Goal: Task Accomplishment & Management: Use online tool/utility

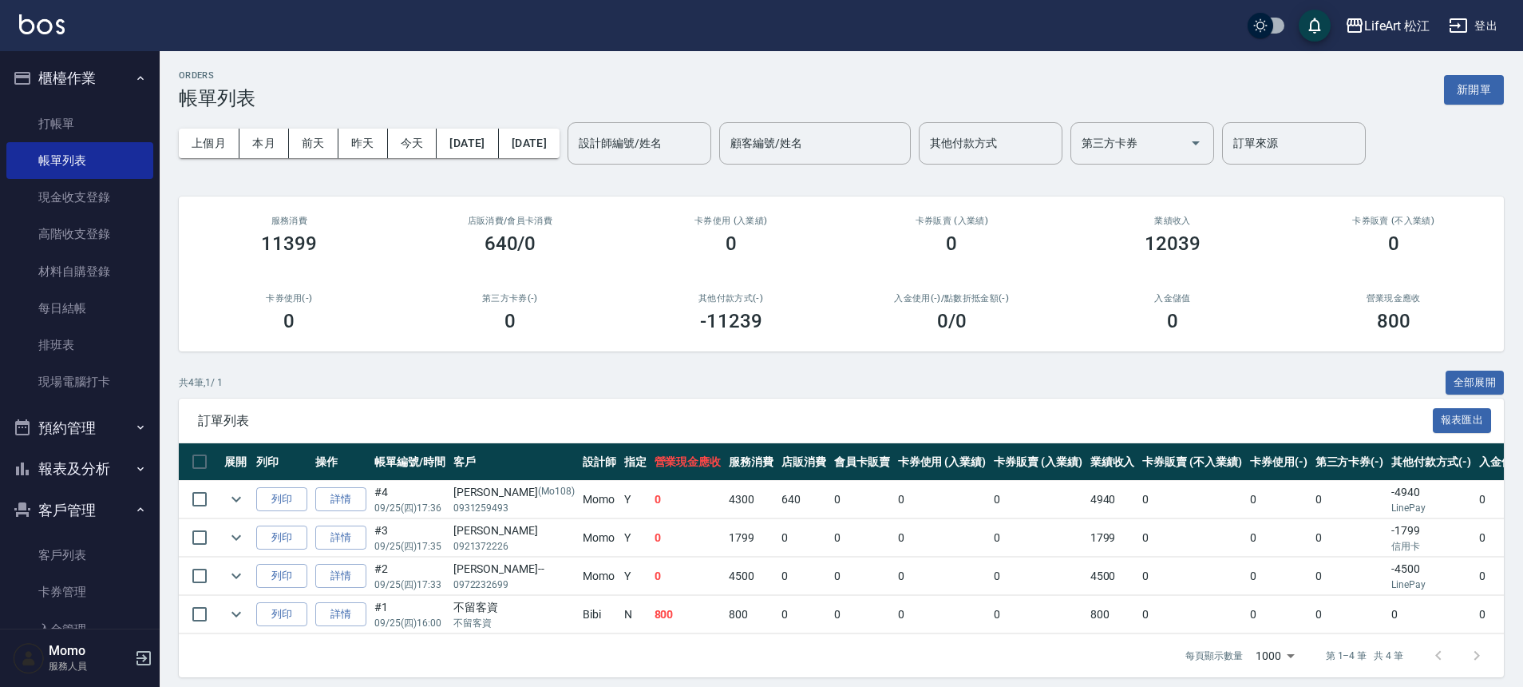
click at [149, 556] on nav "櫃檯作業 打帳單 帳單列表 現金收支登錄 高階收支登錄 材料自購登錄 每日結帳 排班表 現場電腦打卡 預約管理 預約管理 單日預約紀錄 單週預約紀錄 報表及分…" at bounding box center [80, 339] width 160 height 577
click at [75, 563] on link "客戶列表" at bounding box center [79, 555] width 147 height 37
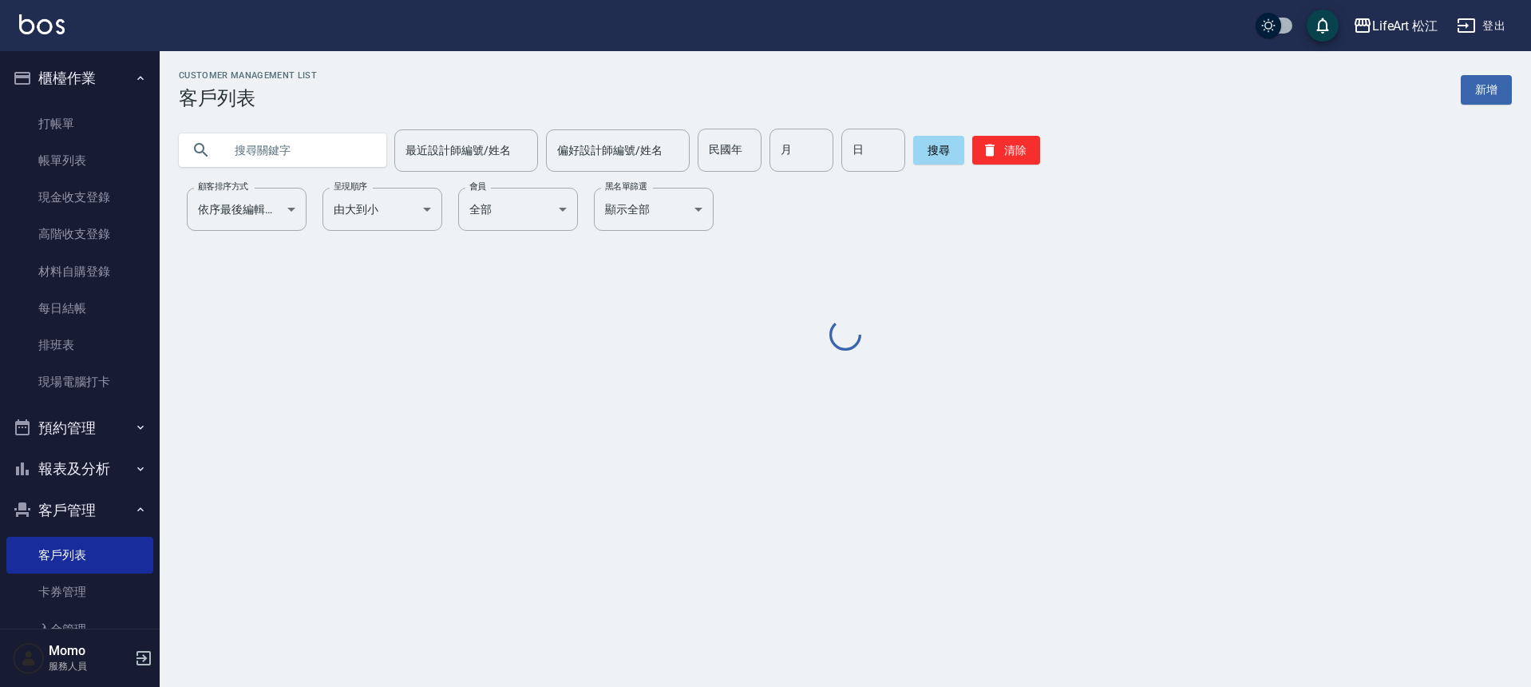
click at [338, 149] on input "text" at bounding box center [299, 150] width 150 height 43
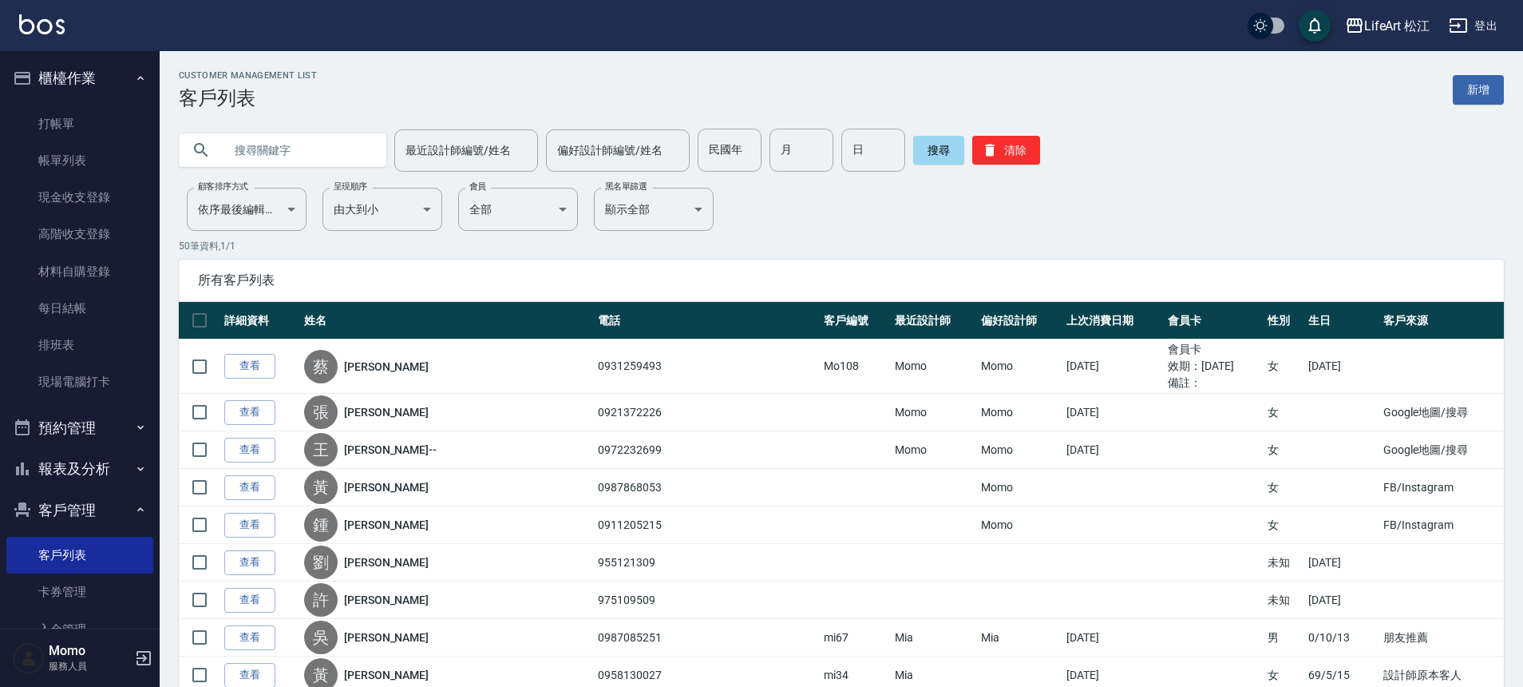
click at [338, 149] on input "text" at bounding box center [299, 150] width 150 height 43
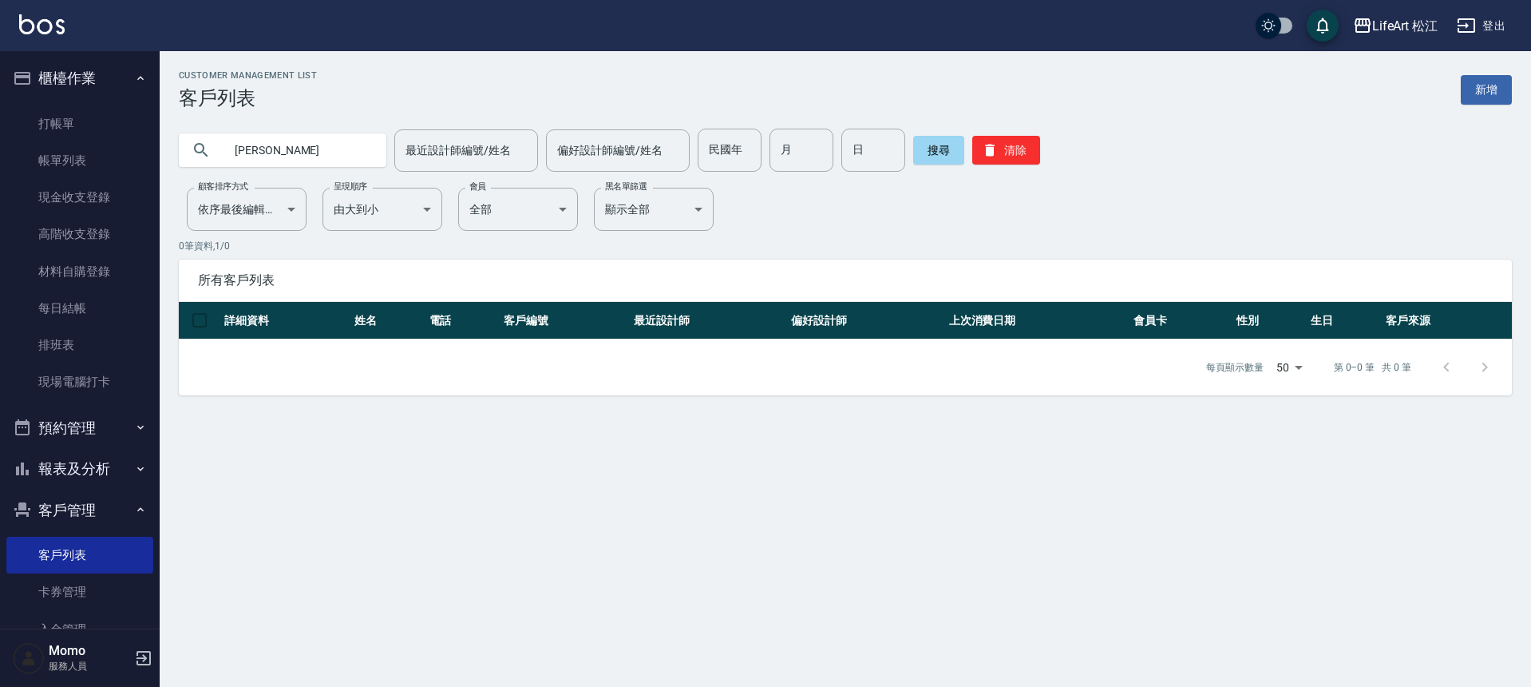
type input "[PERSON_NAME]"
click at [73, 127] on link "打帳單" at bounding box center [79, 123] width 147 height 37
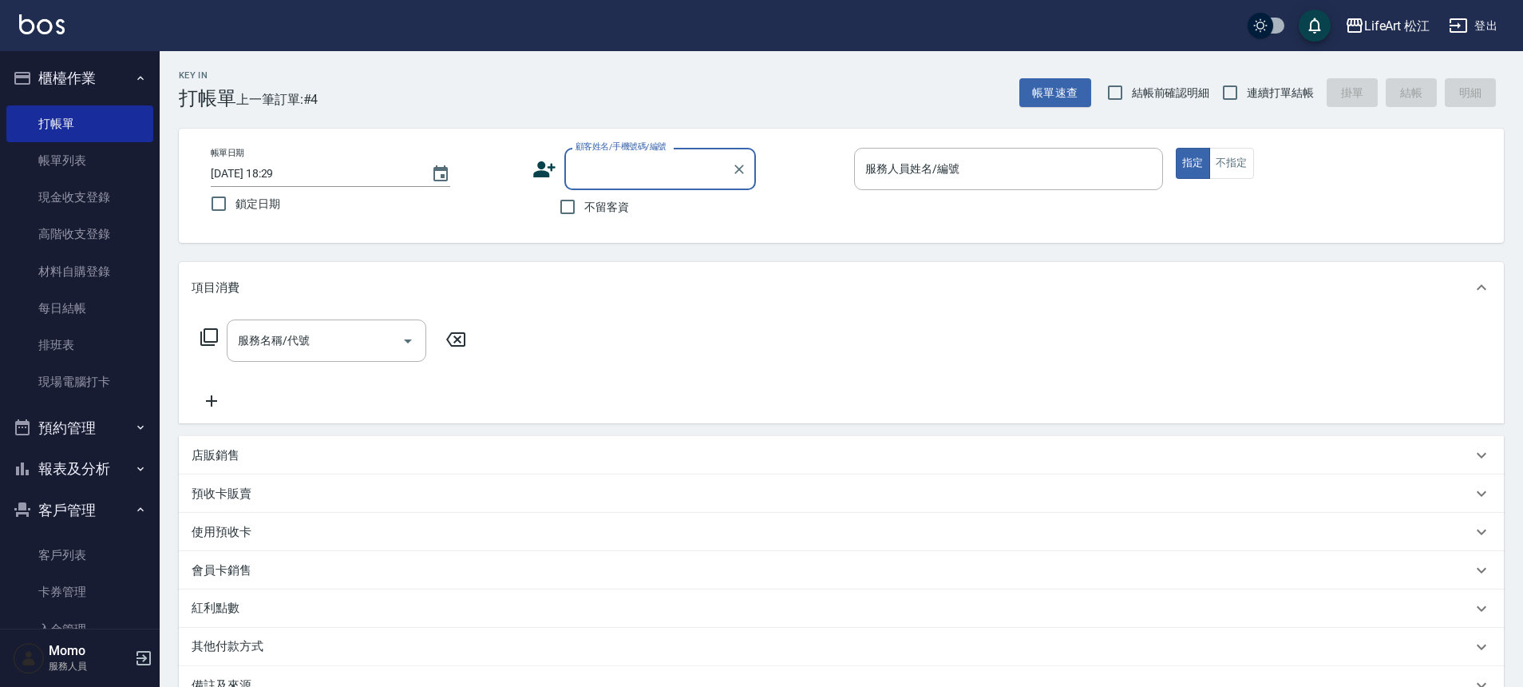
click at [599, 186] on div "顧客姓名/手機號碼/編號" at bounding box center [661, 169] width 192 height 42
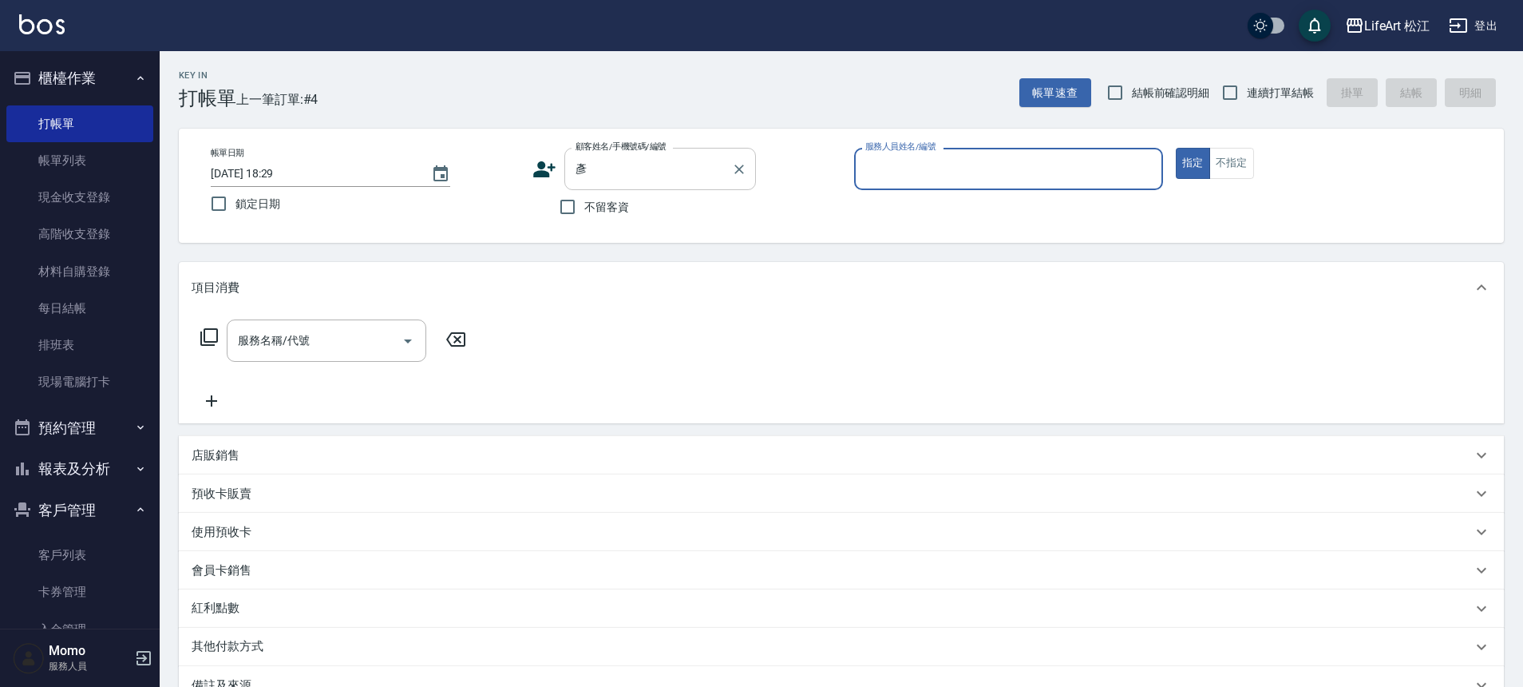
click at [608, 173] on input "彥" at bounding box center [648, 169] width 153 height 28
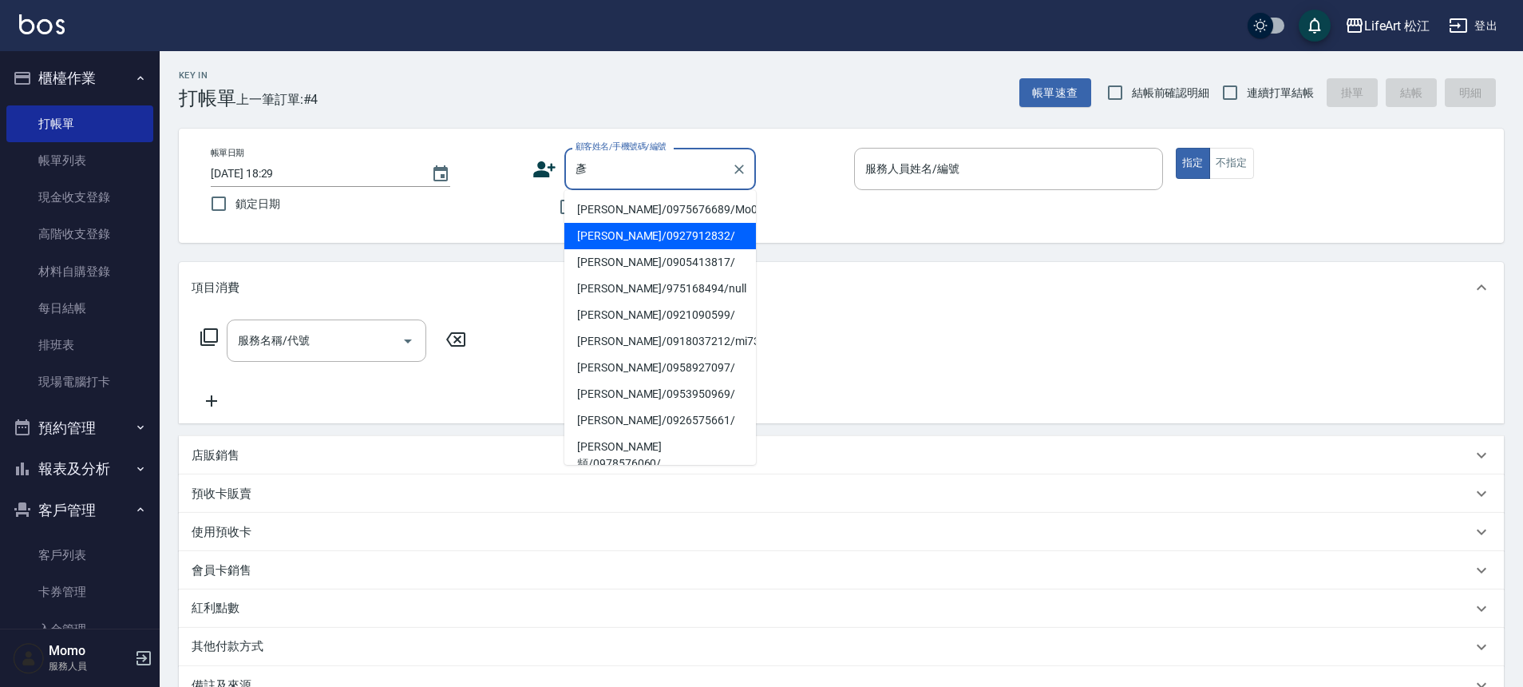
click at [620, 232] on li "[PERSON_NAME]/0927912832/" at bounding box center [661, 236] width 192 height 26
type input "[PERSON_NAME]/0927912832/"
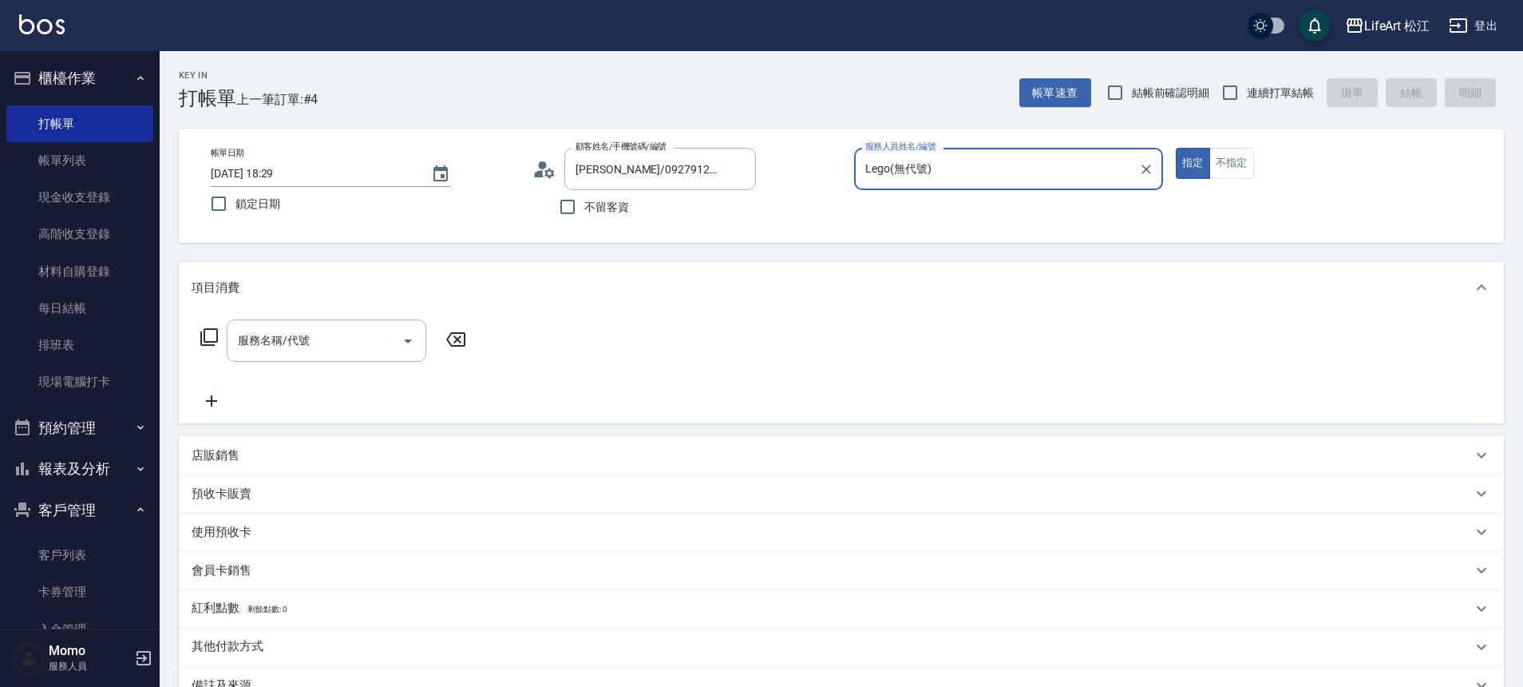
type input "Lego(無代號)"
click at [315, 331] on input "服務名稱/代號" at bounding box center [314, 341] width 161 height 28
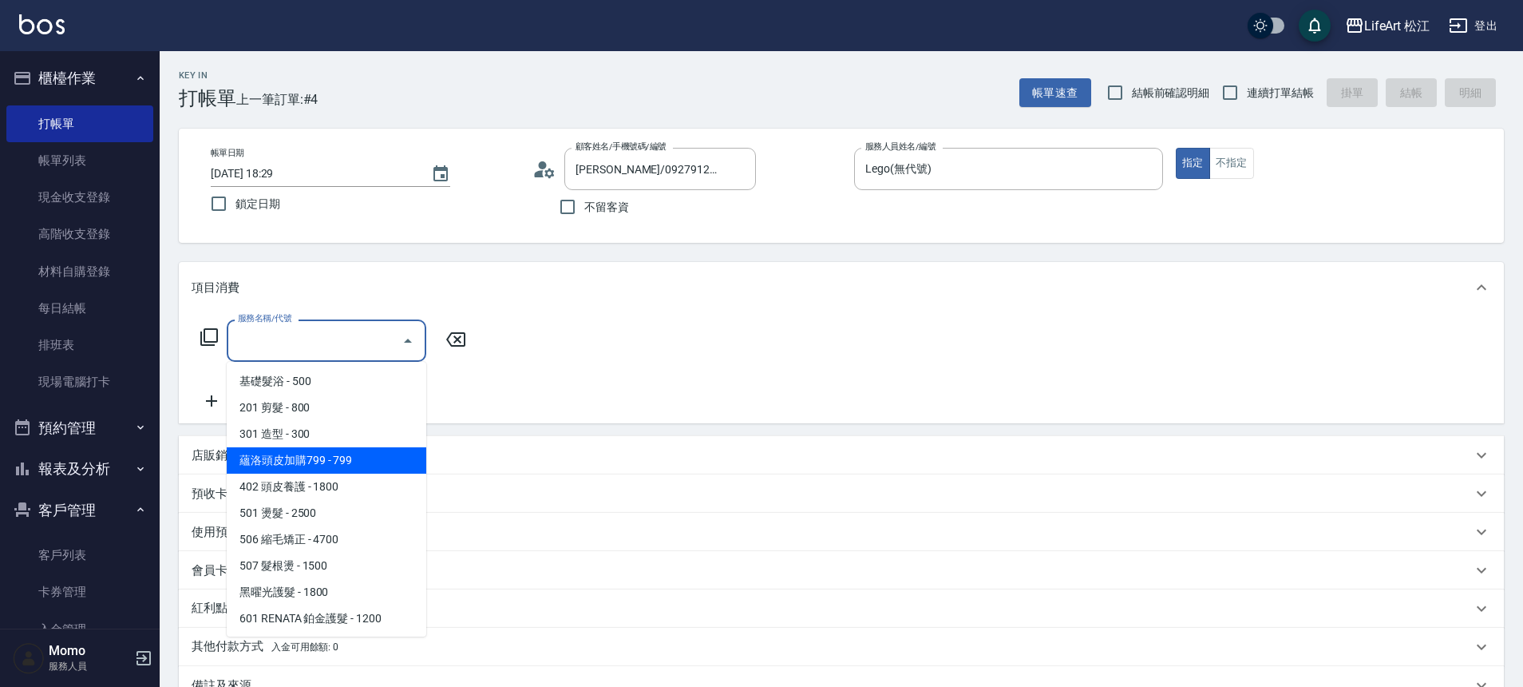
click at [330, 460] on span "蘊洛頭皮加購799 - 799" at bounding box center [327, 460] width 200 height 26
type input "蘊洛頭皮加購799(401)"
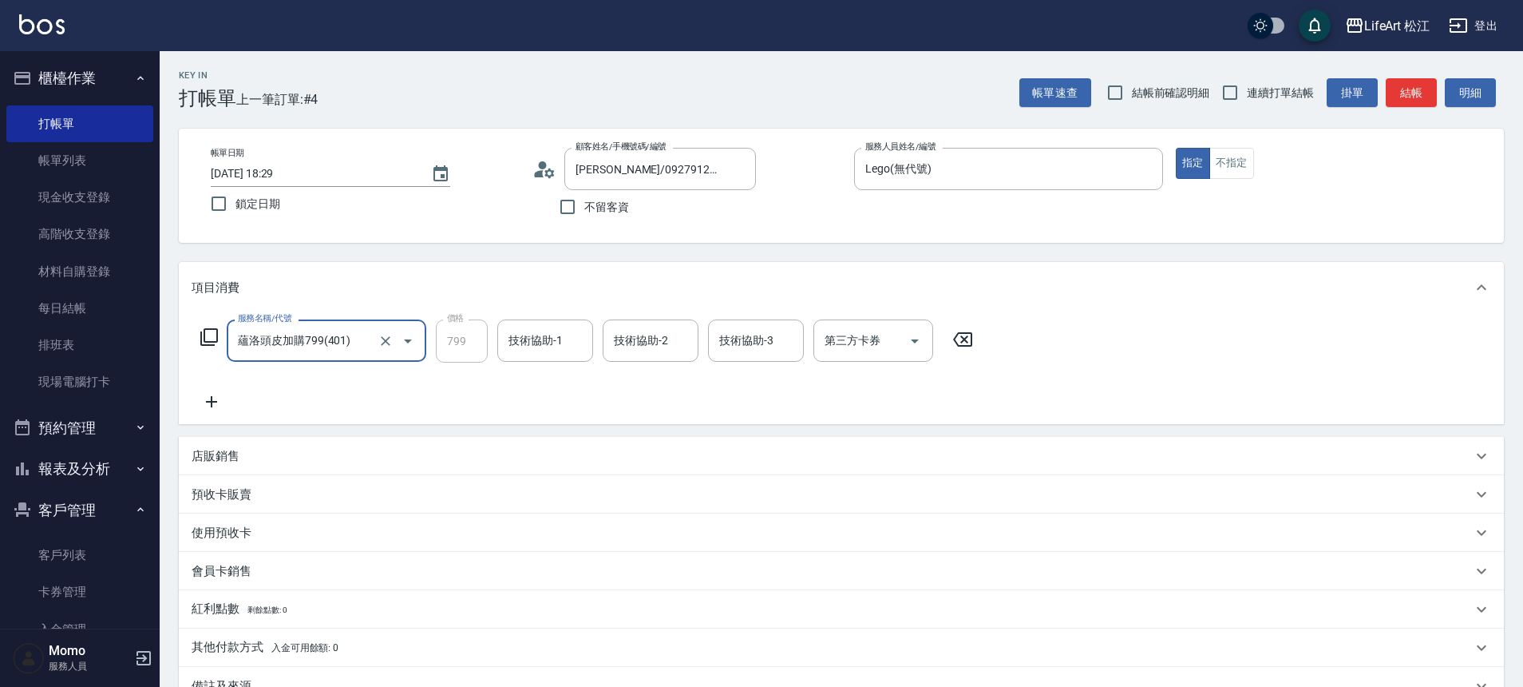
click at [214, 406] on icon at bounding box center [212, 401] width 40 height 19
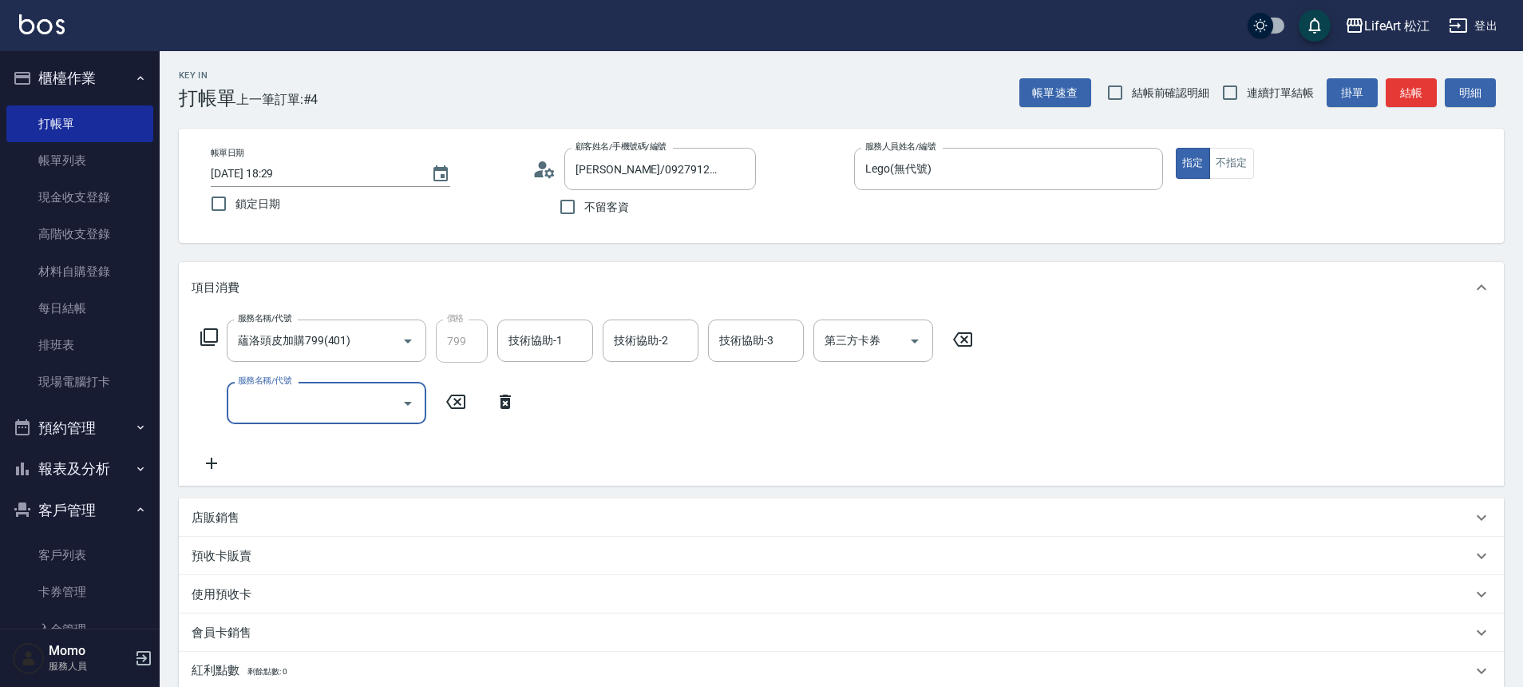
click at [281, 416] on input "服務名稱/代號" at bounding box center [314, 403] width 161 height 28
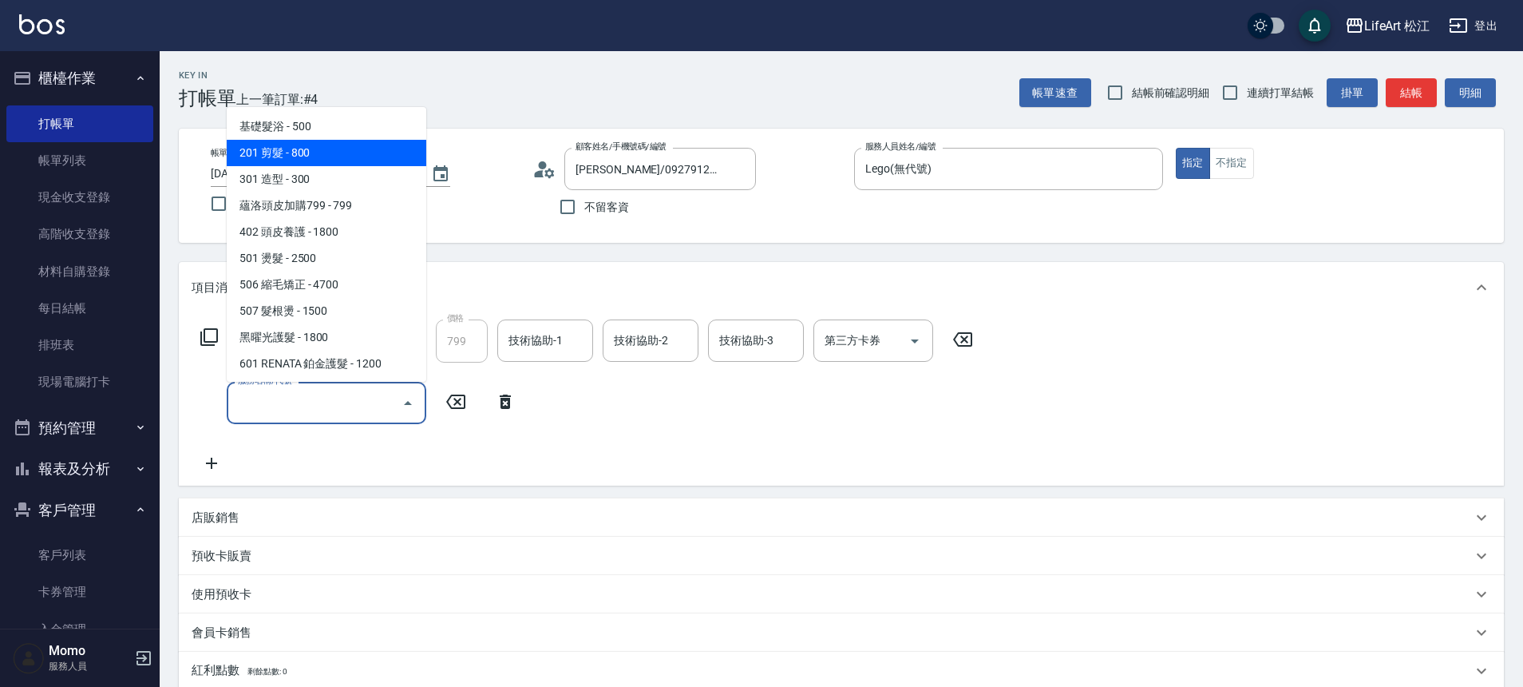
click at [323, 144] on span "201 剪髮 - 800" at bounding box center [327, 153] width 200 height 26
type input "201 剪髮(201)"
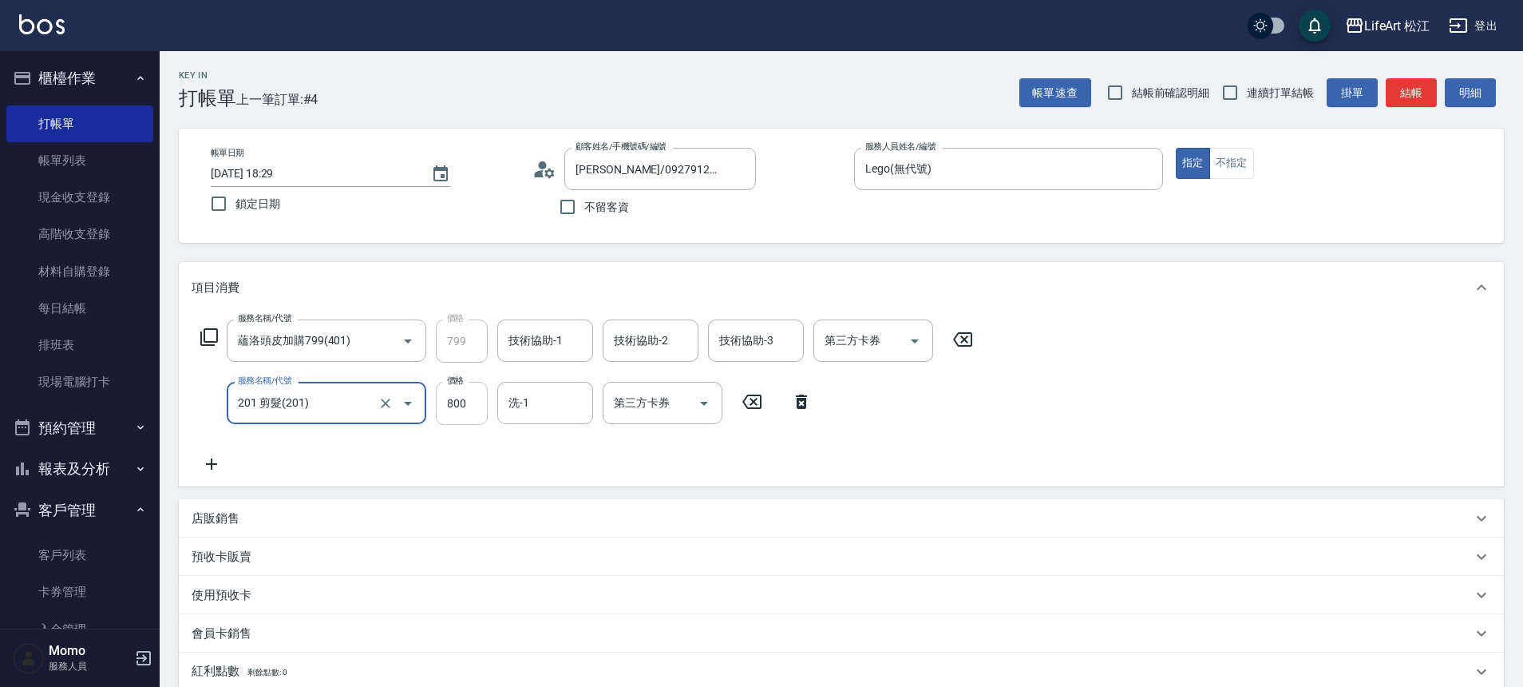
click at [439, 404] on input "800" at bounding box center [462, 403] width 52 height 43
type input "100"
click at [224, 462] on icon at bounding box center [212, 463] width 40 height 19
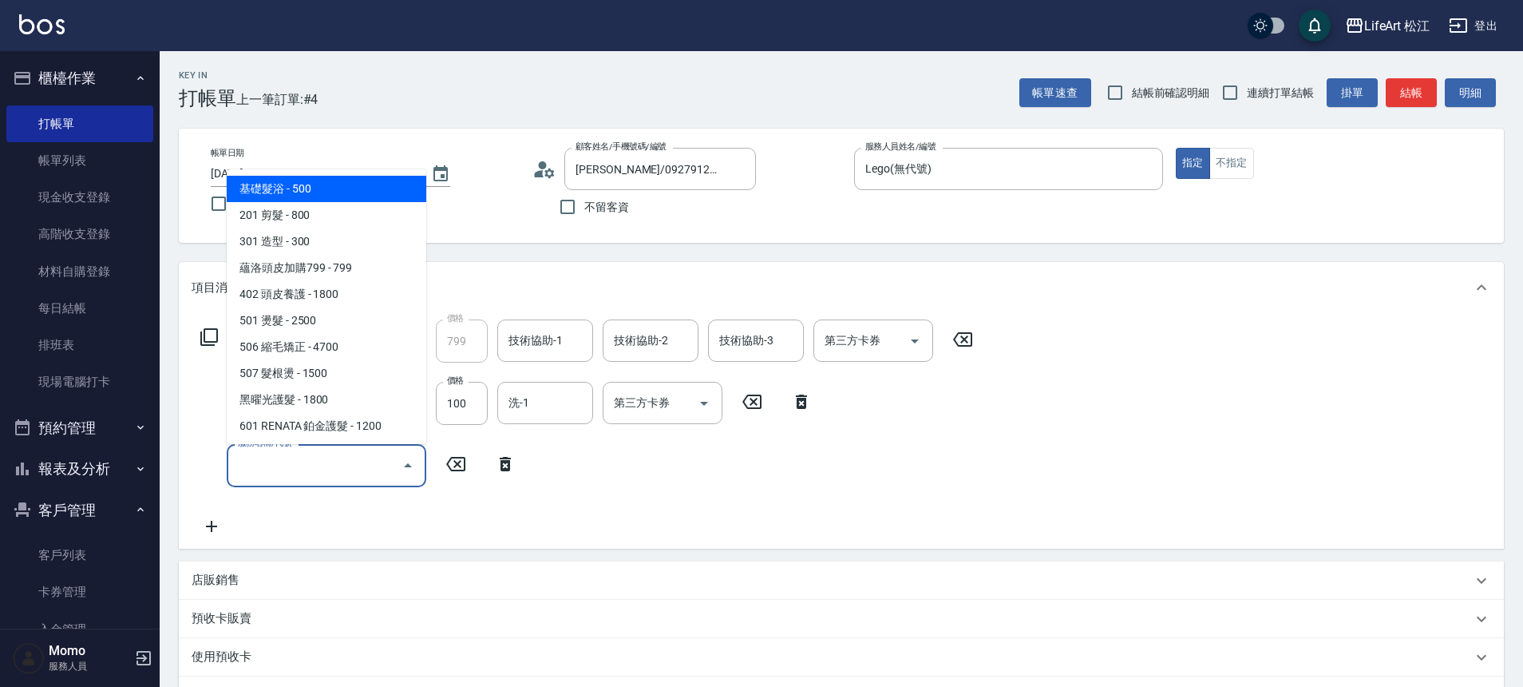
click at [311, 454] on input "服務名稱/代號" at bounding box center [314, 465] width 161 height 28
click at [323, 188] on span "基礎髮浴 - 500" at bounding box center [327, 189] width 200 height 26
type input "基礎髮浴 (101)"
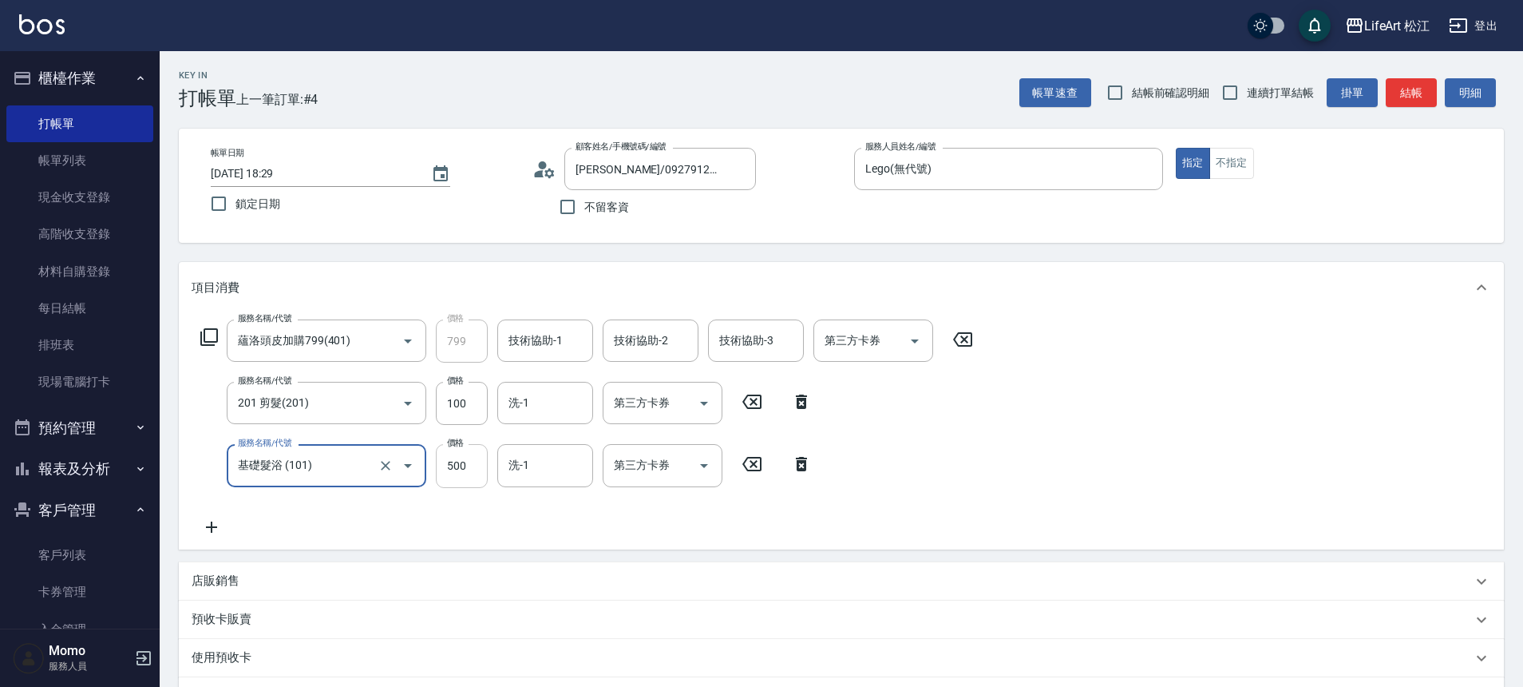
click at [471, 473] on input "500" at bounding box center [462, 465] width 52 height 43
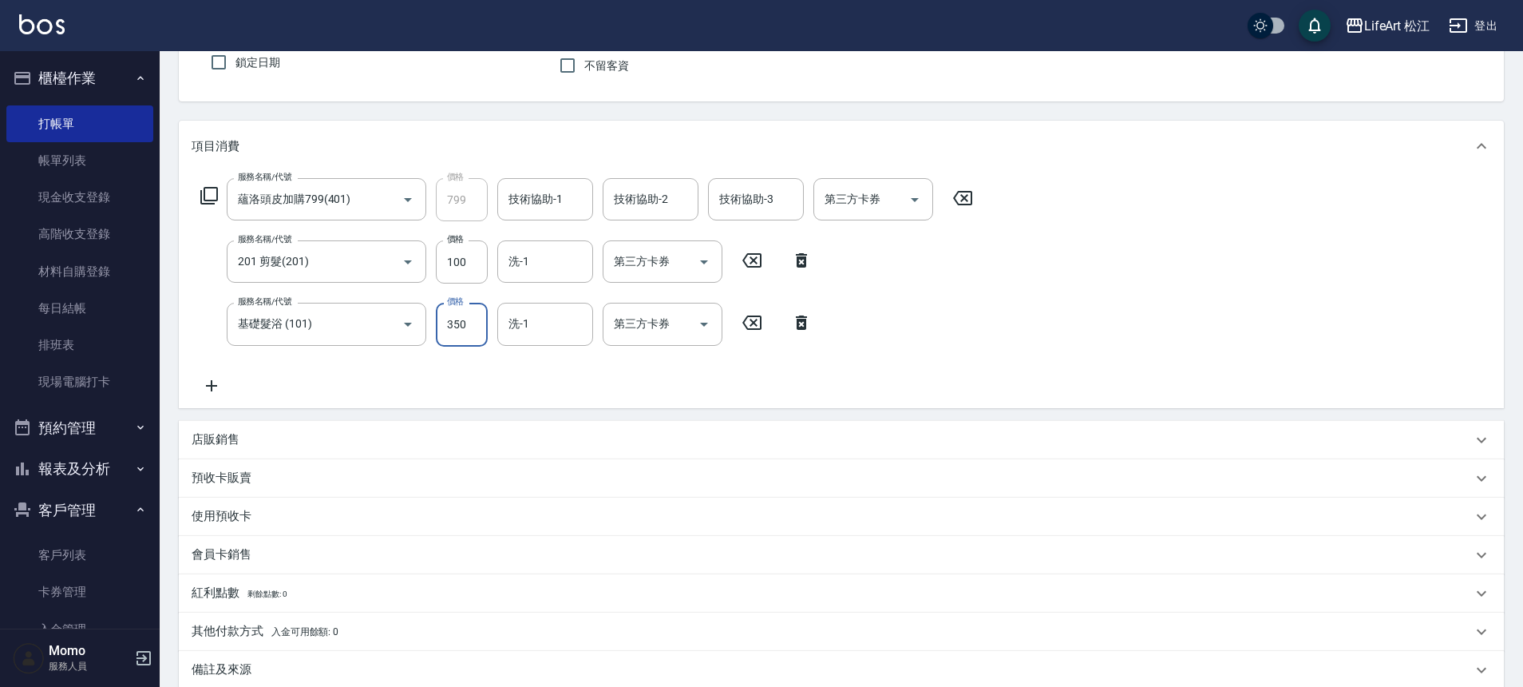
scroll to position [297, 0]
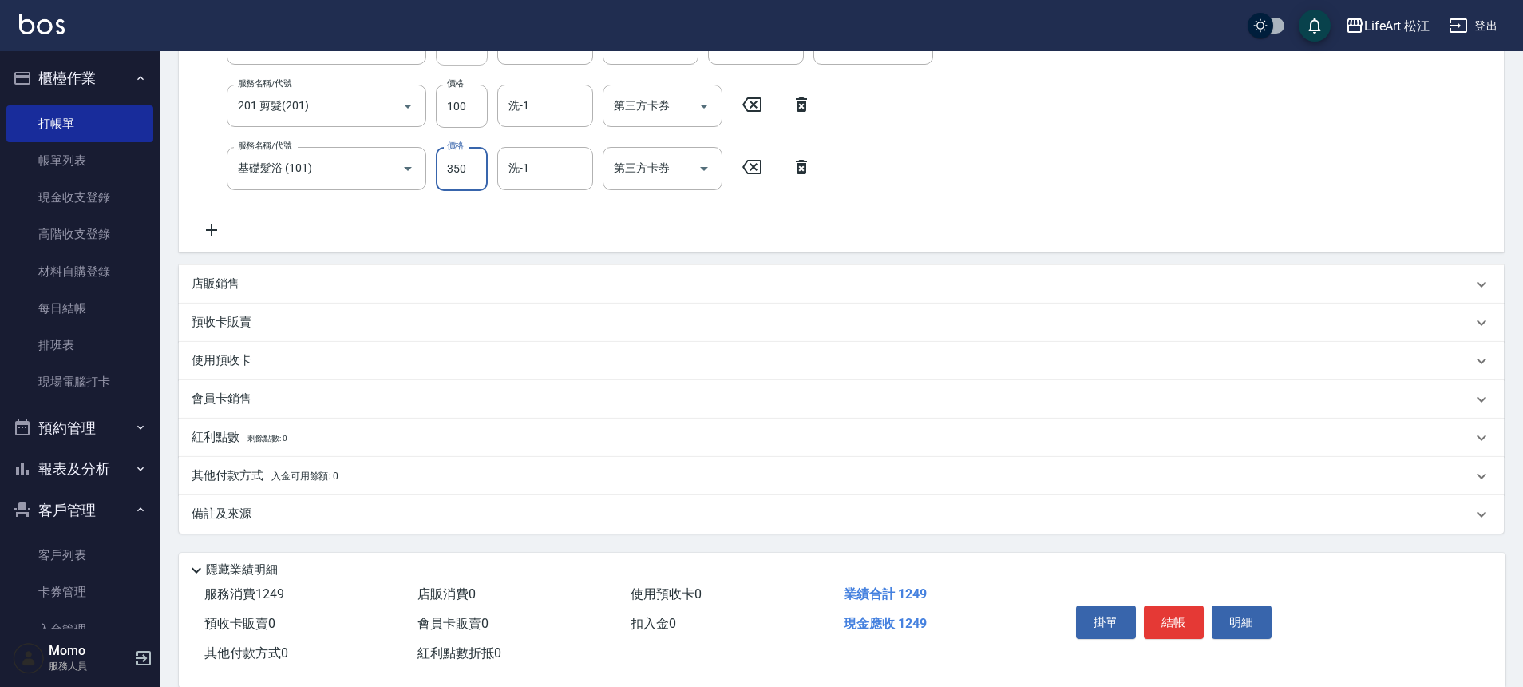
type input "350"
click at [226, 489] on div "其他付款方式 入金可用餘額: 0" at bounding box center [841, 476] width 1325 height 38
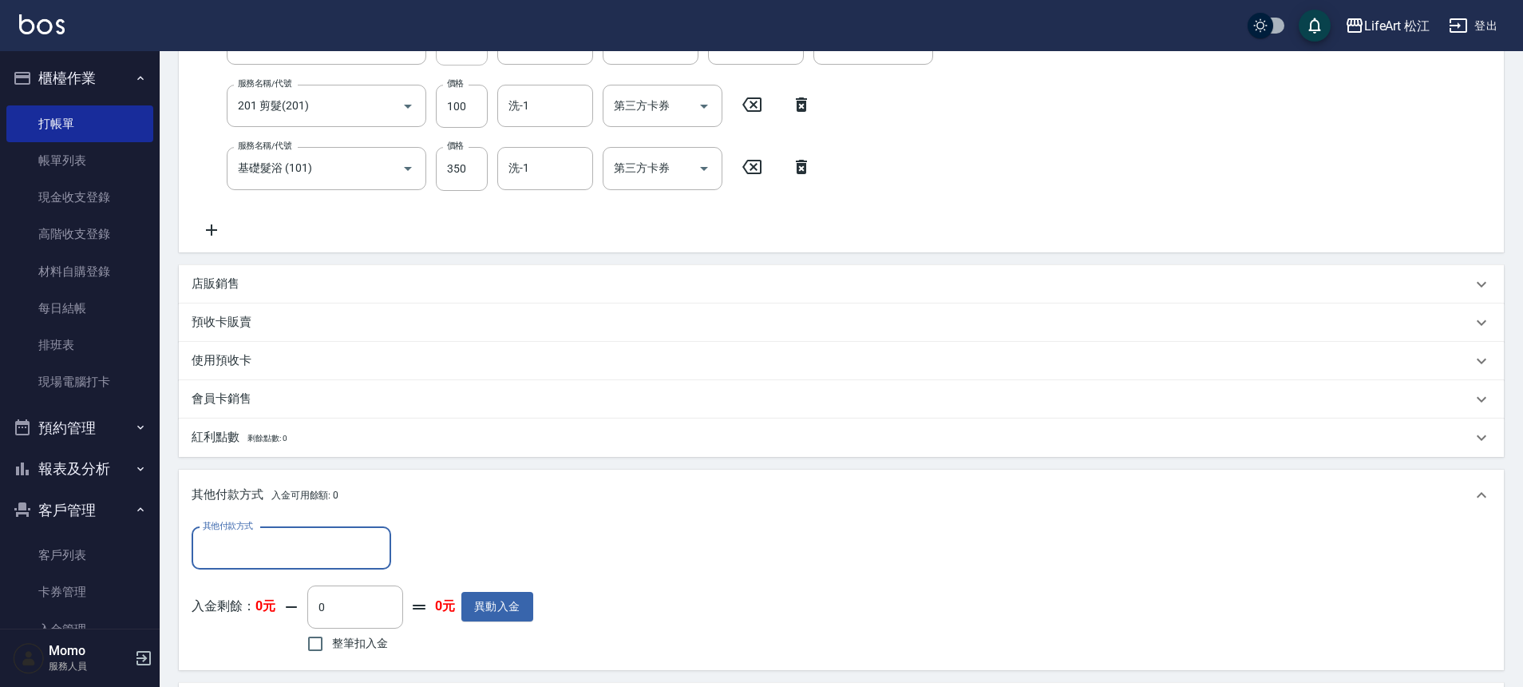
scroll to position [0, 0]
click at [224, 490] on p "其他付款方式 入金可用餘額: 0" at bounding box center [265, 495] width 147 height 18
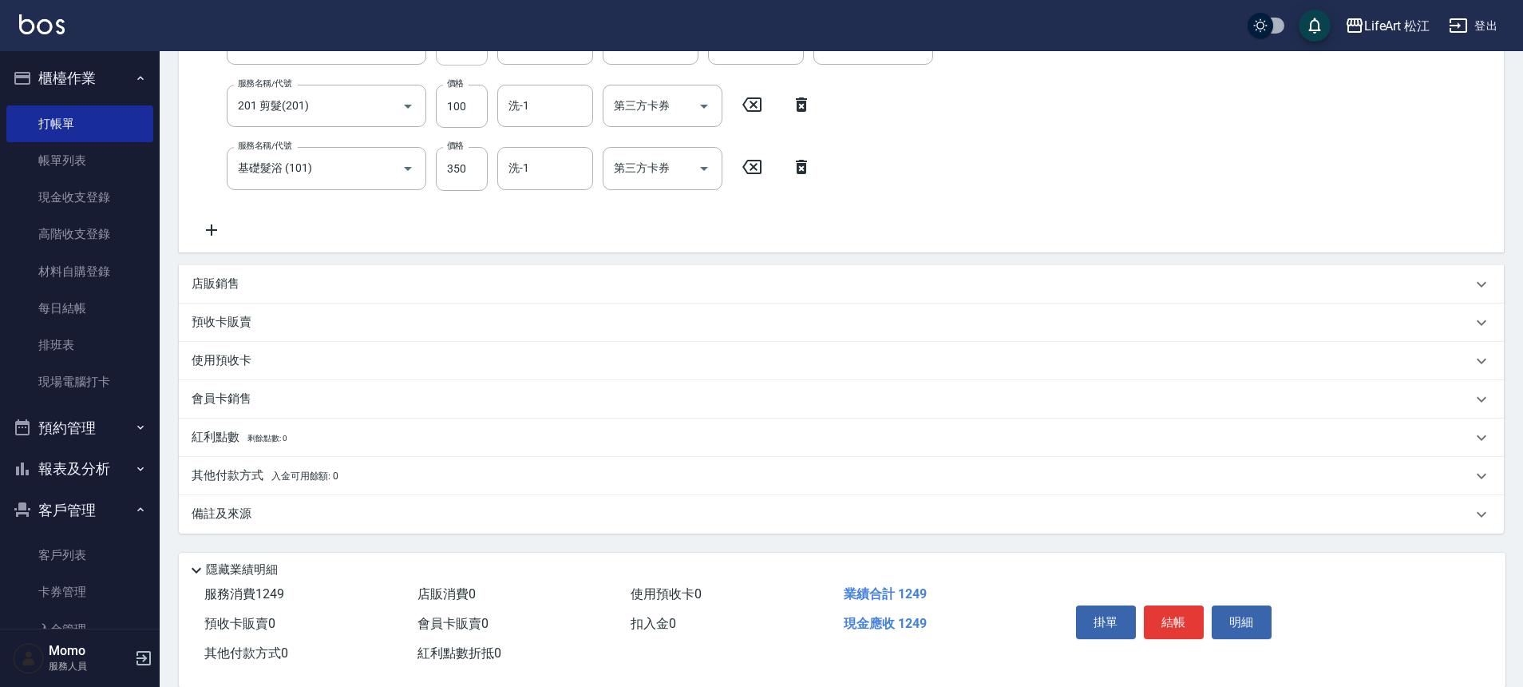
click at [236, 513] on p "備註及來源" at bounding box center [222, 513] width 60 height 17
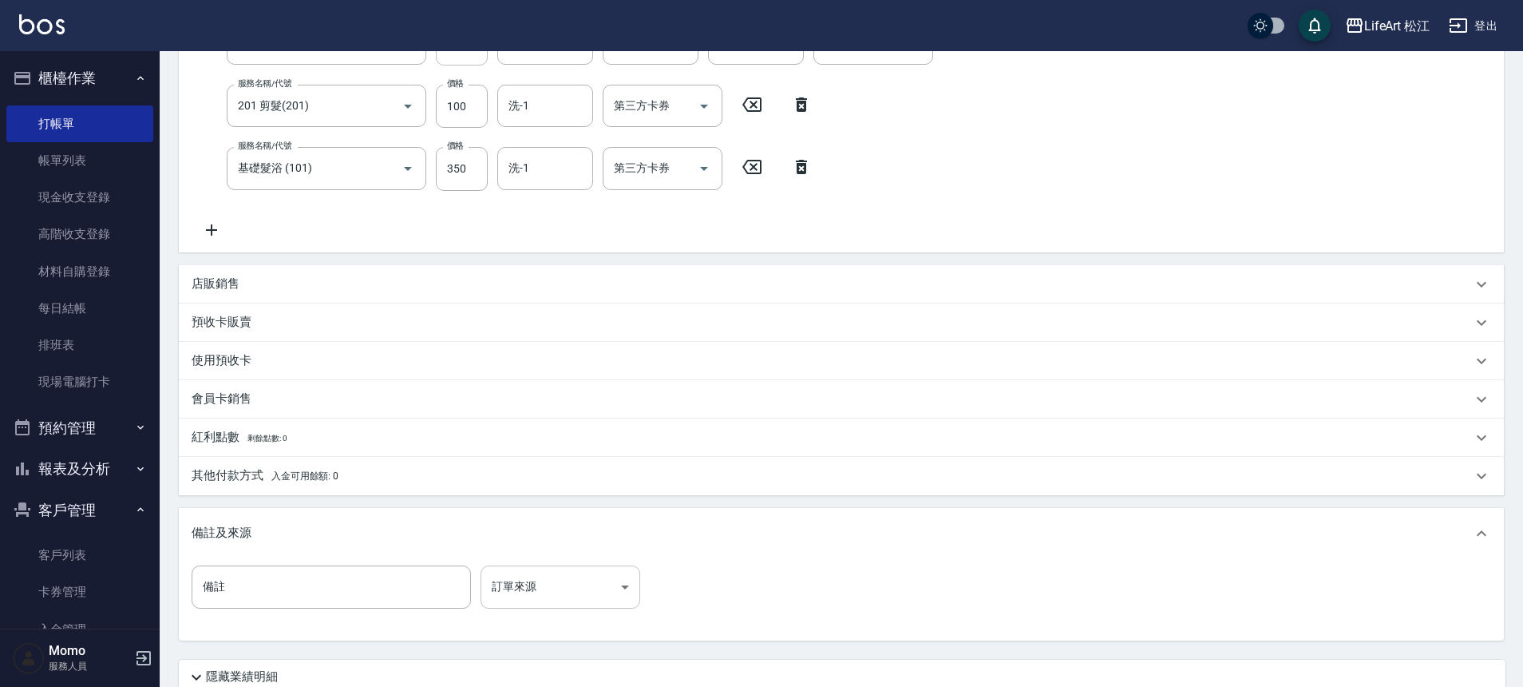
click at [479, 566] on div "備註 備註 訂單來源 ​ 訂單來源" at bounding box center [421, 586] width 458 height 43
click at [511, 571] on body "LifeArt 松江 登出 櫃檯作業 打帳單 帳單列表 現金收支登錄 高階收支登錄 材料自購登錄 每日結帳 排班表 現場電腦打卡 預約管理 預約管理 單日預約…" at bounding box center [761, 258] width 1523 height 1111
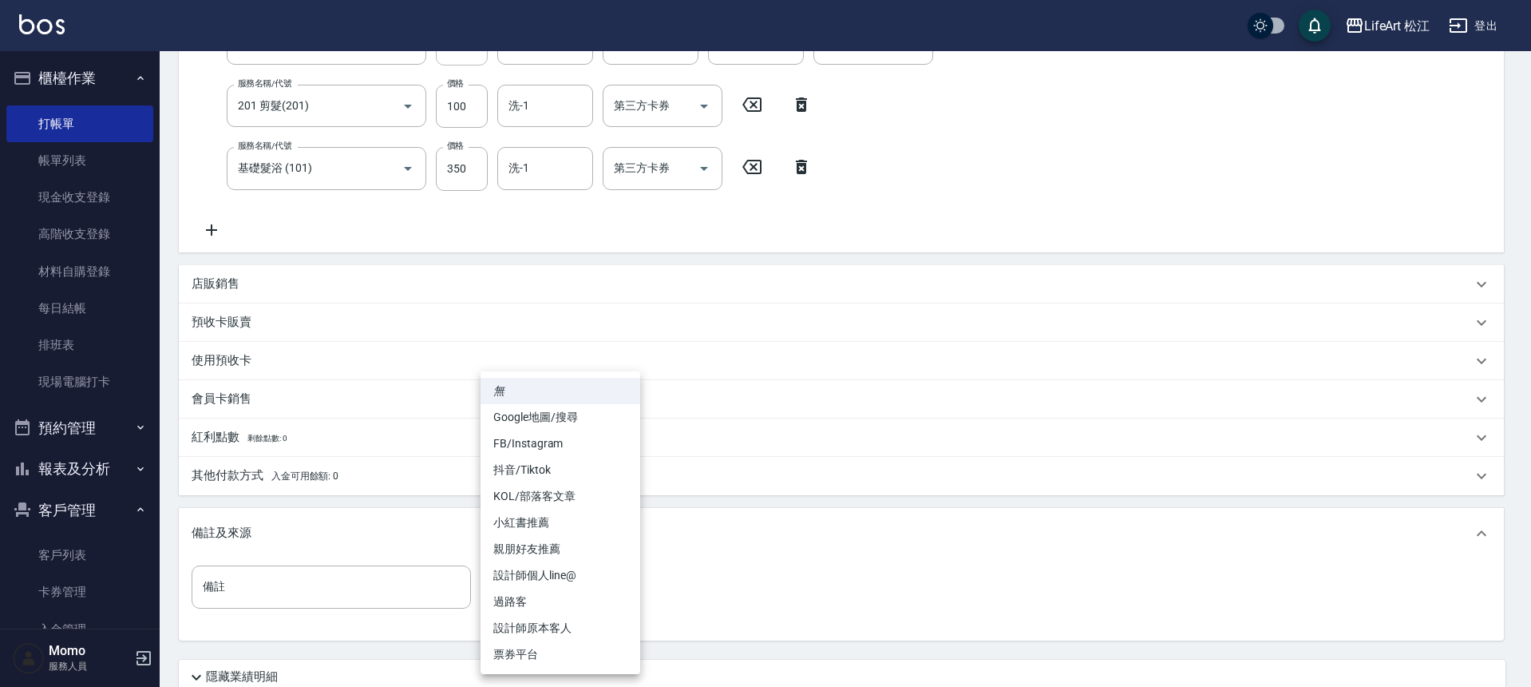
click at [559, 573] on li "設計師個人line@" at bounding box center [561, 575] width 160 height 26
type input "設計師個人line@"
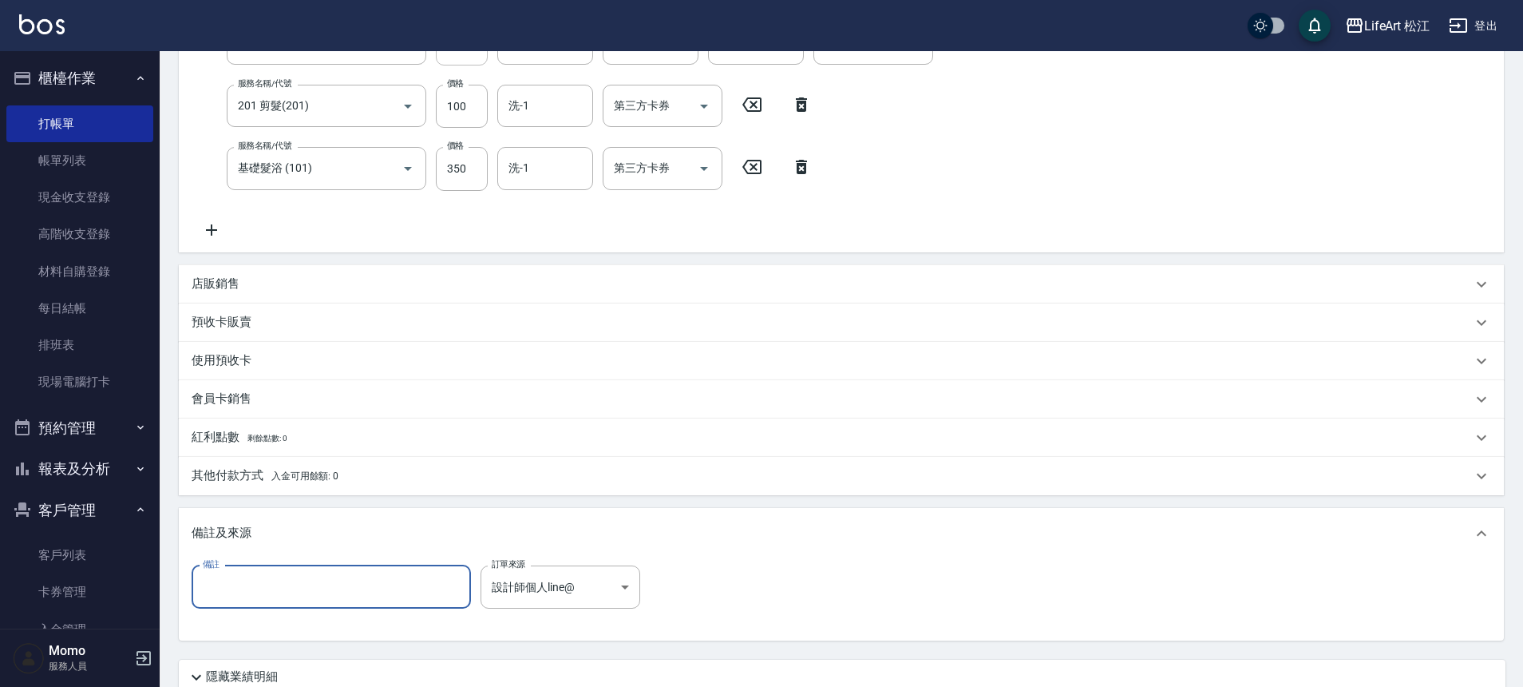
click at [382, 588] on input "備註" at bounding box center [331, 586] width 279 height 43
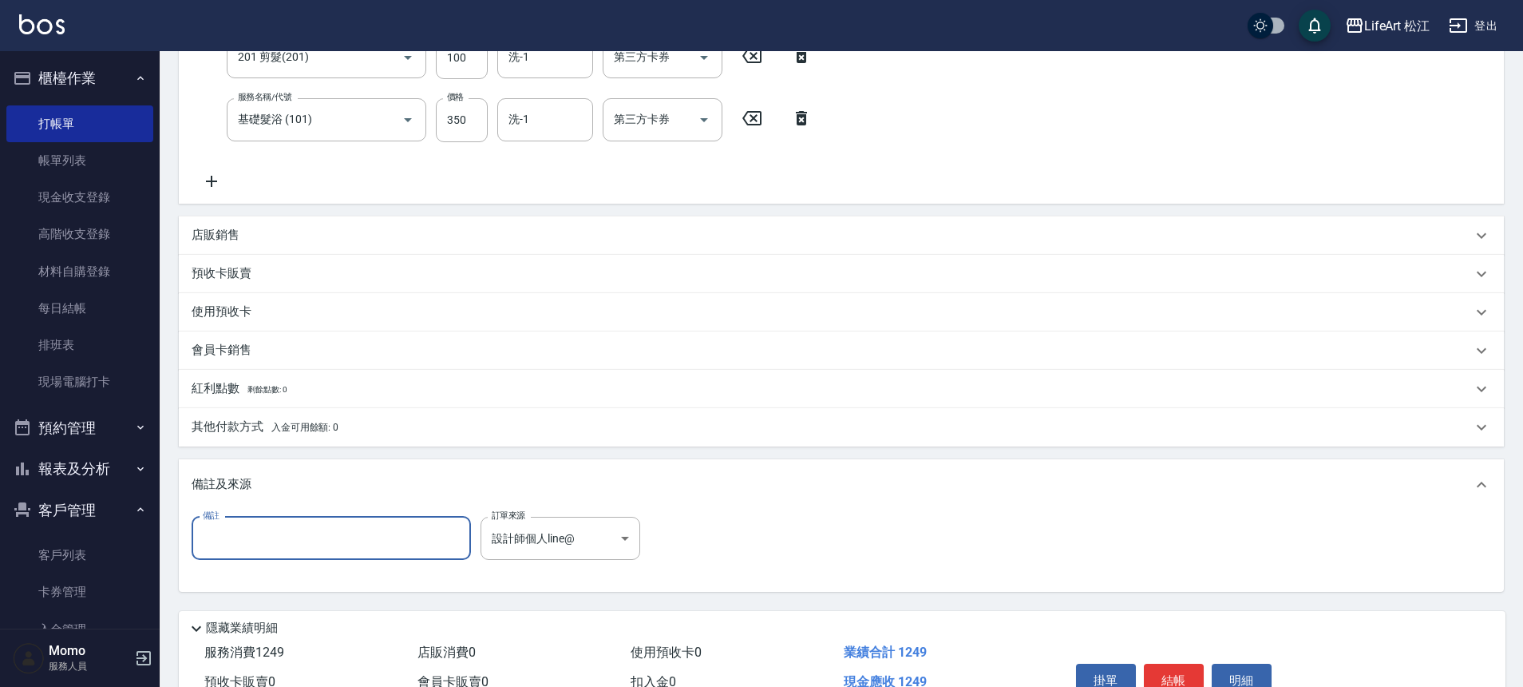
scroll to position [431, 0]
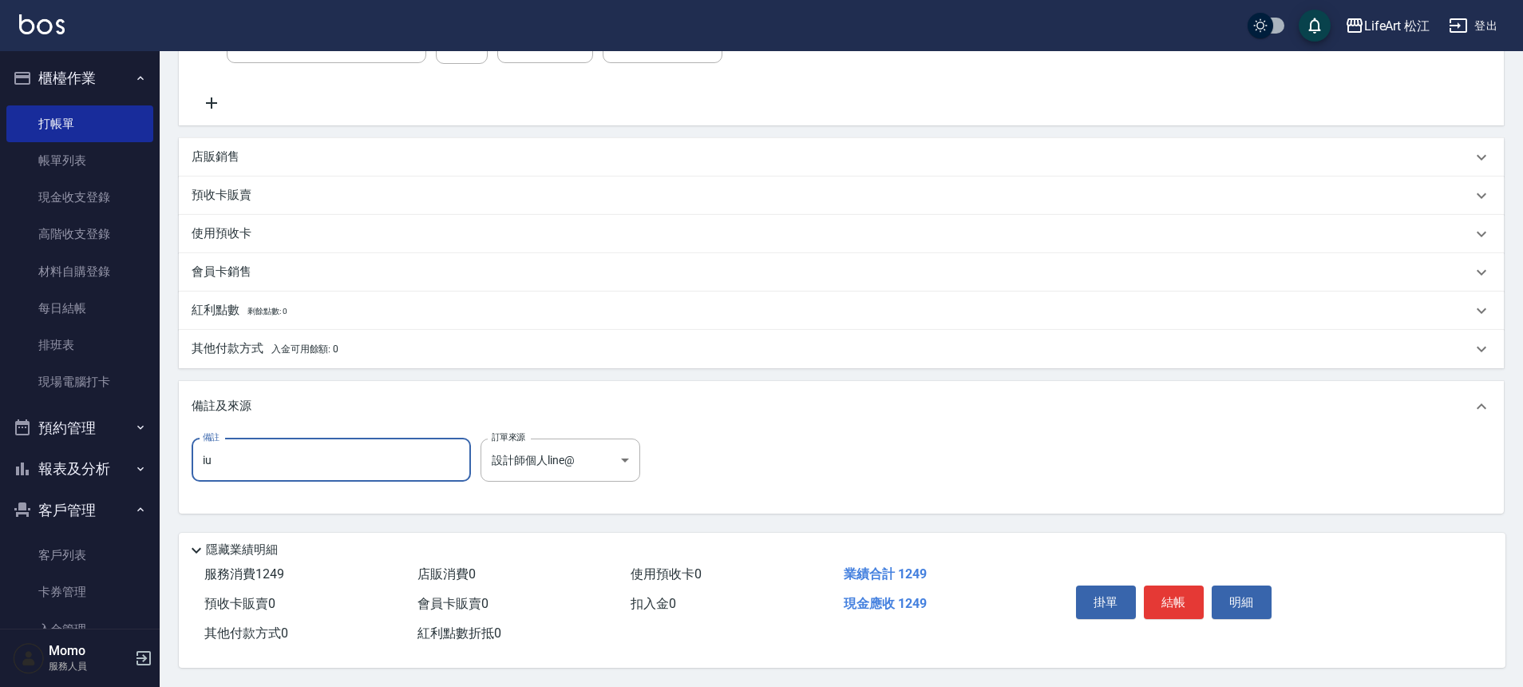
type input "i"
type input "Ｕ"
type input "現在像ＩＵ的翹度"
click at [1159, 607] on button "結帳" at bounding box center [1174, 602] width 60 height 34
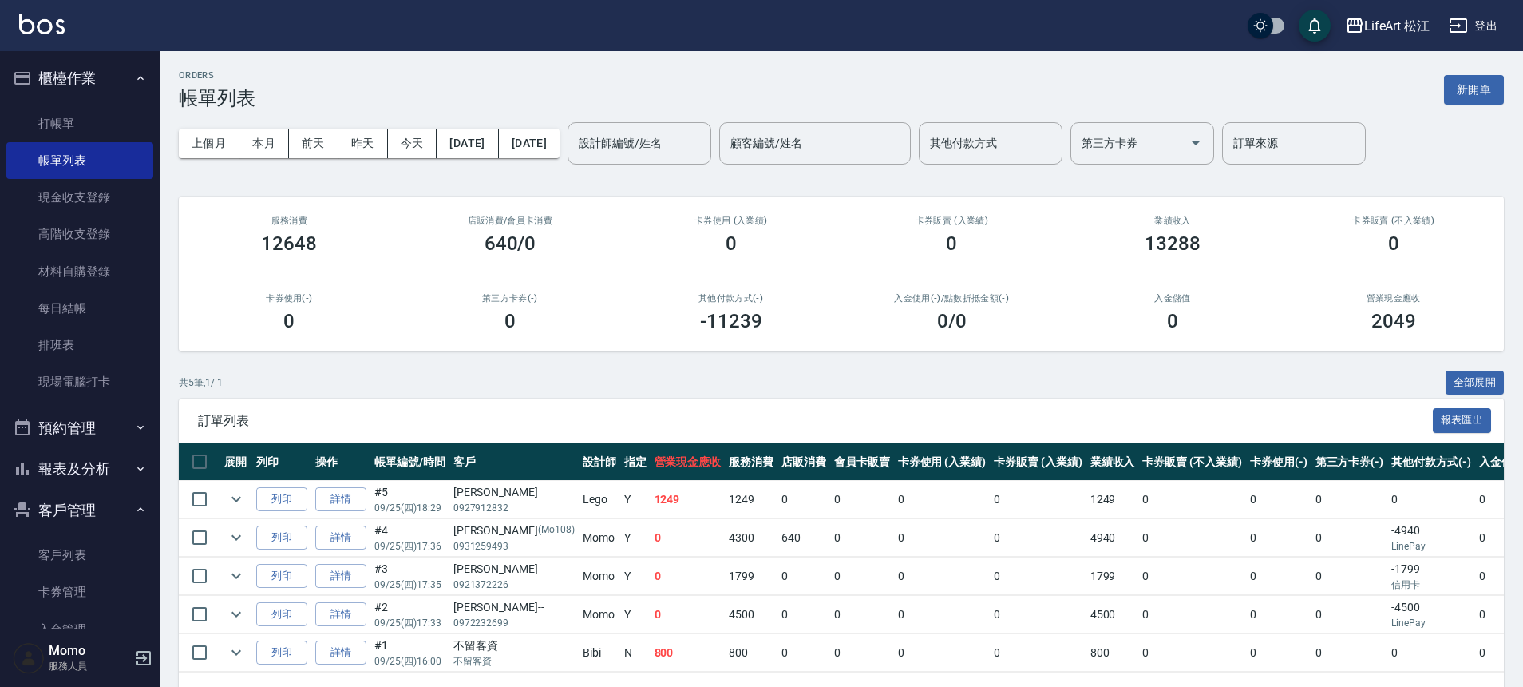
click at [89, 73] on button "櫃檯作業" at bounding box center [79, 78] width 147 height 42
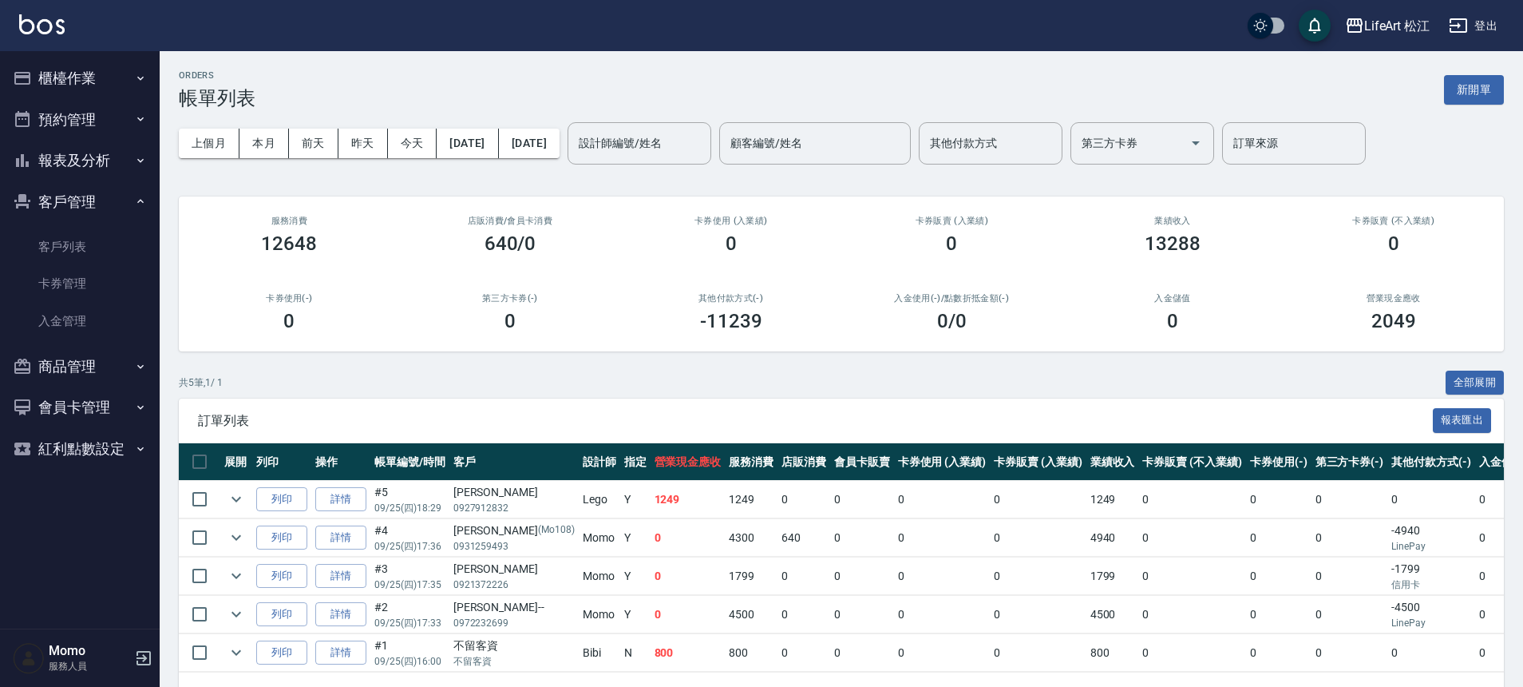
click at [88, 93] on button "櫃檯作業" at bounding box center [79, 78] width 147 height 42
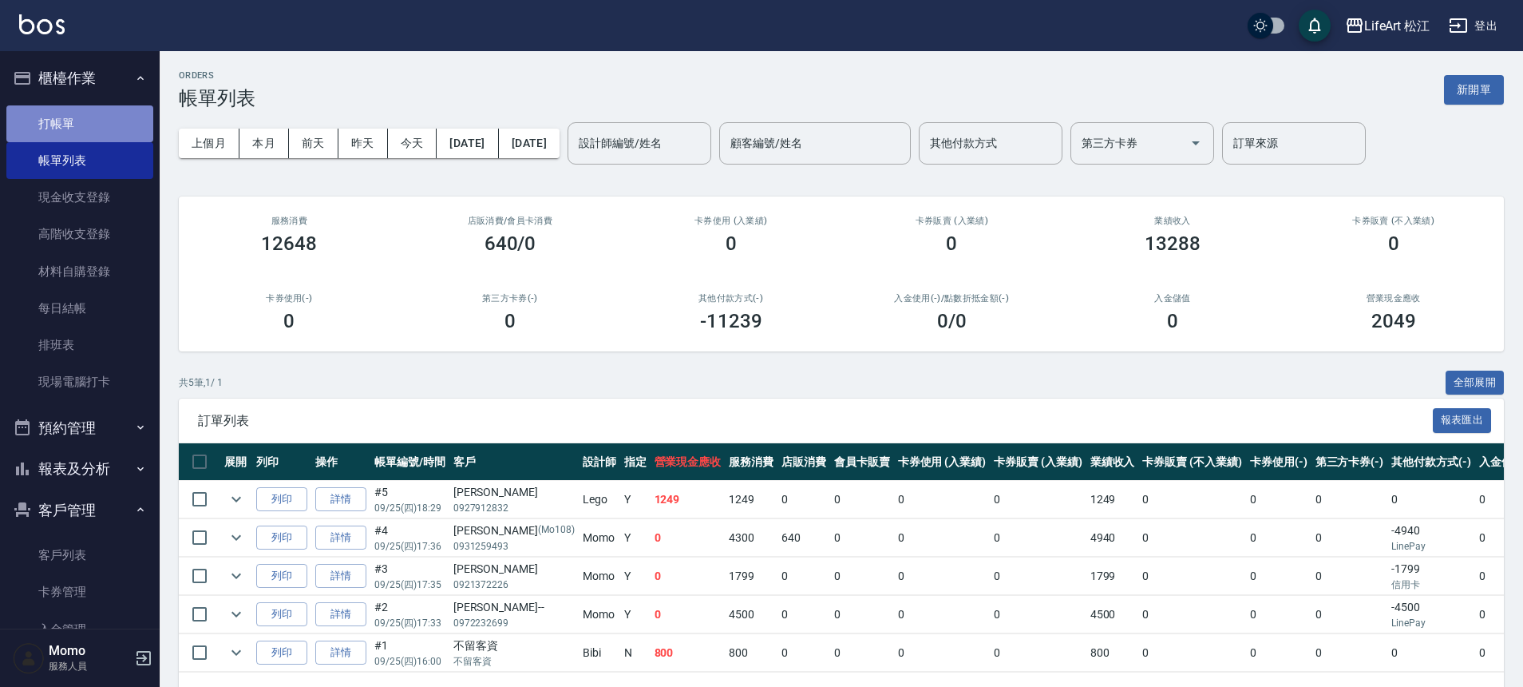
click at [93, 118] on link "打帳單" at bounding box center [79, 123] width 147 height 37
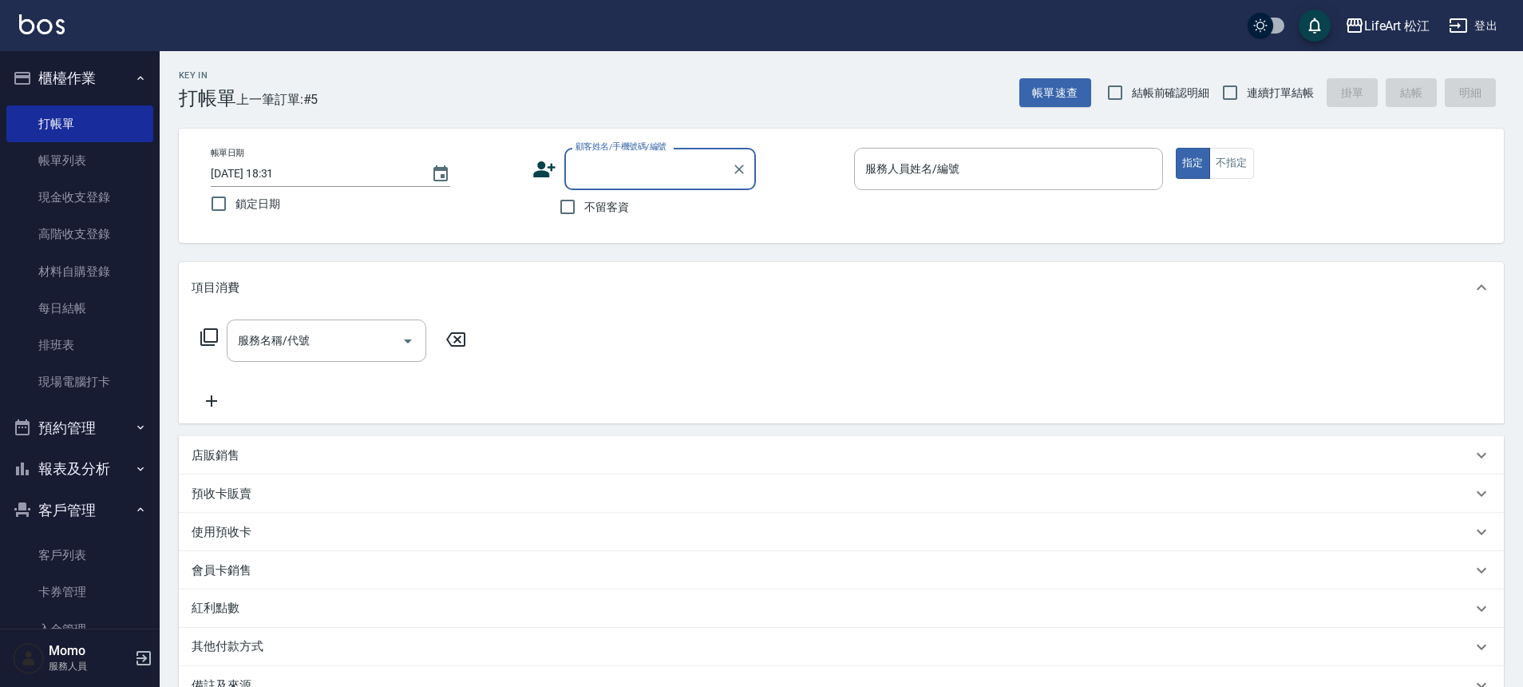
click at [539, 163] on icon at bounding box center [544, 169] width 22 height 16
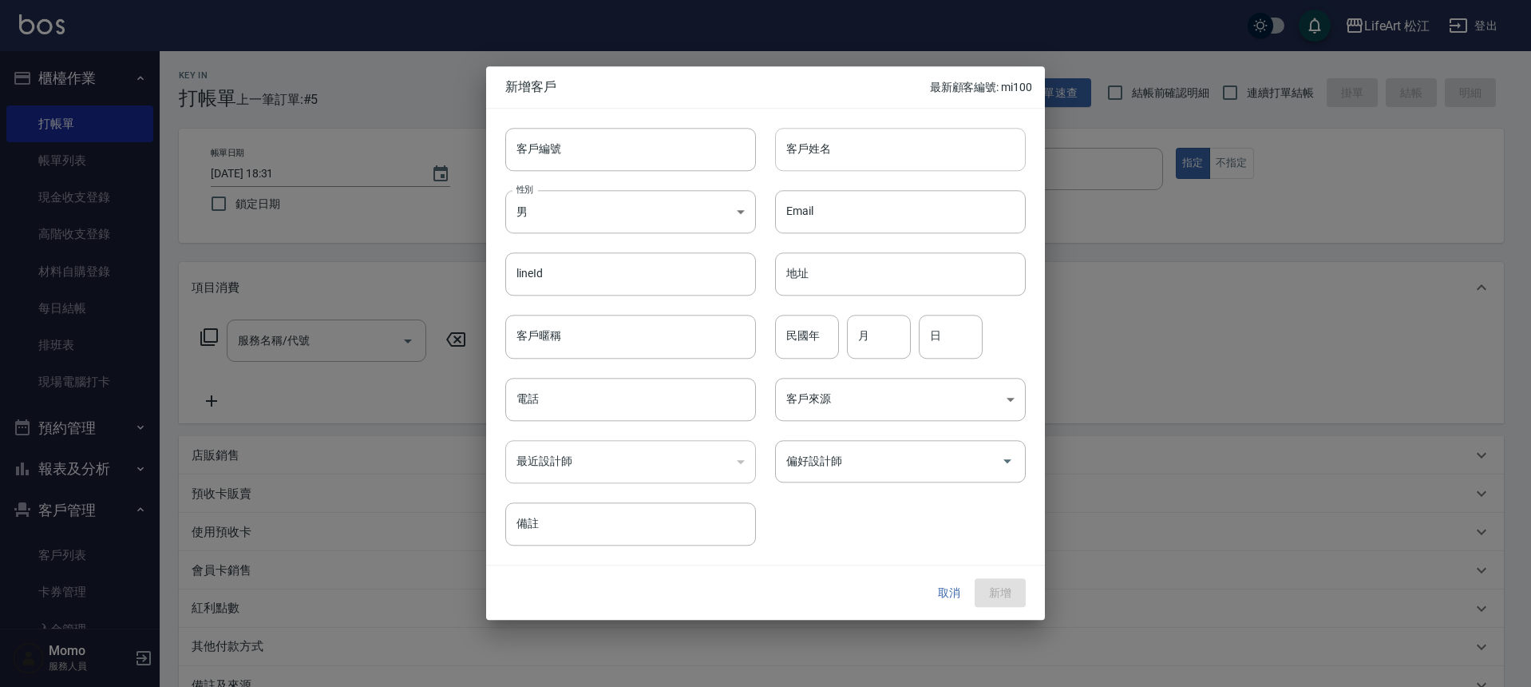
click at [878, 170] on input "客戶姓名" at bounding box center [900, 149] width 251 height 43
type input "[PERSON_NAME]"
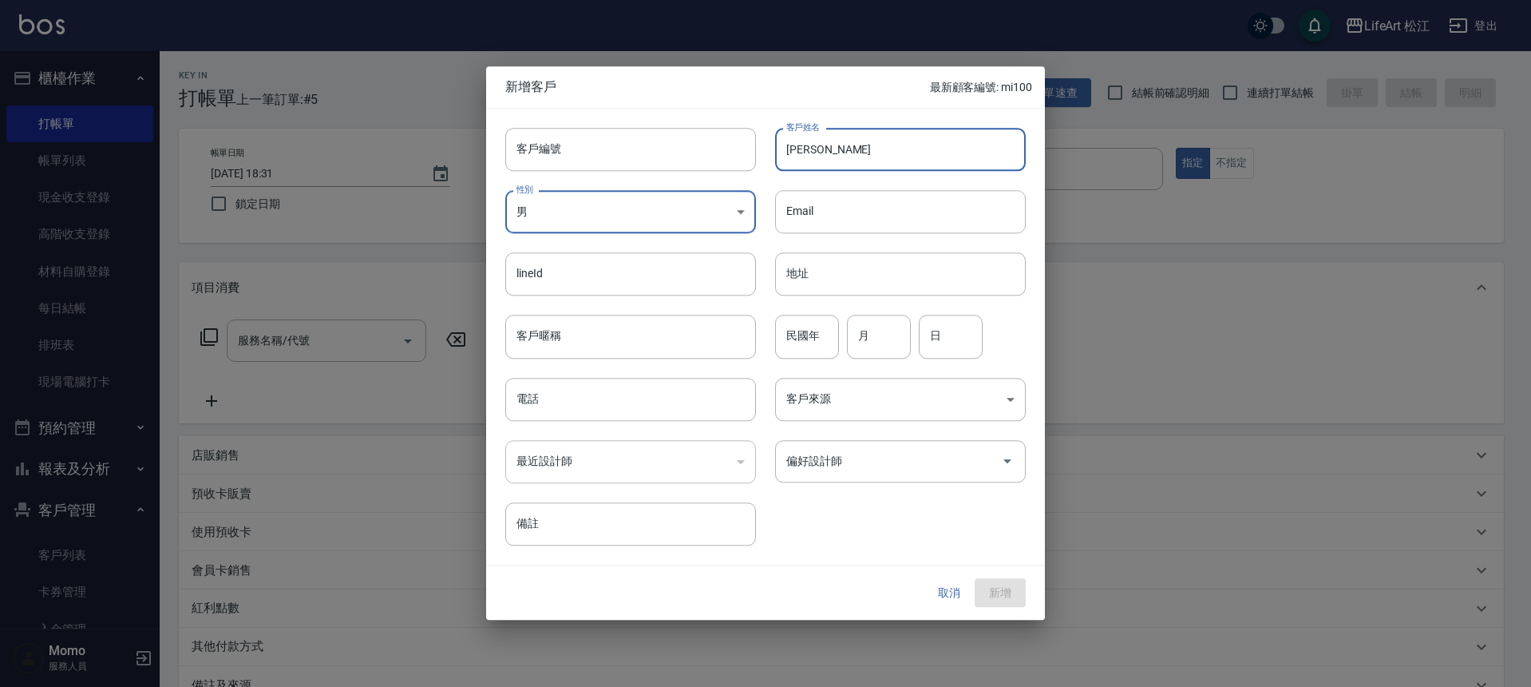
click at [942, 595] on button "取消" at bounding box center [949, 593] width 51 height 30
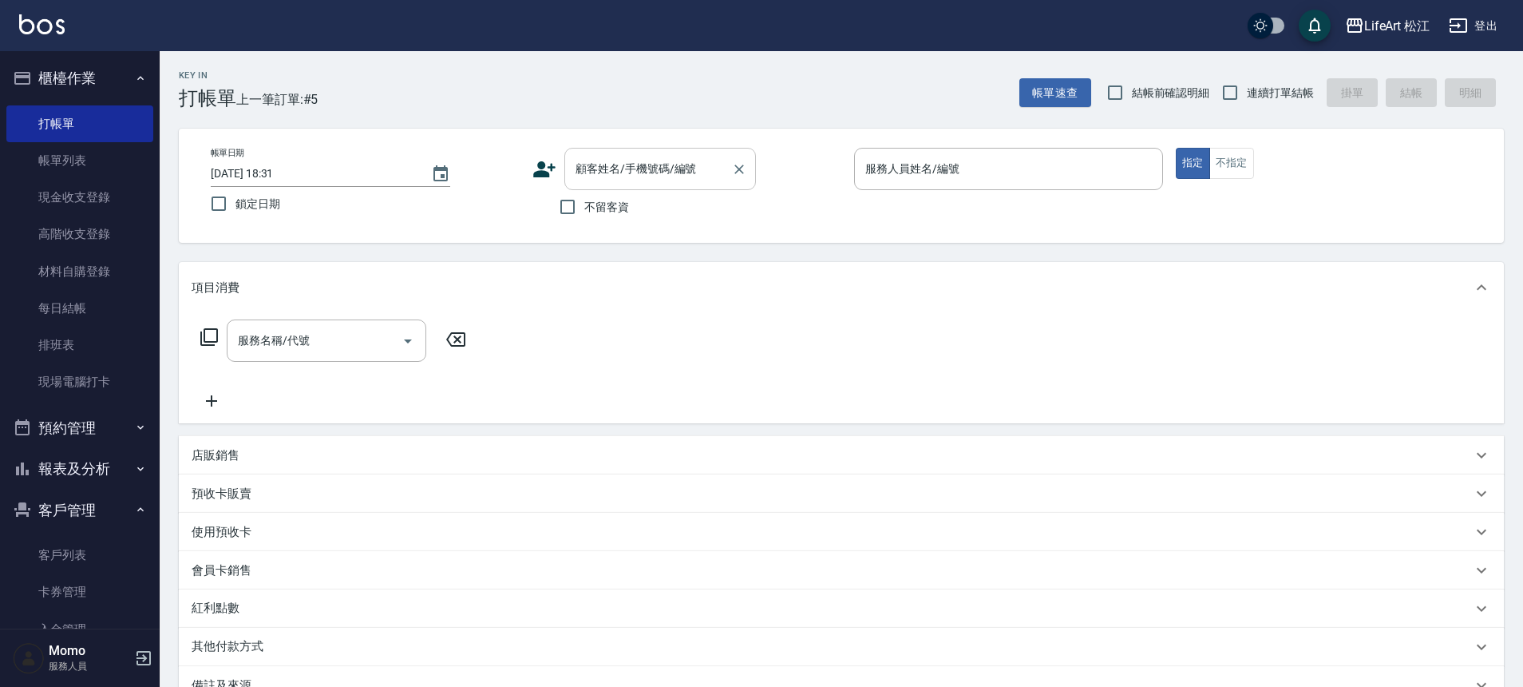
click at [692, 184] on div "顧客姓名/手機號碼/編號" at bounding box center [661, 169] width 192 height 42
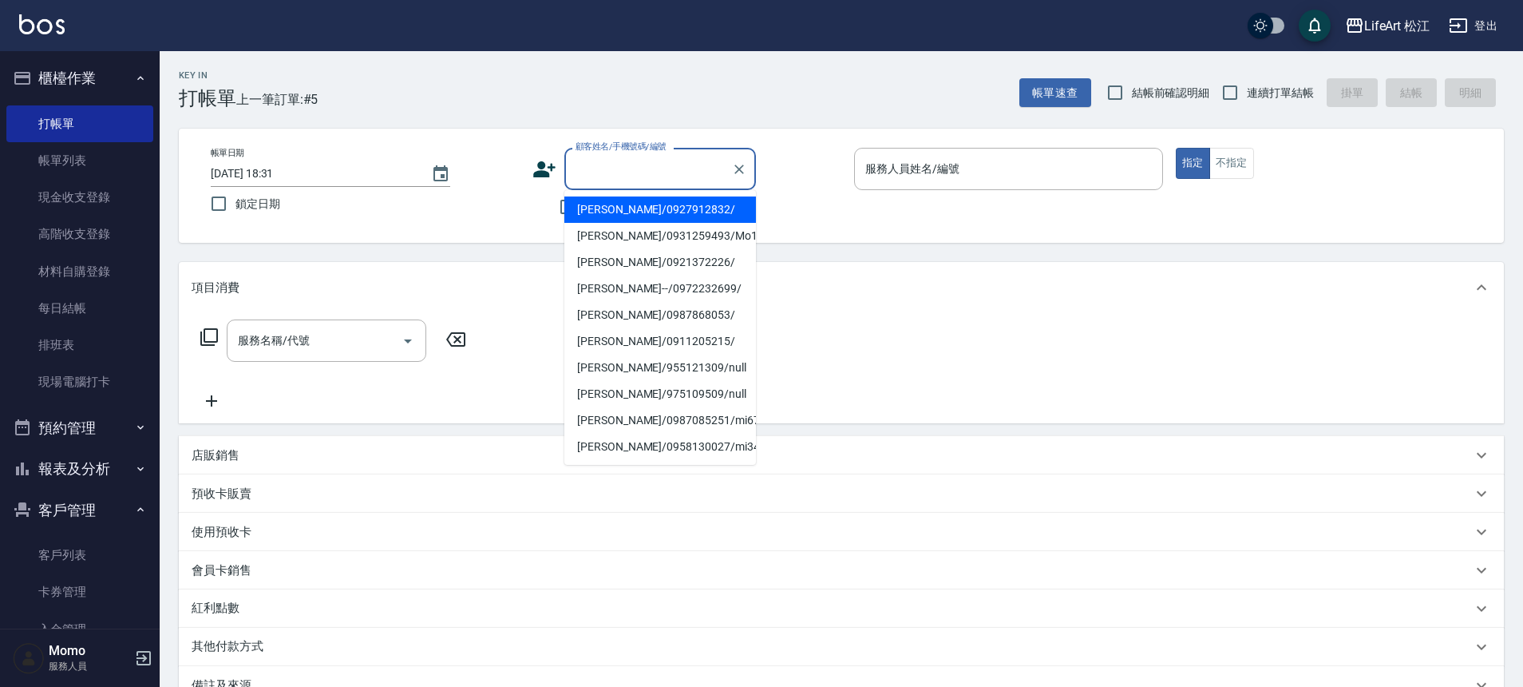
type input "０"
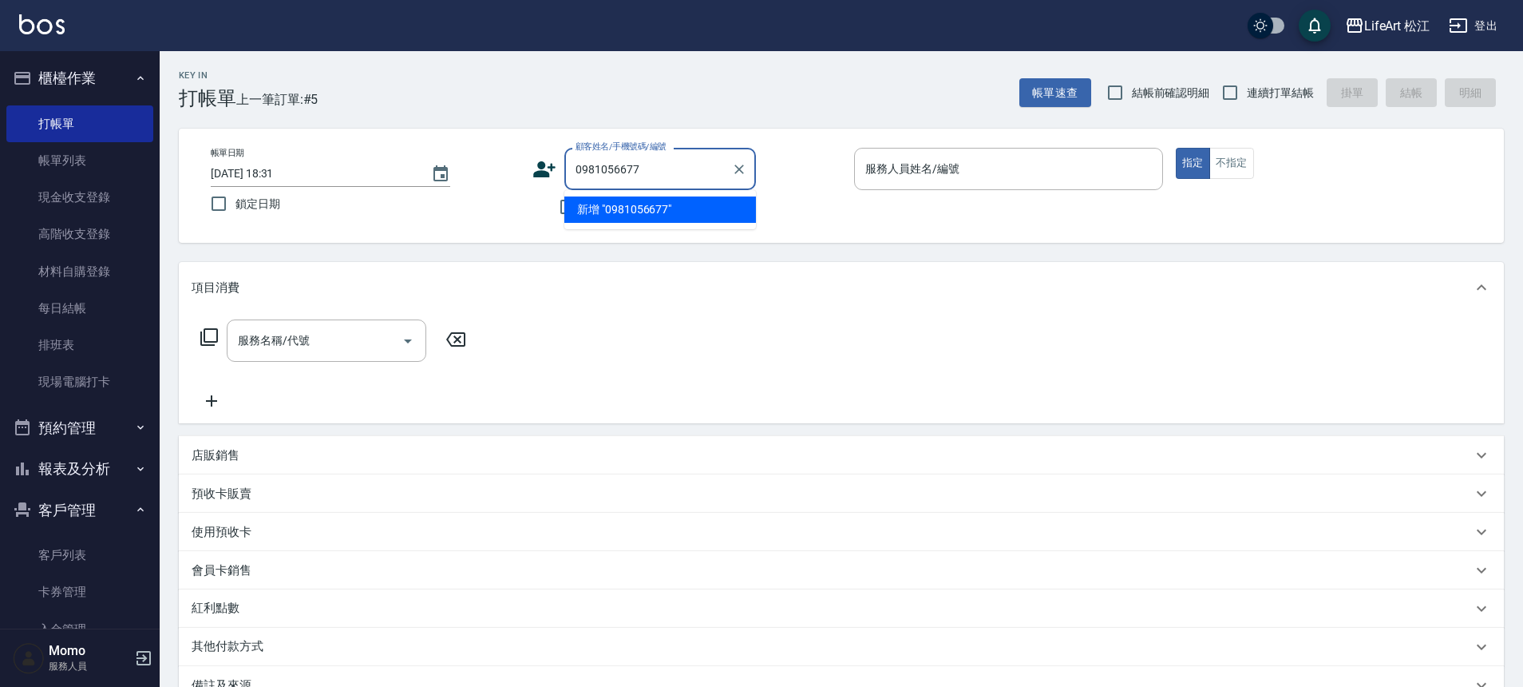
click at [648, 215] on li "新增 "0981056677"" at bounding box center [661, 209] width 192 height 26
type input "0981056677"
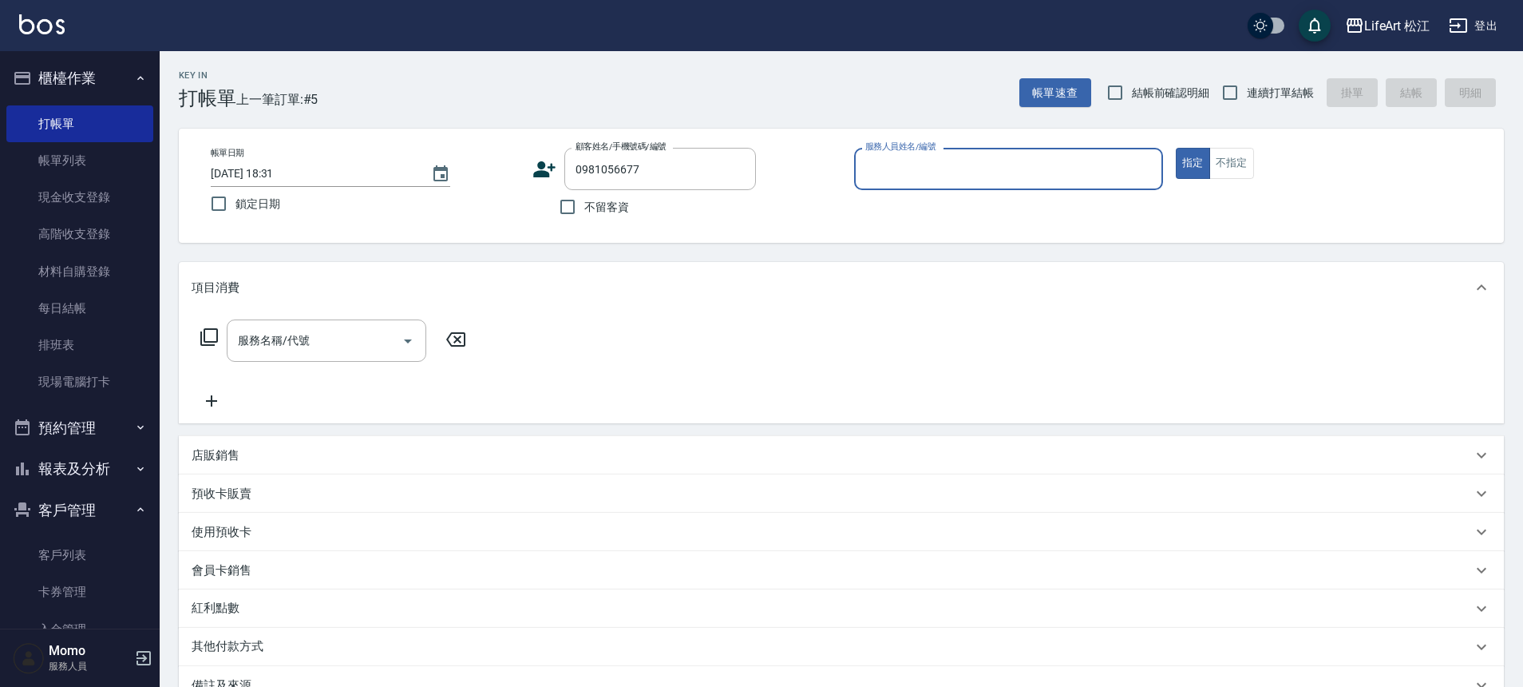
click at [542, 168] on icon at bounding box center [544, 169] width 22 height 16
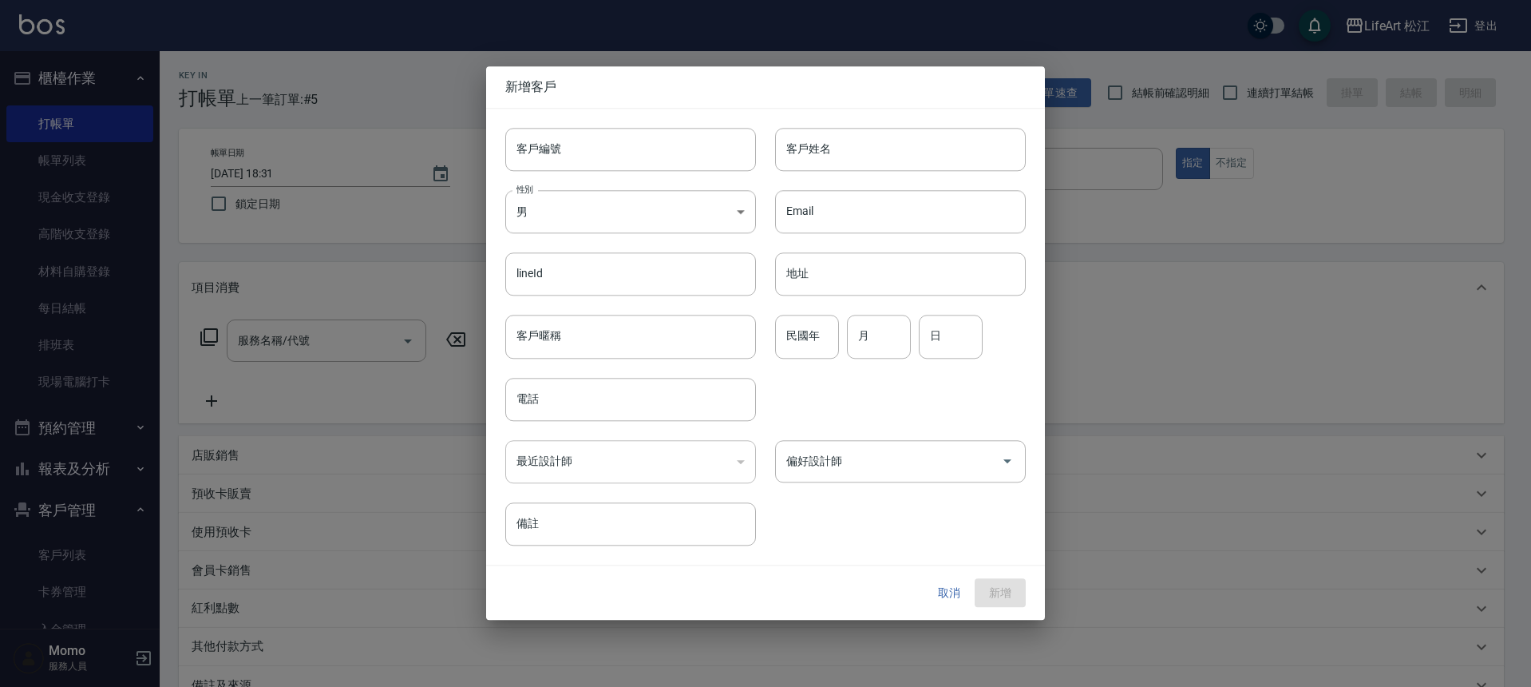
type input "0981056677"
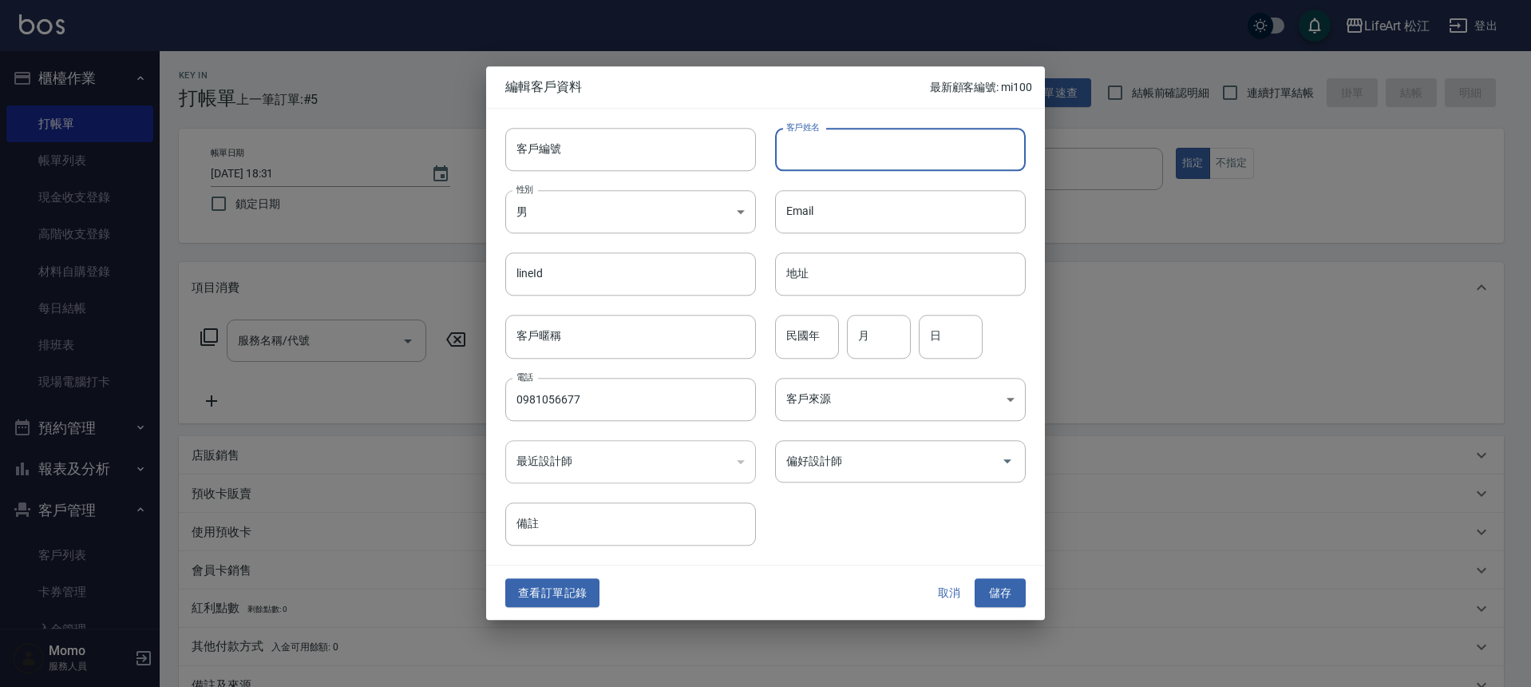
click at [857, 160] on input "客戶姓名" at bounding box center [900, 149] width 251 height 43
type input "[PERSON_NAME]"
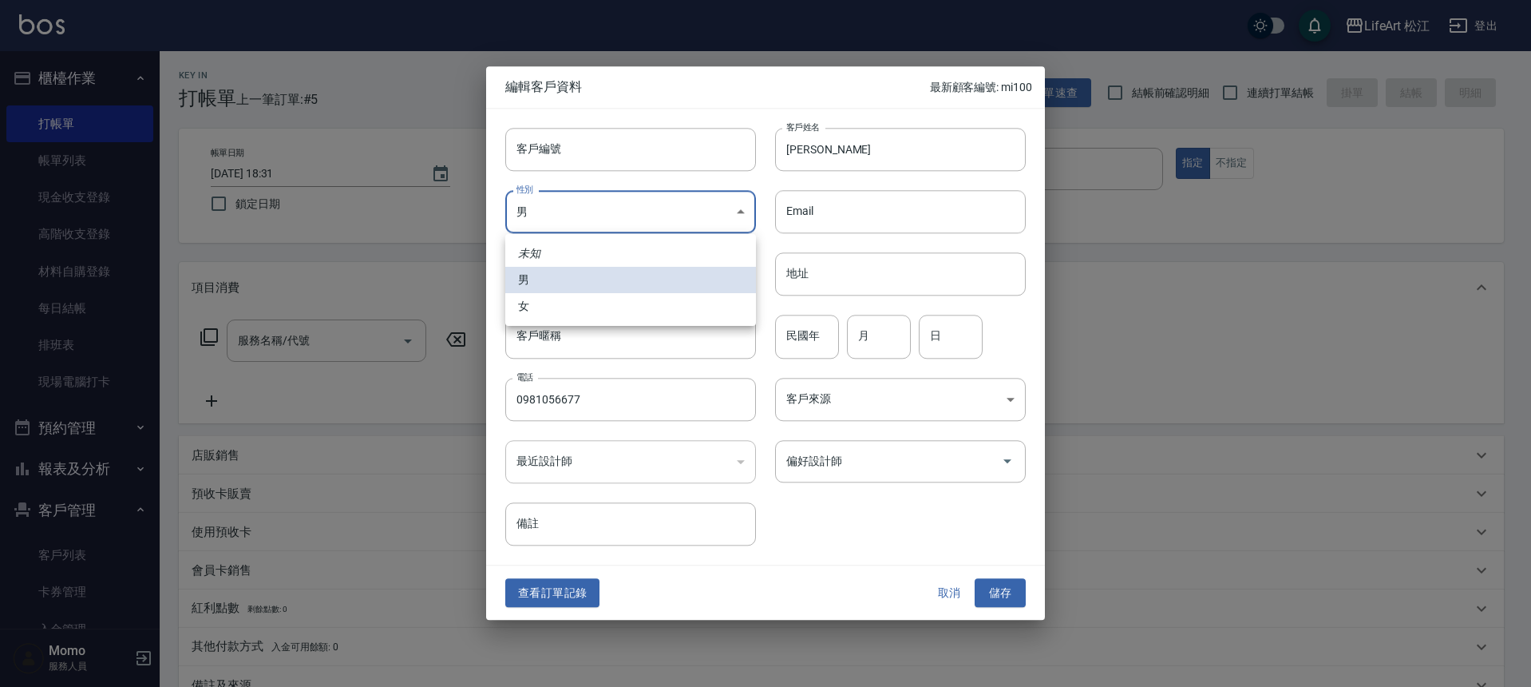
click at [727, 203] on body "LifeArt 松江 登出 櫃檯作業 打帳單 帳單列表 現金收支登錄 高階收支登錄 材料自購登錄 每日結帳 排班表 現場電腦打卡 預約管理 預約管理 單日預約…" at bounding box center [765, 439] width 1531 height 878
click at [695, 302] on li "女" at bounding box center [630, 306] width 251 height 26
type input "[DEMOGRAPHIC_DATA]"
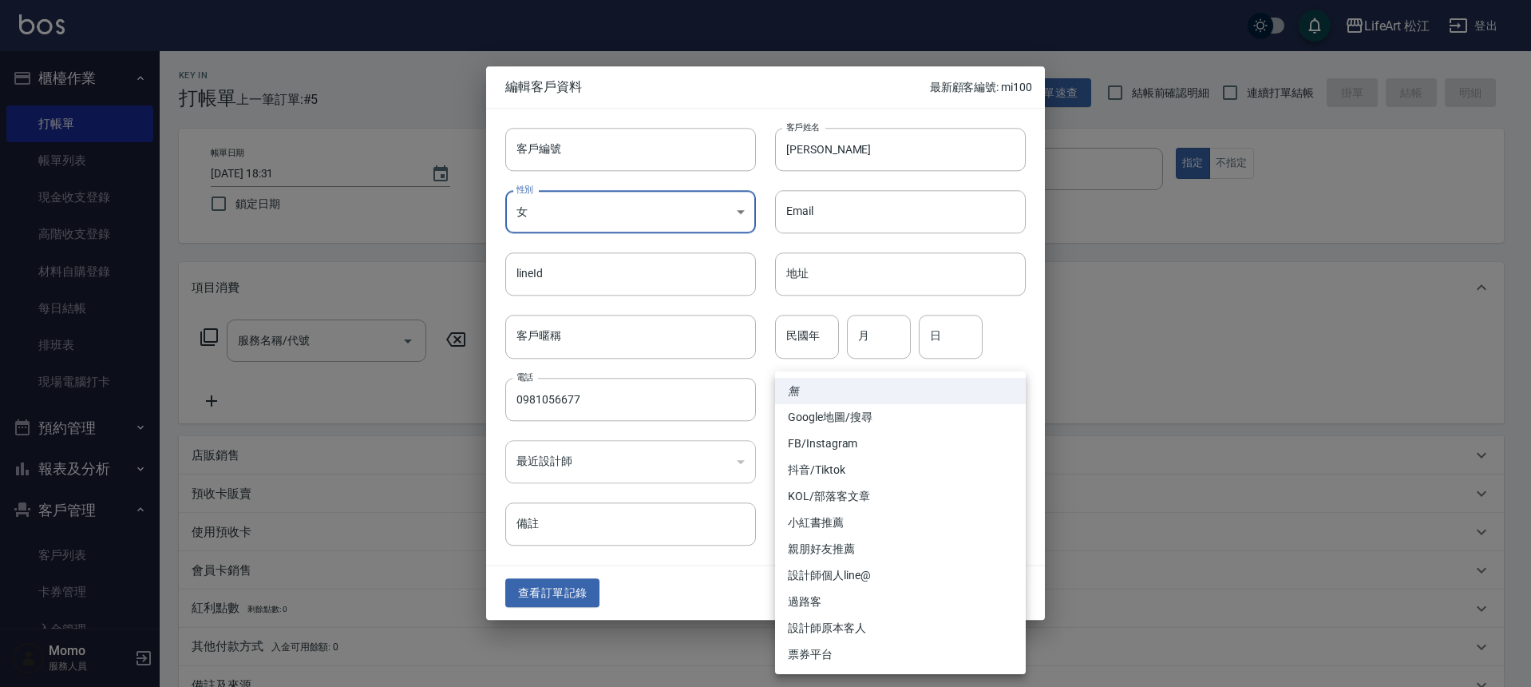
click at [867, 400] on body "LifeArt 松江 登出 櫃檯作業 打帳單 帳單列表 現金收支登錄 高階收支登錄 材料自購登錄 每日結帳 排班表 現場電腦打卡 預約管理 預約管理 單日預約…" at bounding box center [765, 439] width 1531 height 878
click at [889, 444] on li "FB/Instagram" at bounding box center [900, 443] width 251 height 26
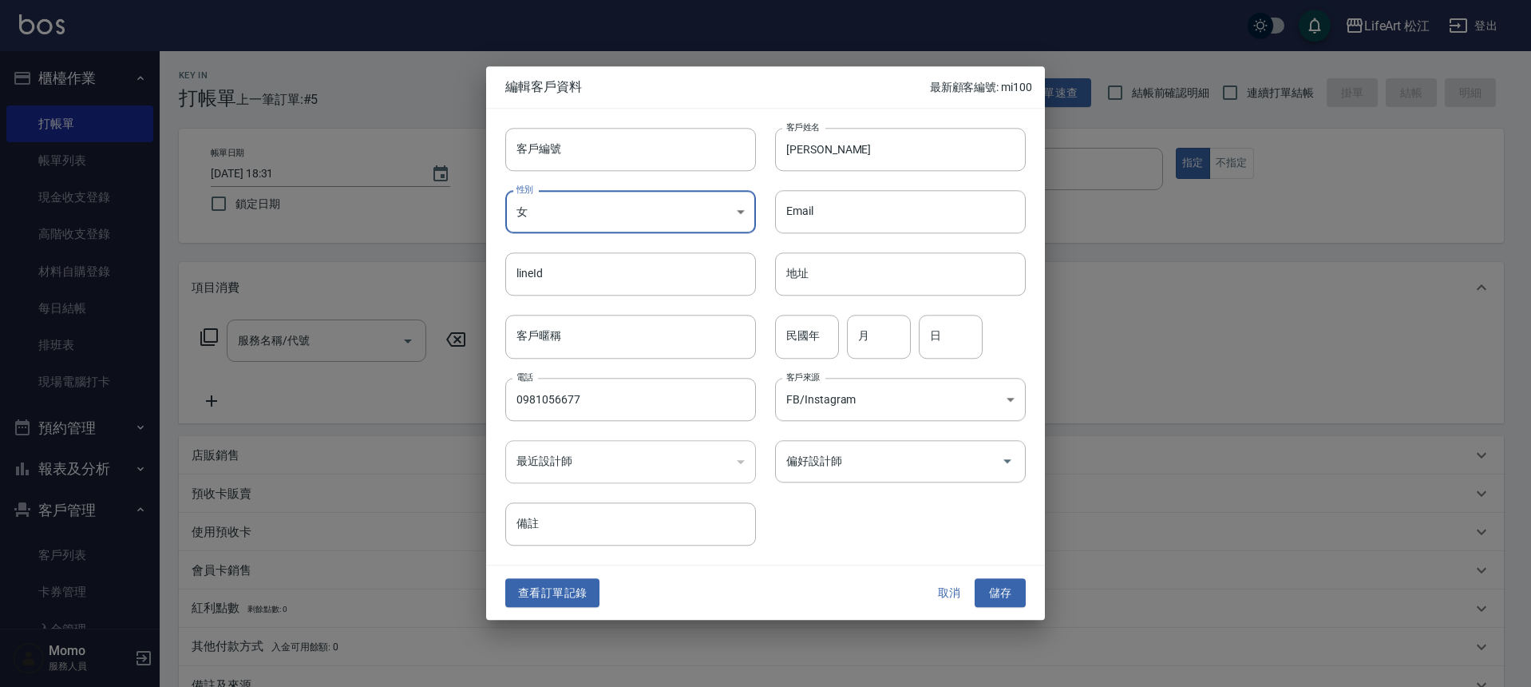
type input "FB/Instagram"
click at [885, 456] on input "偏好設計師" at bounding box center [888, 461] width 212 height 28
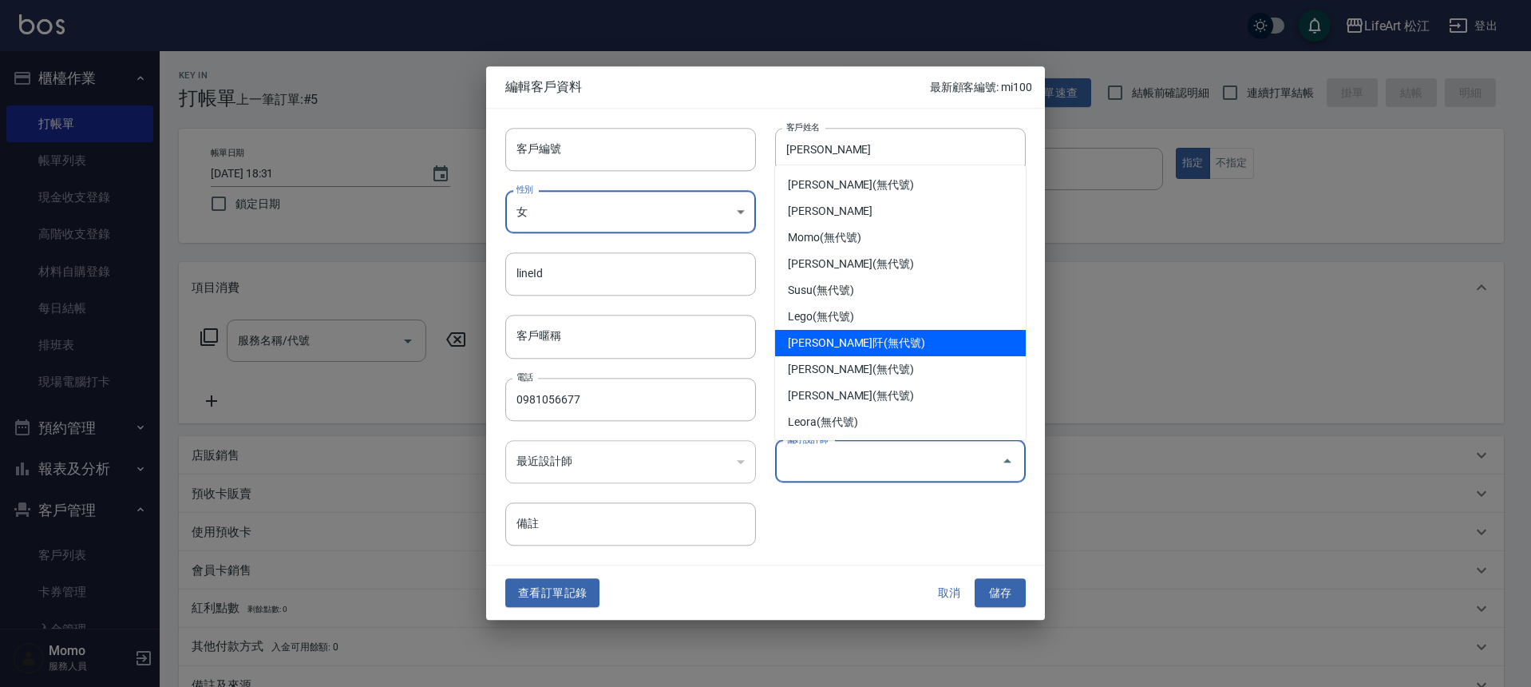
click at [828, 322] on li "Lego(無代號)" at bounding box center [900, 316] width 251 height 26
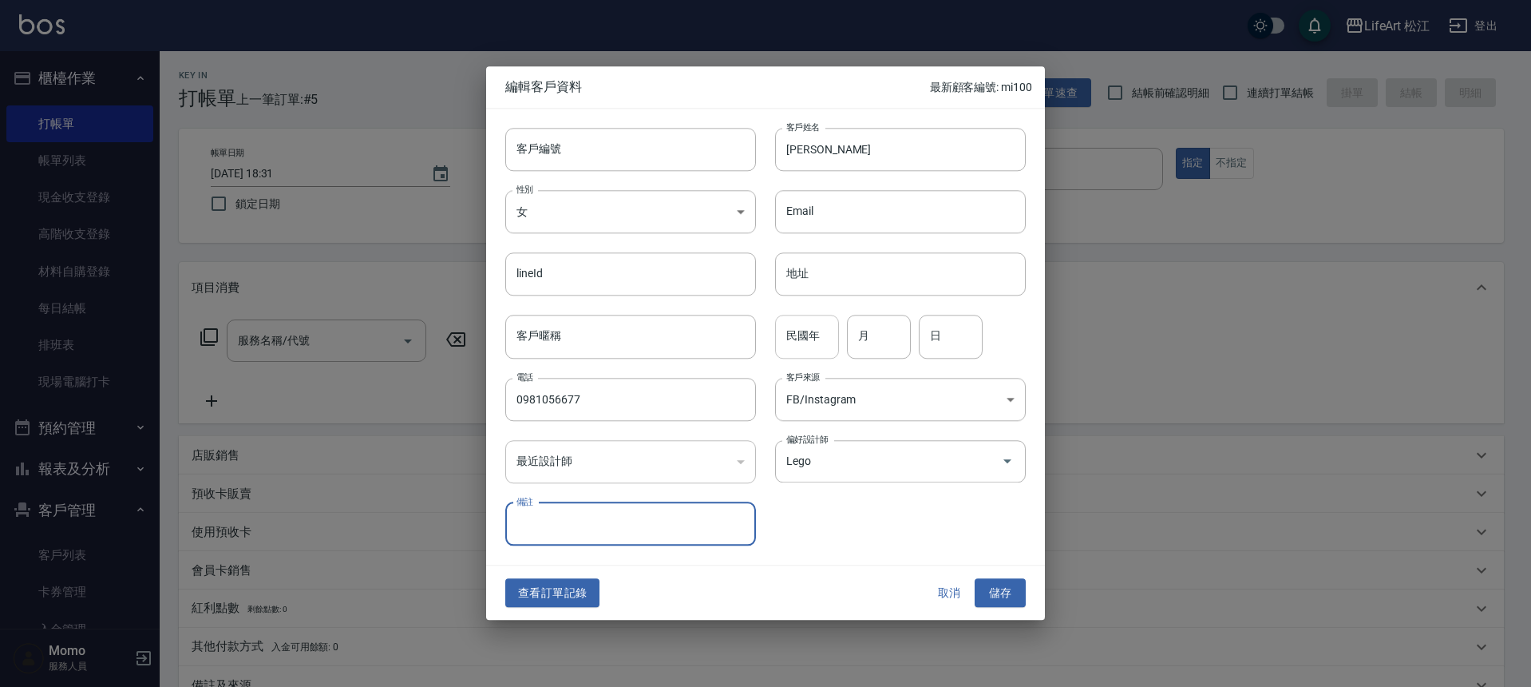
type input "Lego"
click at [632, 529] on input "備註" at bounding box center [630, 523] width 251 height 43
type input "ㄒ"
type input "ㄐ"
type input "幾"
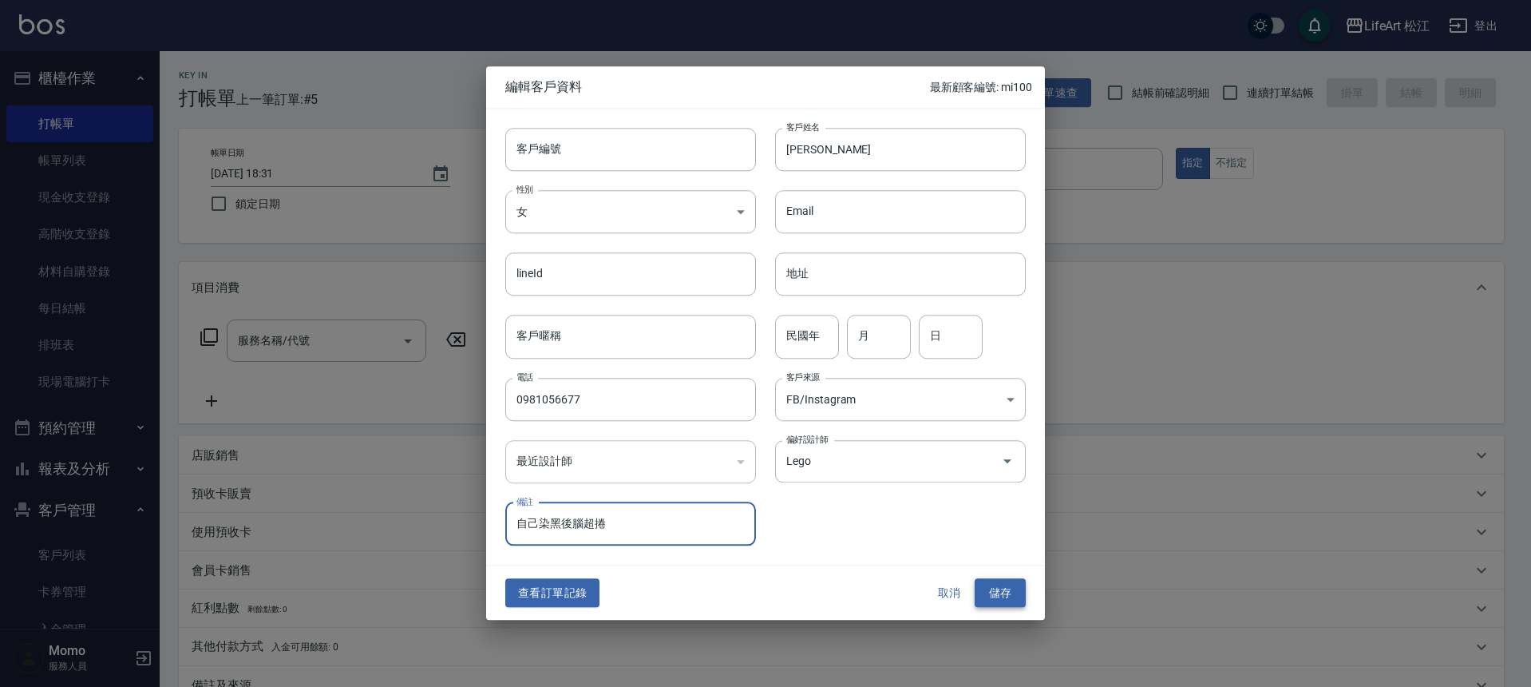
type input "自己染黑後腦超捲"
click at [1001, 589] on button "儲存" at bounding box center [1000, 593] width 51 height 30
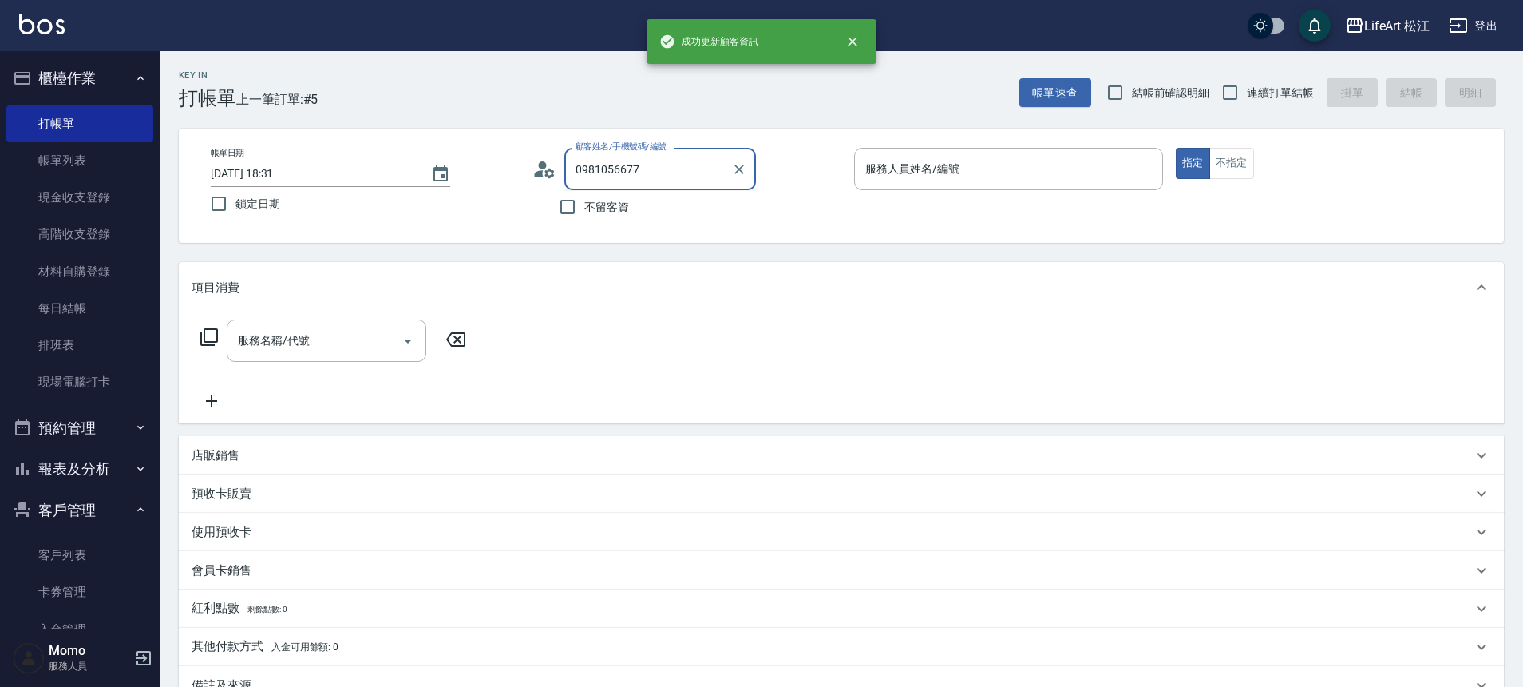
drag, startPoint x: 686, startPoint y: 167, endPoint x: 553, endPoint y: 162, distance: 132.6
click at [548, 161] on div "顧客姓名/手機號碼/編號 0981056677 顧客姓名/手機號碼/編號" at bounding box center [687, 169] width 309 height 42
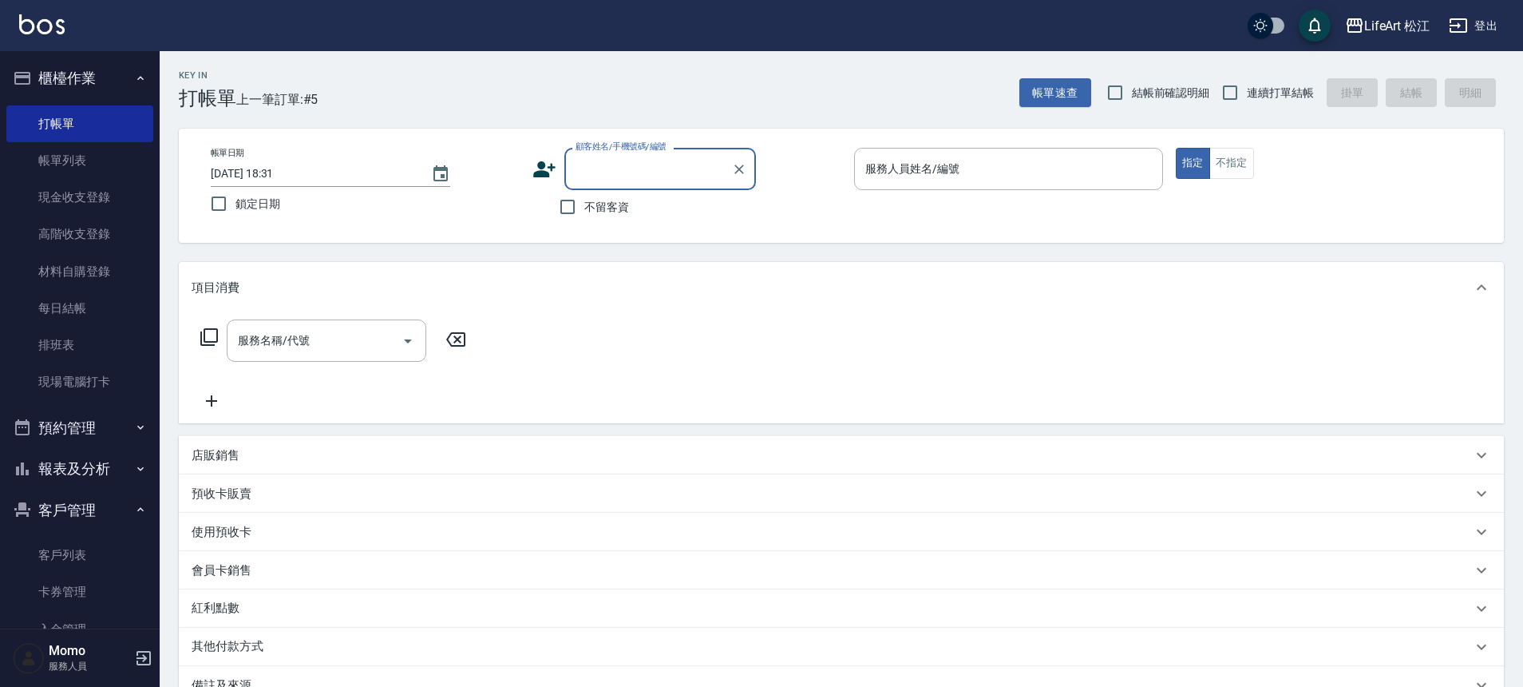
paste input "0981056677"
drag, startPoint x: 628, startPoint y: 173, endPoint x: 637, endPoint y: 196, distance: 25.1
click at [636, 204] on li "[PERSON_NAME]/0981056677/" at bounding box center [661, 209] width 192 height 26
type input "[PERSON_NAME]/0981056677/"
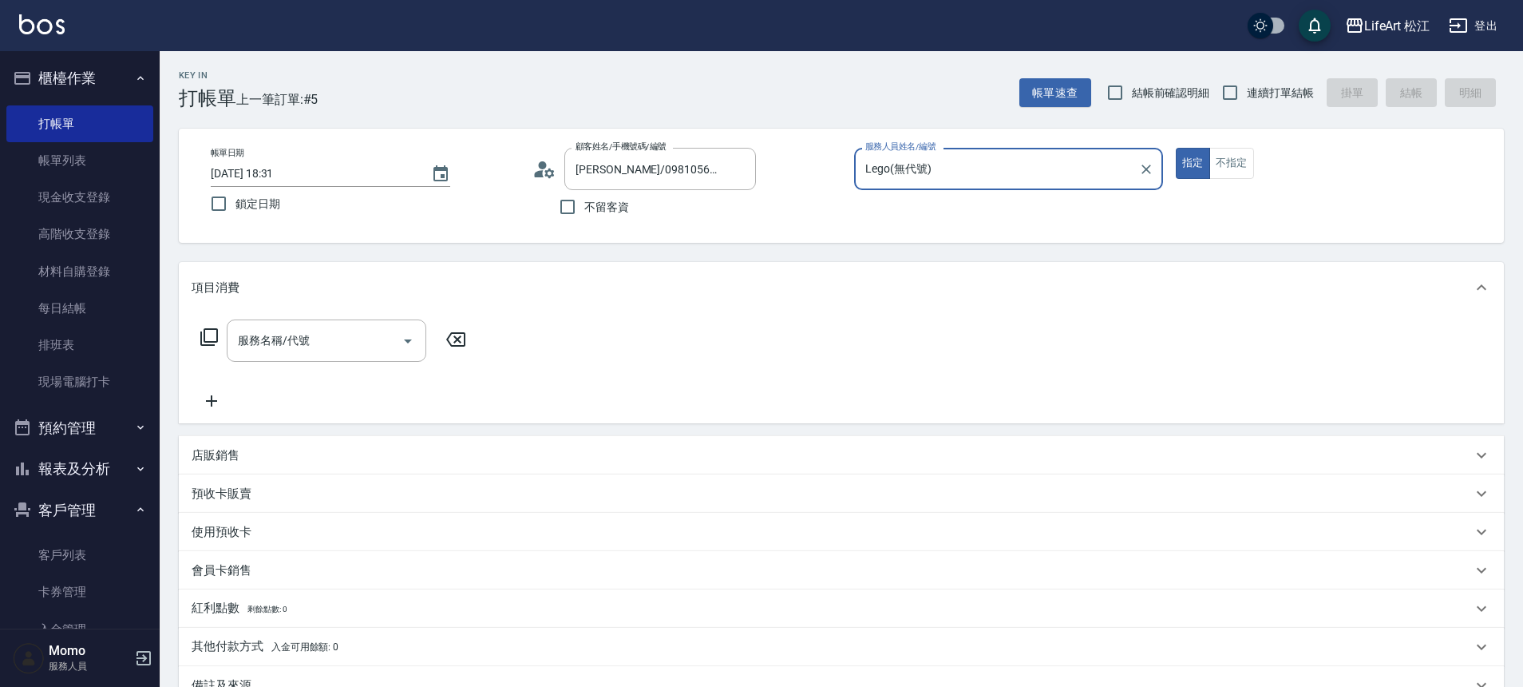
type input "Lego(無代號)"
click at [350, 330] on input "服務名稱/代號" at bounding box center [314, 341] width 161 height 28
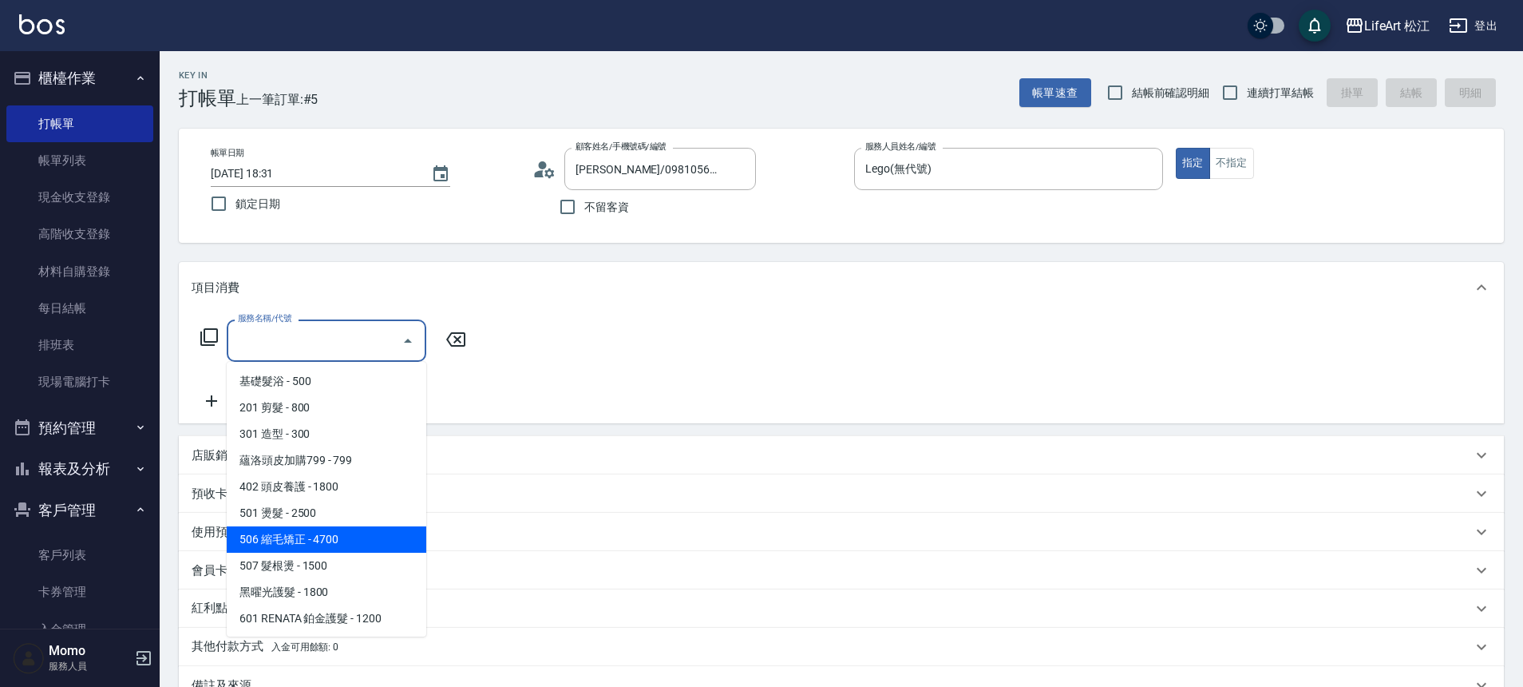
click at [321, 545] on span "506 縮毛矯正 - 4700" at bounding box center [327, 539] width 200 height 26
type input "506 縮毛矯正 (506)"
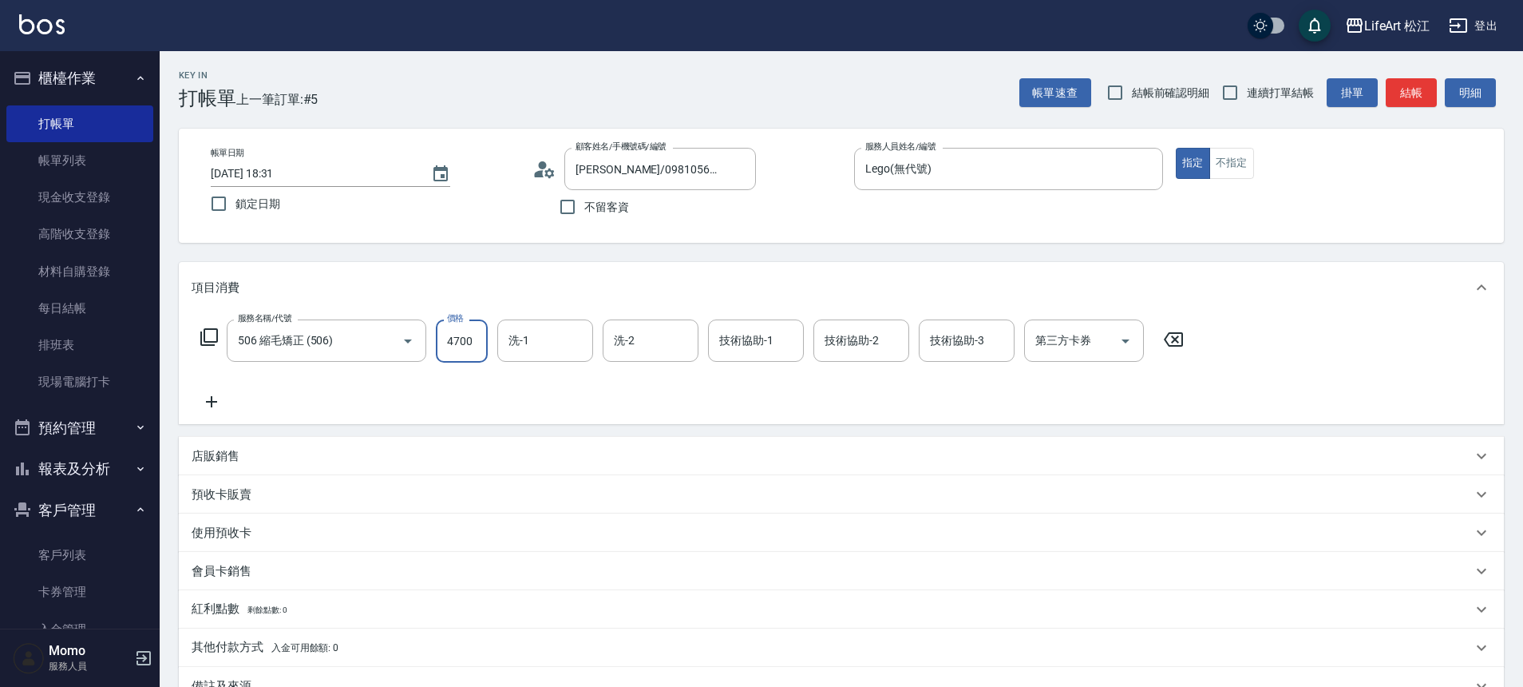
click at [458, 351] on input "4700" at bounding box center [462, 340] width 52 height 43
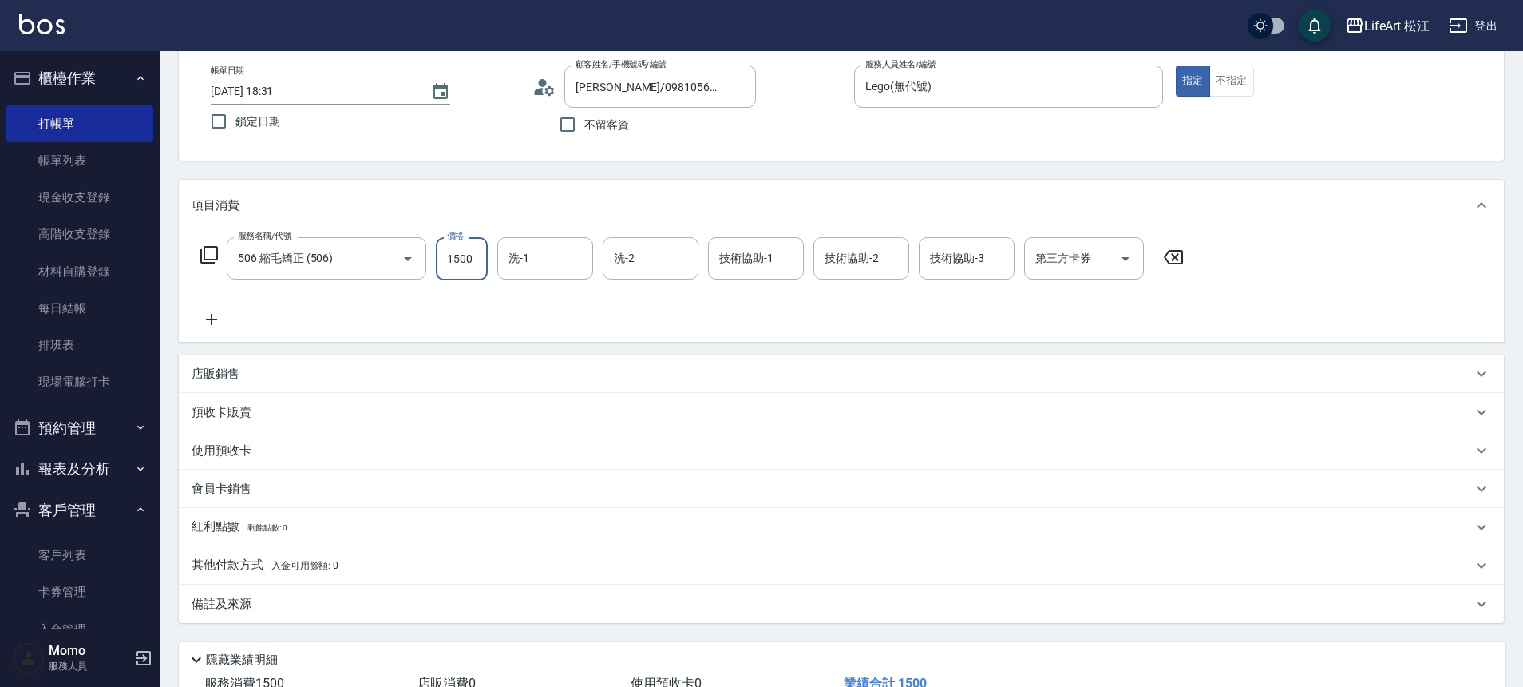
scroll to position [153, 0]
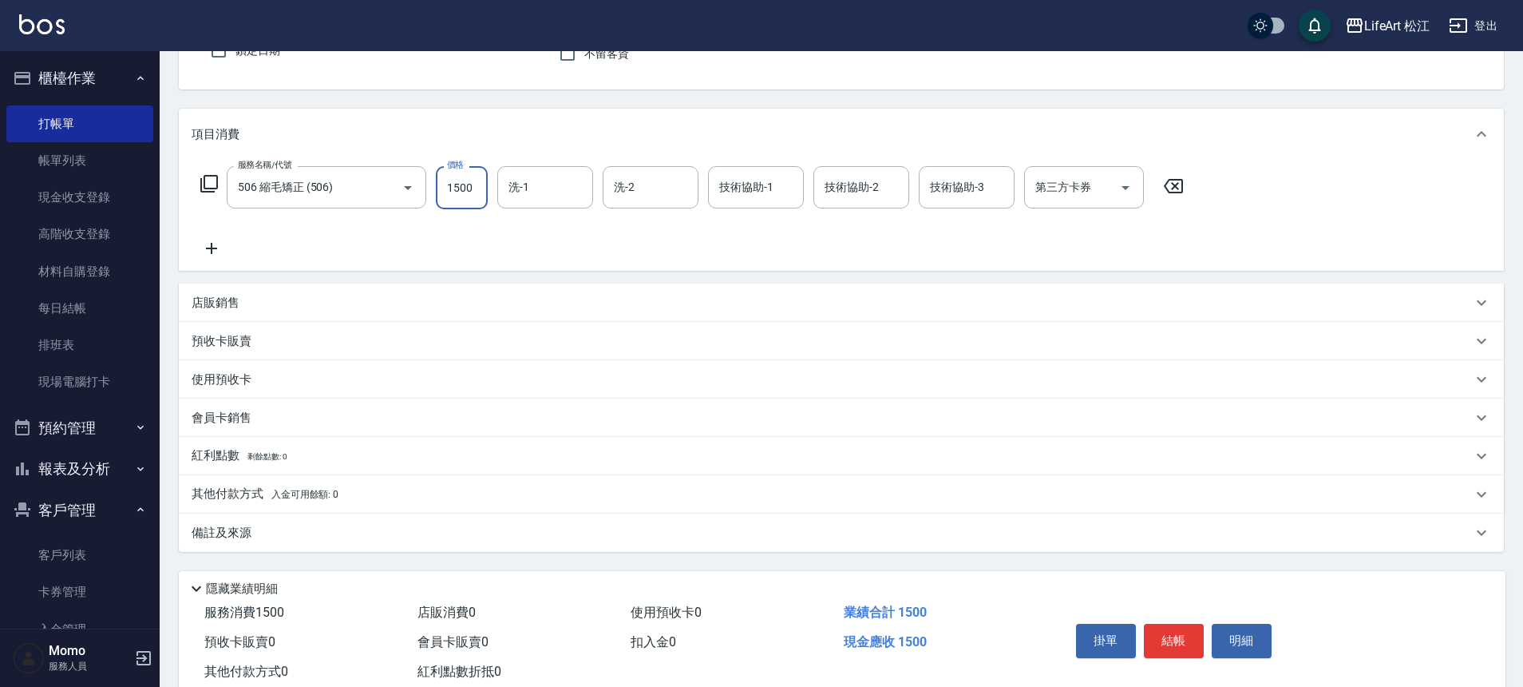
type input "1500"
click at [241, 527] on p "備註及來源" at bounding box center [222, 533] width 60 height 17
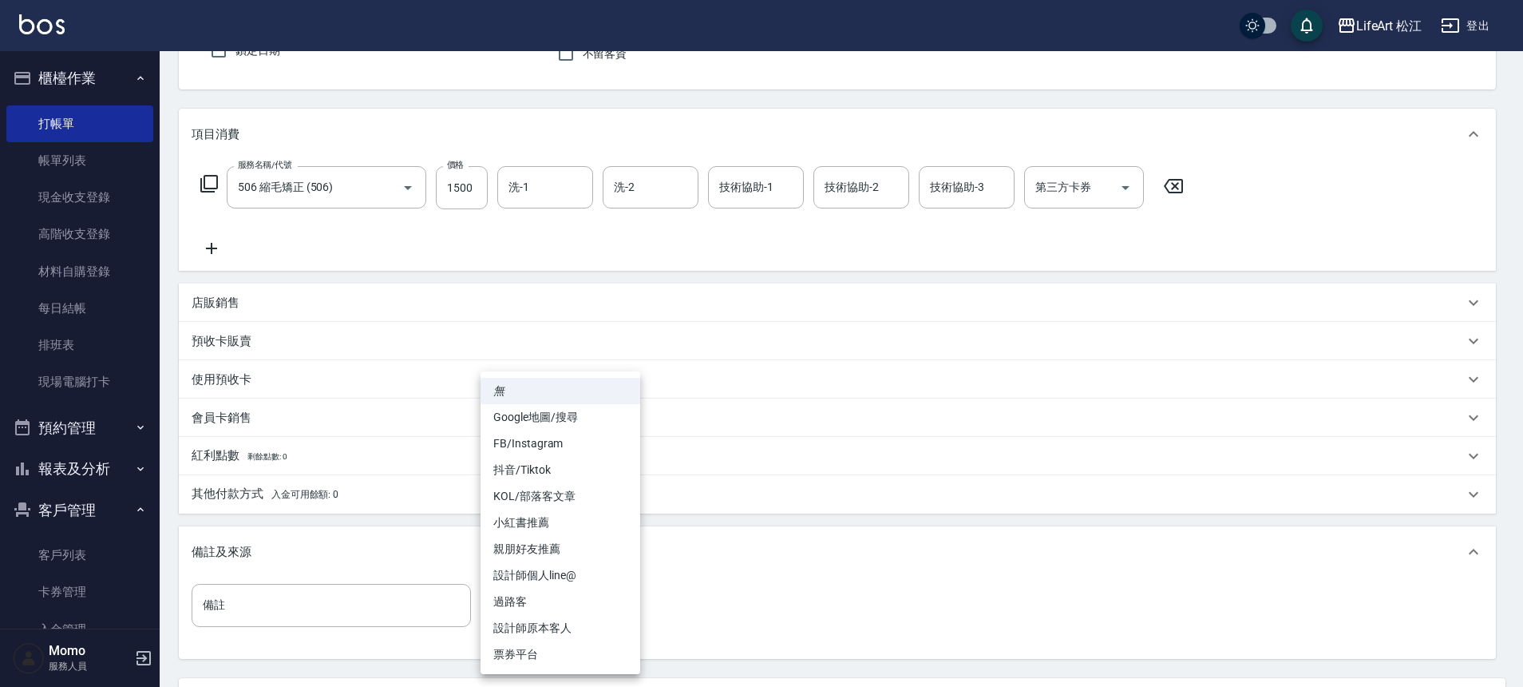
click at [537, 592] on body "LifeArt 松江 登出 櫃檯作業 打帳單 帳單列表 現金收支登錄 高階收支登錄 材料自購登錄 每日結帳 排班表 現場電腦打卡 預約管理 預約管理 單日預約…" at bounding box center [761, 339] width 1523 height 985
click at [573, 451] on li "FB/Instagram" at bounding box center [561, 443] width 160 height 26
type input "FB/Instagram"
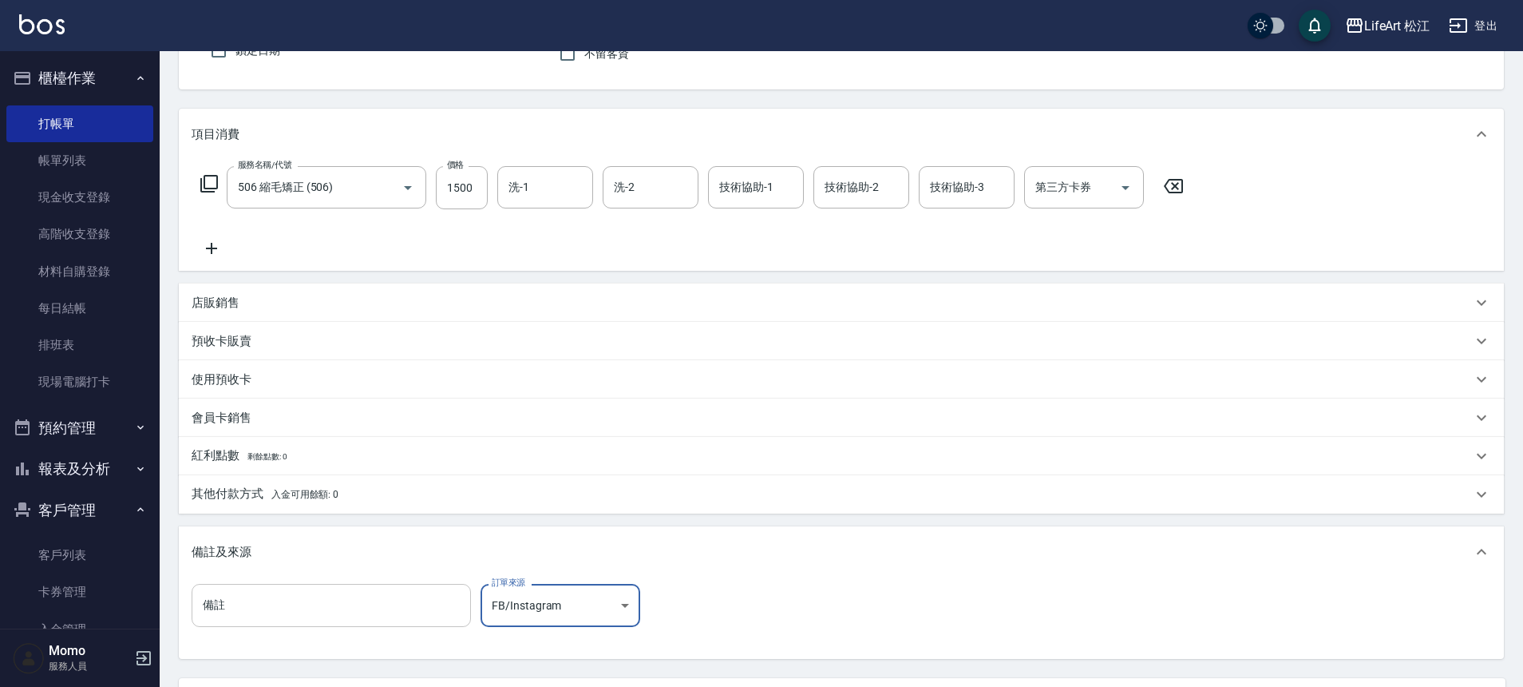
click at [433, 606] on input "備註" at bounding box center [331, 605] width 279 height 43
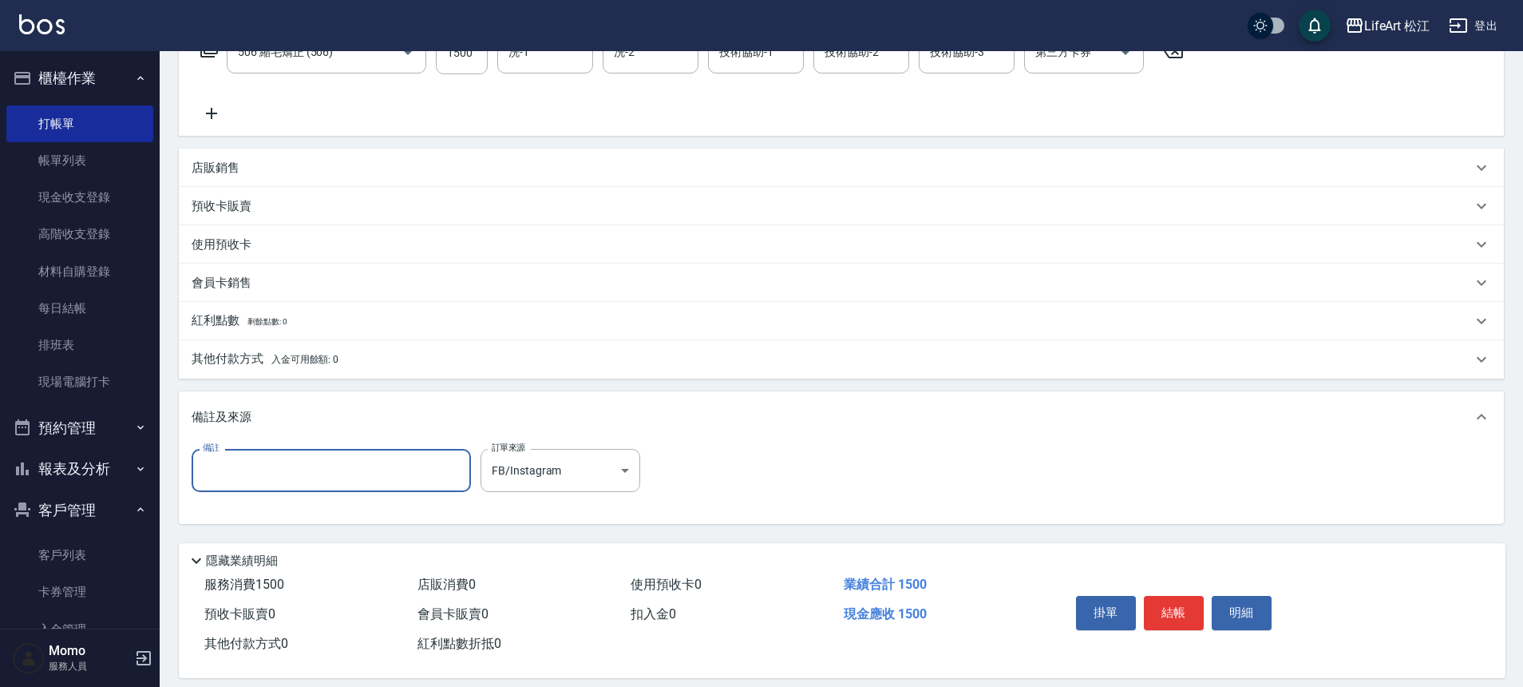
scroll to position [306, 0]
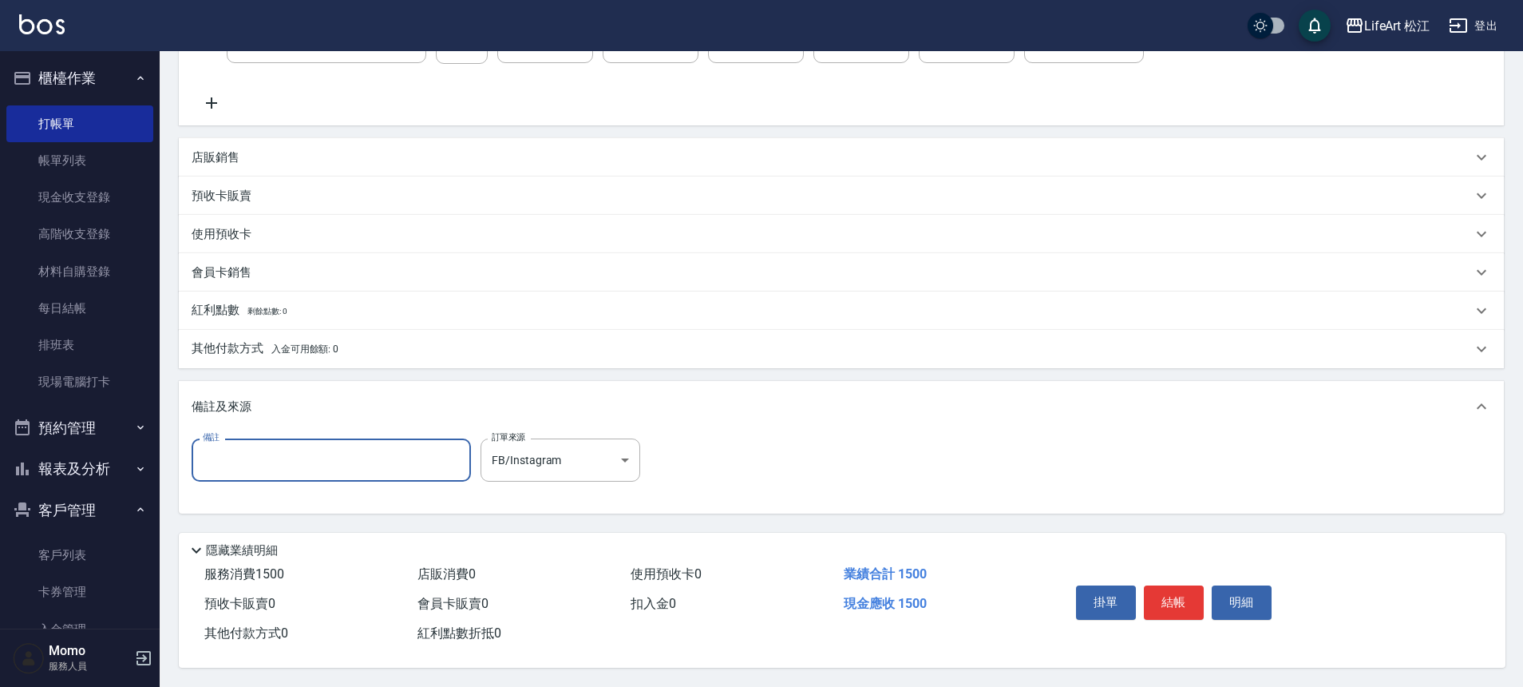
click at [361, 462] on input "備註" at bounding box center [331, 459] width 279 height 43
type input "剪到肩膀髮尾沒有燙"
click at [1182, 594] on button "結帳" at bounding box center [1174, 602] width 60 height 34
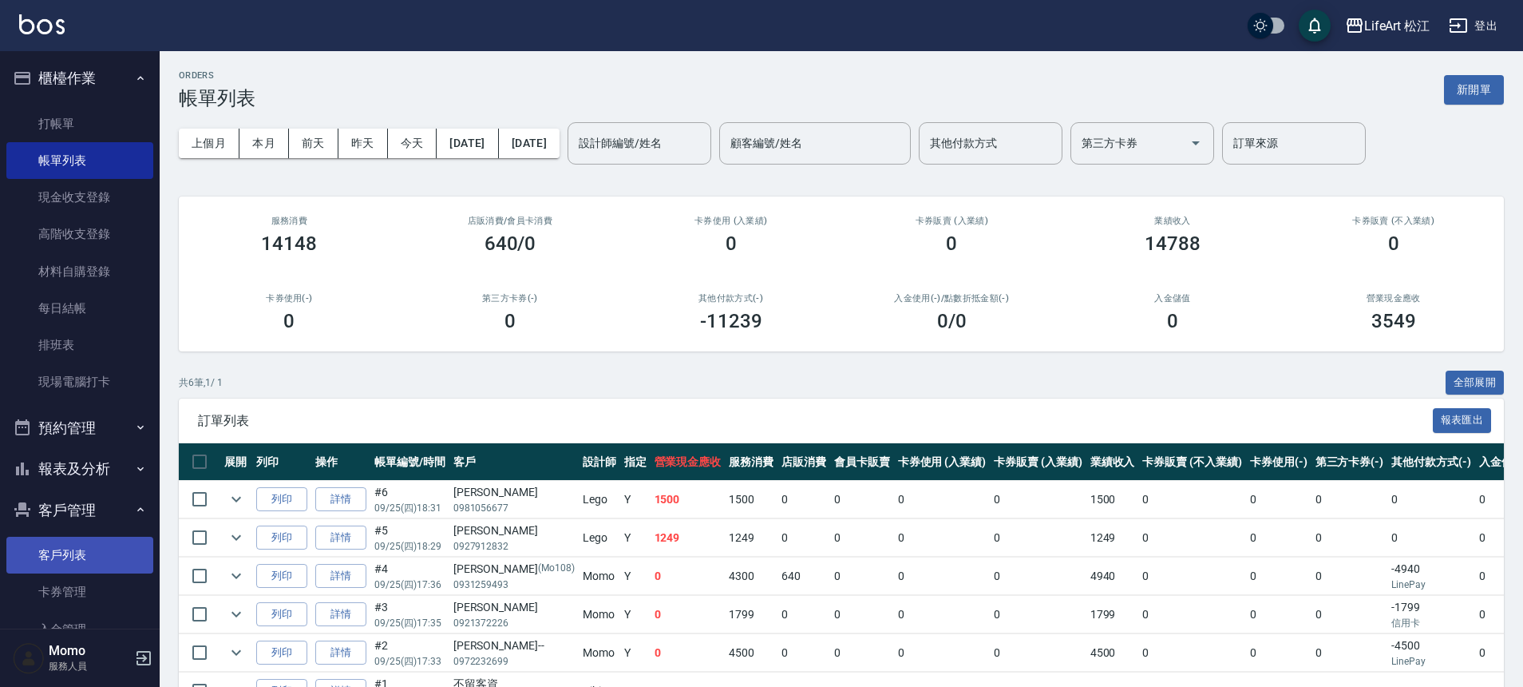
click at [55, 561] on link "客戶列表" at bounding box center [79, 555] width 147 height 37
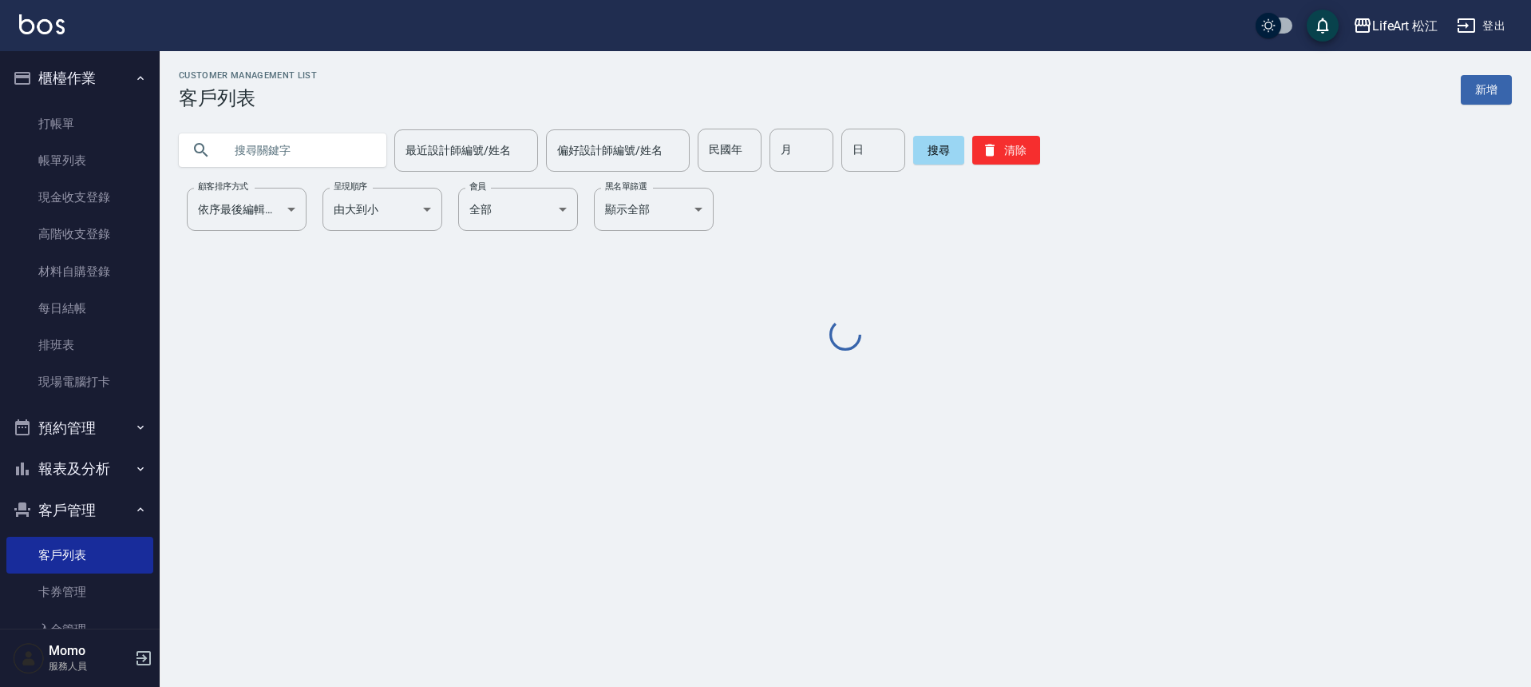
click at [294, 150] on input "text" at bounding box center [299, 150] width 150 height 43
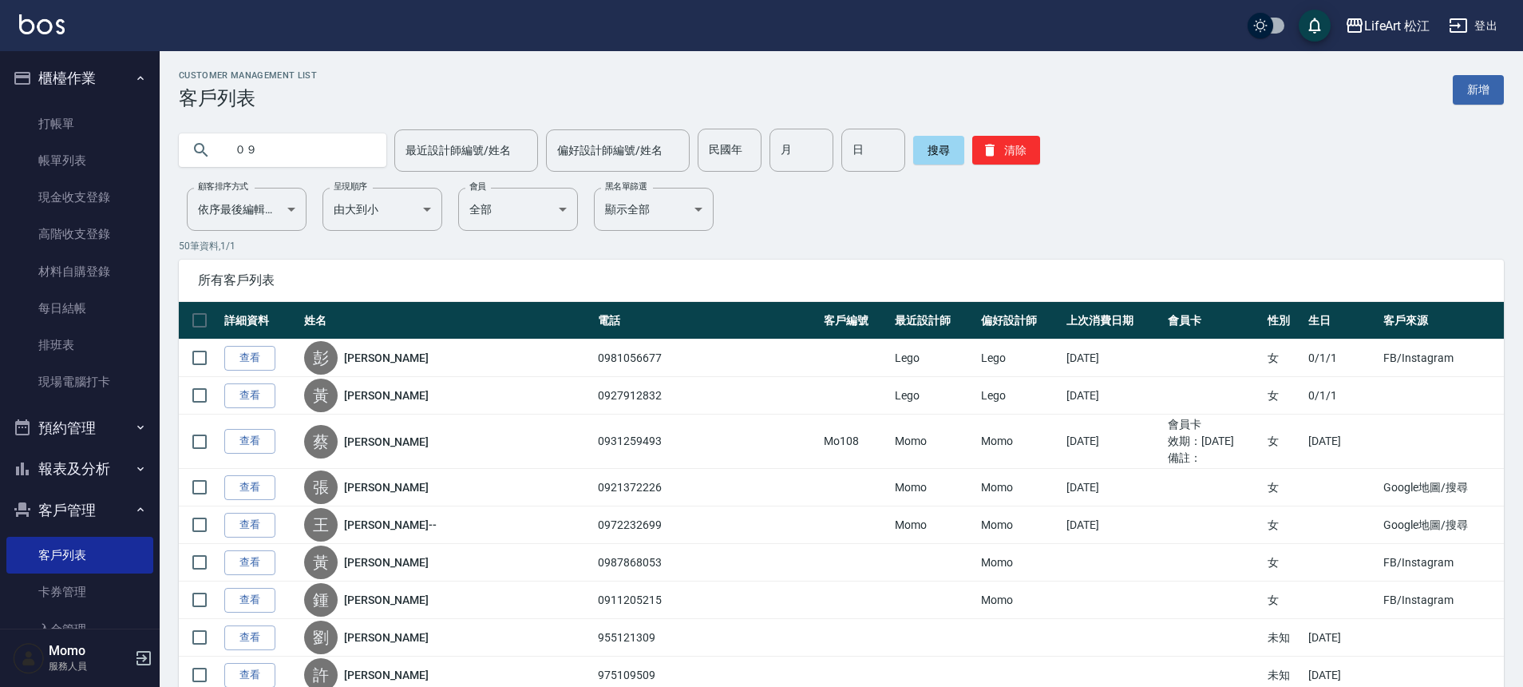
type input "０"
type input "0988595356"
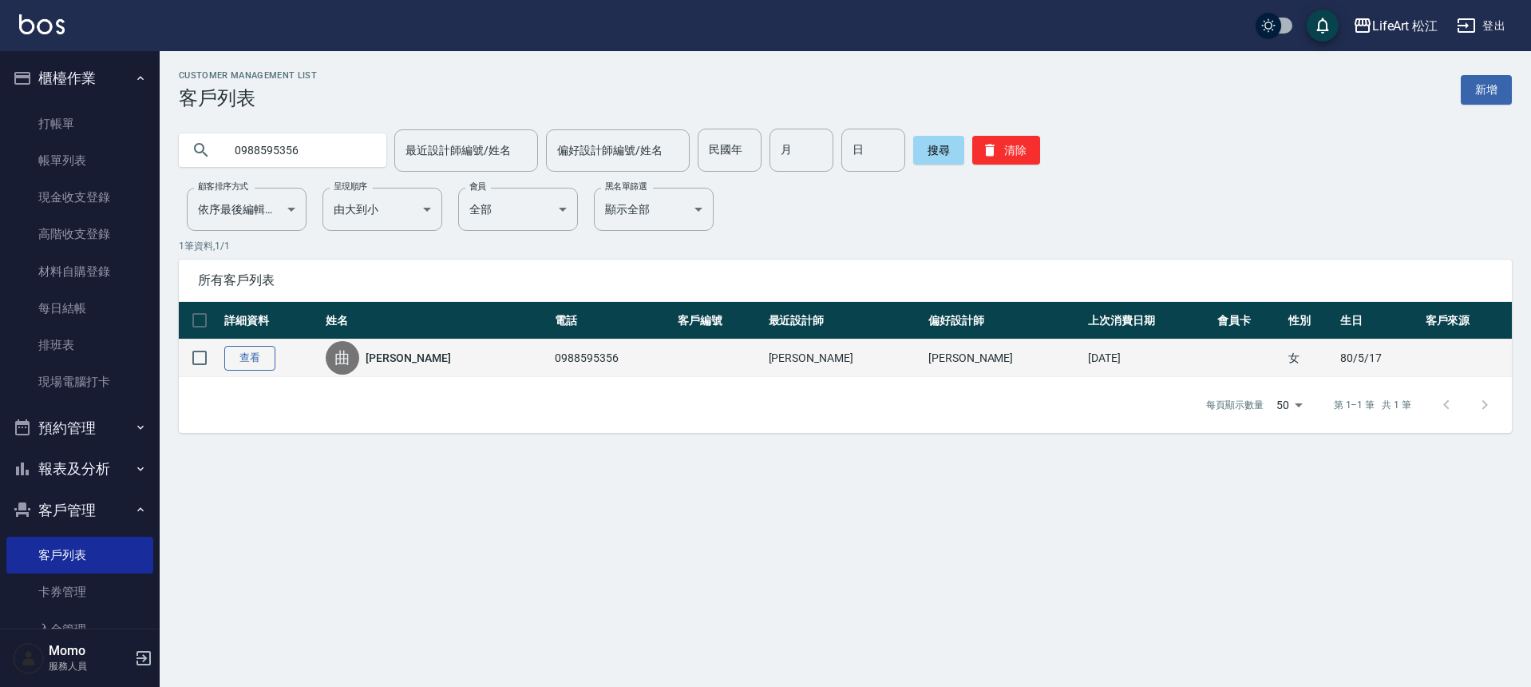
click at [253, 360] on link "查看" at bounding box center [249, 358] width 51 height 25
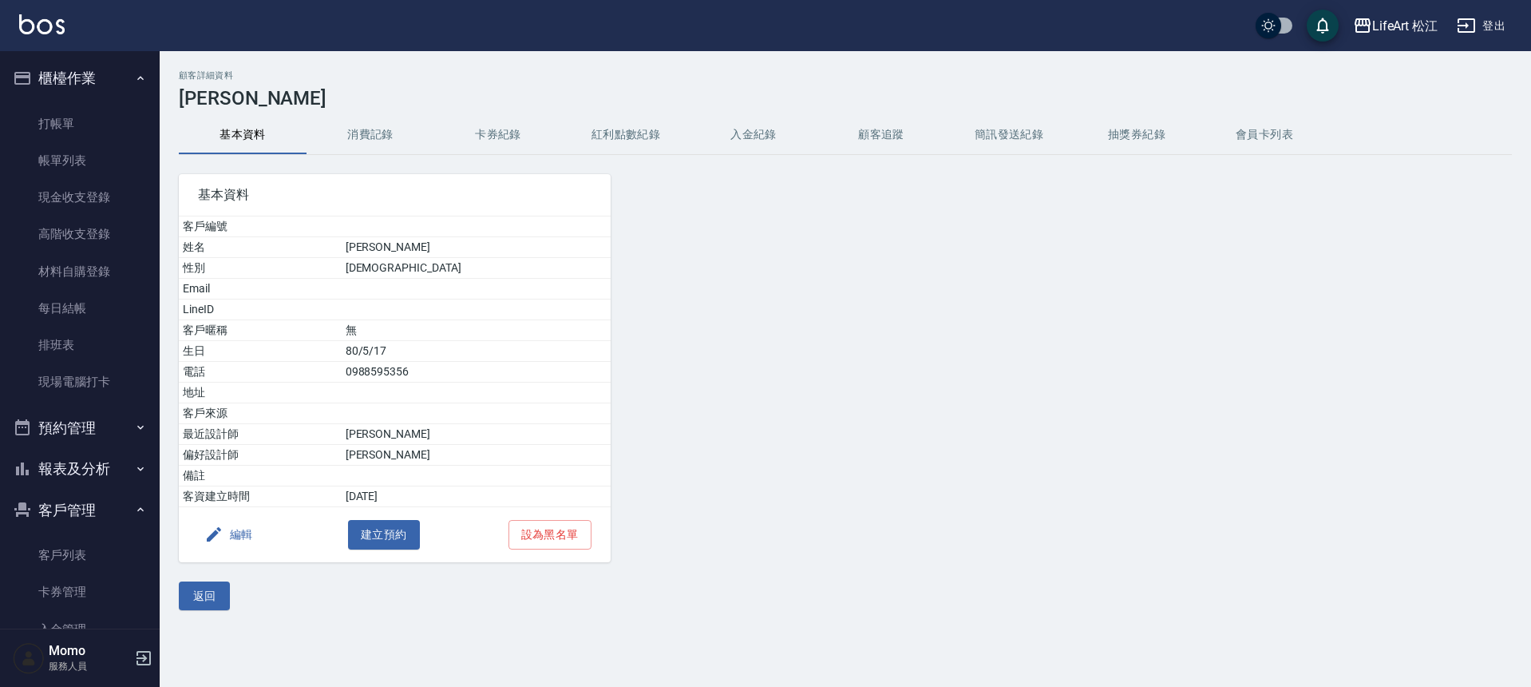
click at [352, 140] on button "消費記錄" at bounding box center [371, 135] width 128 height 38
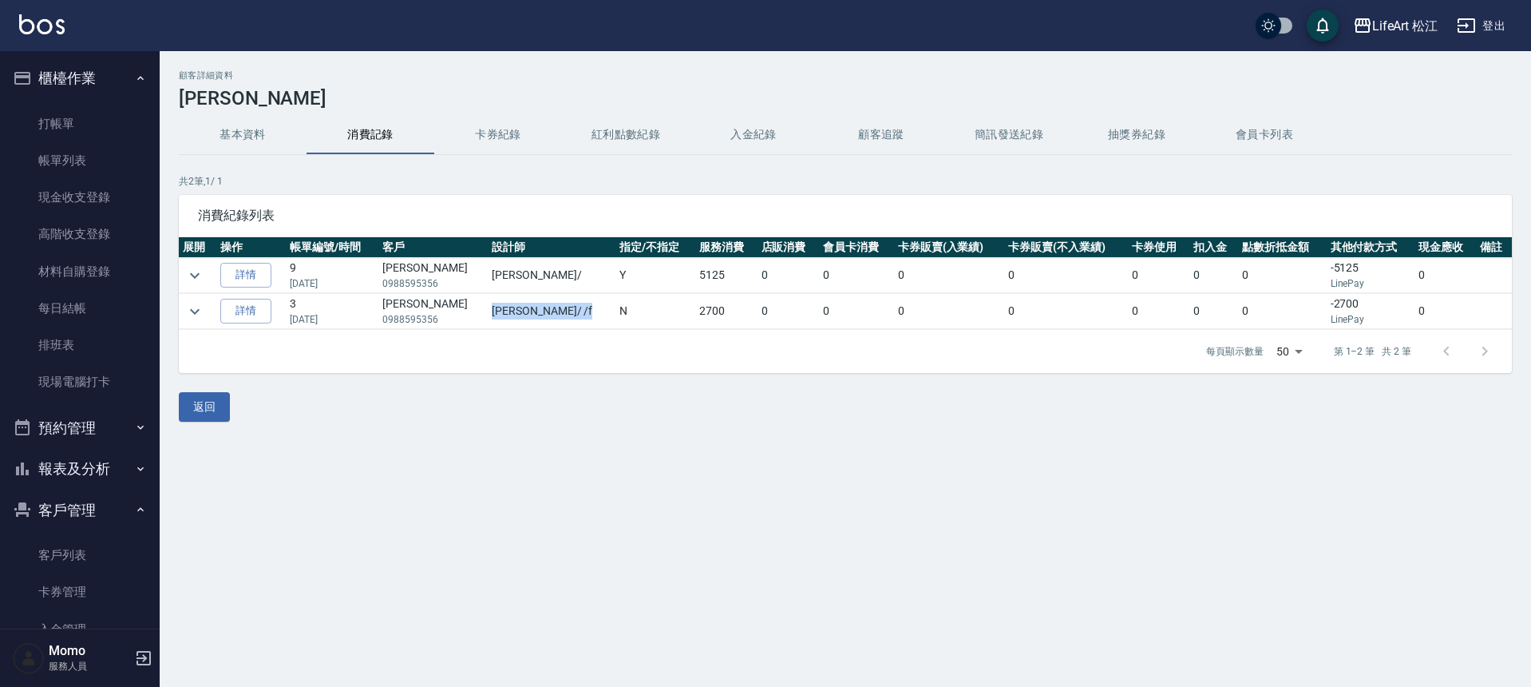
drag, startPoint x: 477, startPoint y: 311, endPoint x: 526, endPoint y: 312, distance: 49.5
click at [526, 312] on td "[PERSON_NAME] / /f" at bounding box center [552, 311] width 128 height 35
click at [489, 346] on div "每頁顯示數量 50 50 第 1–2 筆 共 2 筆" at bounding box center [845, 351] width 1333 height 43
click at [190, 274] on icon "expand row" at bounding box center [194, 275] width 19 height 19
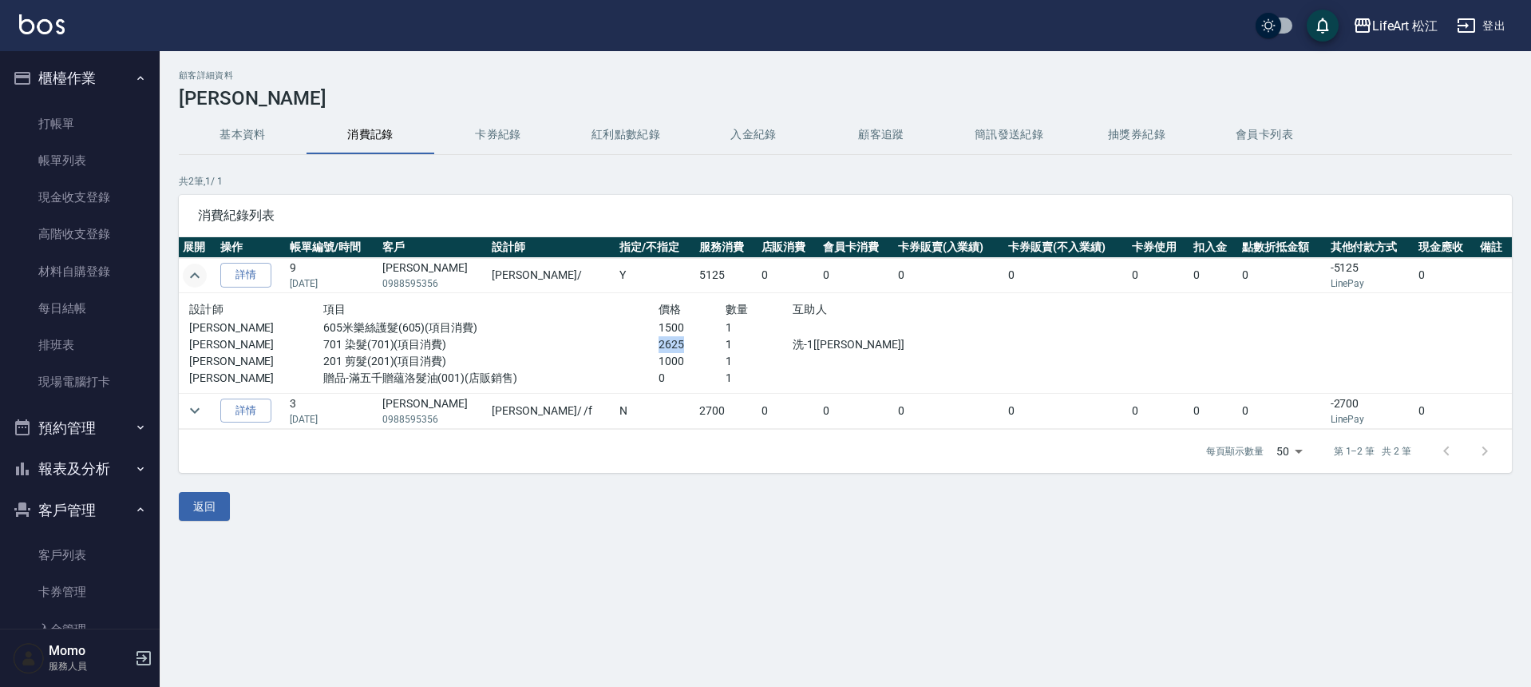
drag, startPoint x: 628, startPoint y: 341, endPoint x: 665, endPoint y: 343, distance: 37.6
click at [665, 343] on div "[PERSON_NAME] 701 染髮(701)(項目消費) 2625 1 洗-1[[PERSON_NAME]]" at bounding box center [591, 344] width 805 height 17
click at [672, 357] on p "1000" at bounding box center [692, 361] width 67 height 17
click at [204, 410] on icon "expand row" at bounding box center [194, 410] width 19 height 19
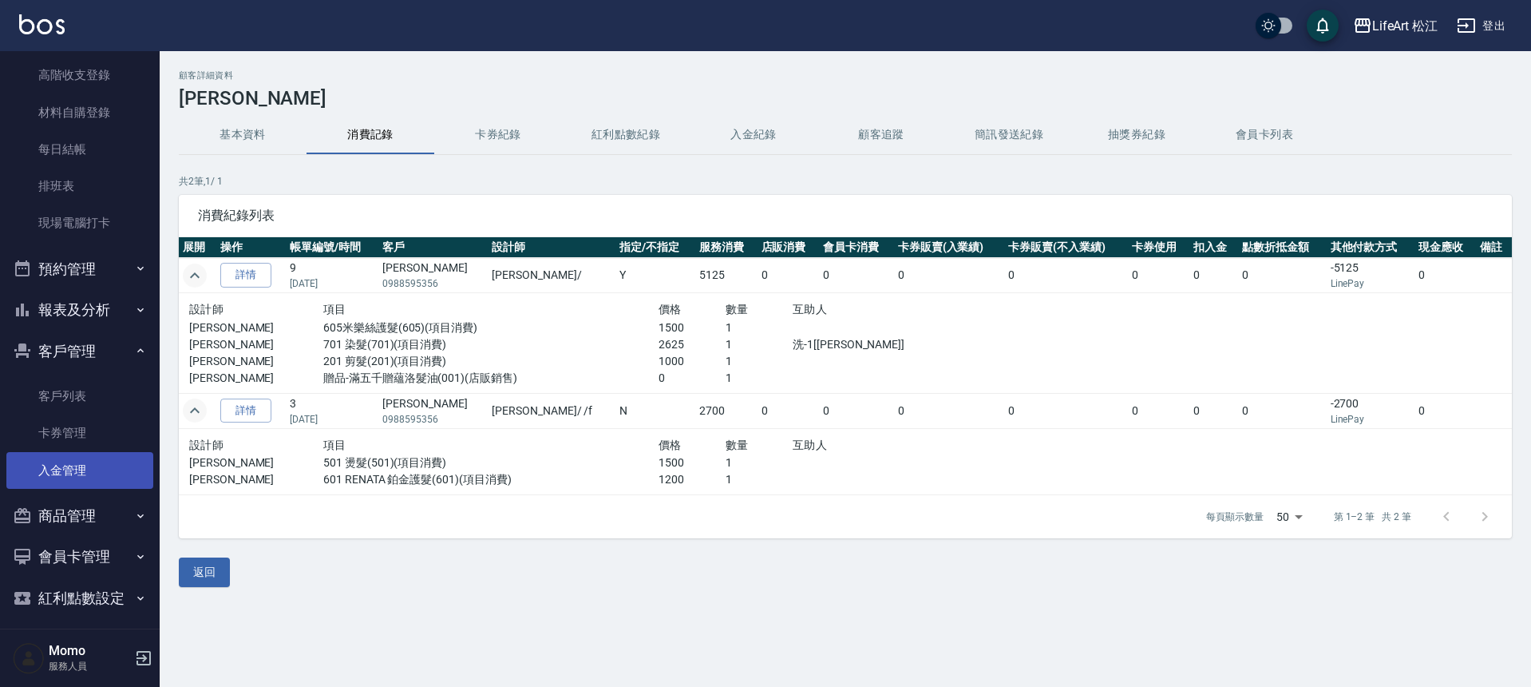
scroll to position [168, 0]
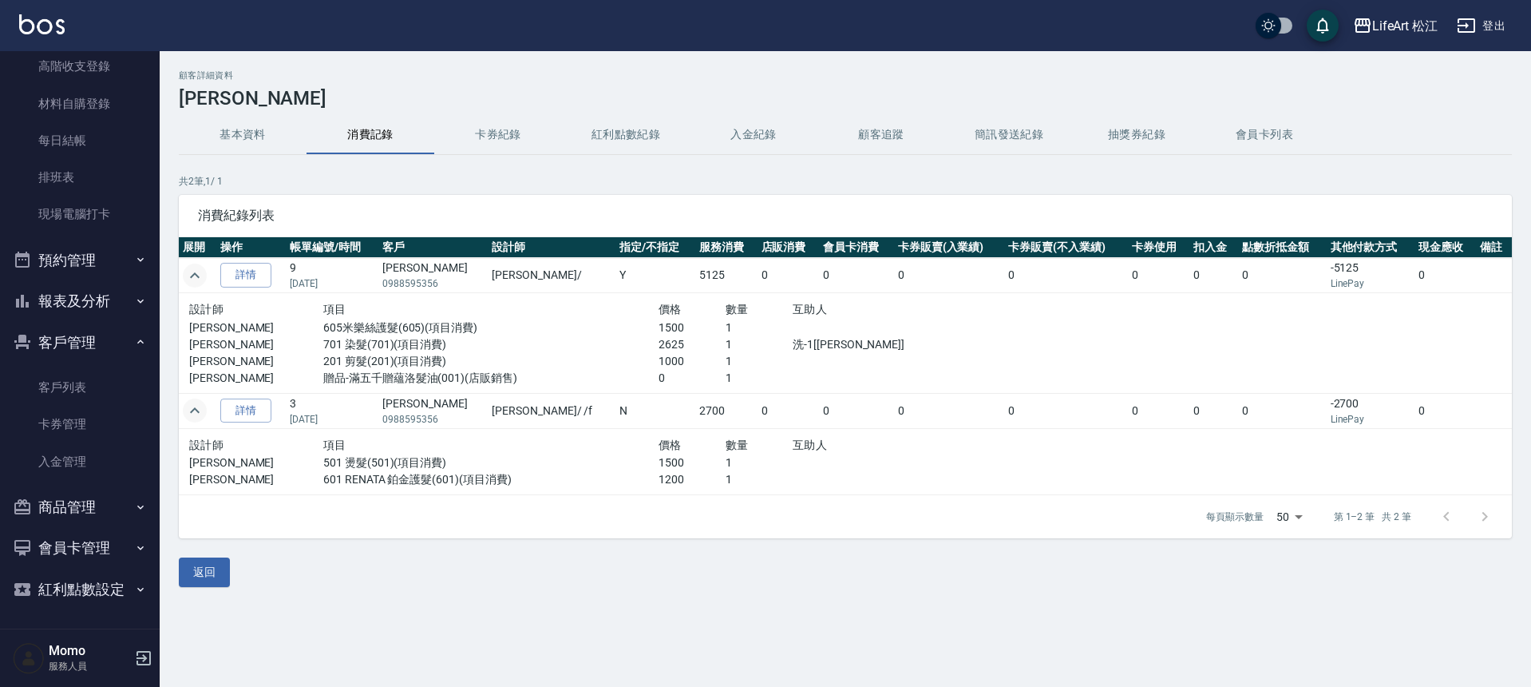
click at [117, 306] on button "報表及分析" at bounding box center [79, 301] width 147 height 42
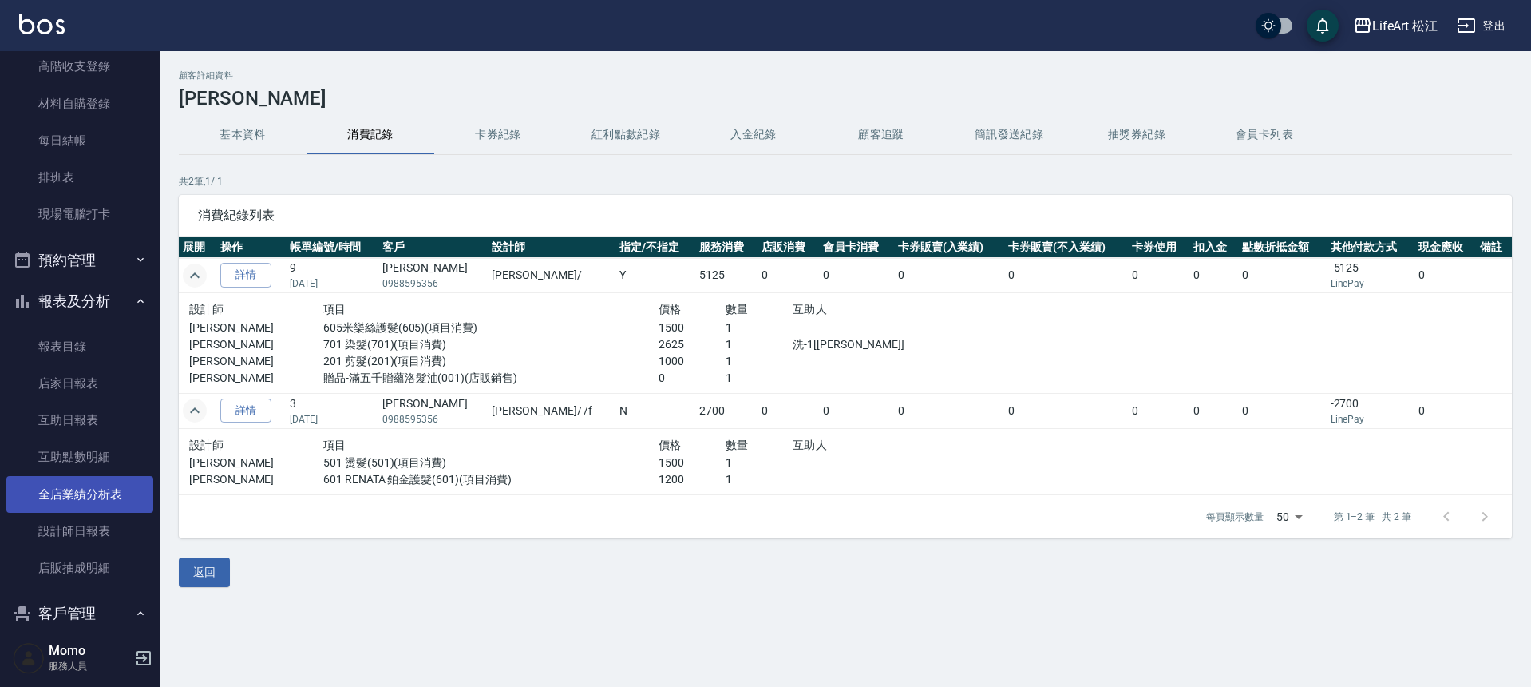
click at [81, 509] on link "全店業績分析表" at bounding box center [79, 494] width 147 height 37
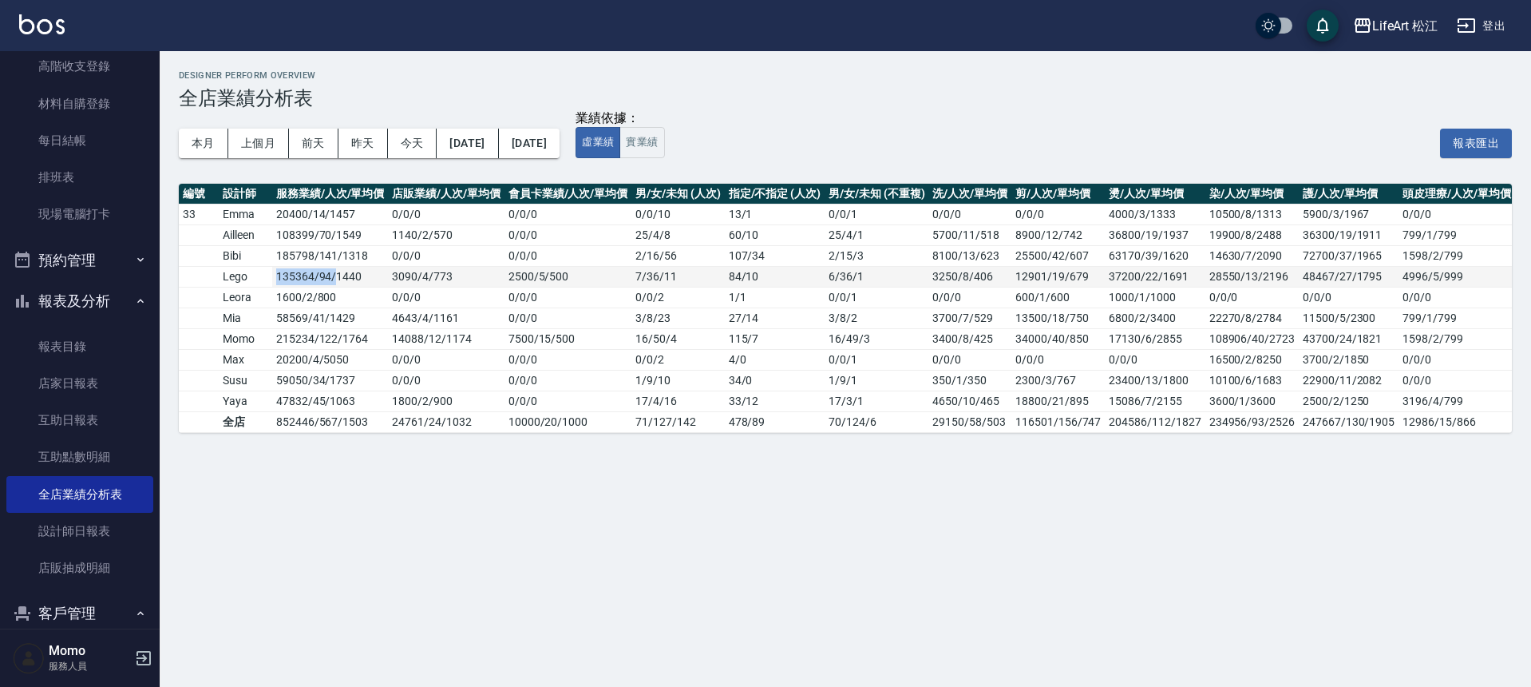
drag, startPoint x: 275, startPoint y: 274, endPoint x: 335, endPoint y: 277, distance: 60.0
click at [335, 277] on td "135364 / 94 / 1440" at bounding box center [330, 276] width 116 height 21
click at [336, 308] on td "58569 / 41 / 1429" at bounding box center [330, 317] width 116 height 21
drag, startPoint x: 314, startPoint y: 275, endPoint x: 270, endPoint y: 278, distance: 44.0
click at [270, 278] on tr "Lego 135364 / 94 / 1440 3090 / 4 / 773 2500 / 5 / 500 7 / 36 / 11 84 / 10 6 / 3…" at bounding box center [941, 276] width 1524 height 21
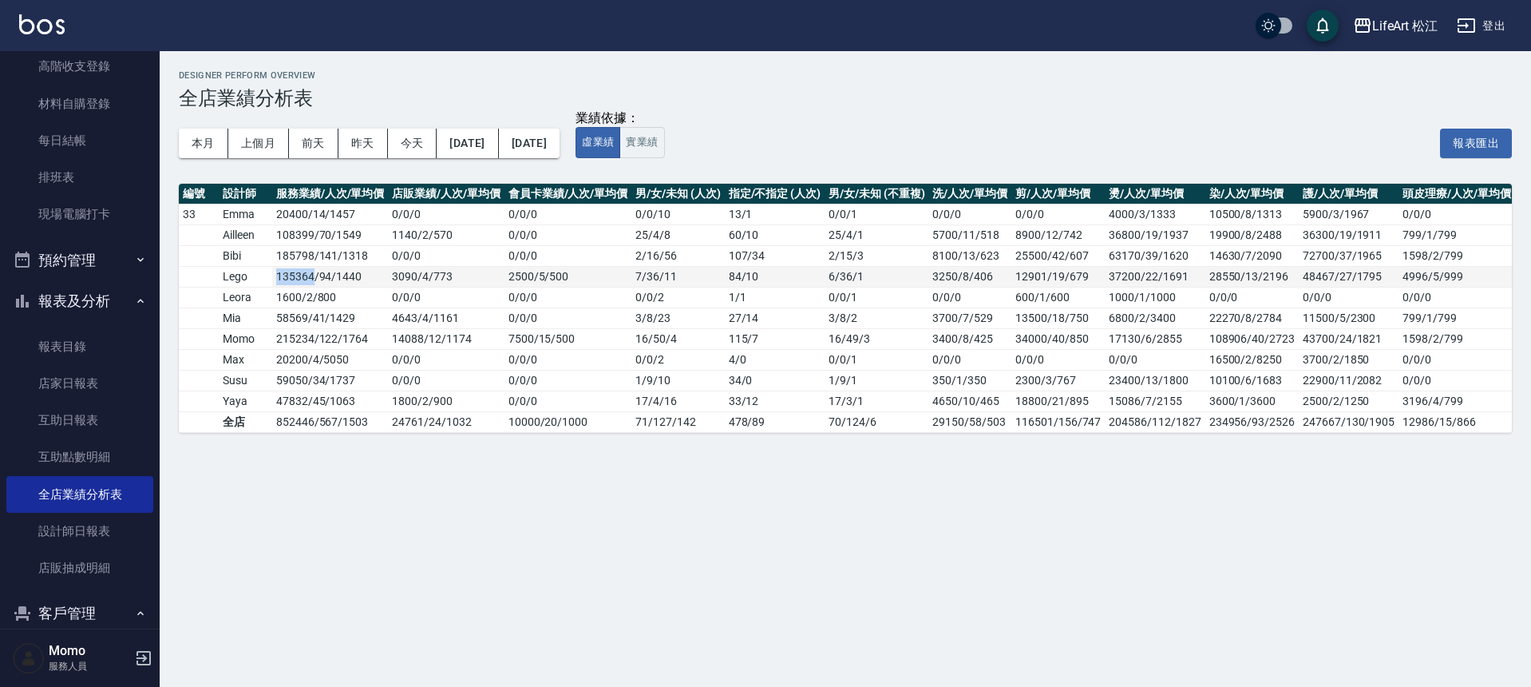
click at [272, 275] on td "135364 / 94 / 1440" at bounding box center [330, 276] width 116 height 21
drag, startPoint x: 273, startPoint y: 275, endPoint x: 297, endPoint y: 277, distance: 24.0
click at [297, 277] on td "135364 / 94 / 1440" at bounding box center [330, 276] width 116 height 21
click at [310, 300] on td "1600 / 2 / 800" at bounding box center [330, 297] width 116 height 21
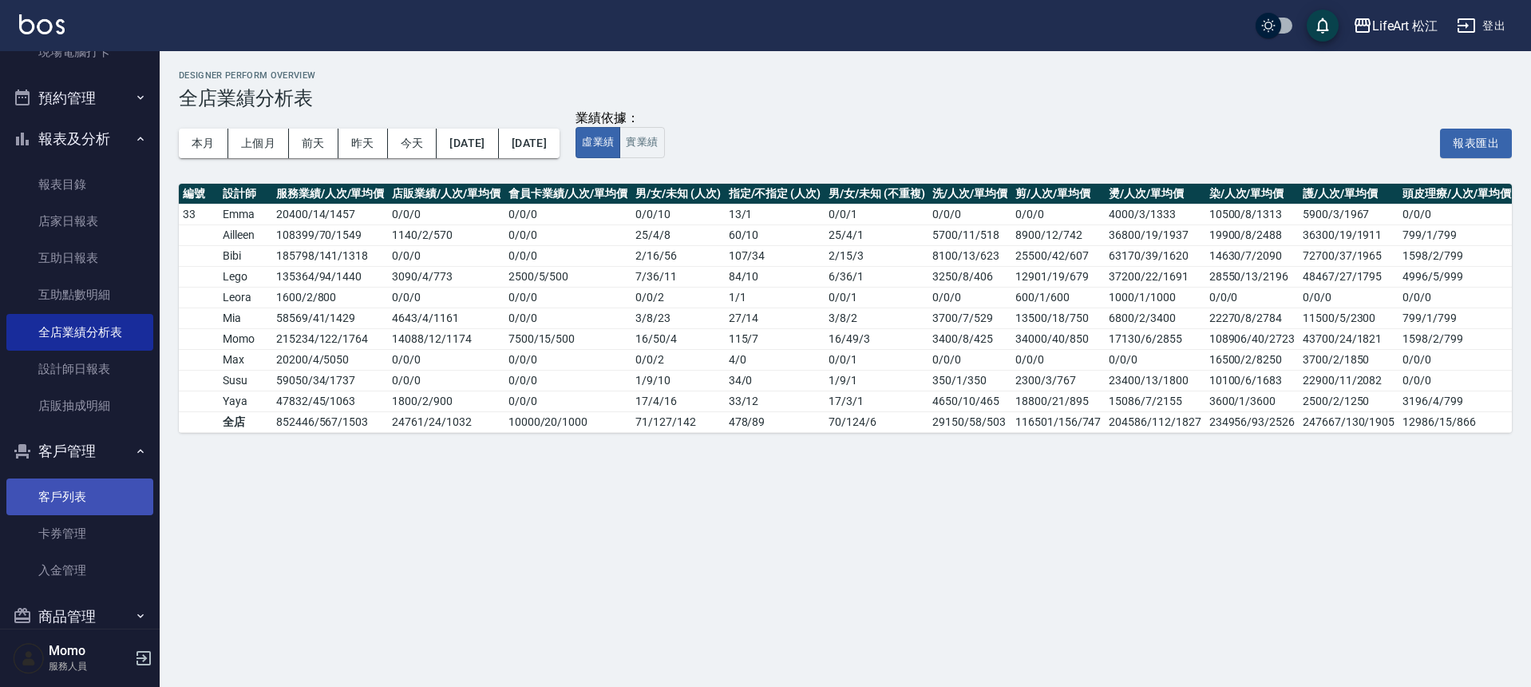
scroll to position [439, 0]
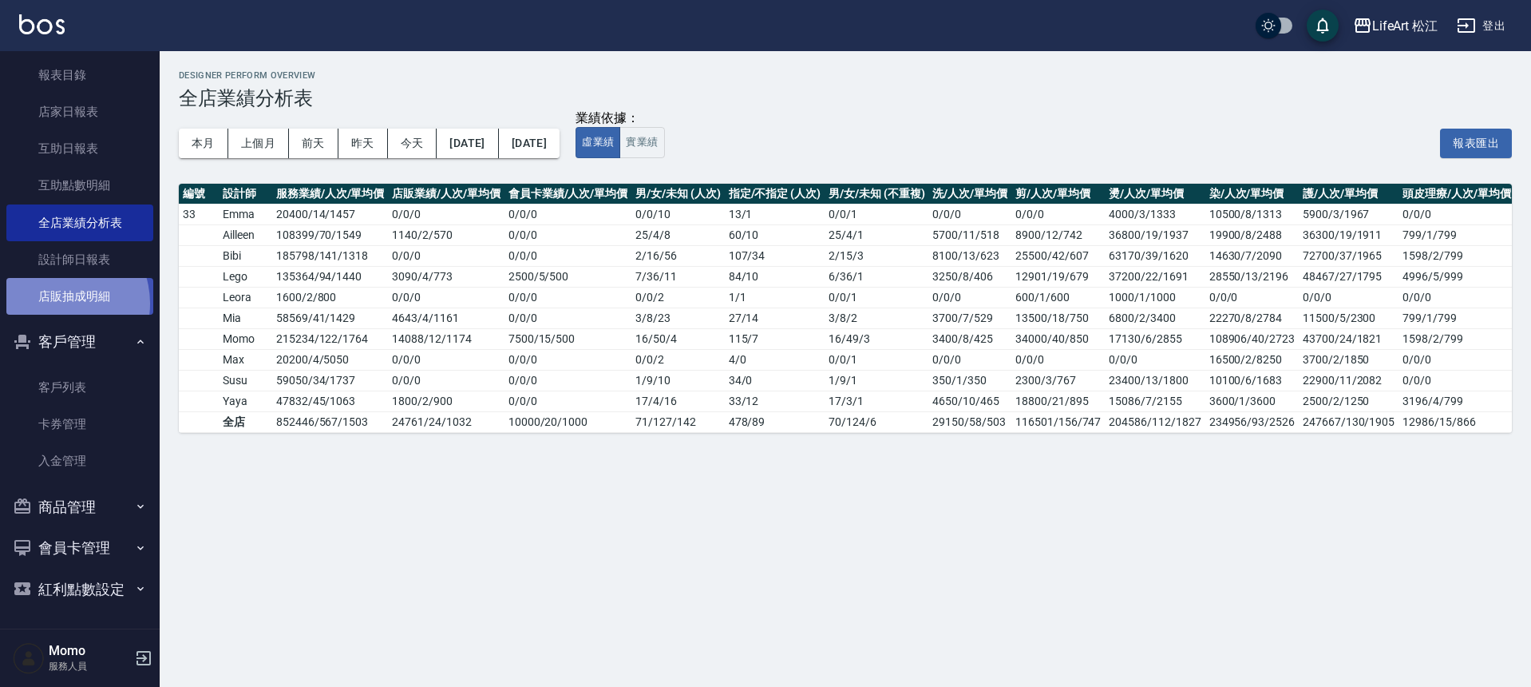
click at [56, 303] on link "店販抽成明細" at bounding box center [79, 296] width 147 height 37
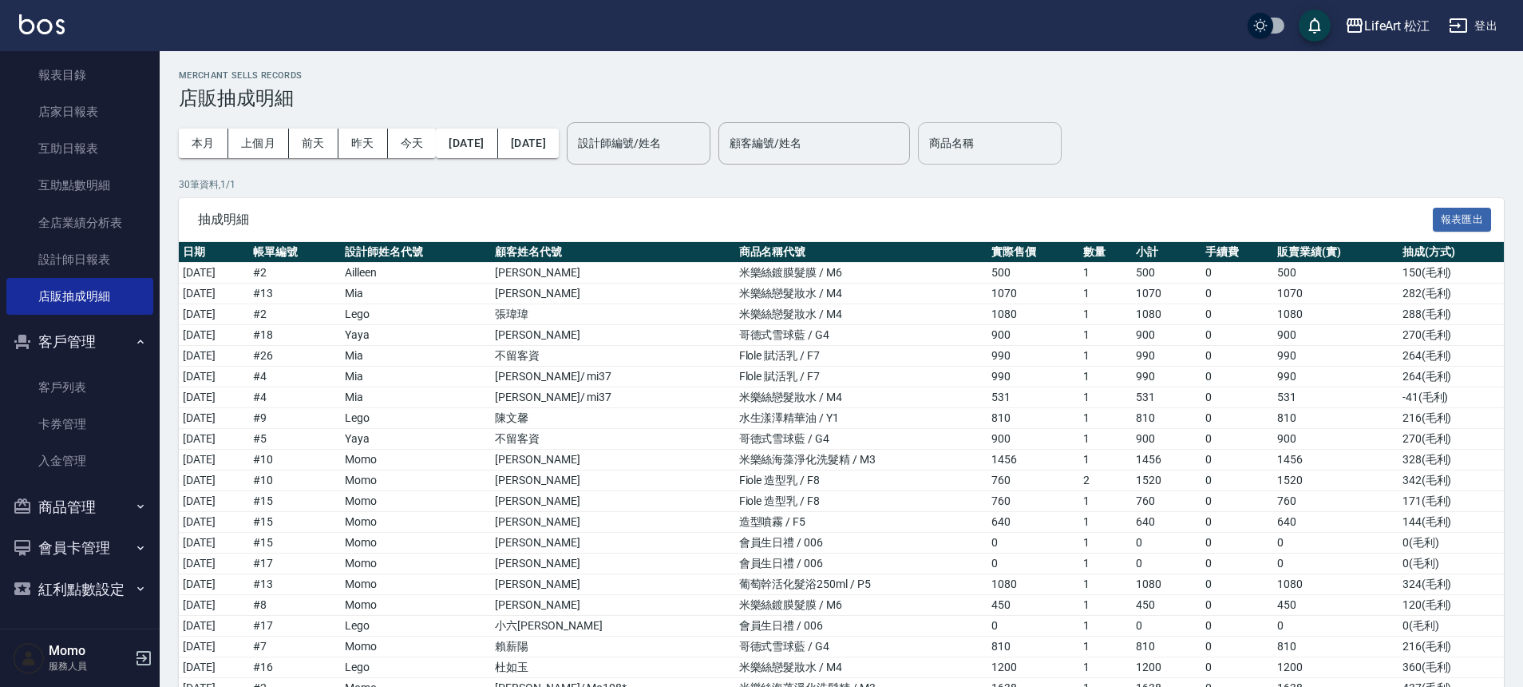
click at [1055, 153] on input "商品名稱" at bounding box center [989, 143] width 129 height 28
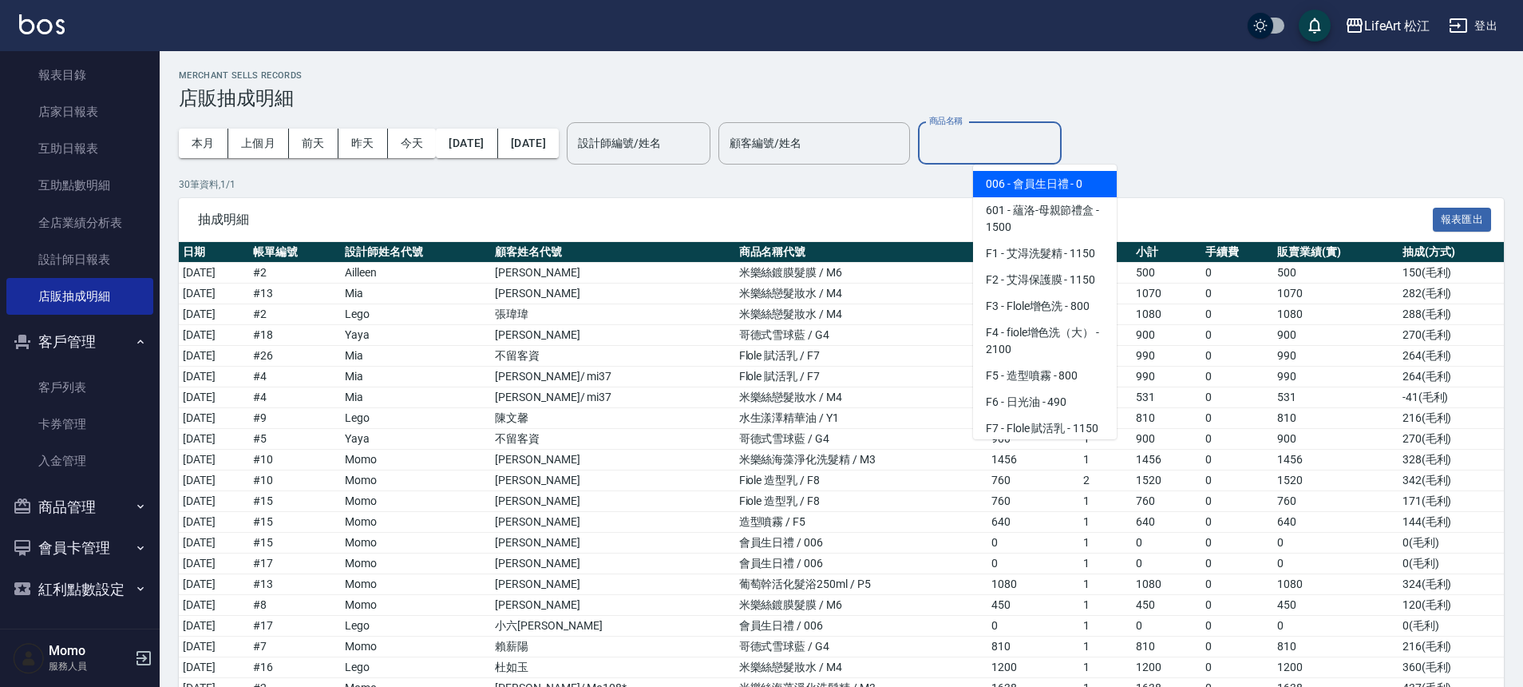
click at [1061, 180] on span "006 - 會員生日禮 - 0" at bounding box center [1045, 184] width 144 height 26
type input "會員生日禮"
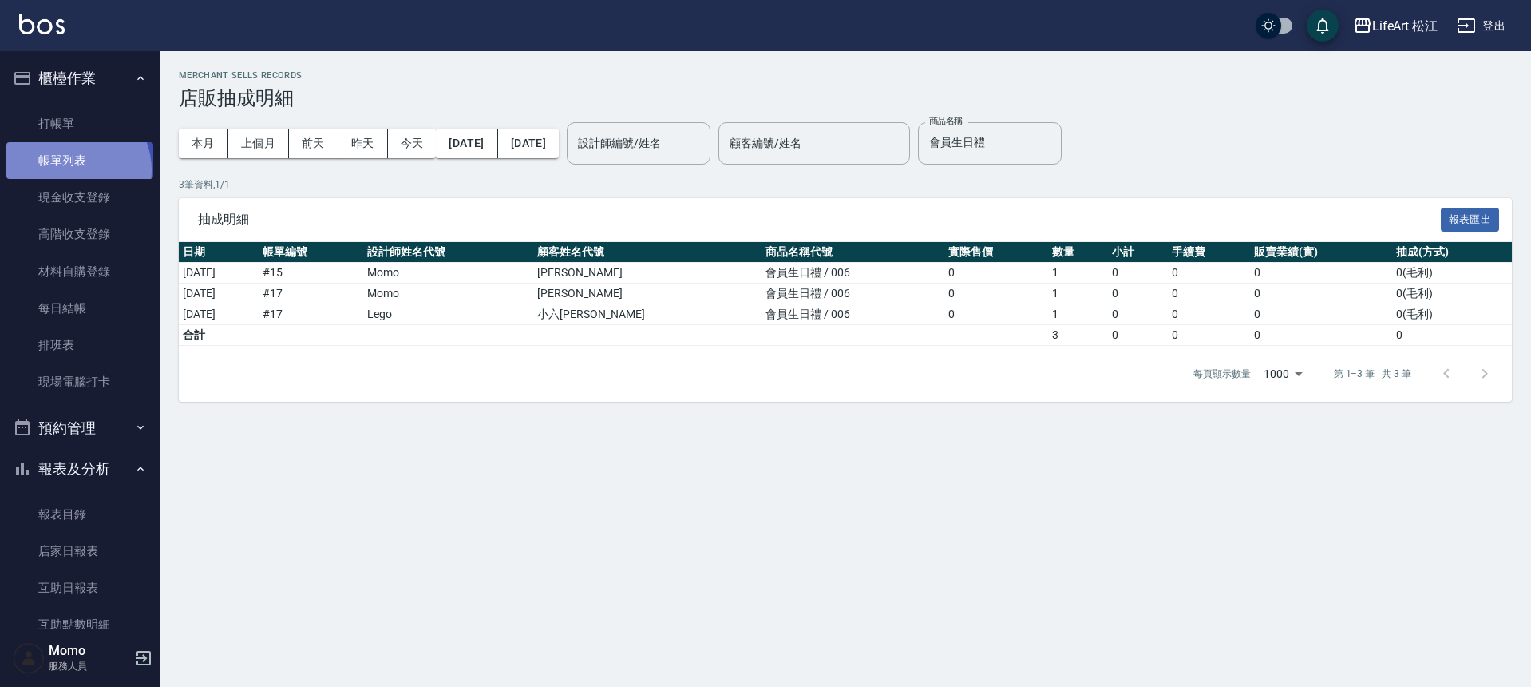
click at [73, 170] on link "帳單列表" at bounding box center [79, 160] width 147 height 37
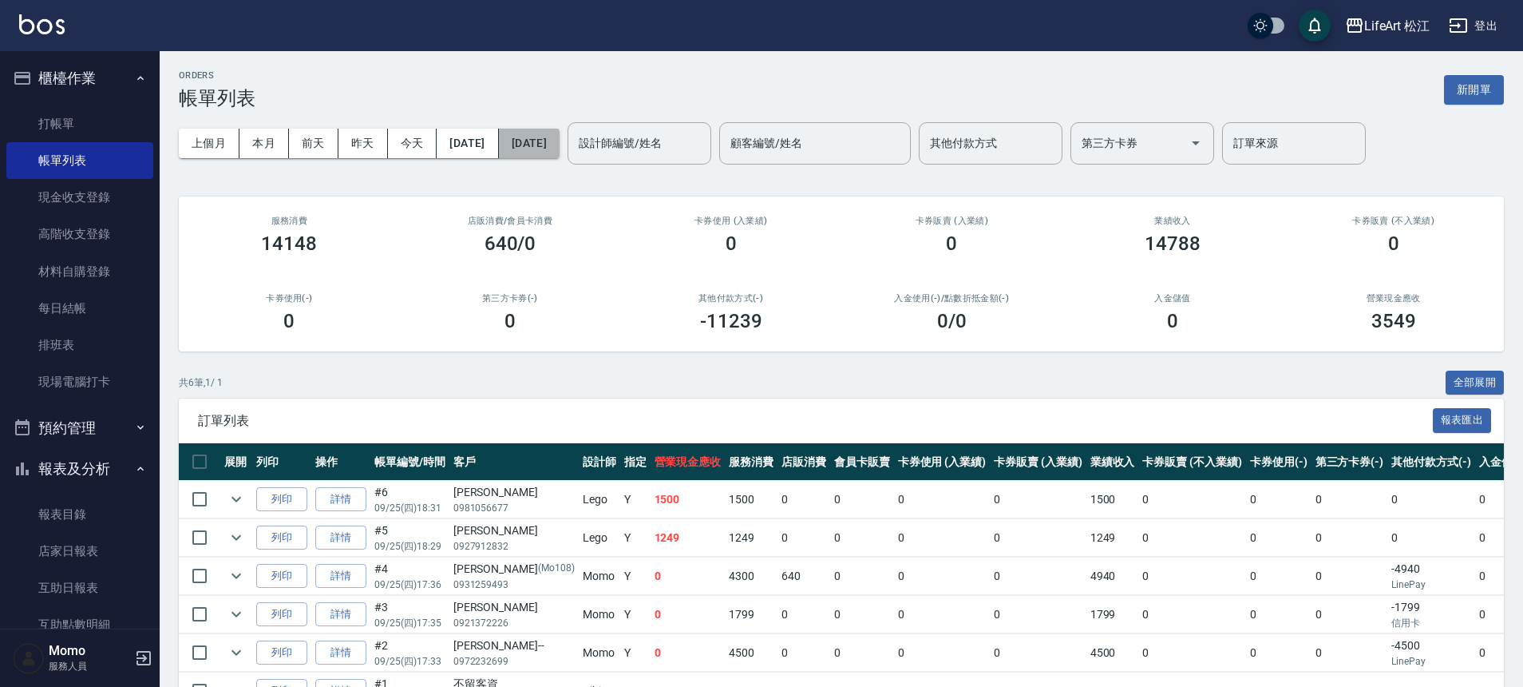
click at [560, 144] on button "[DATE]" at bounding box center [529, 144] width 61 height 30
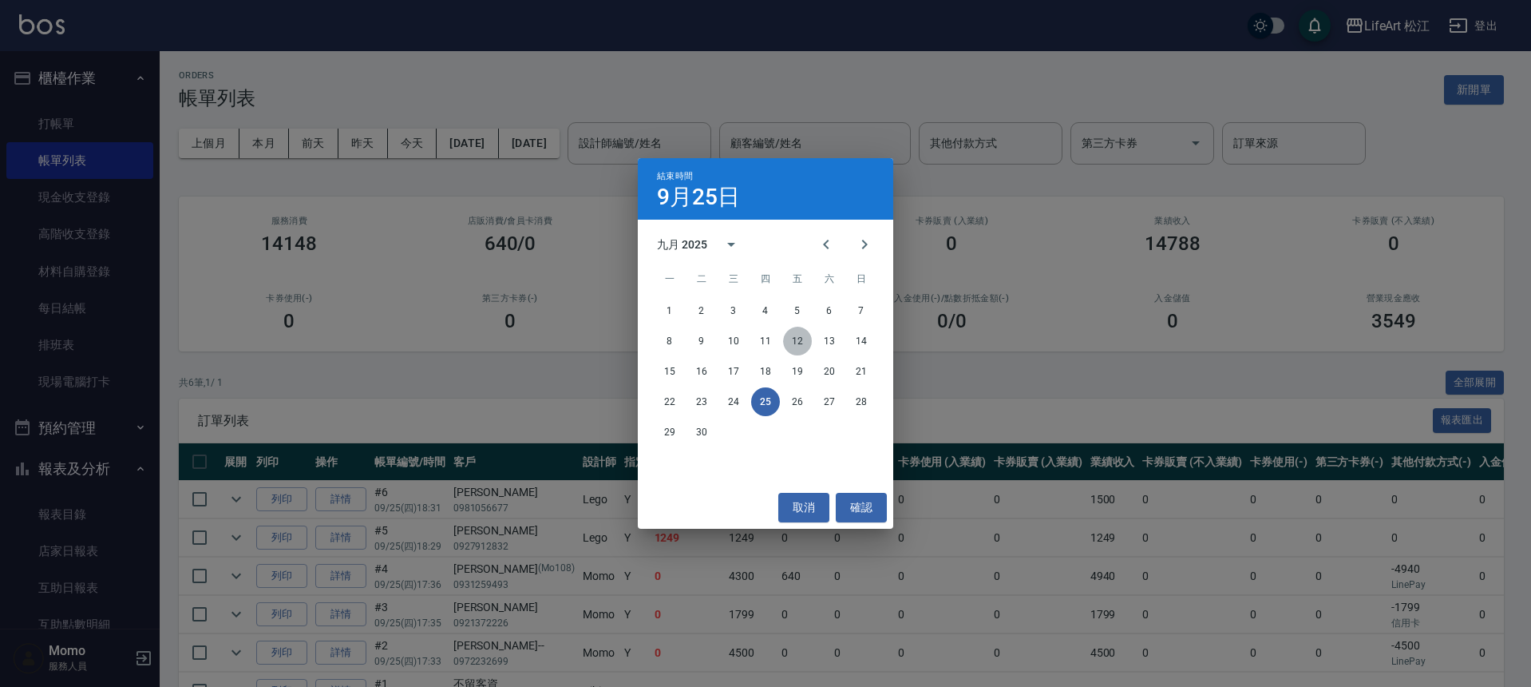
click at [799, 346] on button "12" at bounding box center [797, 341] width 29 height 29
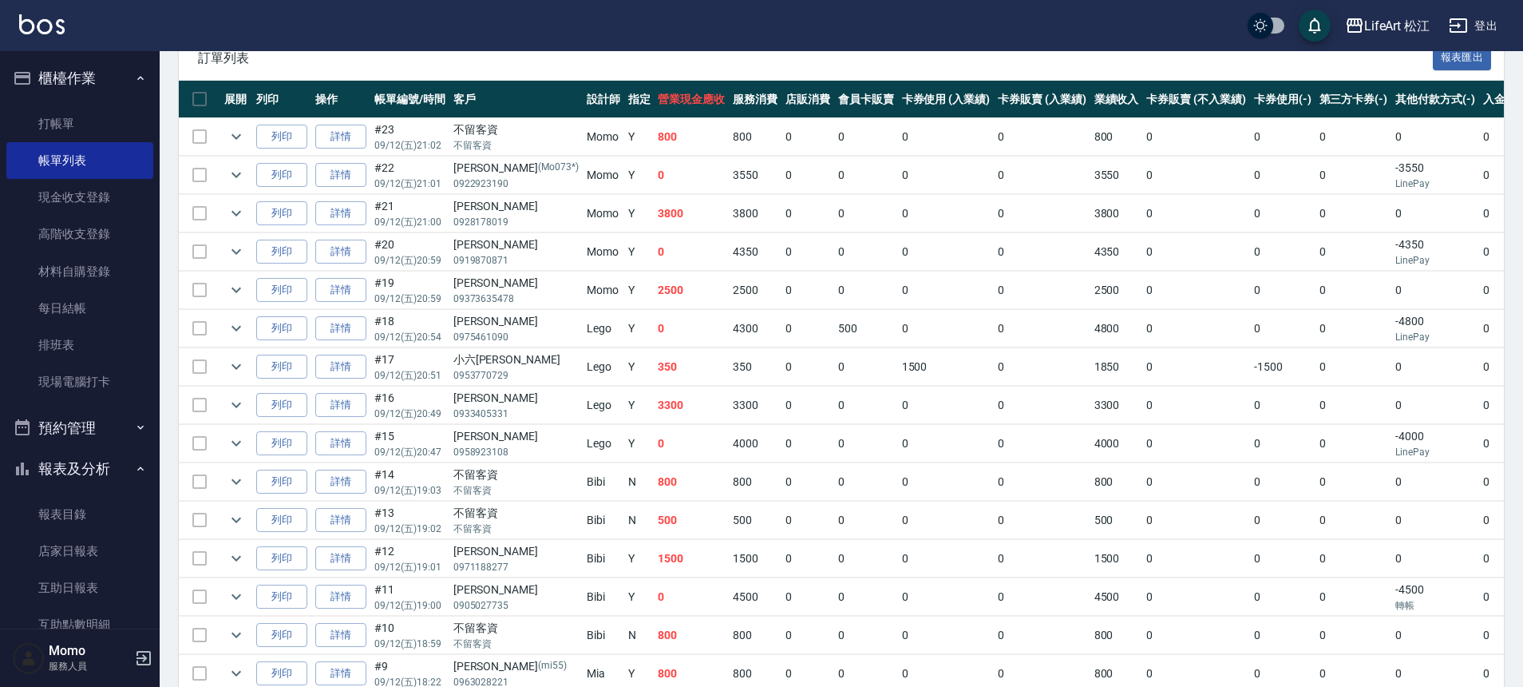
scroll to position [196, 0]
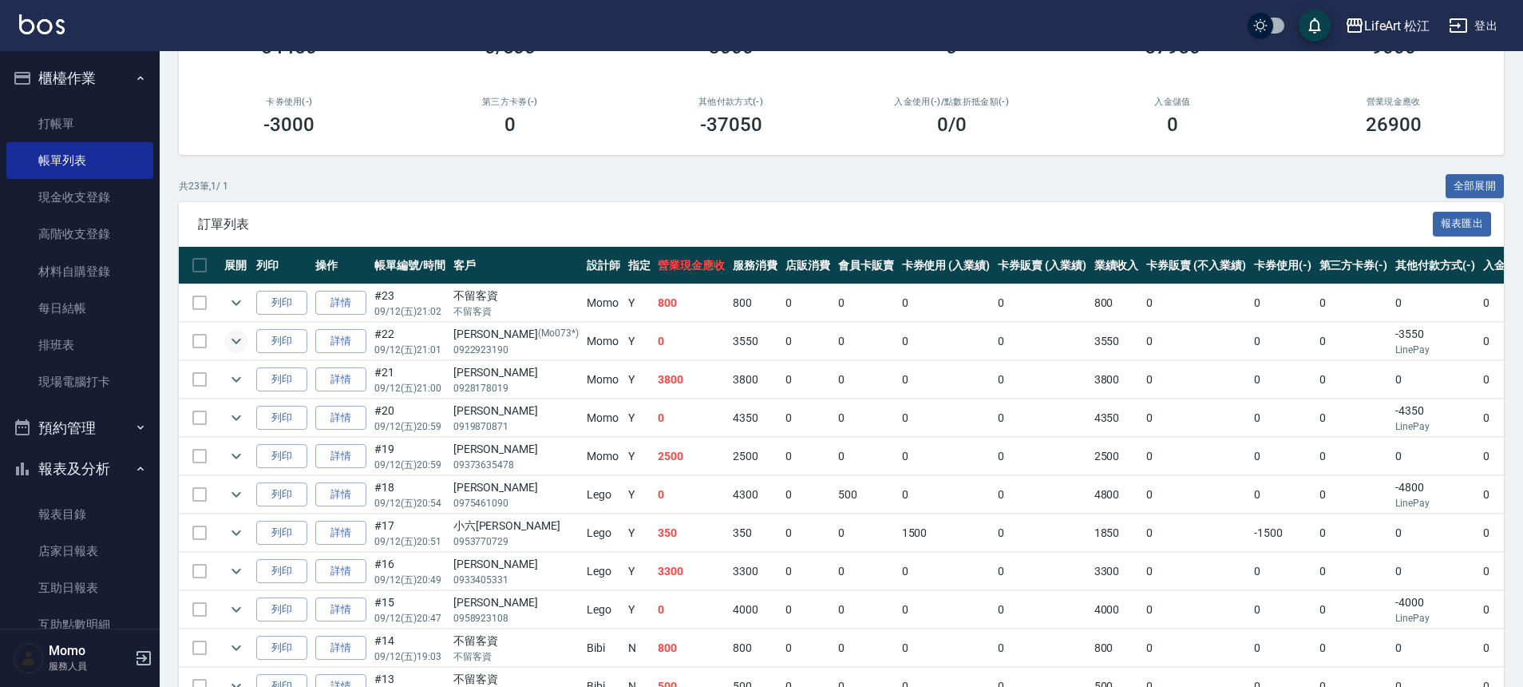
click at [240, 348] on icon "expand row" at bounding box center [236, 340] width 19 height 19
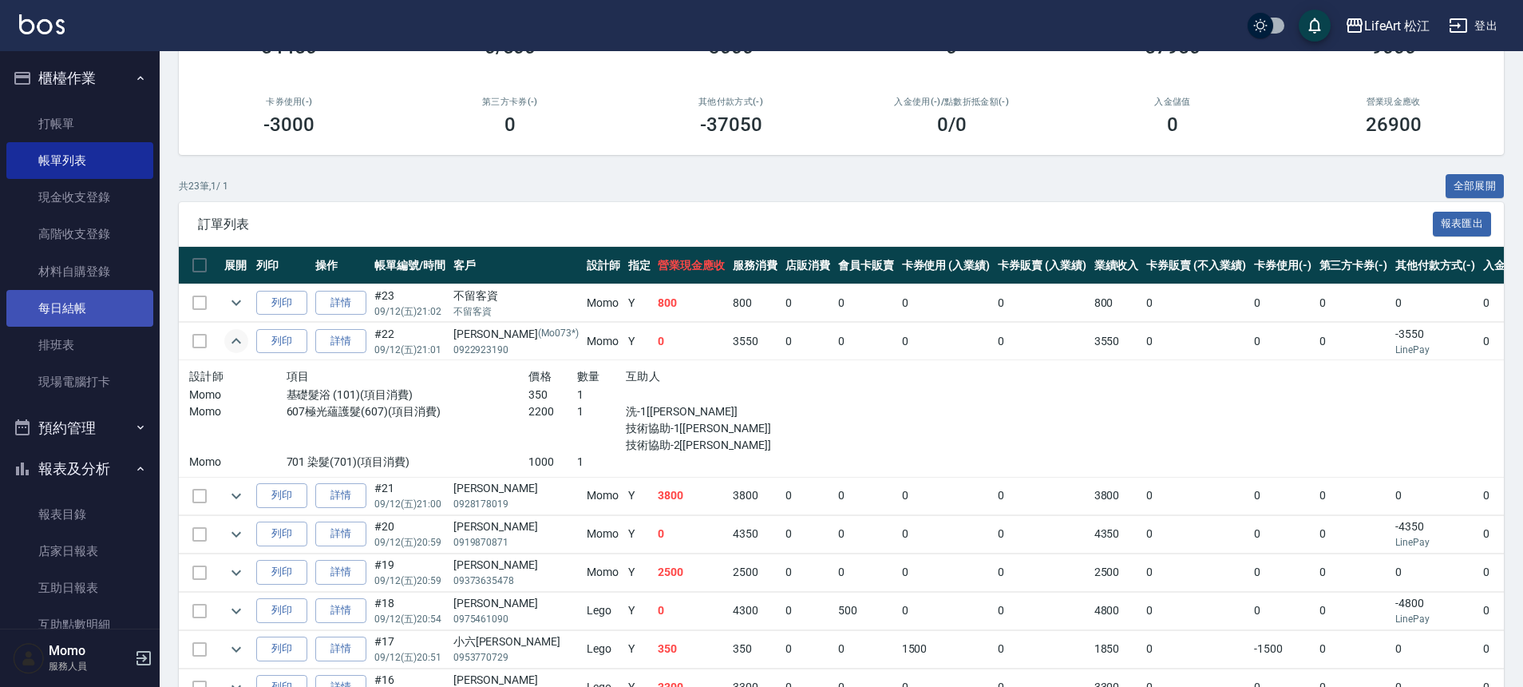
click at [95, 314] on link "每日結帳" at bounding box center [79, 308] width 147 height 37
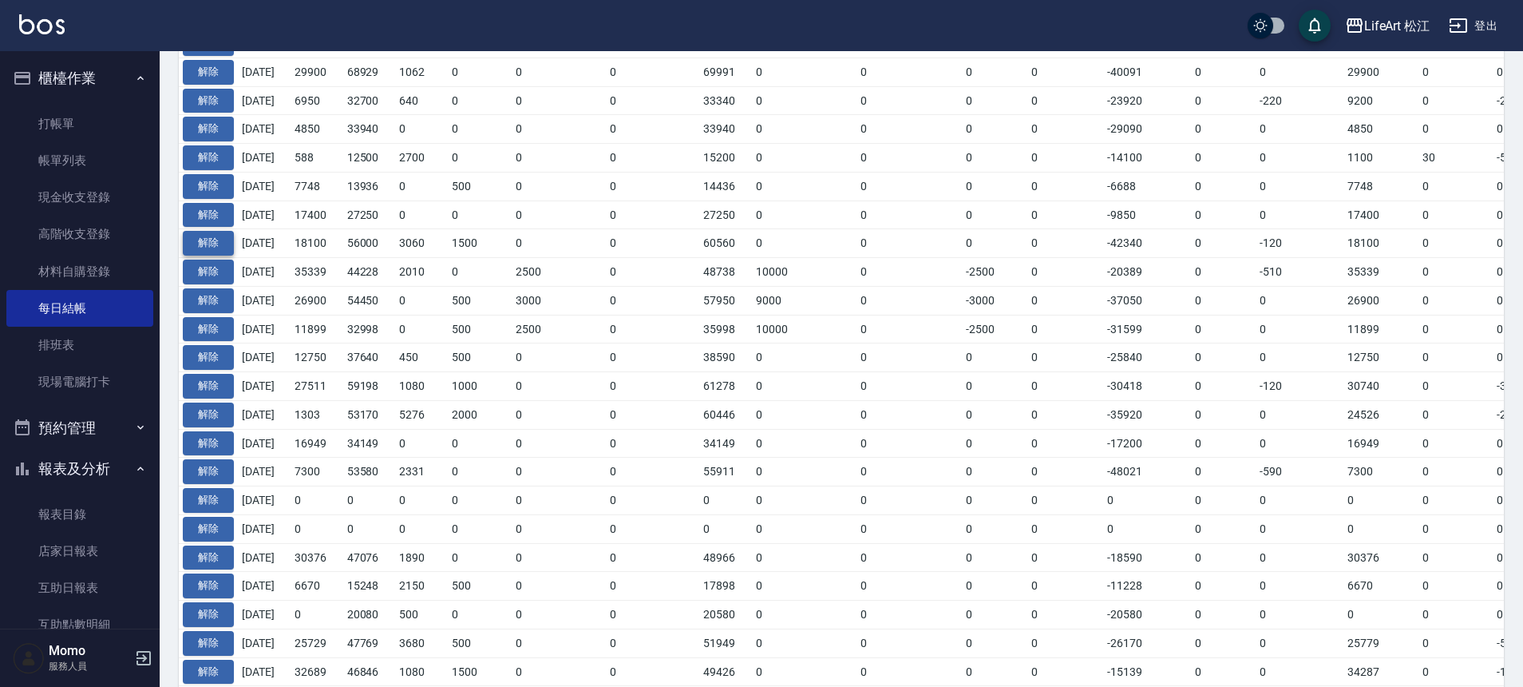
scroll to position [537, 0]
click at [70, 160] on link "帳單列表" at bounding box center [79, 160] width 147 height 37
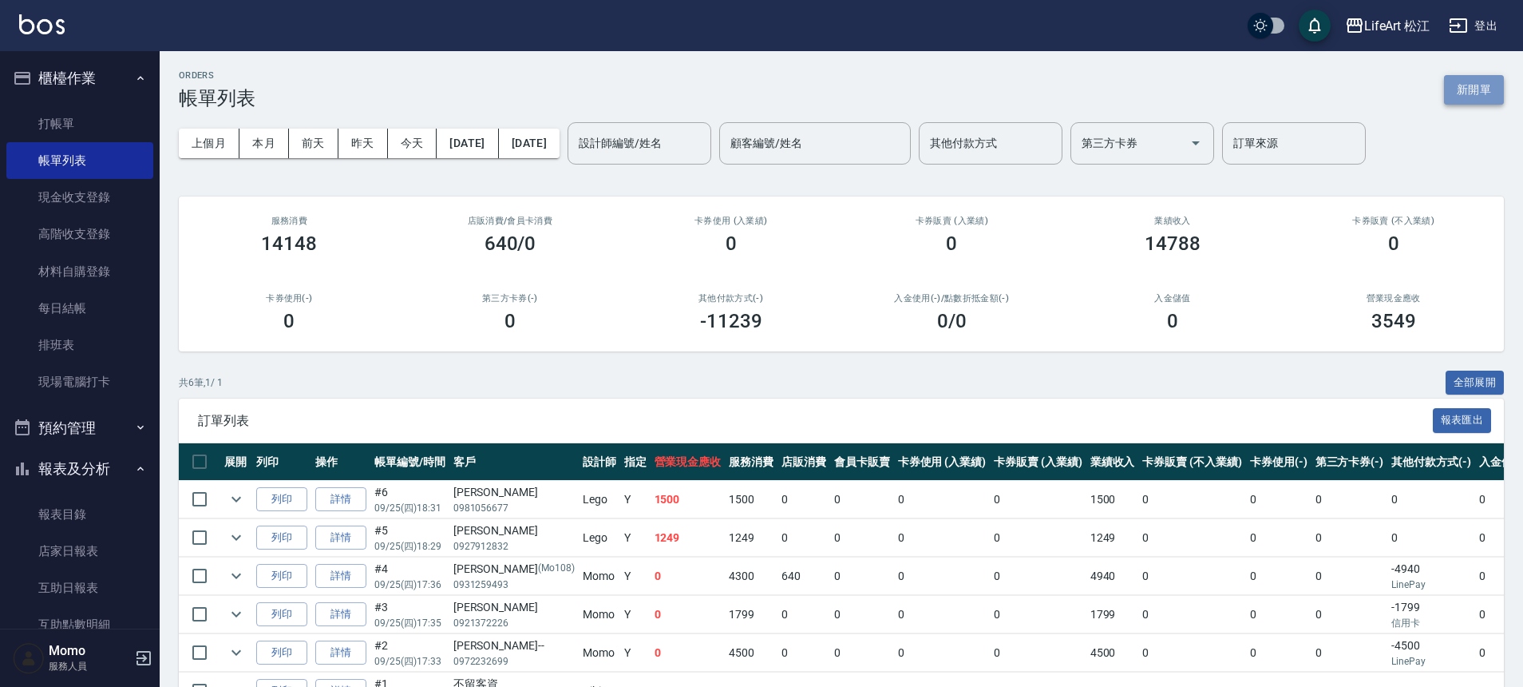
click at [1495, 77] on button "新開單" at bounding box center [1474, 90] width 60 height 30
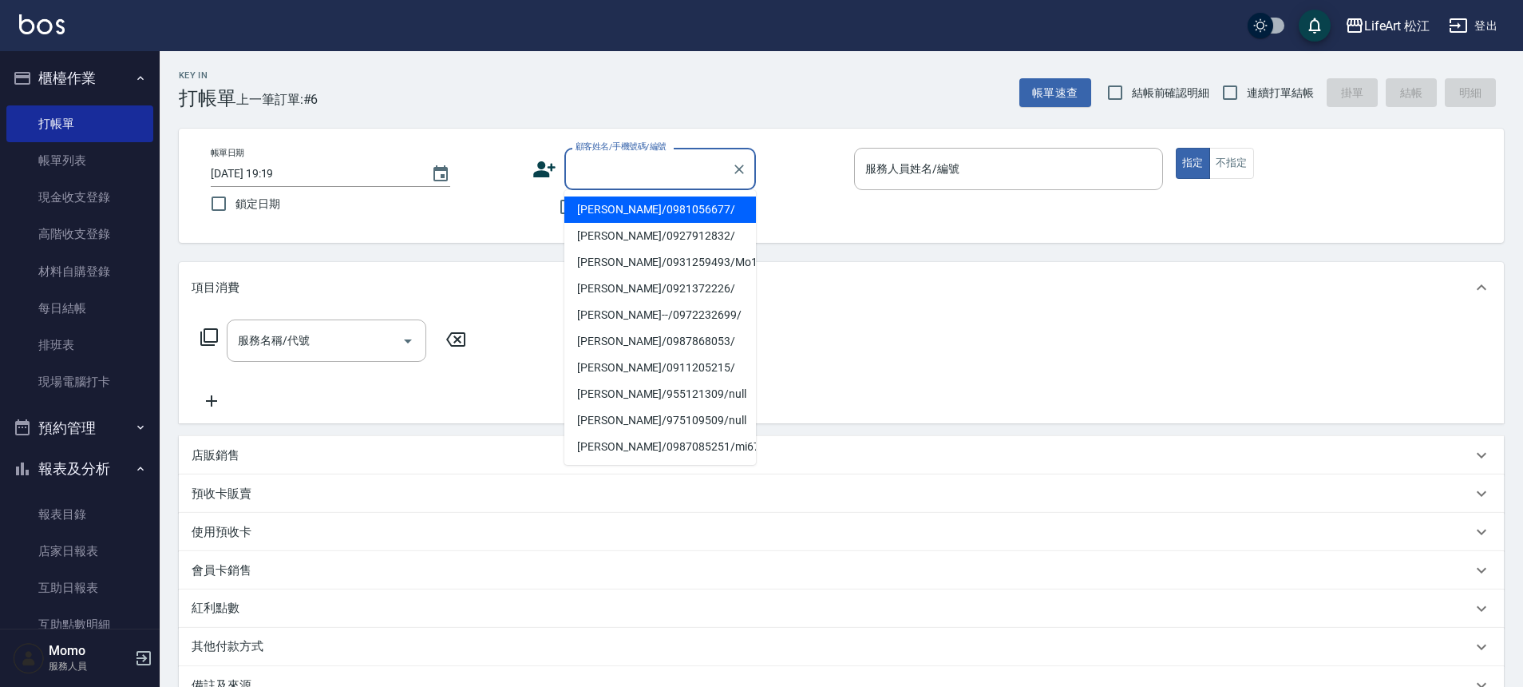
click at [636, 174] on input "顧客姓名/手機號碼/編號" at bounding box center [648, 169] width 153 height 28
type input "e"
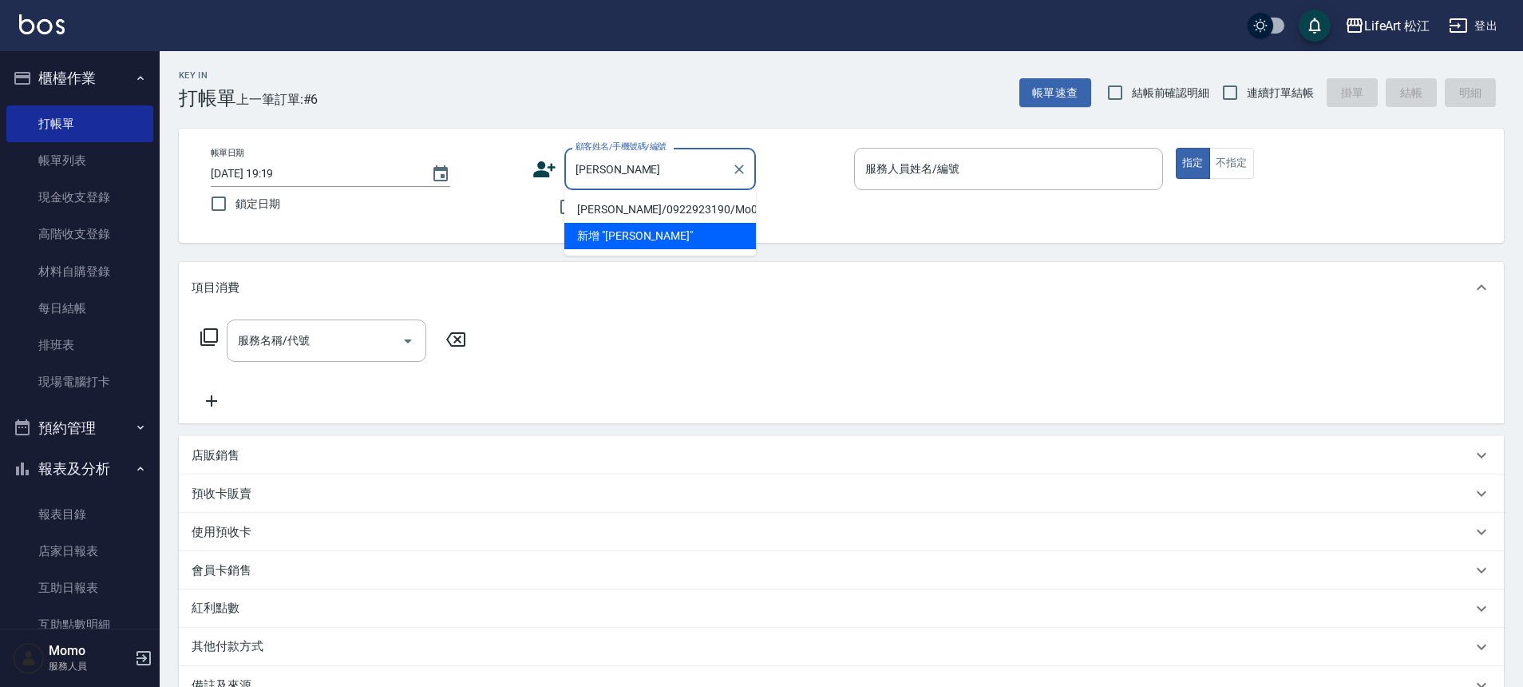
click at [673, 203] on li "[PERSON_NAME]/0922923190/Mo073*" at bounding box center [661, 209] width 192 height 26
type input "[PERSON_NAME]/0922923190/Mo073*"
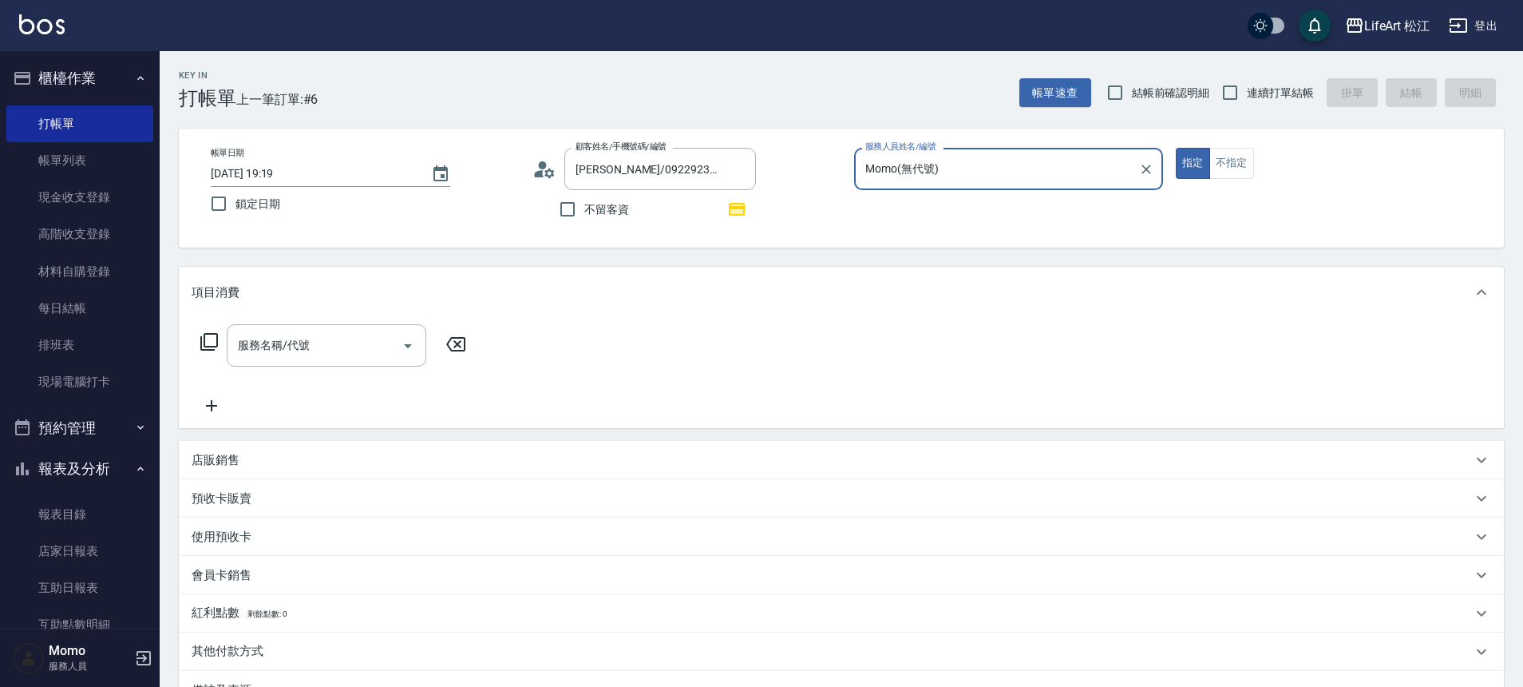
type input "Momo(無代號)"
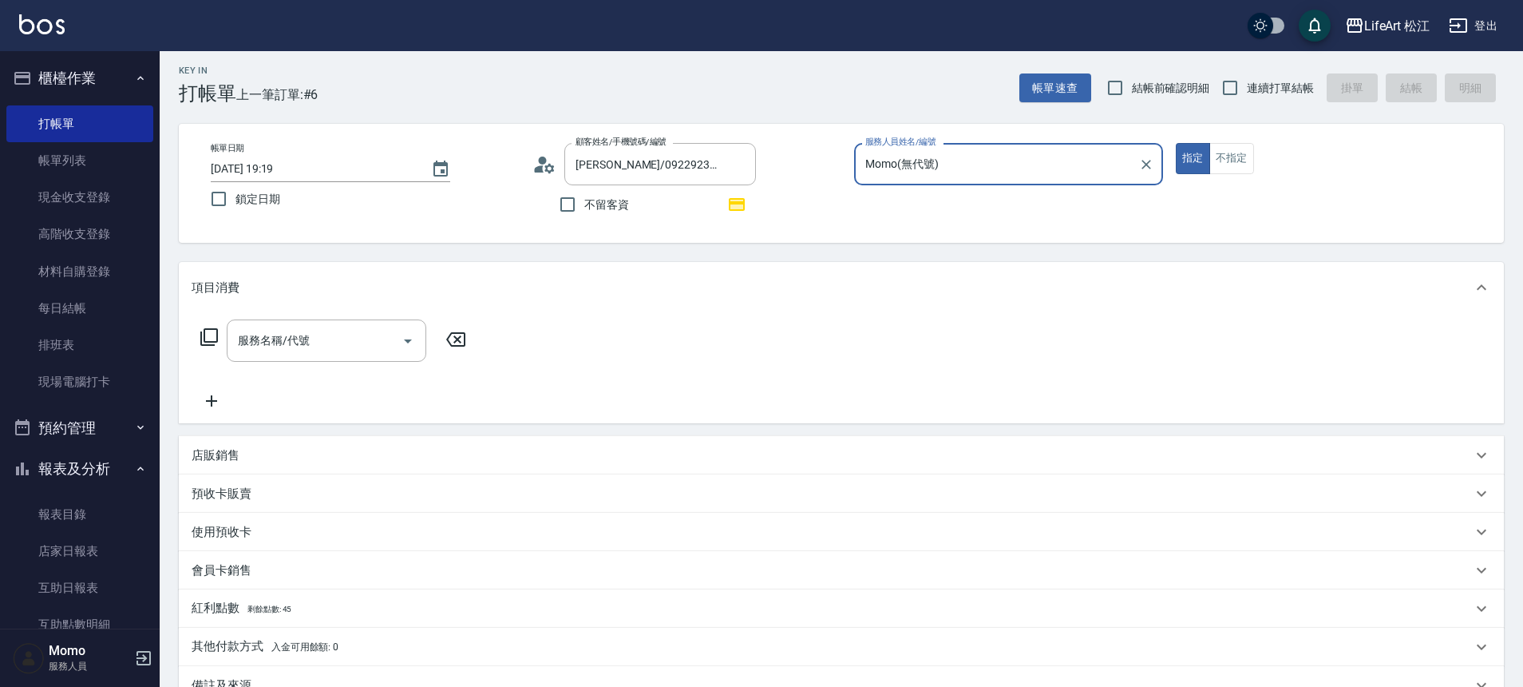
scroll to position [30, 0]
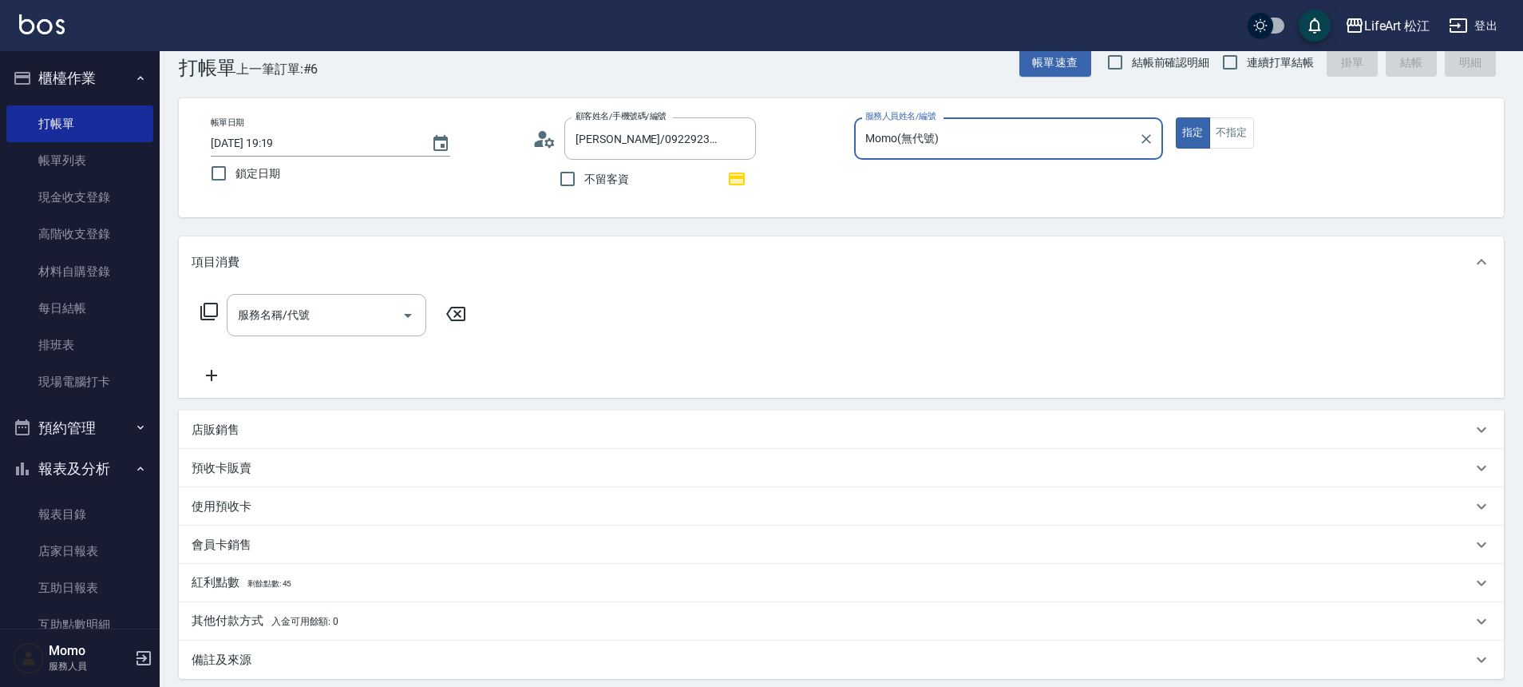
click at [268, 434] on div "店販銷售" at bounding box center [832, 430] width 1281 height 17
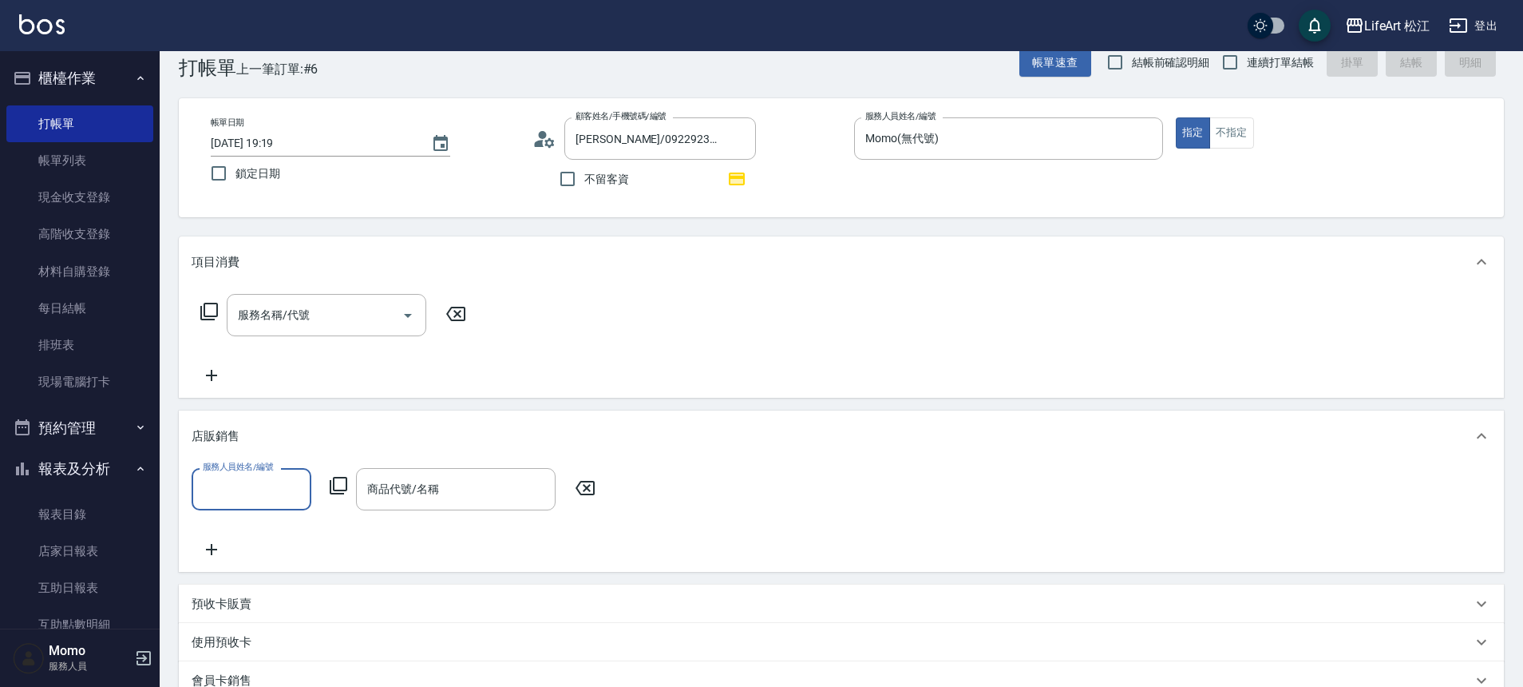
scroll to position [0, 0]
click at [251, 477] on input "服務人員姓名/編號" at bounding box center [251, 489] width 105 height 28
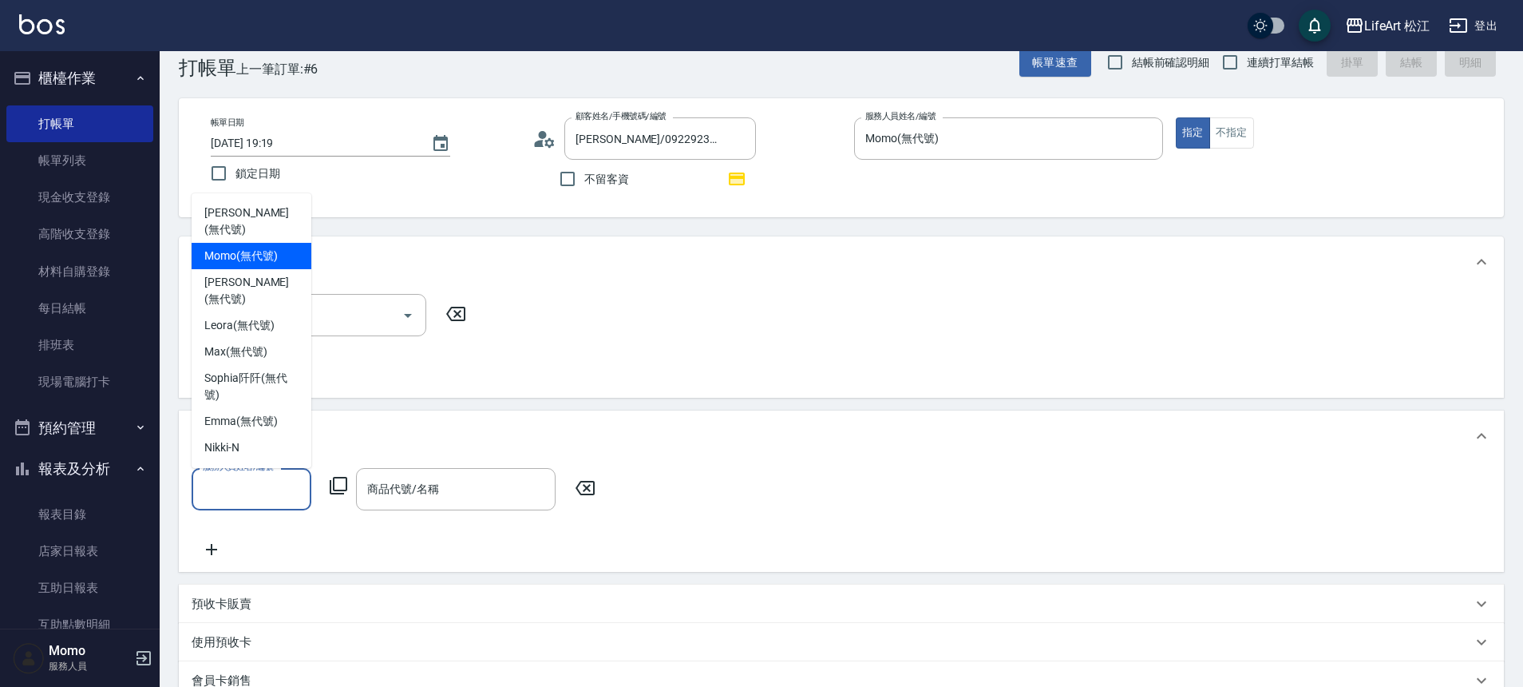
click at [250, 248] on span "Momo (無代號)" at bounding box center [240, 256] width 73 height 17
type input "Momo(無代號)"
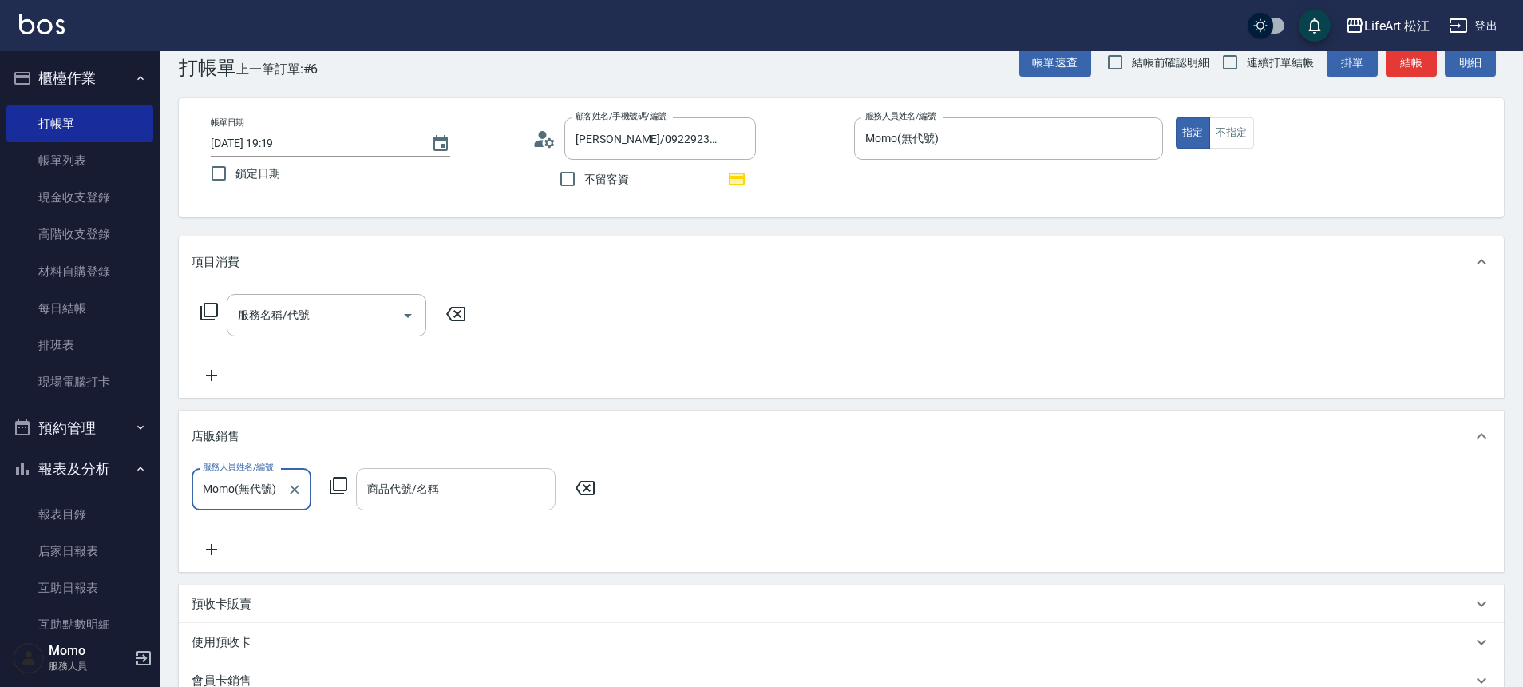
click at [439, 490] on input "商品代號/名稱" at bounding box center [455, 489] width 185 height 28
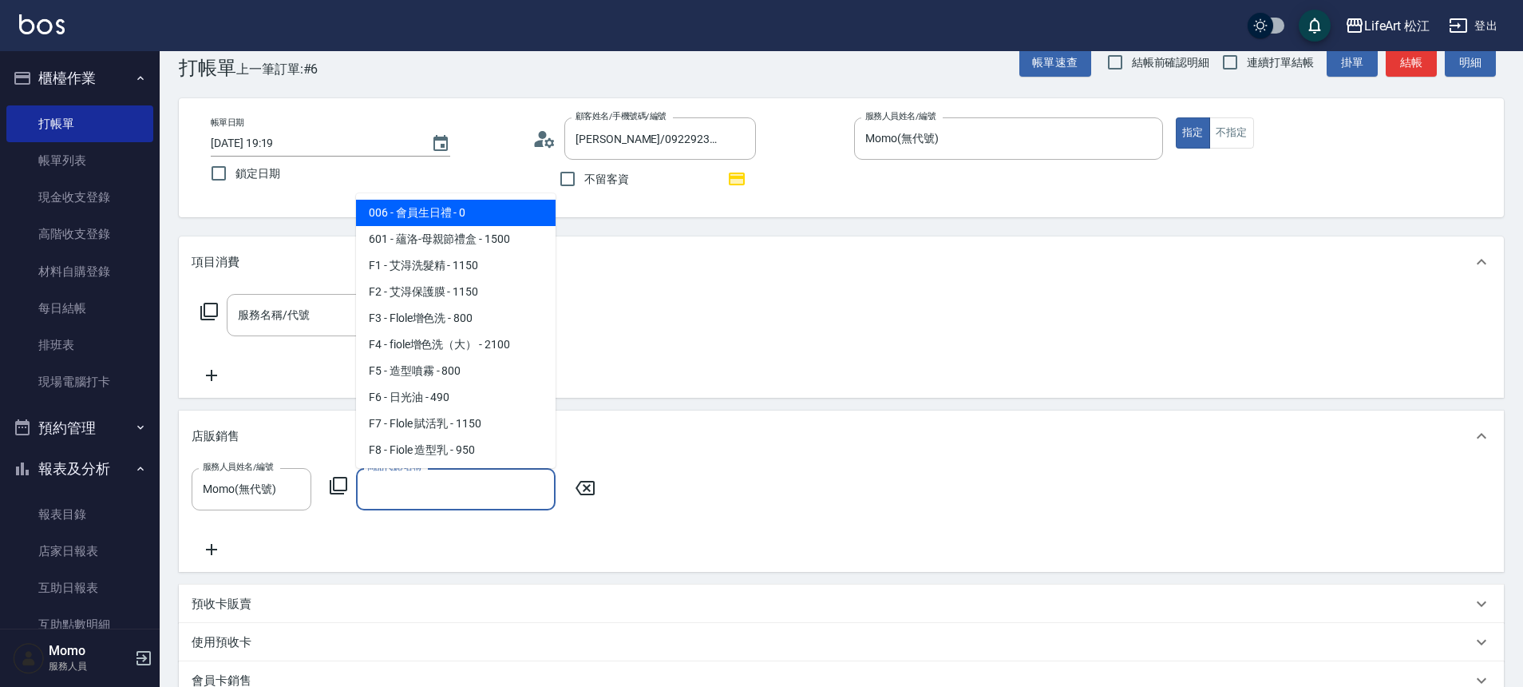
click at [450, 215] on span "006 - 會員生日禮 - 0" at bounding box center [456, 213] width 200 height 26
type input "會員生日禮"
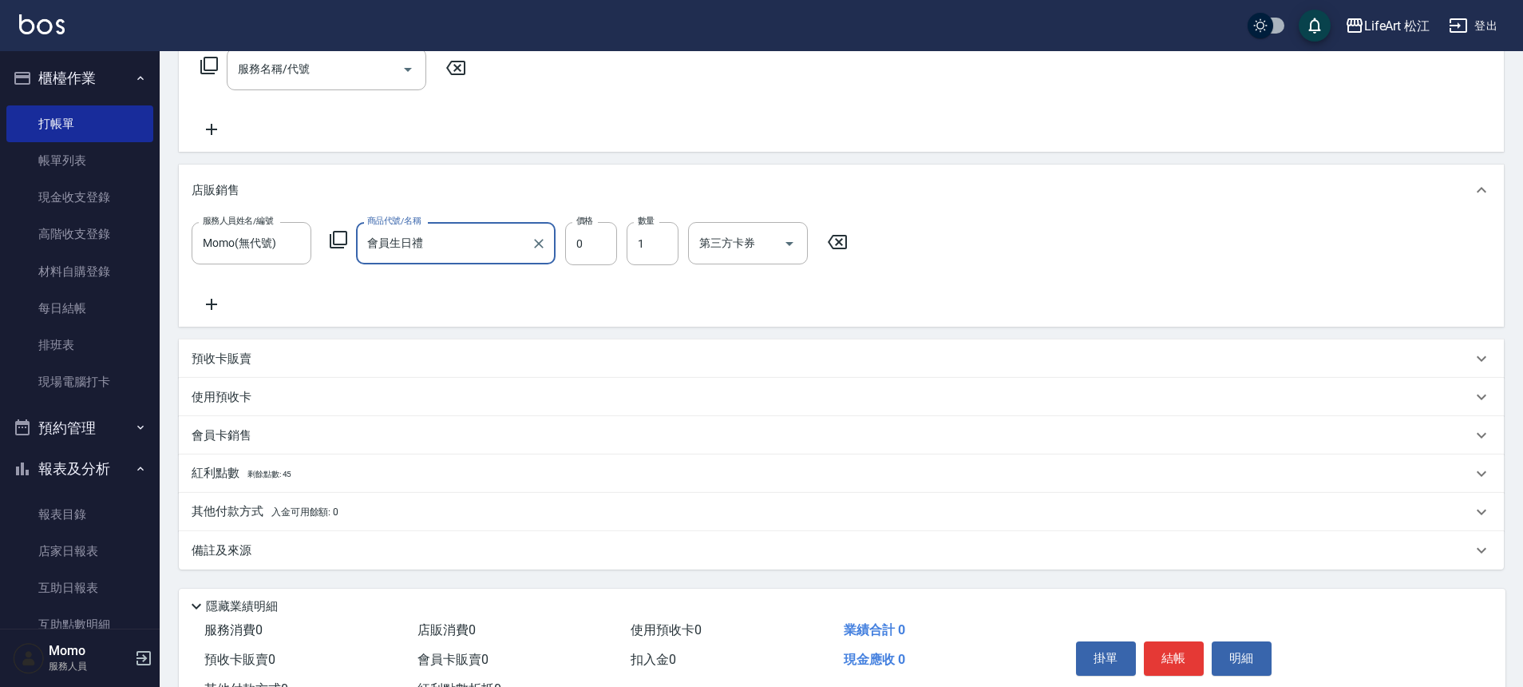
scroll to position [339, 0]
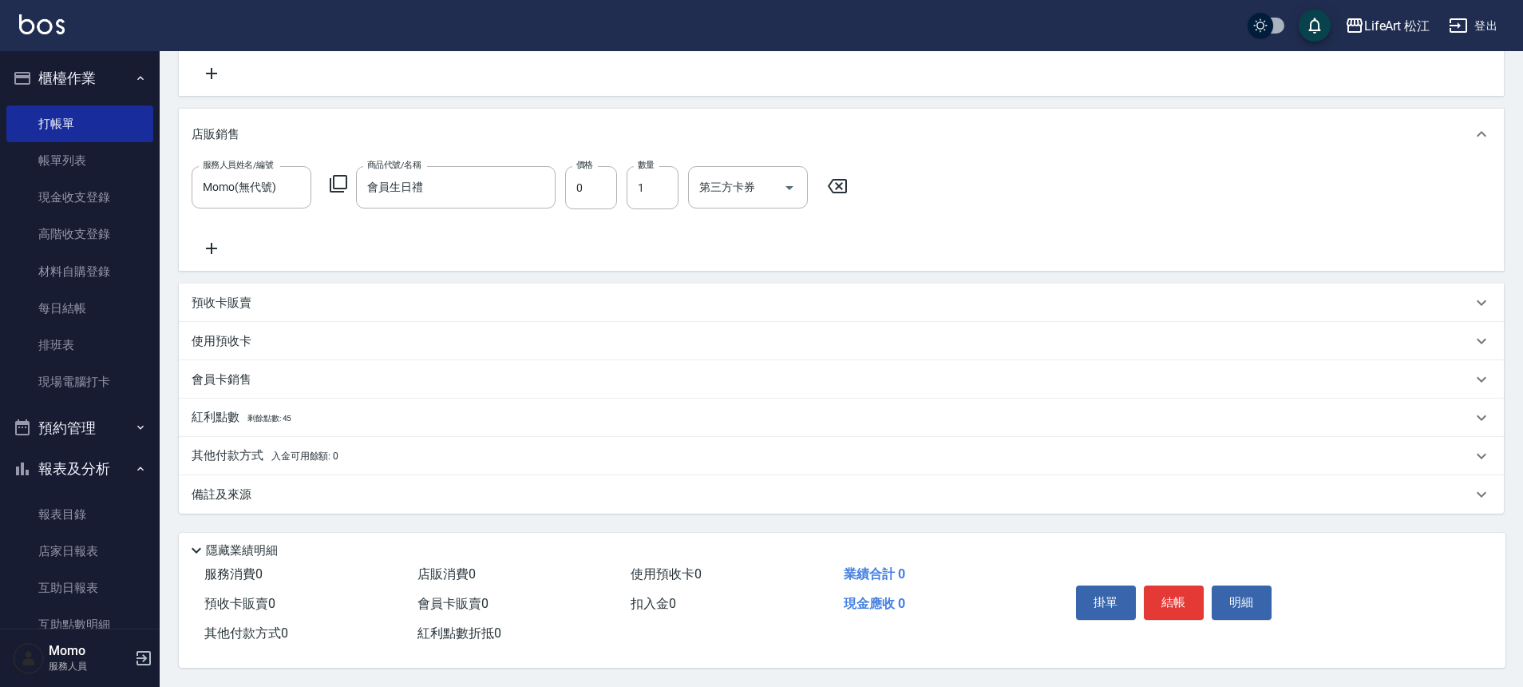
click at [620, 475] on div "備註及來源" at bounding box center [841, 494] width 1325 height 38
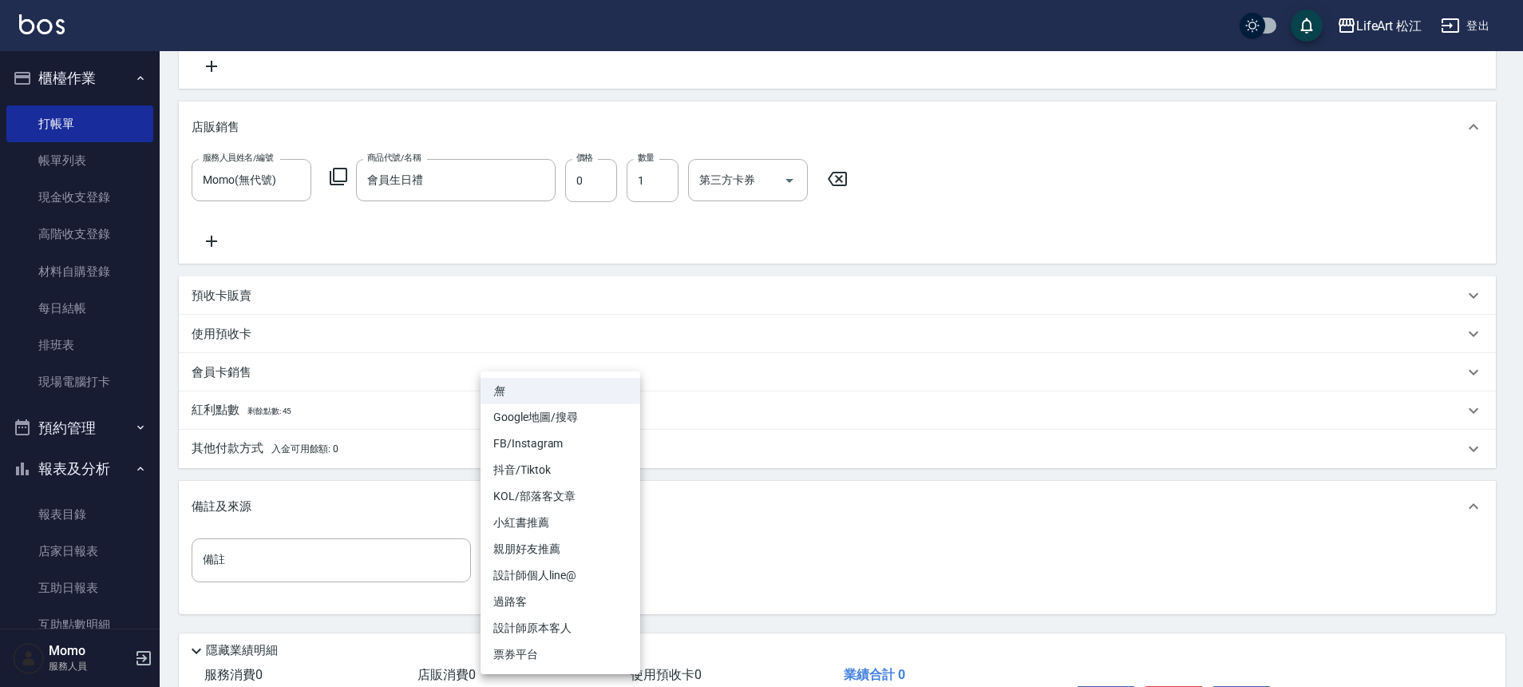
click at [607, 567] on body "LifeArt 松江 登出 櫃檯作業 打帳單 帳單列表 現金收支登錄 高階收支登錄 材料自購登錄 每日結帳 排班表 現場電腦打卡 預約管理 預約管理 單日預約…" at bounding box center [761, 224] width 1523 height 1127
click at [566, 568] on li "設計師個人line@" at bounding box center [561, 575] width 160 height 26
type input "設計師個人line@"
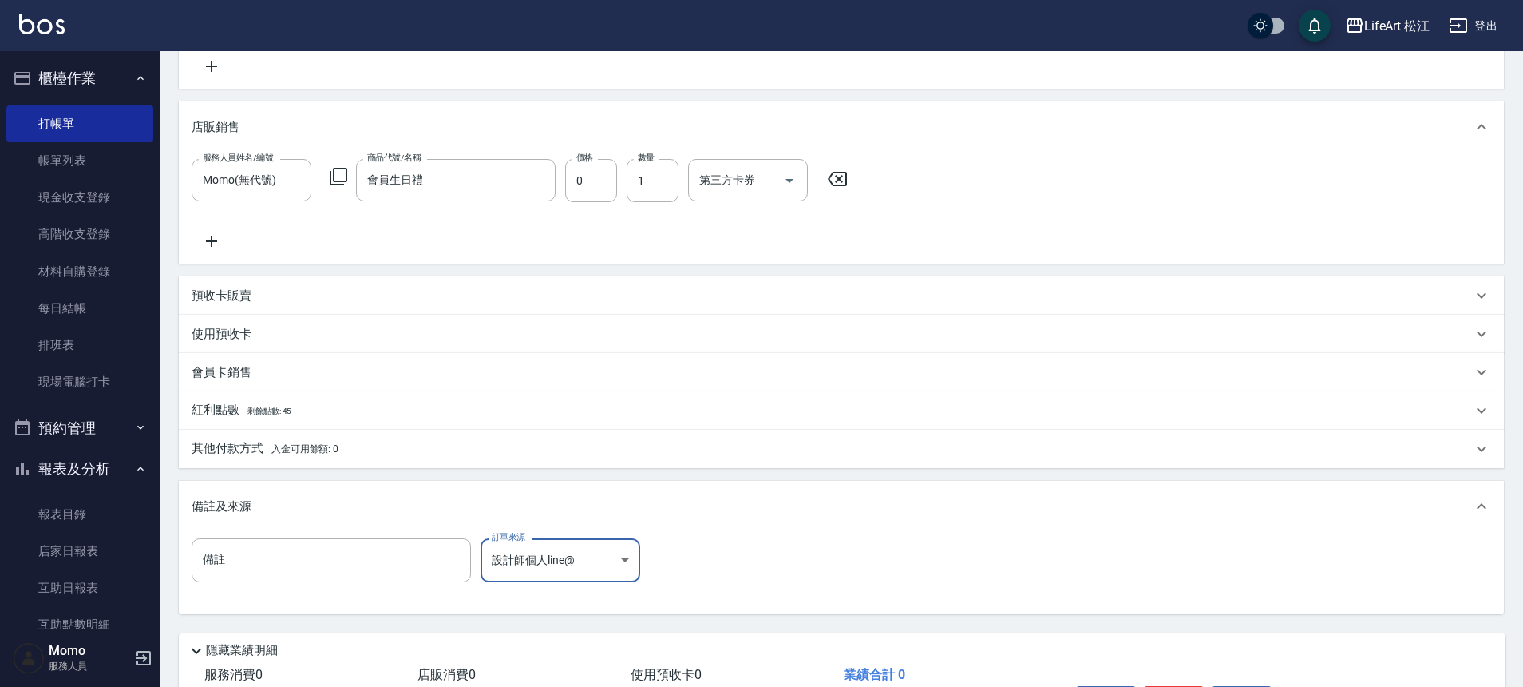
scroll to position [343, 0]
click at [295, 535] on input "備註" at bounding box center [331, 556] width 279 height 43
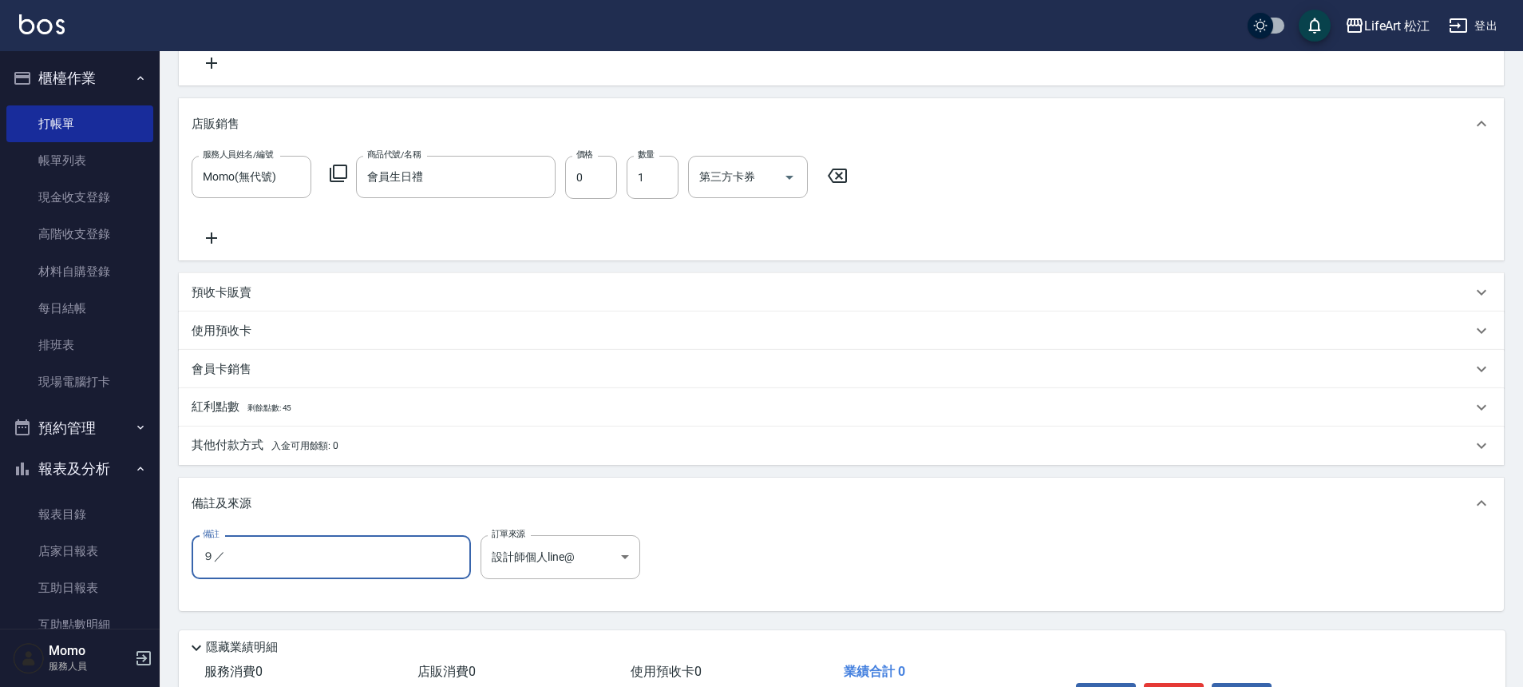
type input "９"
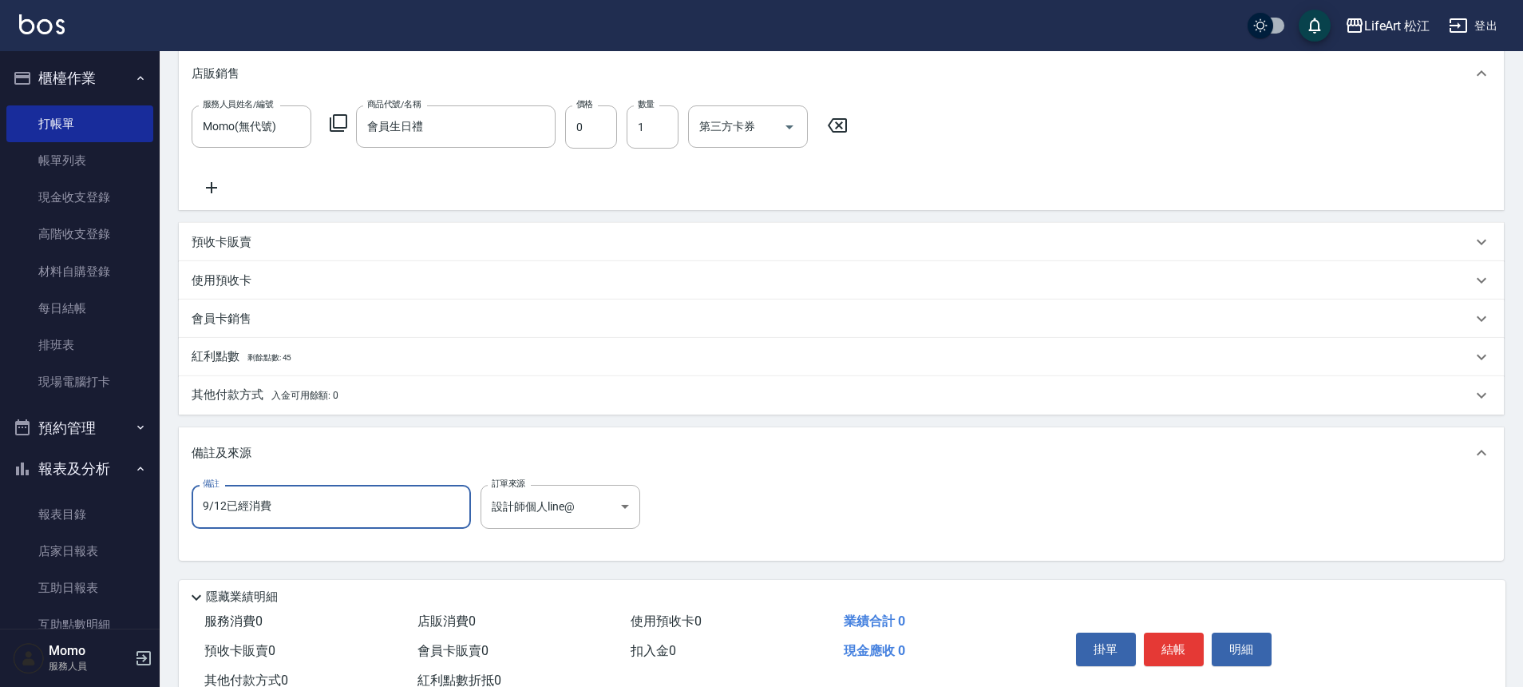
scroll to position [447, 0]
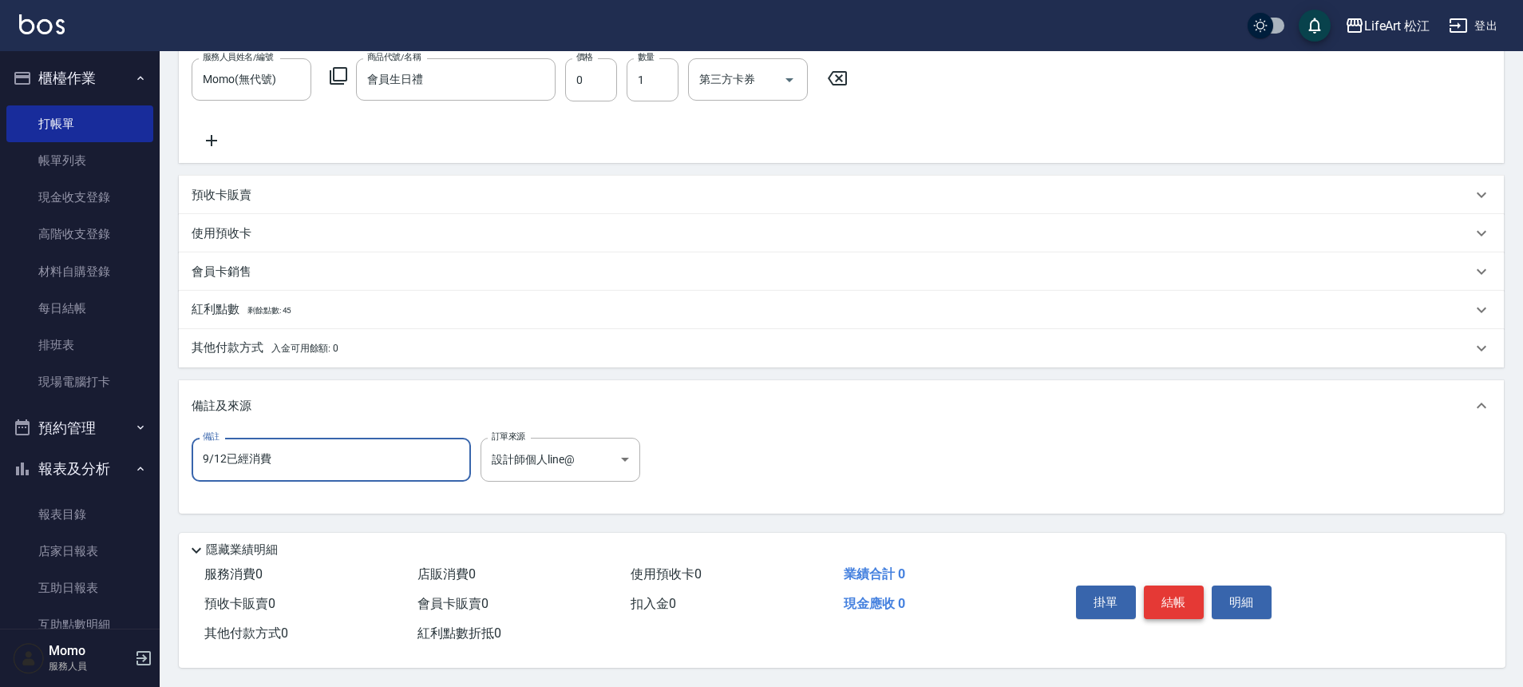
type input "9/12已經消費"
click at [1183, 595] on button "結帳" at bounding box center [1174, 602] width 60 height 34
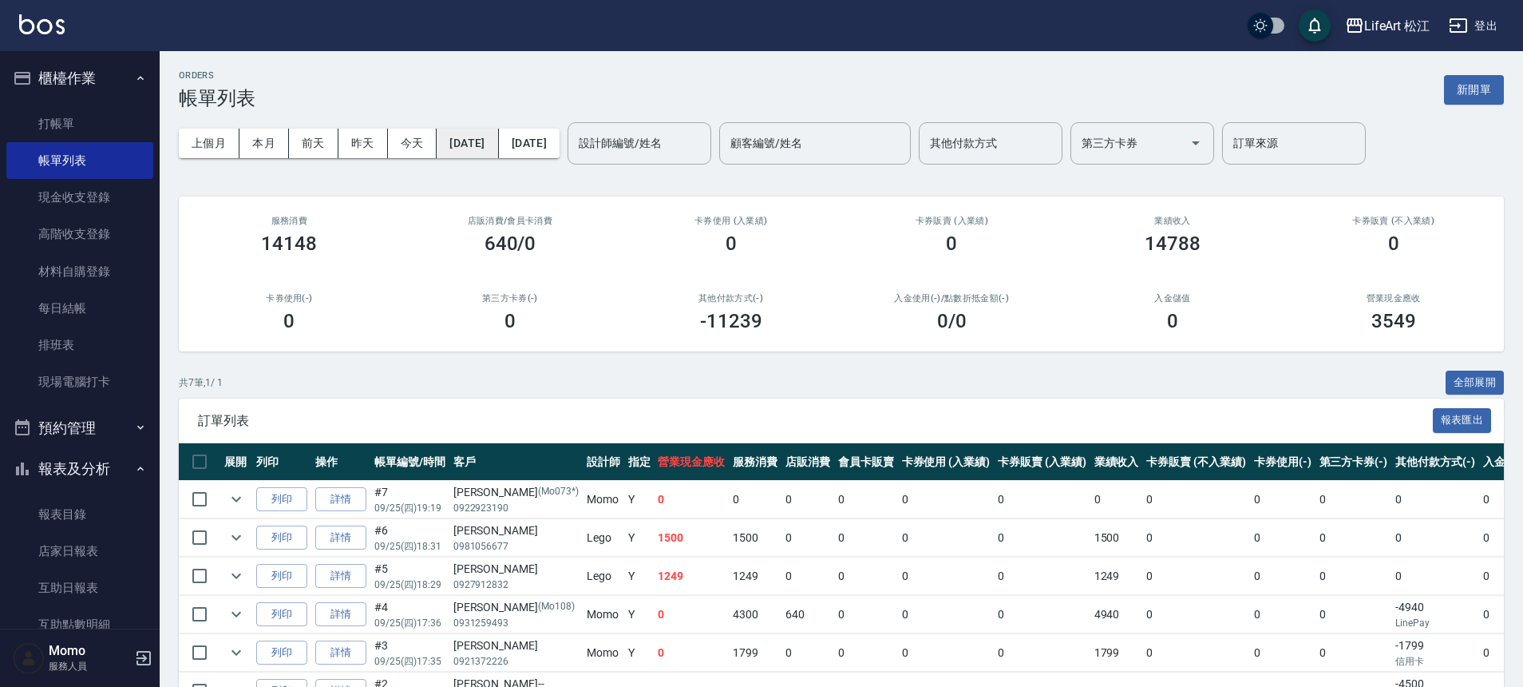
click at [465, 131] on button "[DATE]" at bounding box center [467, 144] width 61 height 30
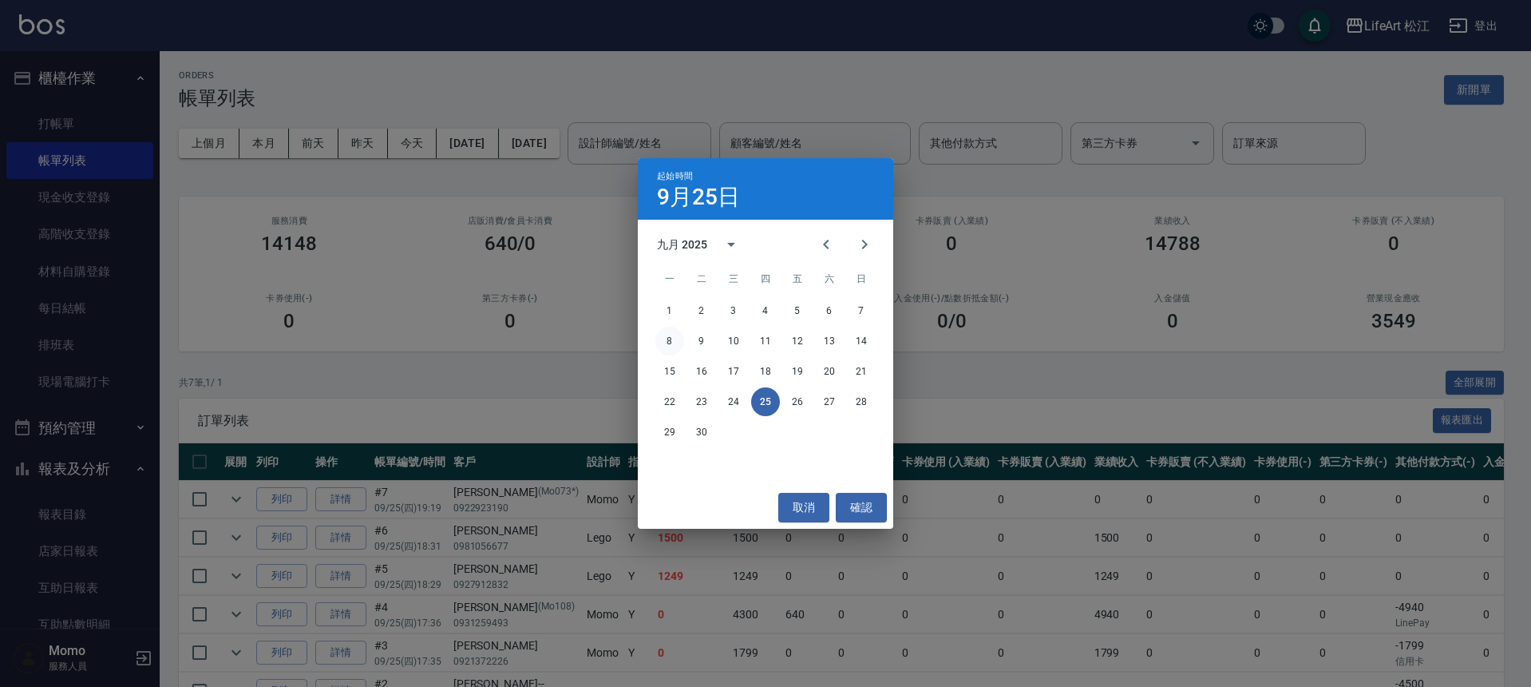
click at [675, 339] on button "8" at bounding box center [670, 341] width 29 height 29
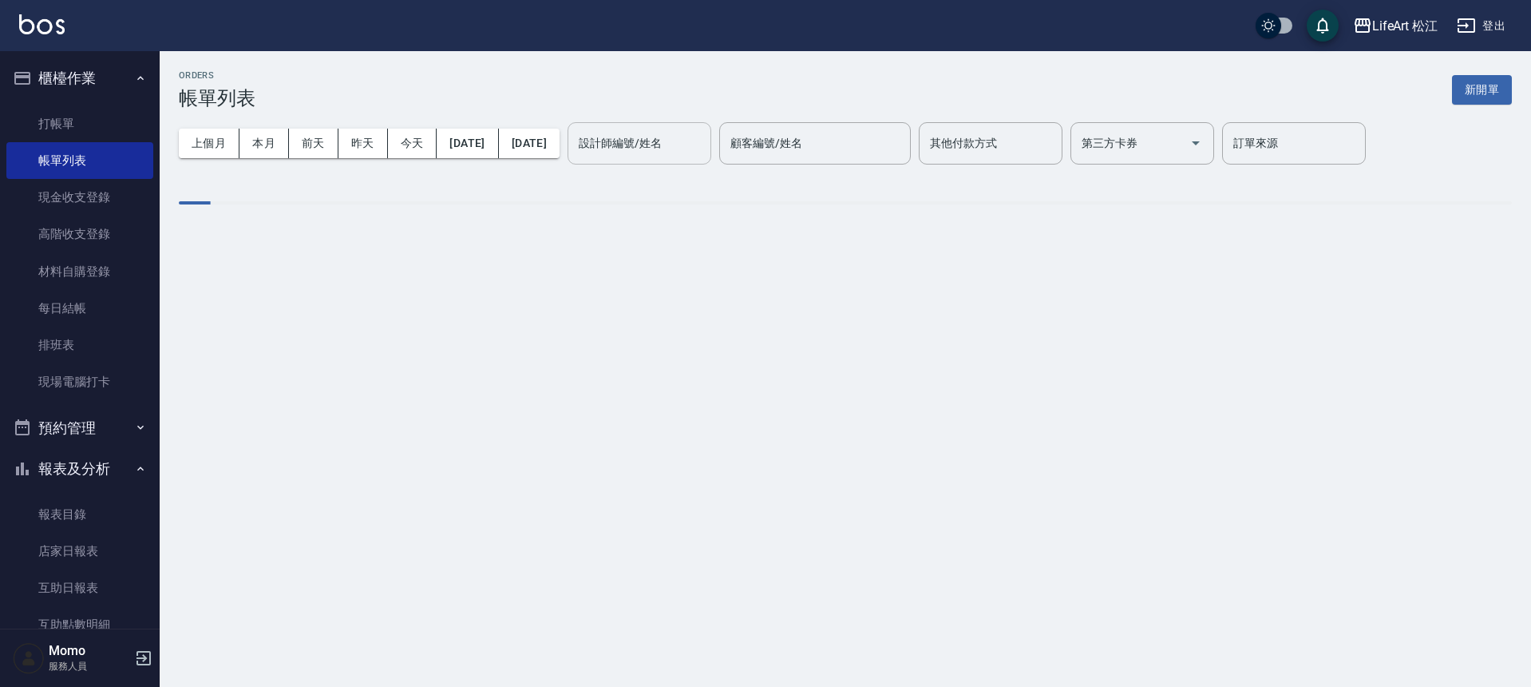
click at [649, 137] on div "設計師編號/姓名 設計師編號/姓名" at bounding box center [640, 143] width 144 height 42
click at [649, 137] on label "設計師編號/姓名" at bounding box center [620, 143] width 83 height 16
click at [649, 137] on input "設計師編號/姓名" at bounding box center [639, 143] width 129 height 28
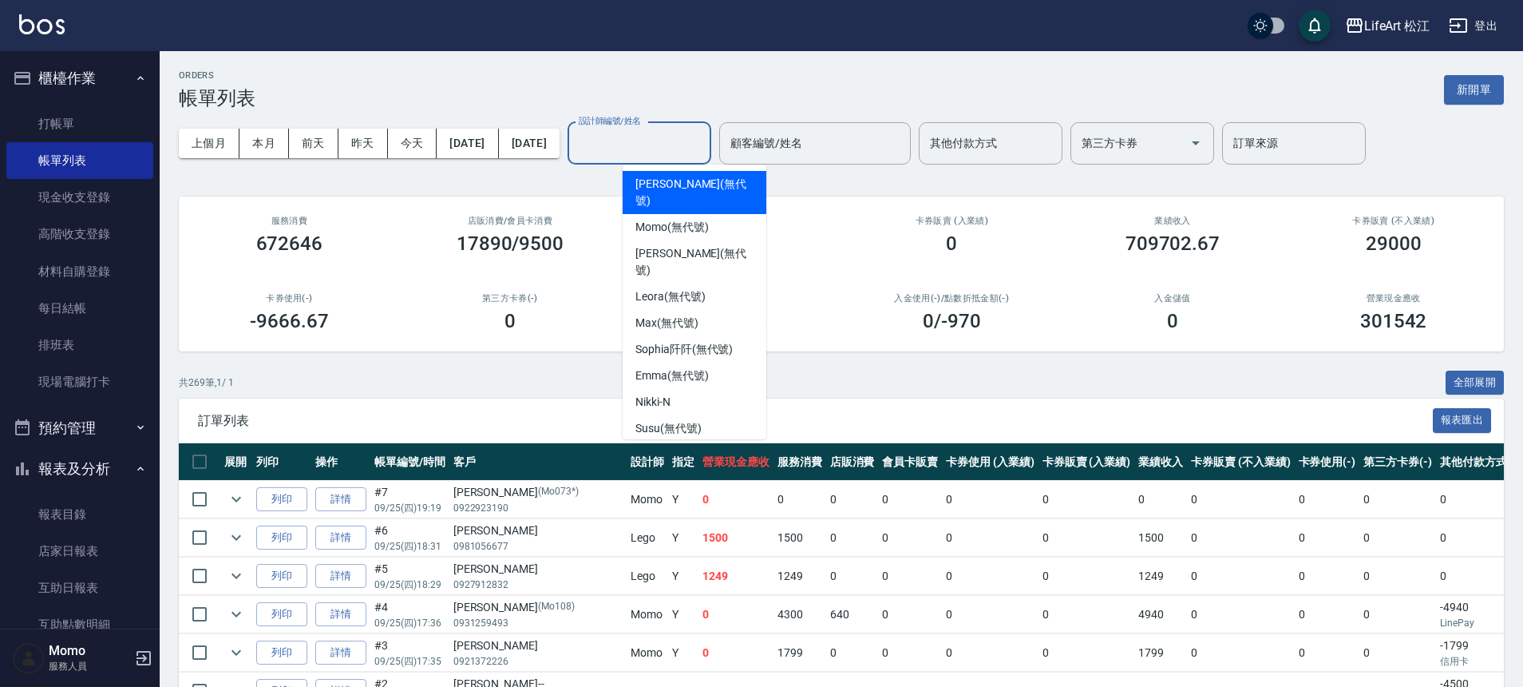
click at [585, 172] on div "上個月 本月 [DATE] [DATE] [DATE] [DATE] [DATE] 設計師編號/姓名 設計師編號/姓名 顧客編號/姓名 顧客編號/姓名 其他付…" at bounding box center [841, 143] width 1325 height 68
click at [656, 139] on input "設計師編號/姓名" at bounding box center [639, 143] width 129 height 28
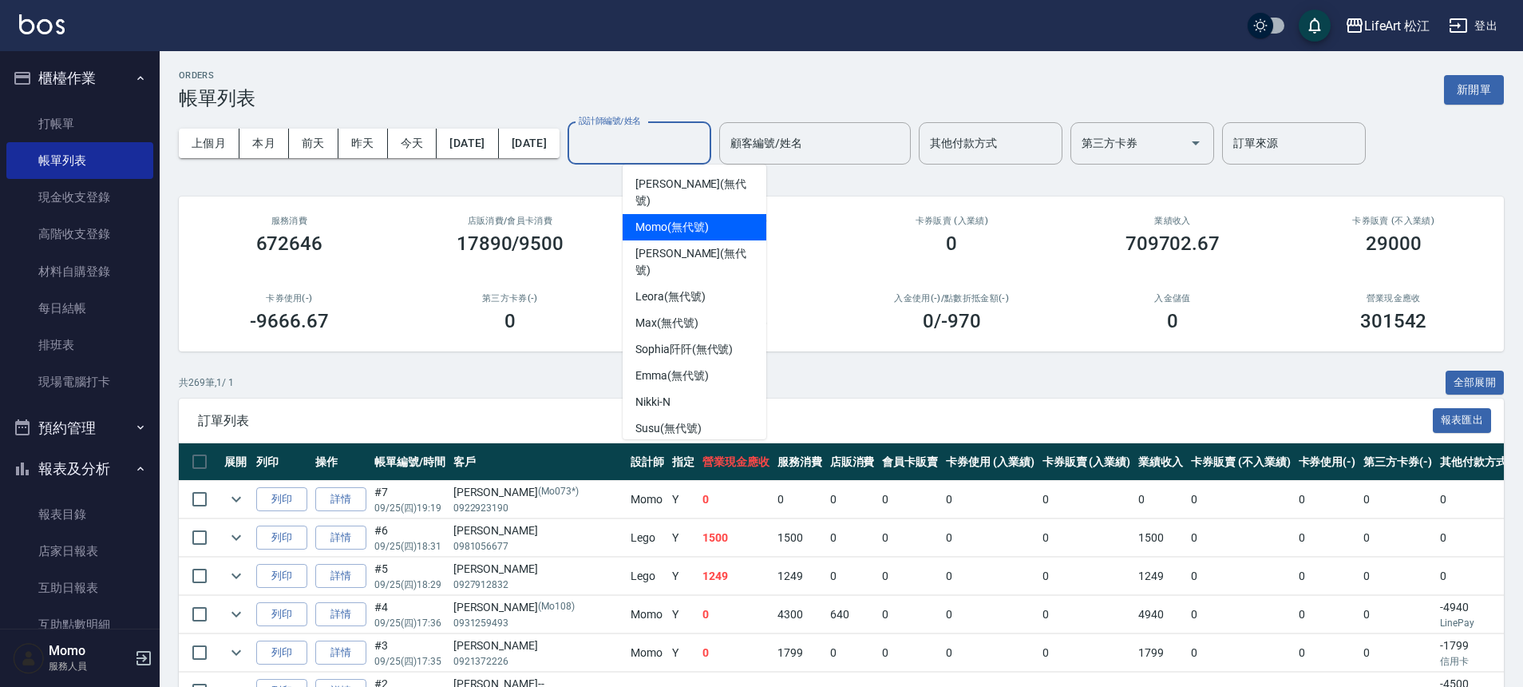
click at [682, 219] on span "Momo (無代號)" at bounding box center [672, 227] width 73 height 17
type input "Momo(無代號)"
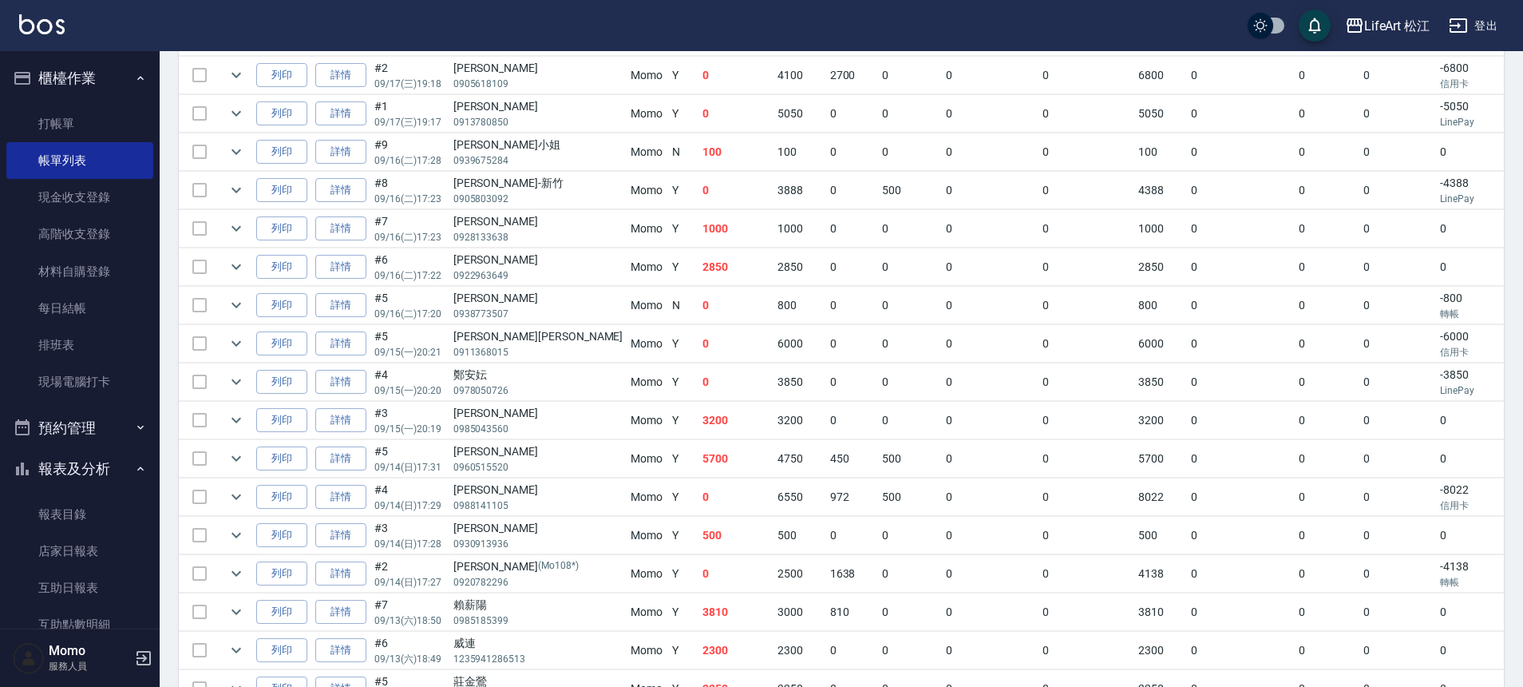
scroll to position [1306, 0]
click at [230, 493] on icon "expand row" at bounding box center [236, 495] width 19 height 19
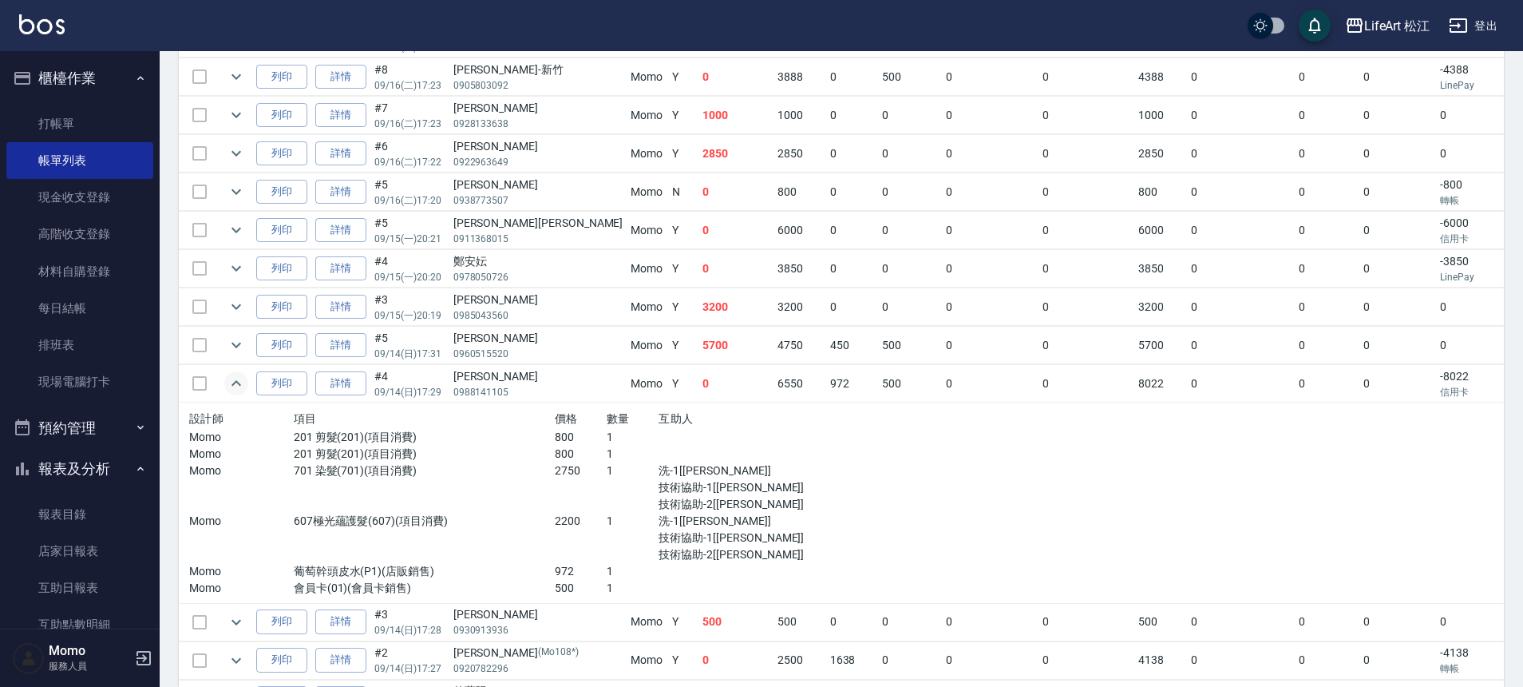
scroll to position [1420, 0]
click at [234, 339] on icon "expand row" at bounding box center [236, 344] width 19 height 19
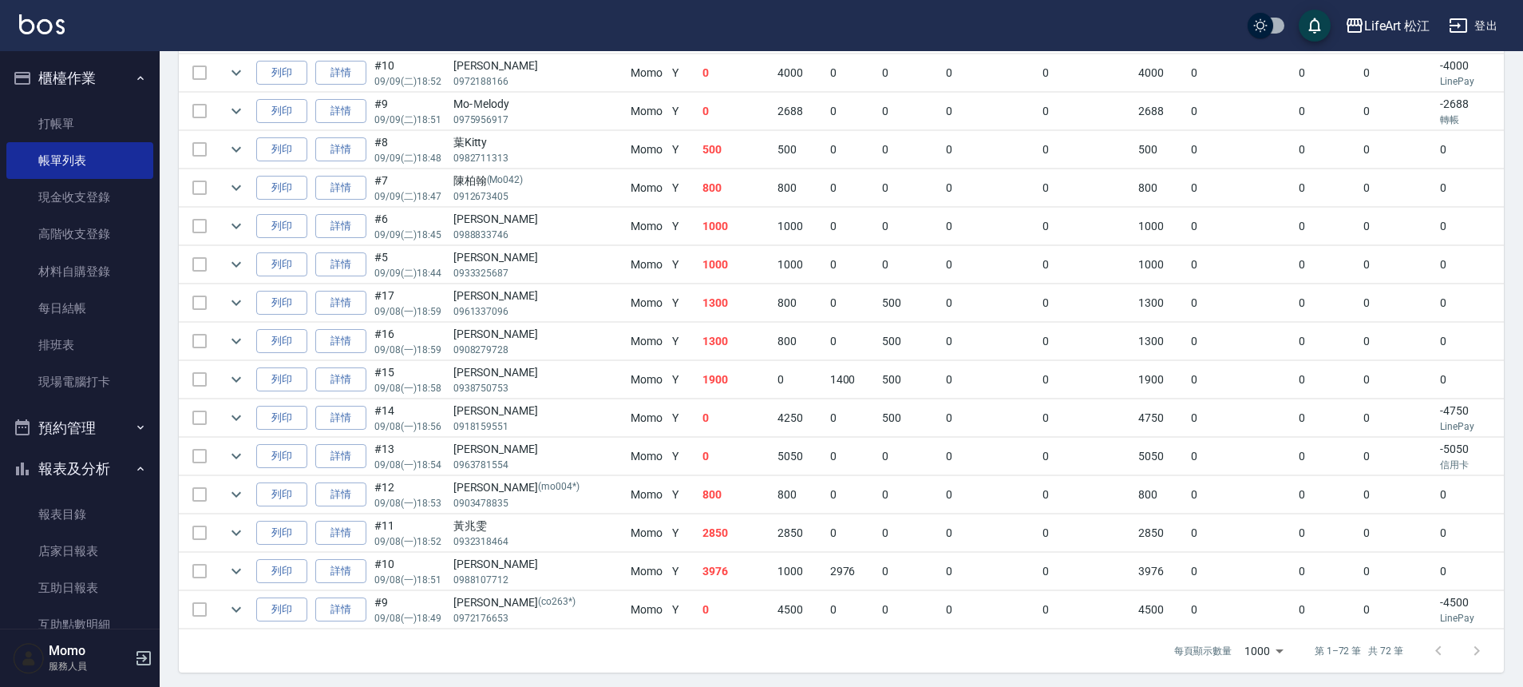
scroll to position [2994, 0]
drag, startPoint x: 601, startPoint y: 324, endPoint x: 513, endPoint y: 323, distance: 87.8
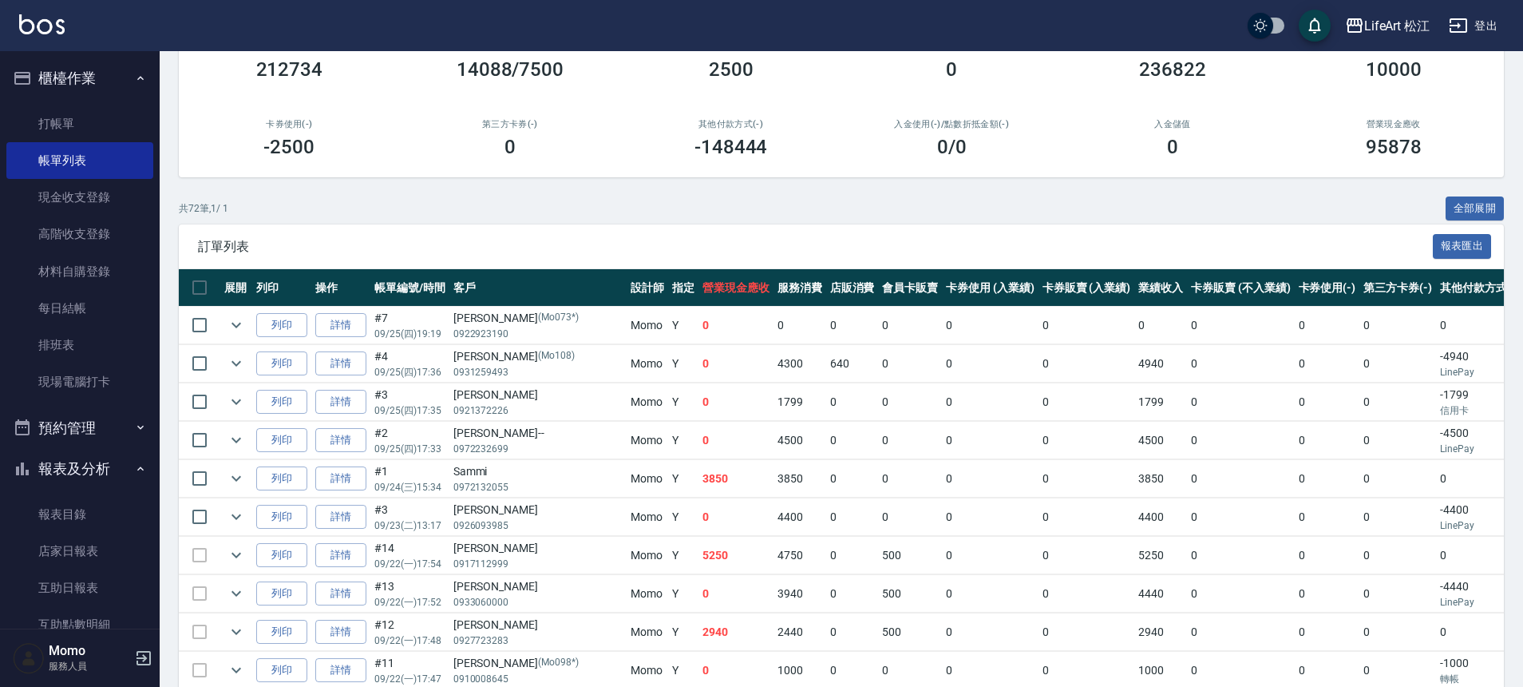
scroll to position [0, 0]
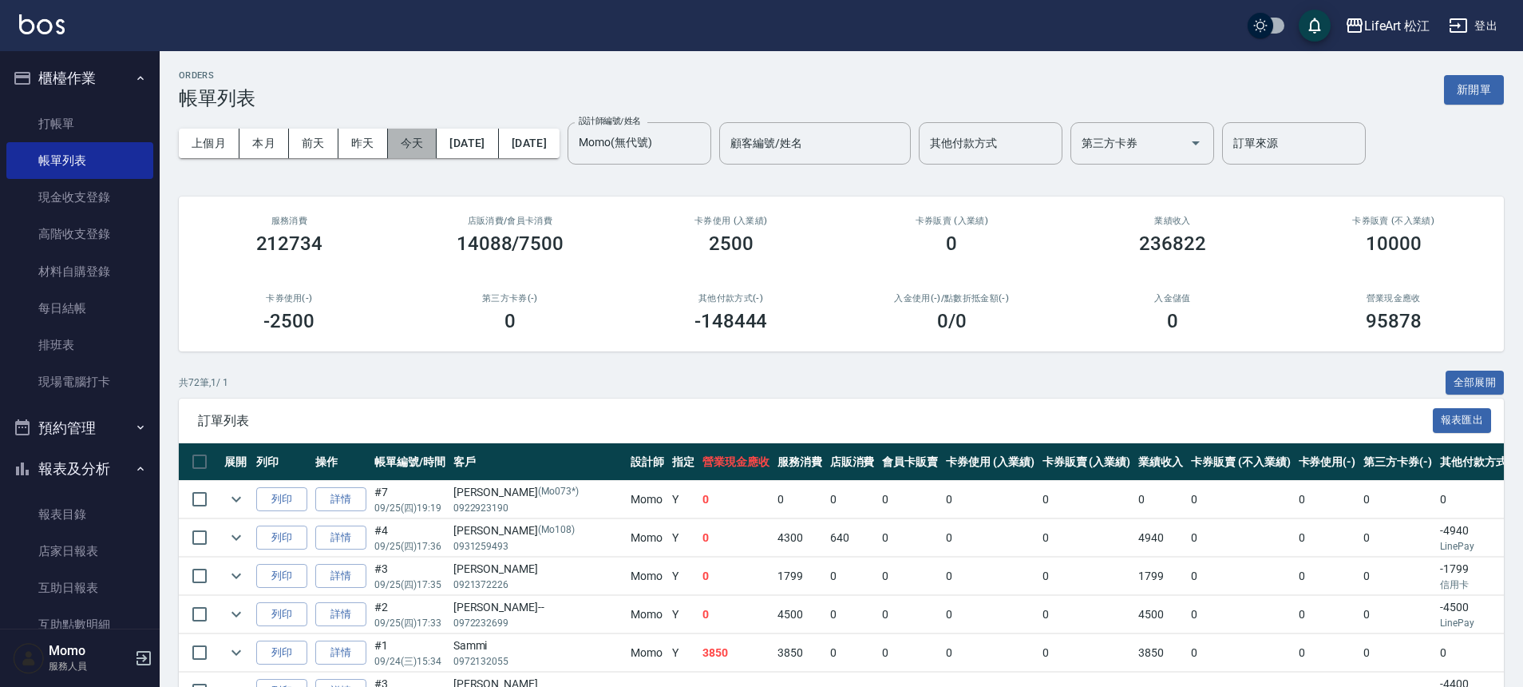
click at [400, 151] on button "今天" at bounding box center [413, 144] width 50 height 30
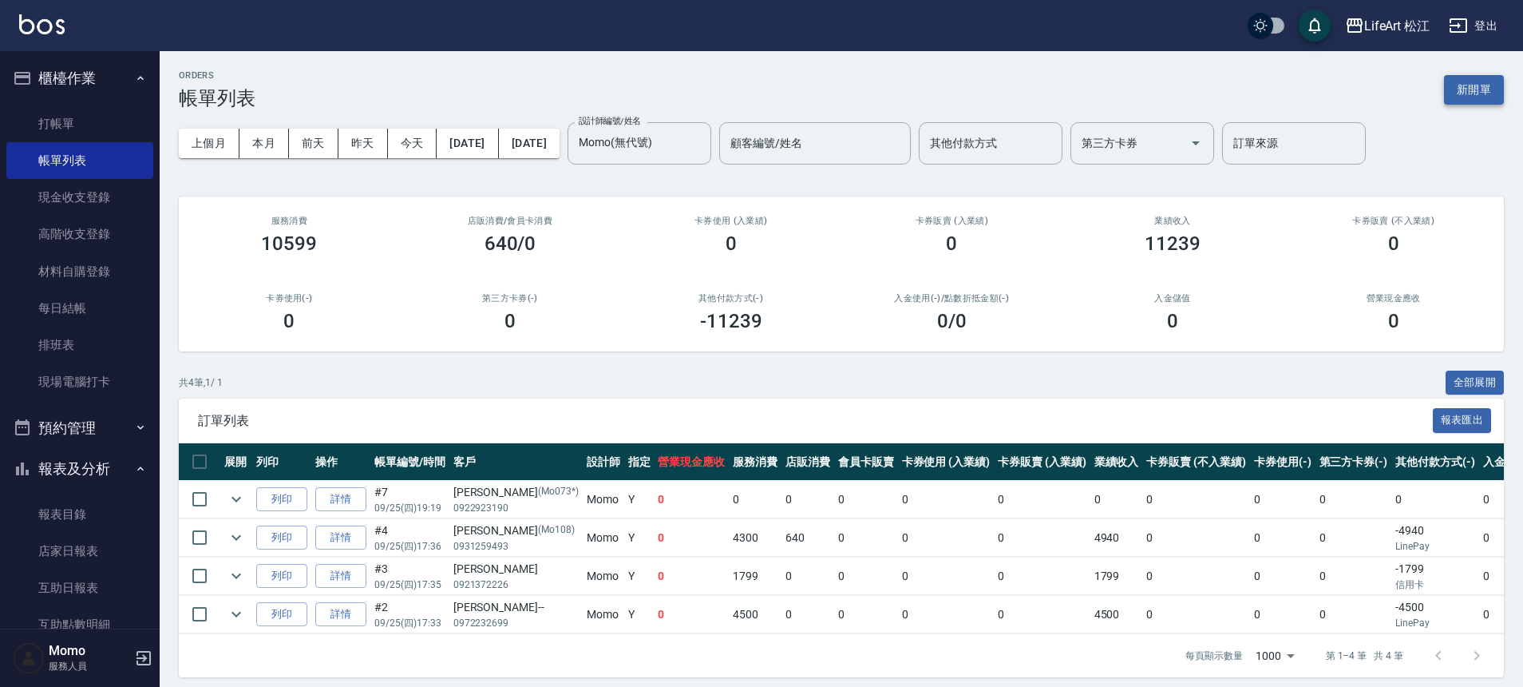
click at [1468, 96] on button "新開單" at bounding box center [1474, 90] width 60 height 30
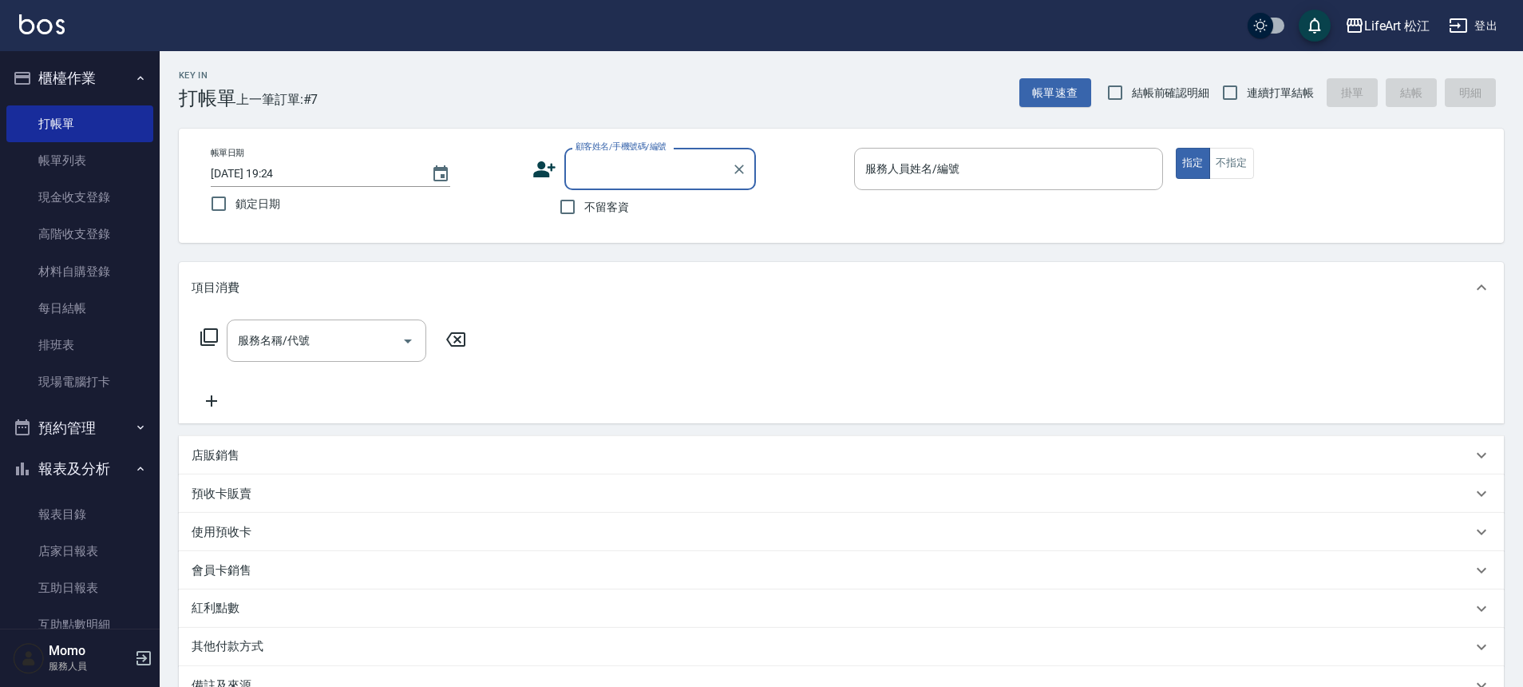
click at [632, 161] on input "顧客姓名/手機號碼/編號" at bounding box center [648, 169] width 153 height 28
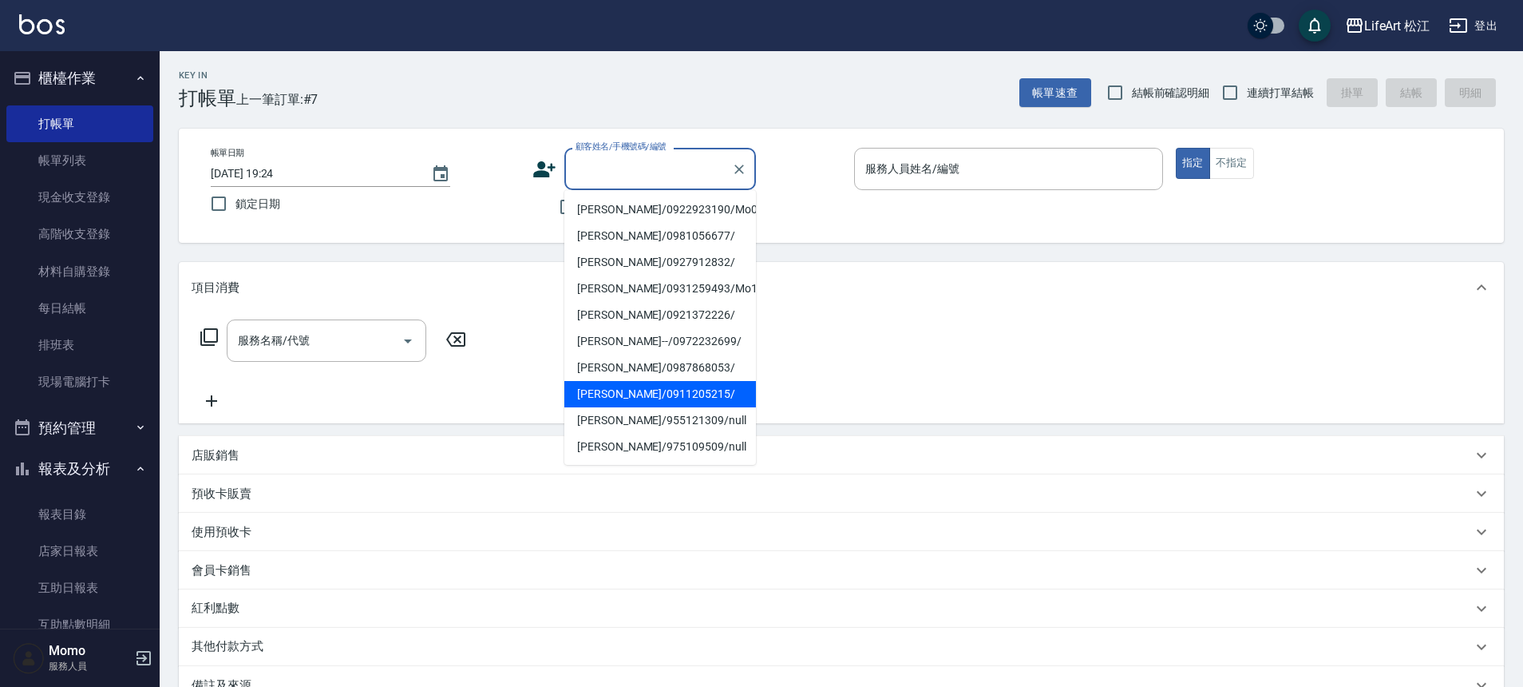
click at [621, 398] on li "[PERSON_NAME]/0911205215/" at bounding box center [661, 394] width 192 height 26
type input "[PERSON_NAME]/0911205215/"
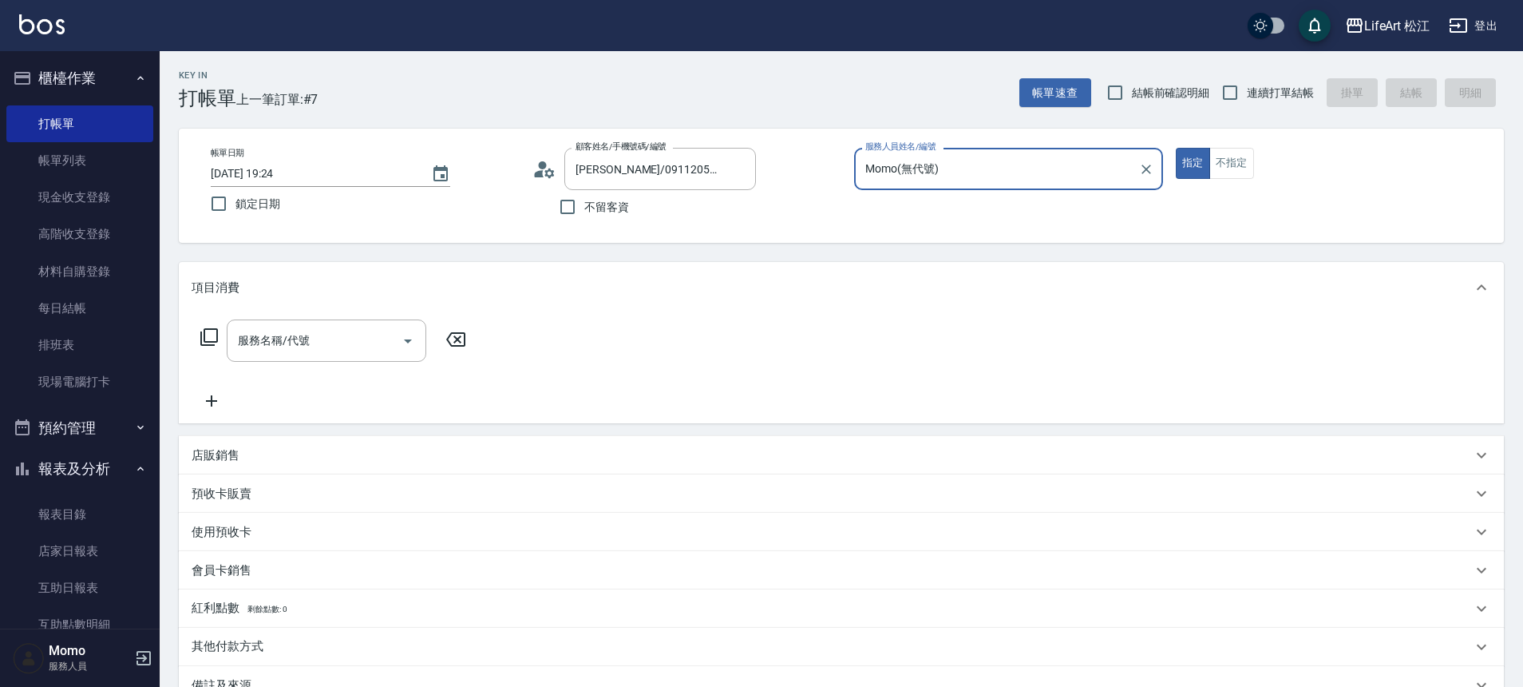
type input "Momo(無代號)"
click at [259, 337] on div "服務名稱/代號 服務名稱/代號" at bounding box center [327, 340] width 200 height 42
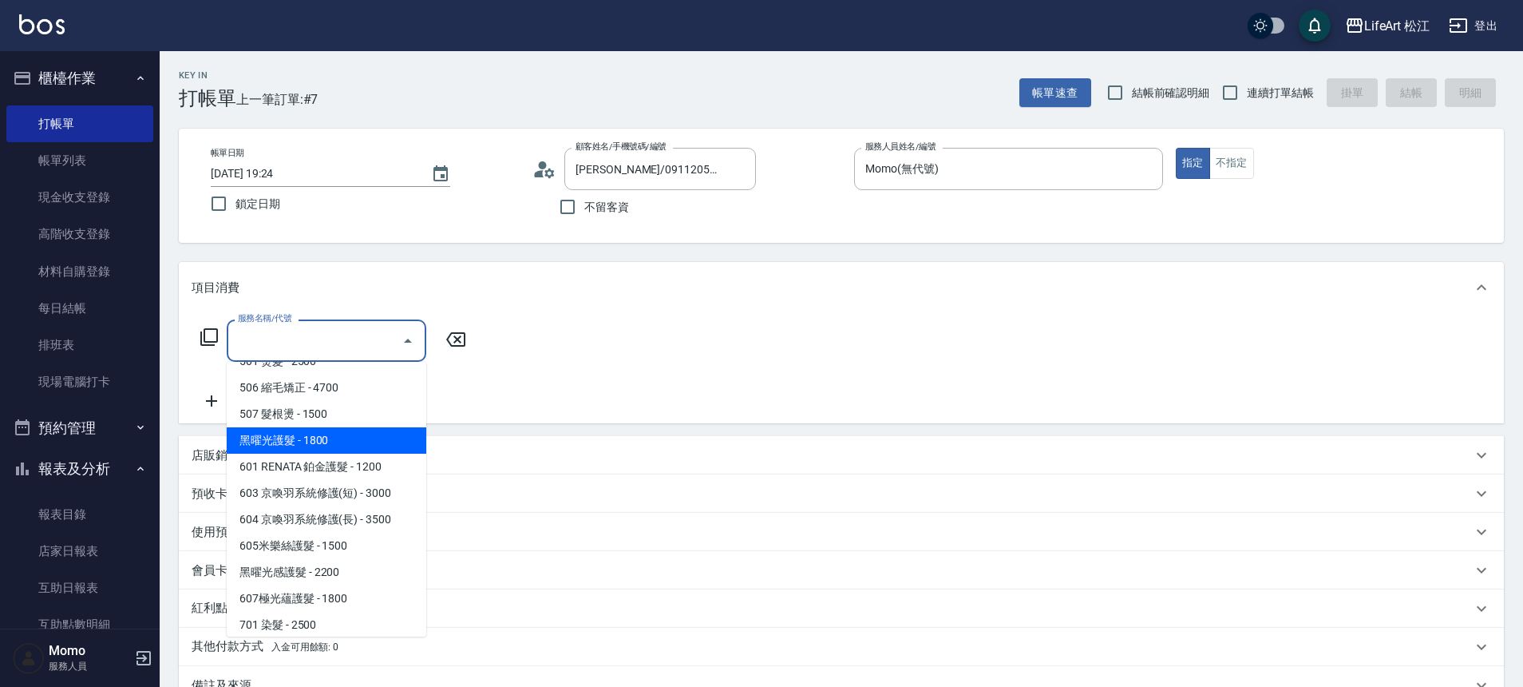
scroll to position [212, 0]
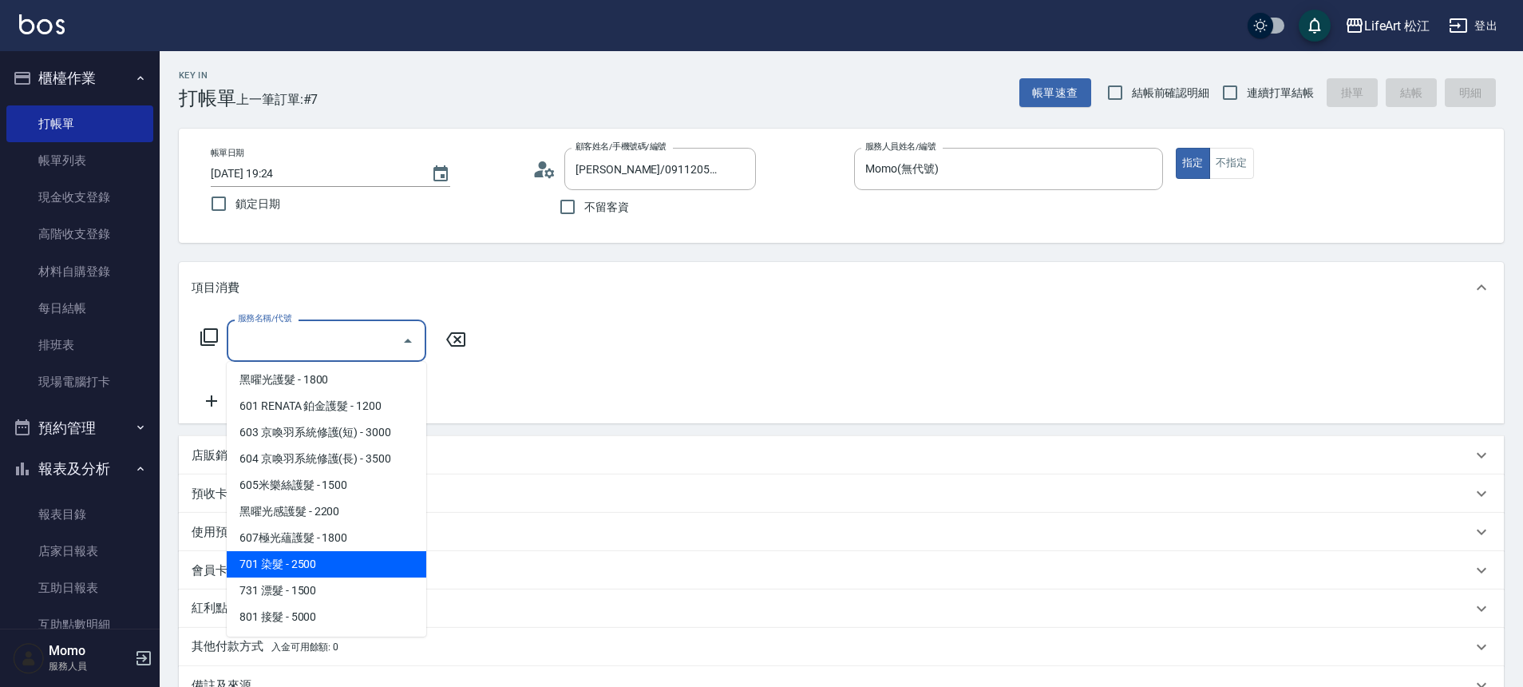
click at [312, 571] on span "701 染髮 - 2500" at bounding box center [327, 564] width 200 height 26
type input "701 染髮(701)"
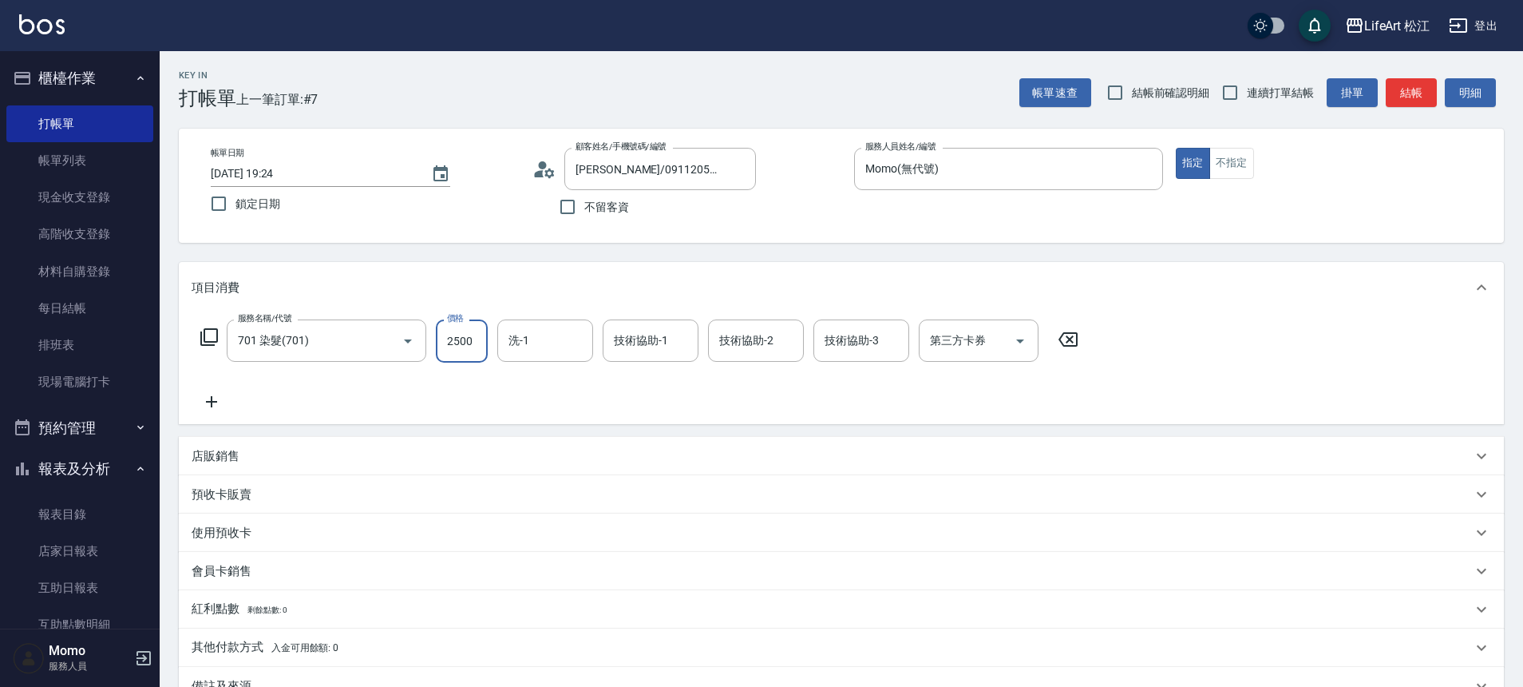
click at [486, 354] on input "2500" at bounding box center [462, 340] width 52 height 43
click at [553, 324] on div "洗-1" at bounding box center [545, 340] width 96 height 42
type input "2600"
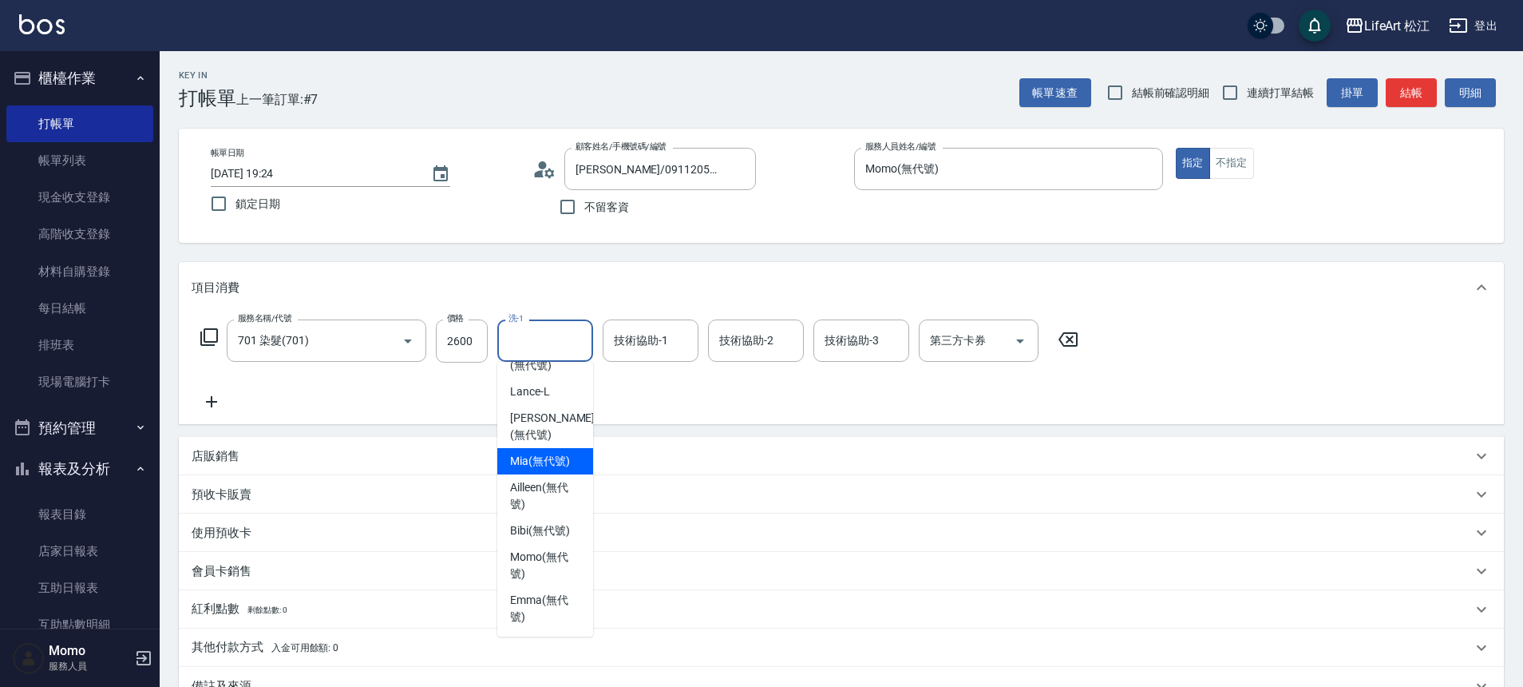
scroll to position [387, 0]
click at [533, 599] on span "[PERSON_NAME] (無代號)" at bounding box center [545, 609] width 70 height 34
type input "[PERSON_NAME](無代號)"
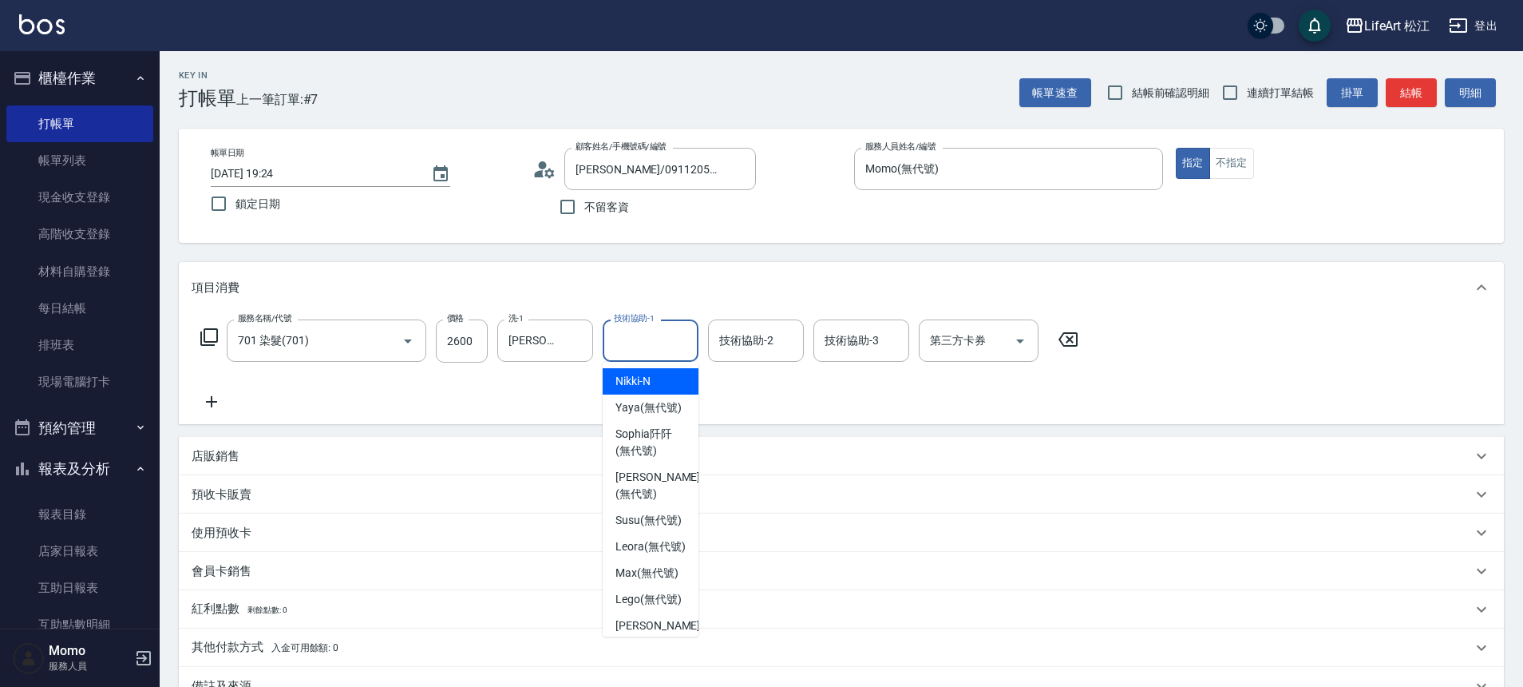
click at [642, 344] on input "技術協助-1" at bounding box center [650, 341] width 81 height 28
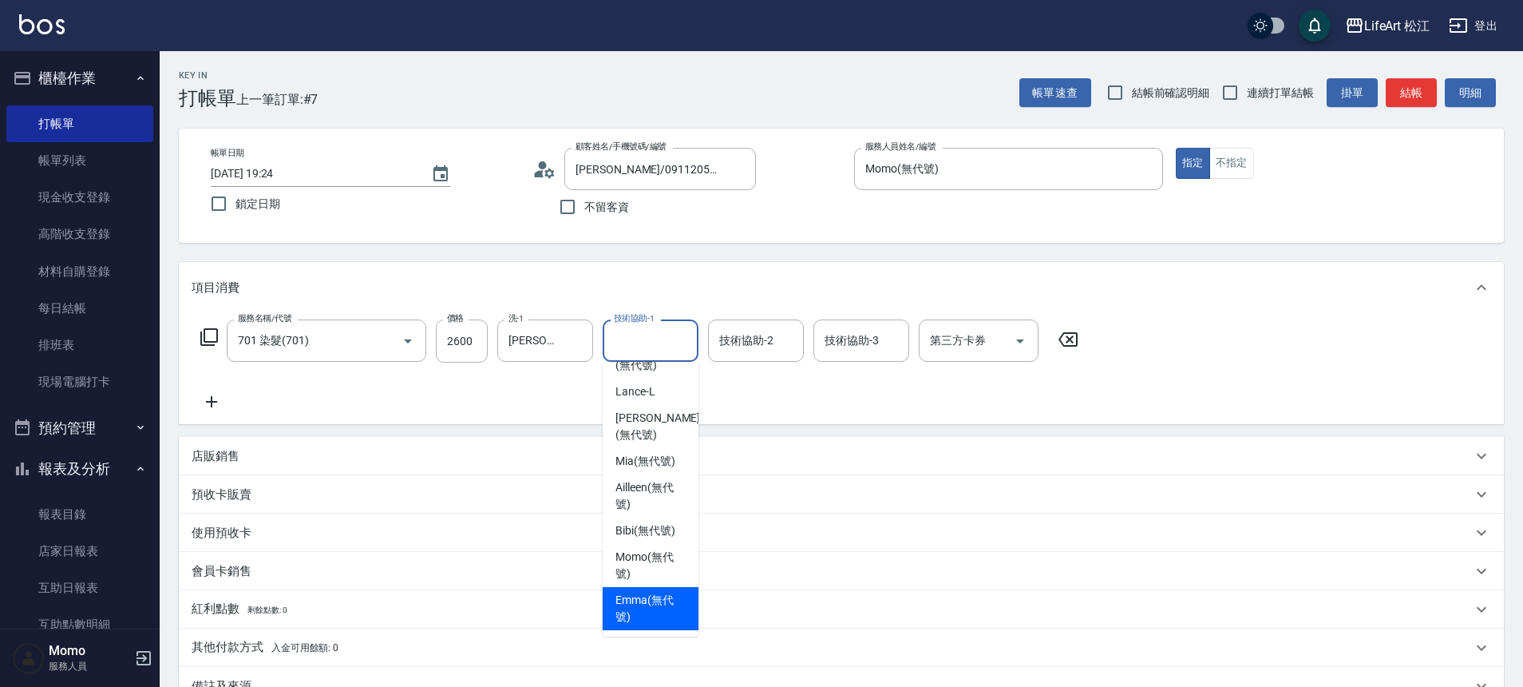
click at [652, 596] on span "[PERSON_NAME] (無代號)" at bounding box center [651, 609] width 70 height 34
type input "[PERSON_NAME](無代號)"
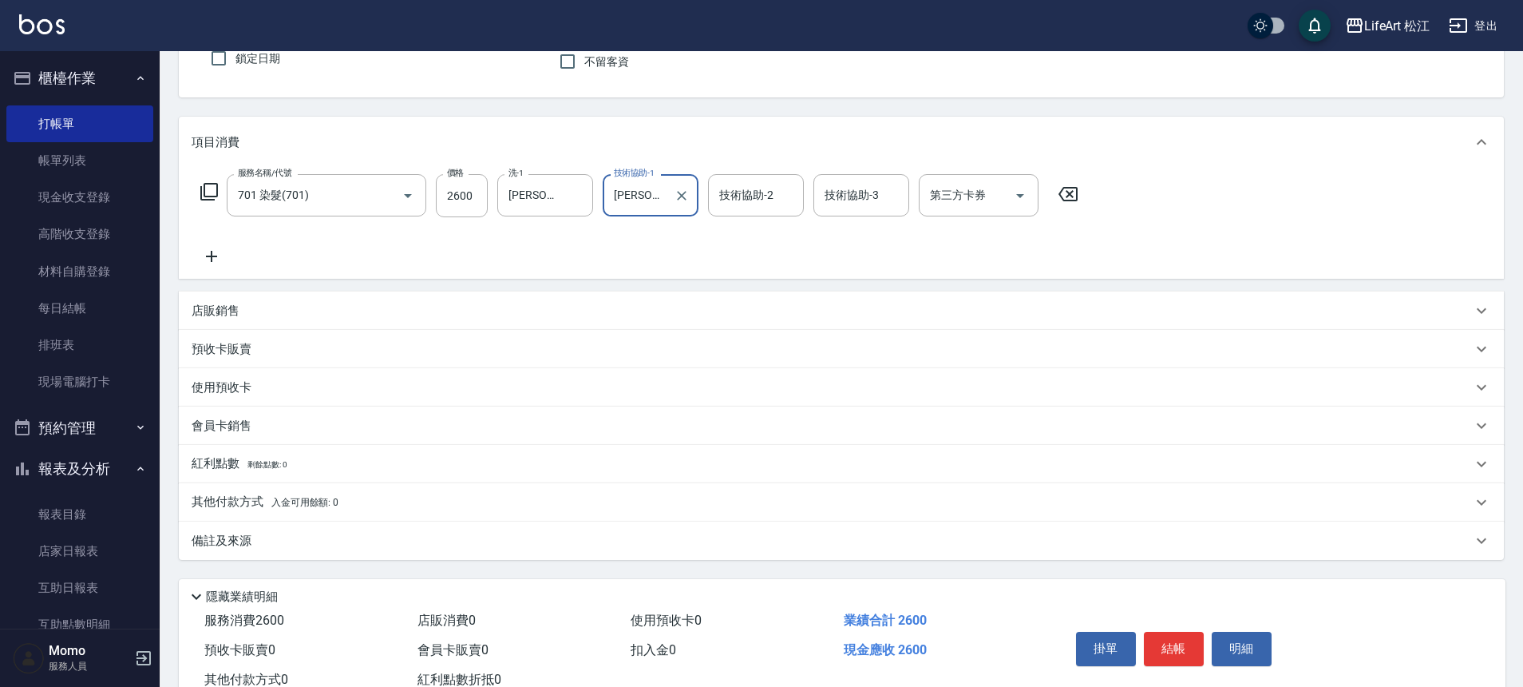
scroll to position [199, 0]
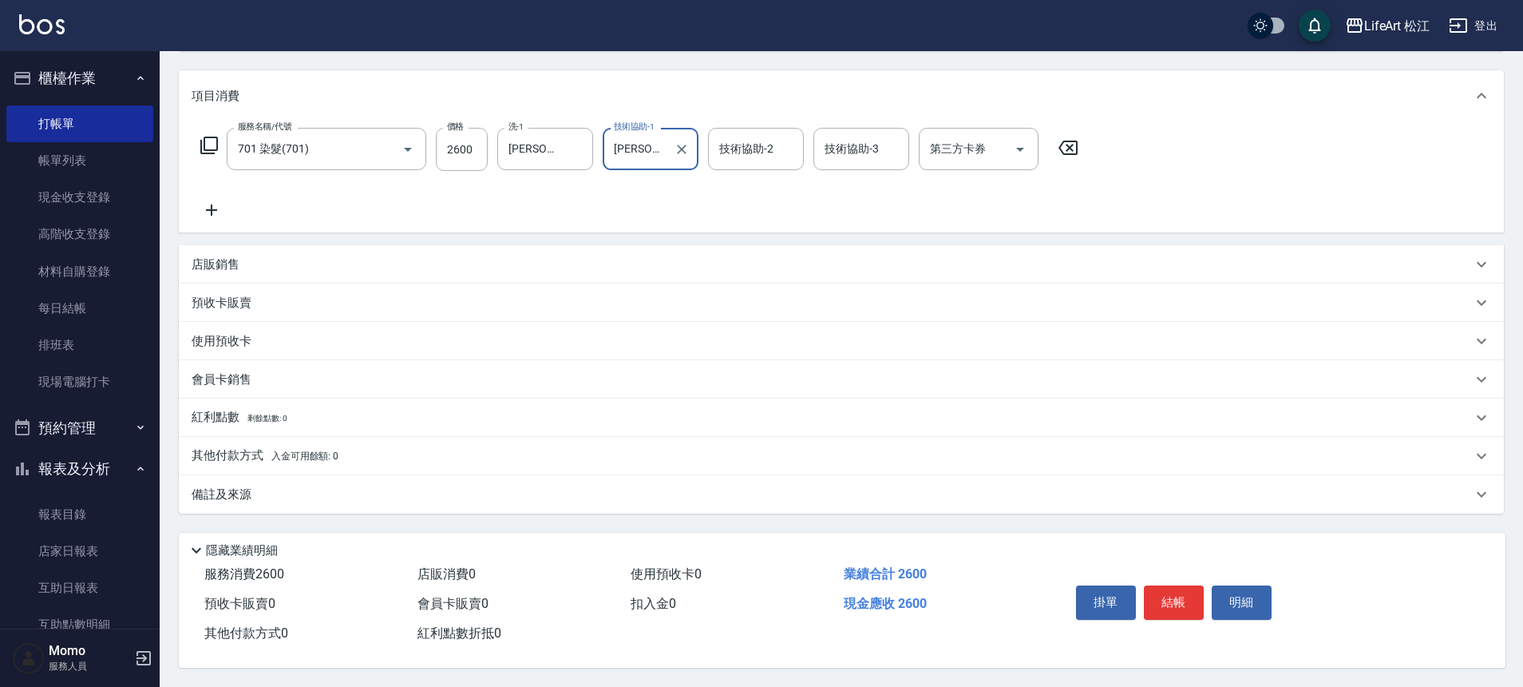
click at [326, 495] on div "備註及來源" at bounding box center [832, 494] width 1281 height 17
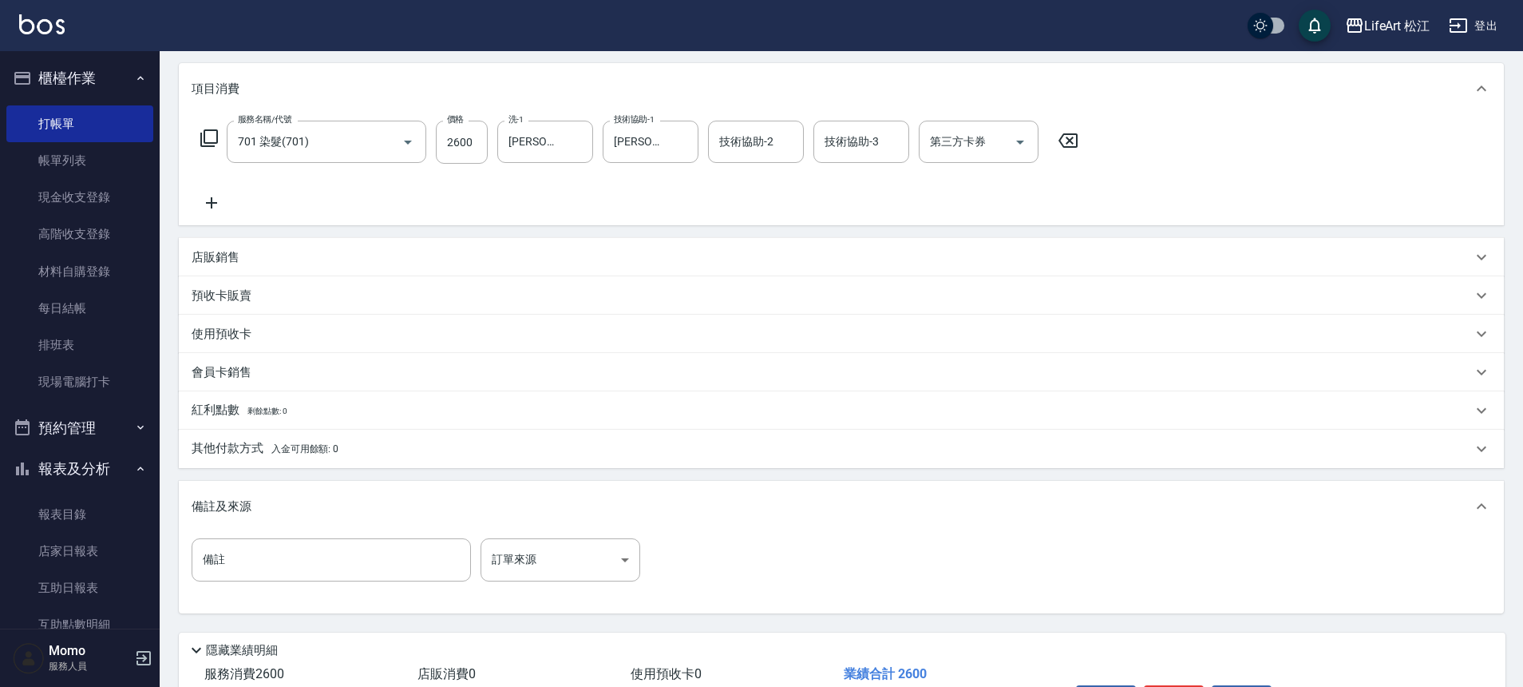
click at [648, 553] on div "備註 備註 訂單來源 ​ 訂單來源" at bounding box center [421, 559] width 458 height 43
click at [595, 568] on body "LifeArt 松江 登出 櫃檯作業 打帳單 帳單列表 現金收支登錄 高階收支登錄 材料自購登錄 每日結帳 排班表 現場電腦打卡 預約管理 預約管理 單日預約…" at bounding box center [765, 293] width 1531 height 985
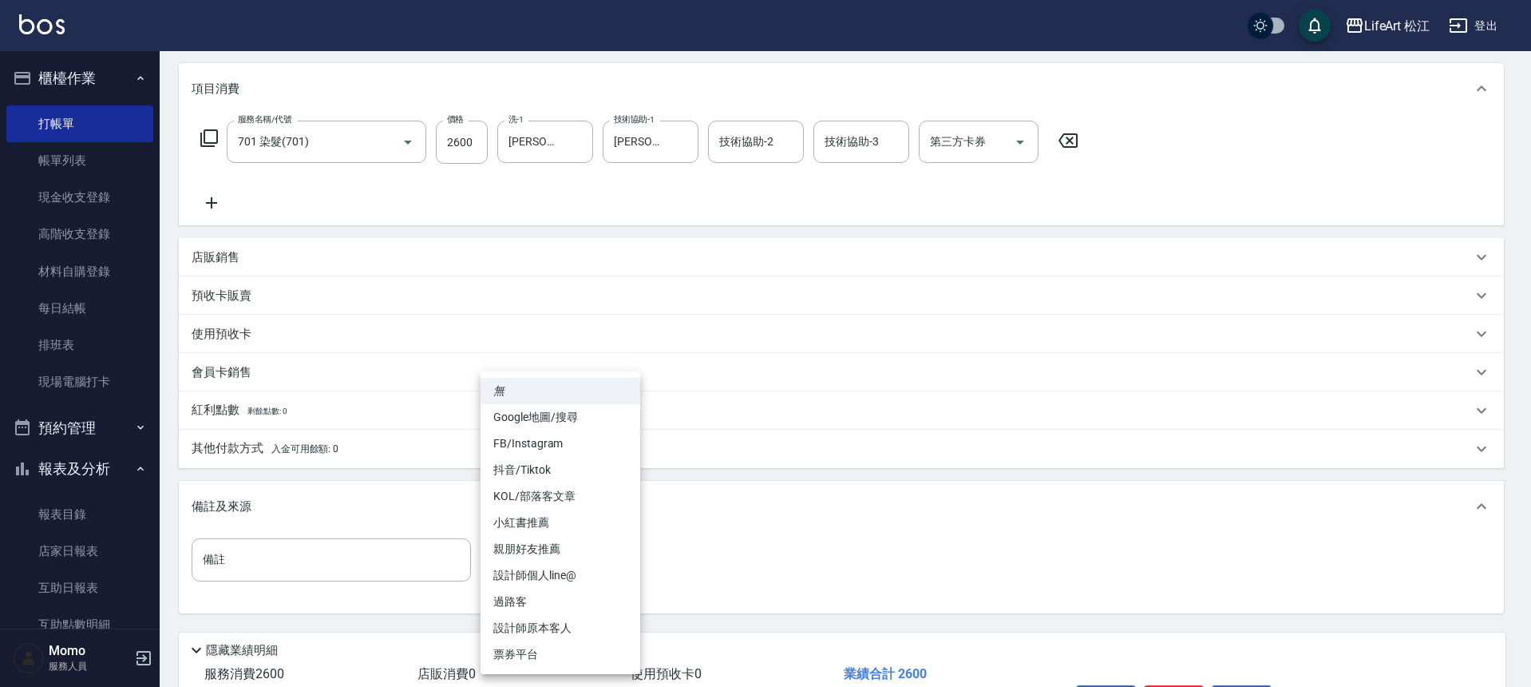
click at [572, 430] on li "FB/Instagram" at bounding box center [561, 443] width 160 height 26
type input "FB/Instagram"
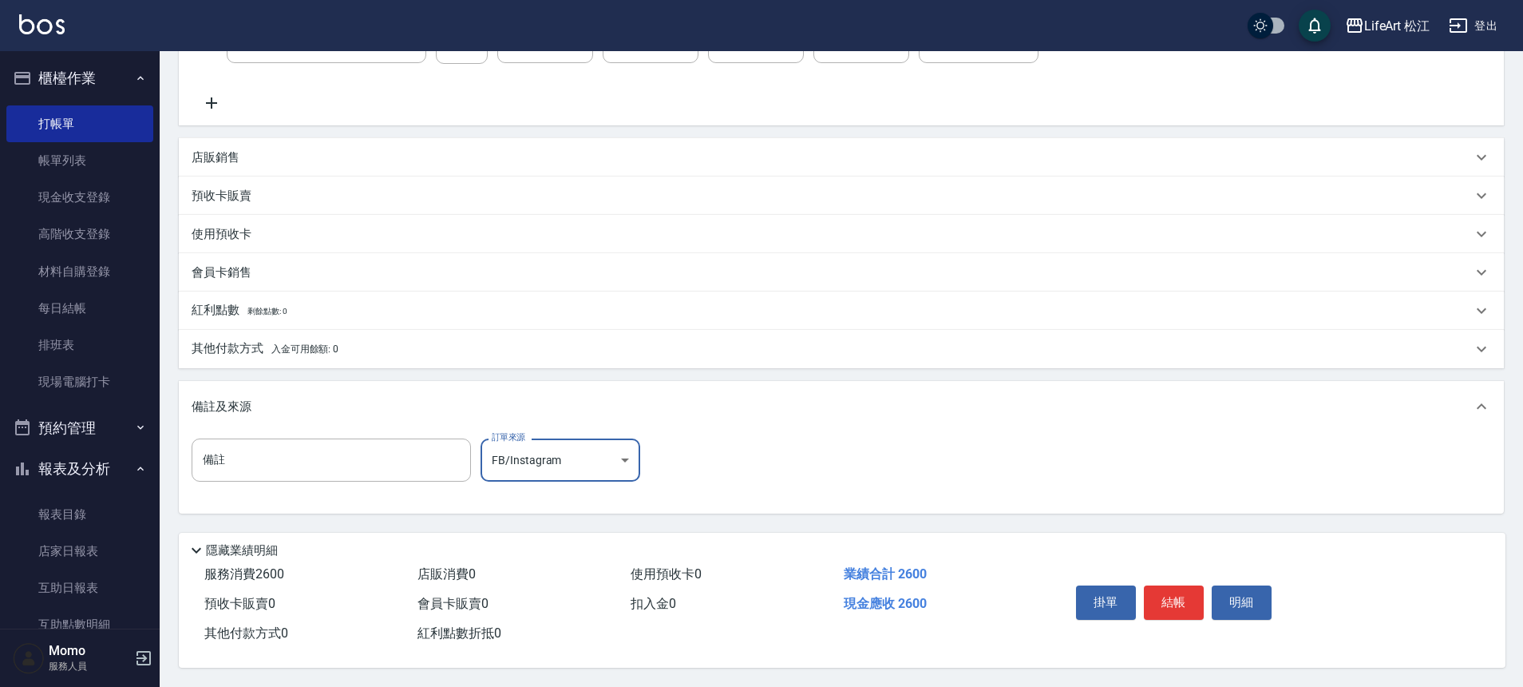
scroll to position [306, 0]
click at [1181, 587] on button "結帳" at bounding box center [1174, 602] width 60 height 34
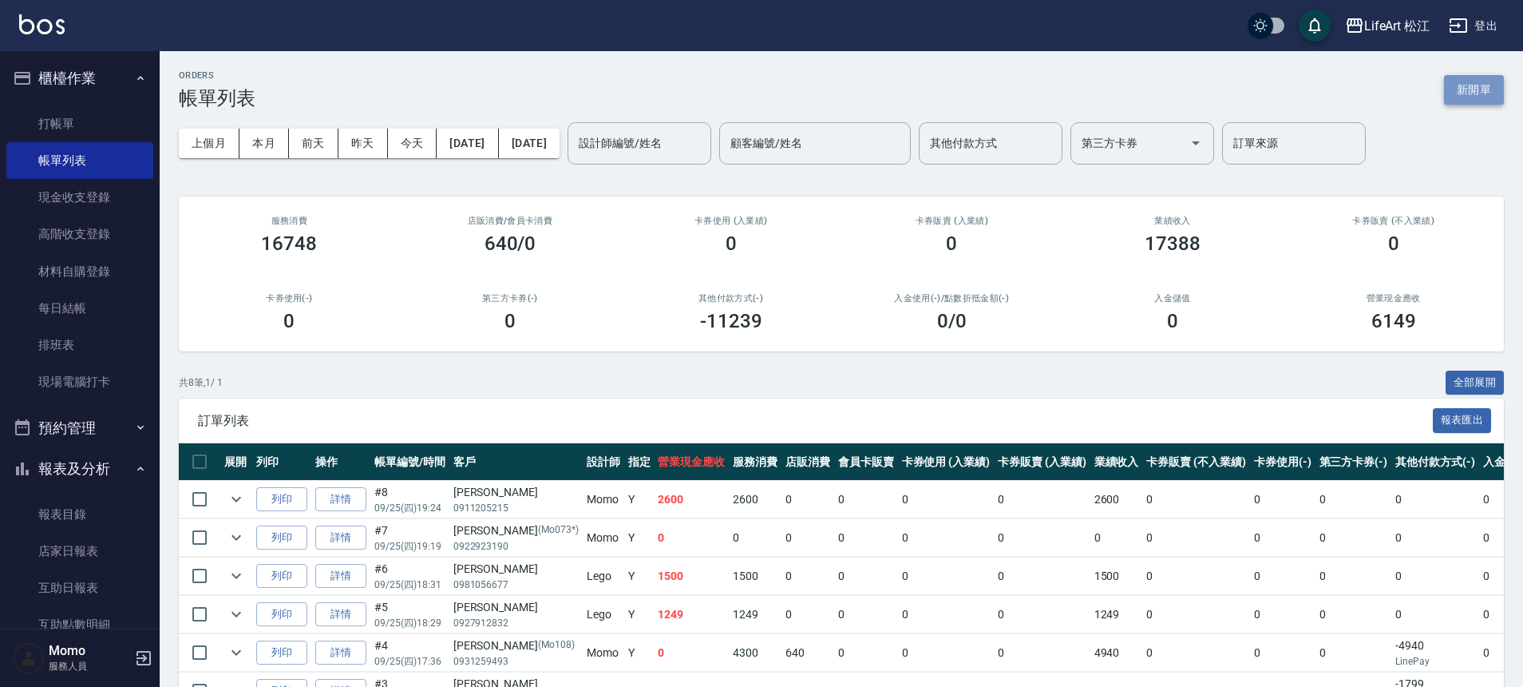
click at [1471, 92] on button "新開單" at bounding box center [1474, 90] width 60 height 30
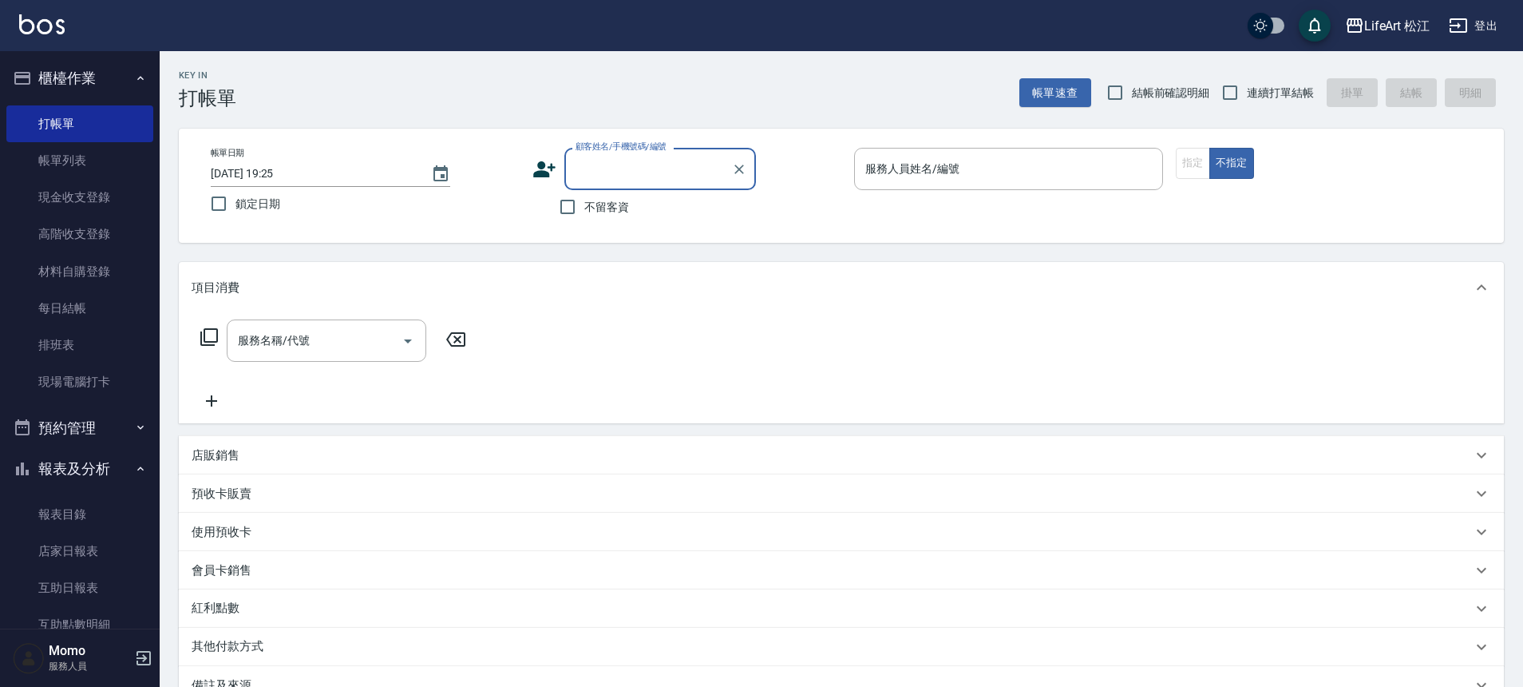
click at [610, 159] on input "顧客姓名/手機號碼/編號" at bounding box center [648, 169] width 153 height 28
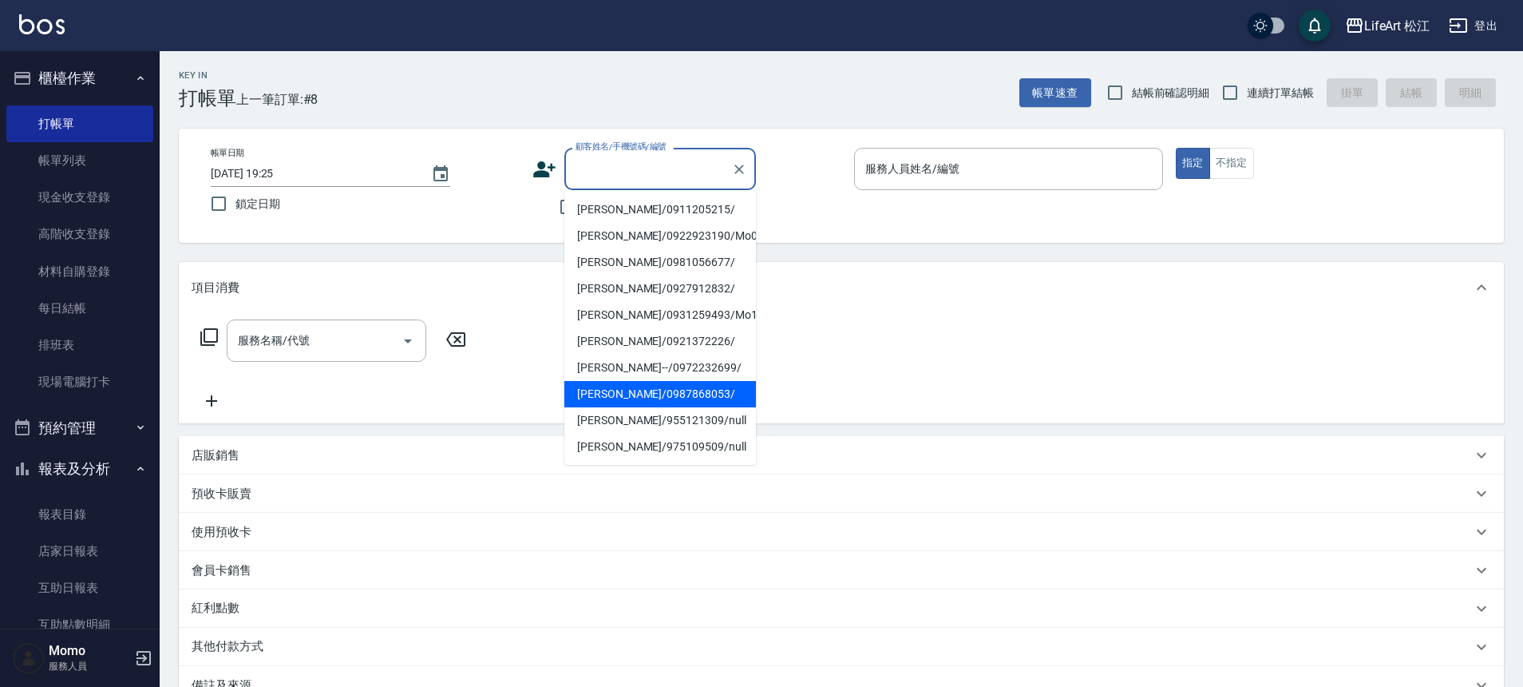
click at [622, 394] on li "[PERSON_NAME]/0987868053/" at bounding box center [661, 394] width 192 height 26
type input "[PERSON_NAME]/0987868053/"
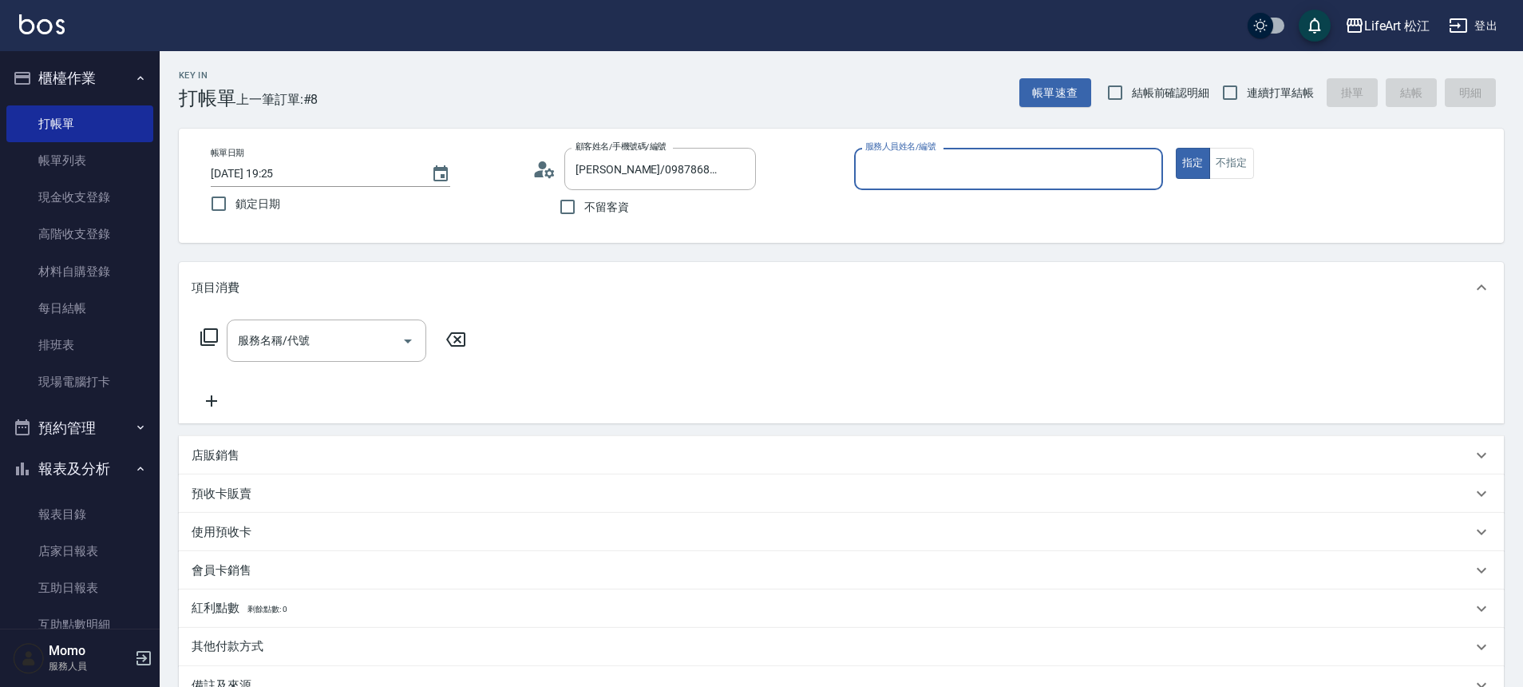
type input "Momo(無代號)"
click at [343, 343] on input "服務名稱/代號" at bounding box center [314, 341] width 161 height 28
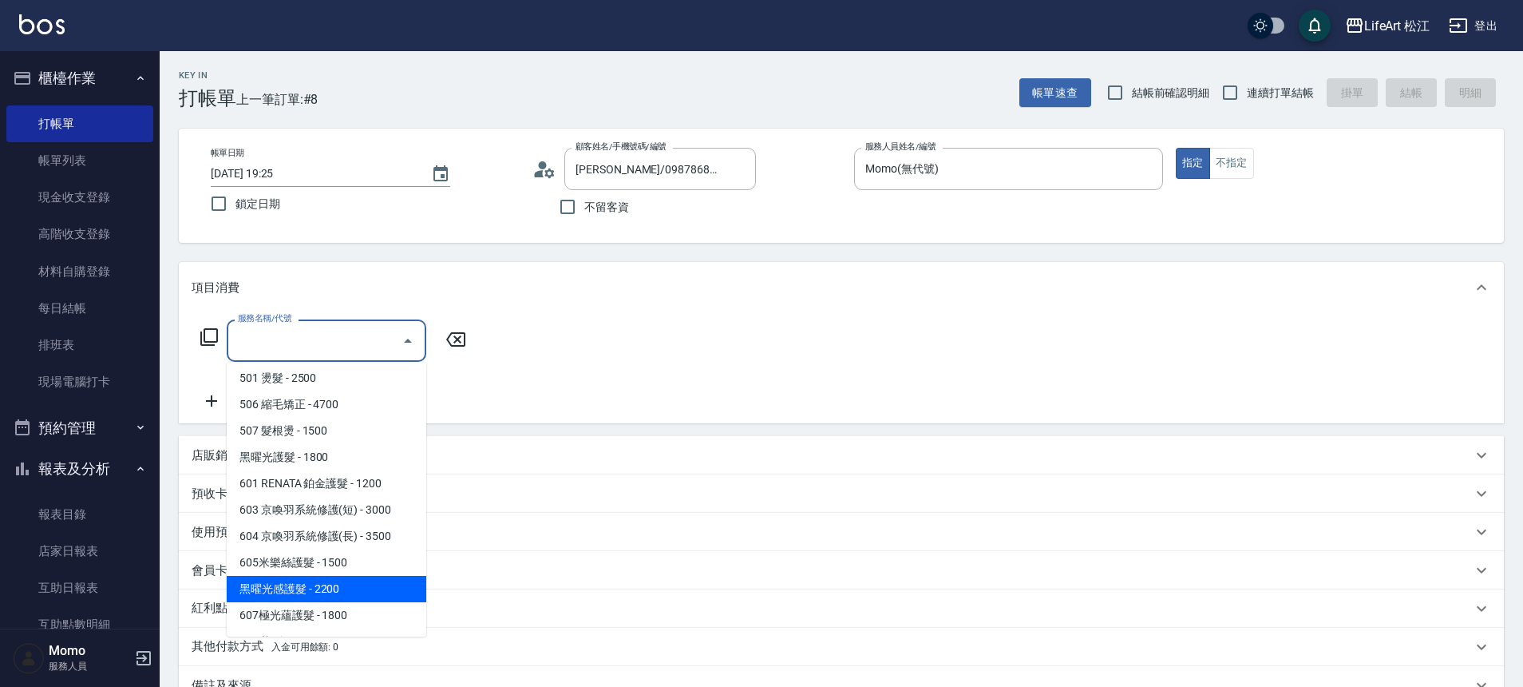
scroll to position [212, 0]
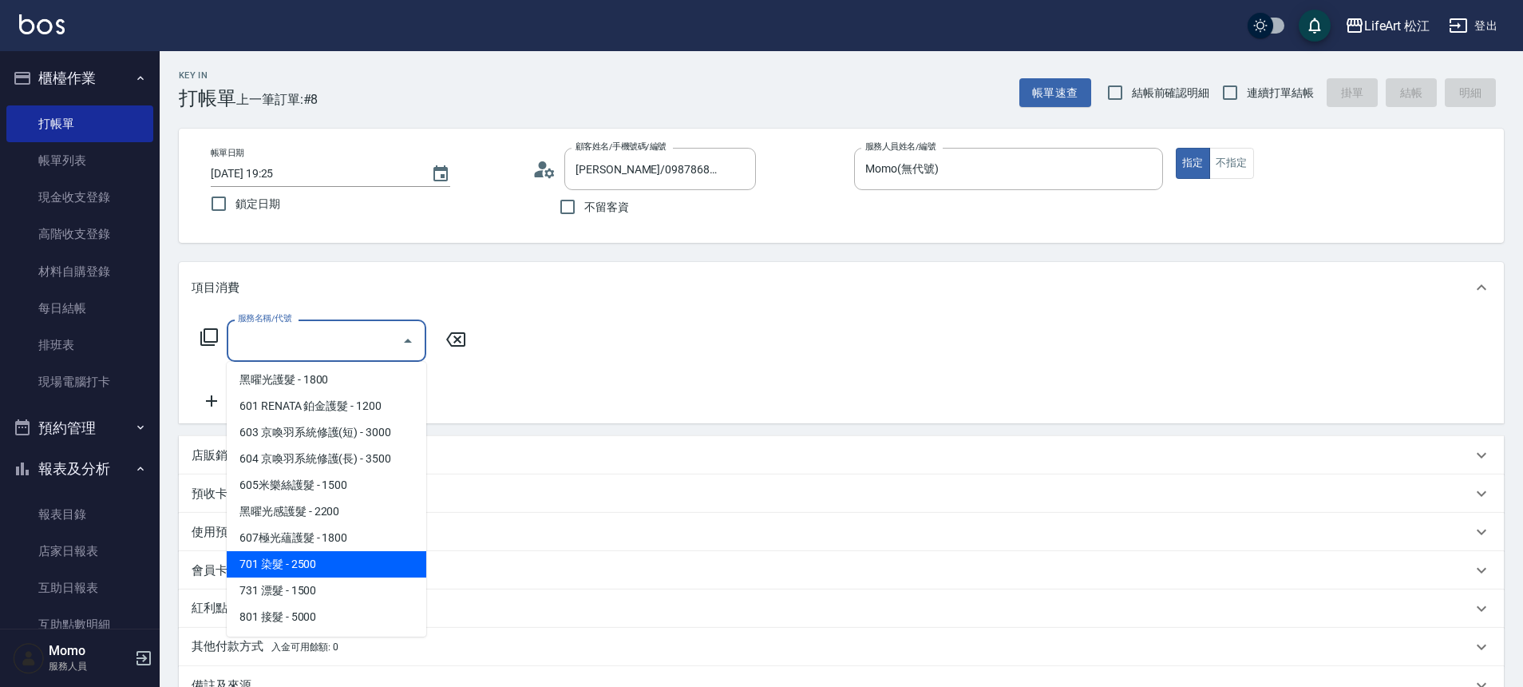
drag, startPoint x: 326, startPoint y: 568, endPoint x: 354, endPoint y: 469, distance: 102.9
click at [326, 569] on span "701 染髮 - 2500" at bounding box center [327, 564] width 200 height 26
type input "701 染髮(701)"
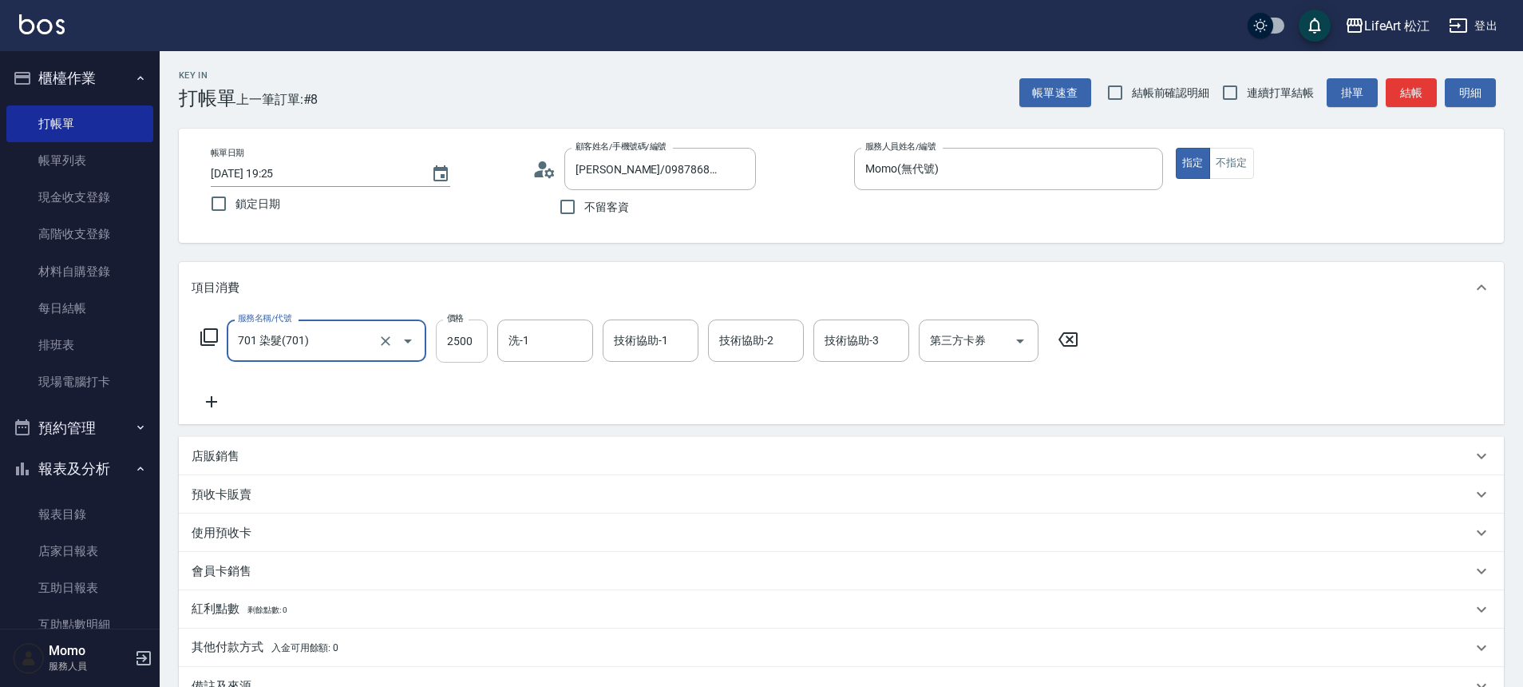
click at [455, 343] on input "2500" at bounding box center [462, 340] width 52 height 43
type input "2850"
click at [562, 351] on input "洗-1" at bounding box center [545, 341] width 81 height 28
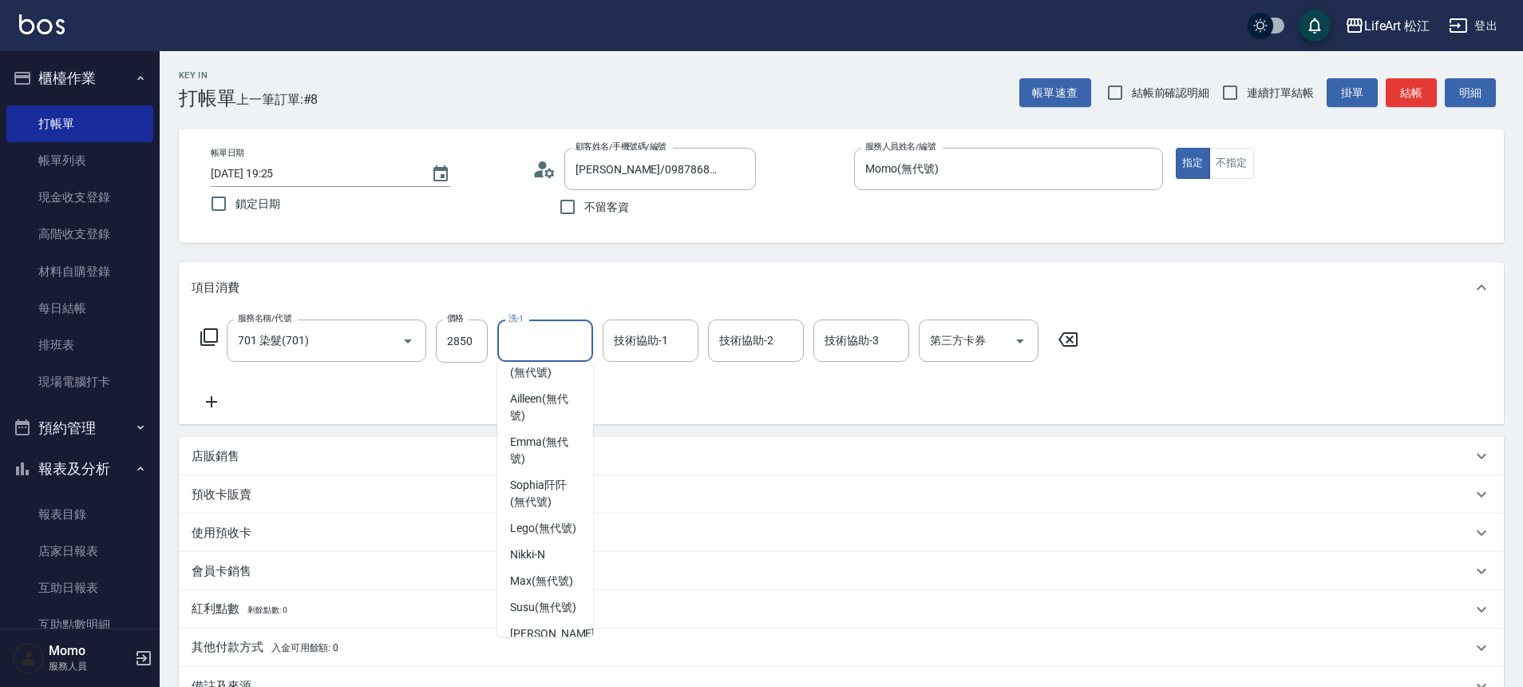
scroll to position [387, 0]
click at [543, 469] on span "Susu (無代號)" at bounding box center [543, 477] width 66 height 17
type input "Susu(無代號)"
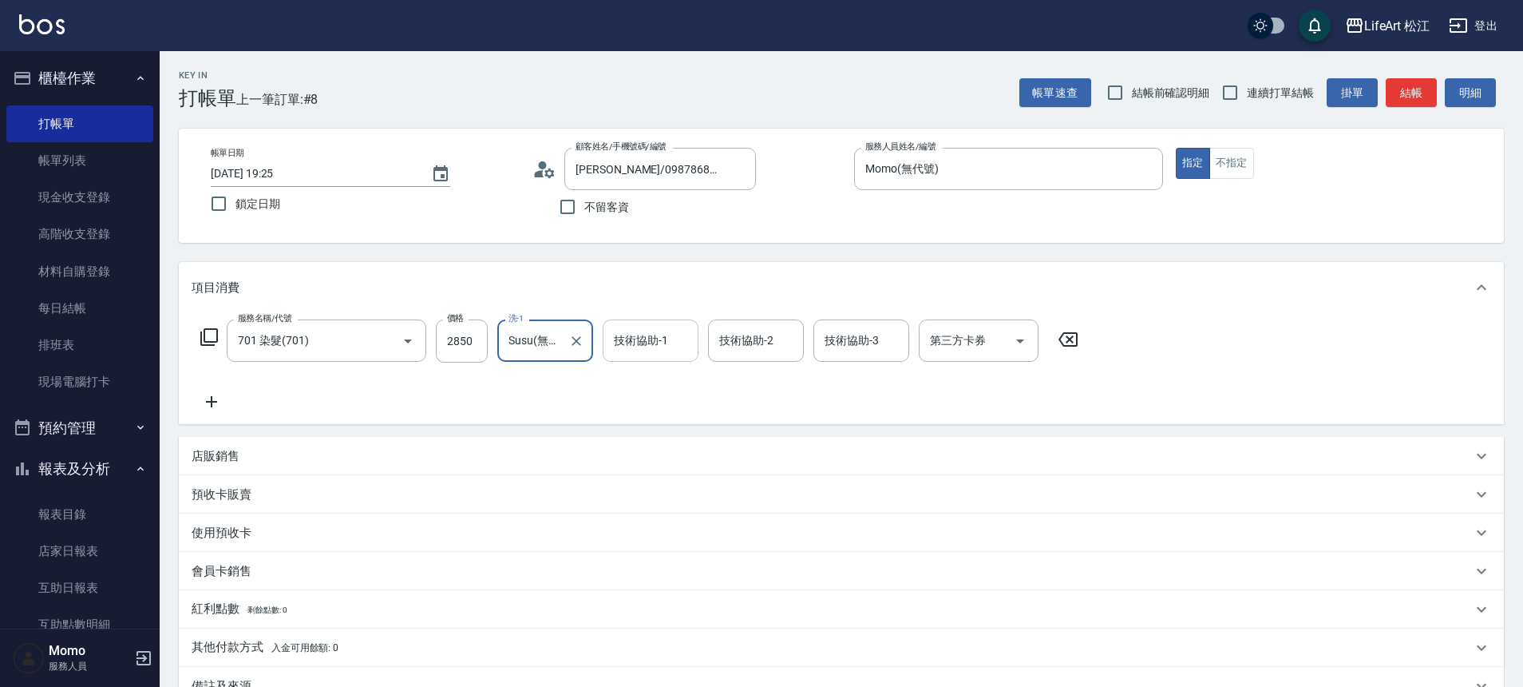
click at [653, 359] on div "技術協助-1" at bounding box center [651, 340] width 96 height 42
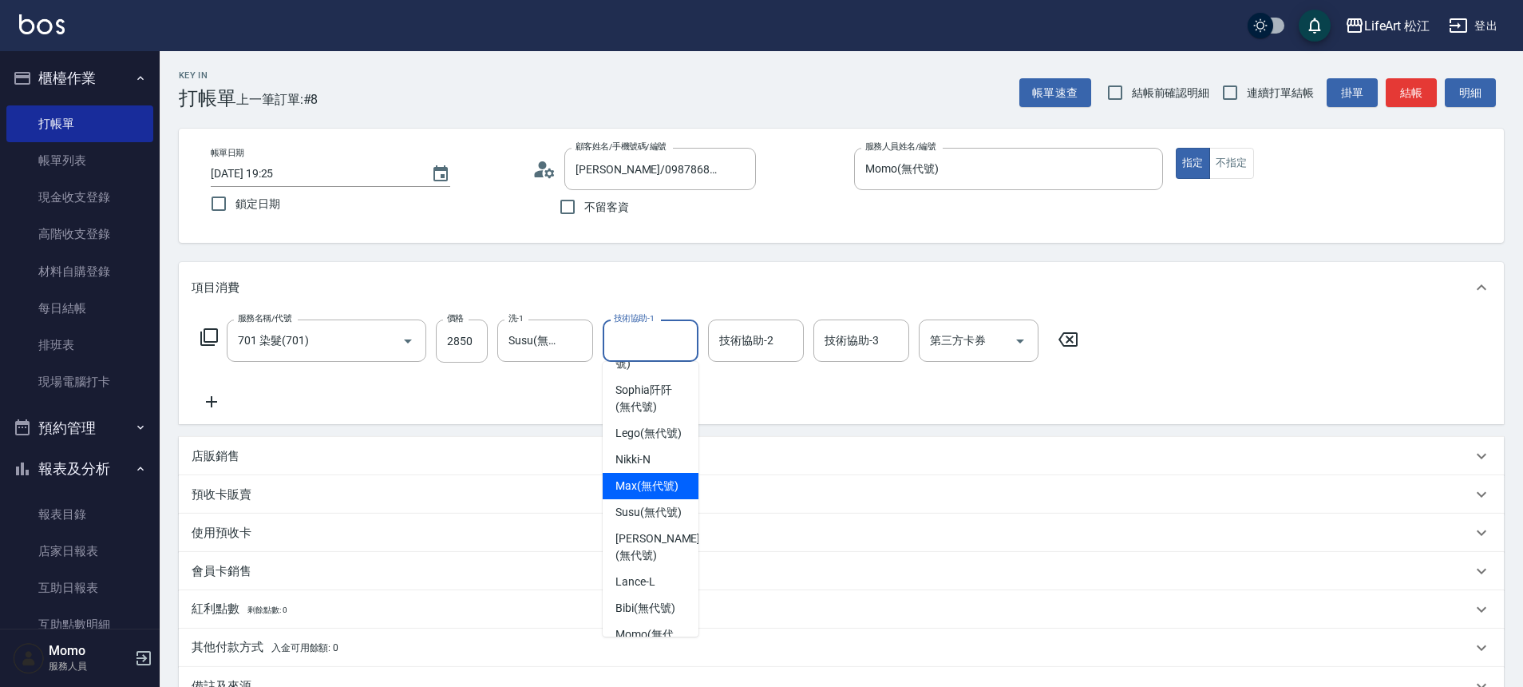
scroll to position [289, 0]
drag, startPoint x: 643, startPoint y: 558, endPoint x: 657, endPoint y: 498, distance: 61.6
click at [643, 517] on span "Susu (無代號)" at bounding box center [649, 509] width 66 height 17
type input "Susu(無代號)"
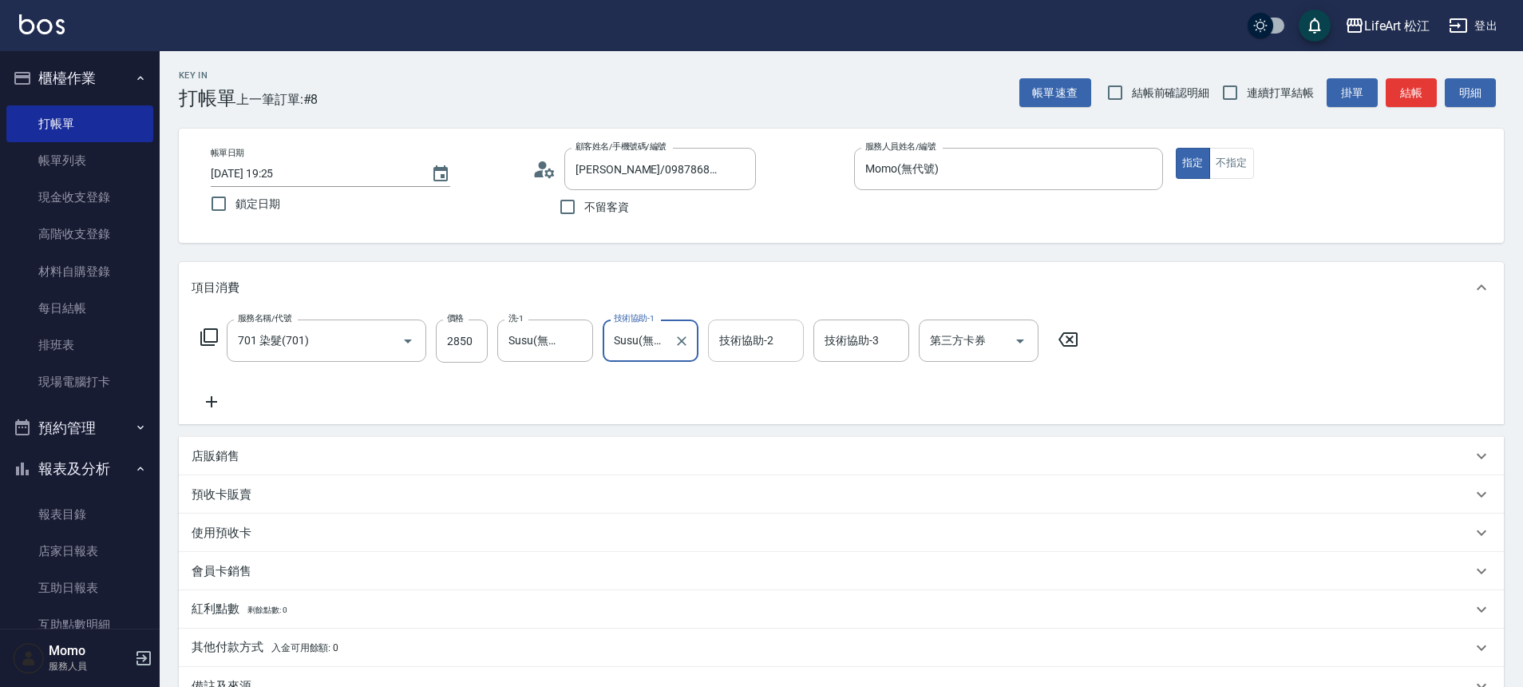
click at [739, 327] on input "技術協助-2" at bounding box center [755, 341] width 81 height 28
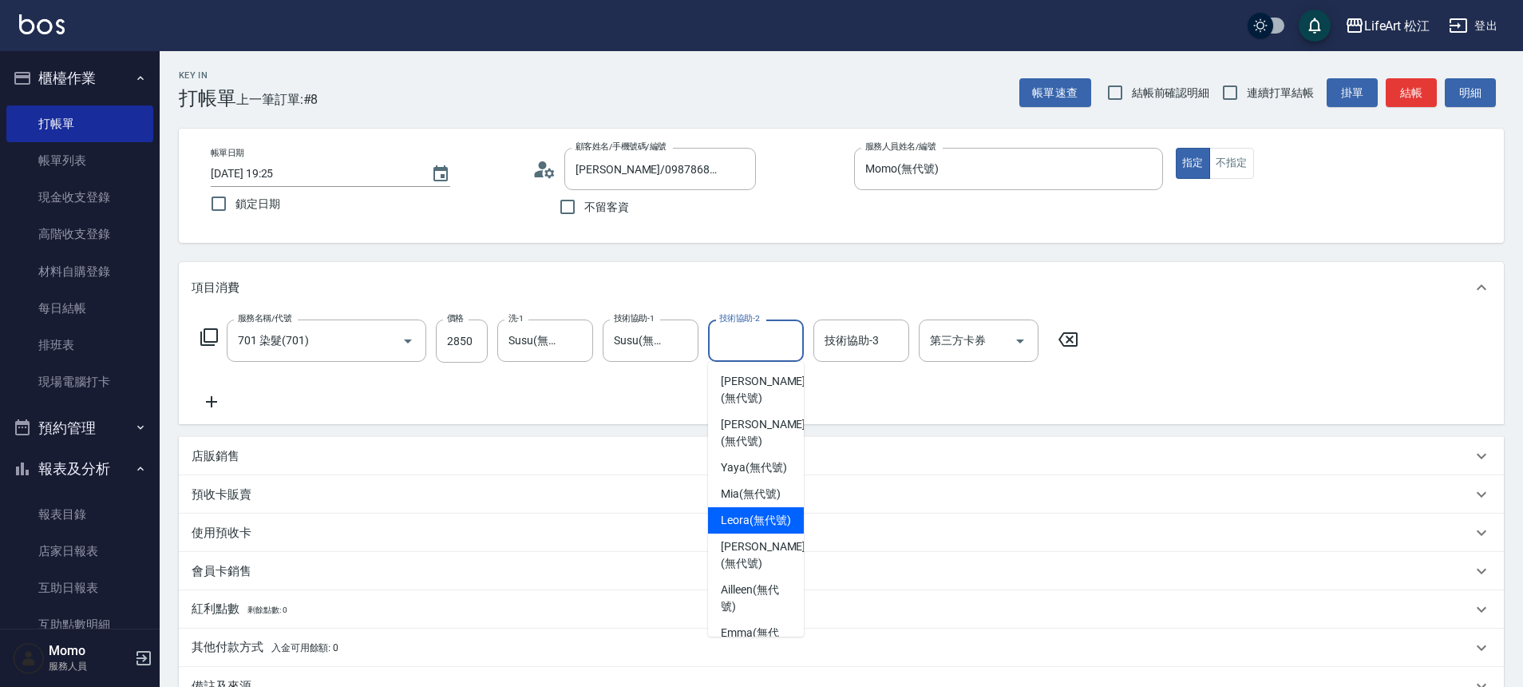
scroll to position [387, 0]
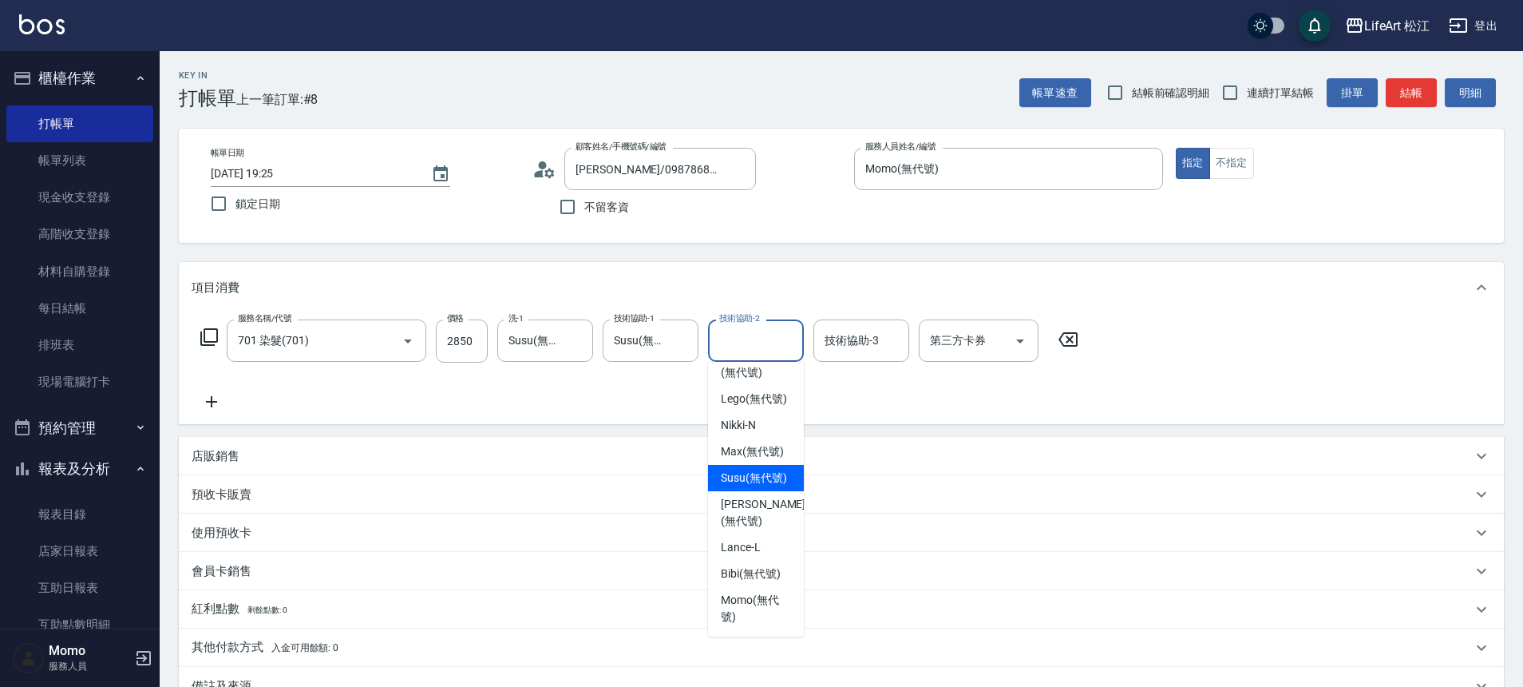
click at [747, 469] on span "Susu (無代號)" at bounding box center [754, 477] width 66 height 17
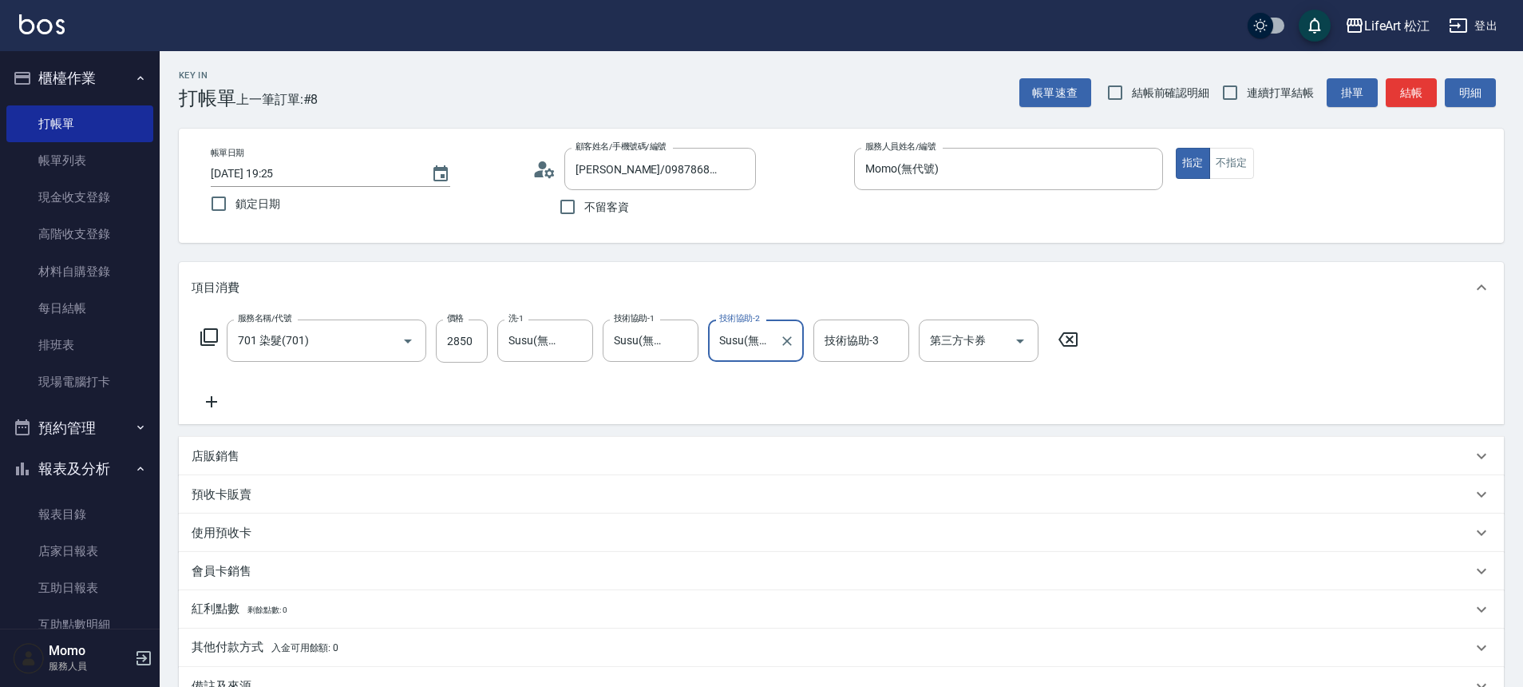
type input "Susu(無代號)"
click at [841, 342] on div "技術協助-3 技術協助-3" at bounding box center [862, 340] width 96 height 42
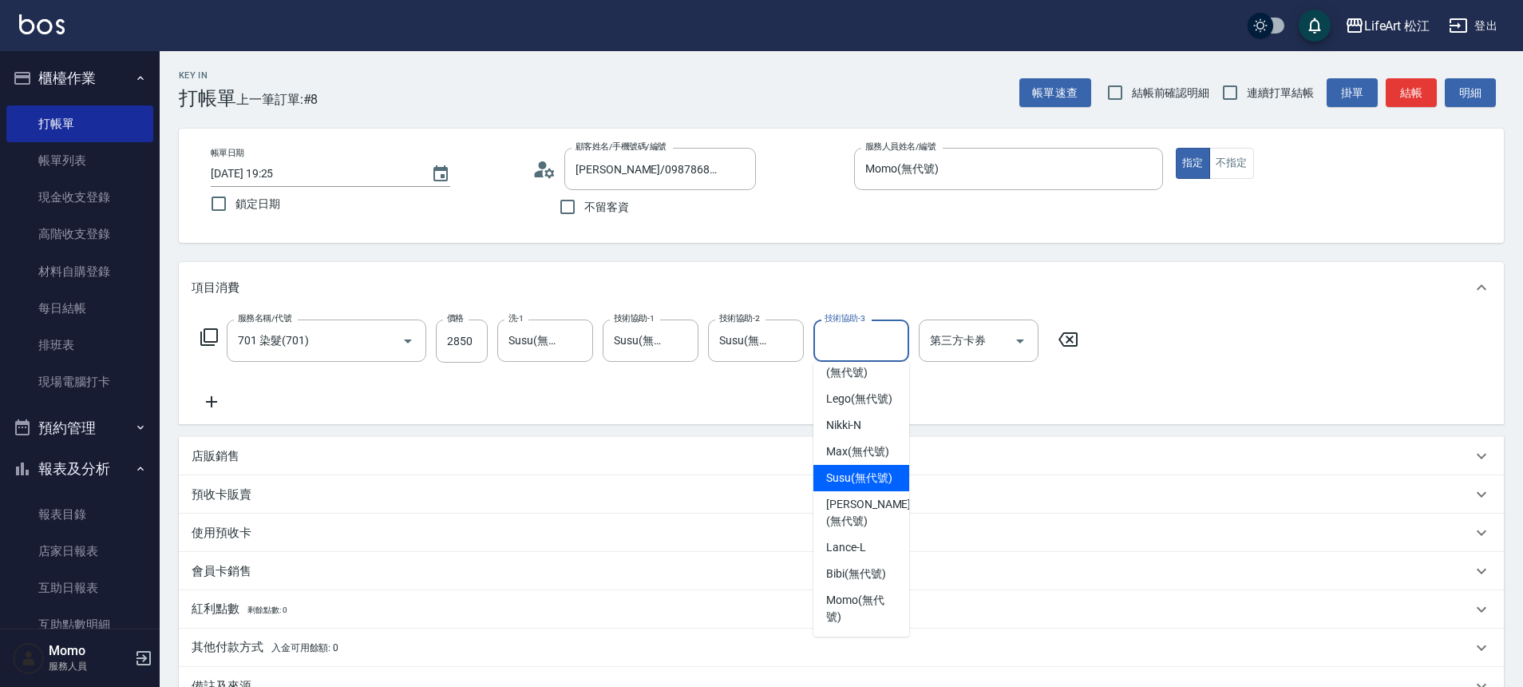
click at [858, 476] on span "Susu (無代號)" at bounding box center [859, 477] width 66 height 17
type input "Susu(無代號)"
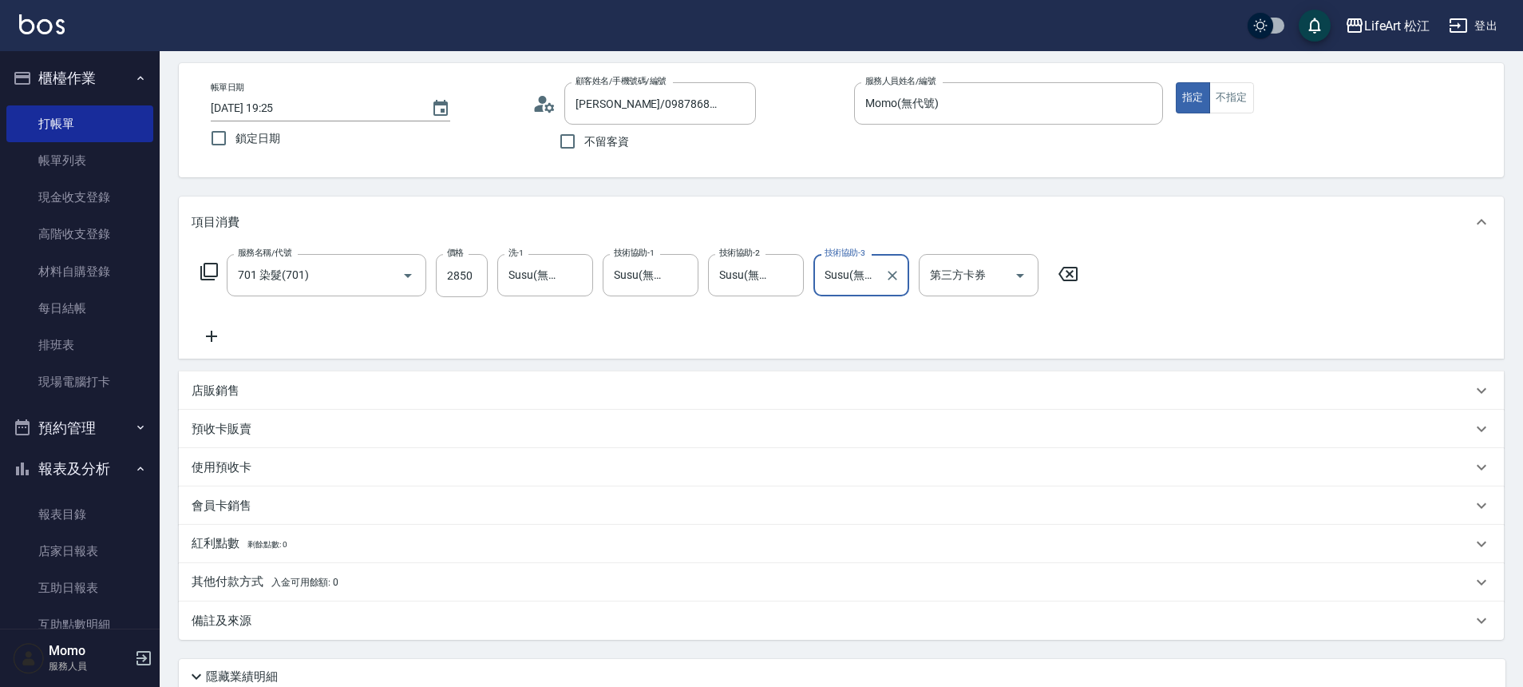
scroll to position [199, 0]
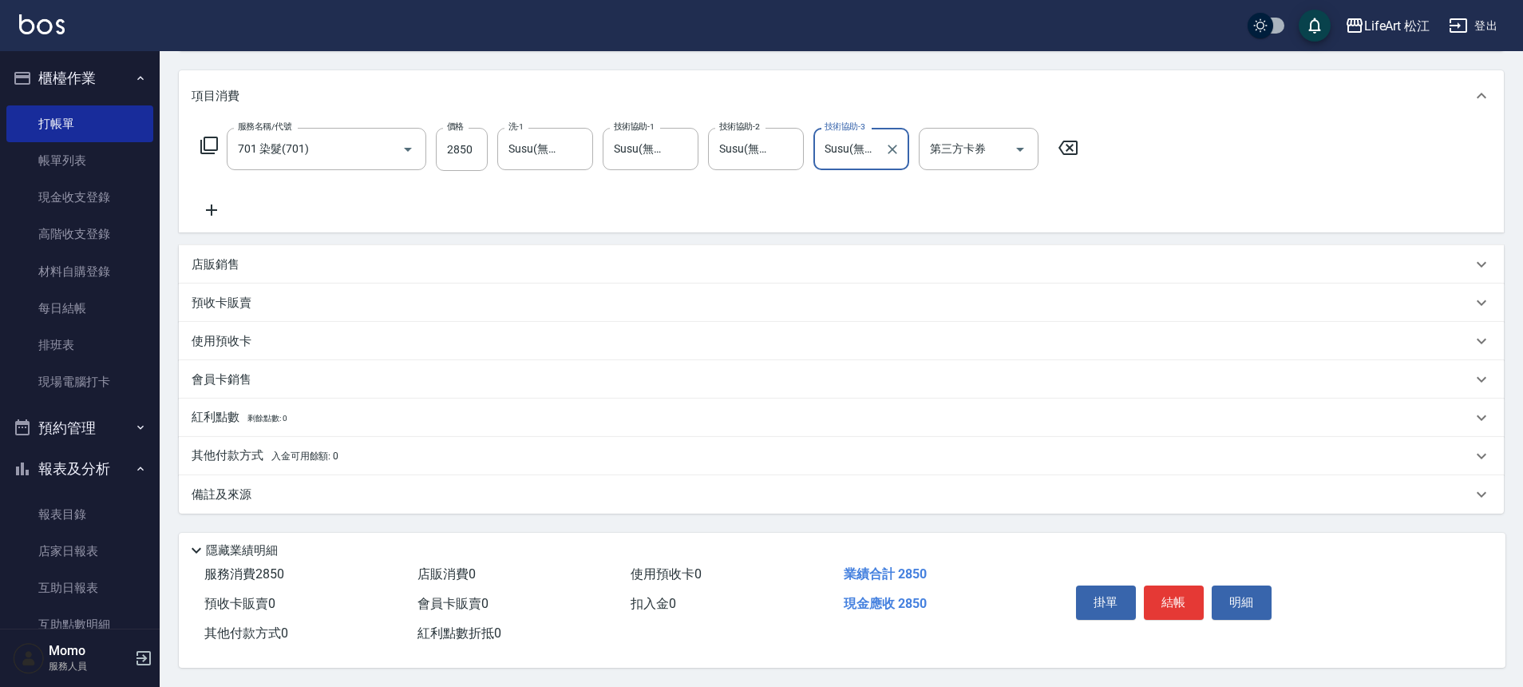
click at [597, 488] on div "備註及來源" at bounding box center [832, 494] width 1281 height 17
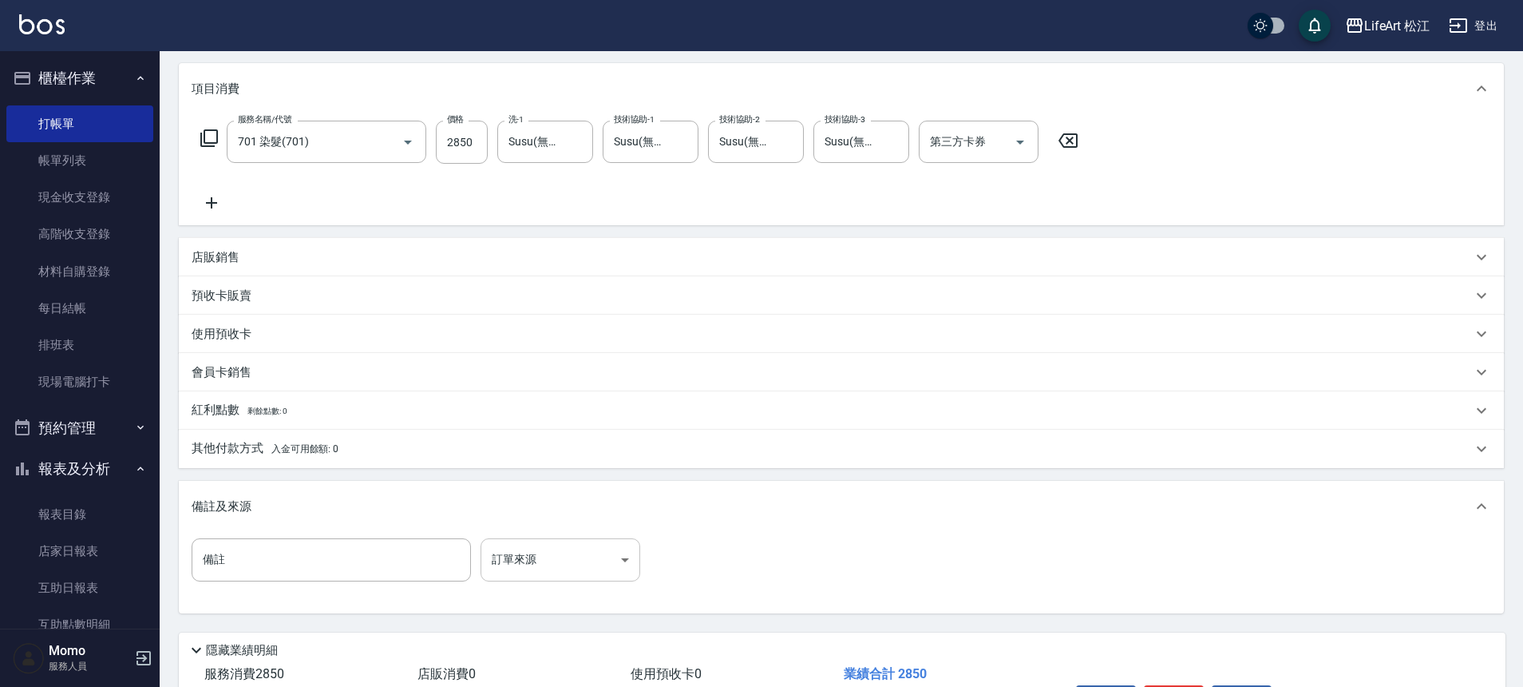
click at [592, 561] on body "LifeArt 松江 登出 櫃檯作業 打帳單 帳單列表 現金收支登錄 高階收支登錄 材料自購登錄 每日結帳 排班表 現場電腦打卡 預約管理 預約管理 單日預約…" at bounding box center [761, 293] width 1523 height 985
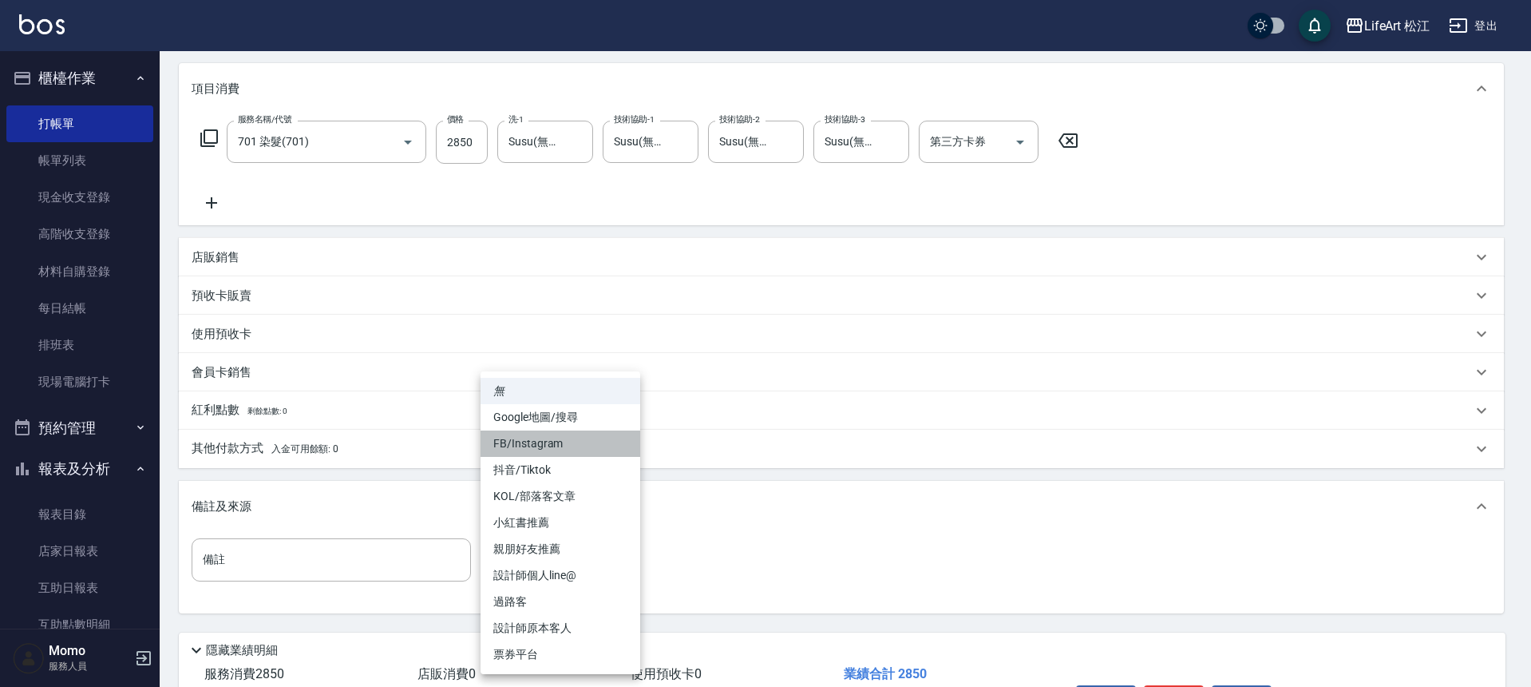
click at [563, 446] on li "FB/Instagram" at bounding box center [561, 443] width 160 height 26
type input "FB/Instagram"
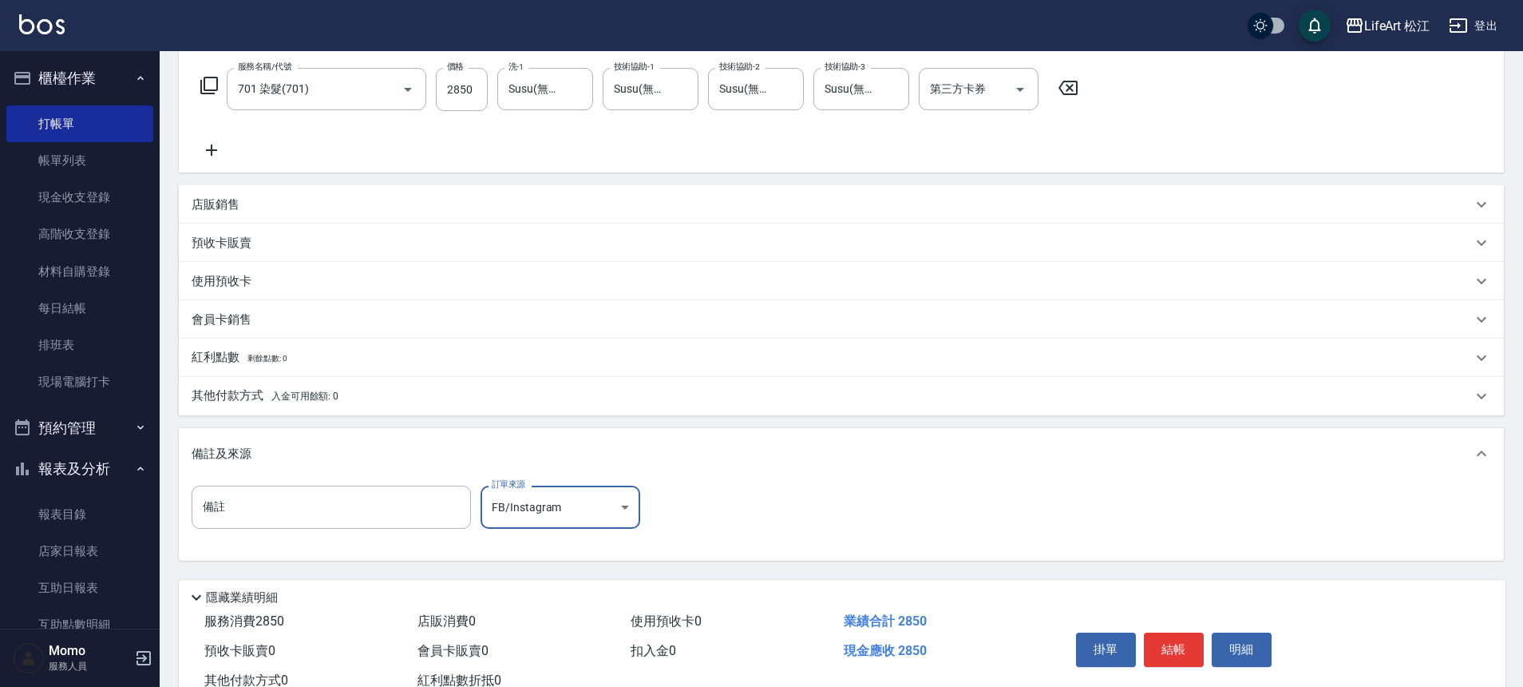
scroll to position [306, 0]
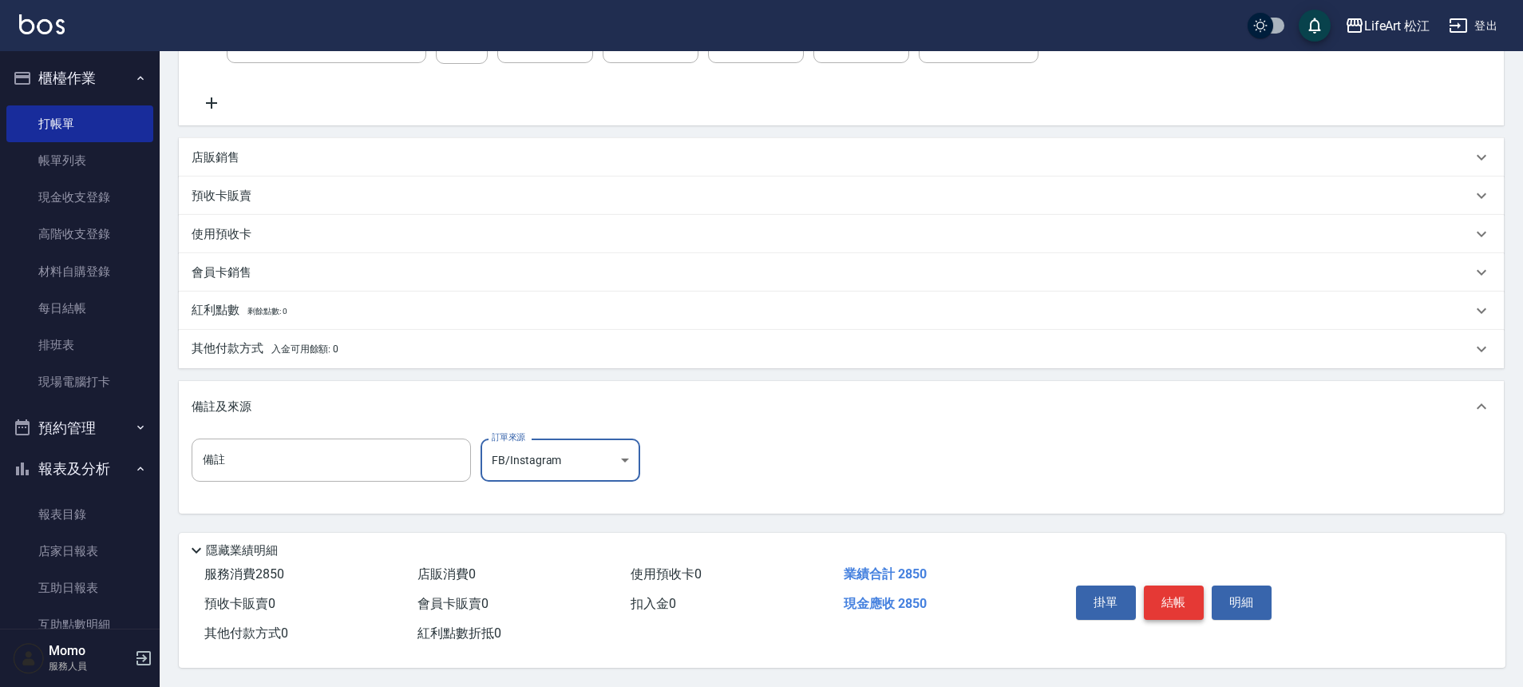
click at [1183, 587] on button "結帳" at bounding box center [1174, 602] width 60 height 34
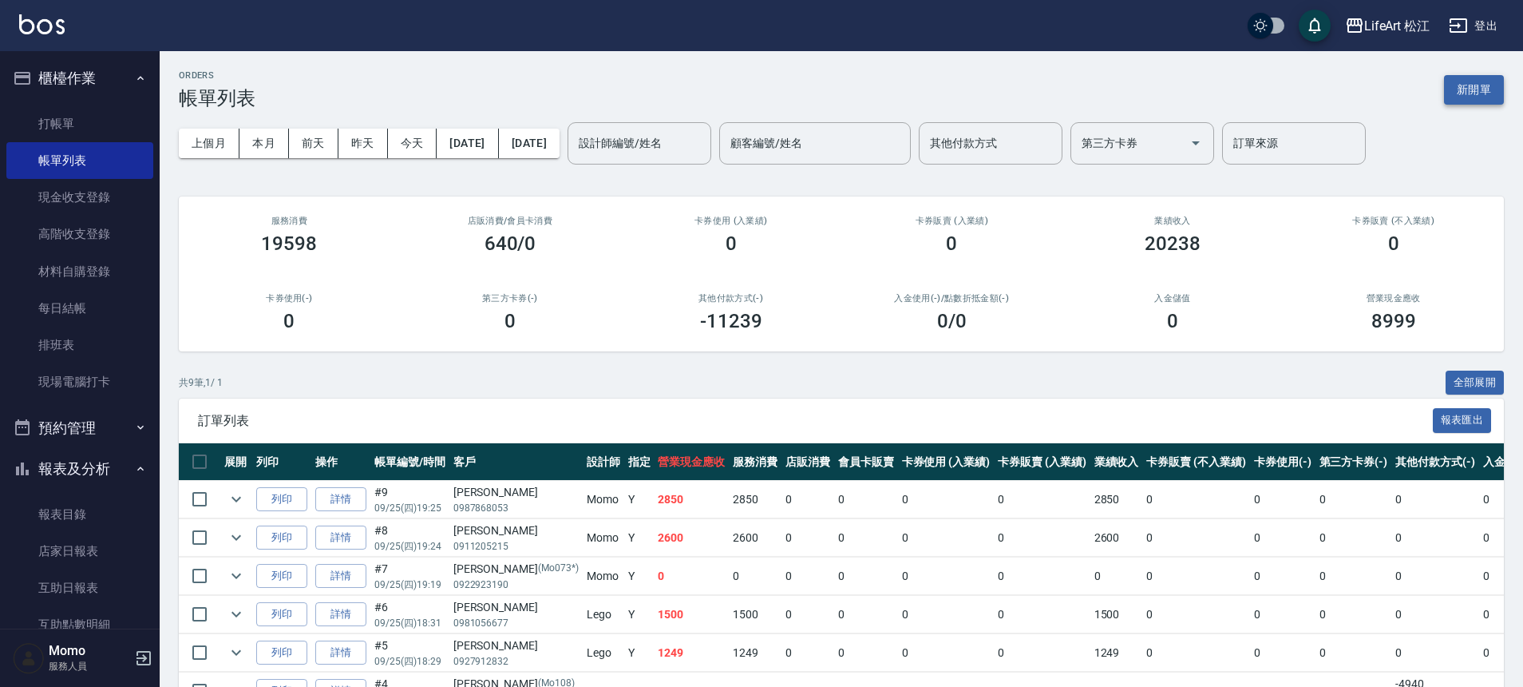
click at [1460, 85] on button "新開單" at bounding box center [1474, 90] width 60 height 30
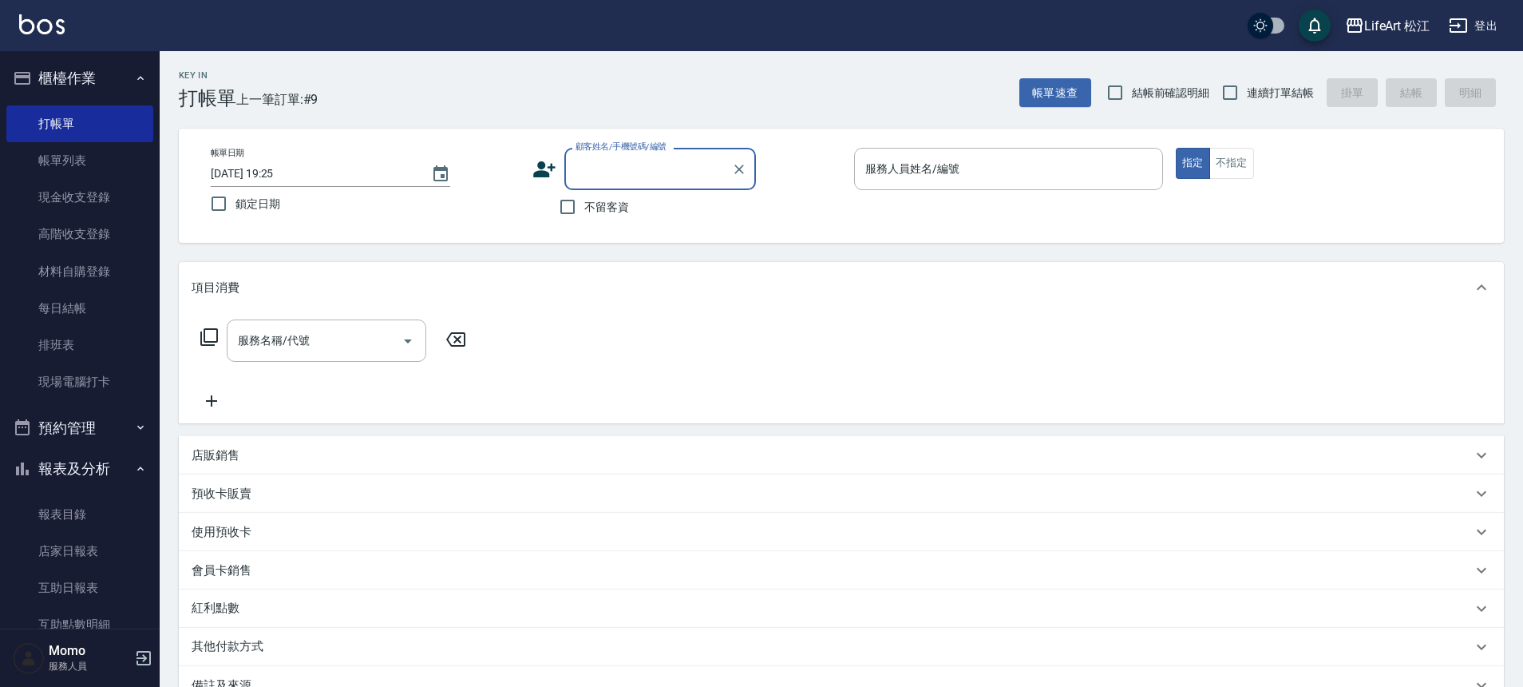
click at [622, 186] on div "顧客姓名/手機號碼/編號" at bounding box center [661, 169] width 192 height 42
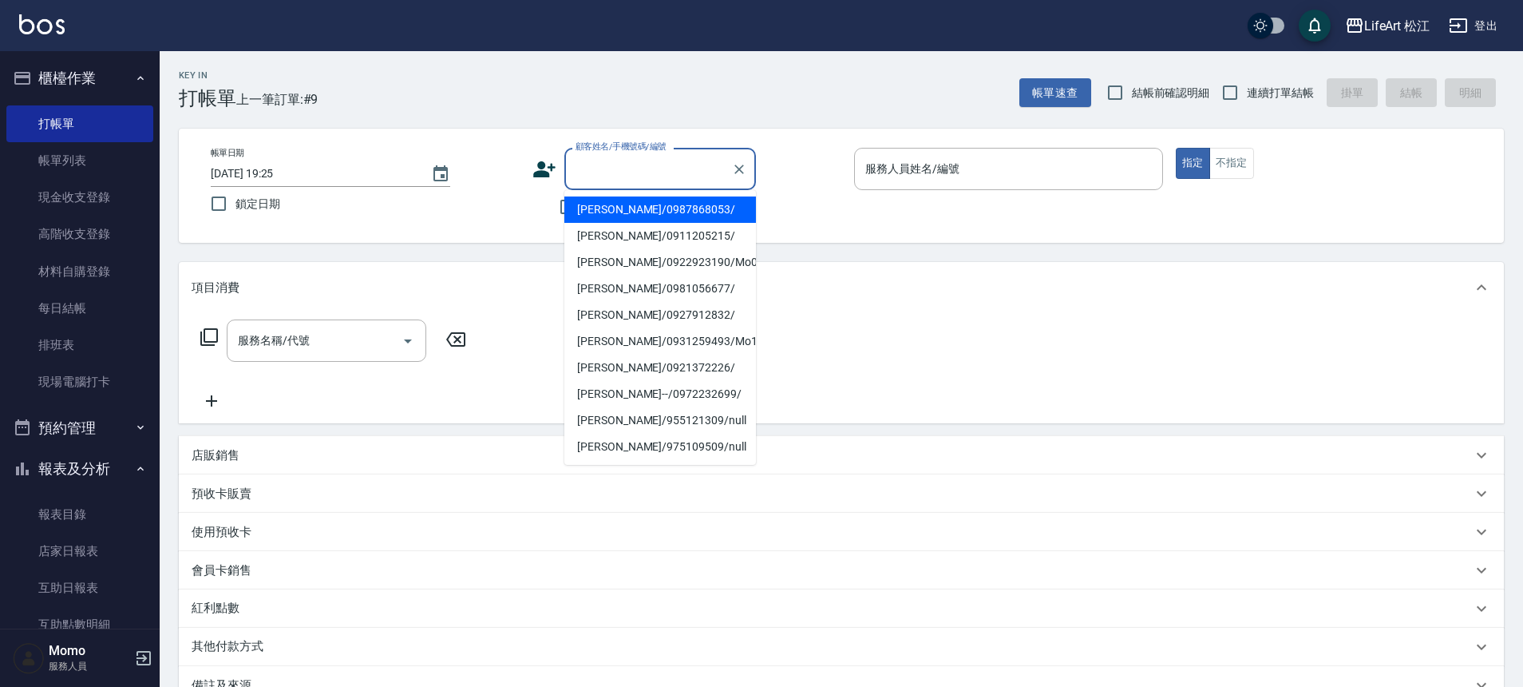
type input "c"
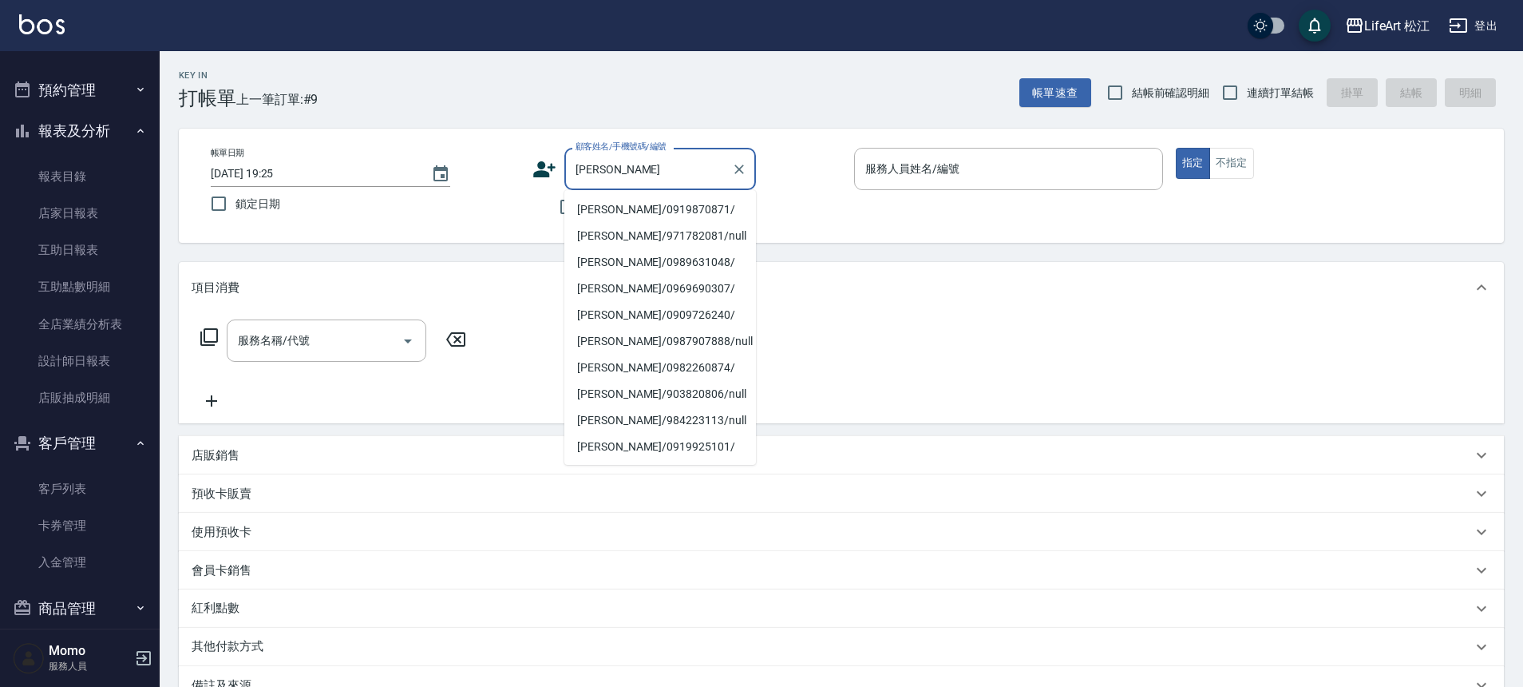
scroll to position [439, 0]
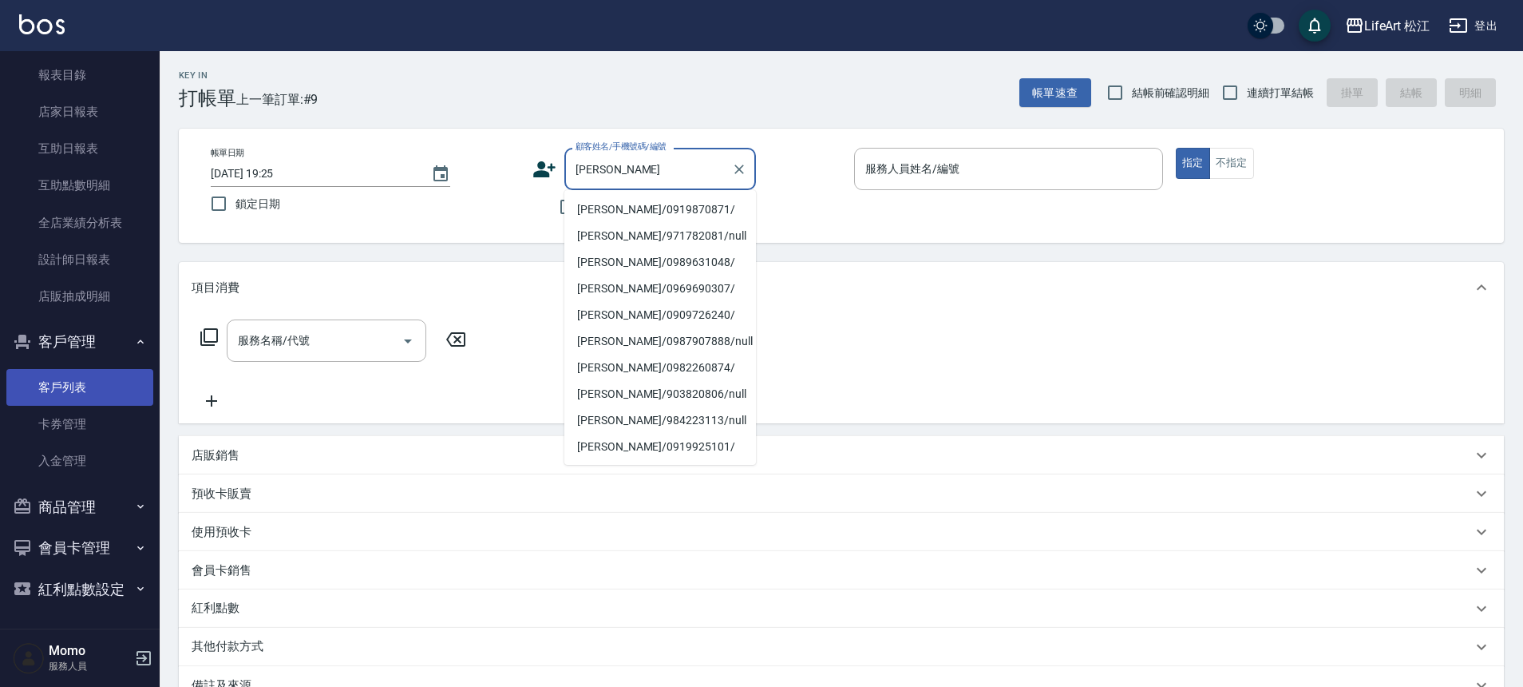
type input "[PERSON_NAME]"
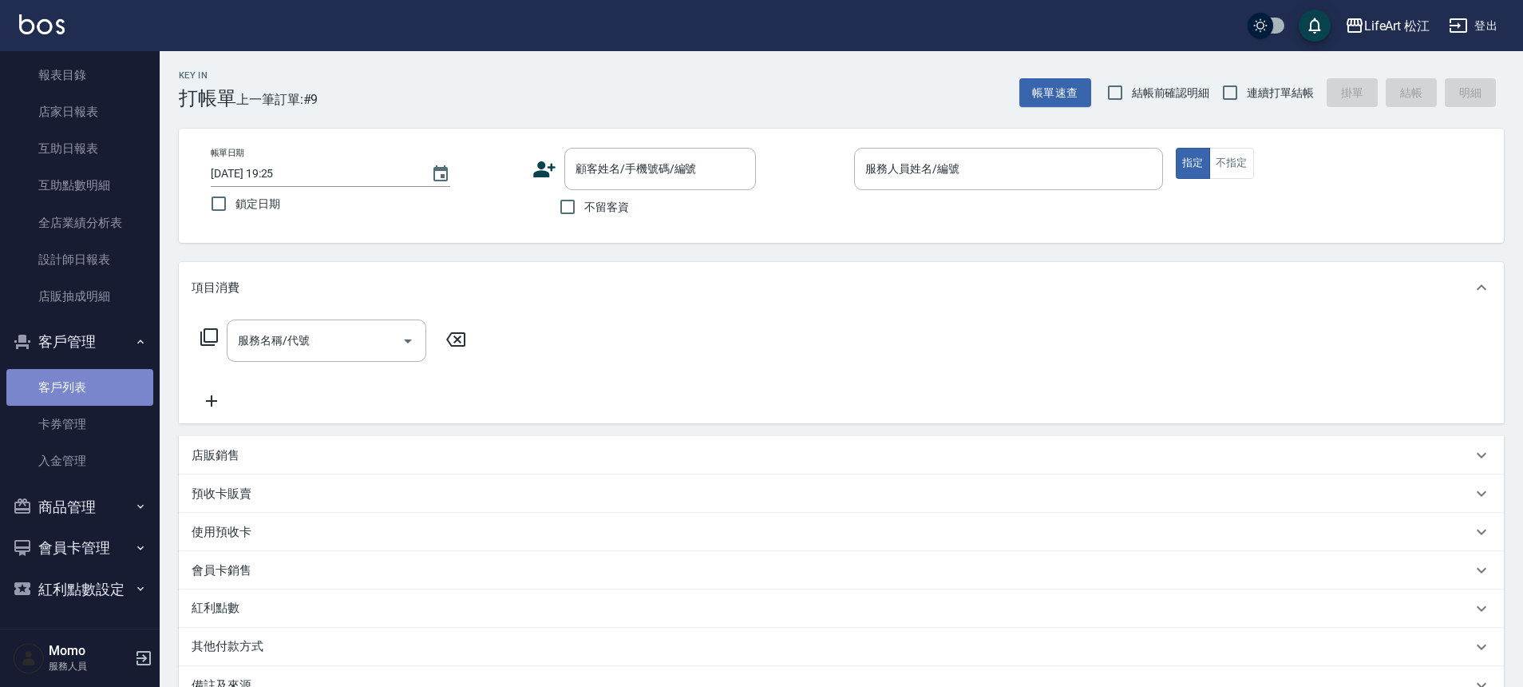
click at [95, 375] on link "客戶列表" at bounding box center [79, 387] width 147 height 37
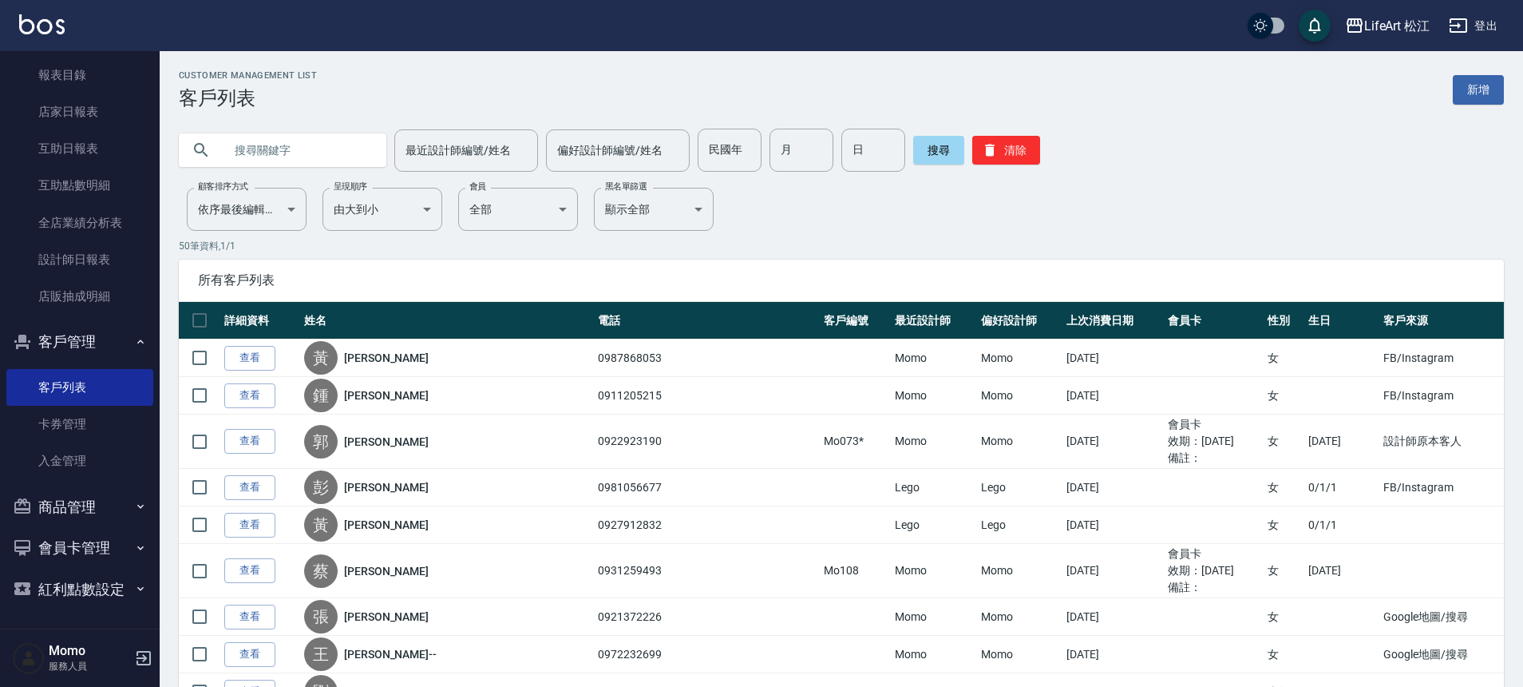
click at [326, 146] on input "text" at bounding box center [299, 150] width 150 height 43
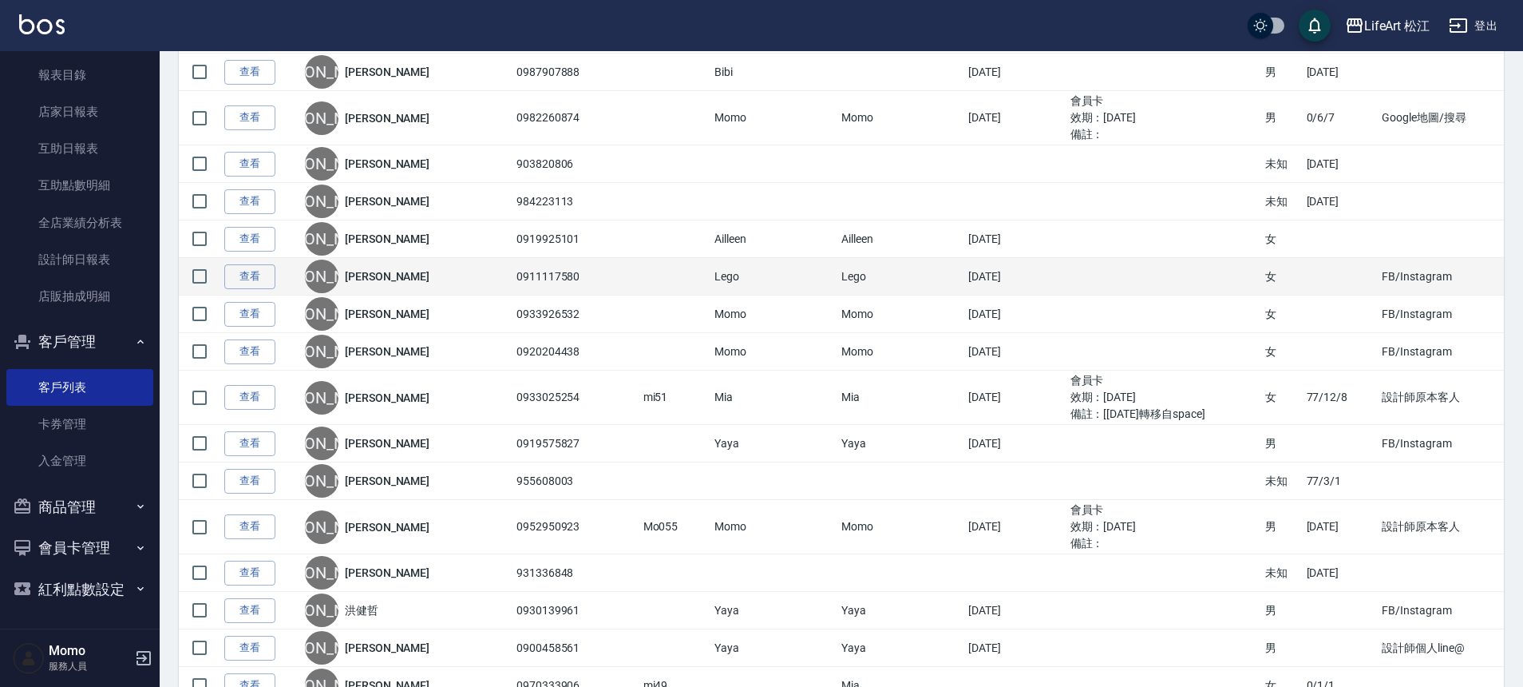
scroll to position [476, 0]
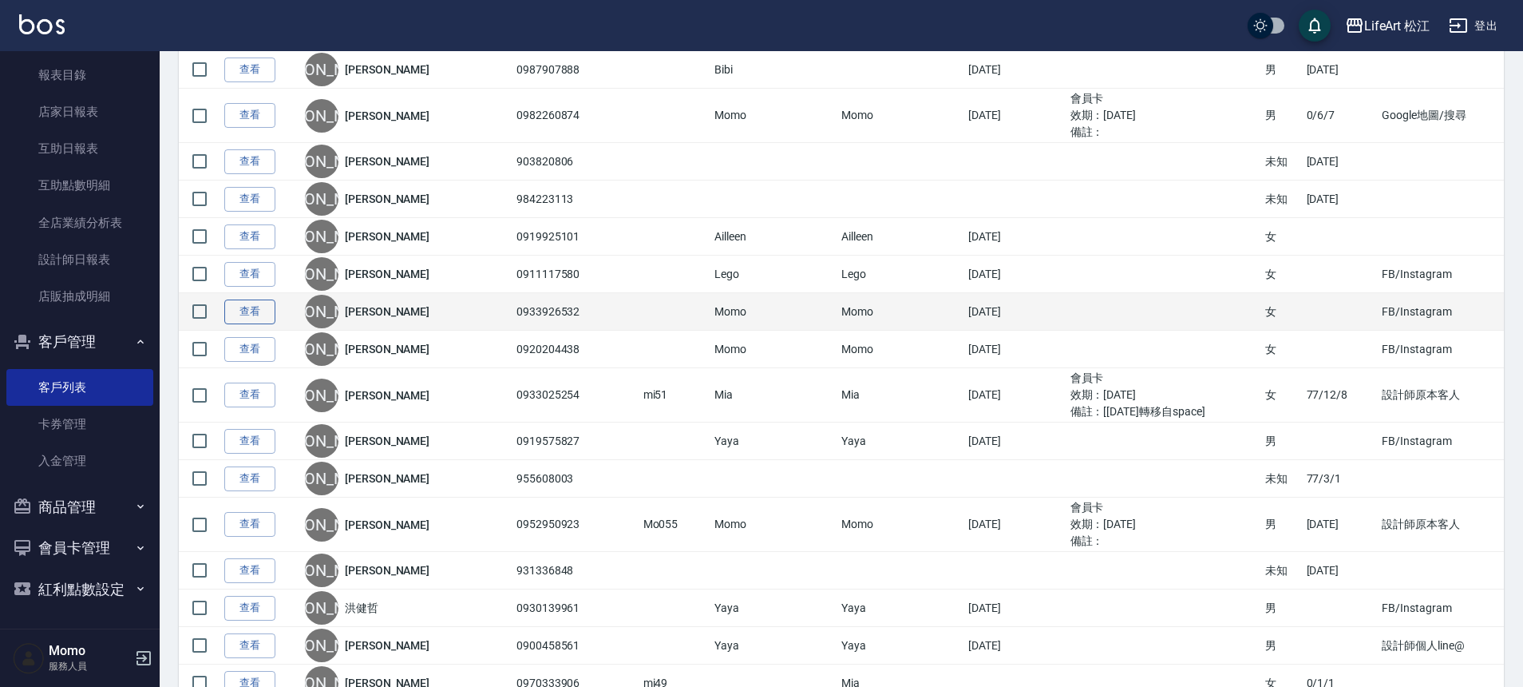
type input "[PERSON_NAME]"
click at [244, 311] on link "查看" at bounding box center [249, 311] width 51 height 25
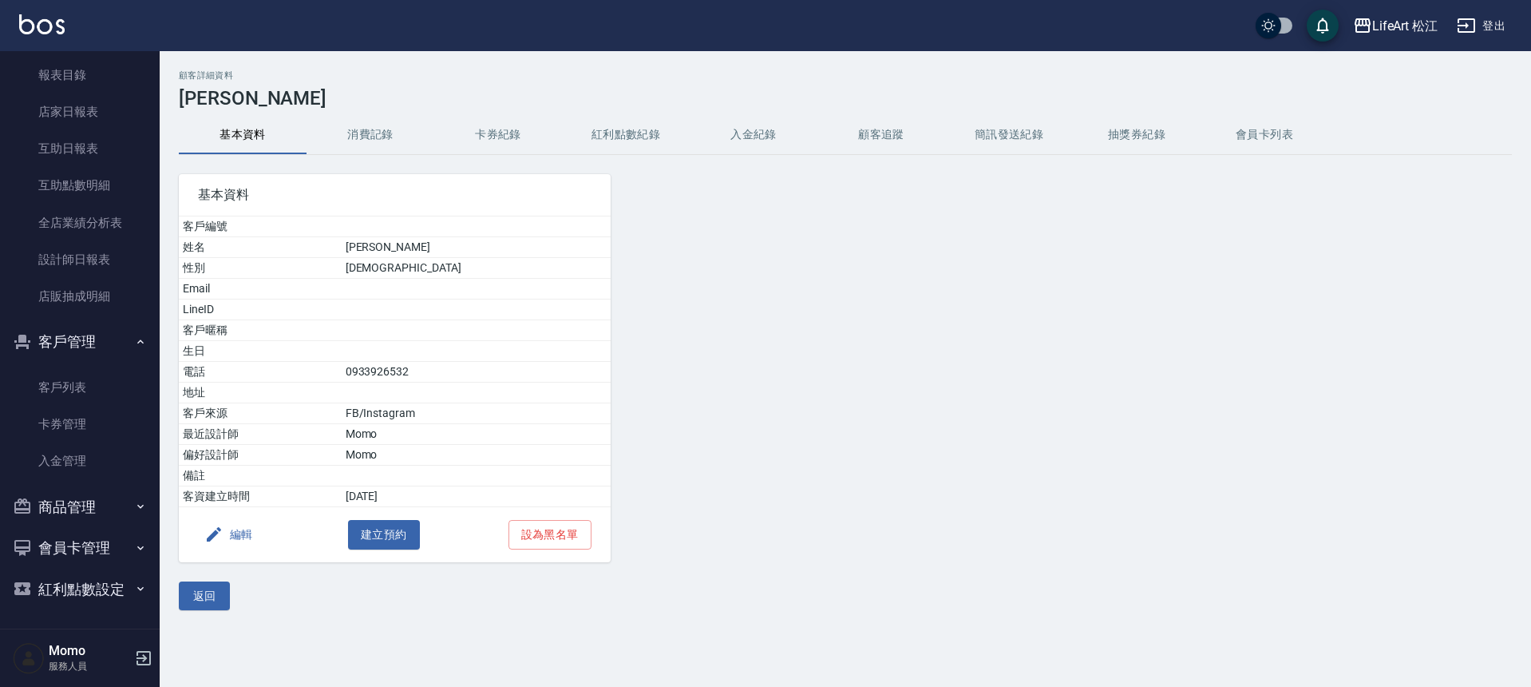
click at [222, 538] on icon "button" at bounding box center [213, 534] width 19 height 19
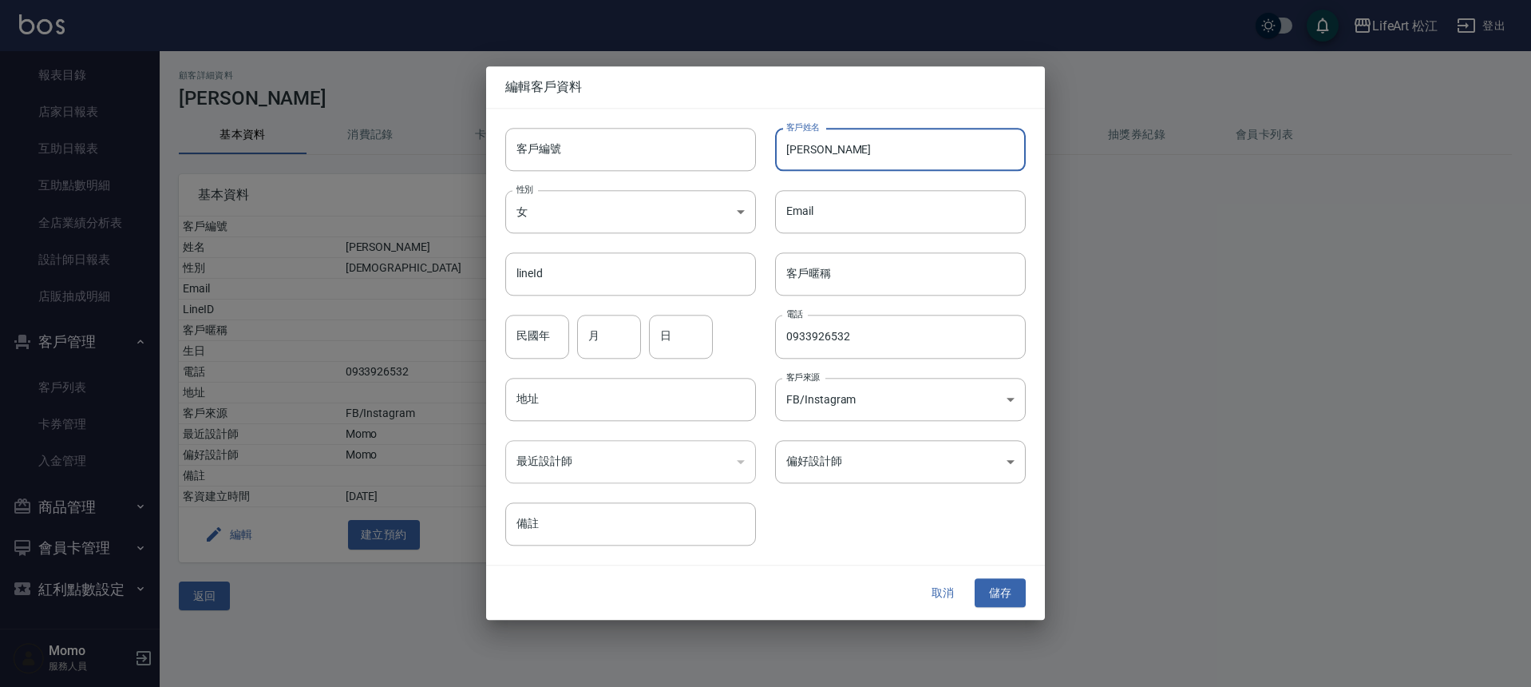
click at [811, 152] on input "[PERSON_NAME]" at bounding box center [900, 149] width 251 height 43
type input "[PERSON_NAME]"
type input "麒"
click at [1012, 592] on button "儲存" at bounding box center [1000, 593] width 51 height 30
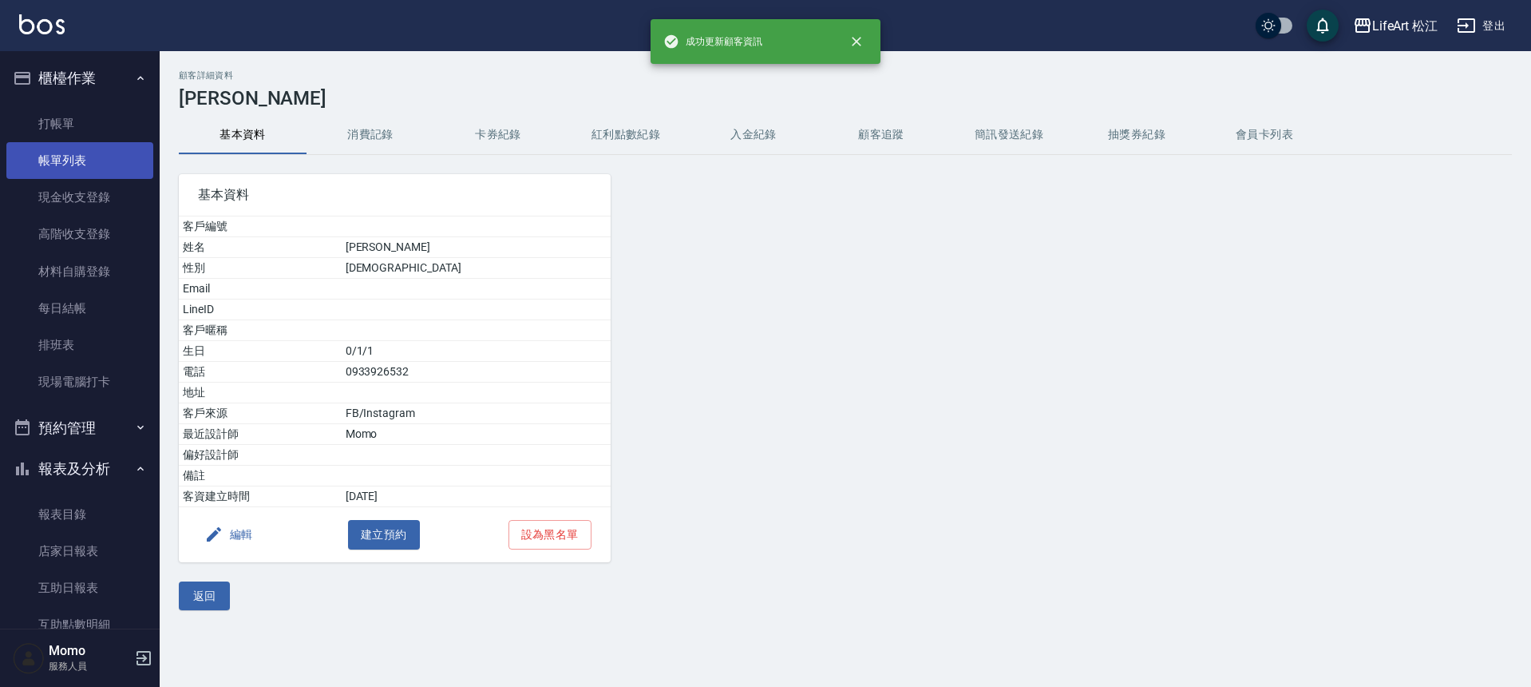
click at [96, 148] on link "帳單列表" at bounding box center [79, 160] width 147 height 37
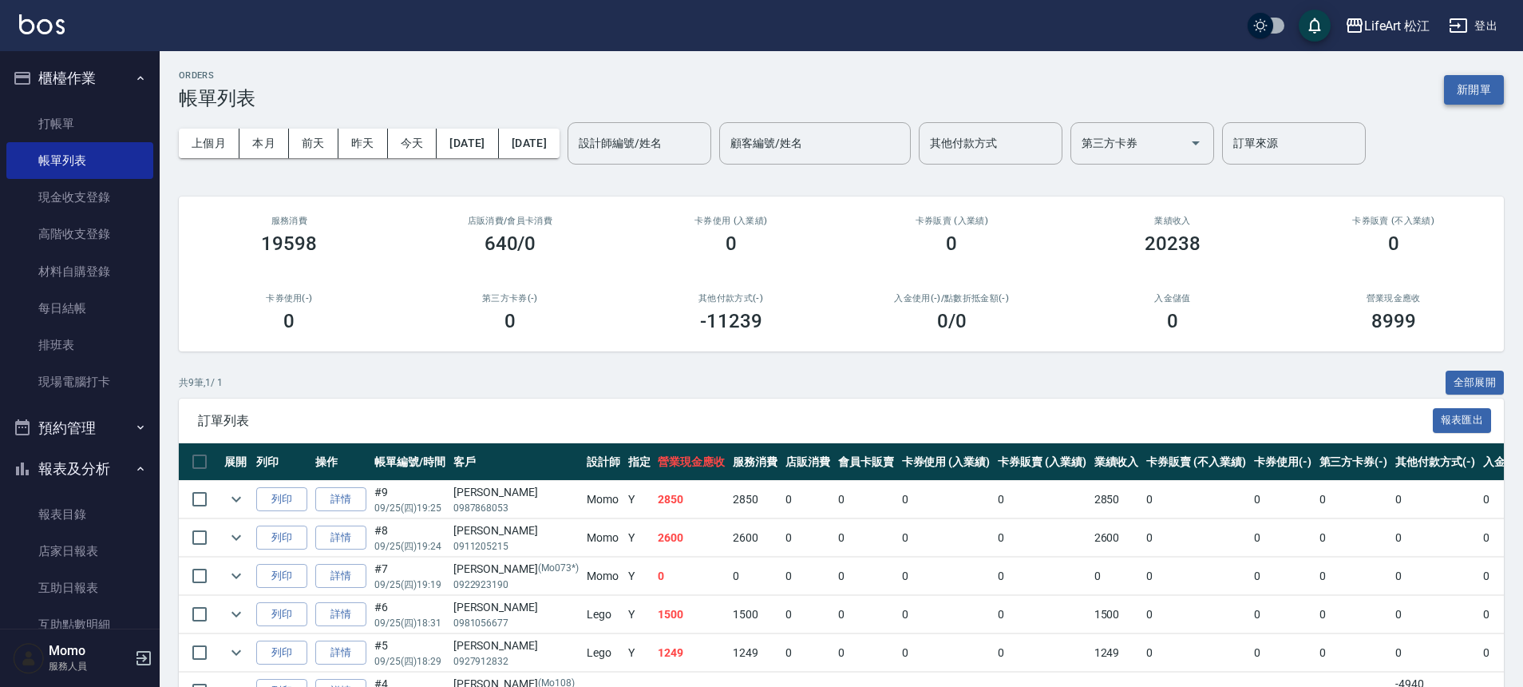
click at [1493, 89] on button "新開單" at bounding box center [1474, 90] width 60 height 30
click at [1493, 89] on div "ORDERS 帳單列表 新開單 上個月 本月 [DATE] [DATE] [DATE] [DATE] [DATE] 設計師編號/姓名 設計師編號/姓名 顧客編…" at bounding box center [761, 444] width 1523 height 888
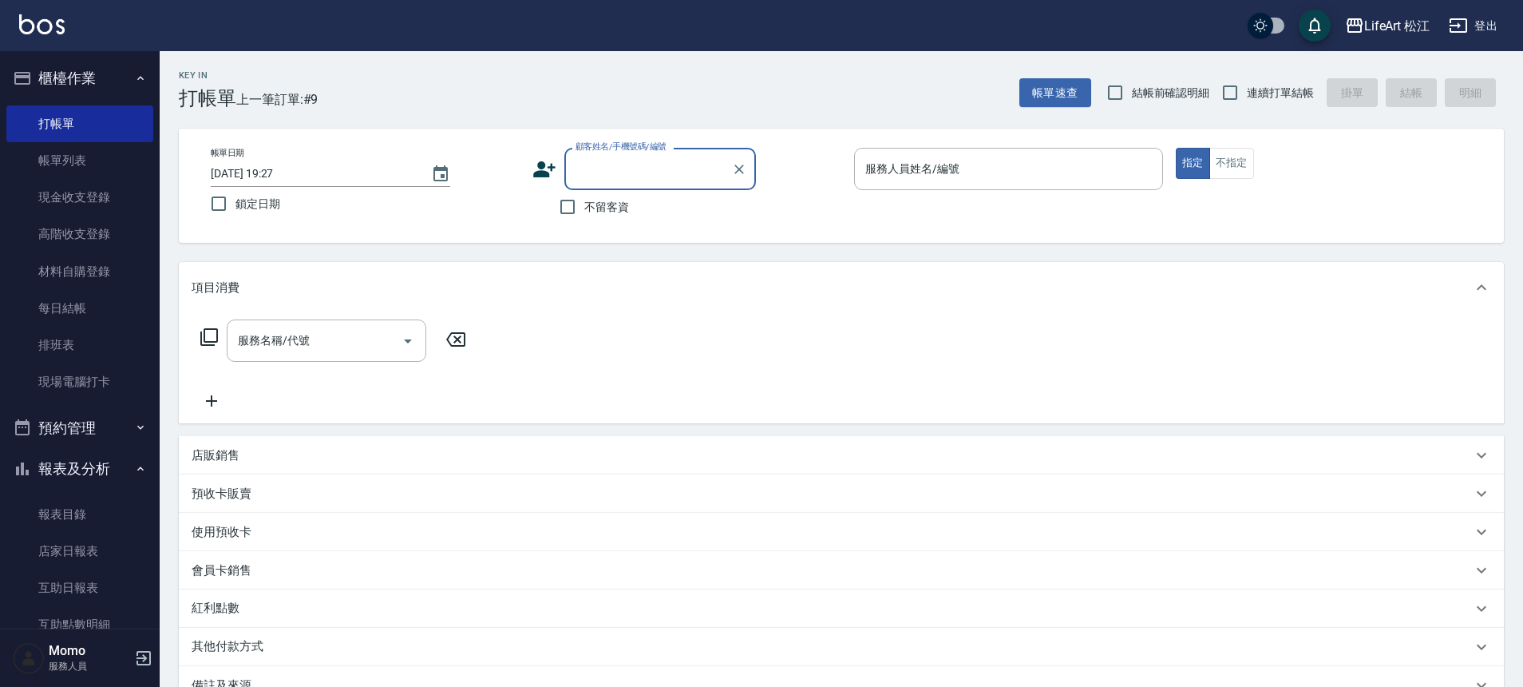
click at [630, 171] on input "顧客姓名/手機號碼/編號" at bounding box center [648, 169] width 153 height 28
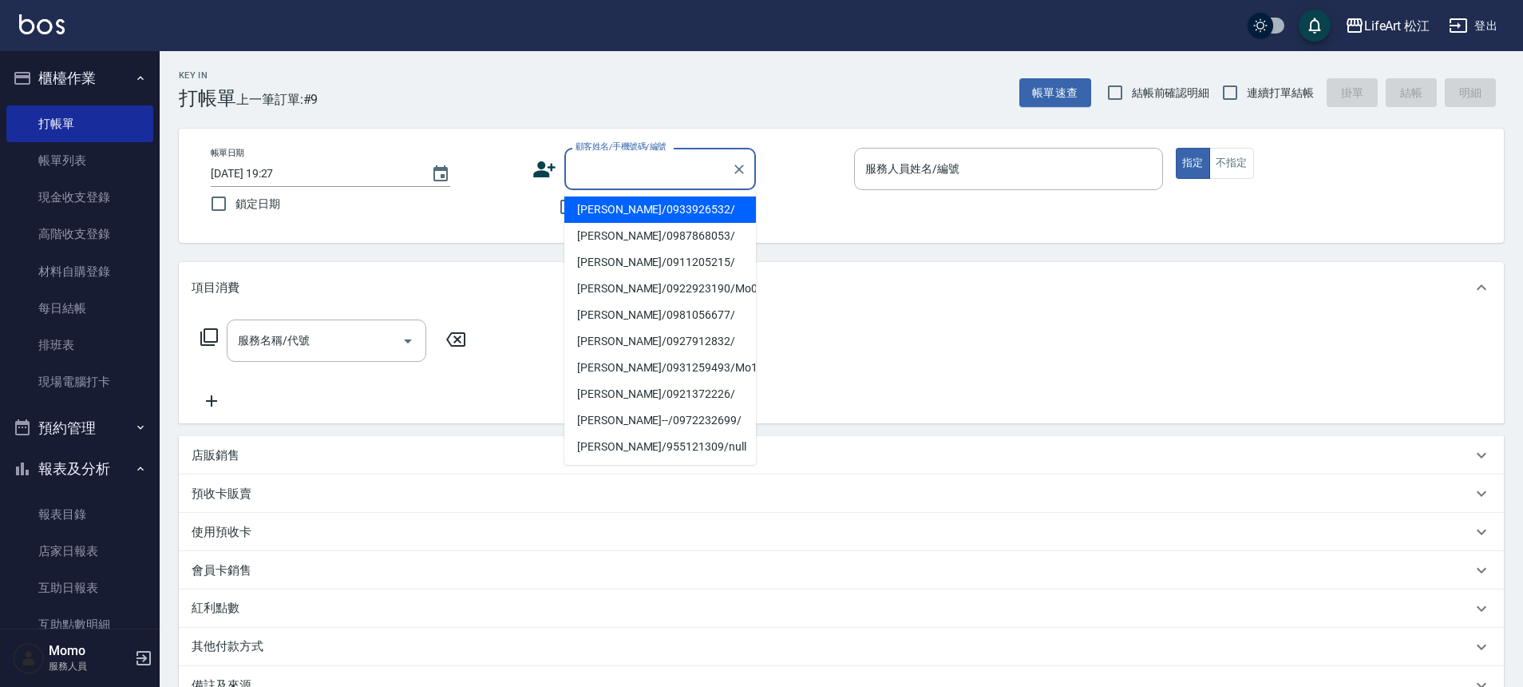
click at [630, 192] on ul "[PERSON_NAME]/0933926532/ [PERSON_NAME]/0987868053/ [PERSON_NAME]/0911205215/ […" at bounding box center [661, 327] width 192 height 275
click at [630, 200] on li "[PERSON_NAME]/0933926532/" at bounding box center [661, 209] width 192 height 26
type input "[PERSON_NAME]/0933926532/"
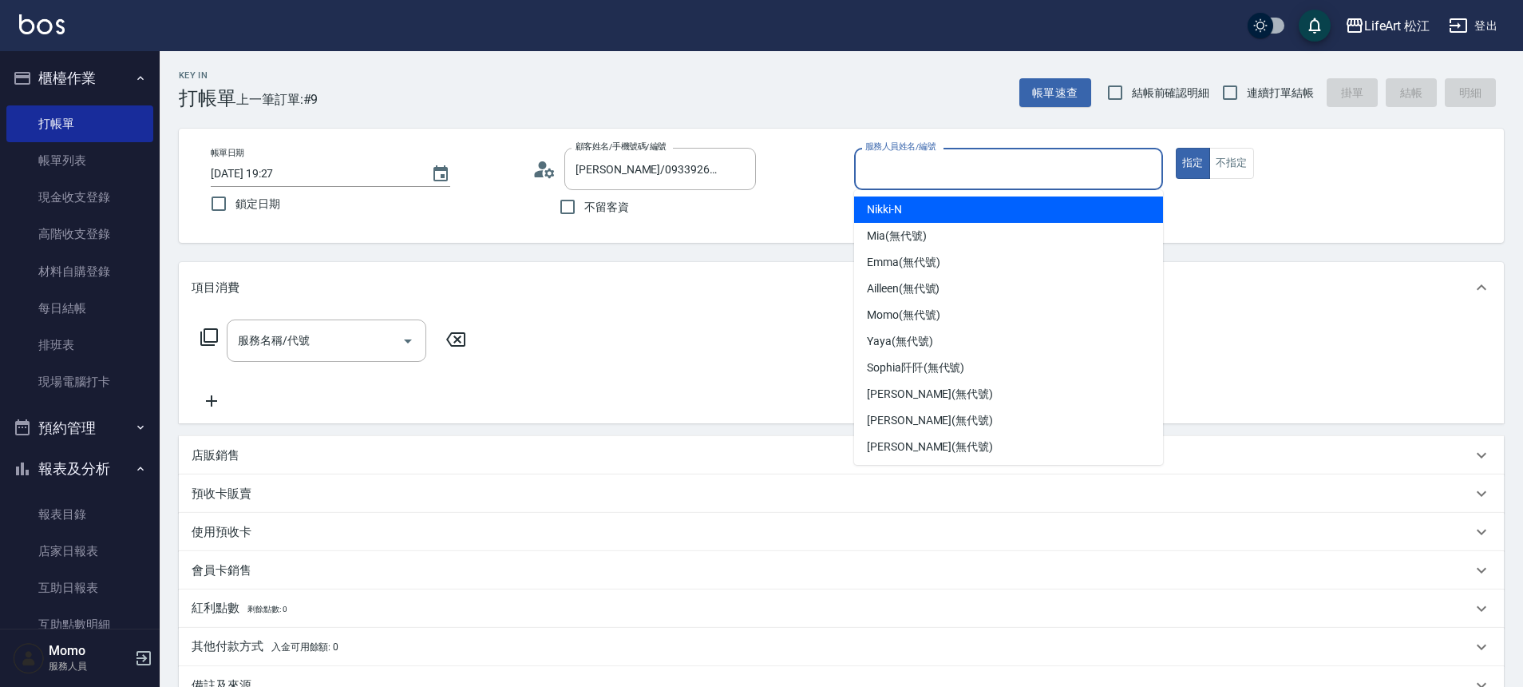
click at [931, 179] on input "服務人員姓名/編號" at bounding box center [1009, 169] width 295 height 28
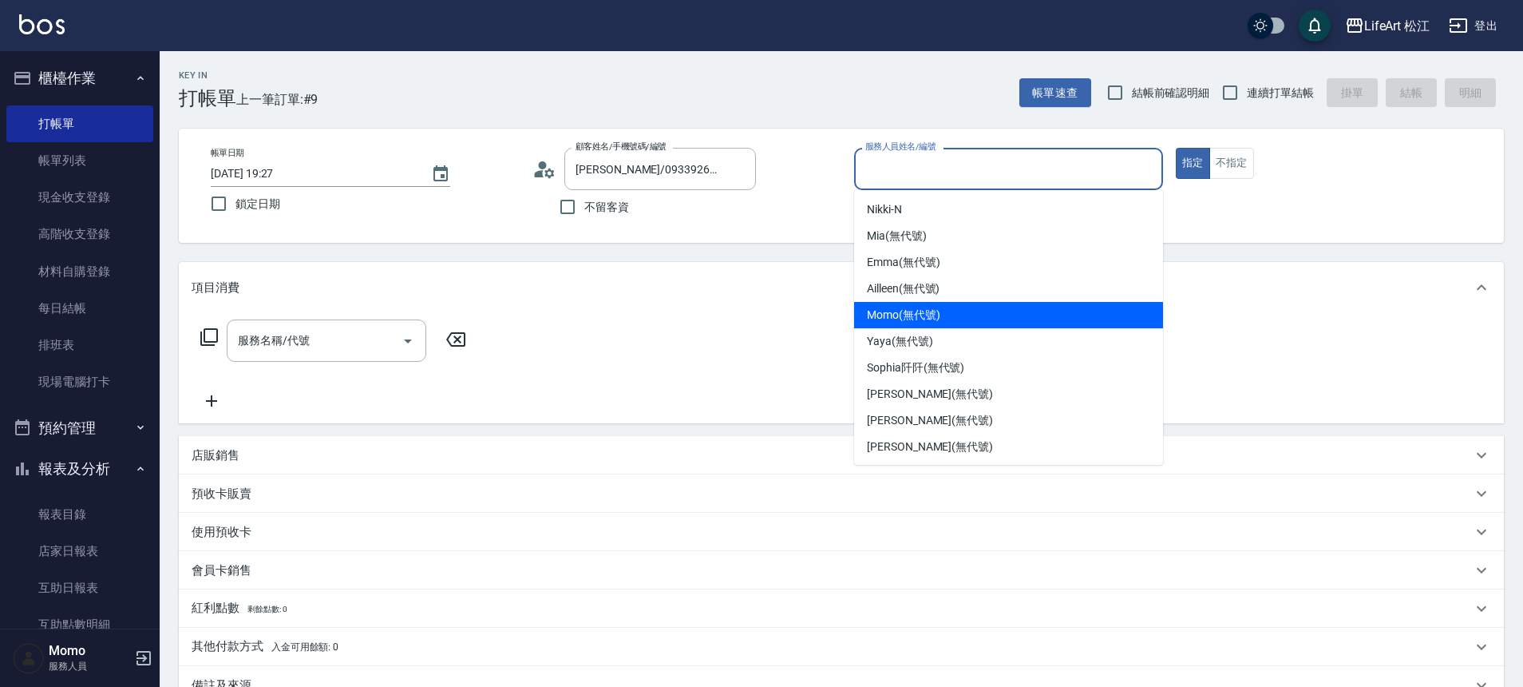
click at [916, 321] on span "Momo (無代號)" at bounding box center [903, 315] width 73 height 17
type input "Momo(無代號)"
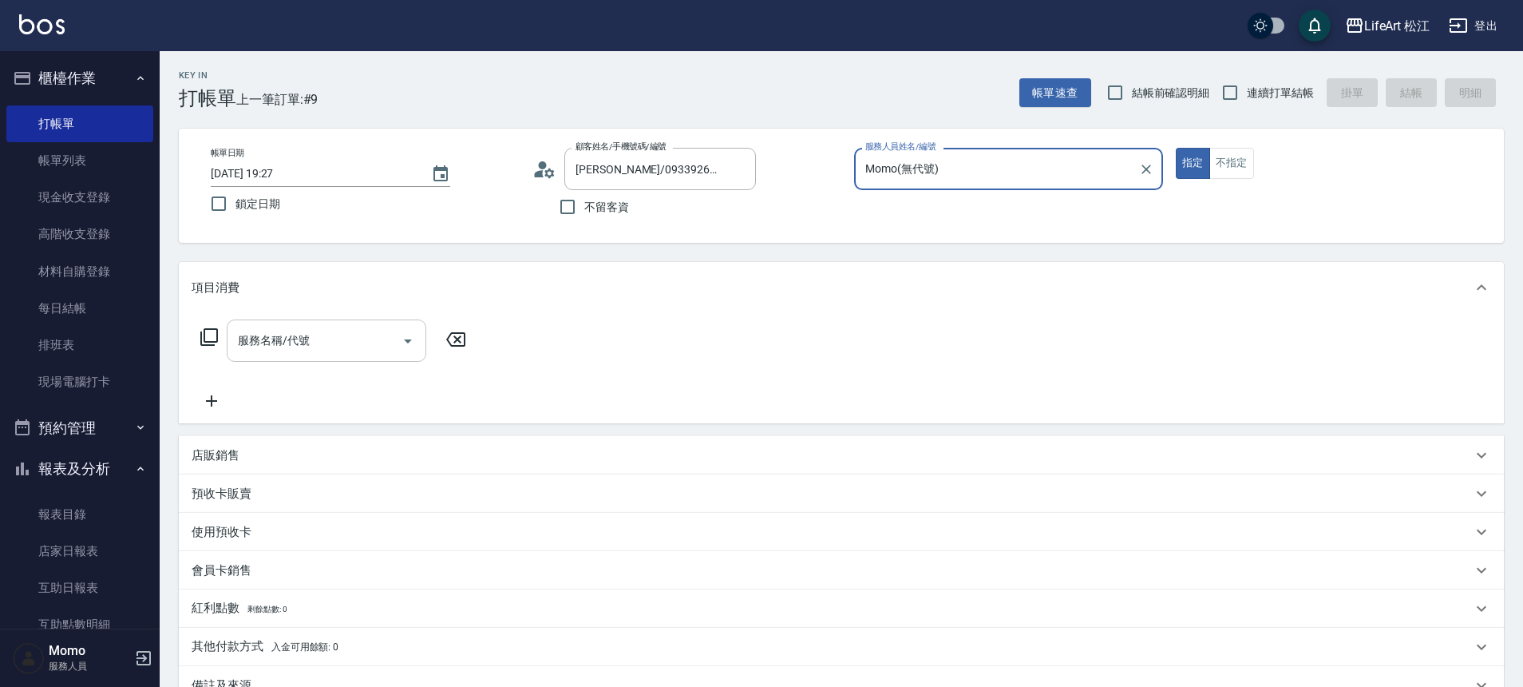
click at [343, 353] on input "服務名稱/代號" at bounding box center [314, 341] width 161 height 28
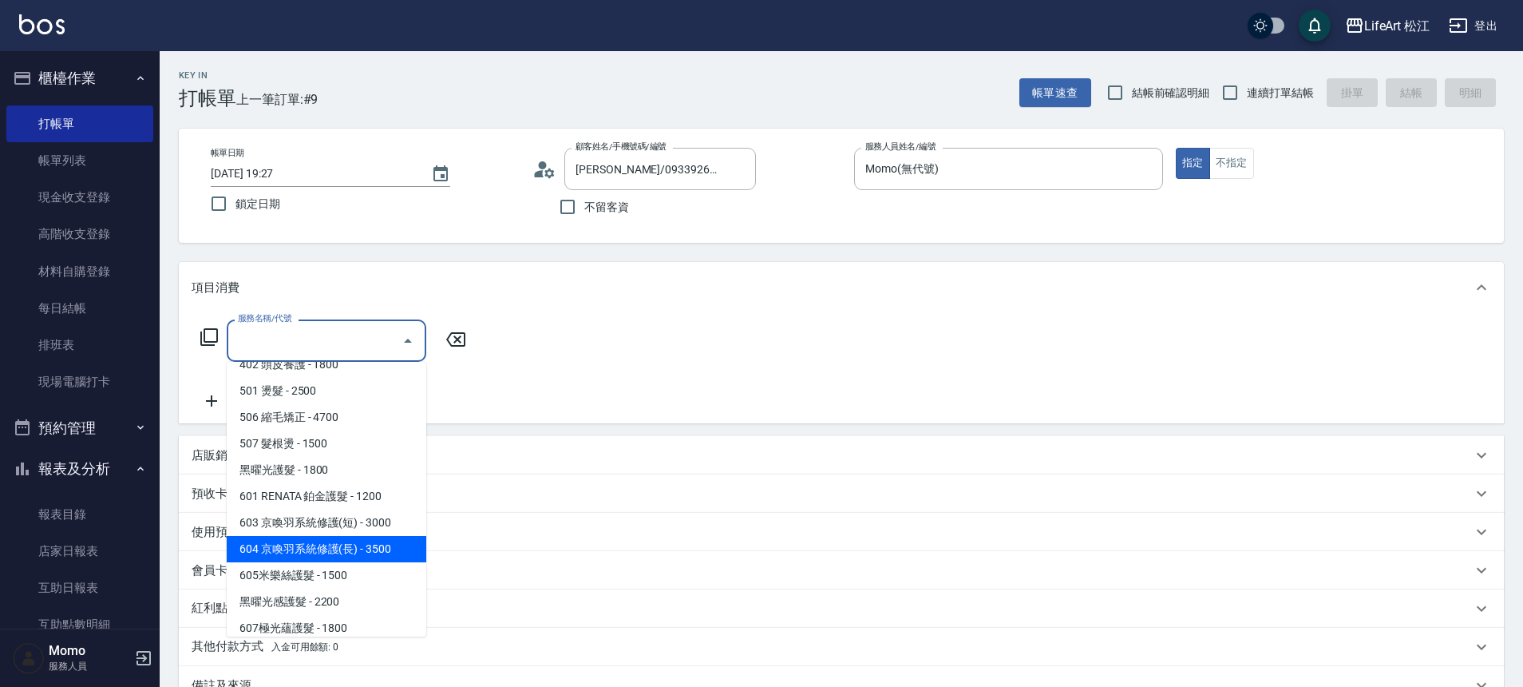
scroll to position [212, 0]
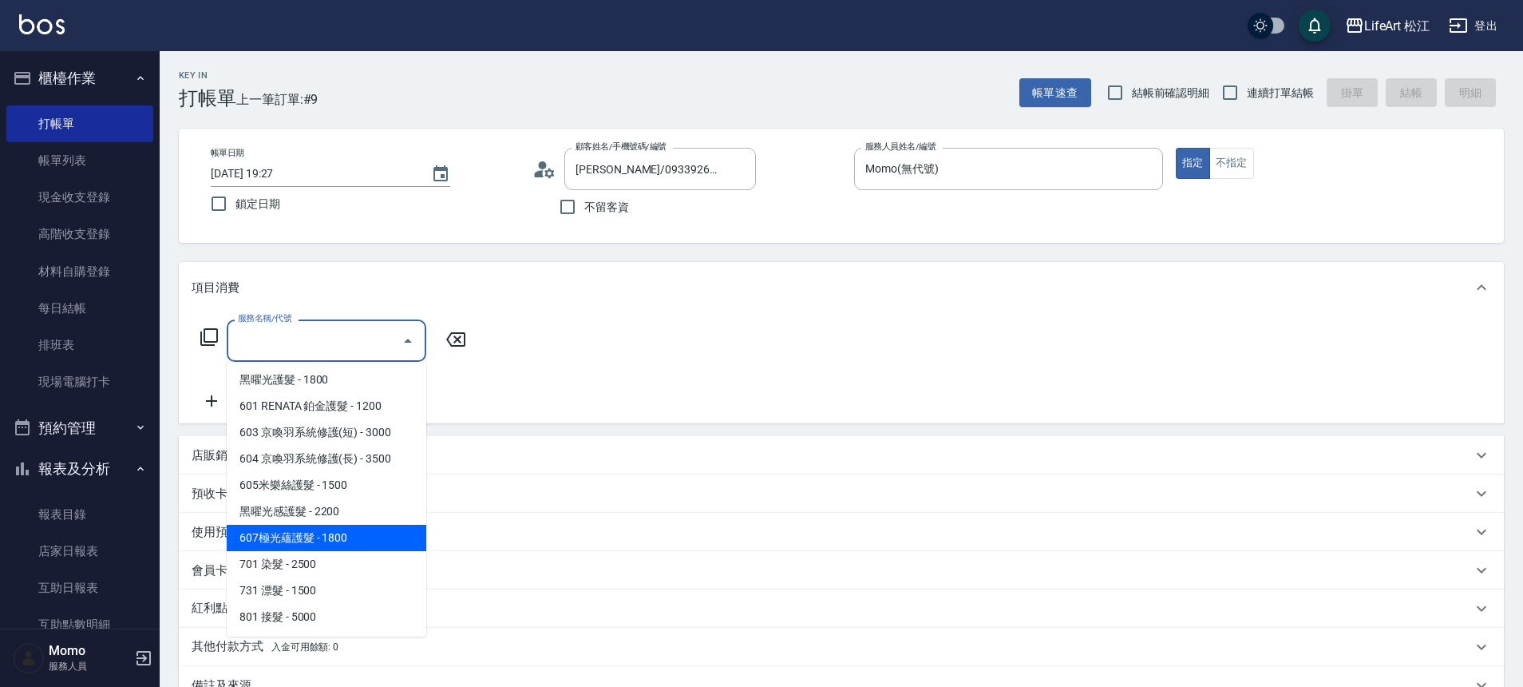
click at [337, 533] on span "607極光蘊護髮 - 1800" at bounding box center [327, 538] width 200 height 26
type input "607極光蘊護髮(607)"
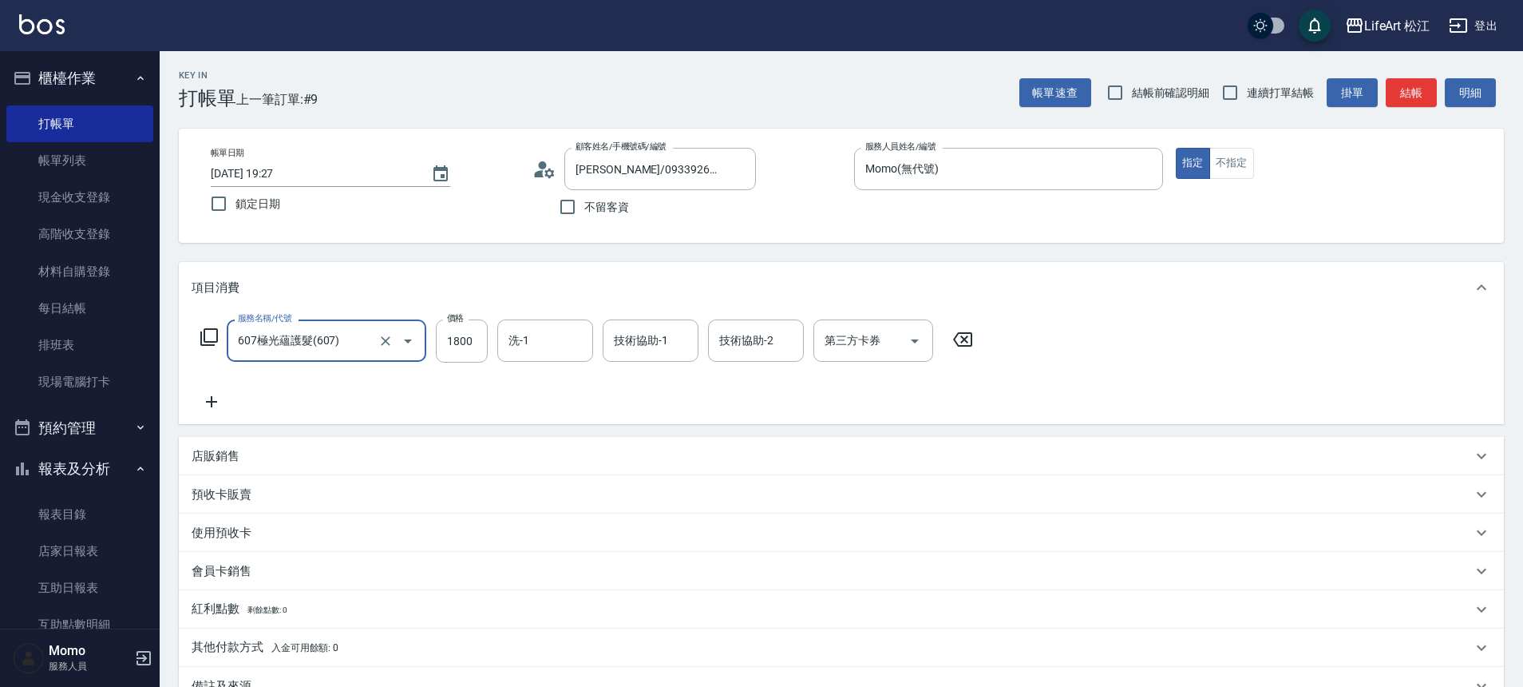
click at [220, 396] on icon at bounding box center [212, 401] width 40 height 19
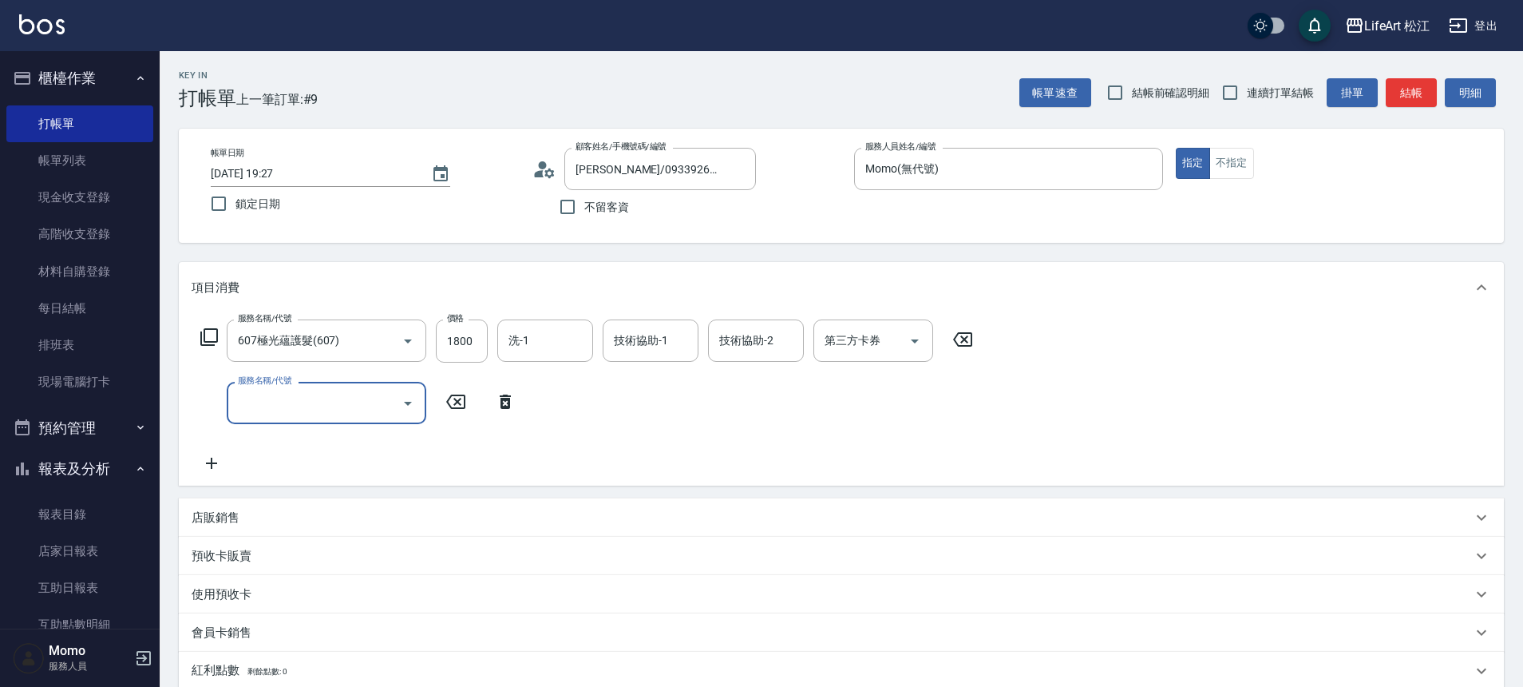
click at [325, 386] on div "服務名稱/代號" at bounding box center [327, 403] width 200 height 42
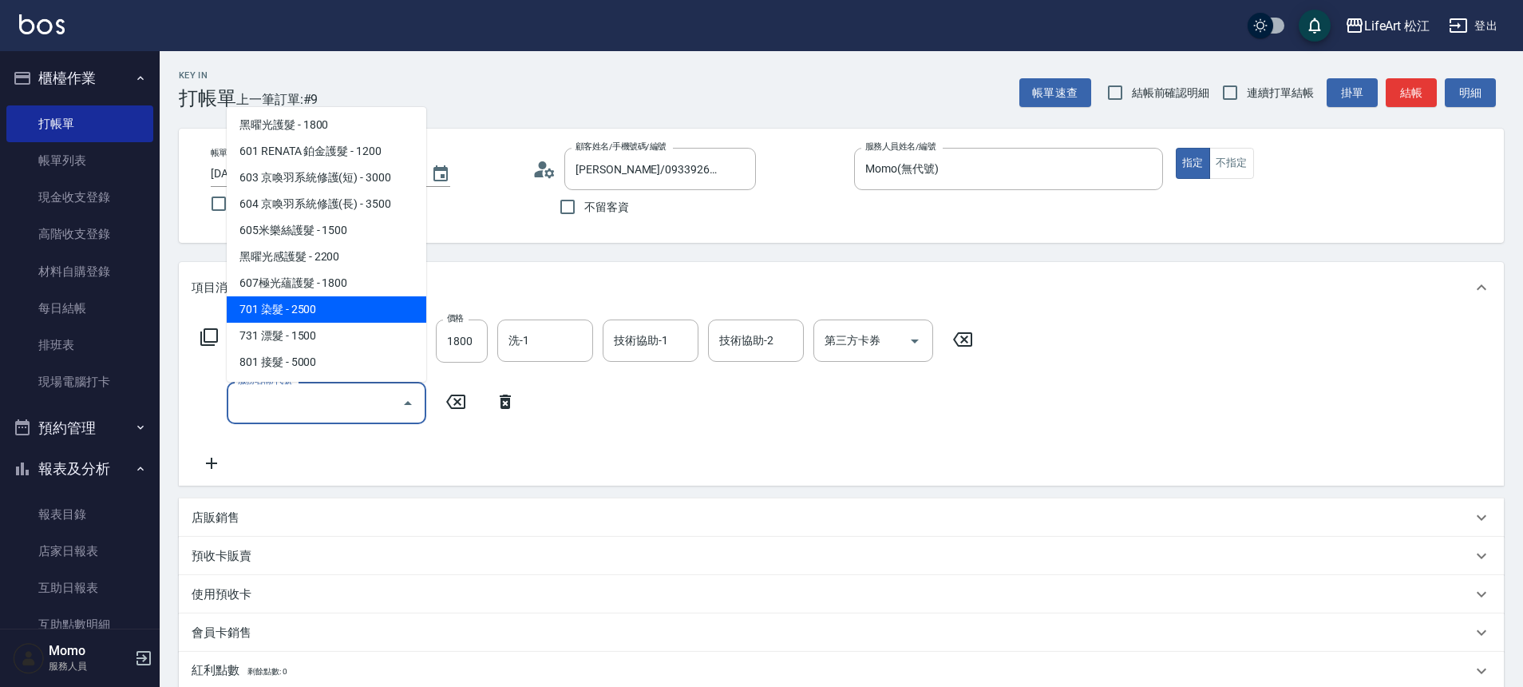
click at [312, 296] on span "701 染髮 - 2500" at bounding box center [327, 309] width 200 height 26
type input "701 染髮(701)"
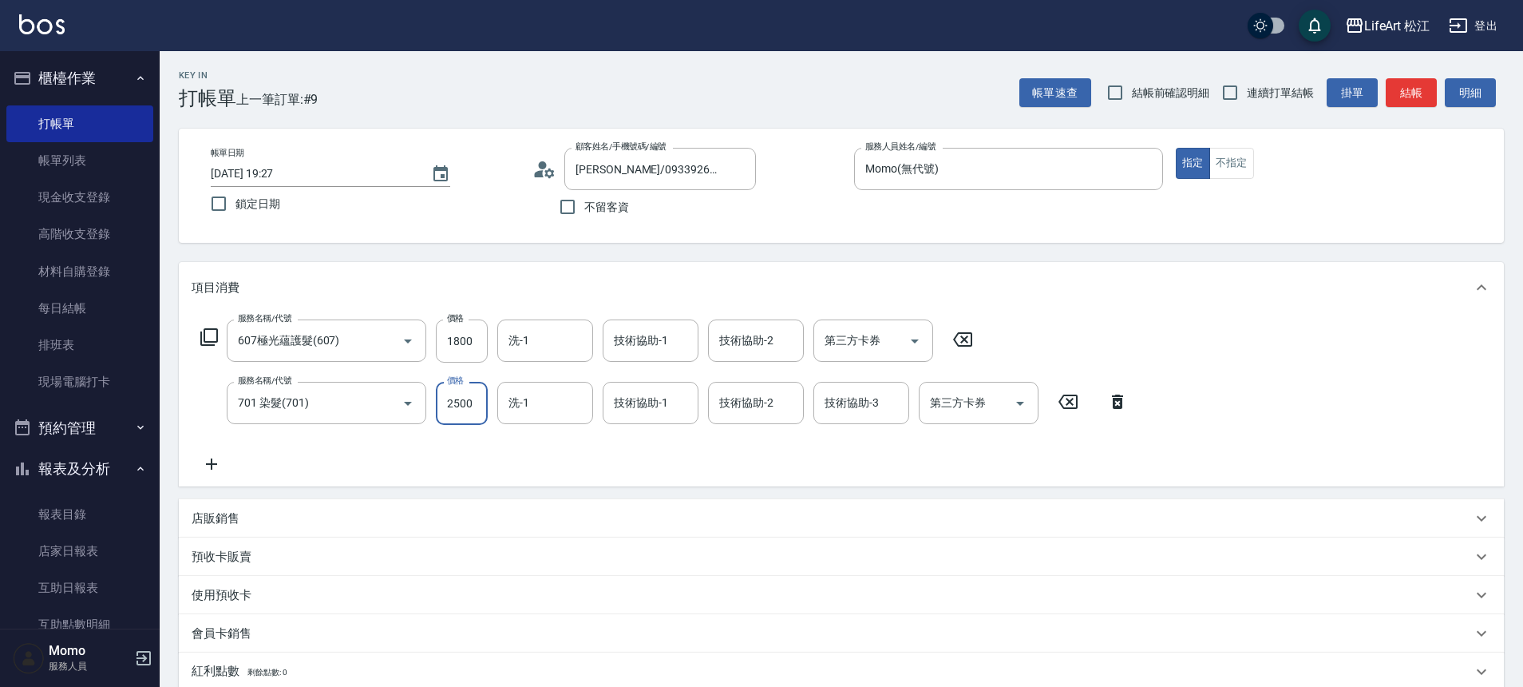
click at [479, 401] on input "2500" at bounding box center [462, 403] width 52 height 43
type input "3150"
click at [475, 340] on input "1800" at bounding box center [462, 340] width 52 height 43
type input "2200"
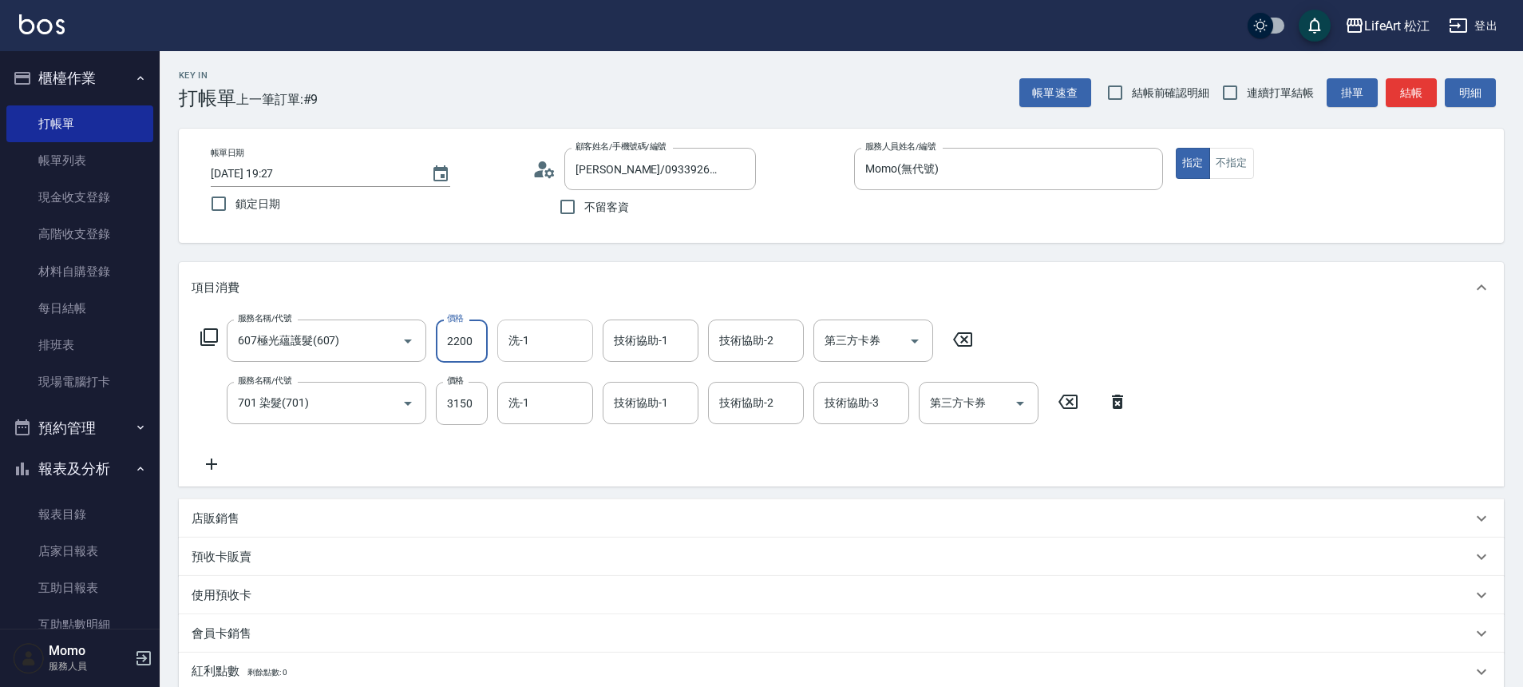
click at [533, 347] on input "洗-1" at bounding box center [545, 341] width 81 height 28
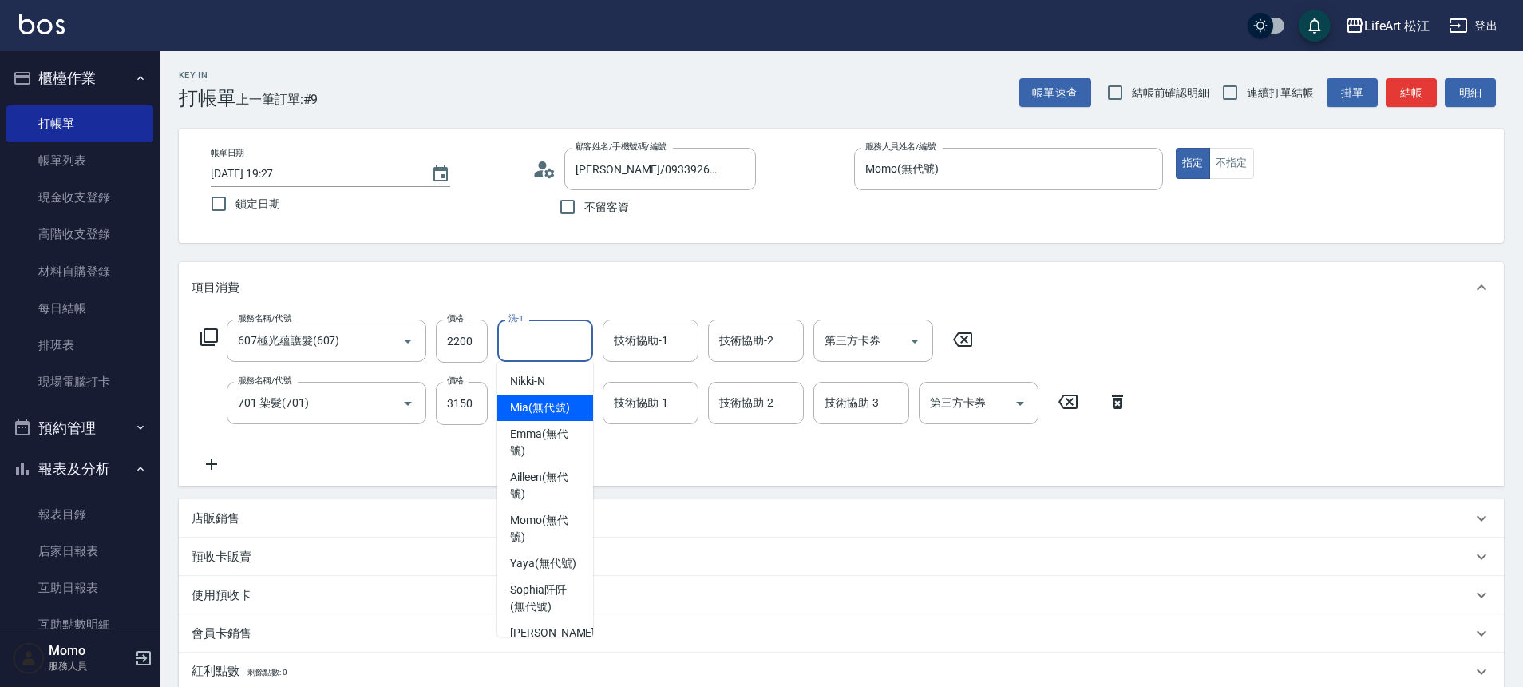
click at [530, 418] on div "Mia (無代號)" at bounding box center [545, 407] width 96 height 26
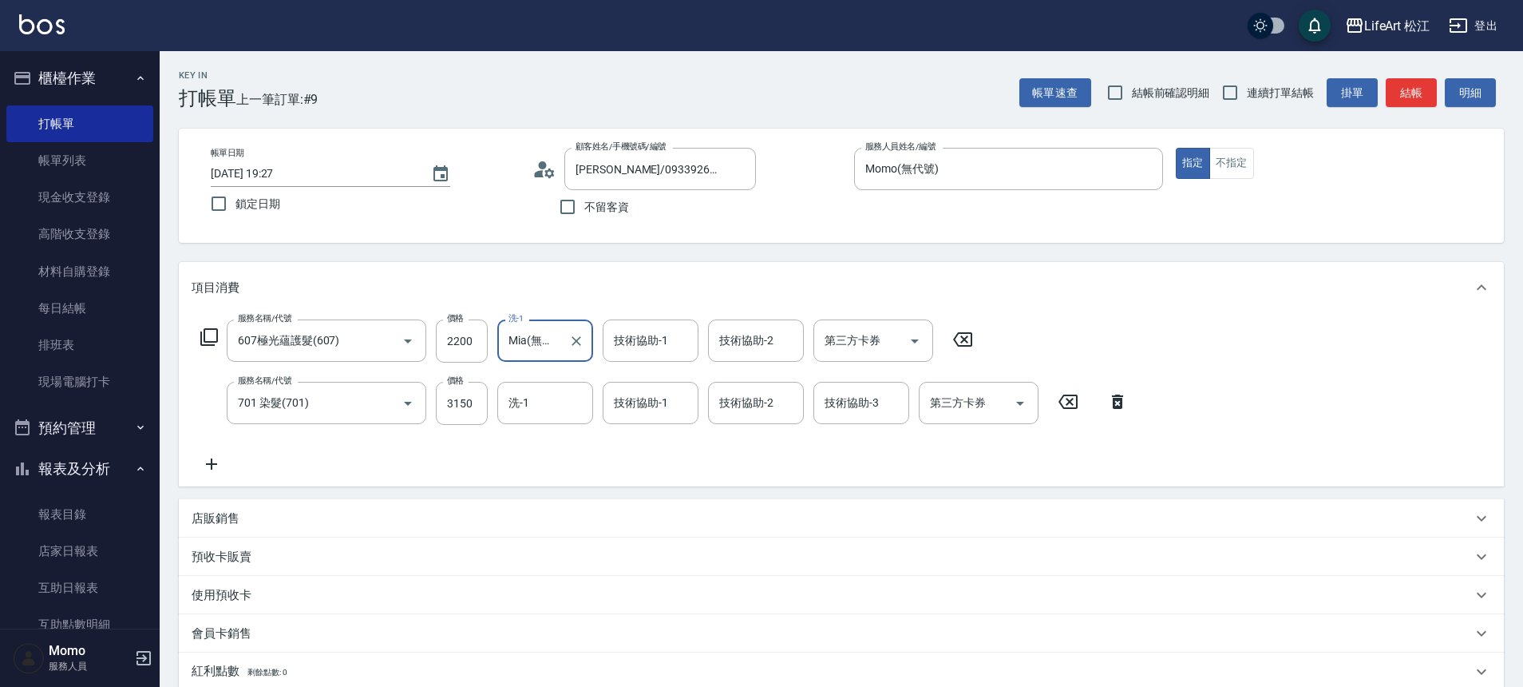
click at [517, 330] on input "Mia(無代號)" at bounding box center [533, 341] width 57 height 28
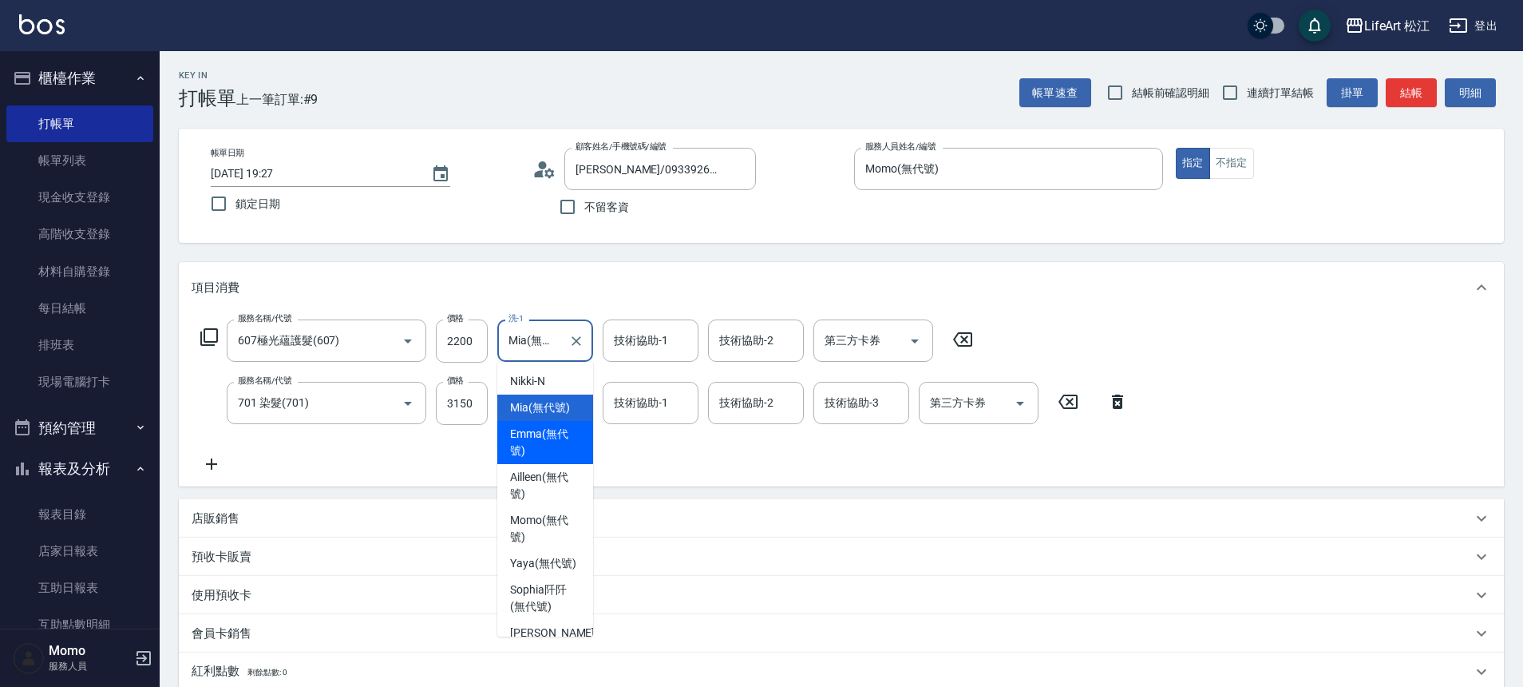
click at [545, 438] on span "[PERSON_NAME] (無代號)" at bounding box center [545, 443] width 70 height 34
type input "[PERSON_NAME](無代號)"
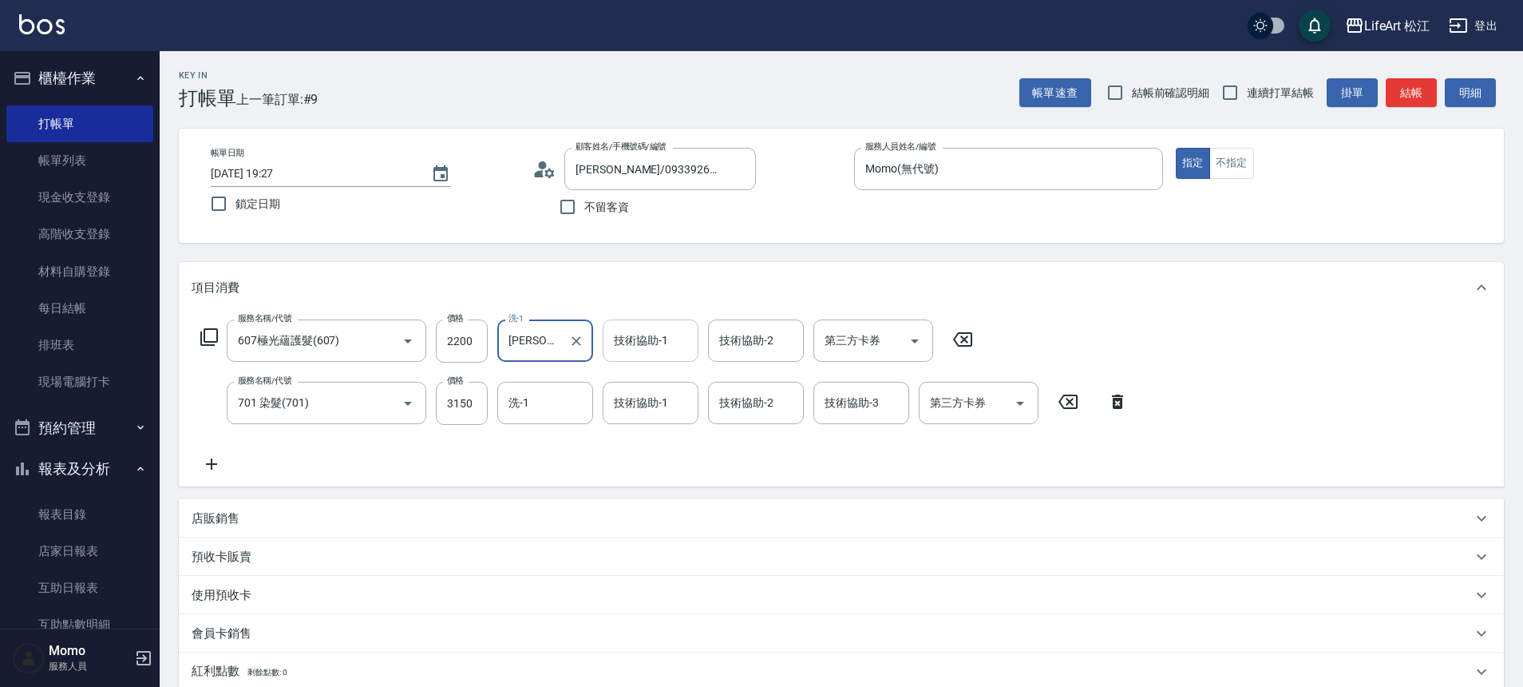
click at [636, 354] on input "技術協助-1" at bounding box center [650, 341] width 81 height 28
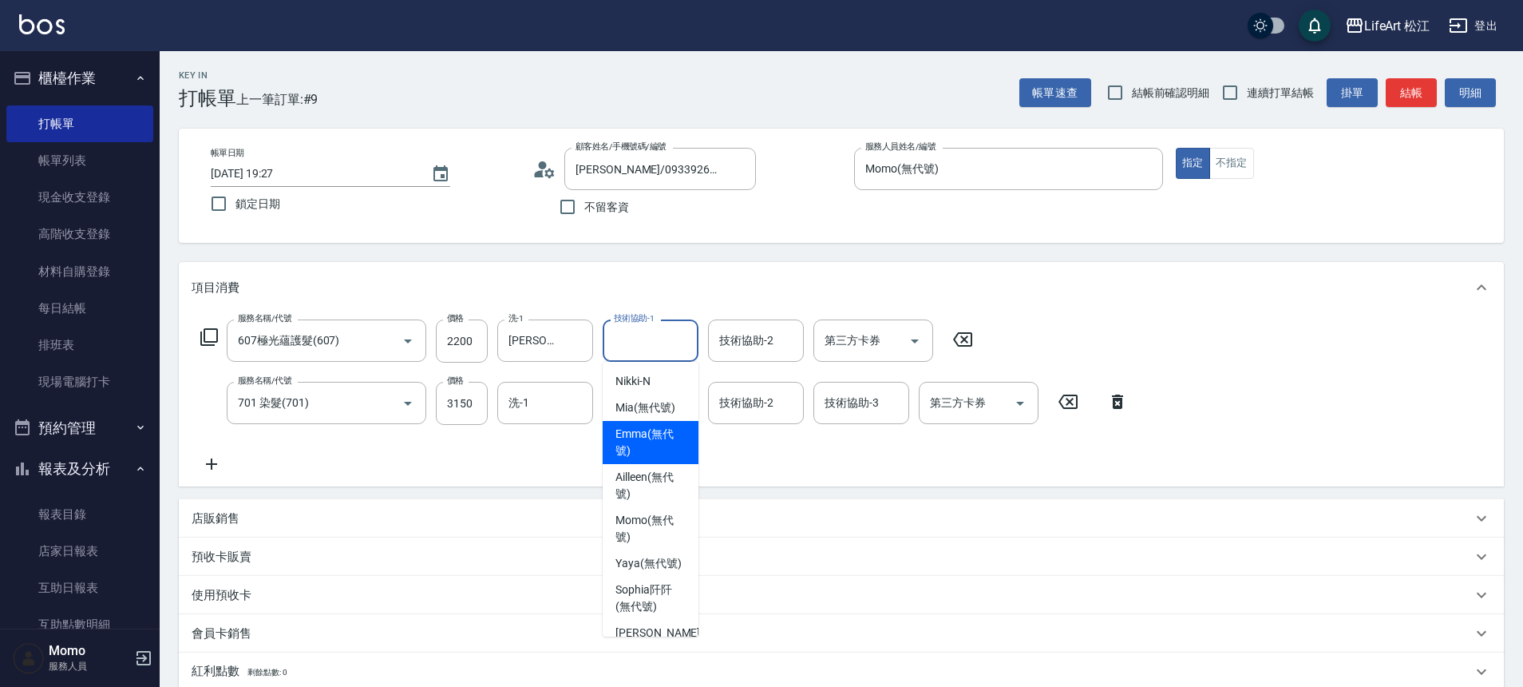
click at [648, 438] on span "[PERSON_NAME] (無代號)" at bounding box center [651, 443] width 70 height 34
type input "[PERSON_NAME](無代號)"
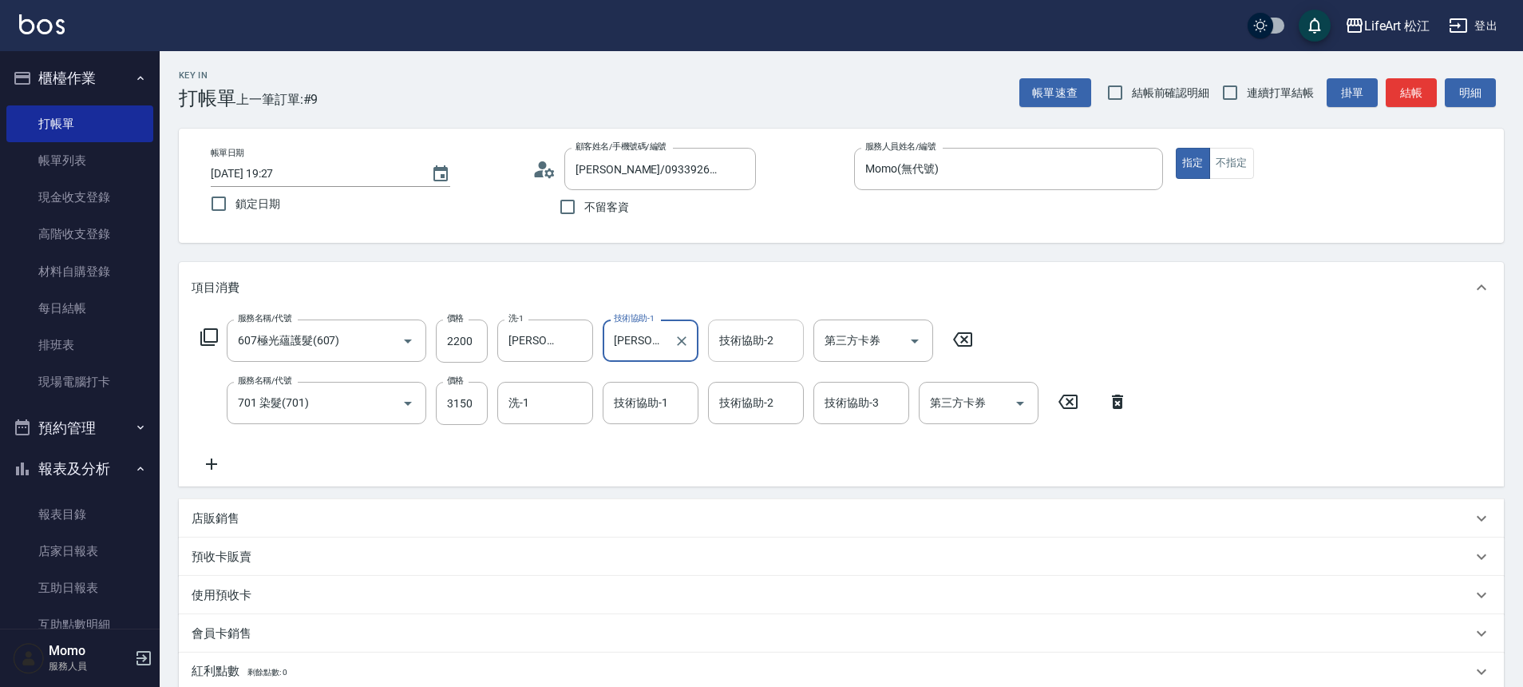
click at [750, 332] on div "技術協助-2 技術協助-2" at bounding box center [756, 340] width 96 height 42
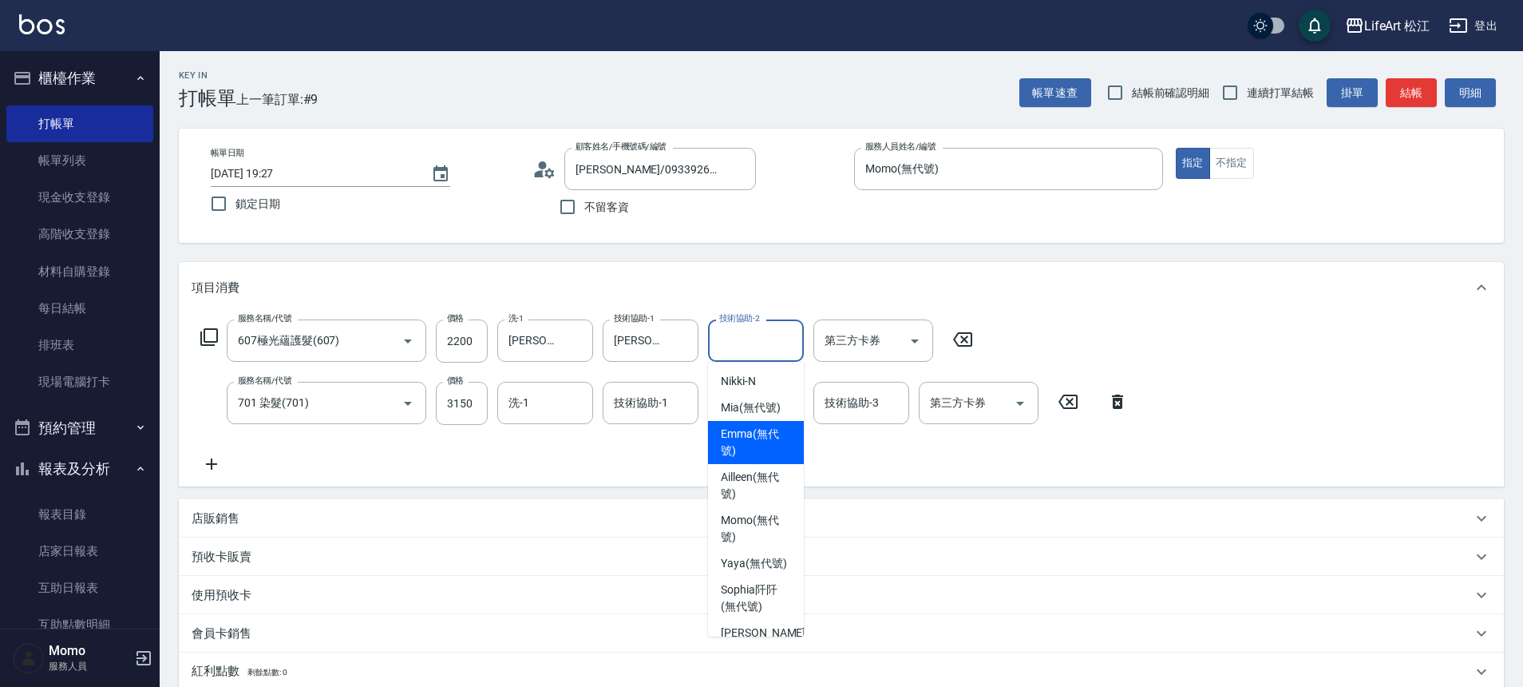
click at [747, 429] on span "[PERSON_NAME] (無代號)" at bounding box center [756, 443] width 70 height 34
type input "[PERSON_NAME](無代號)"
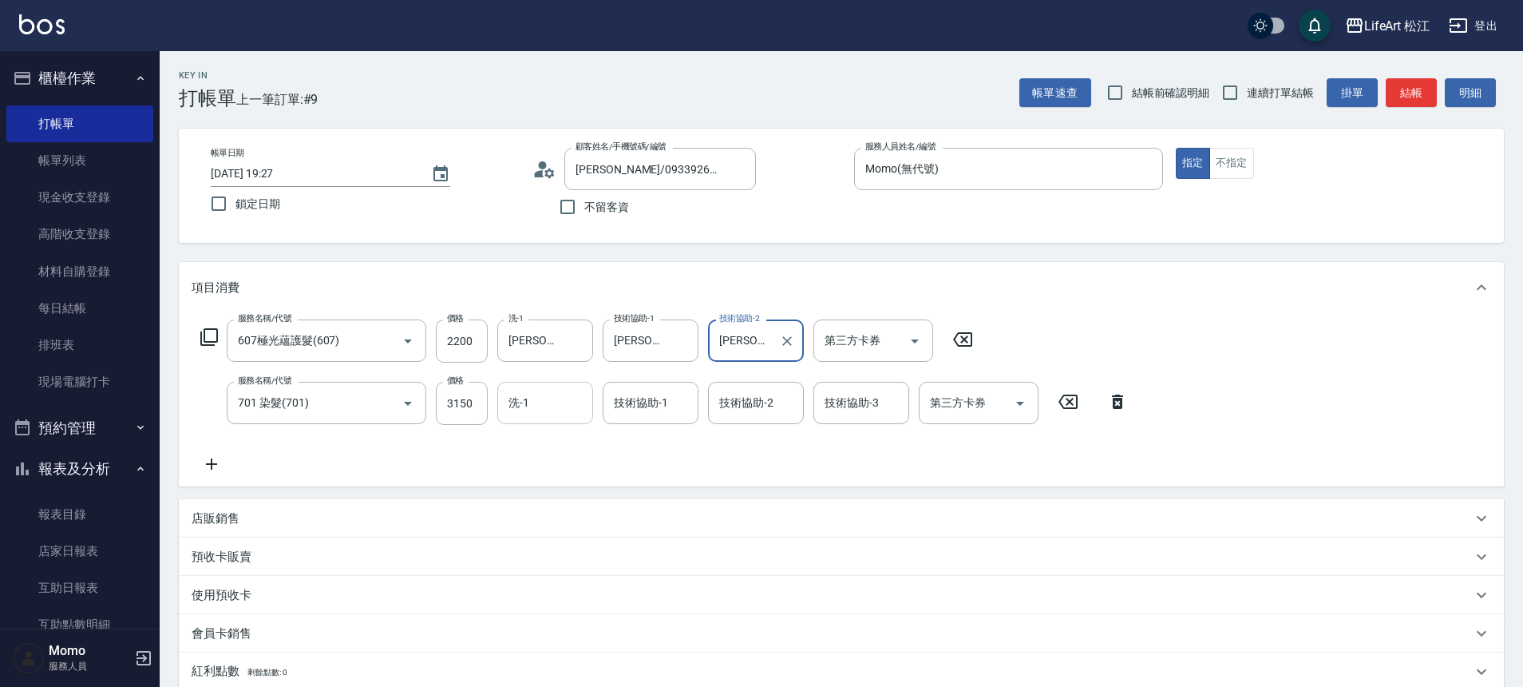
click at [553, 402] on input "洗-1" at bounding box center [545, 403] width 81 height 28
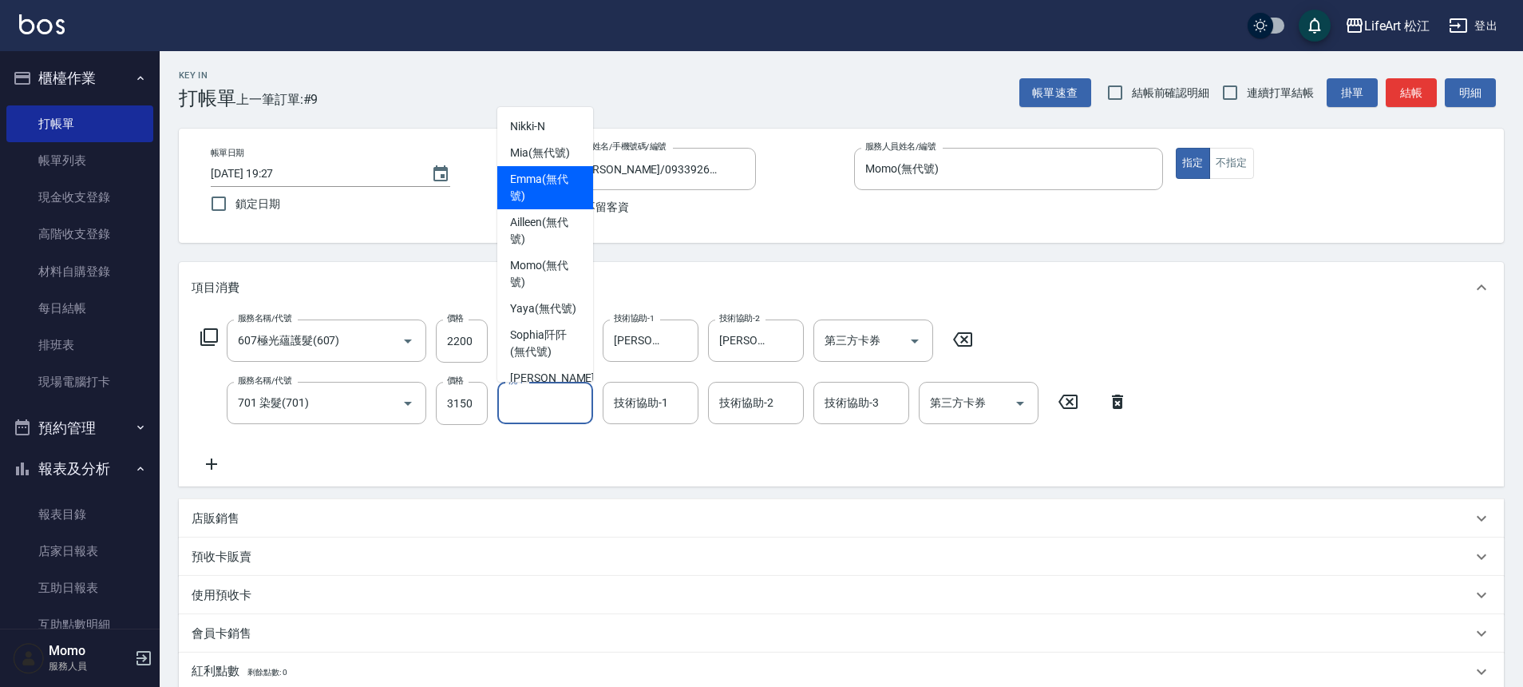
click at [537, 190] on span "[PERSON_NAME] (無代號)" at bounding box center [545, 188] width 70 height 34
type input "[PERSON_NAME](無代號)"
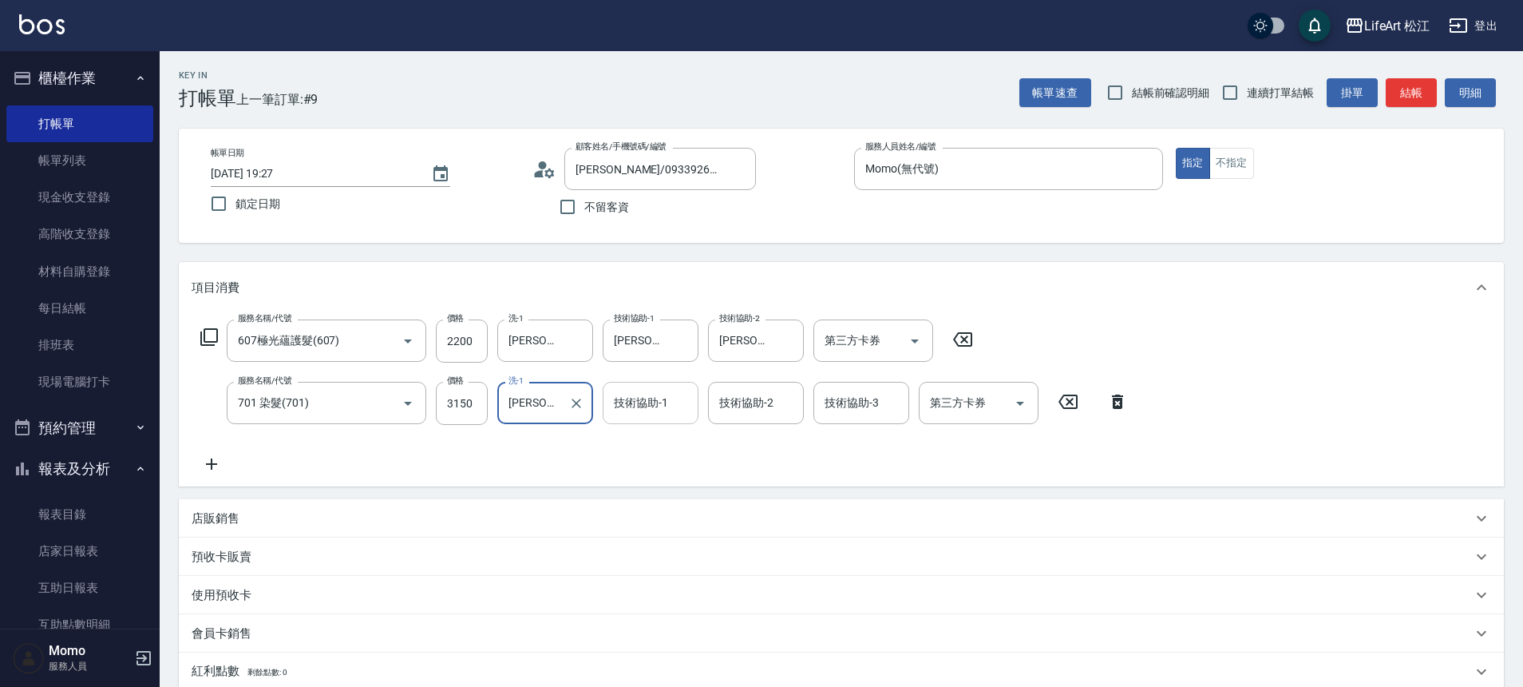
click at [636, 413] on input "技術協助-1" at bounding box center [650, 403] width 81 height 28
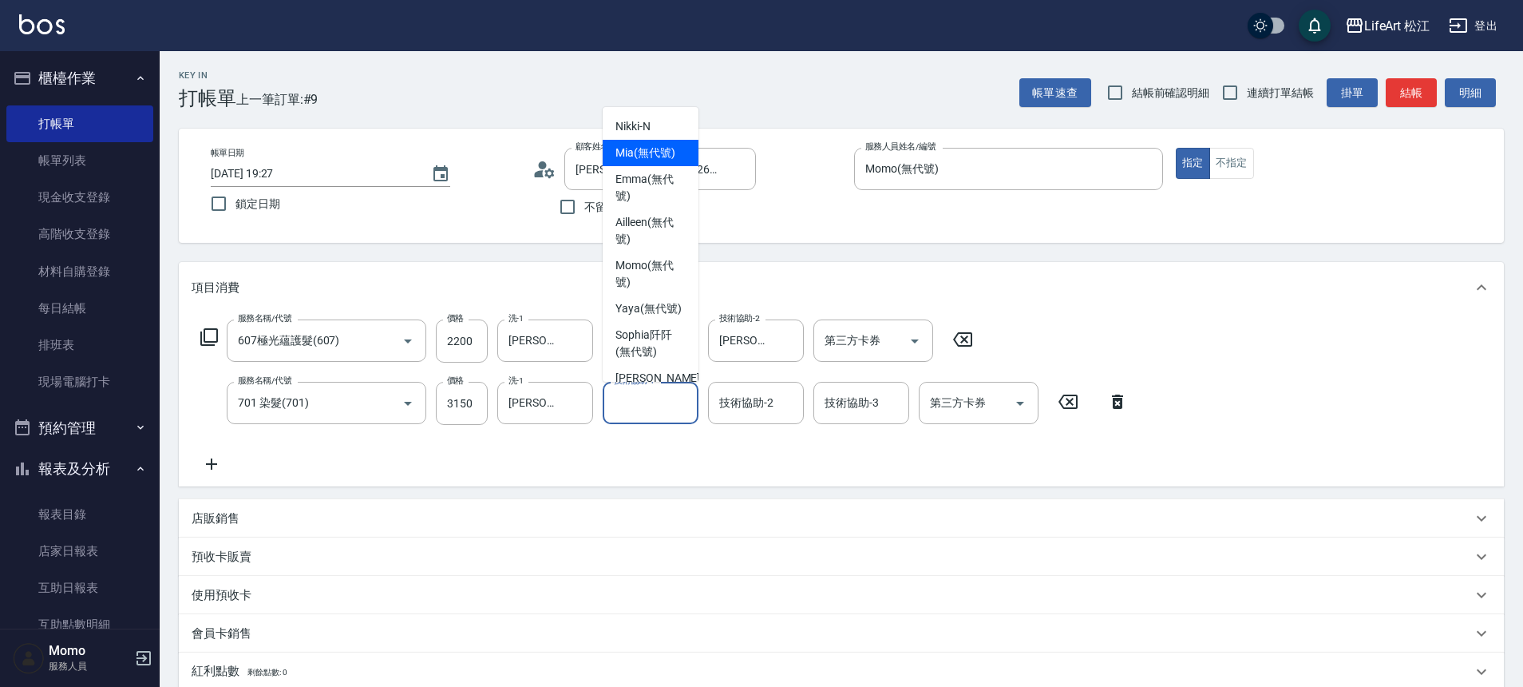
click at [633, 164] on div "Mia (無代號)" at bounding box center [651, 153] width 96 height 26
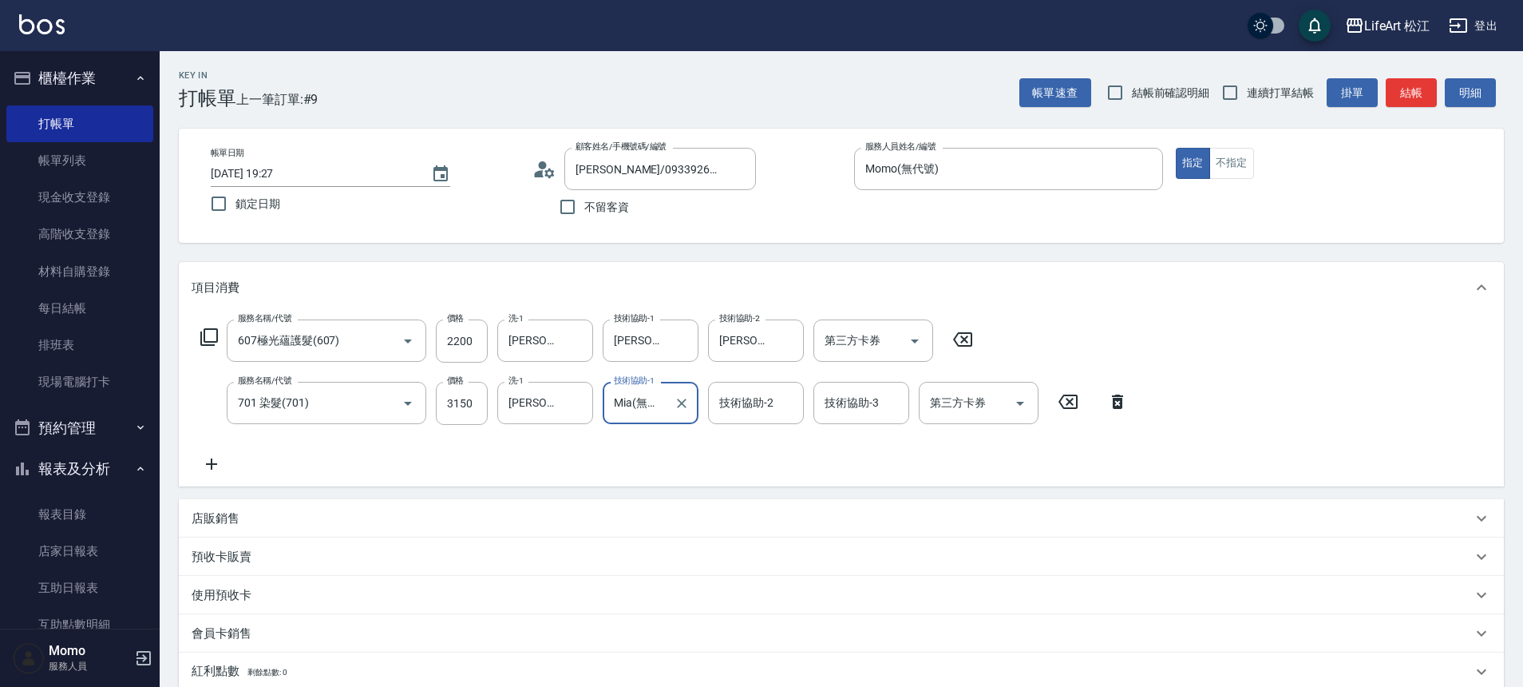
click at [652, 400] on input "Mia(無代號)" at bounding box center [638, 403] width 57 height 28
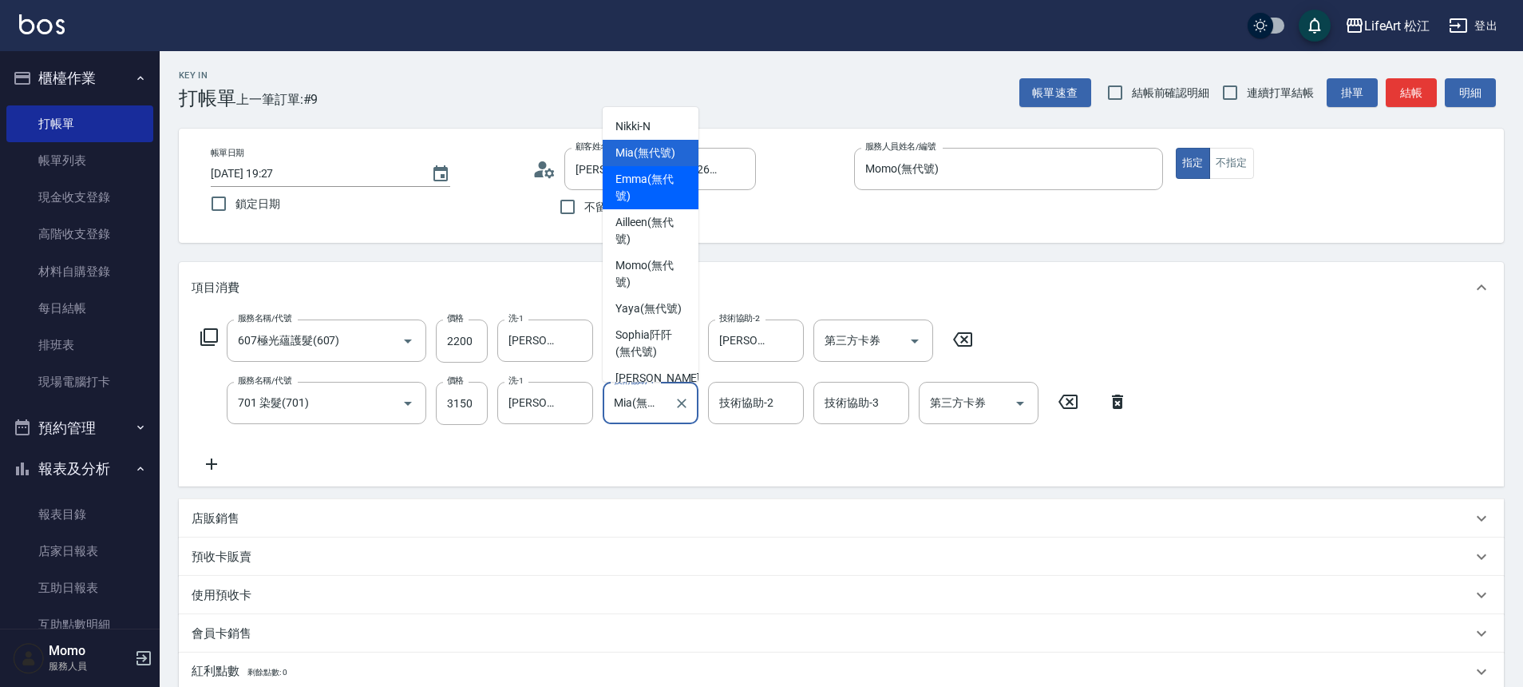
click at [656, 172] on span "[PERSON_NAME] (無代號)" at bounding box center [651, 188] width 70 height 34
type input "[PERSON_NAME](無代號)"
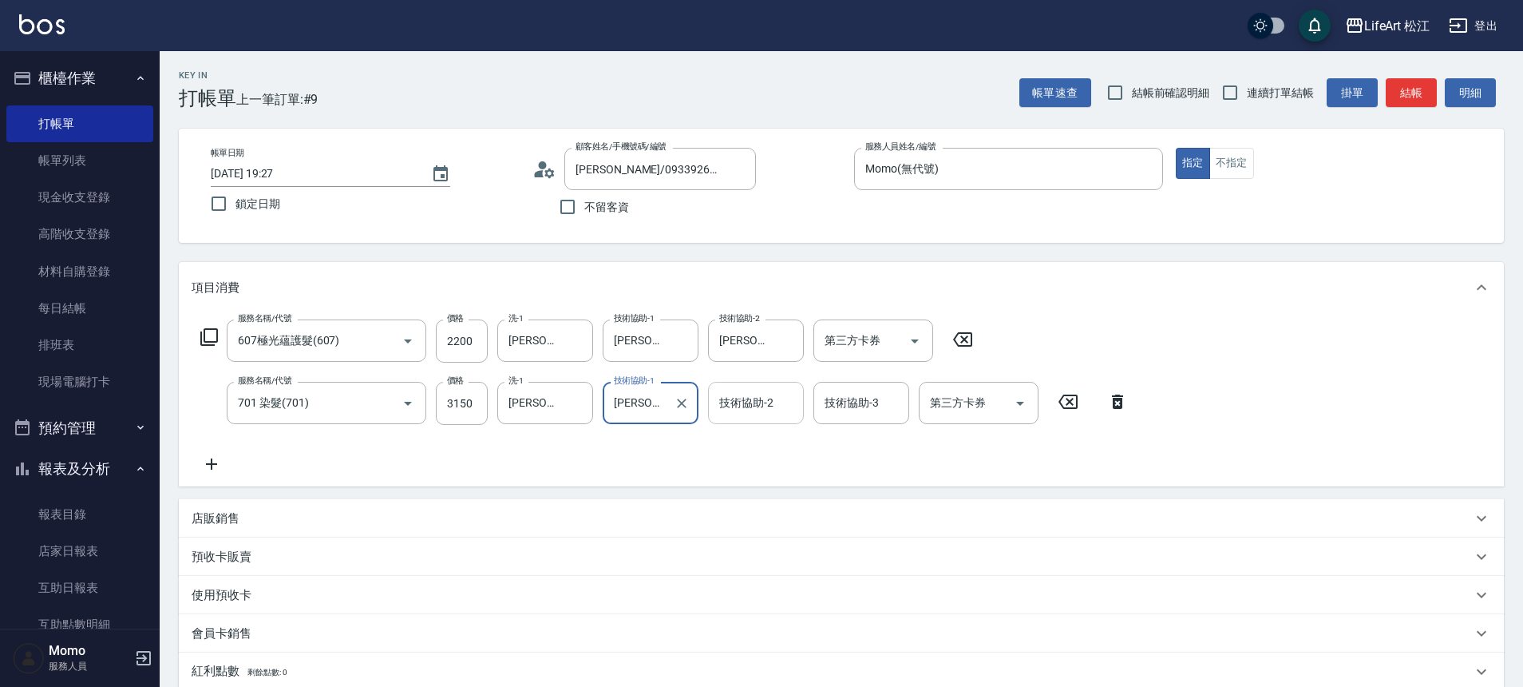
click at [759, 390] on input "技術協助-2" at bounding box center [755, 403] width 81 height 28
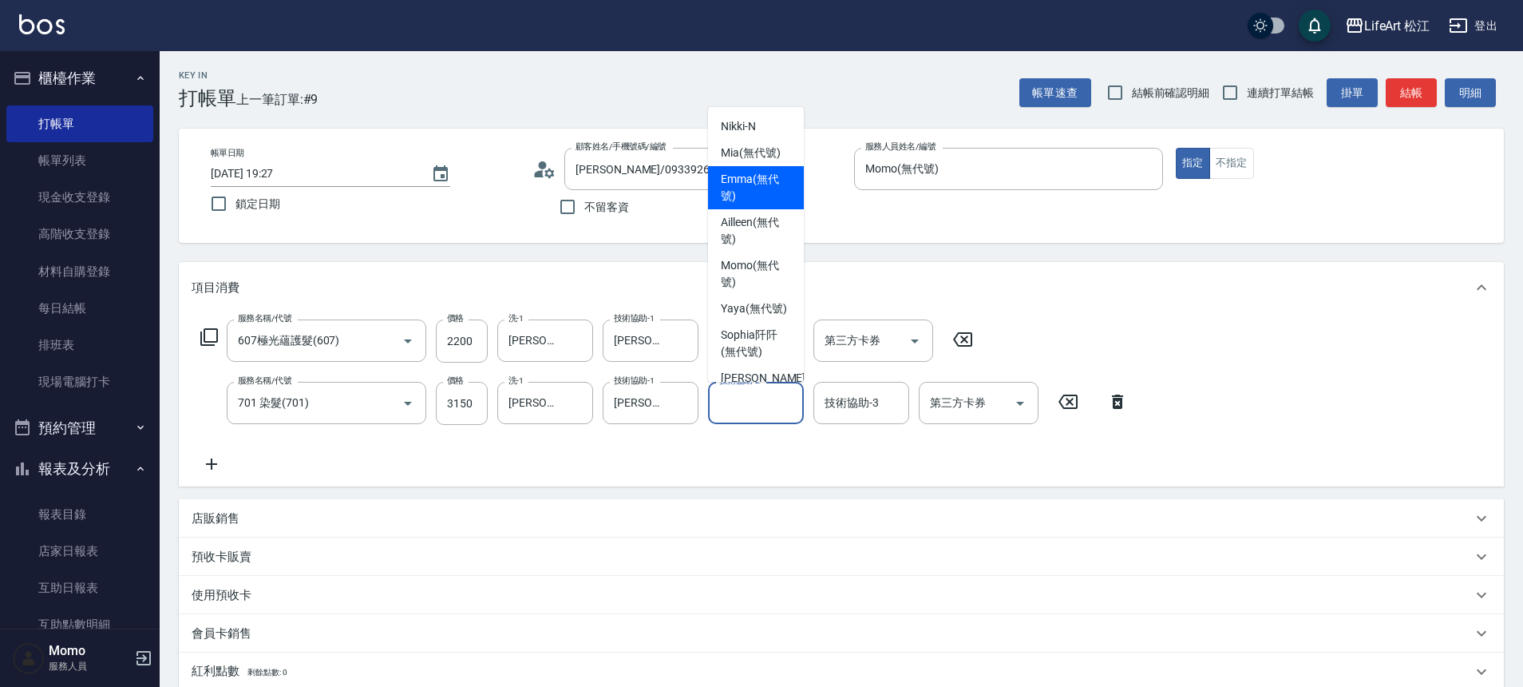
drag, startPoint x: 732, startPoint y: 189, endPoint x: 779, endPoint y: 240, distance: 68.9
click at [732, 189] on span "[PERSON_NAME] (無代號)" at bounding box center [756, 188] width 70 height 34
type input "[PERSON_NAME](無代號)"
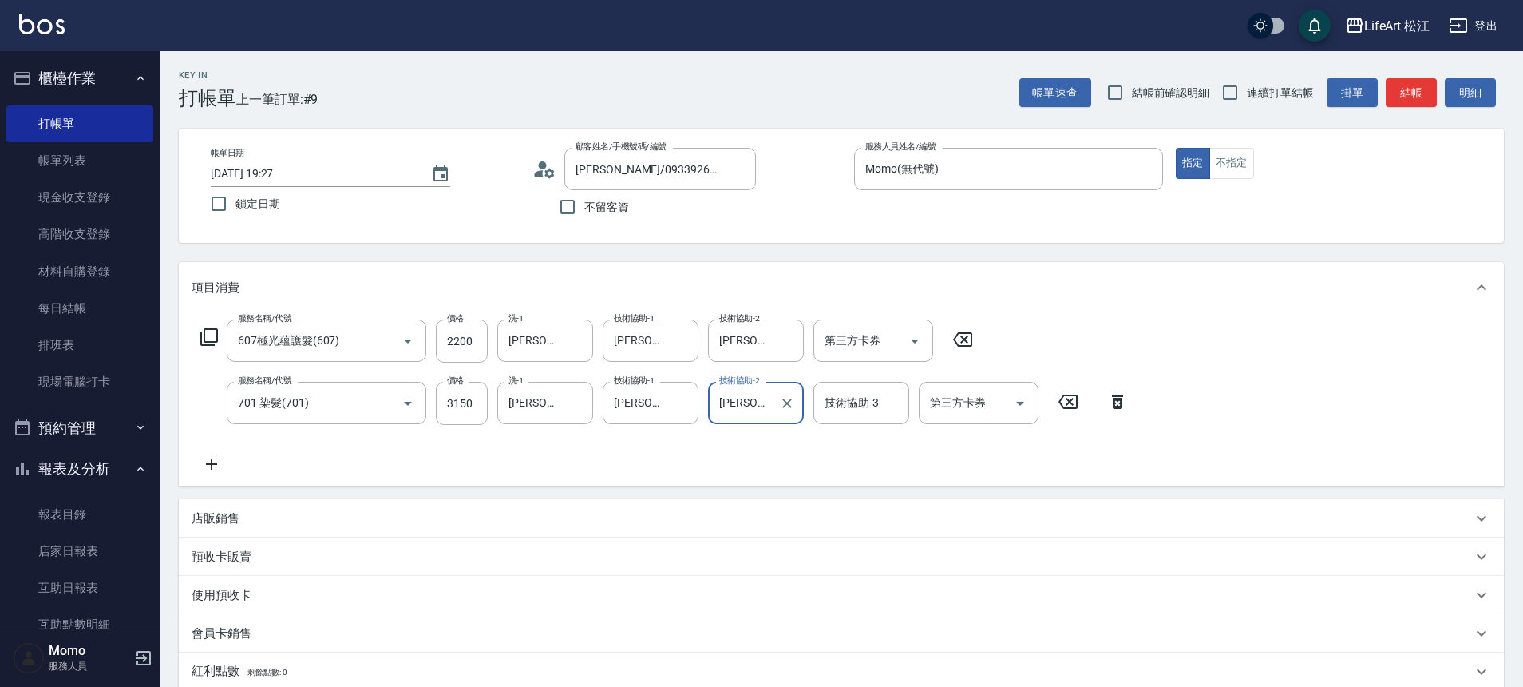
click at [870, 405] on div "技術協助-3 技術協助-3" at bounding box center [862, 403] width 96 height 42
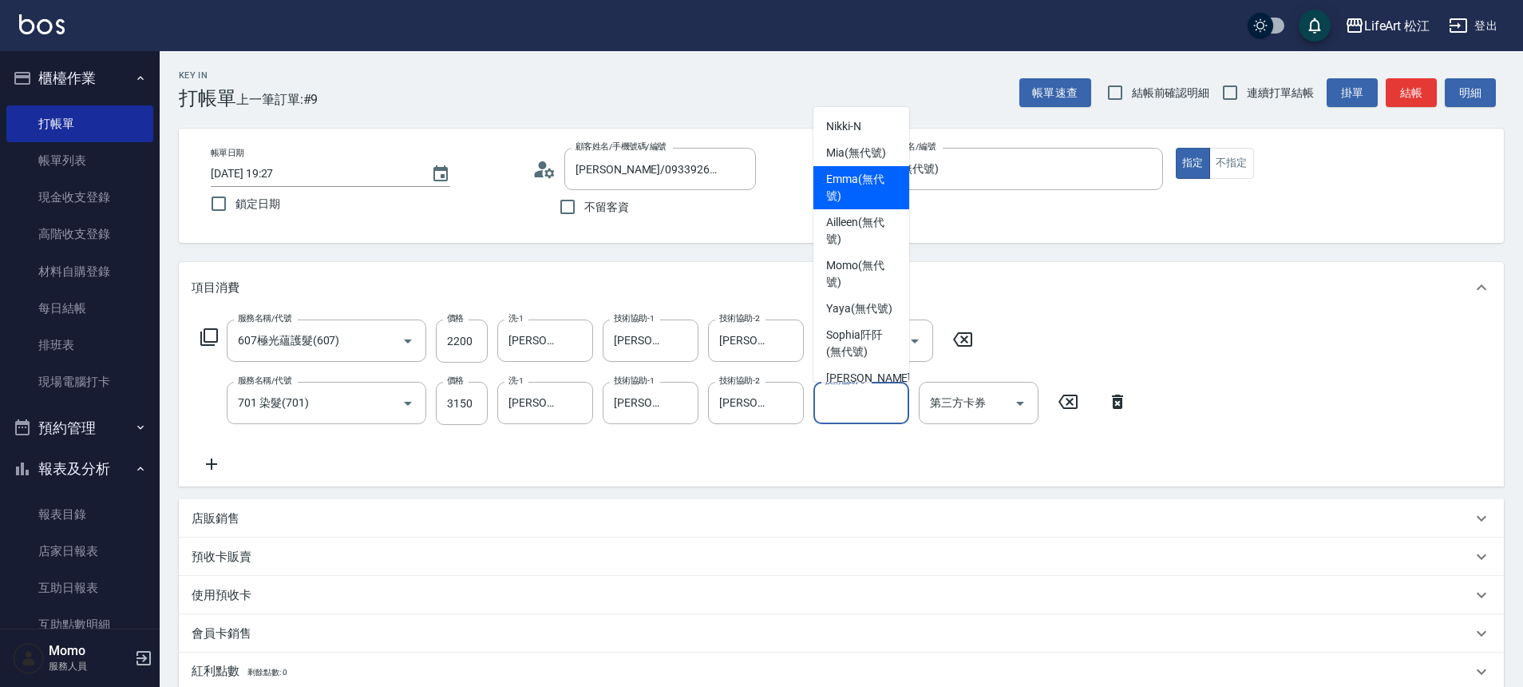
click at [834, 172] on span "[PERSON_NAME] (無代號)" at bounding box center [861, 188] width 70 height 34
type input "[PERSON_NAME](無代號)"
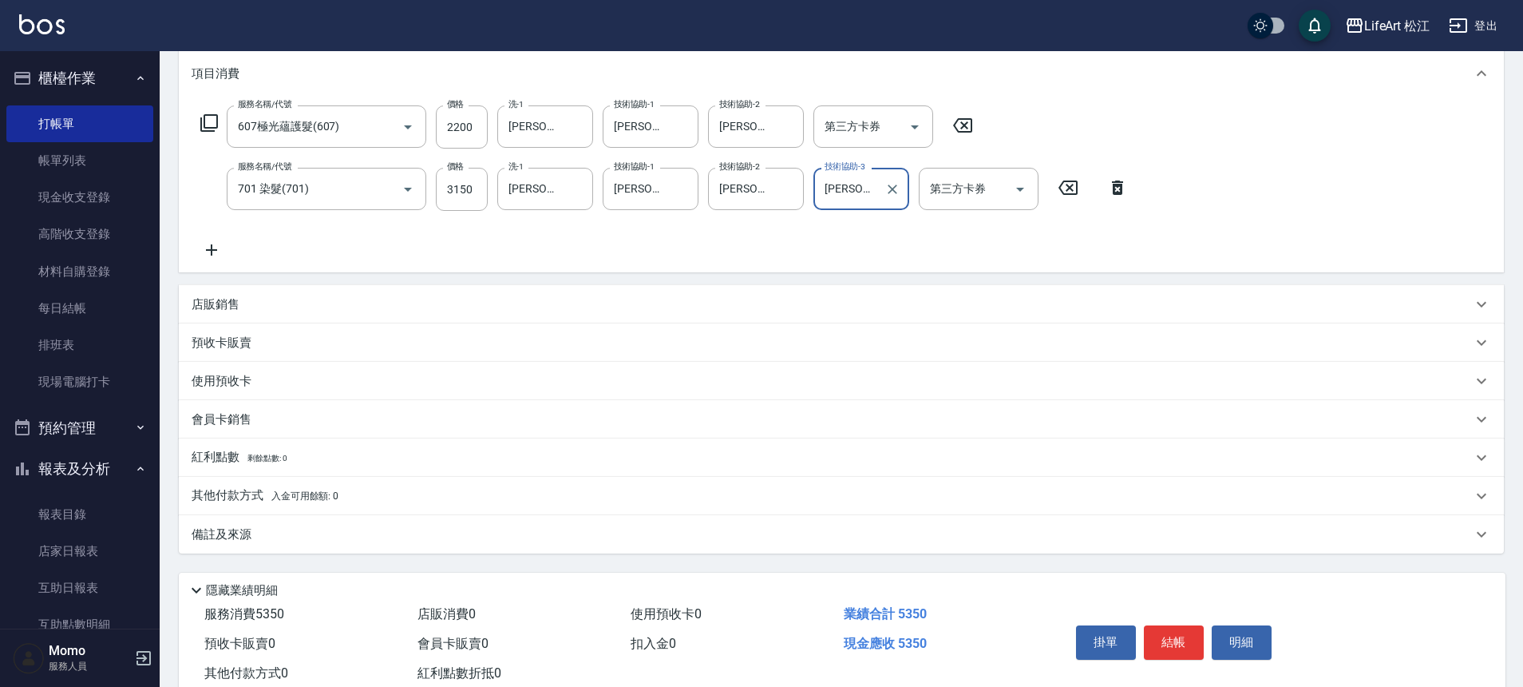
scroll to position [261, 0]
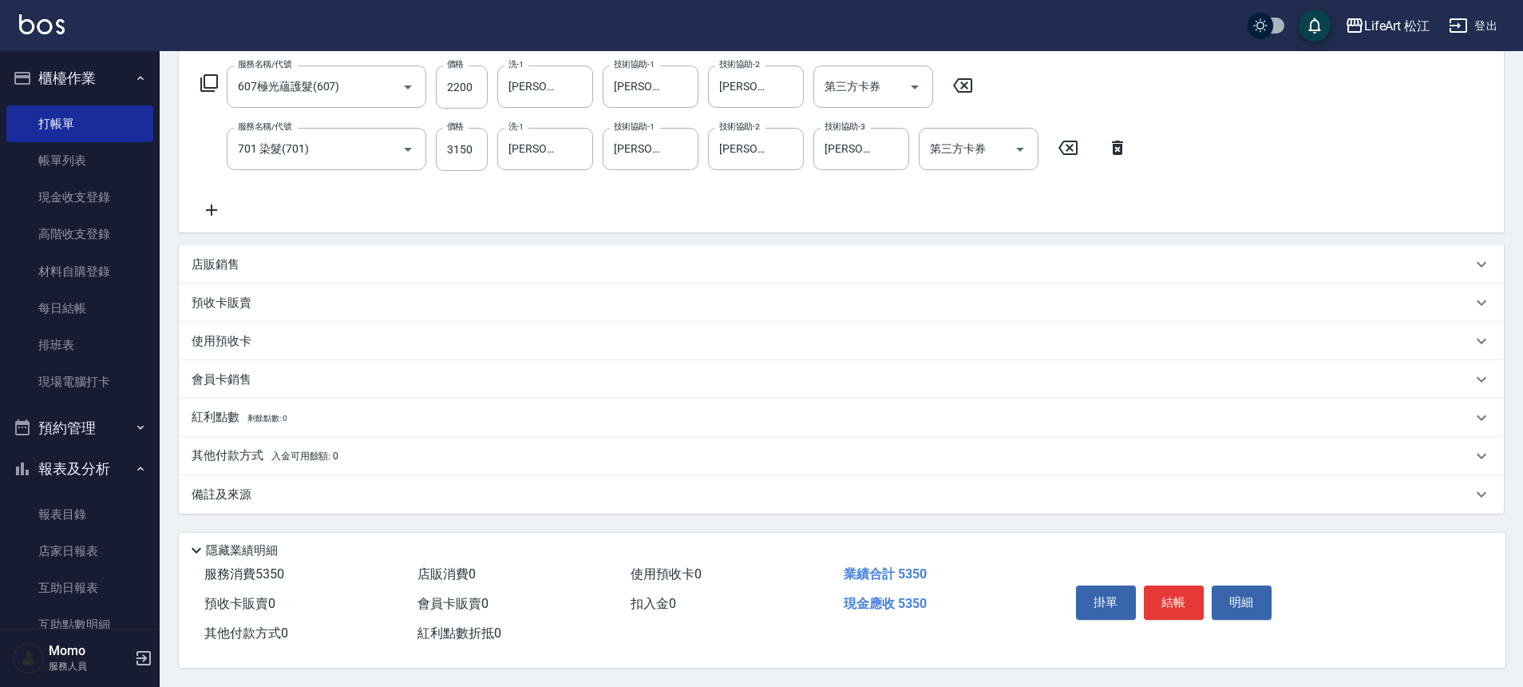
click at [305, 486] on div "備註及來源" at bounding box center [832, 494] width 1281 height 17
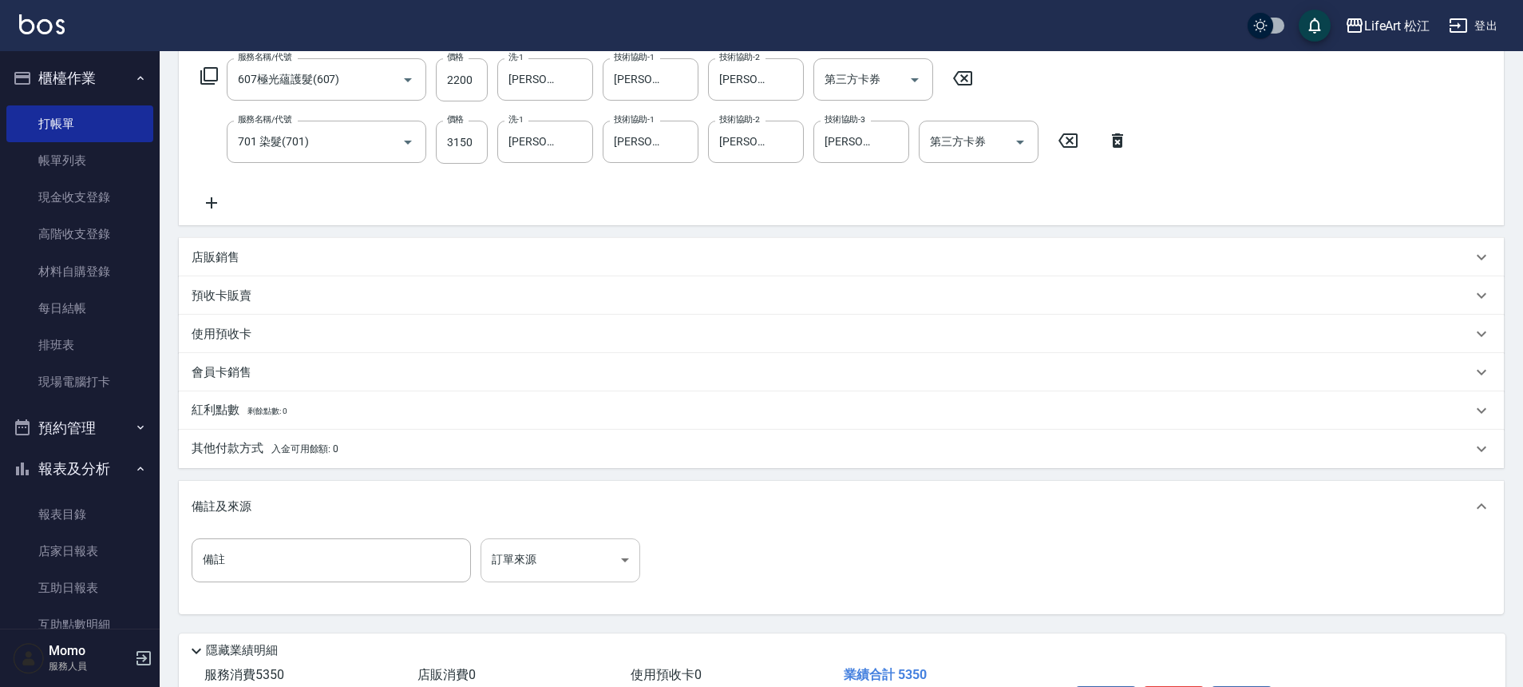
click at [595, 565] on body "LifeArt 松江 登出 櫃檯作業 打帳單 帳單列表 現金收支登錄 高階收支登錄 材料自購登錄 每日結帳 排班表 現場電腦打卡 預約管理 預約管理 單日預約…" at bounding box center [761, 263] width 1523 height 1048
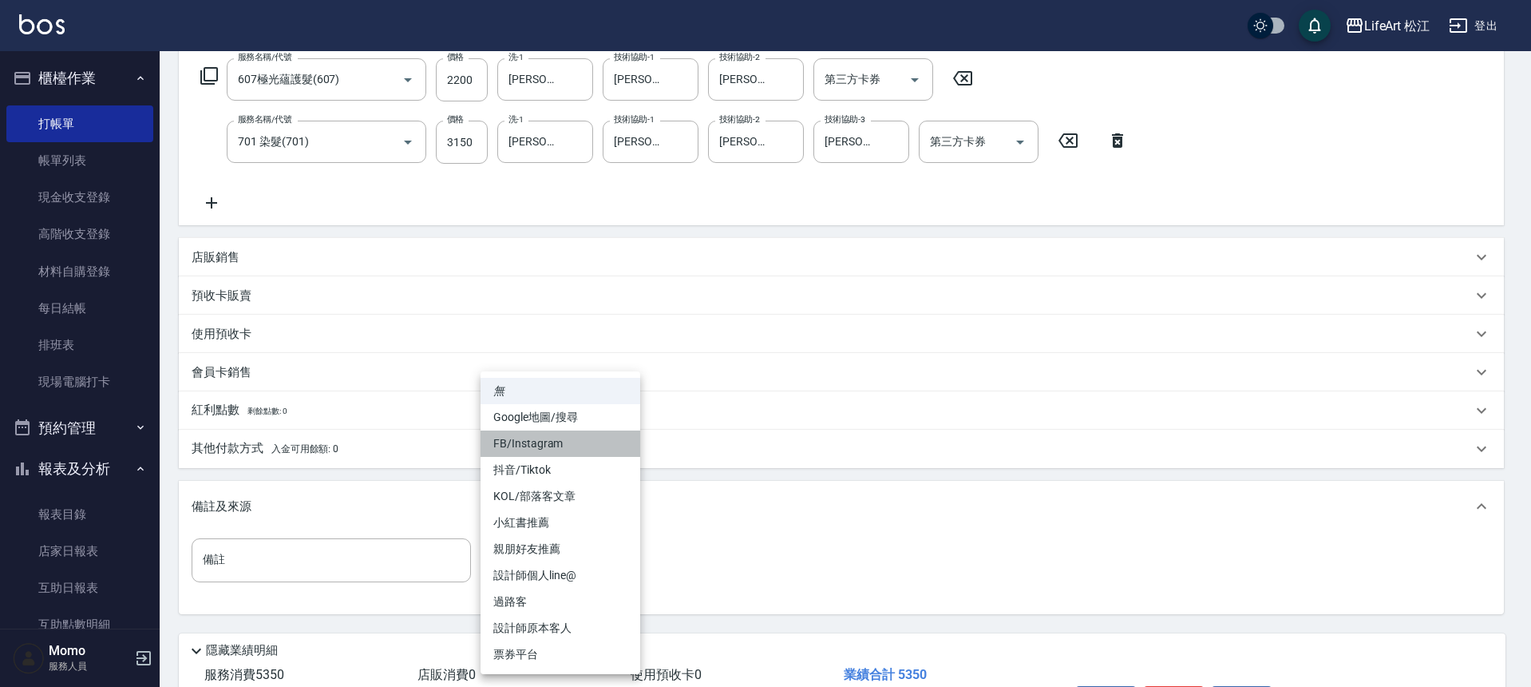
click at [538, 434] on li "FB/Instagram" at bounding box center [561, 443] width 160 height 26
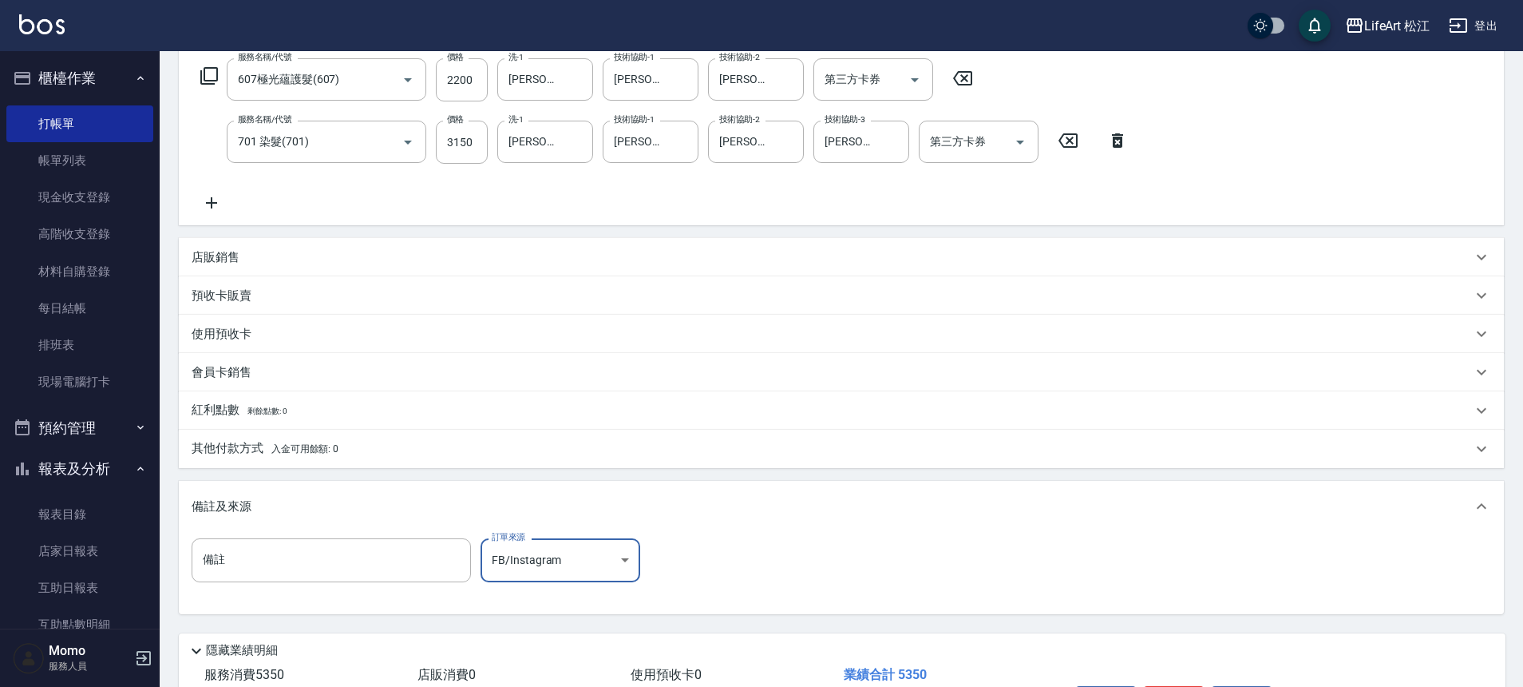
click at [299, 454] on p "其他付款方式 入金可用餘額: 0" at bounding box center [265, 449] width 147 height 18
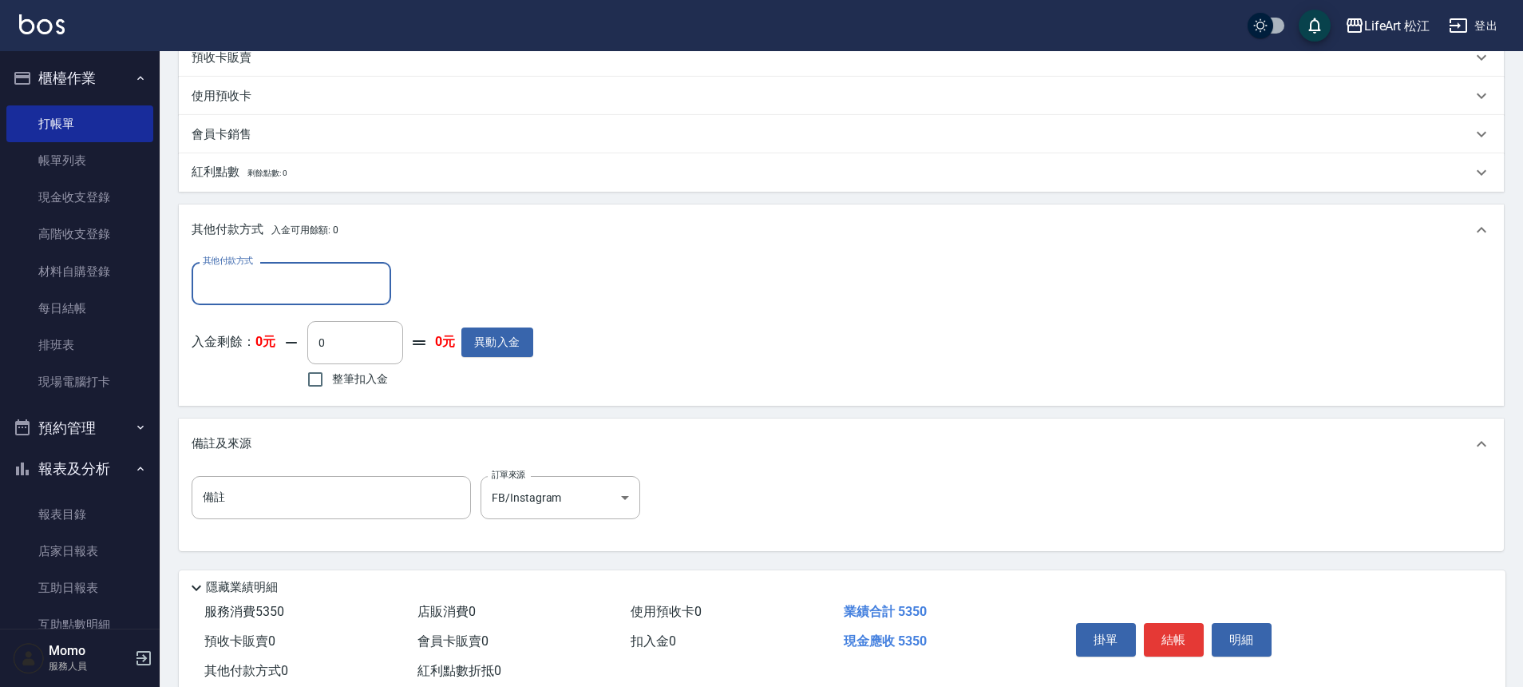
scroll to position [544, 0]
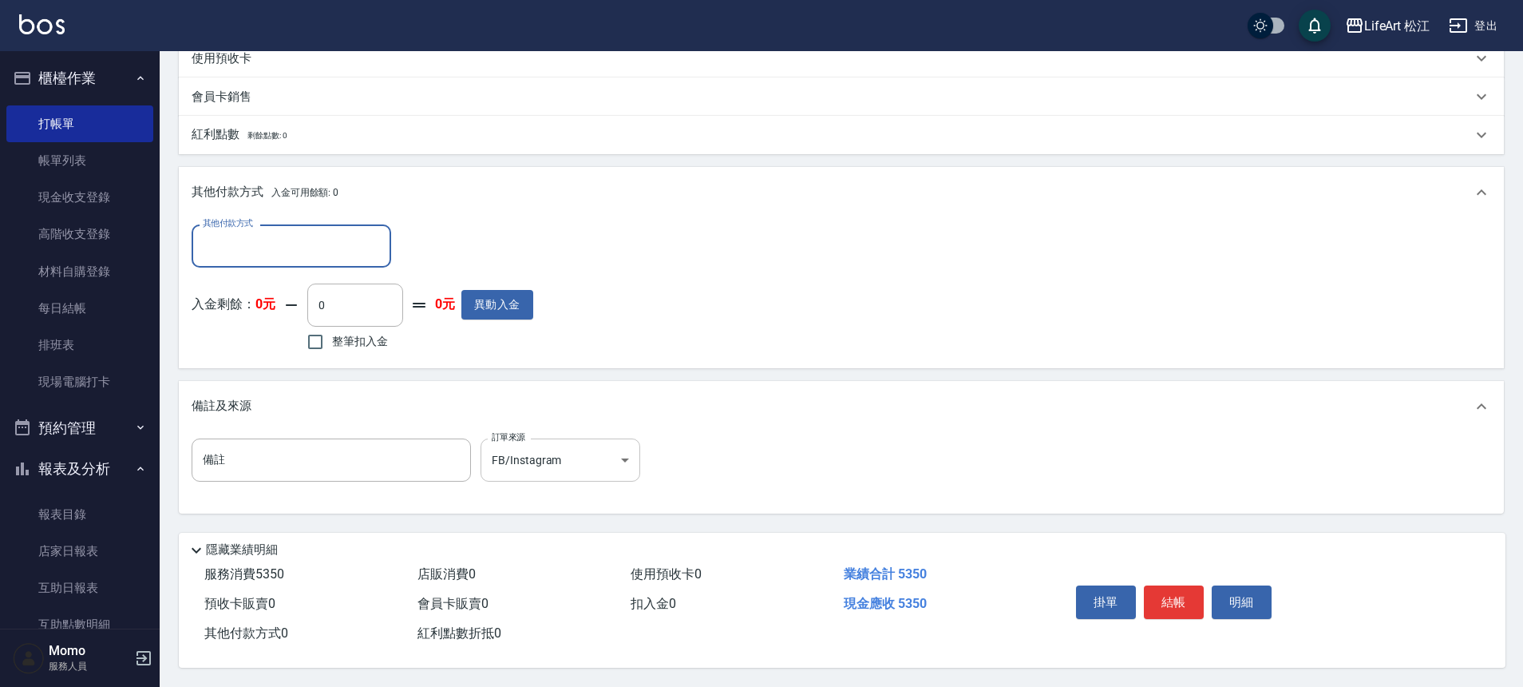
click at [582, 436] on body "LifeArt 松江 登出 櫃檯作業 打帳單 帳單列表 現金收支登錄 高階收支登錄 材料自購登錄 每日結帳 排班表 現場電腦打卡 預約管理 預約管理 單日預約…" at bounding box center [761, 74] width 1523 height 1223
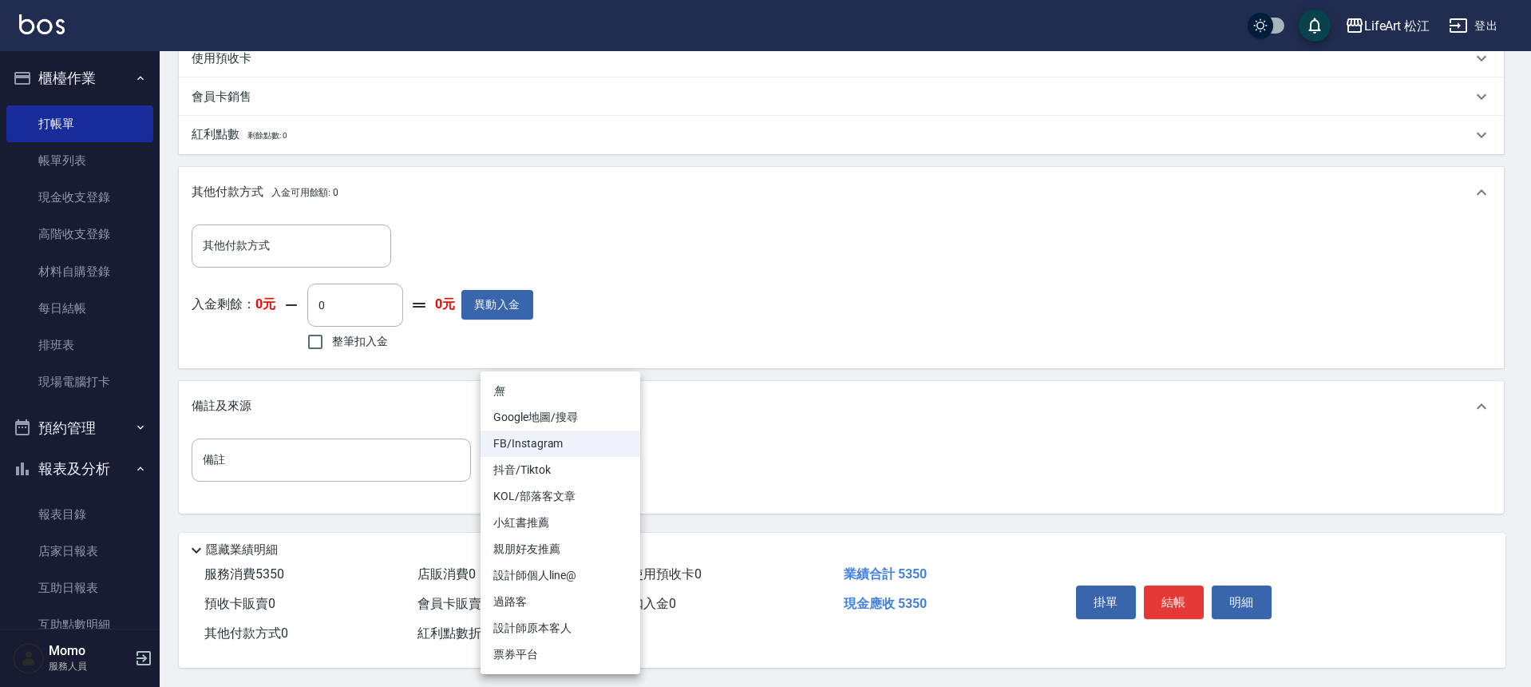
drag, startPoint x: 571, startPoint y: 578, endPoint x: 560, endPoint y: 553, distance: 27.2
click at [570, 578] on li "設計師個人line@" at bounding box center [561, 575] width 160 height 26
type input "設計師個人line@"
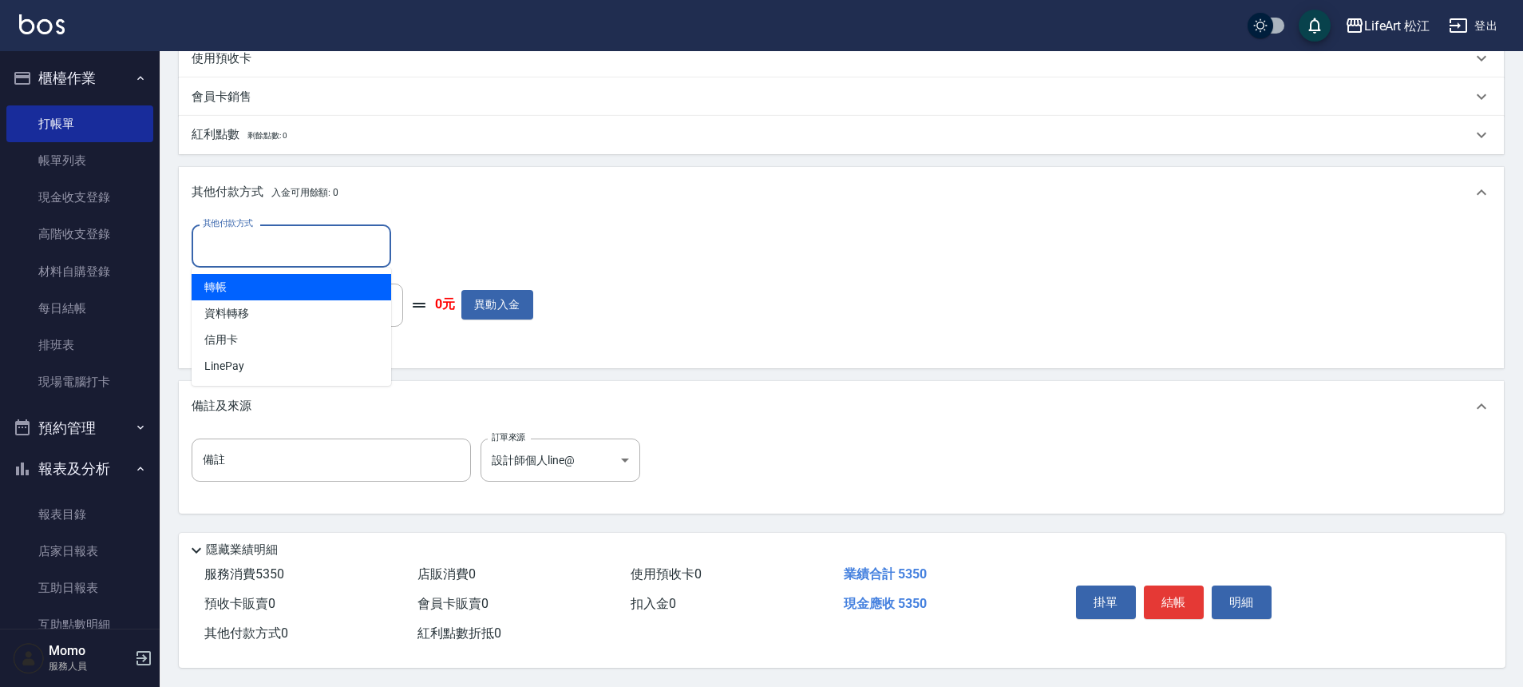
click at [317, 232] on input "其他付款方式" at bounding box center [291, 246] width 185 height 28
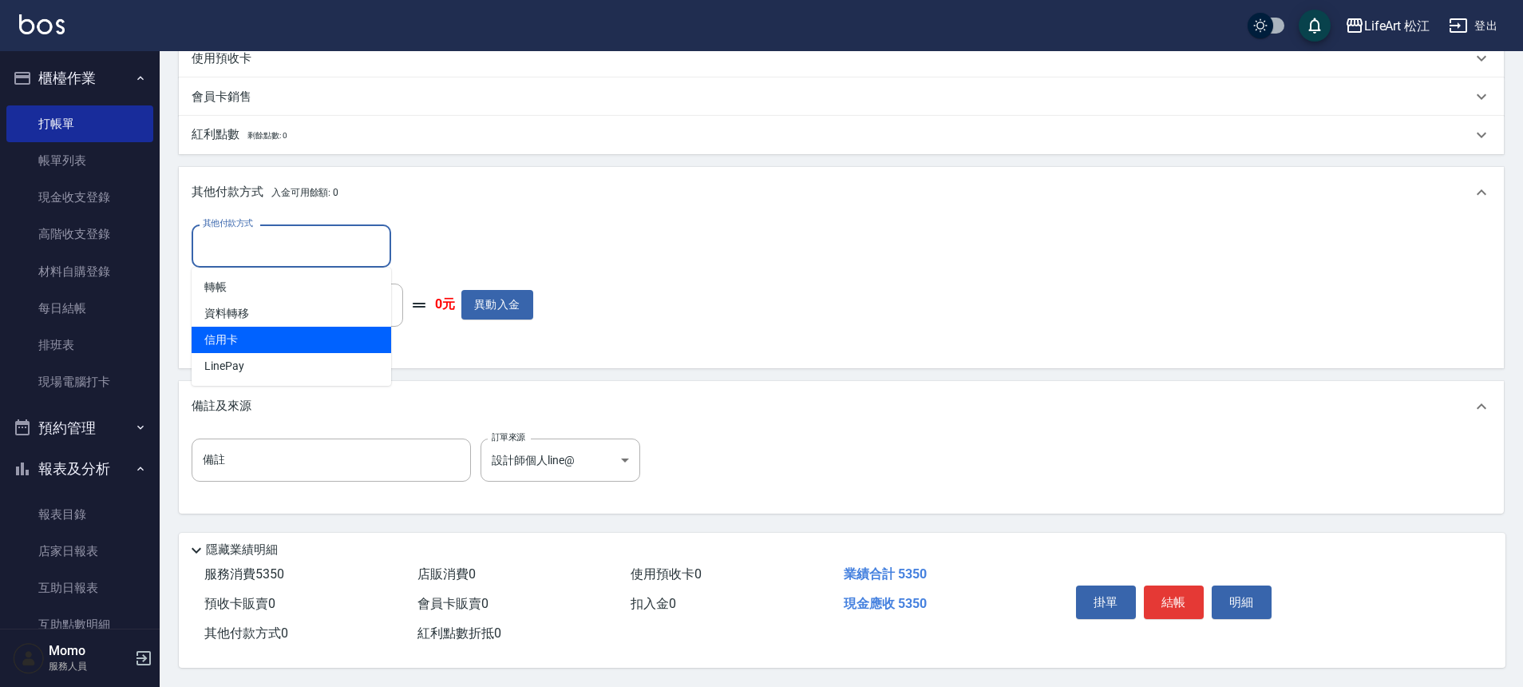
click at [266, 353] on span "LinePay" at bounding box center [292, 366] width 200 height 26
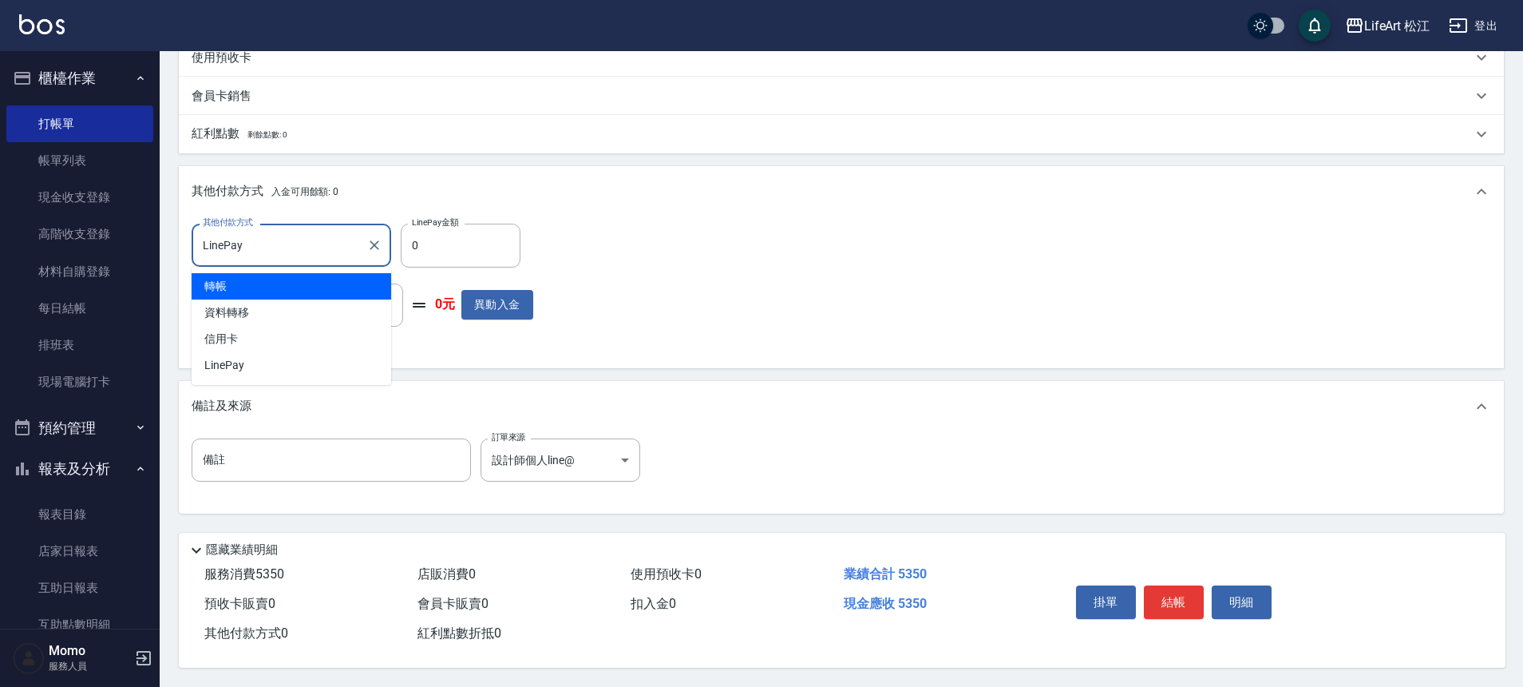
click at [281, 237] on input "LinePay" at bounding box center [279, 245] width 161 height 28
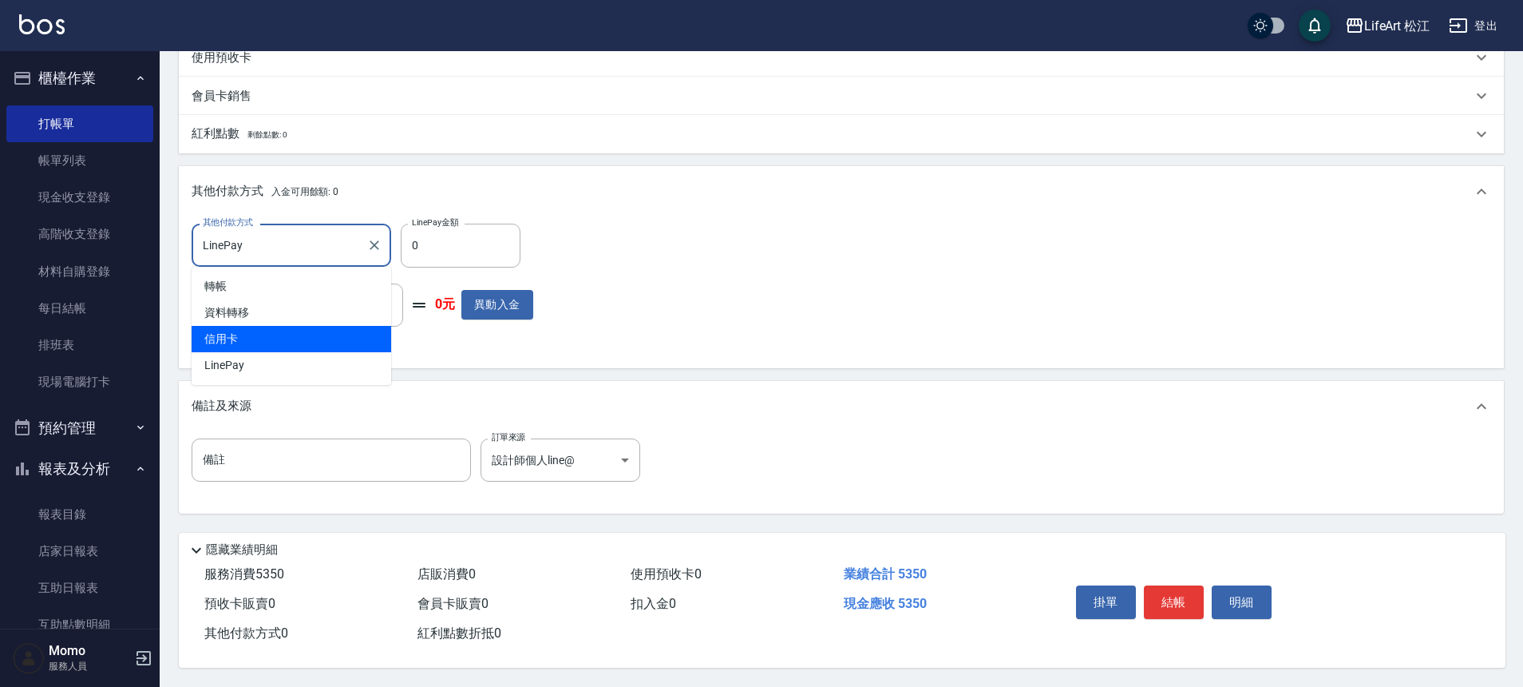
click at [272, 335] on span "信用卡" at bounding box center [292, 339] width 200 height 26
type input "信用卡"
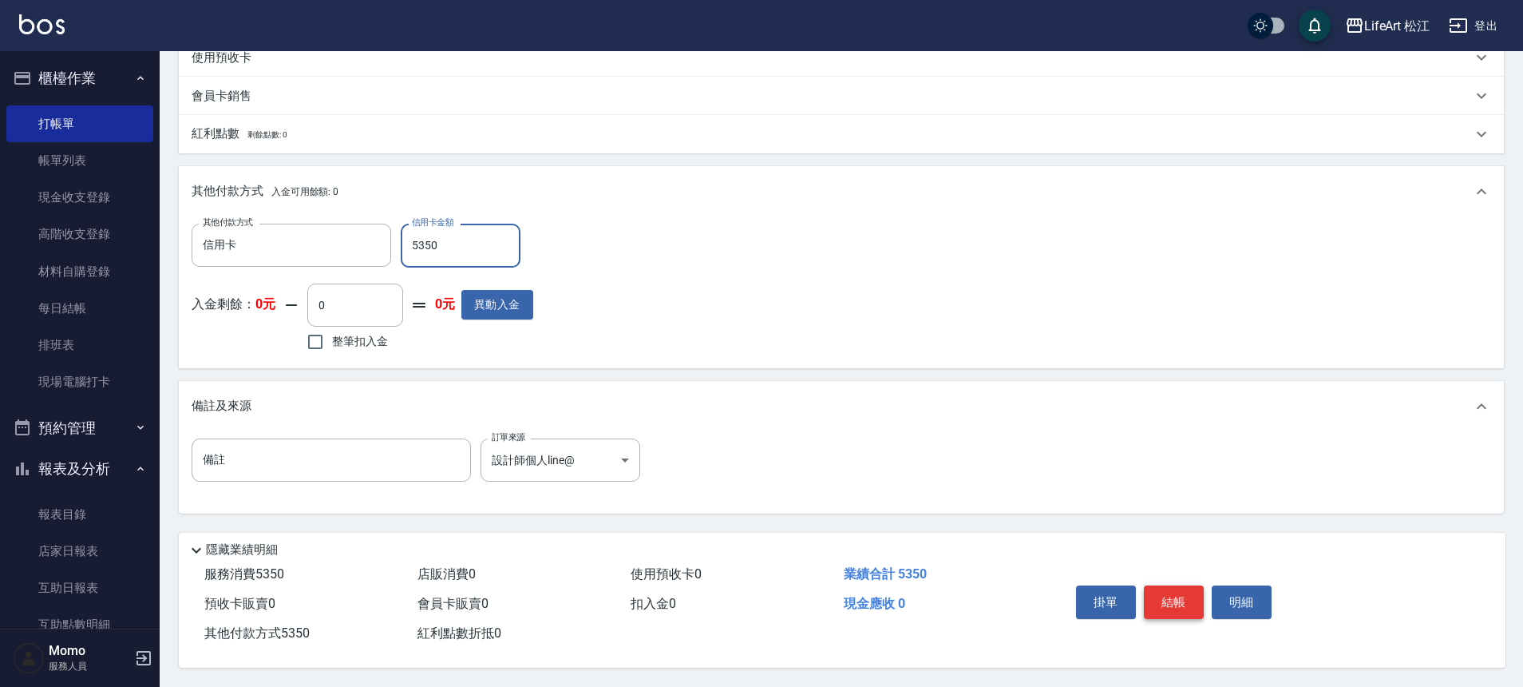
type input "5350"
click at [1168, 597] on button "結帳" at bounding box center [1174, 602] width 60 height 34
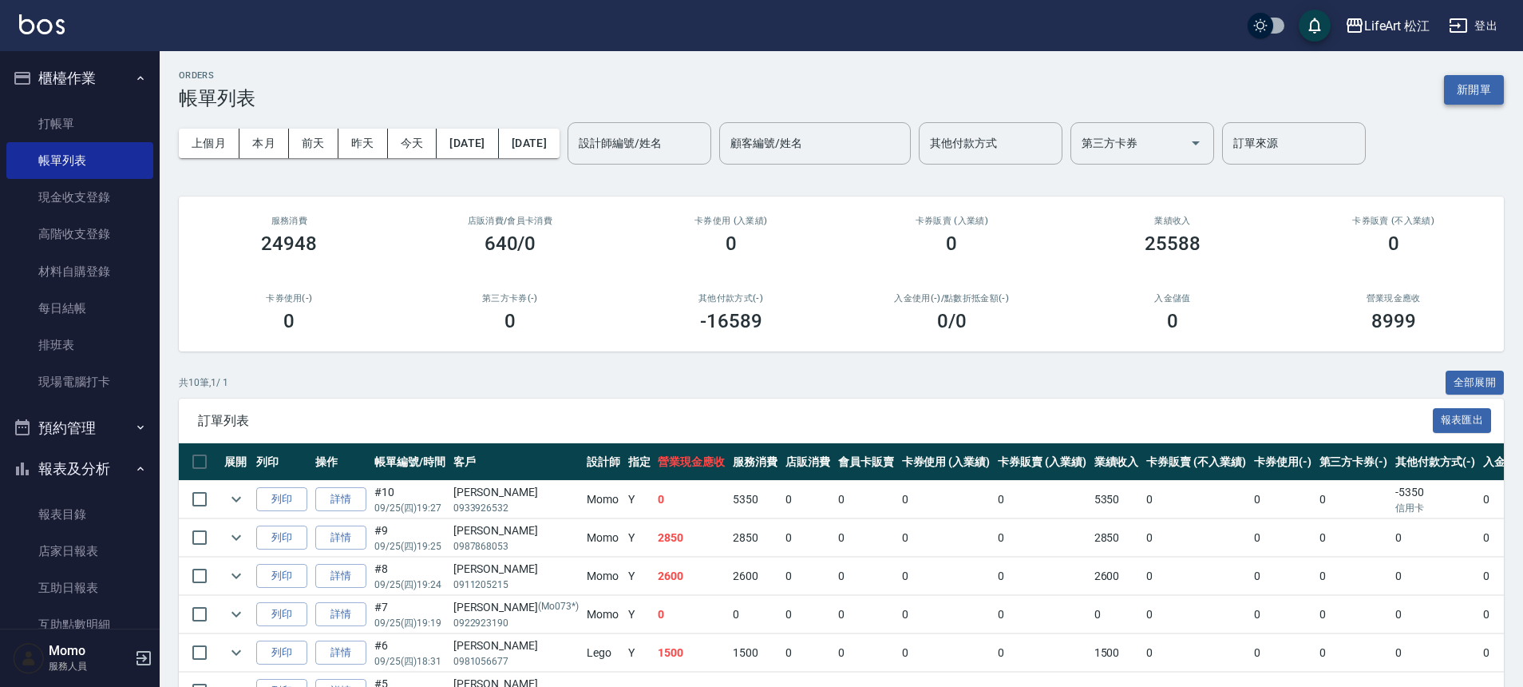
click at [1488, 82] on button "新開單" at bounding box center [1474, 90] width 60 height 30
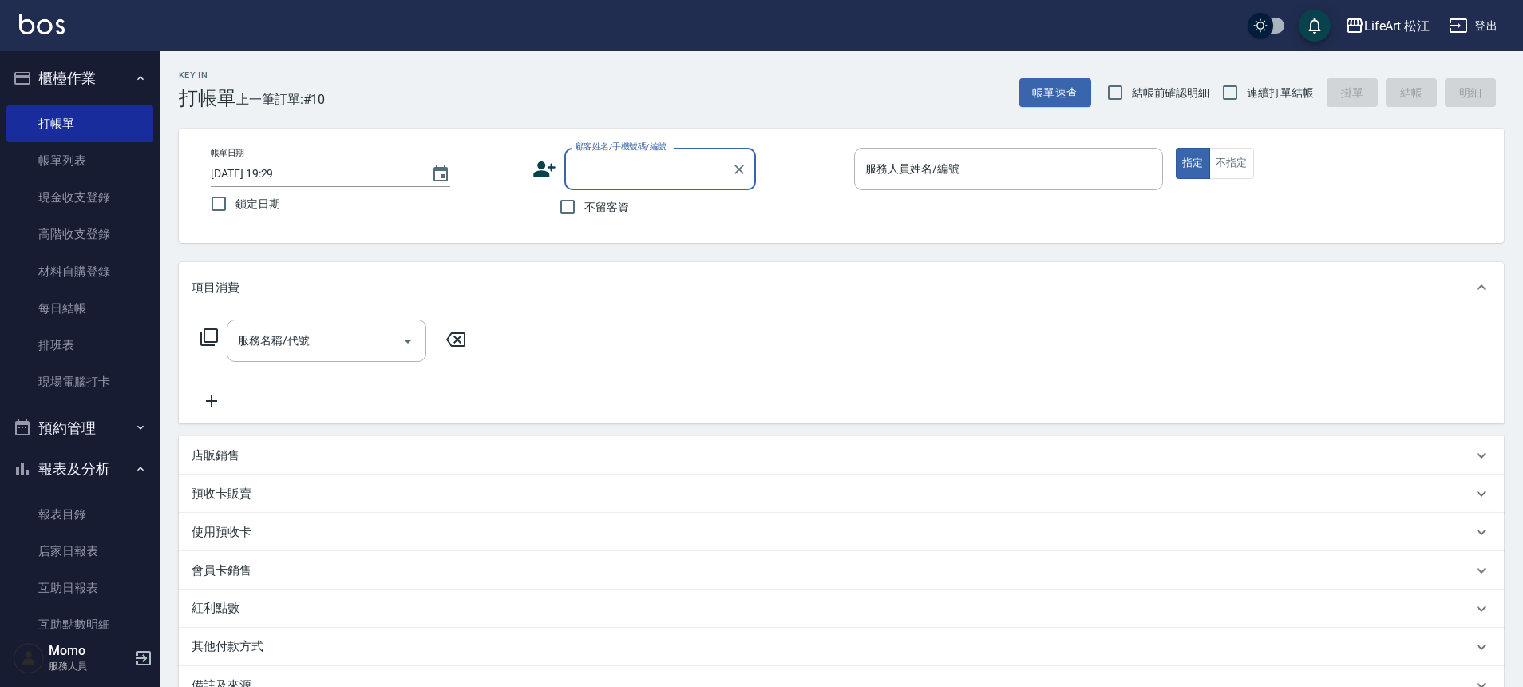
type input "Ｈ"
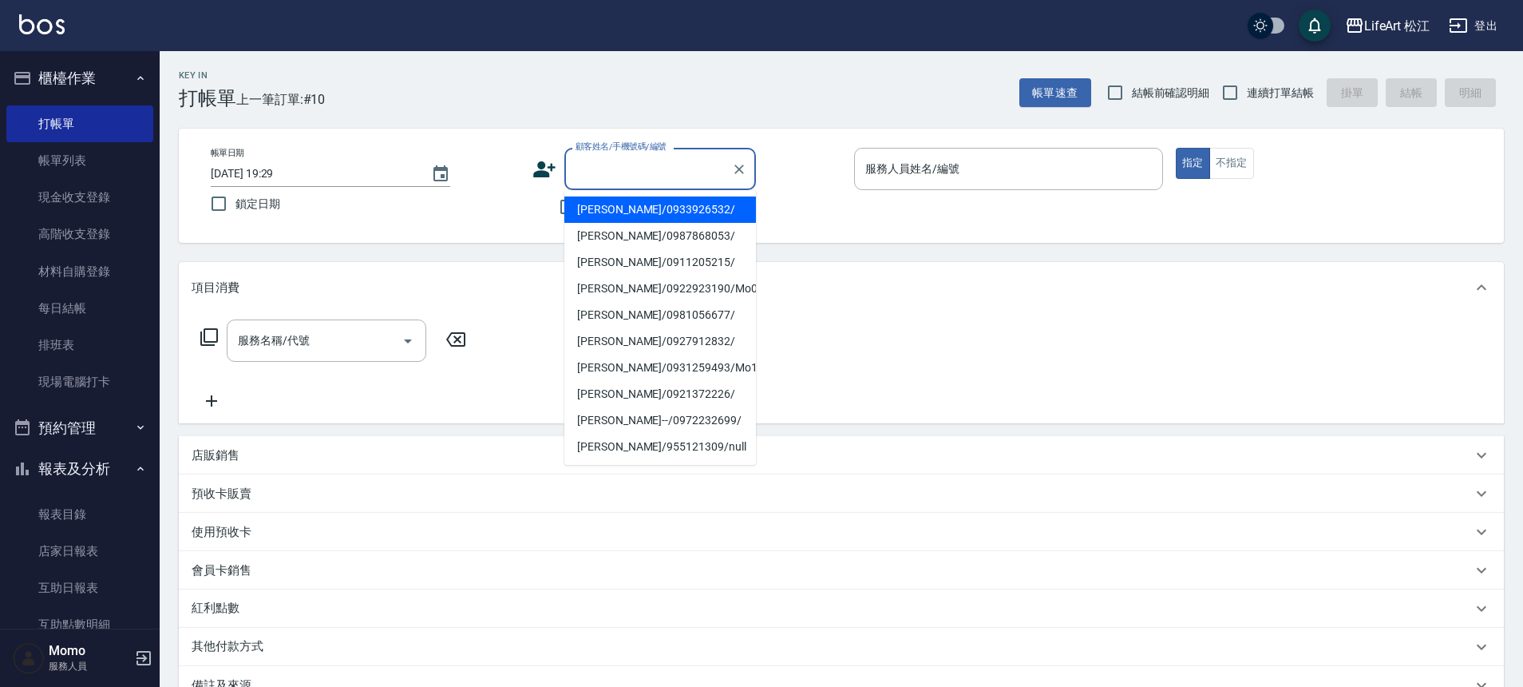
type input "J"
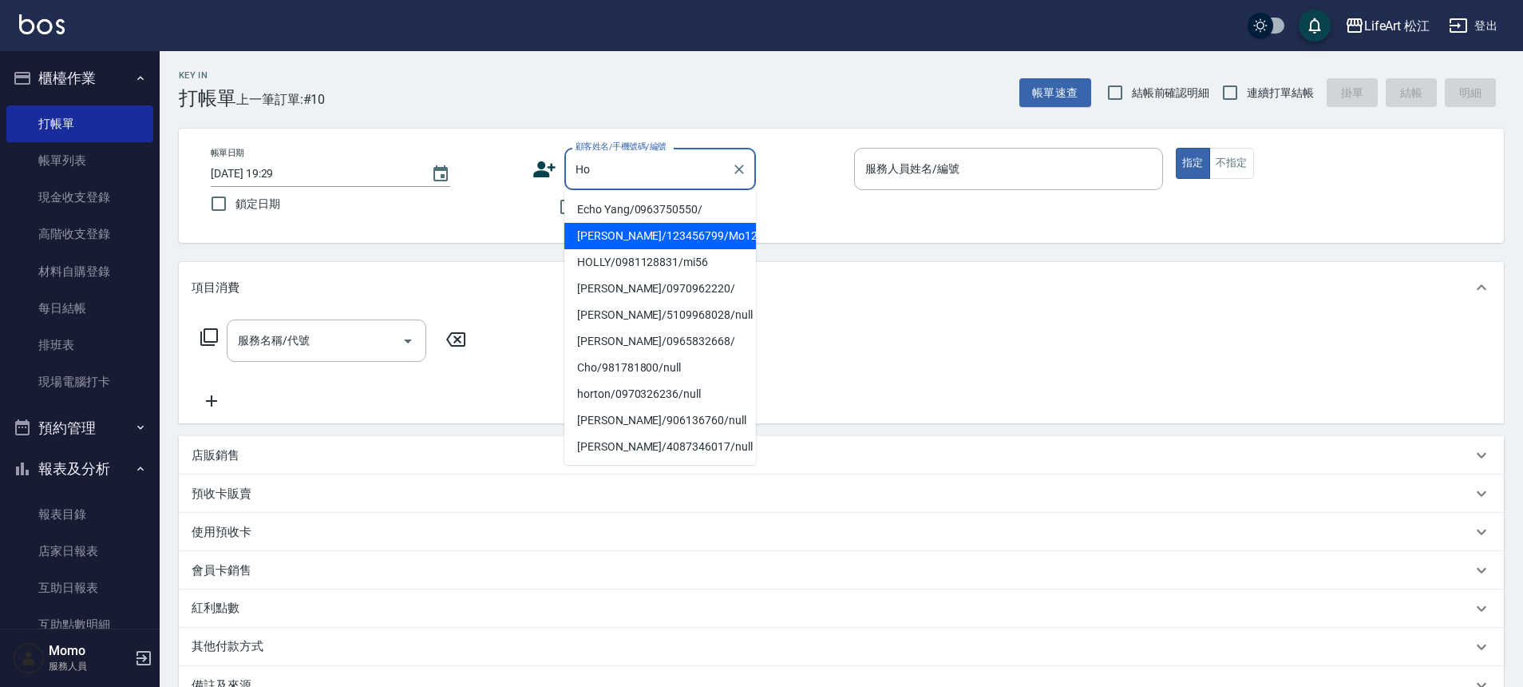
click at [658, 235] on li "[PERSON_NAME]/123456799/Mo126" at bounding box center [661, 236] width 192 height 26
type input "[PERSON_NAME]/123456799/Mo126"
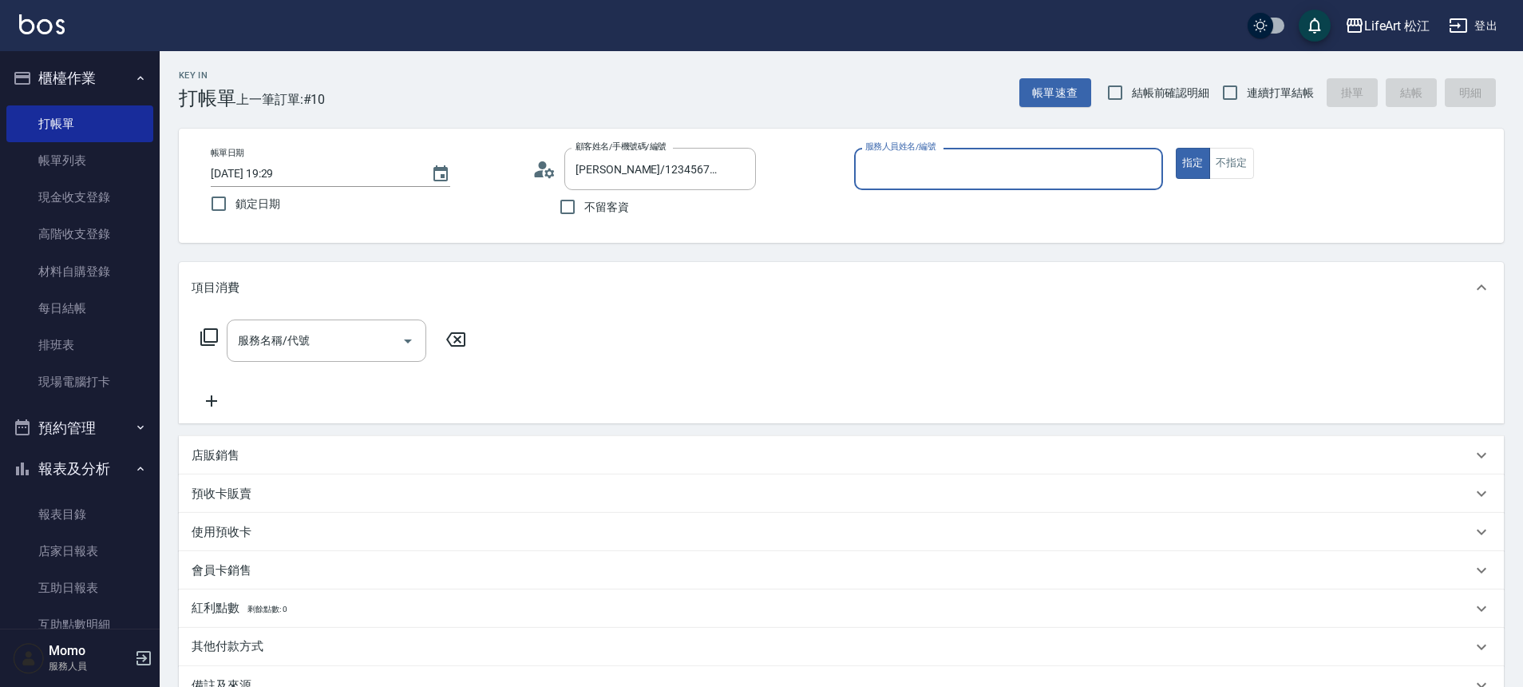
type input "Momo(無代號)"
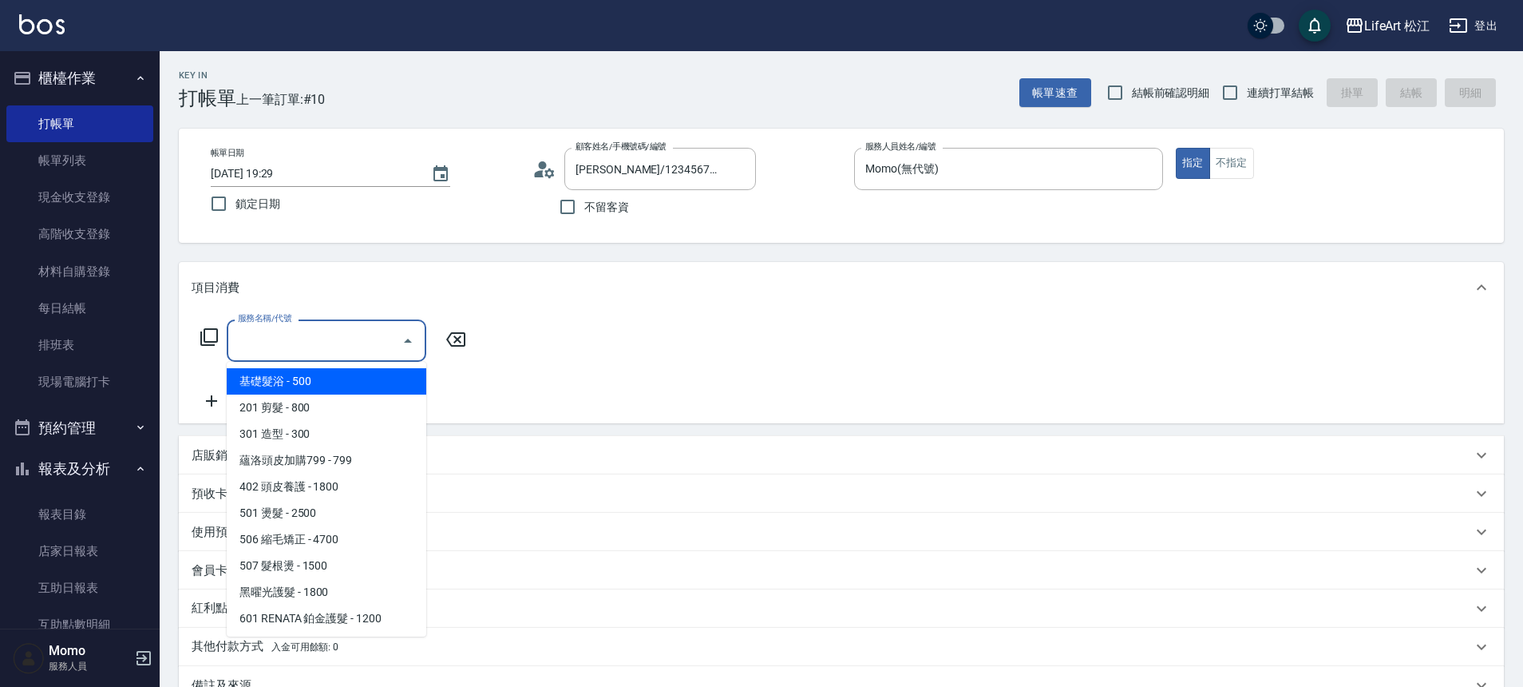
click at [299, 339] on div "服務名稱/代號 服務名稱/代號" at bounding box center [327, 340] width 200 height 42
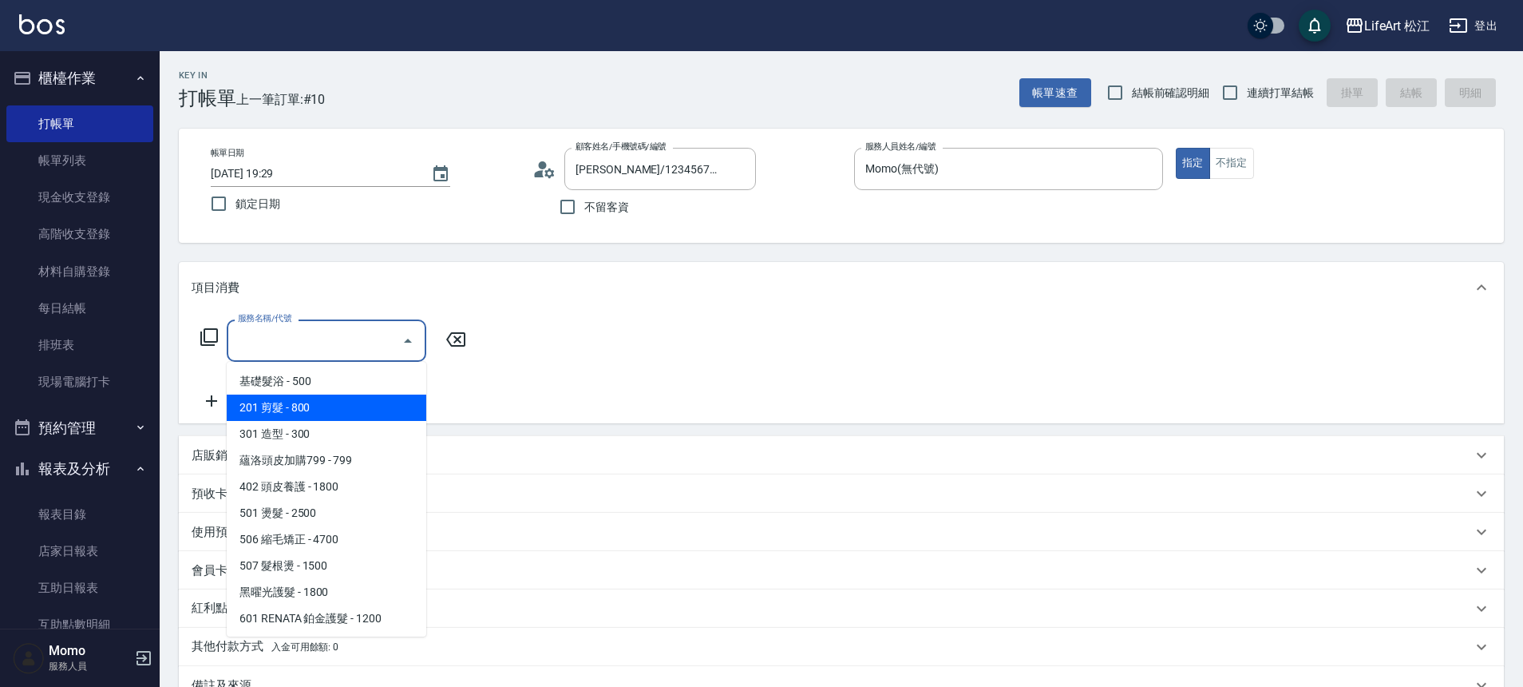
click at [303, 412] on span "201 剪髮 - 800" at bounding box center [327, 407] width 200 height 26
type input "201 剪髮(201)"
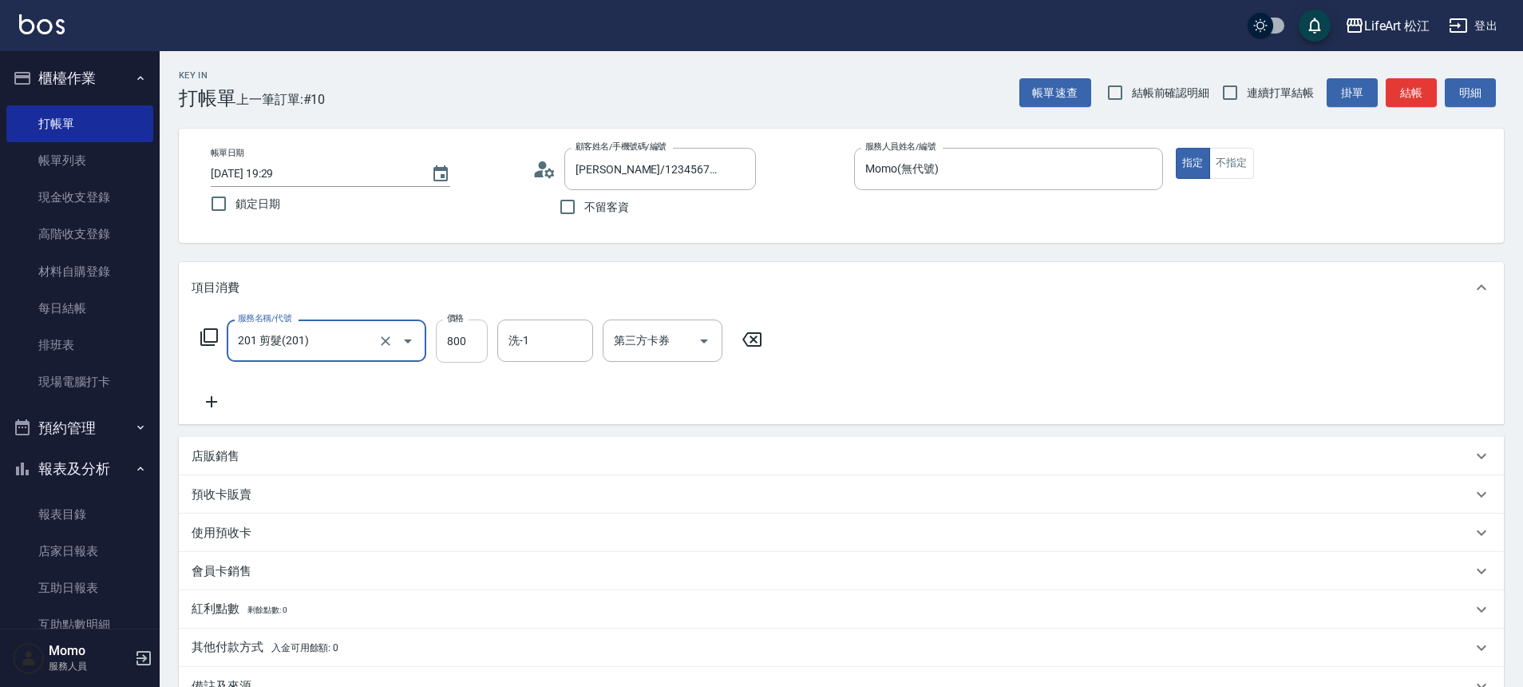
click at [477, 334] on input "800" at bounding box center [462, 340] width 52 height 43
click at [561, 325] on div "洗-1" at bounding box center [545, 340] width 96 height 42
type input "1000"
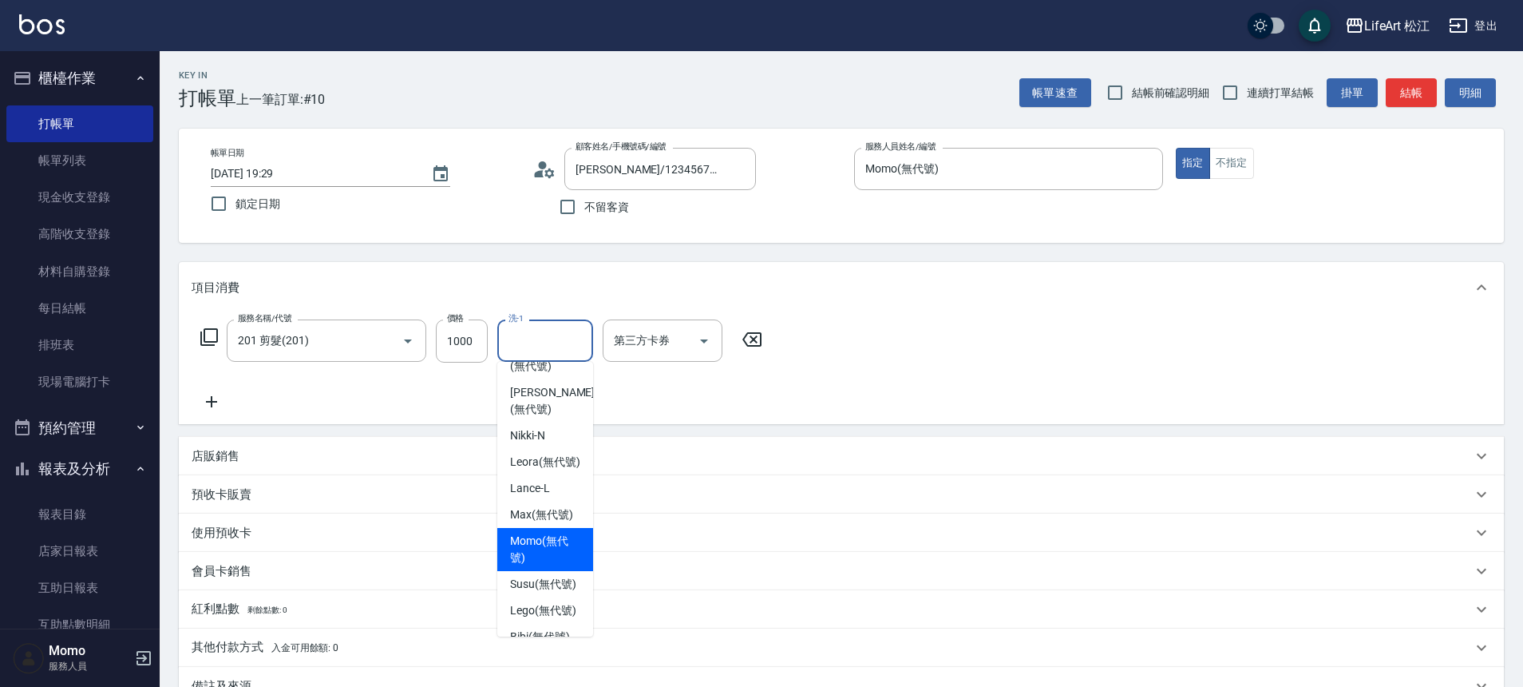
scroll to position [211, 0]
click at [529, 596] on span "Susu (無代號)" at bounding box center [543, 587] width 66 height 17
type input "Susu(無代號)"
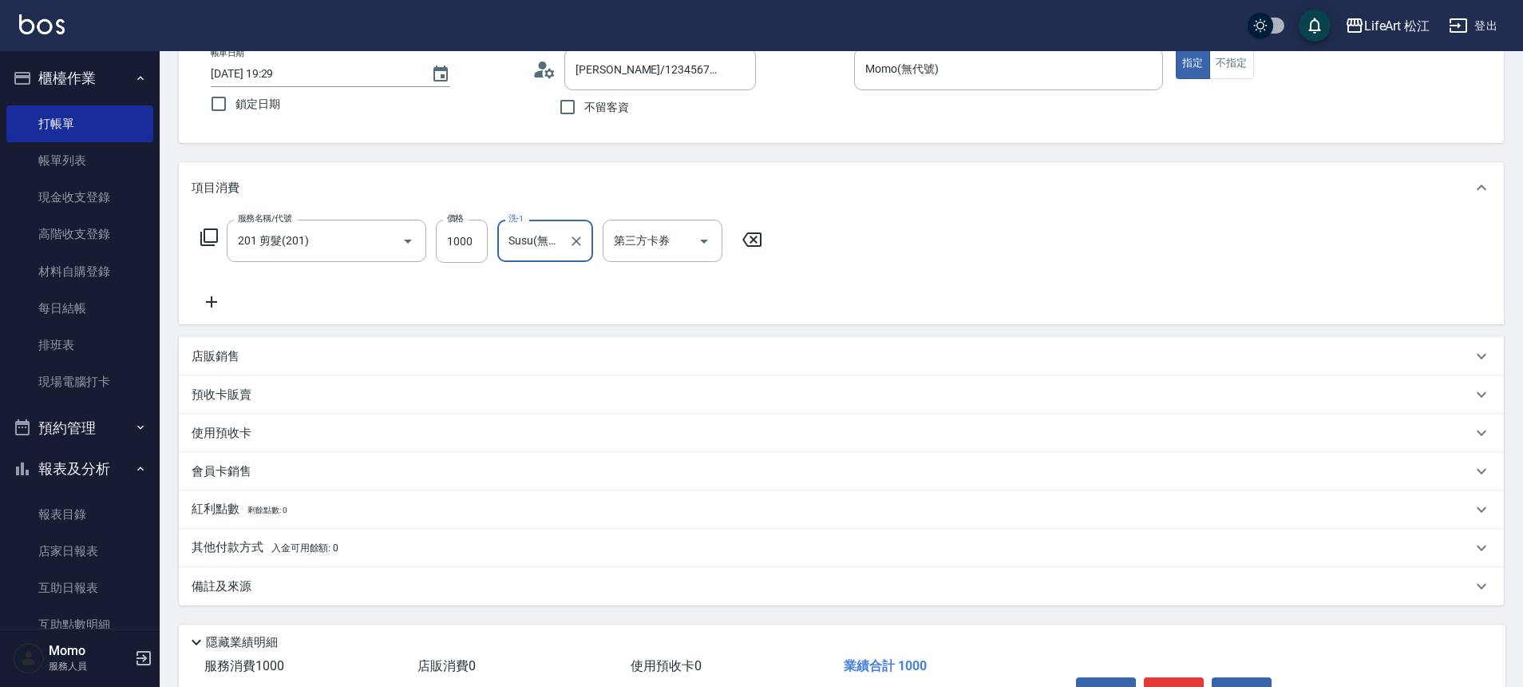
scroll to position [199, 0]
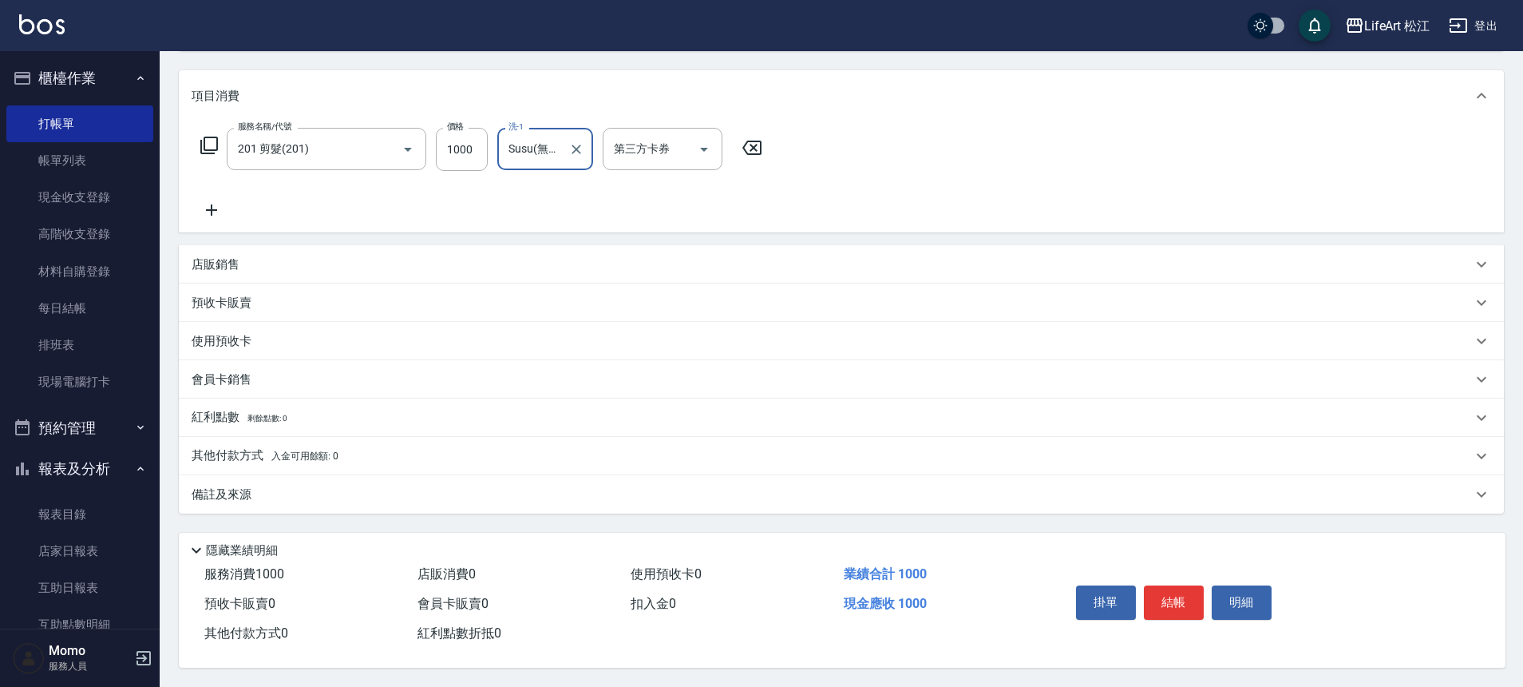
click at [351, 486] on div "備註及來源" at bounding box center [832, 494] width 1281 height 17
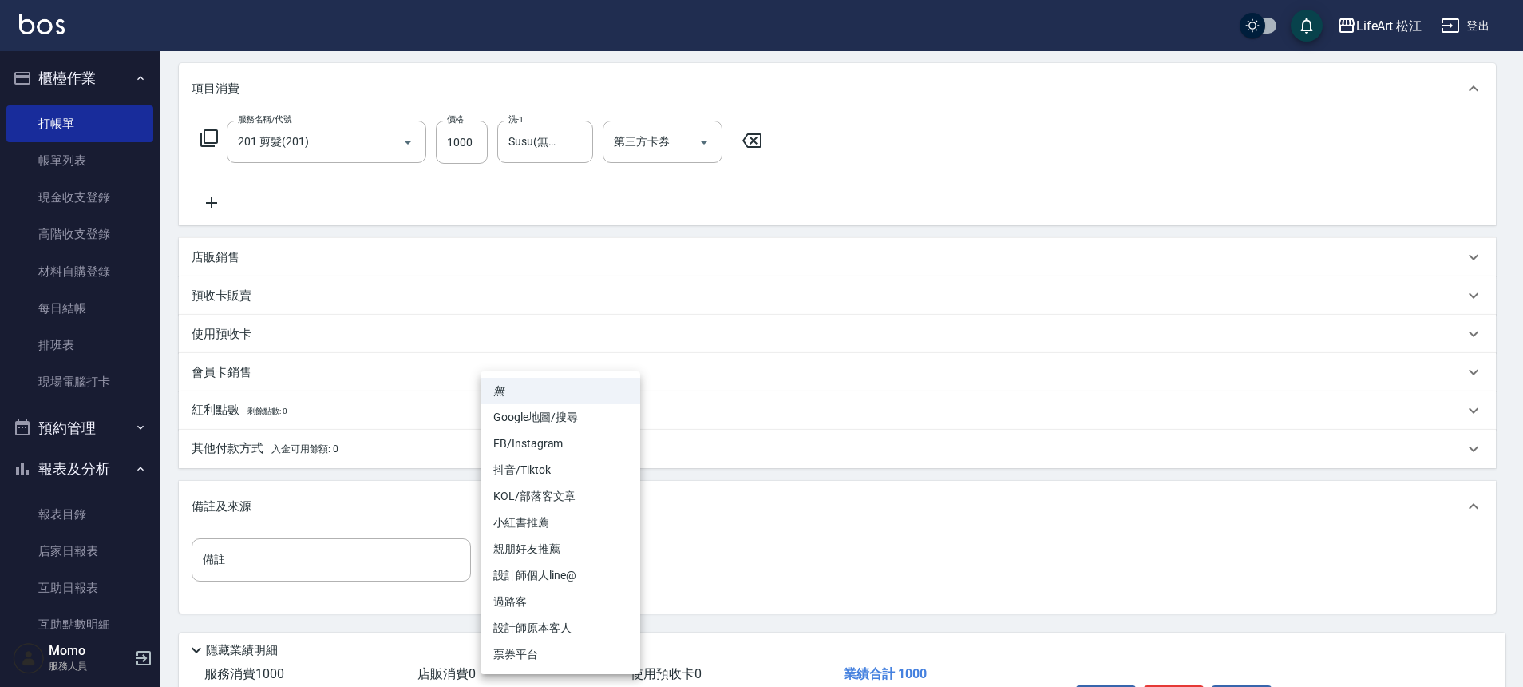
click at [542, 548] on body "LifeArt 松江 登出 櫃檯作業 打帳單 帳單列表 現金收支登錄 高階收支登錄 材料自購登錄 每日結帳 排班表 現場電腦打卡 預約管理 預約管理 單日預約…" at bounding box center [761, 293] width 1523 height 985
click at [543, 579] on li "設計師個人line@" at bounding box center [561, 575] width 160 height 26
type input "設計師個人line@"
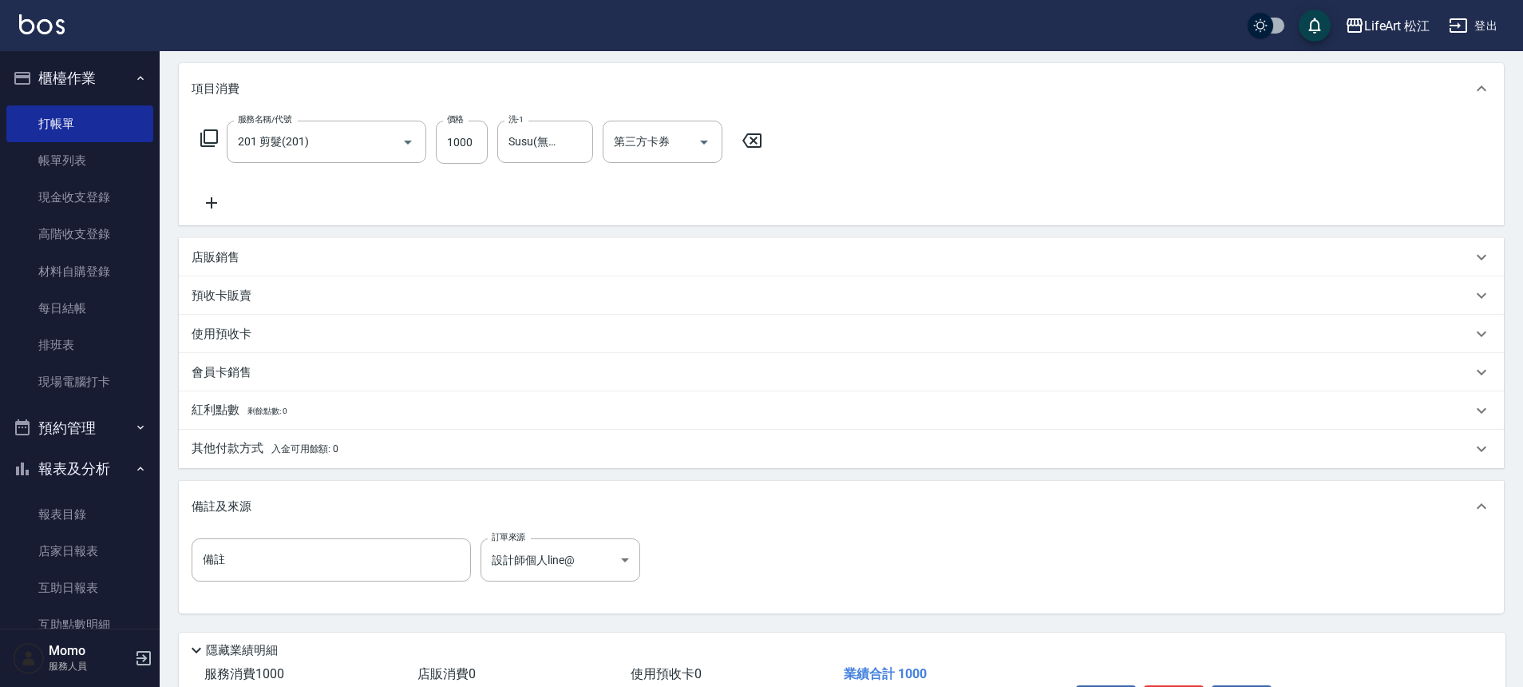
click at [340, 452] on div "其他付款方式 入金可用餘額: 0" at bounding box center [832, 449] width 1281 height 18
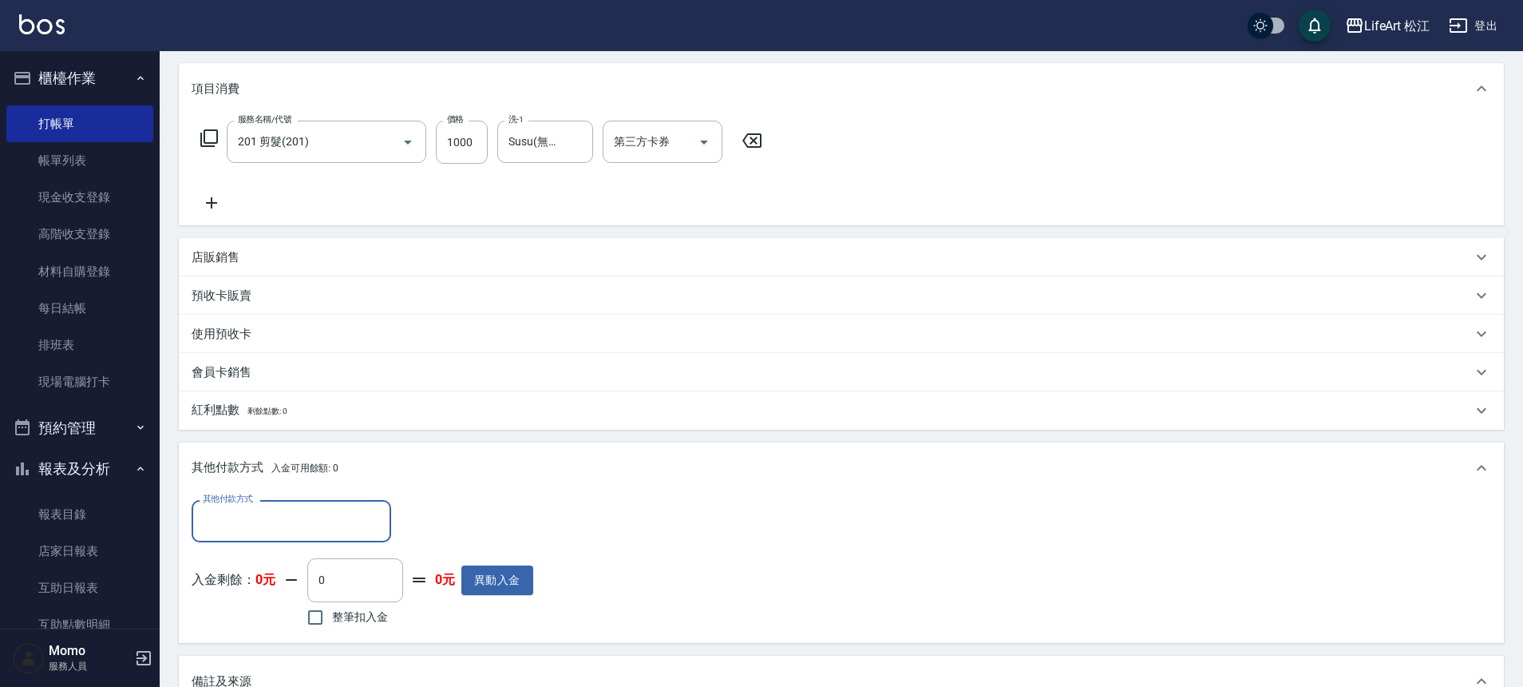
scroll to position [1, 0]
click at [290, 509] on input "其他付款方式" at bounding box center [291, 521] width 185 height 28
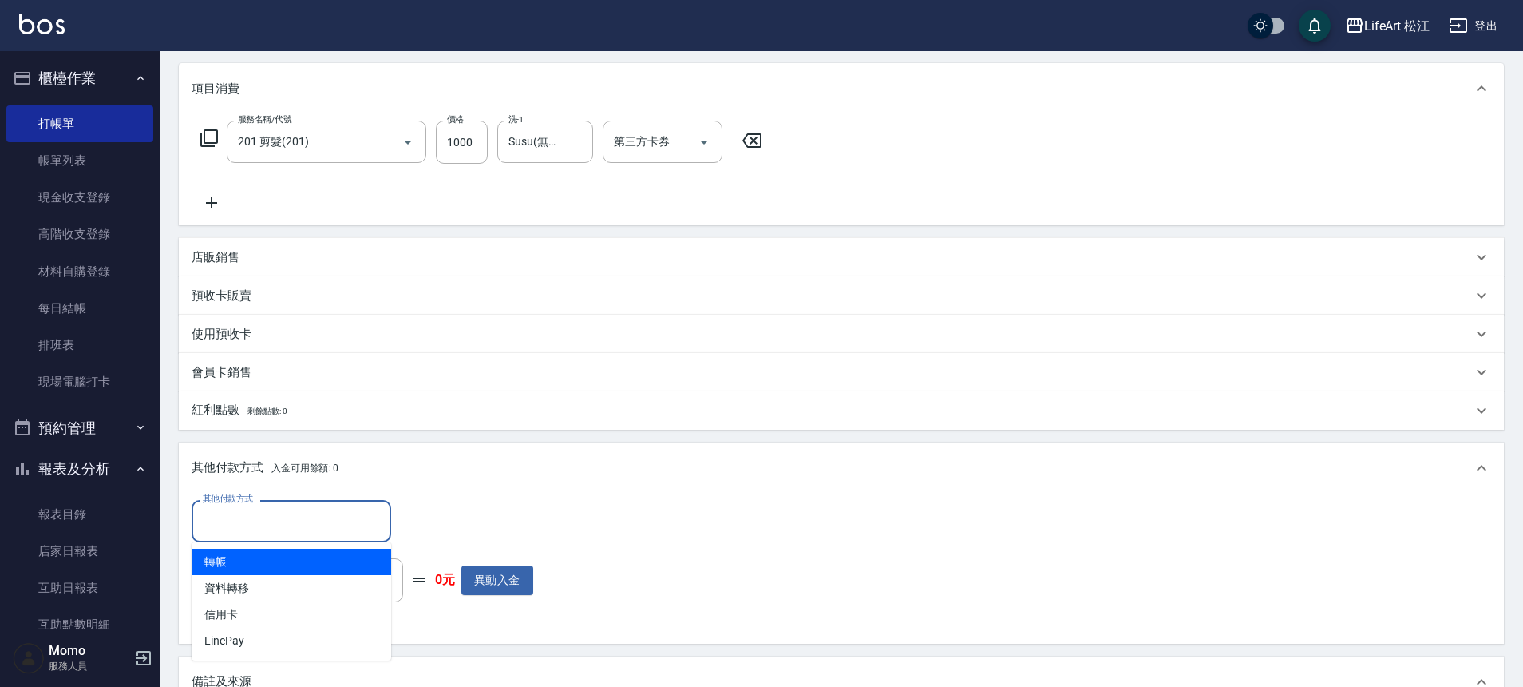
click at [287, 561] on span "轉帳" at bounding box center [292, 562] width 200 height 26
type input "轉帳"
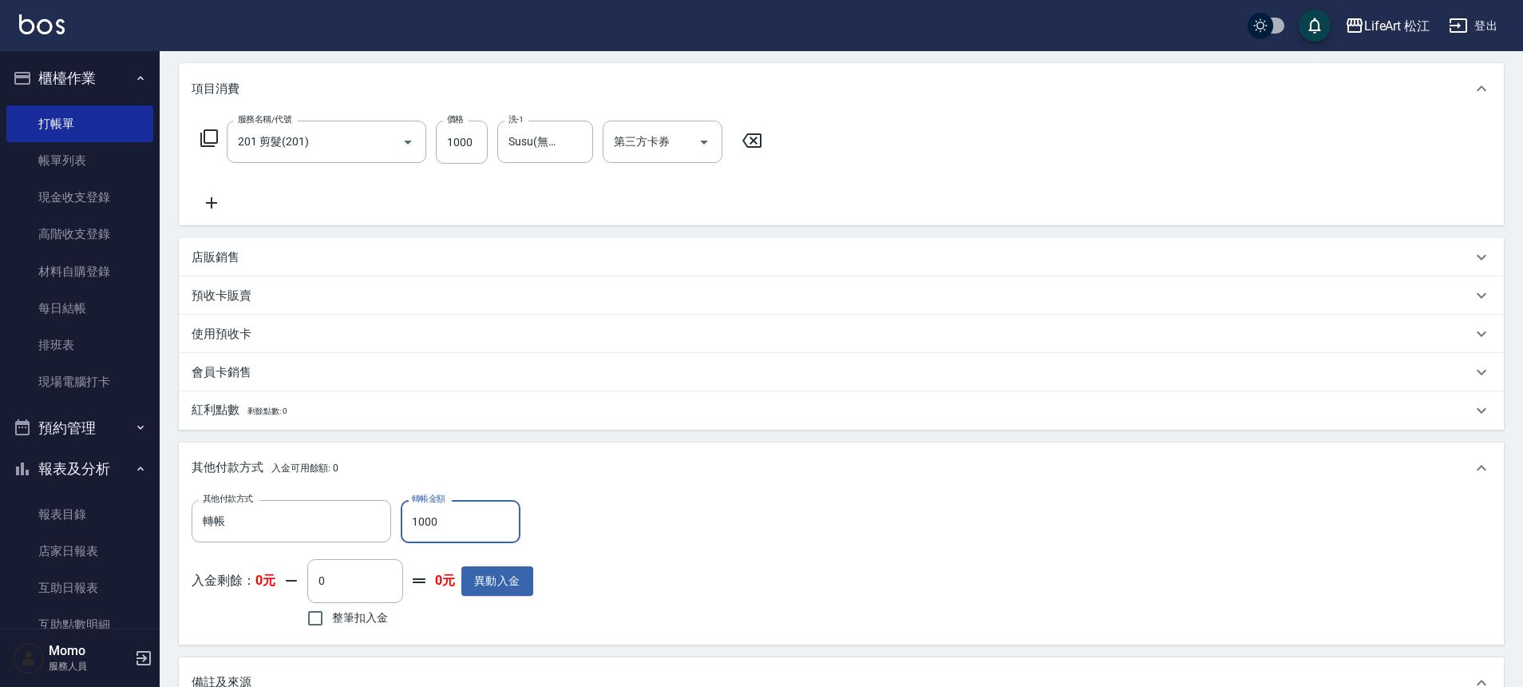
scroll to position [482, 0]
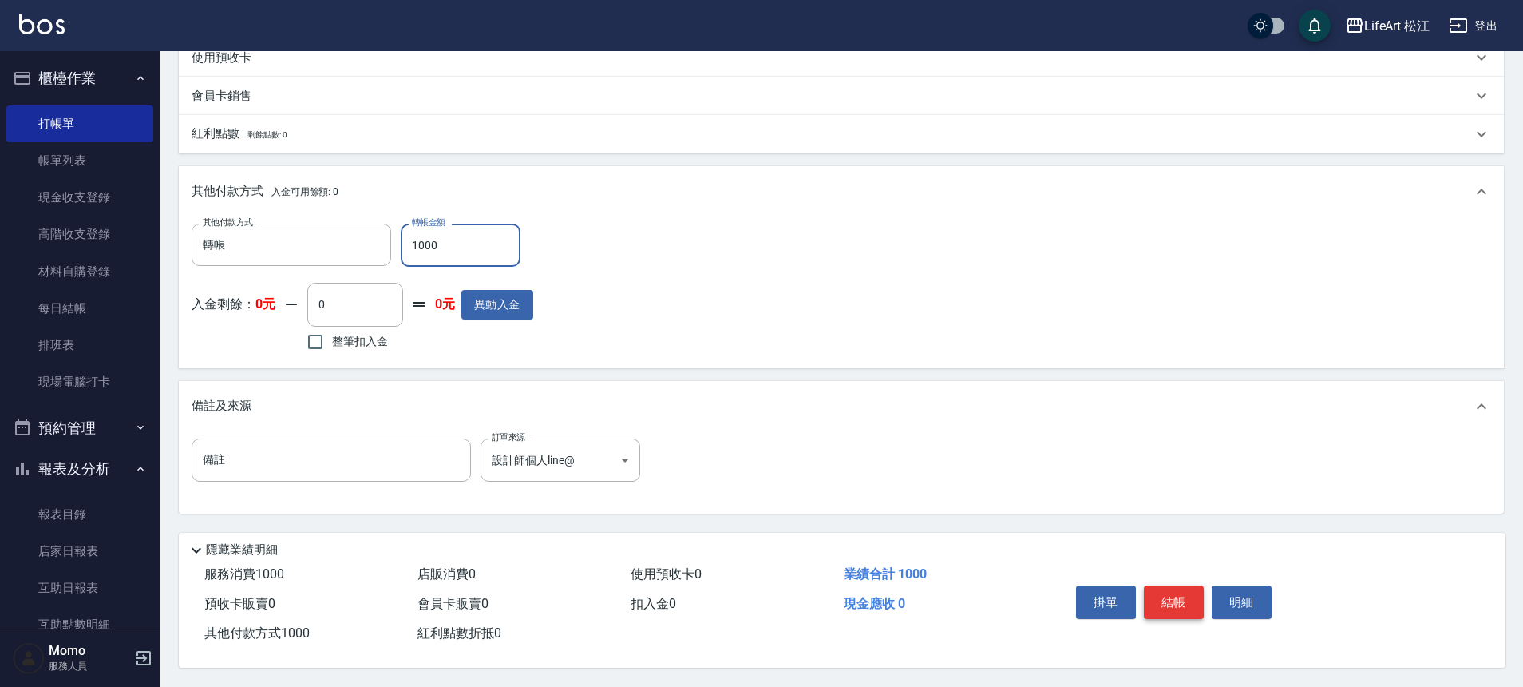
type input "1000"
click at [1186, 592] on button "結帳" at bounding box center [1174, 602] width 60 height 34
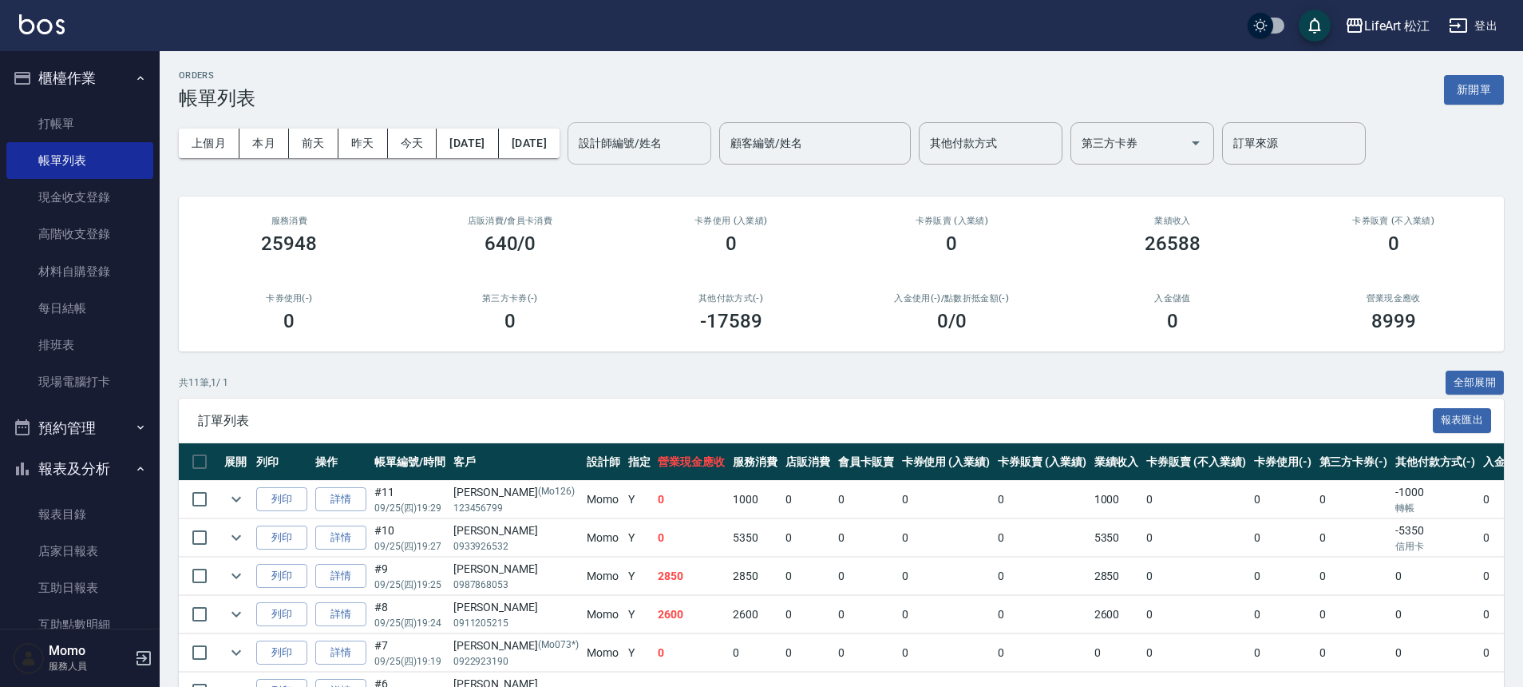
click at [693, 145] on input "設計師編號/姓名" at bounding box center [639, 143] width 129 height 28
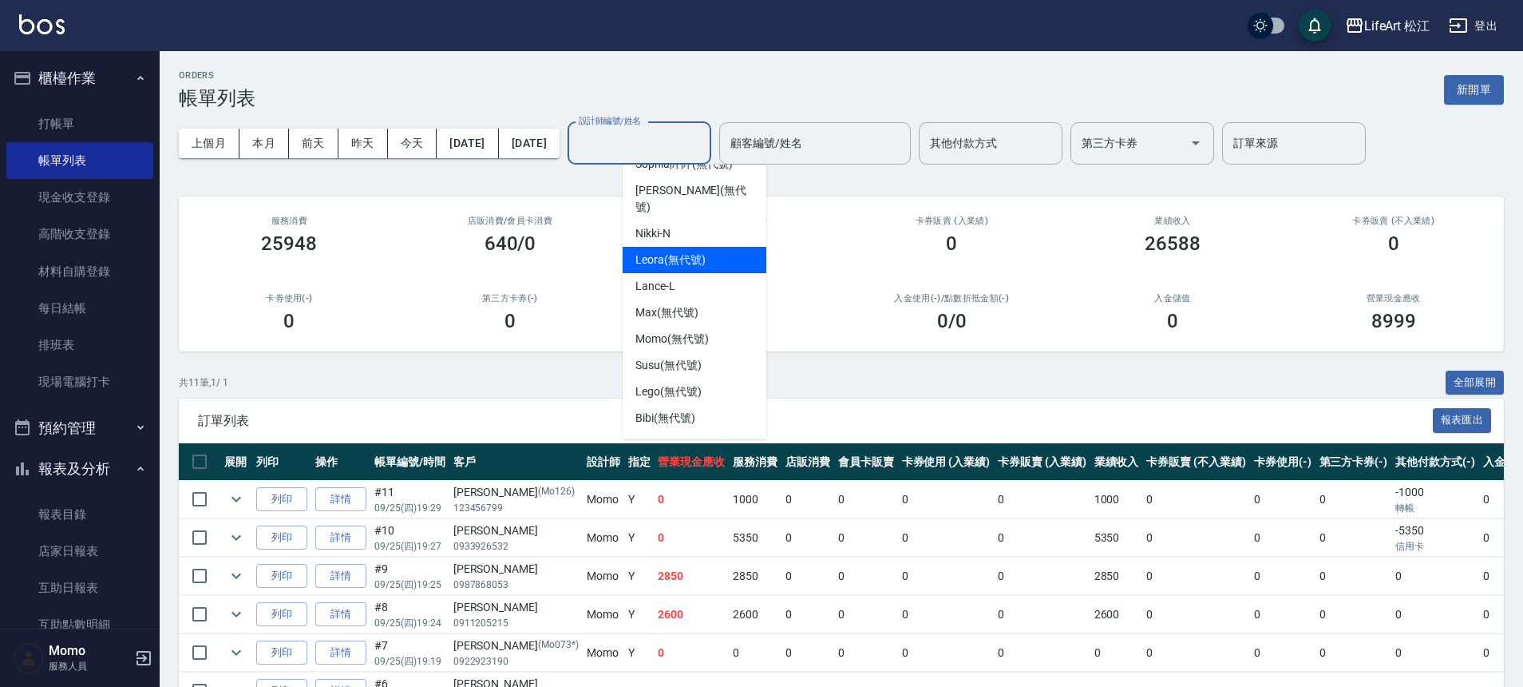
scroll to position [186, 0]
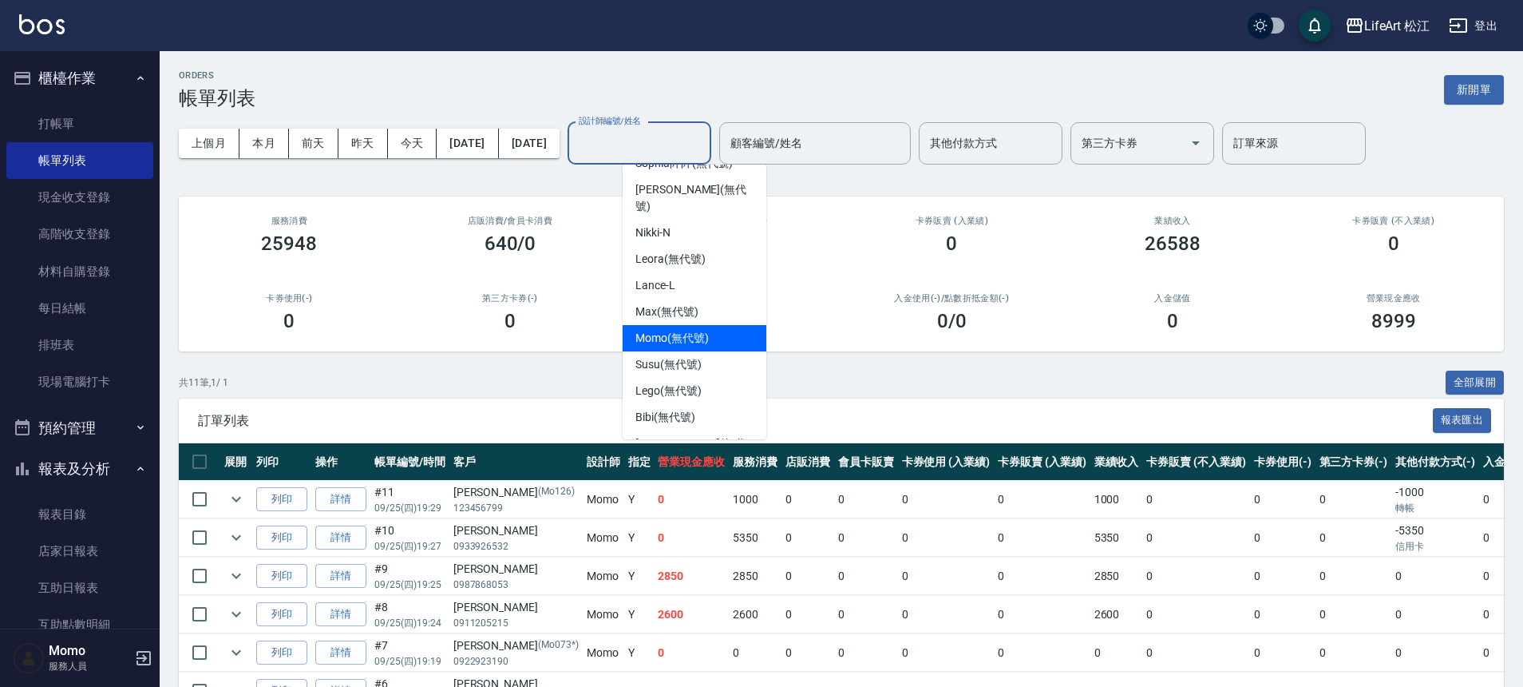
click at [664, 330] on span "Momo (無代號)" at bounding box center [672, 338] width 73 height 17
type input "Momo(無代號)"
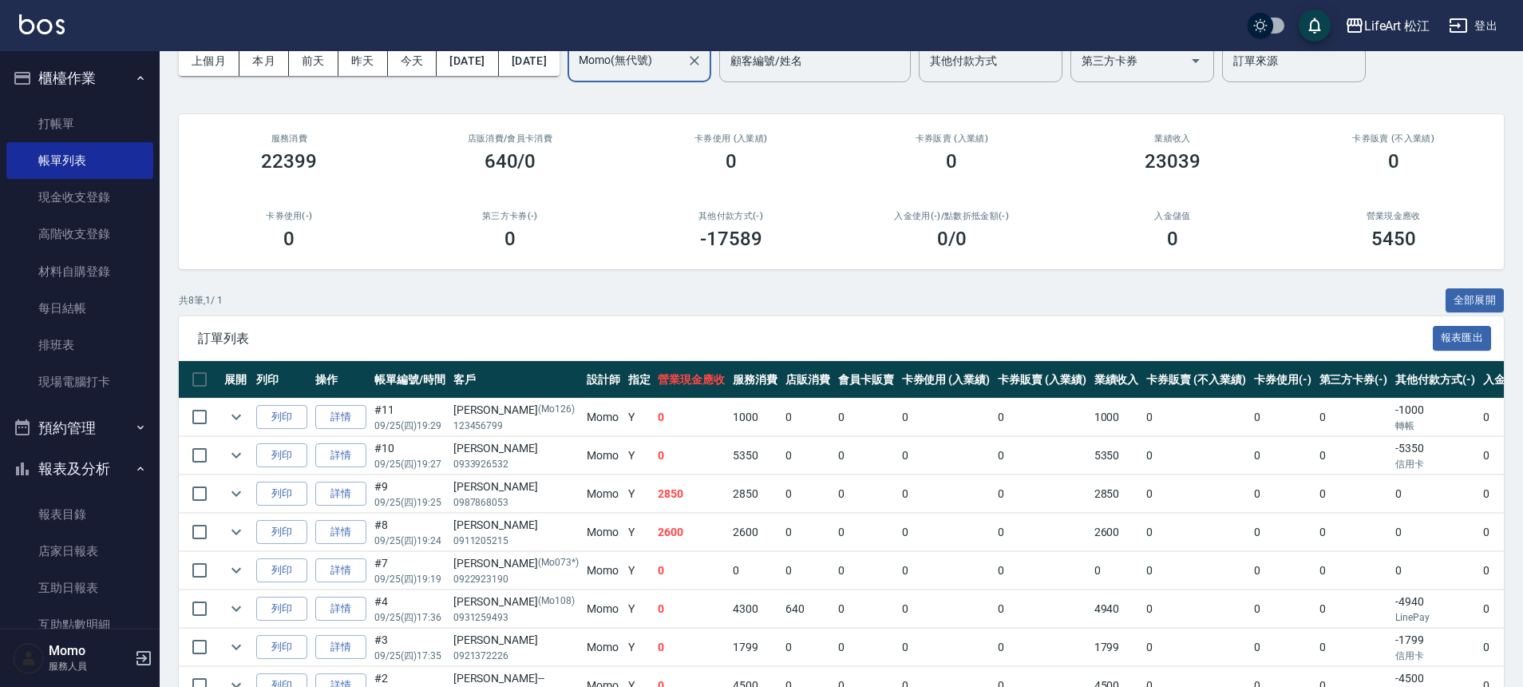
scroll to position [175, 0]
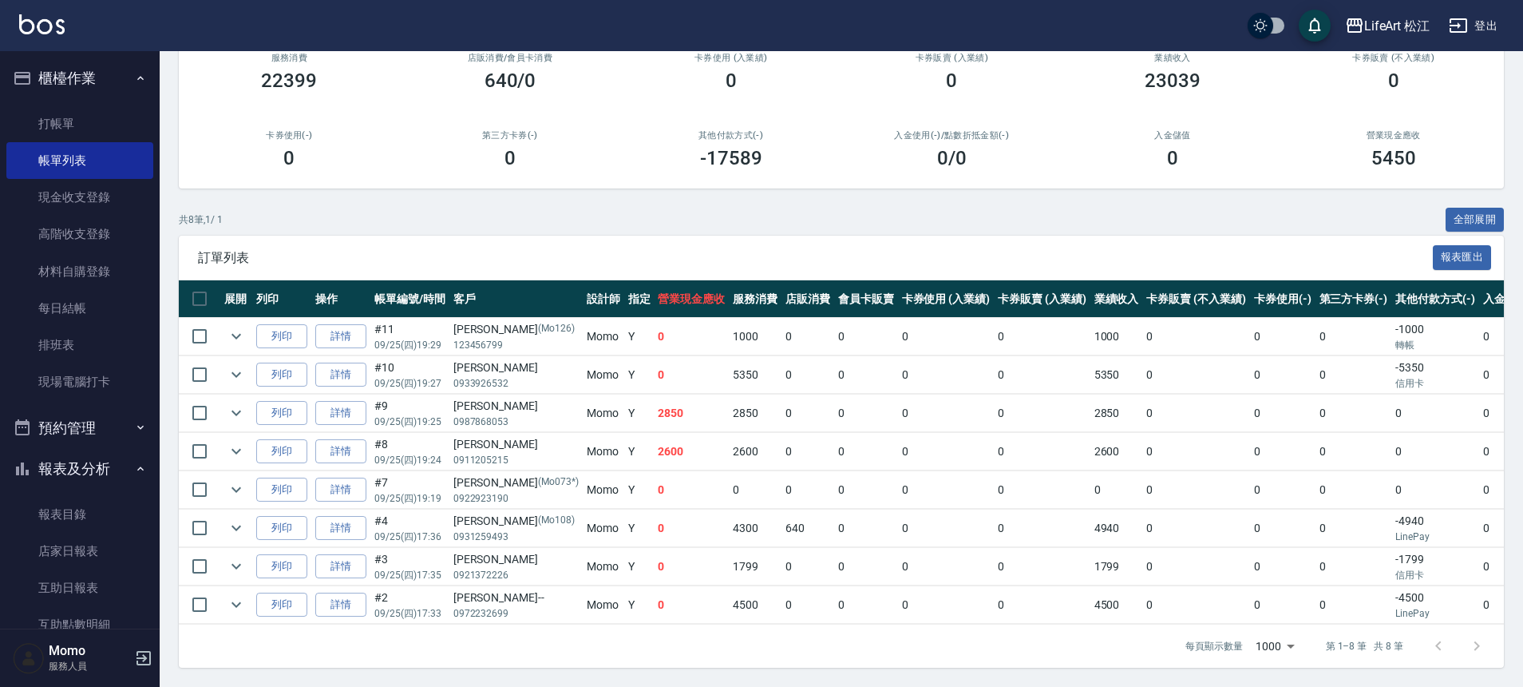
click at [517, 438] on div "[PERSON_NAME]" at bounding box center [516, 444] width 125 height 17
click at [497, 551] on div "[PERSON_NAME]" at bounding box center [516, 559] width 125 height 17
click at [538, 513] on p "(Mo108)" at bounding box center [556, 521] width 37 height 17
drag, startPoint x: 487, startPoint y: 435, endPoint x: 575, endPoint y: 431, distance: 87.9
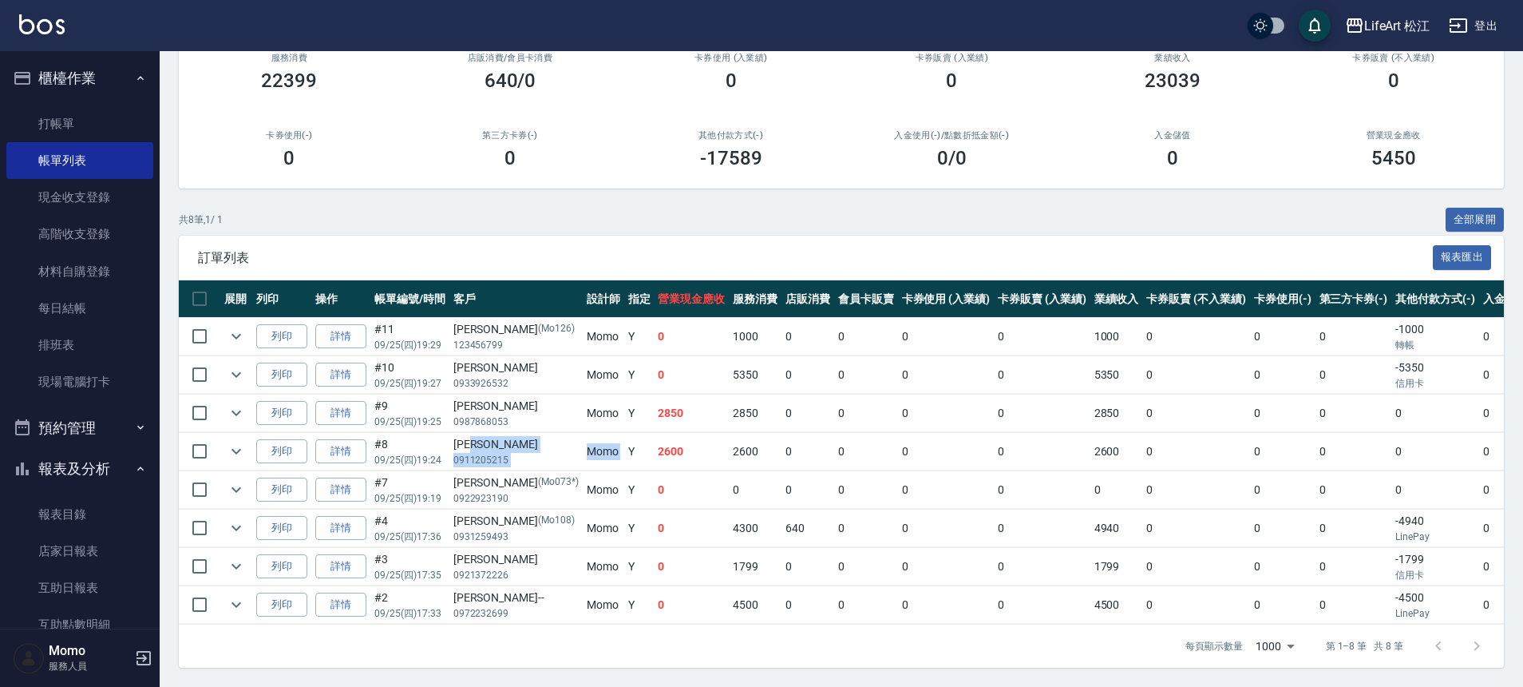
click at [575, 433] on tr "列印 詳情 #8 09/25 (四) 19:24 [PERSON_NAME]0911205215 Momo Y 2600 2600 0 0 0 0 2600 …" at bounding box center [1000, 452] width 1642 height 38
click at [624, 433] on td "Y" at bounding box center [639, 452] width 30 height 38
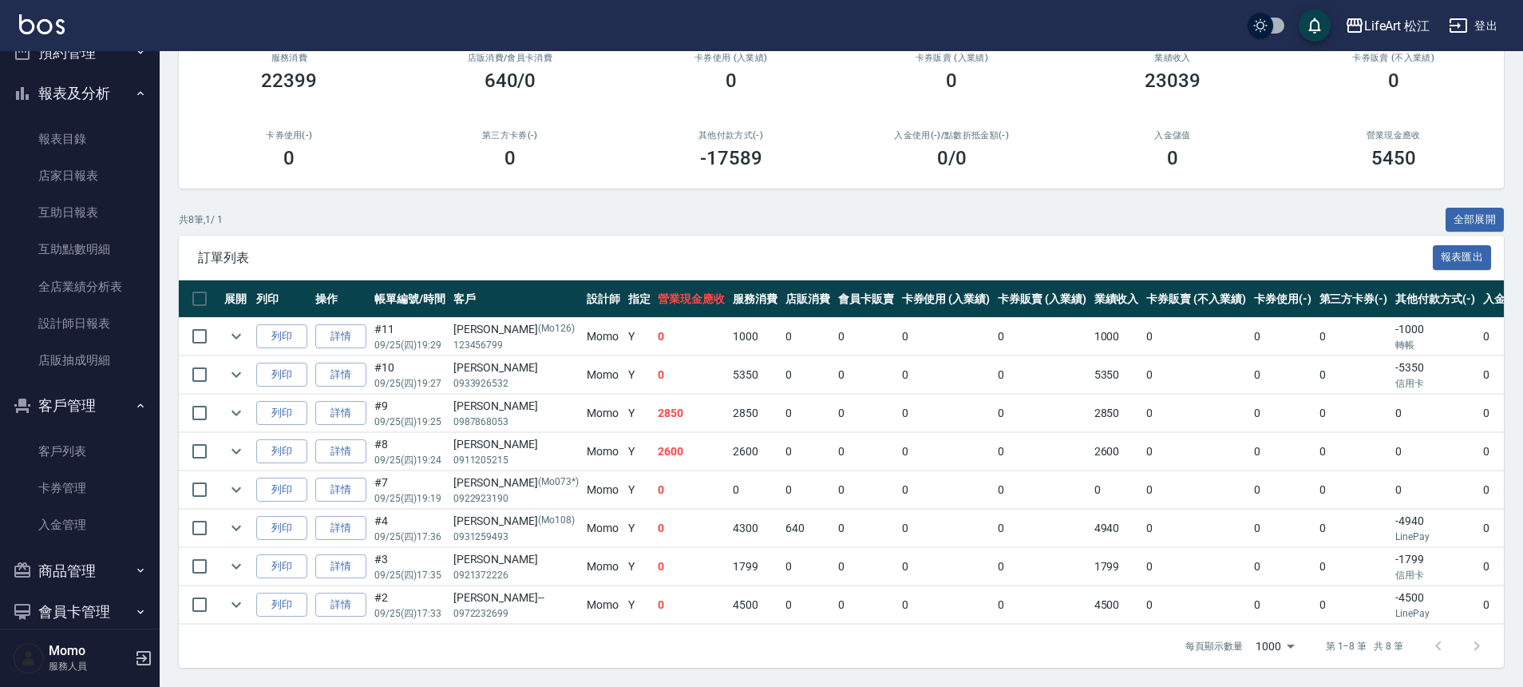
scroll to position [439, 0]
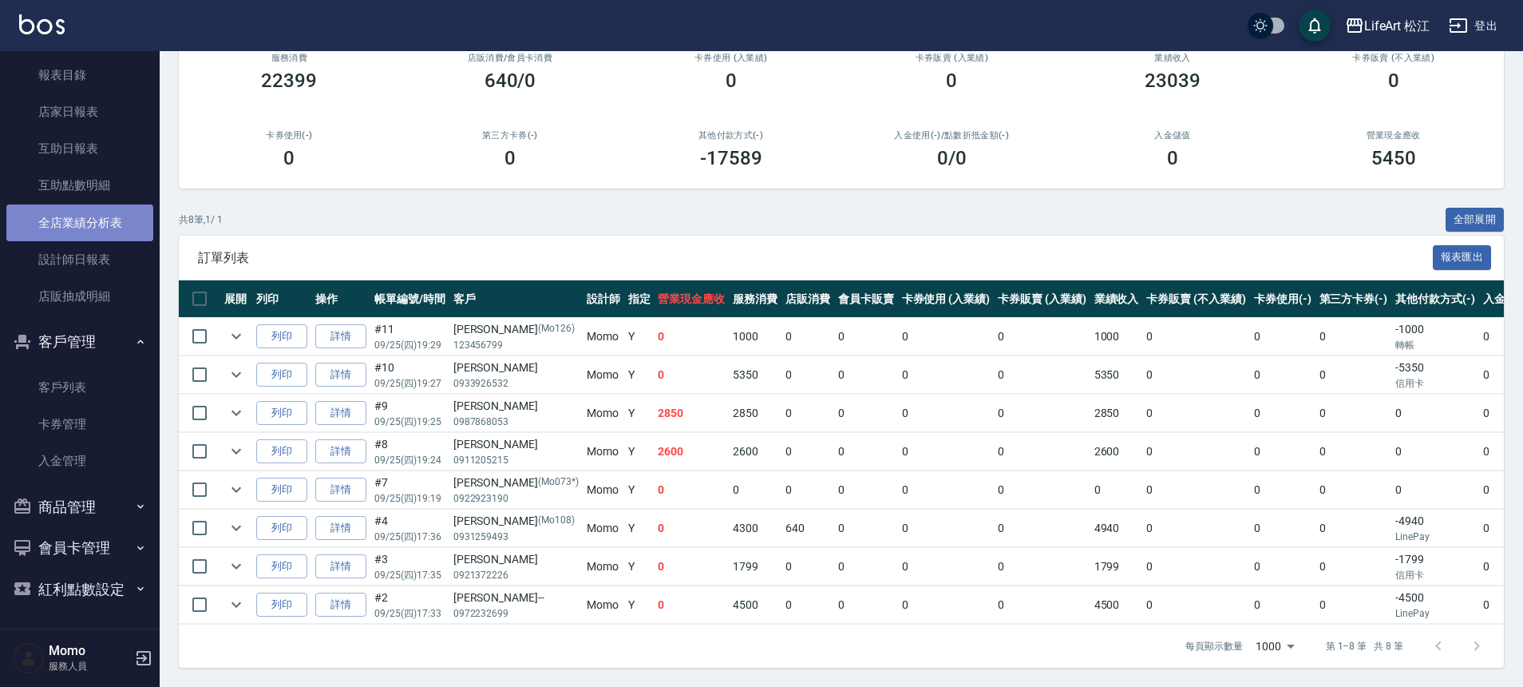
click at [95, 220] on link "全店業績分析表" at bounding box center [79, 222] width 147 height 37
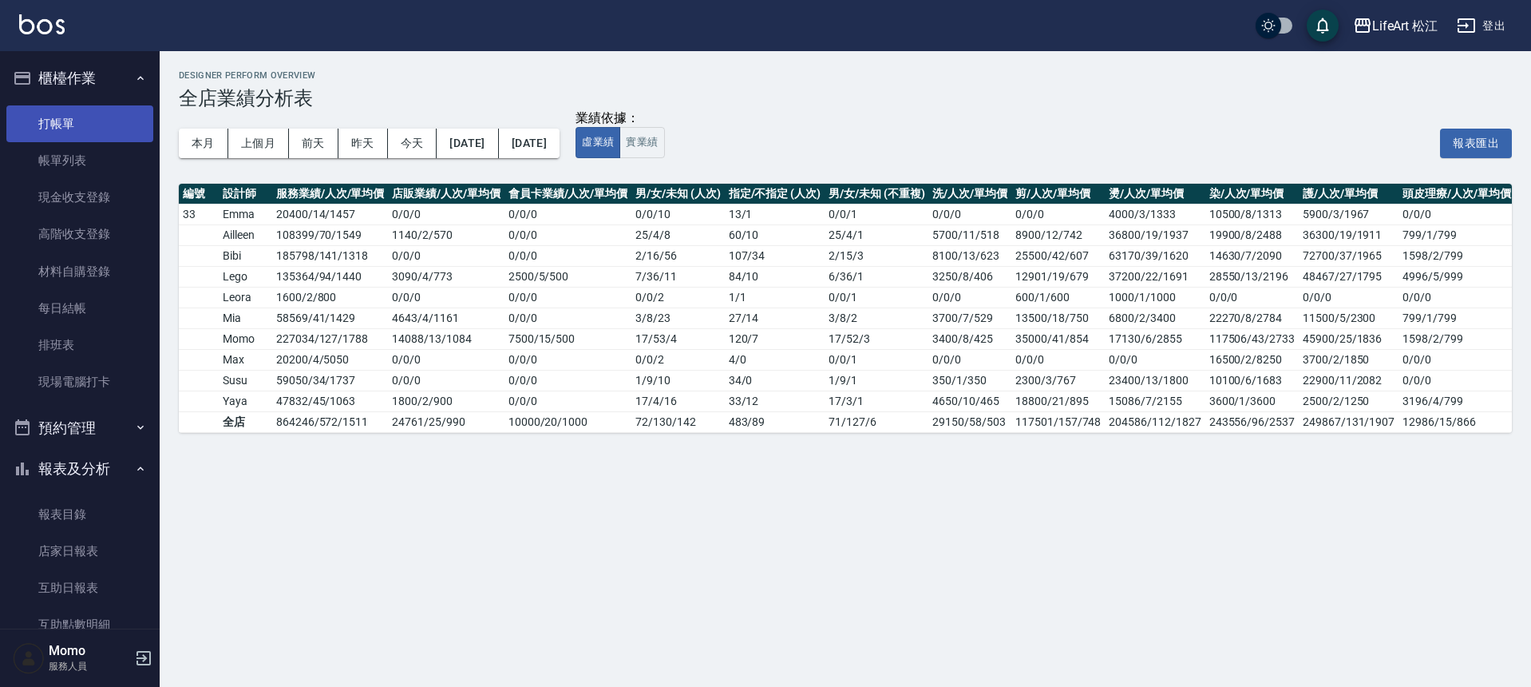
click at [83, 120] on link "打帳單" at bounding box center [79, 123] width 147 height 37
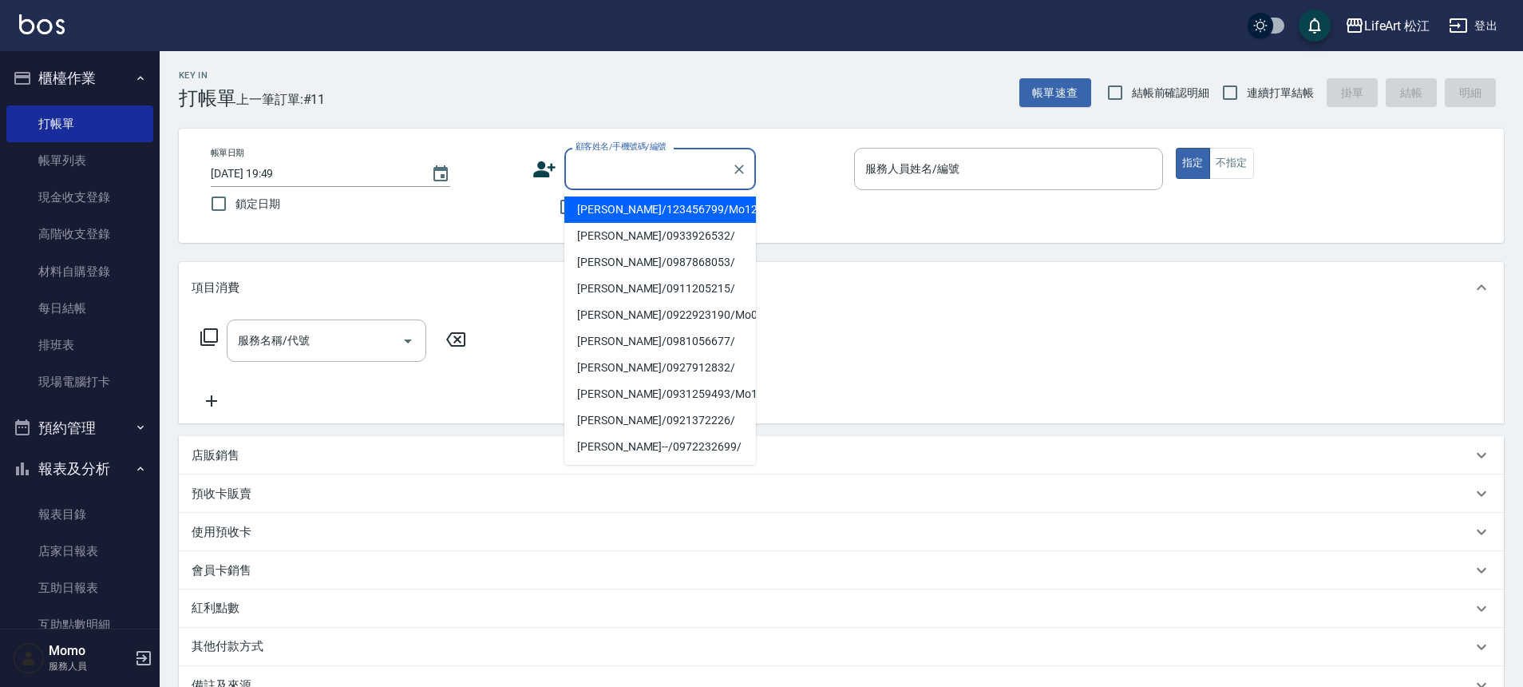
click at [623, 168] on input "顧客姓名/手機號碼/編號" at bounding box center [648, 169] width 153 height 28
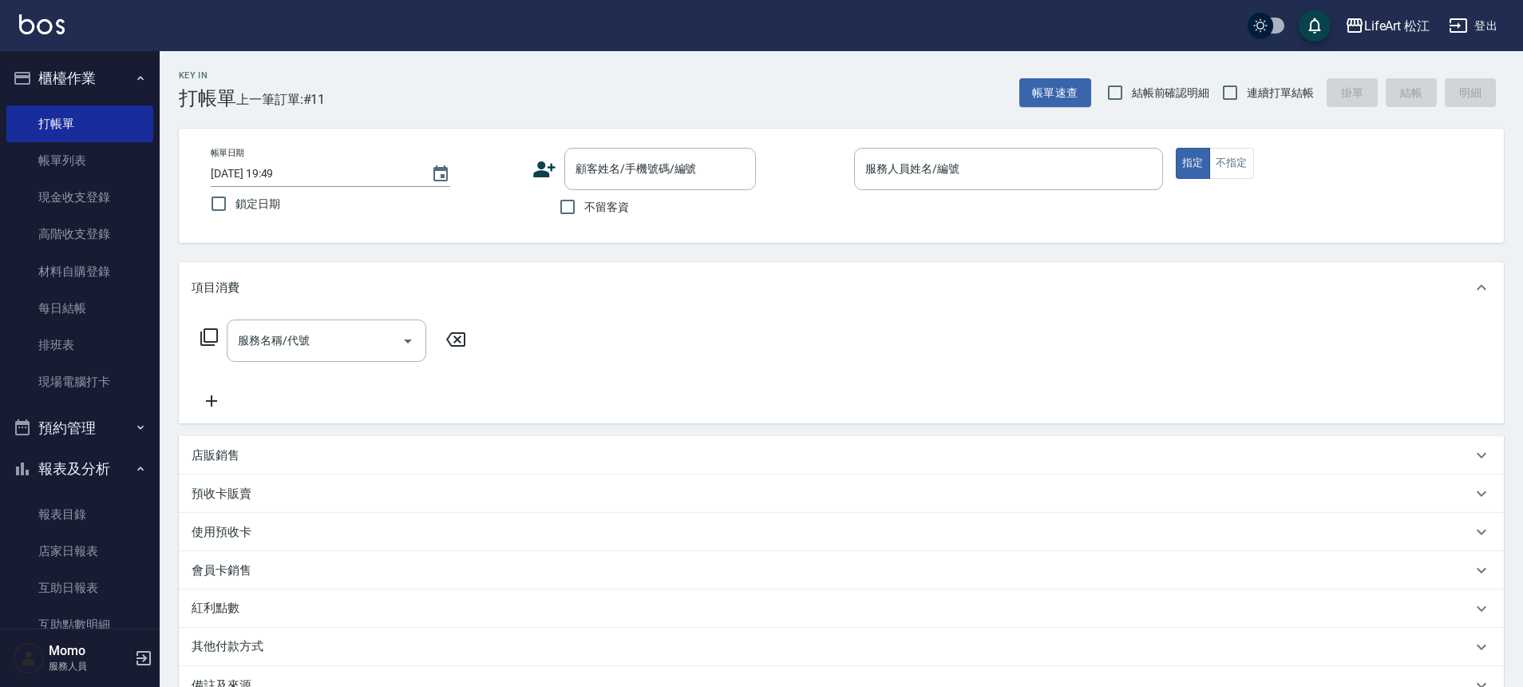
click at [830, 213] on div "顧客姓名/手機號碼/編號 顧客姓名/手機號碼/編號 不留客資" at bounding box center [687, 186] width 309 height 76
click at [606, 208] on span "不留客資" at bounding box center [606, 207] width 45 height 17
click at [584, 208] on input "不留客資" at bounding box center [568, 207] width 34 height 34
checkbox input "true"
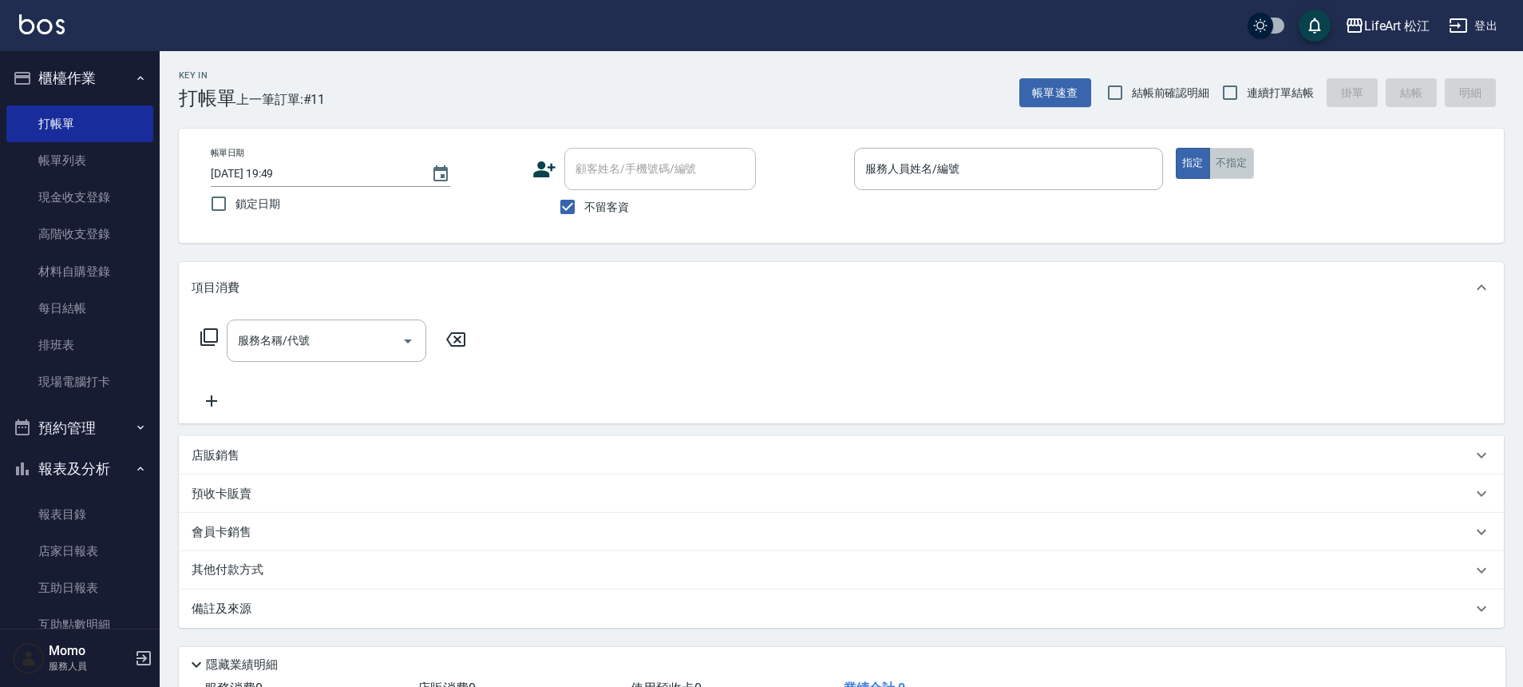
drag, startPoint x: 1238, startPoint y: 160, endPoint x: 1216, endPoint y: 164, distance: 22.7
click at [1238, 160] on button "不指定" at bounding box center [1232, 163] width 45 height 31
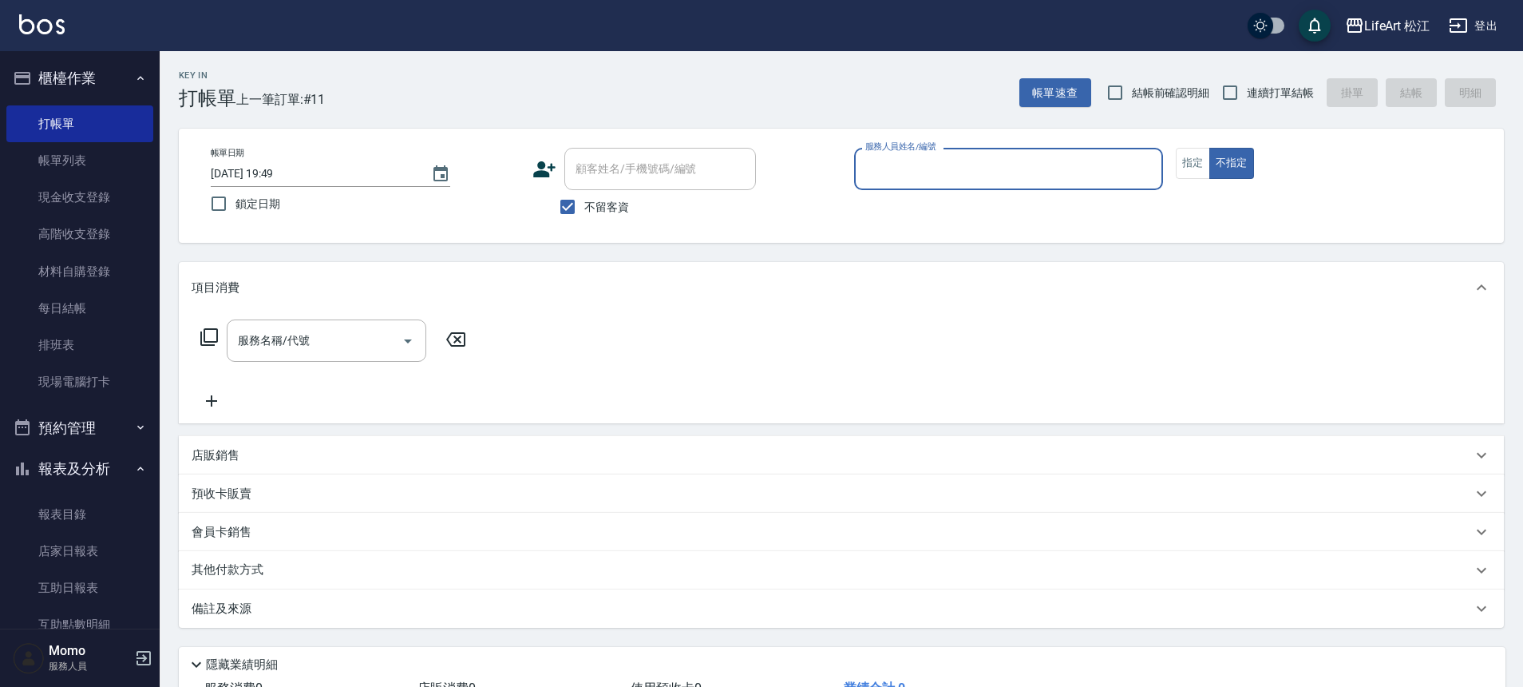
click at [1008, 188] on div "服務人員姓名/編號" at bounding box center [1008, 169] width 309 height 42
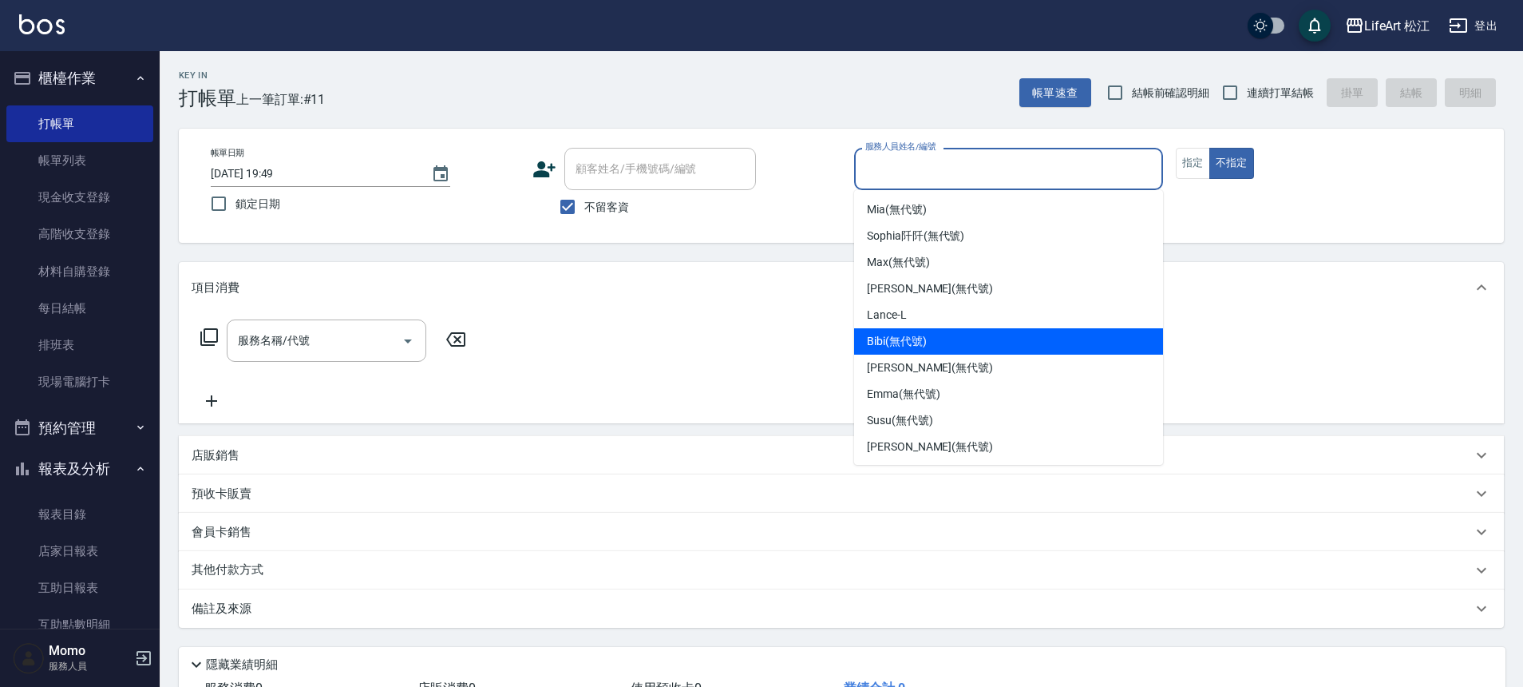
click at [976, 334] on div "Bibi (無代號)" at bounding box center [1008, 341] width 309 height 26
type input "Bibi(無代號)"
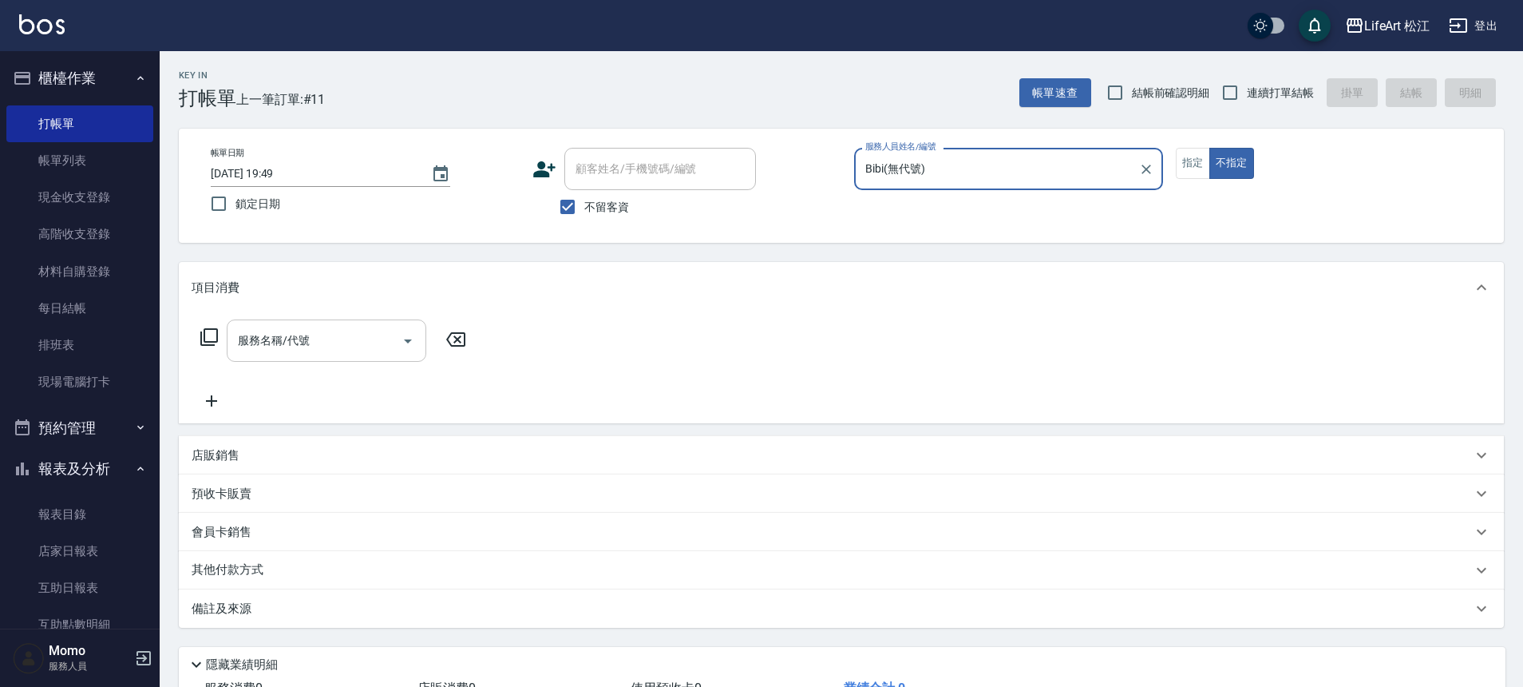
click at [283, 349] on input "服務名稱/代號" at bounding box center [314, 341] width 161 height 28
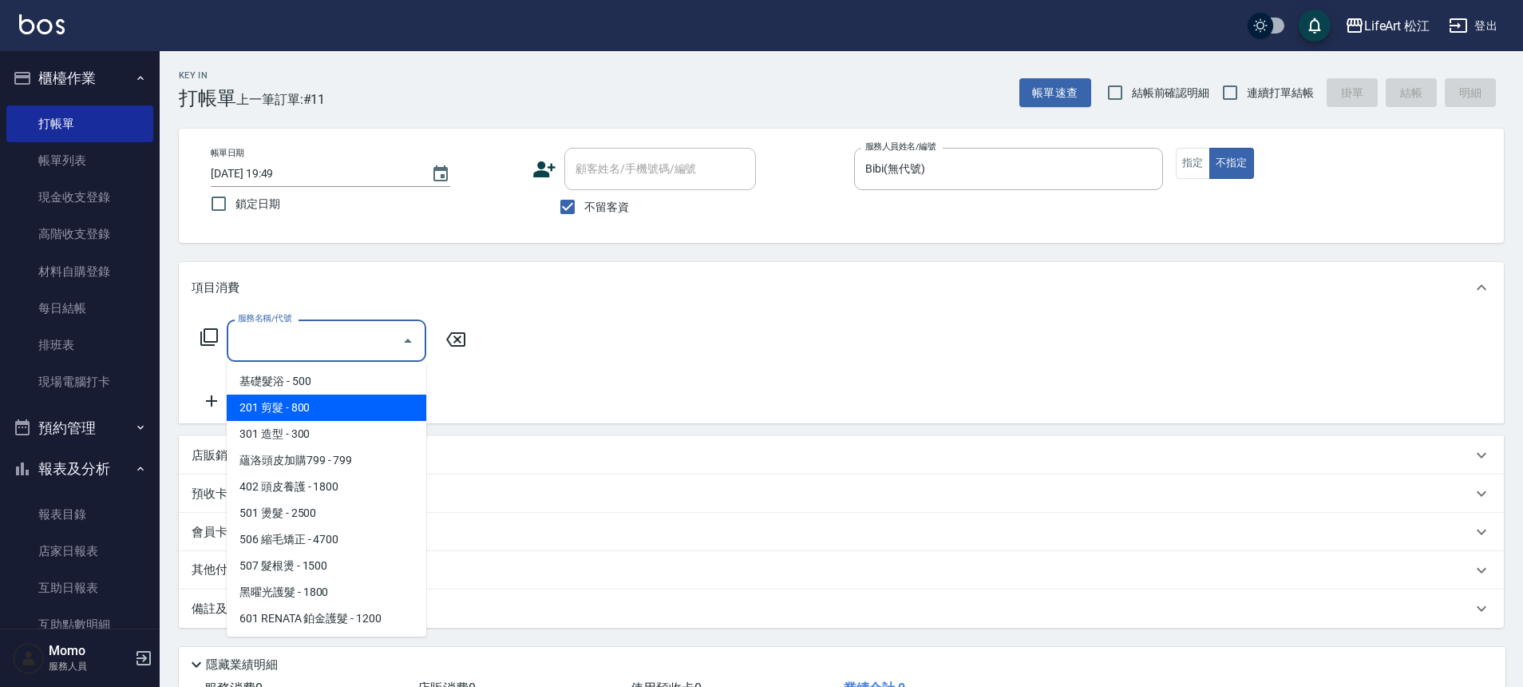
click at [313, 404] on span "201 剪髮 - 800" at bounding box center [327, 407] width 200 height 26
type input "201 剪髮(201)"
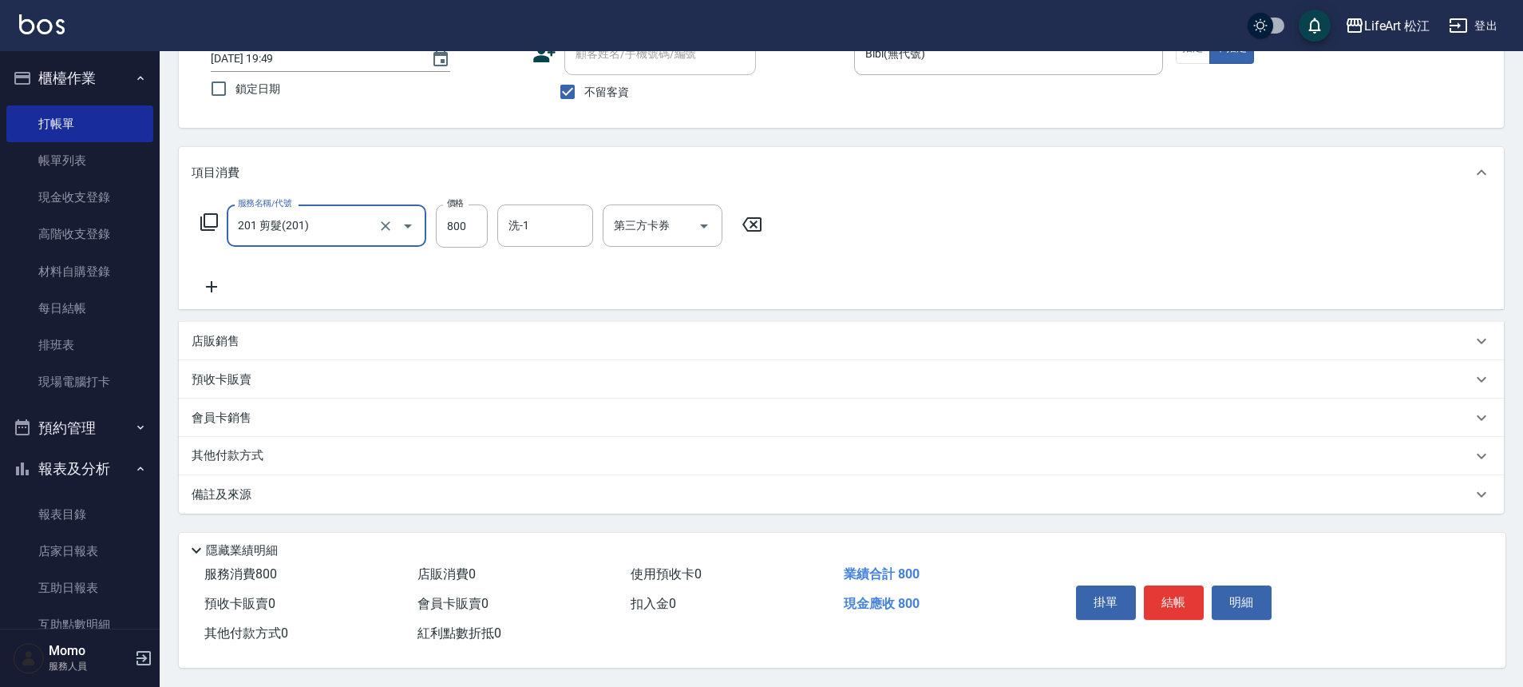
scroll to position [122, 0]
click at [380, 486] on div "備註及來源" at bounding box center [832, 494] width 1281 height 17
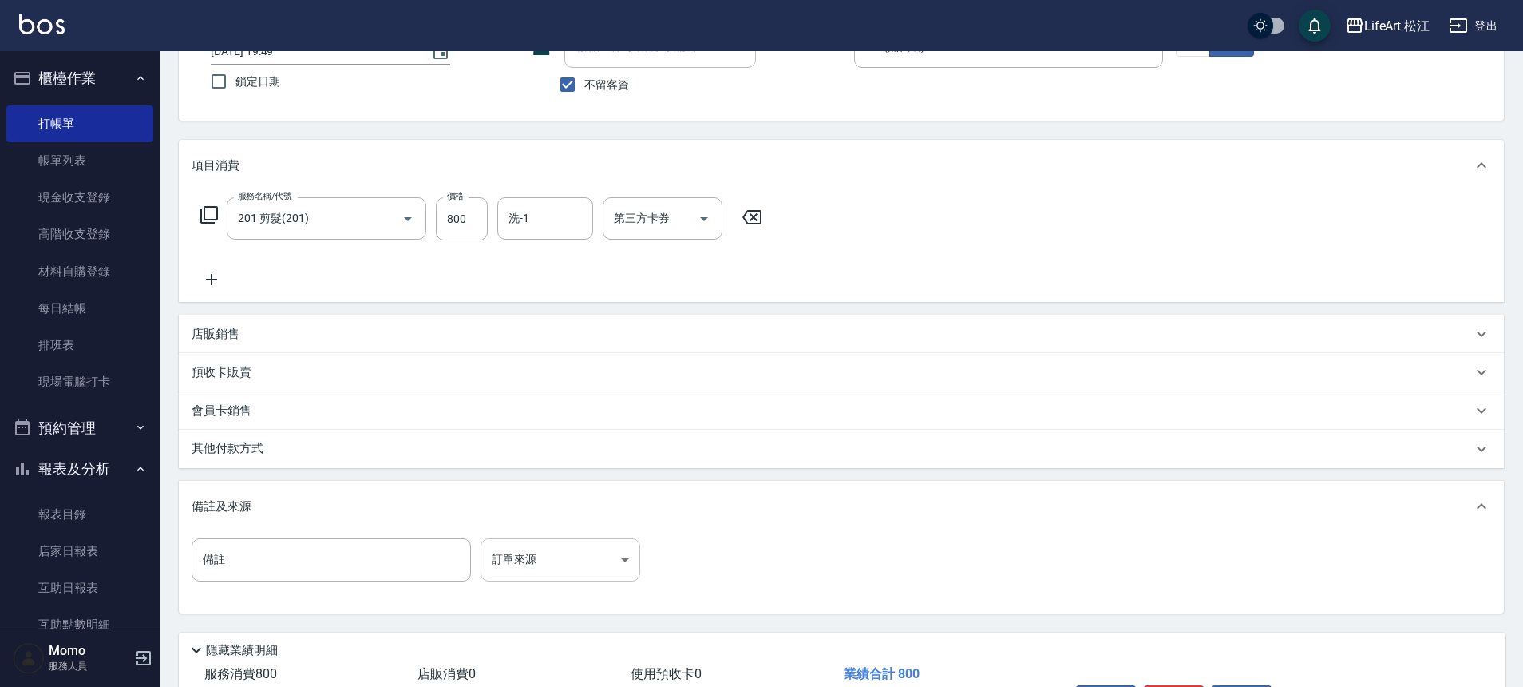
click at [530, 559] on body "LifeArt 松江 登出 櫃檯作業 打帳單 帳單列表 現金收支登錄 高階收支登錄 材料自購登錄 每日結帳 排班表 現場電腦打卡 預約管理 預約管理 單日預約…" at bounding box center [761, 332] width 1523 height 909
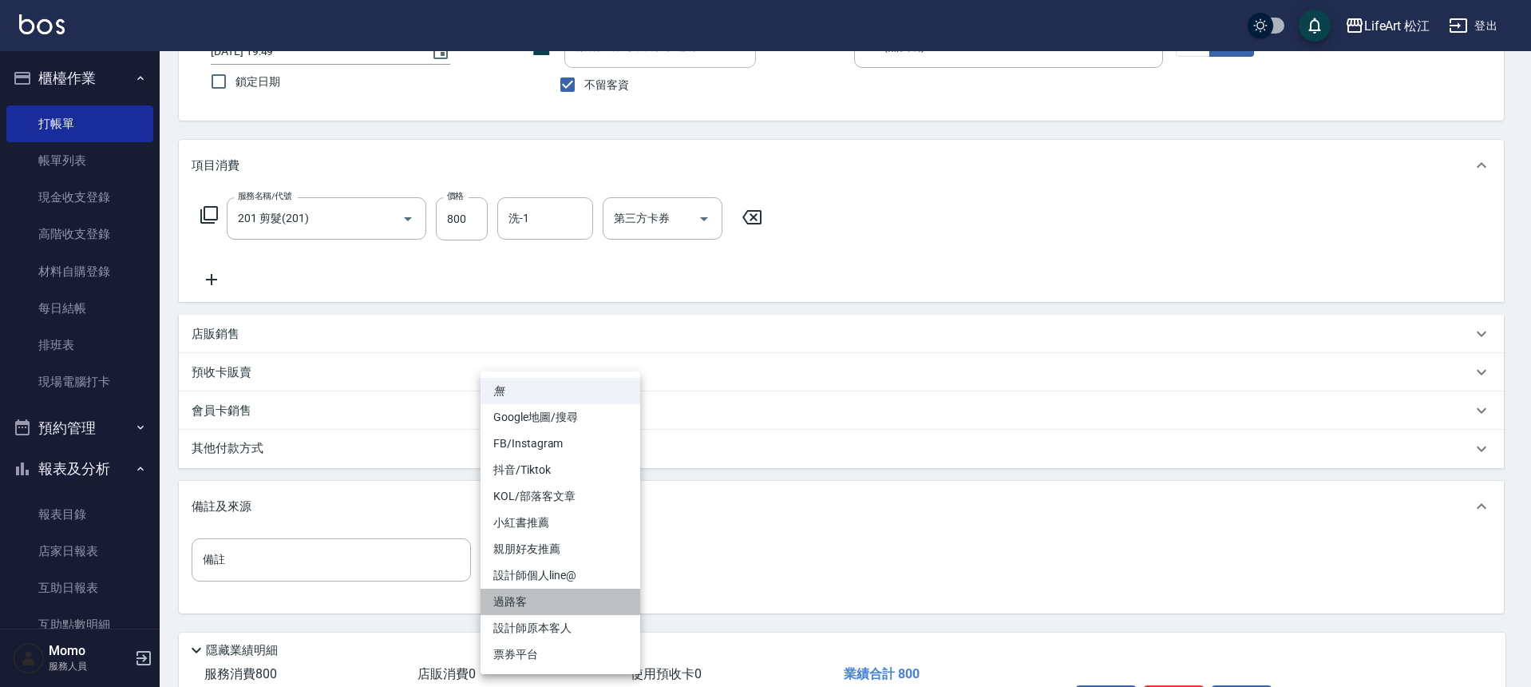
click at [519, 596] on li "過路客" at bounding box center [561, 601] width 160 height 26
type input "過路客"
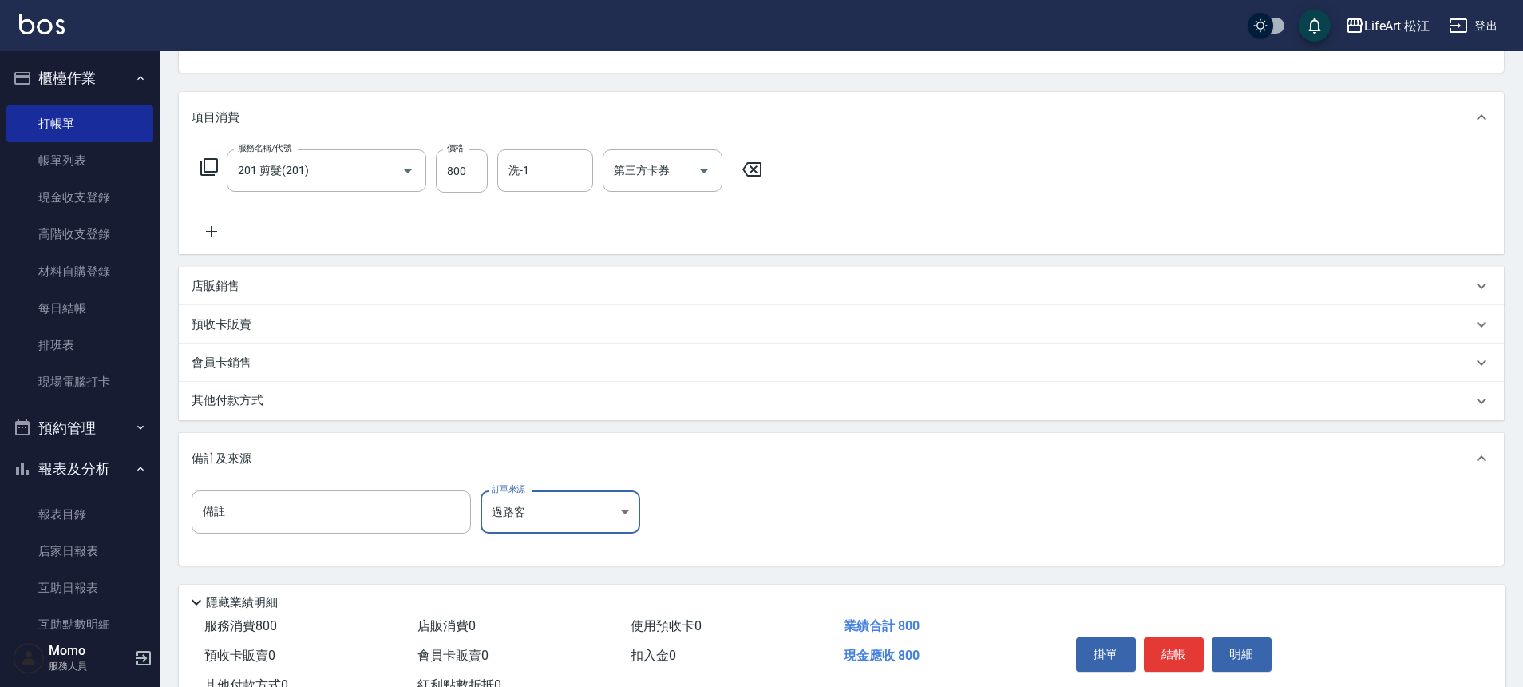
scroll to position [229, 0]
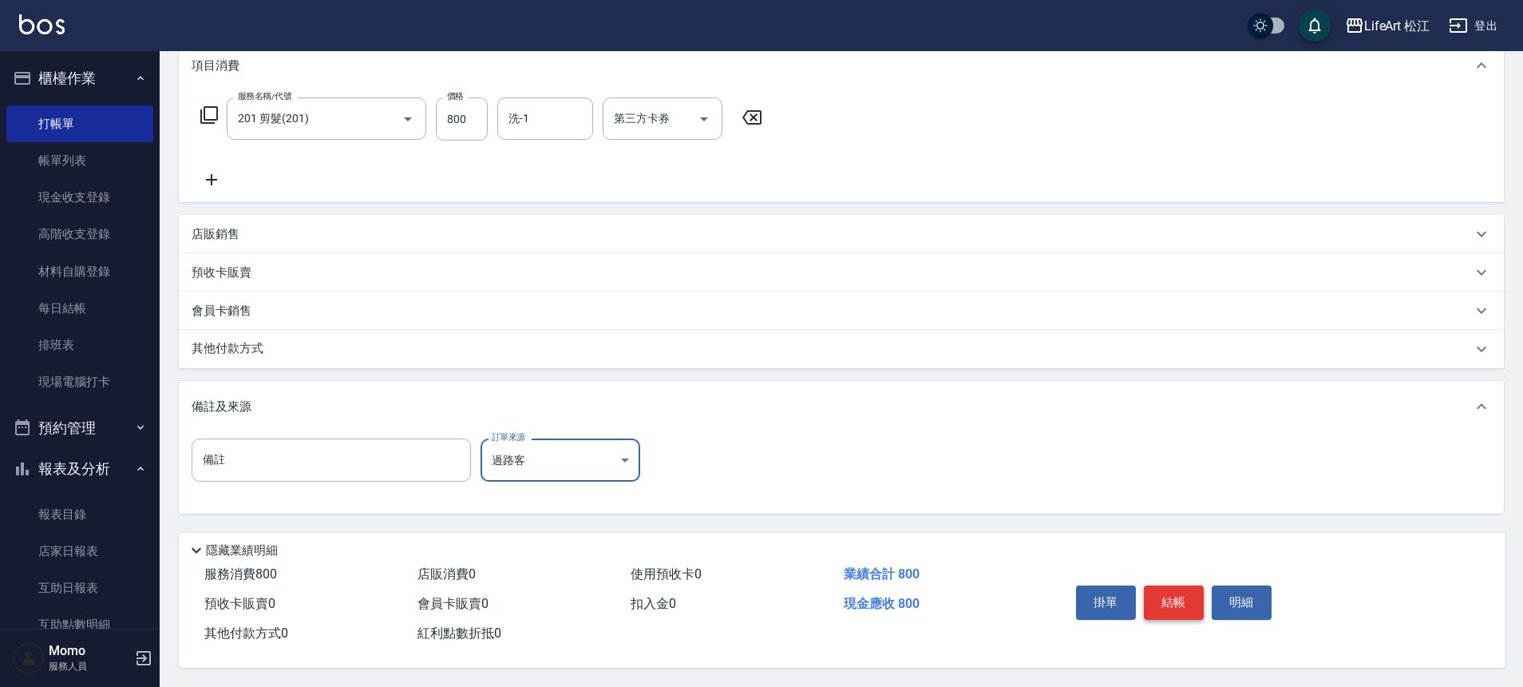
click at [1159, 594] on button "結帳" at bounding box center [1174, 602] width 60 height 34
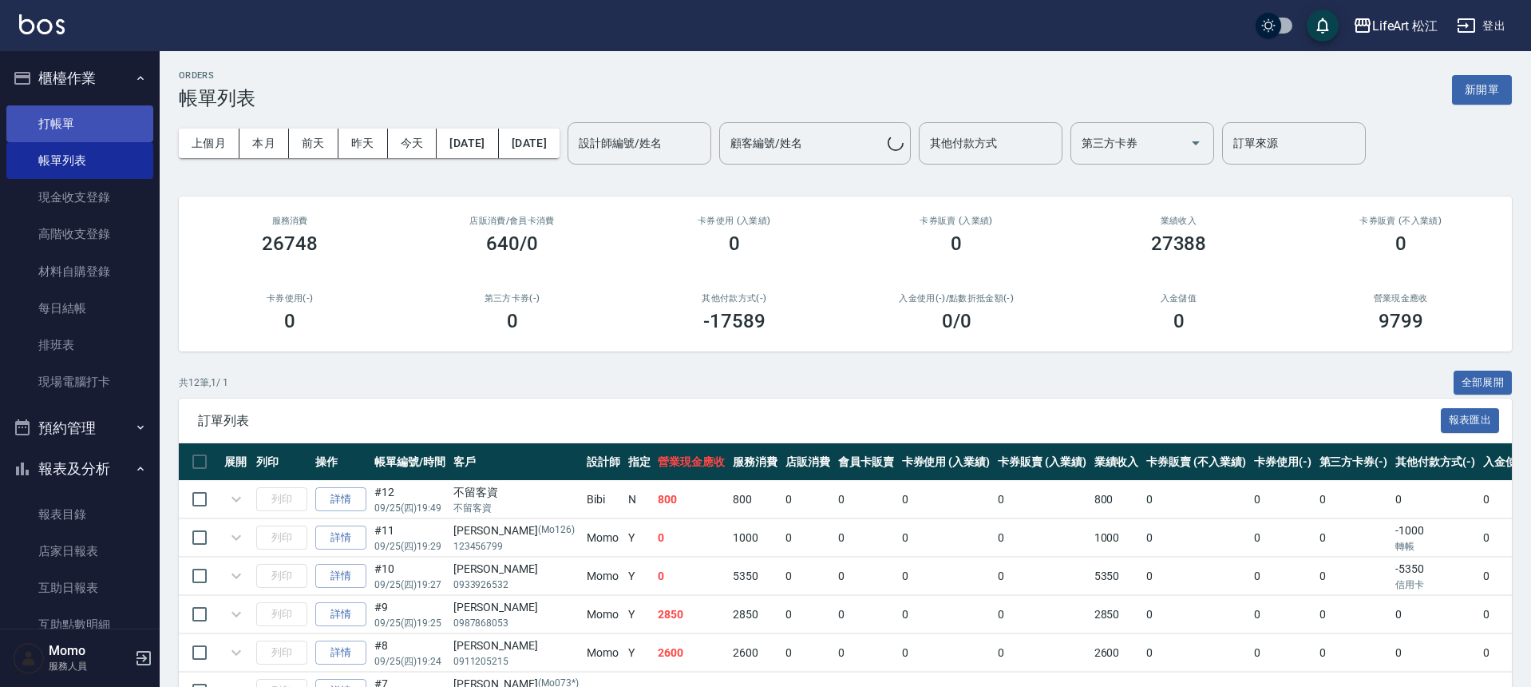
click at [81, 125] on link "打帳單" at bounding box center [79, 123] width 147 height 37
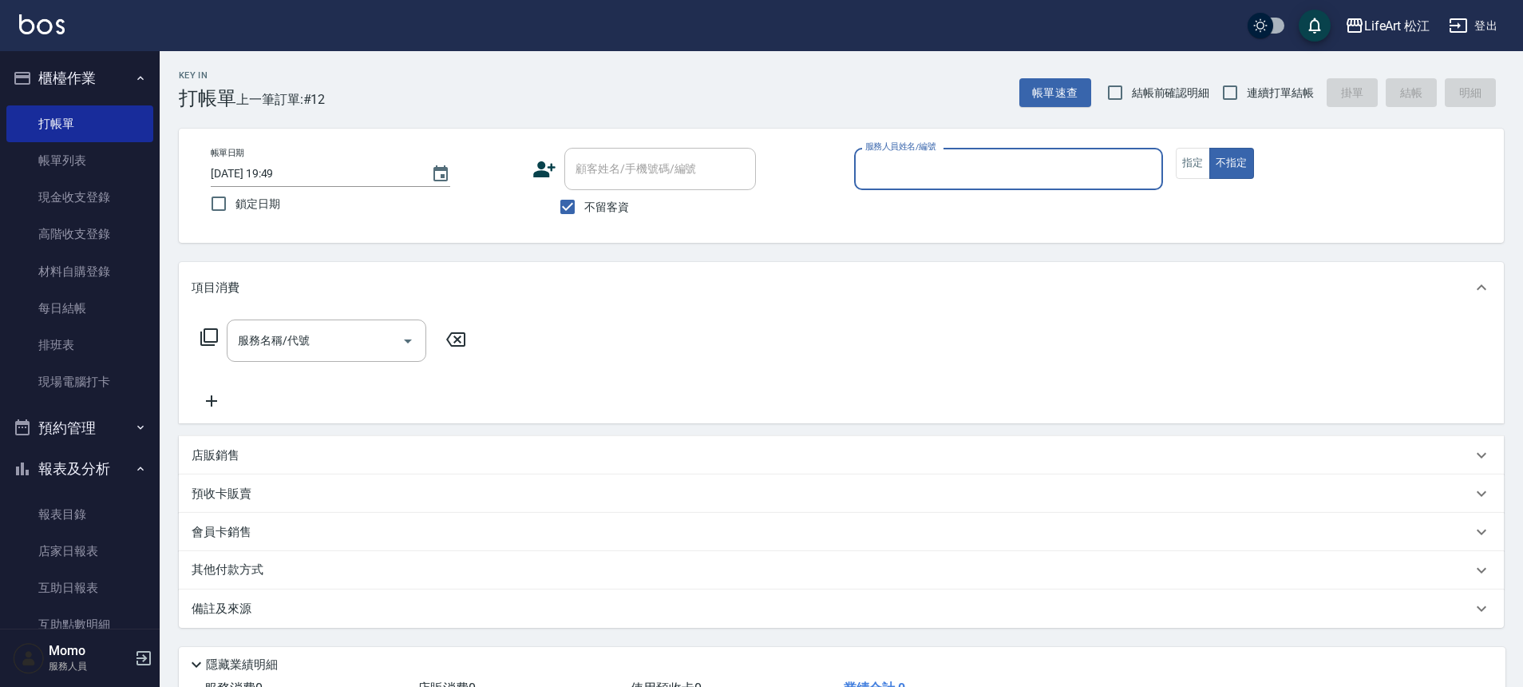
click at [908, 176] on input "服務人員姓名/編號" at bounding box center [1009, 169] width 295 height 28
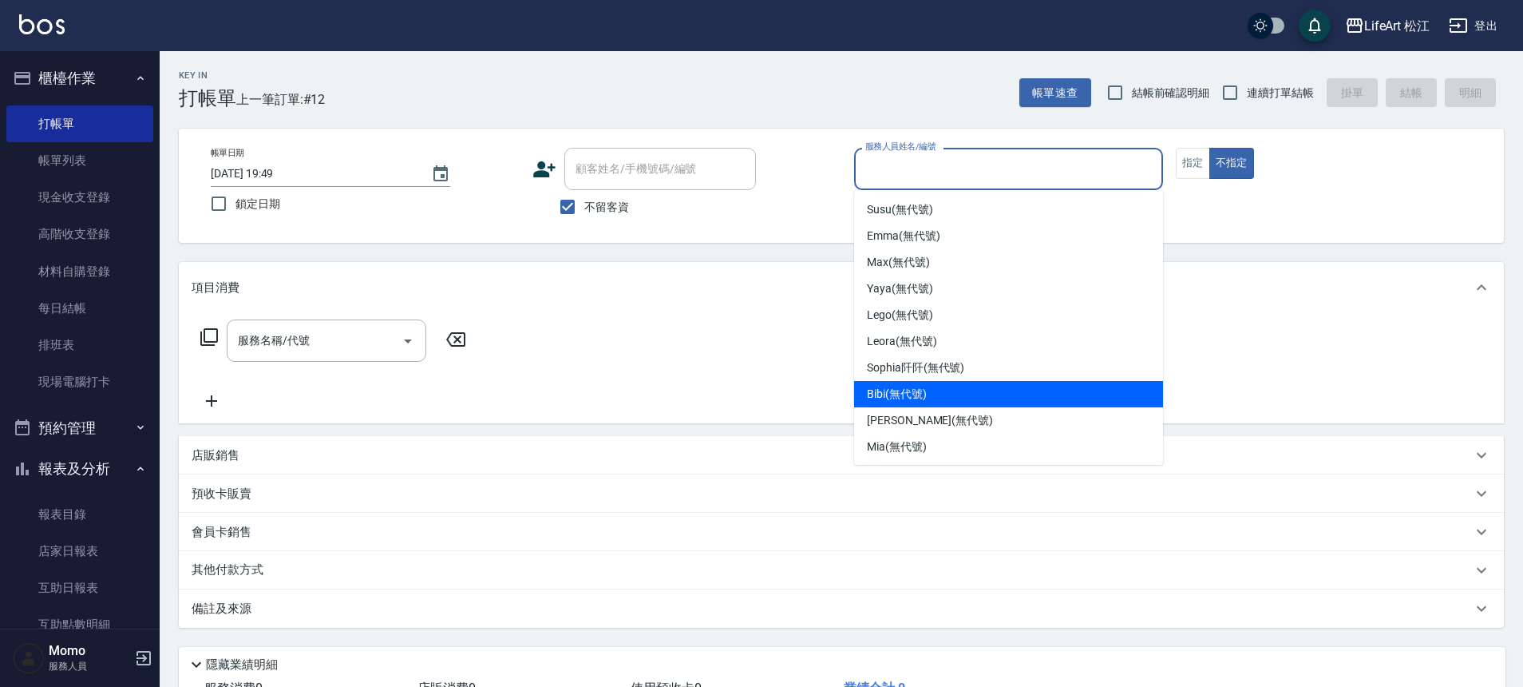
click at [963, 383] on div "Bibi (無代號)" at bounding box center [1008, 394] width 309 height 26
type input "Bibi(無代號)"
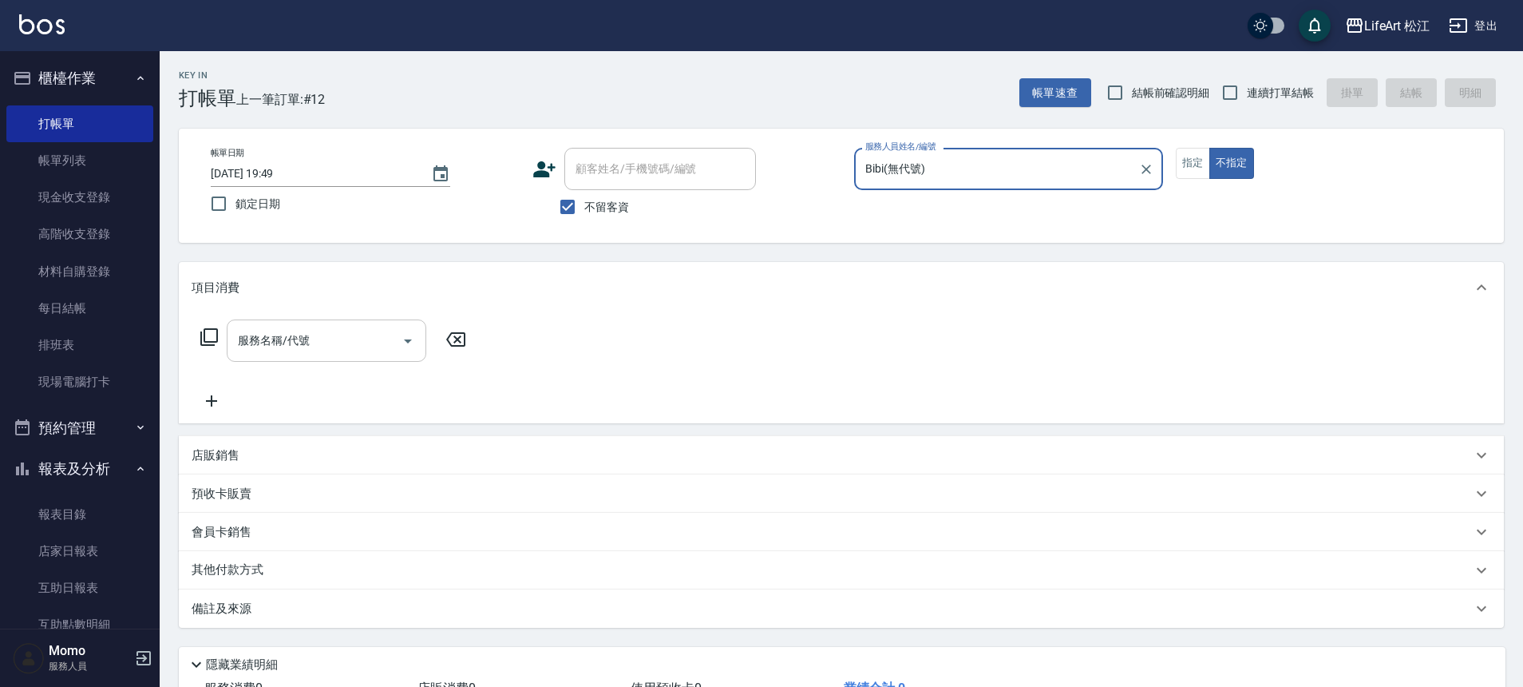
click at [347, 359] on div "服務名稱/代號" at bounding box center [327, 340] width 200 height 42
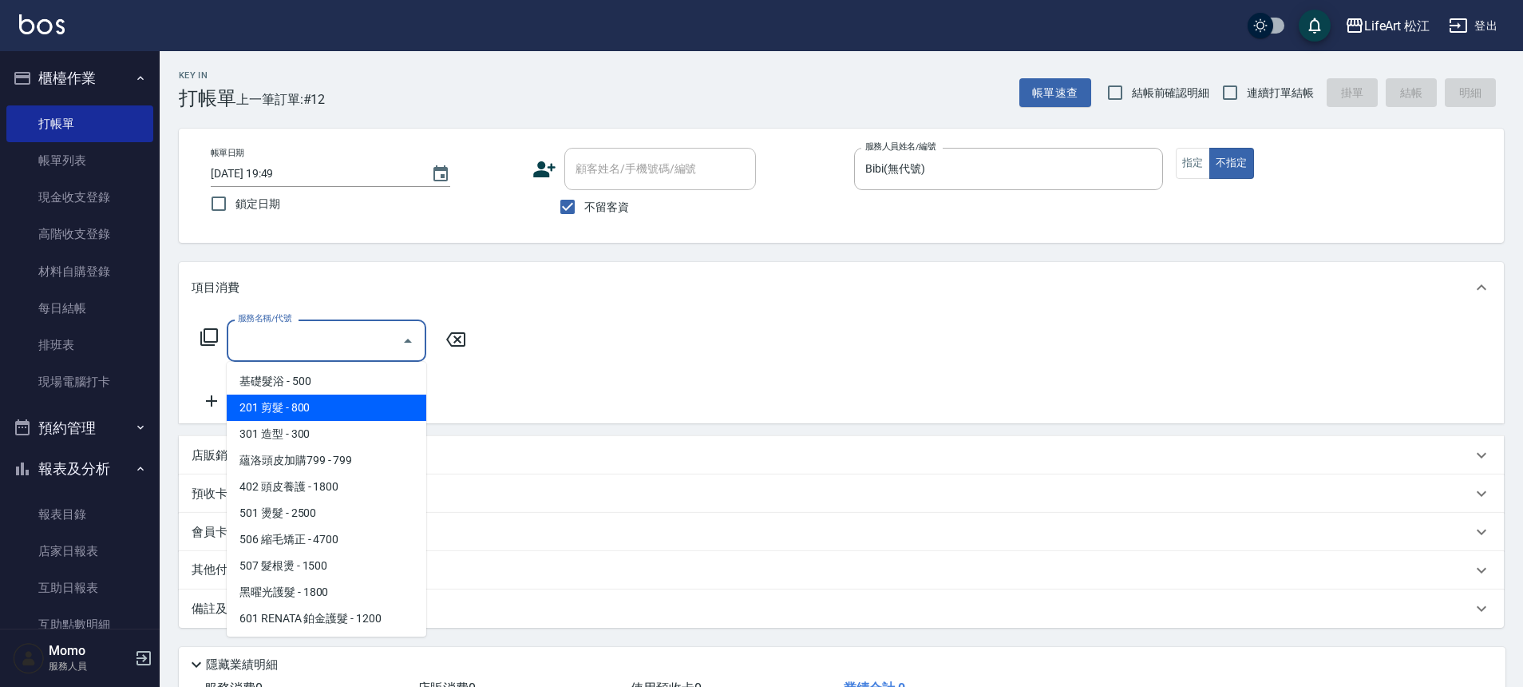
click at [353, 400] on span "201 剪髮 - 800" at bounding box center [327, 407] width 200 height 26
type input "201 剪髮(201)"
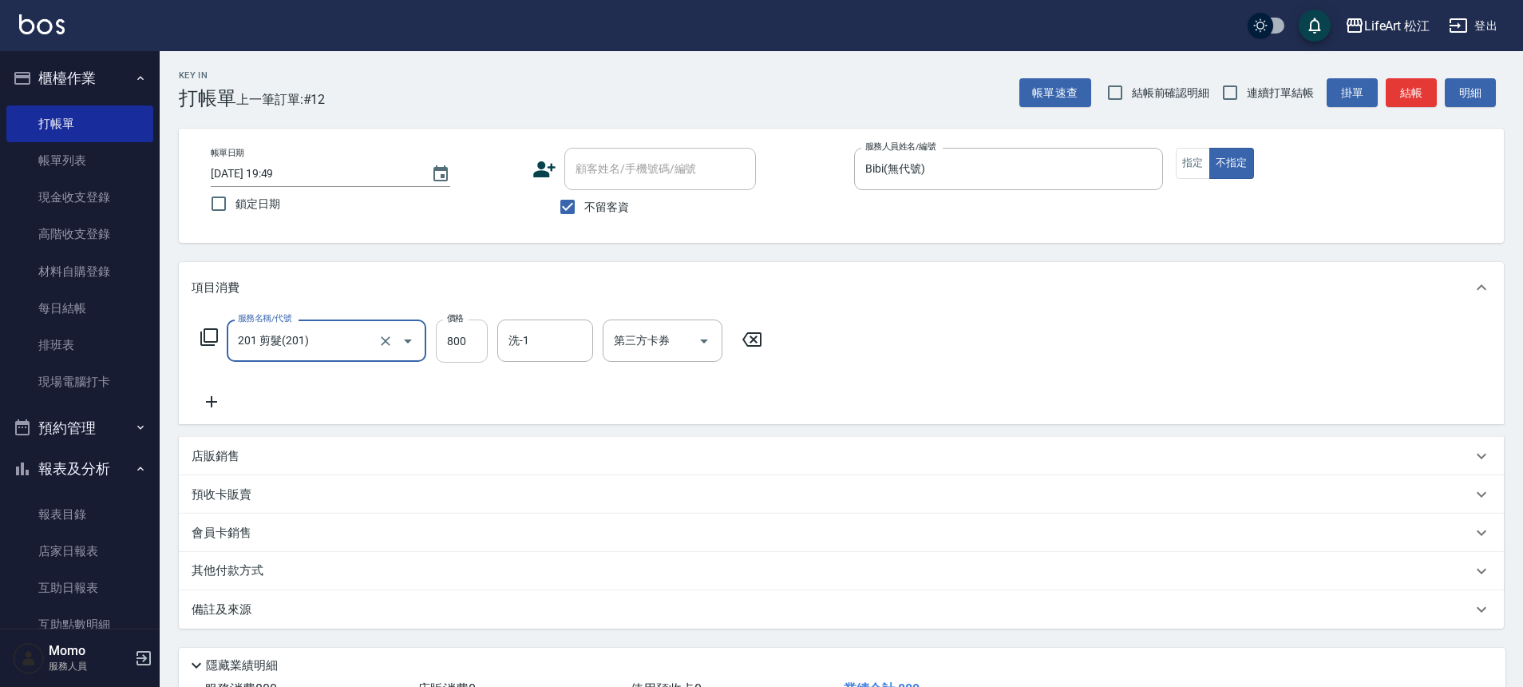
click at [458, 343] on input "800" at bounding box center [462, 340] width 52 height 43
click at [458, 342] on input "800" at bounding box center [462, 340] width 52 height 43
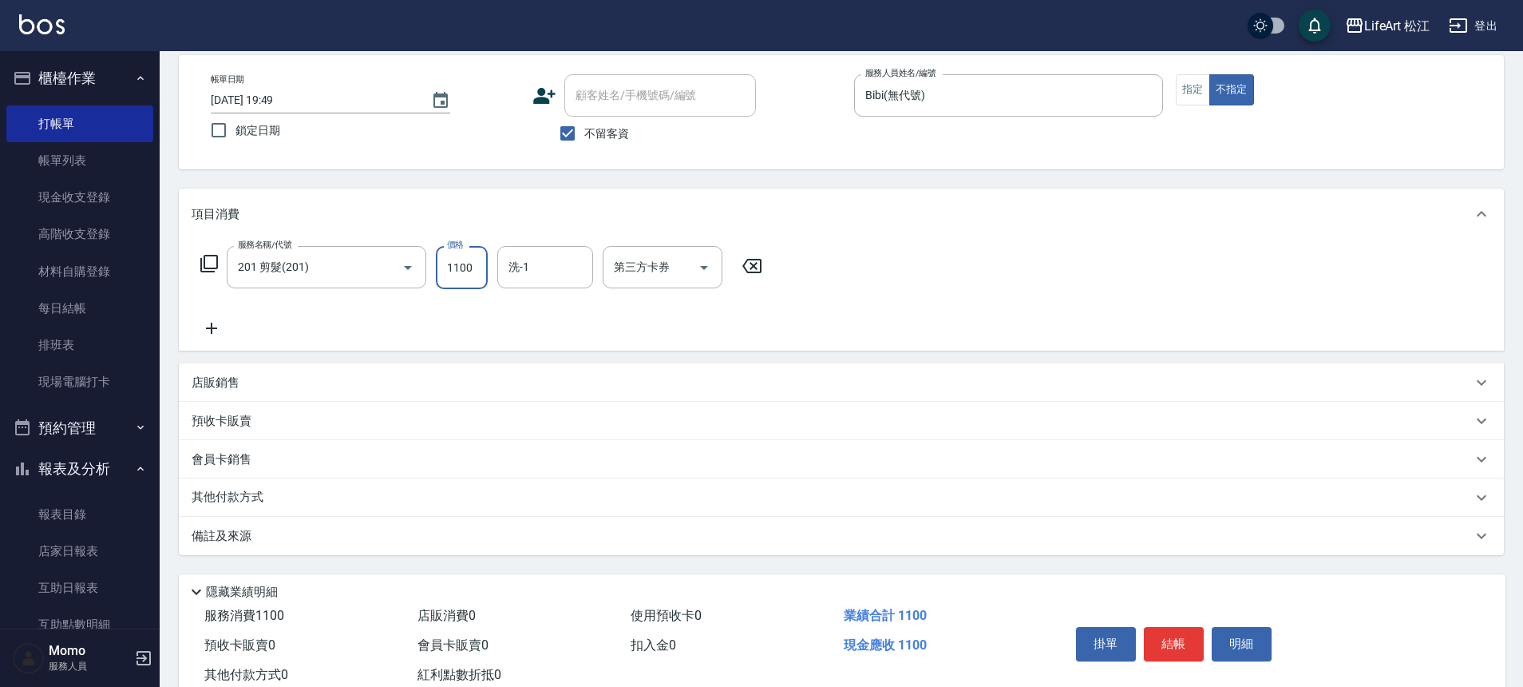
scroll to position [122, 0]
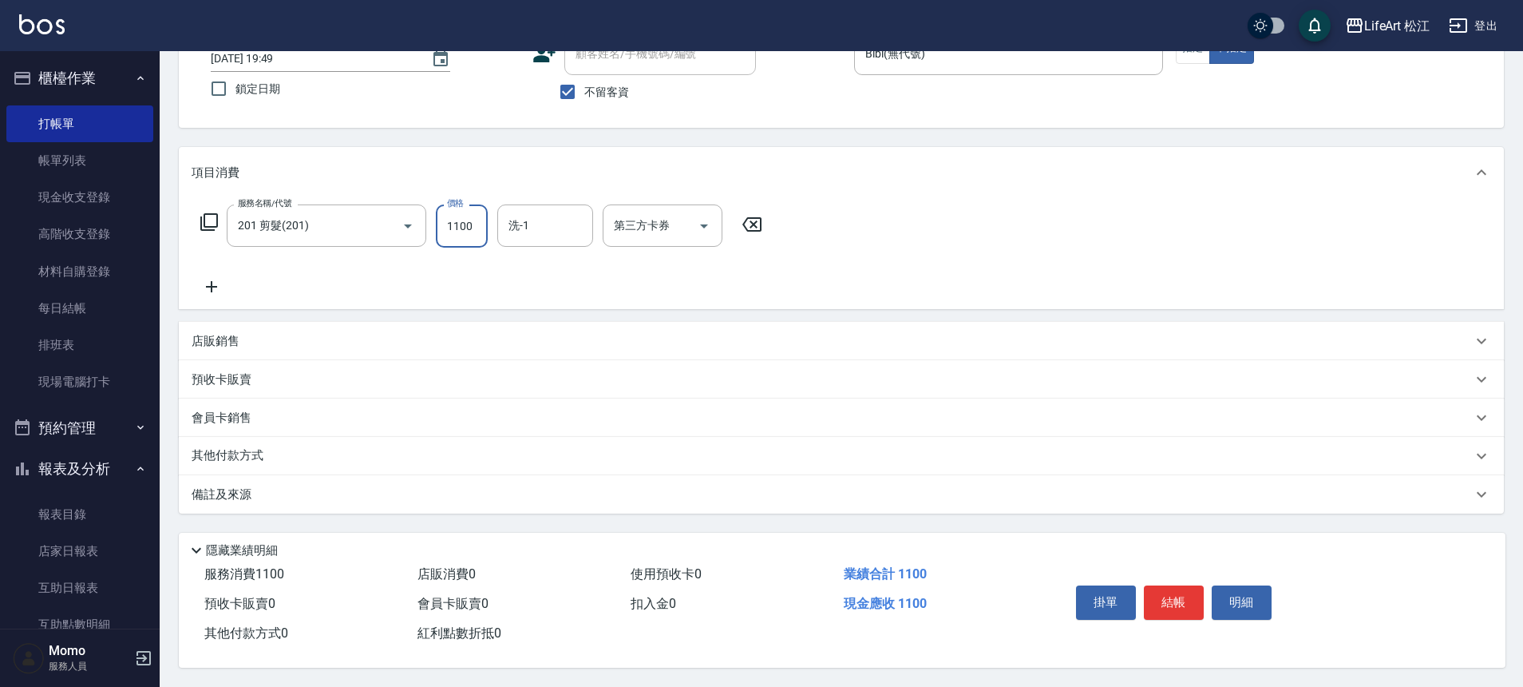
type input "1100"
click at [361, 480] on div "備註及來源" at bounding box center [841, 494] width 1325 height 38
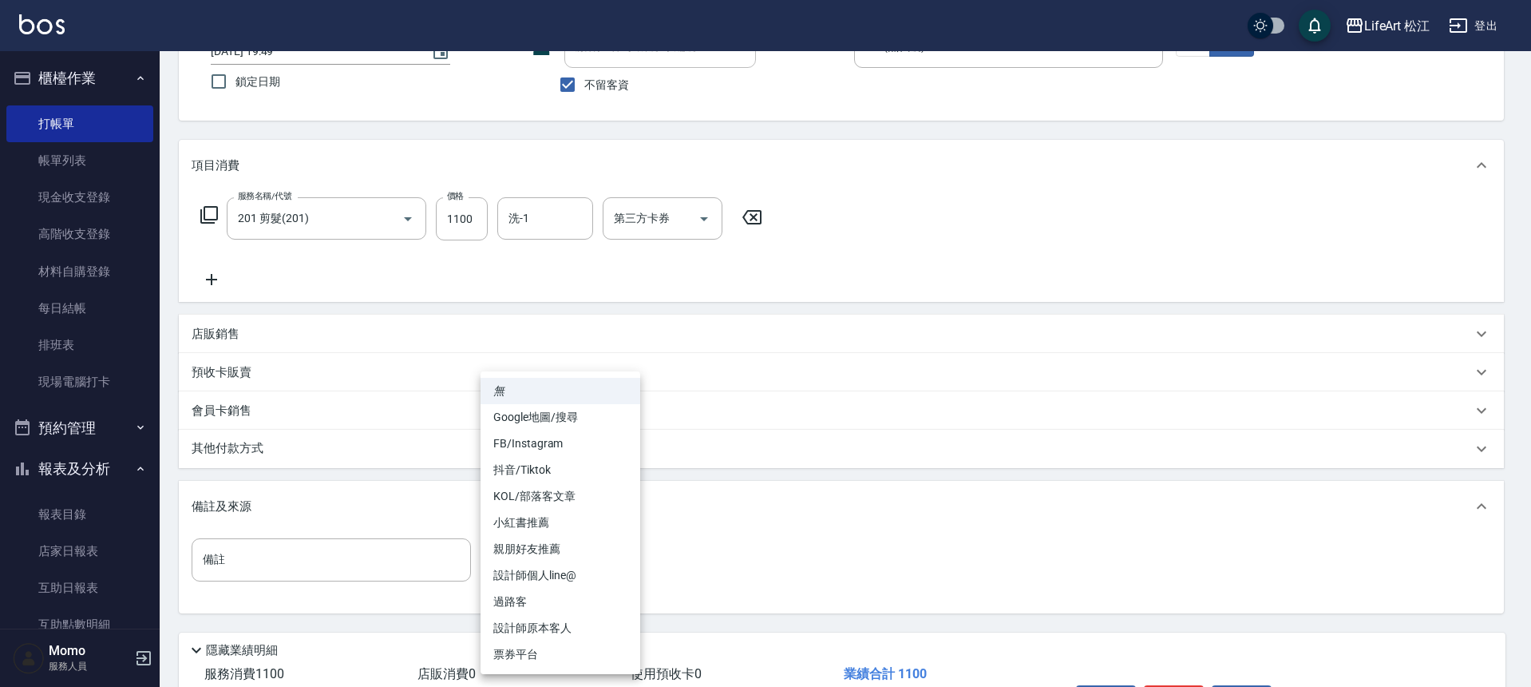
click at [516, 569] on body "LifeArt 松江 登出 櫃檯作業 打帳單 帳單列表 現金收支登錄 高階收支登錄 材料自購登錄 每日結帳 排班表 現場電腦打卡 預約管理 預約管理 單日預約…" at bounding box center [765, 332] width 1531 height 909
click at [538, 606] on li "過路客" at bounding box center [561, 601] width 160 height 26
type input "過路客"
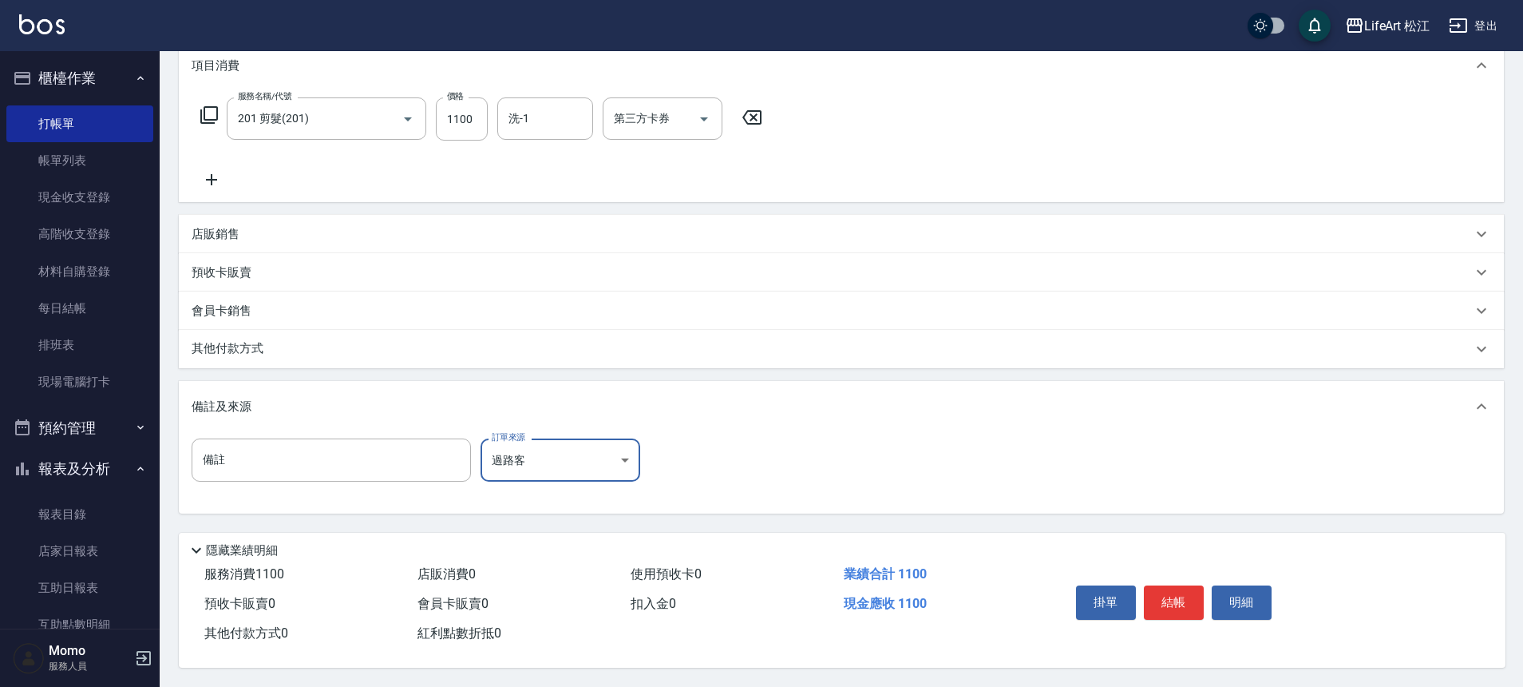
scroll to position [229, 0]
click at [1184, 597] on button "結帳" at bounding box center [1174, 602] width 60 height 34
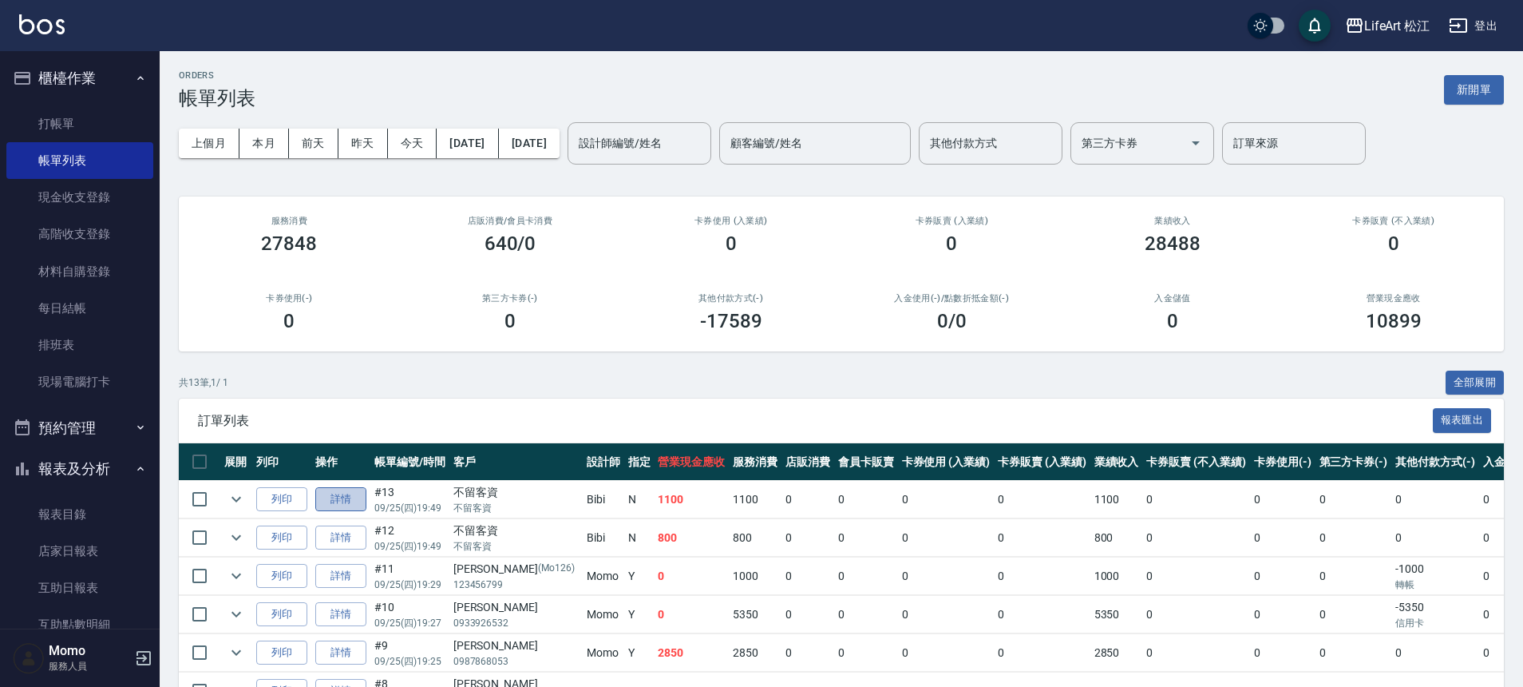
click at [343, 495] on link "詳情" at bounding box center [340, 499] width 51 height 25
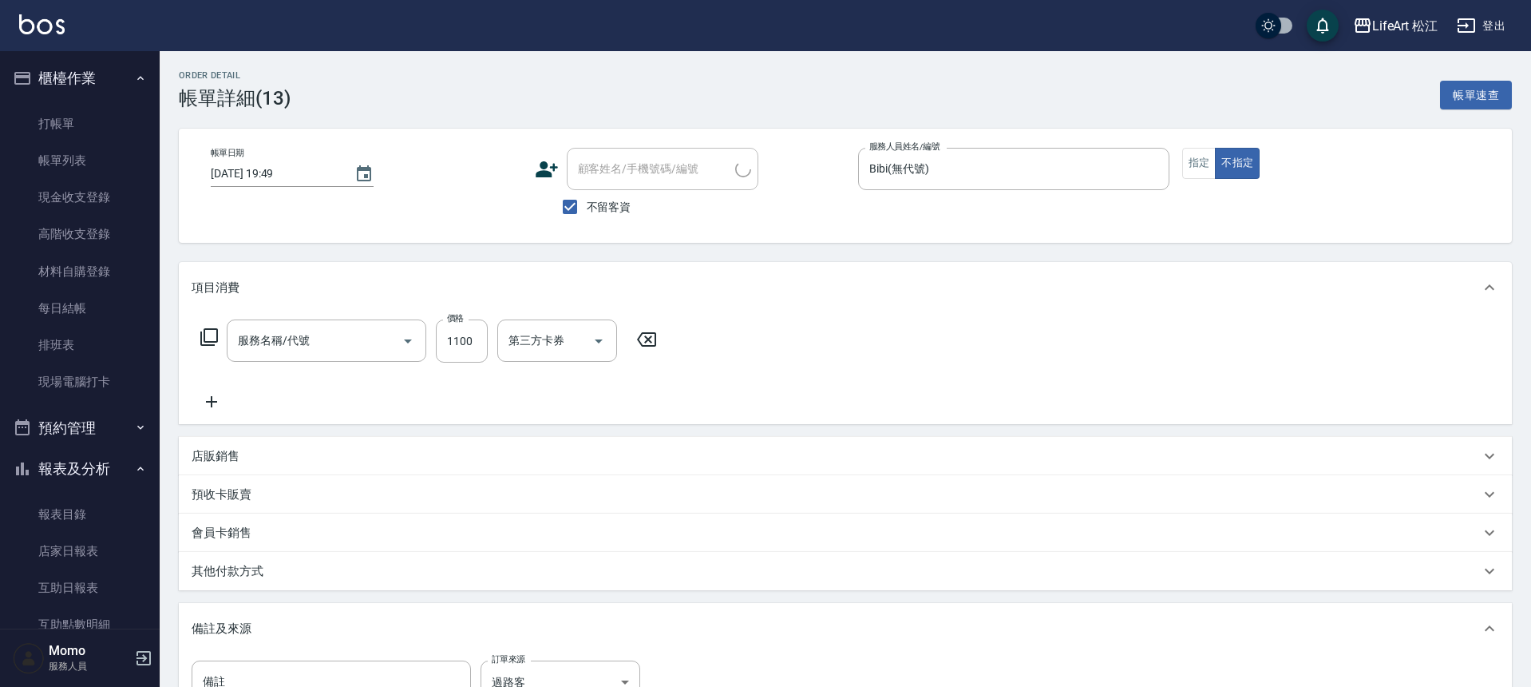
checkbox input "true"
type input "Bibi(無代號)"
type input "過路客"
type input "201 剪髮(201)"
click at [535, 337] on input "洗-1" at bounding box center [545, 341] width 81 height 28
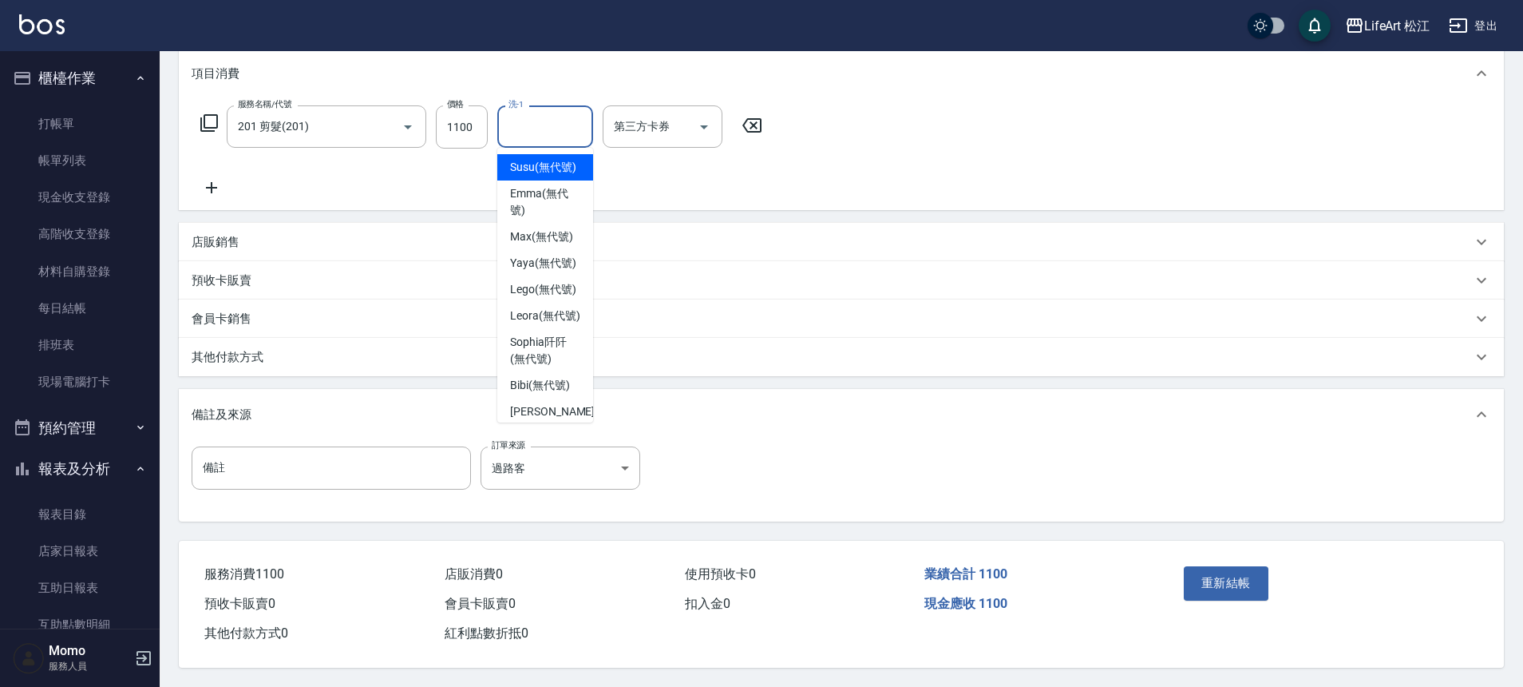
click at [555, 154] on div "Susu (無代號)" at bounding box center [545, 167] width 96 height 26
type input "Susu(無代號)"
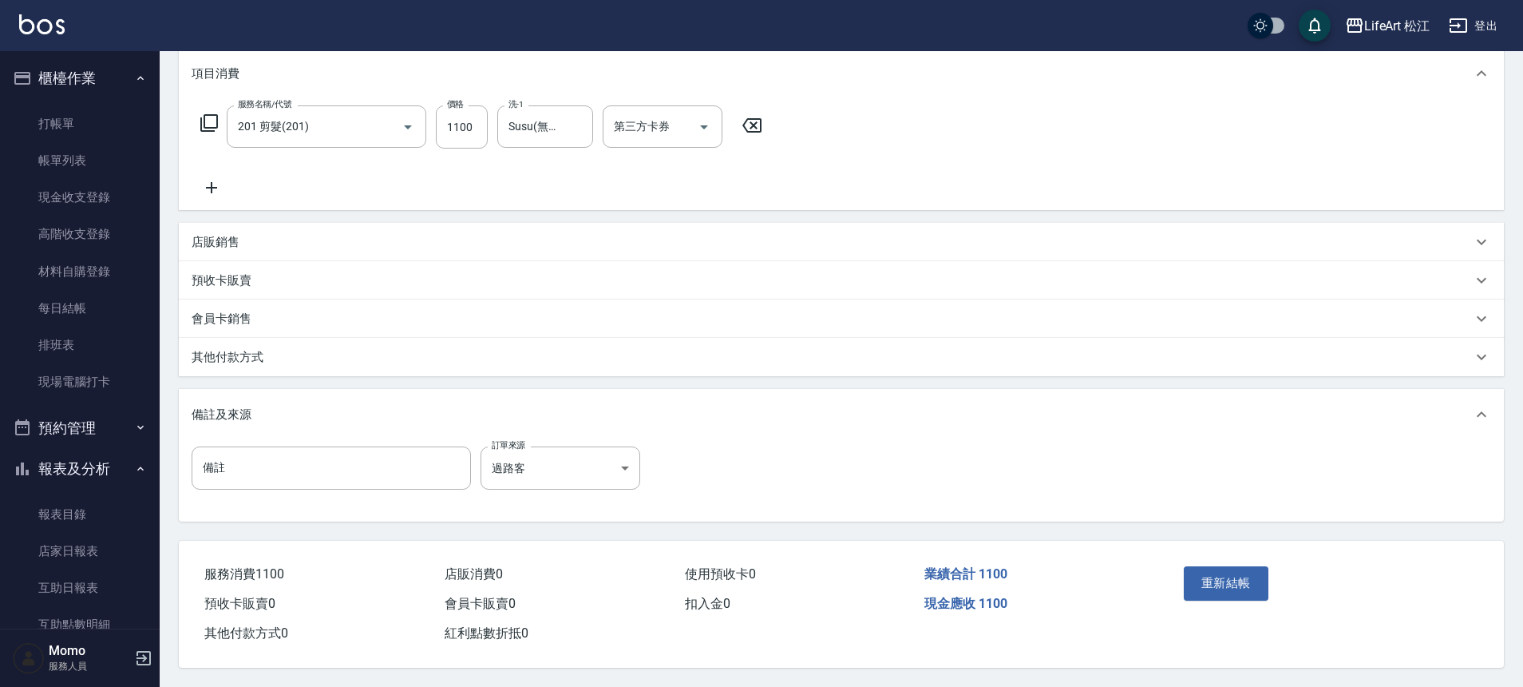
click at [460, 355] on div "其他付款方式" at bounding box center [832, 357] width 1281 height 17
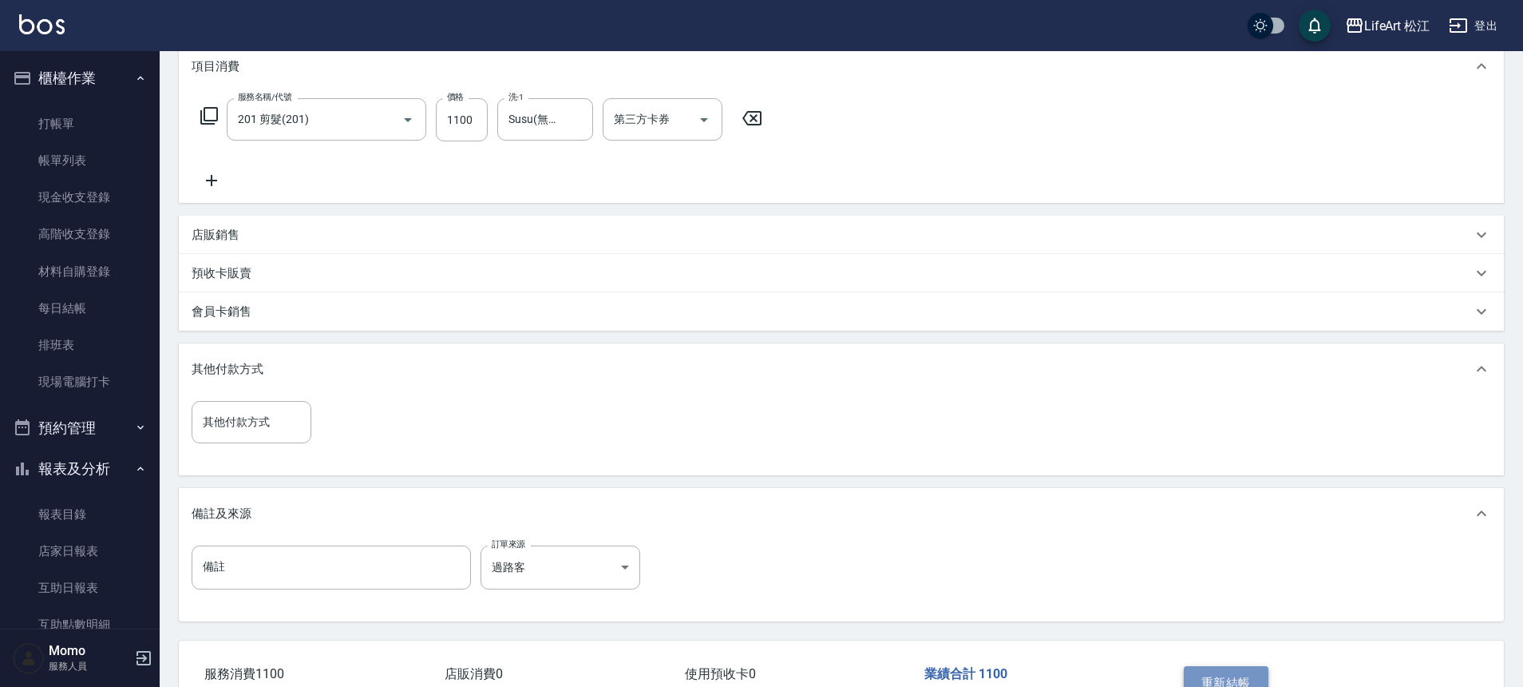
click at [1243, 675] on button "重新結帳" at bounding box center [1226, 683] width 85 height 34
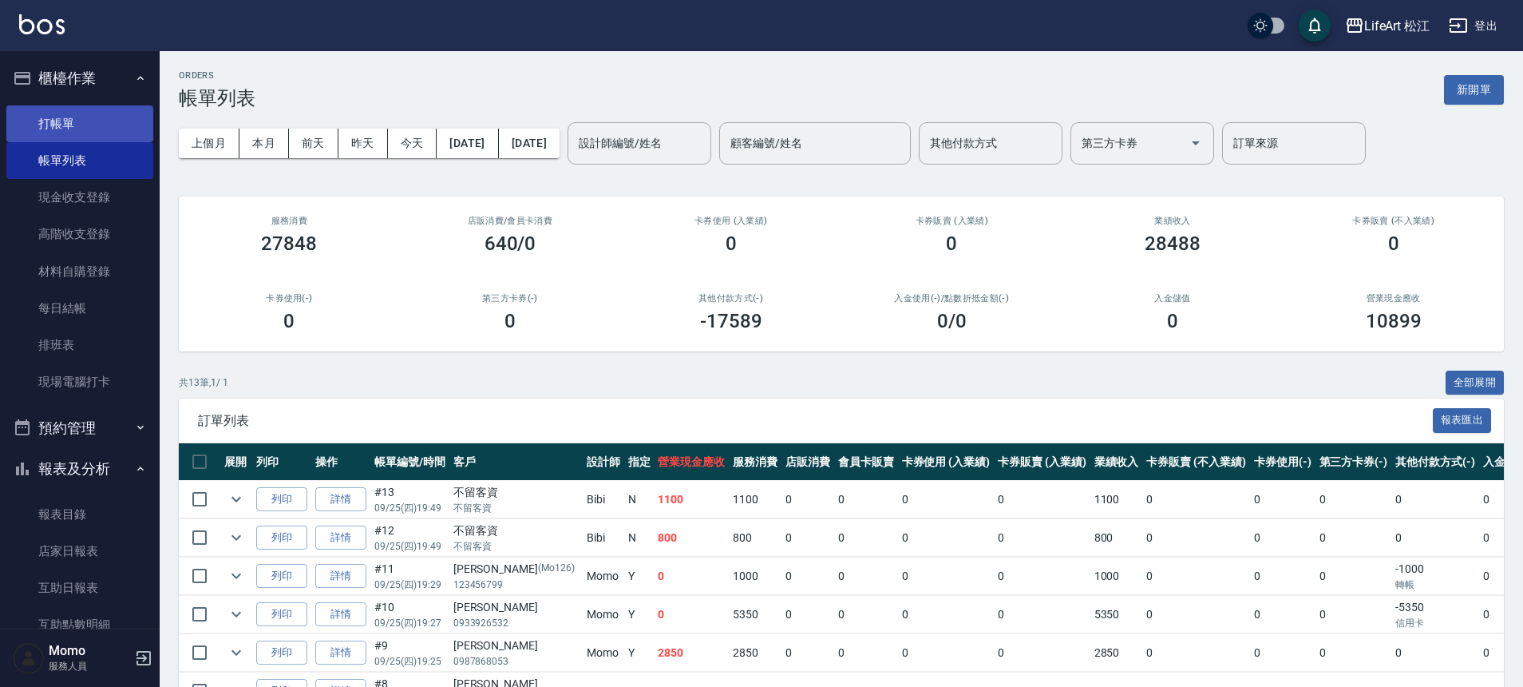
click at [123, 137] on link "打帳單" at bounding box center [79, 123] width 147 height 37
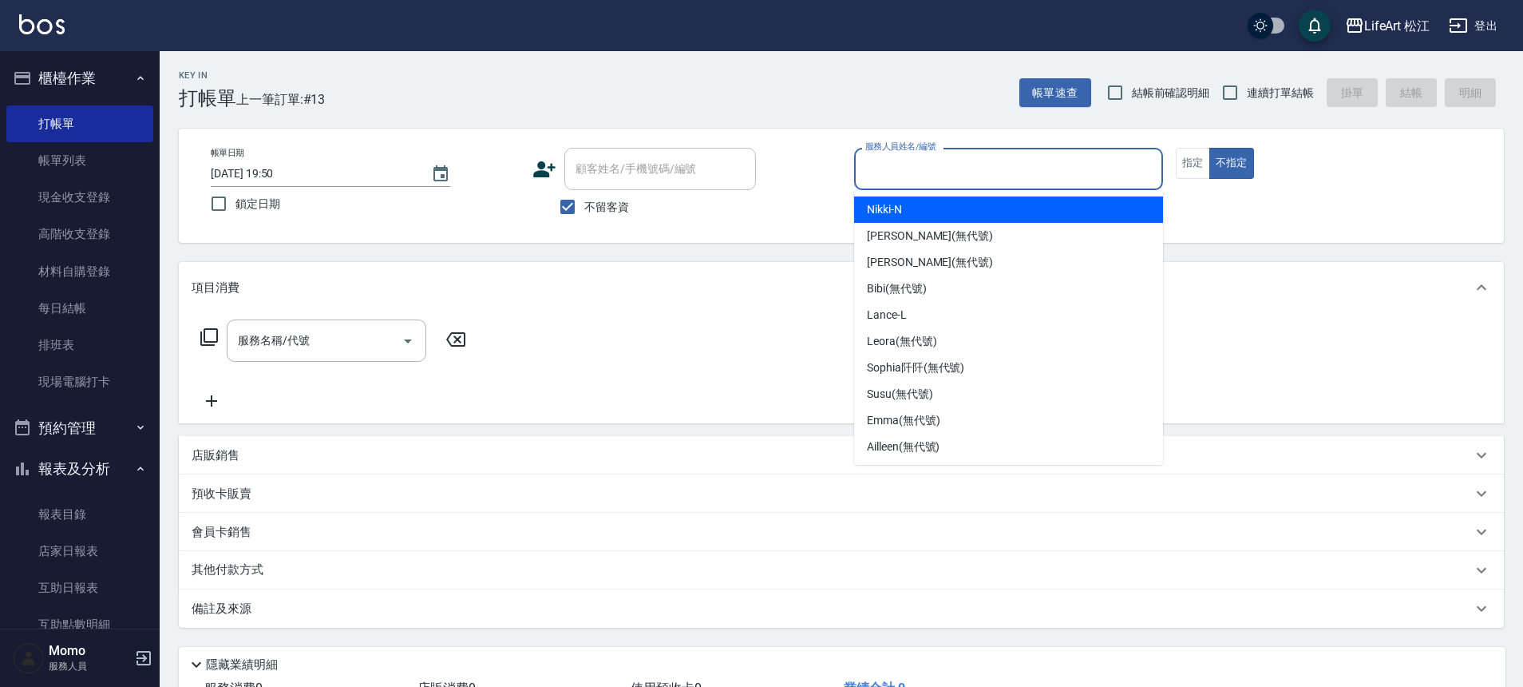
click at [1060, 172] on input "服務人員姓名/編號" at bounding box center [1009, 169] width 295 height 28
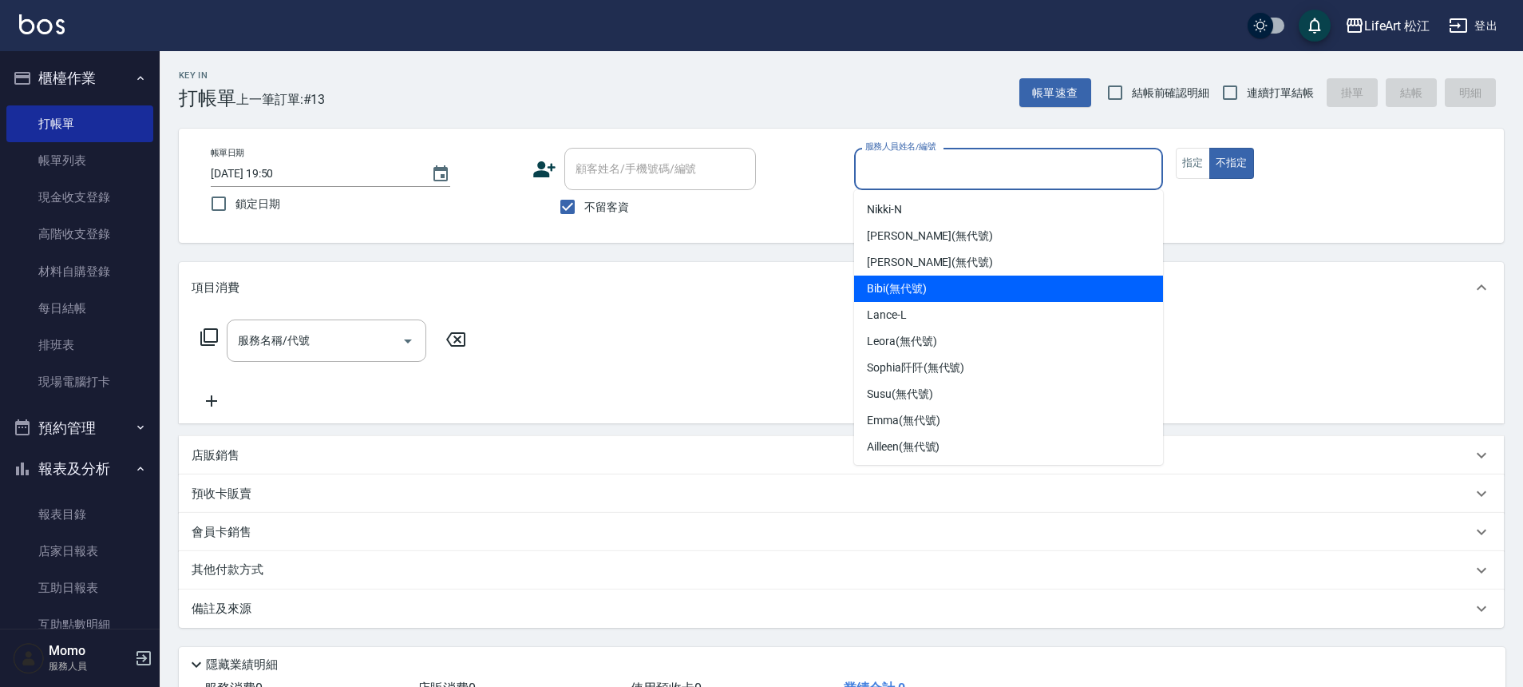
click at [1019, 283] on div "Bibi (無代號)" at bounding box center [1008, 288] width 309 height 26
type input "Bibi(無代號)"
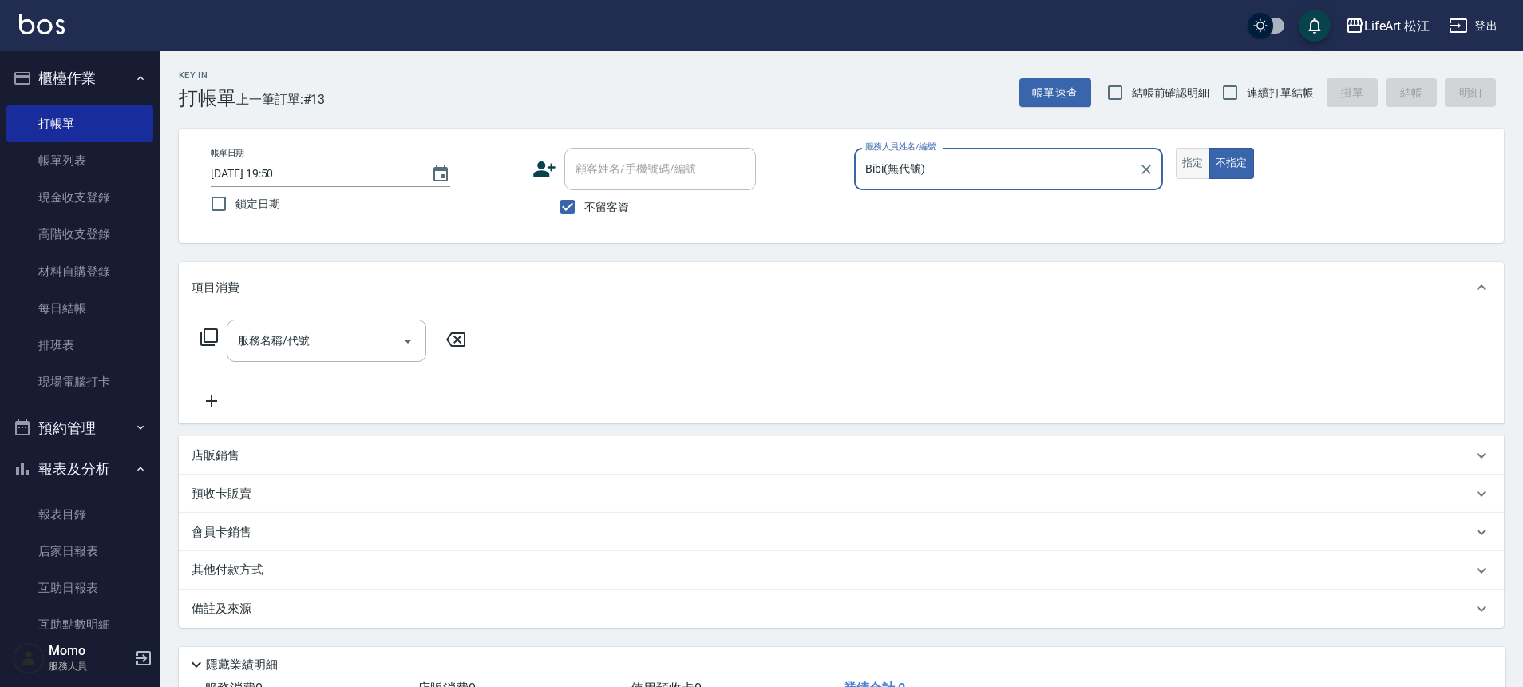
click at [1184, 172] on button "指定" at bounding box center [1193, 163] width 34 height 31
click at [327, 327] on input "服務名稱/代號" at bounding box center [314, 341] width 161 height 28
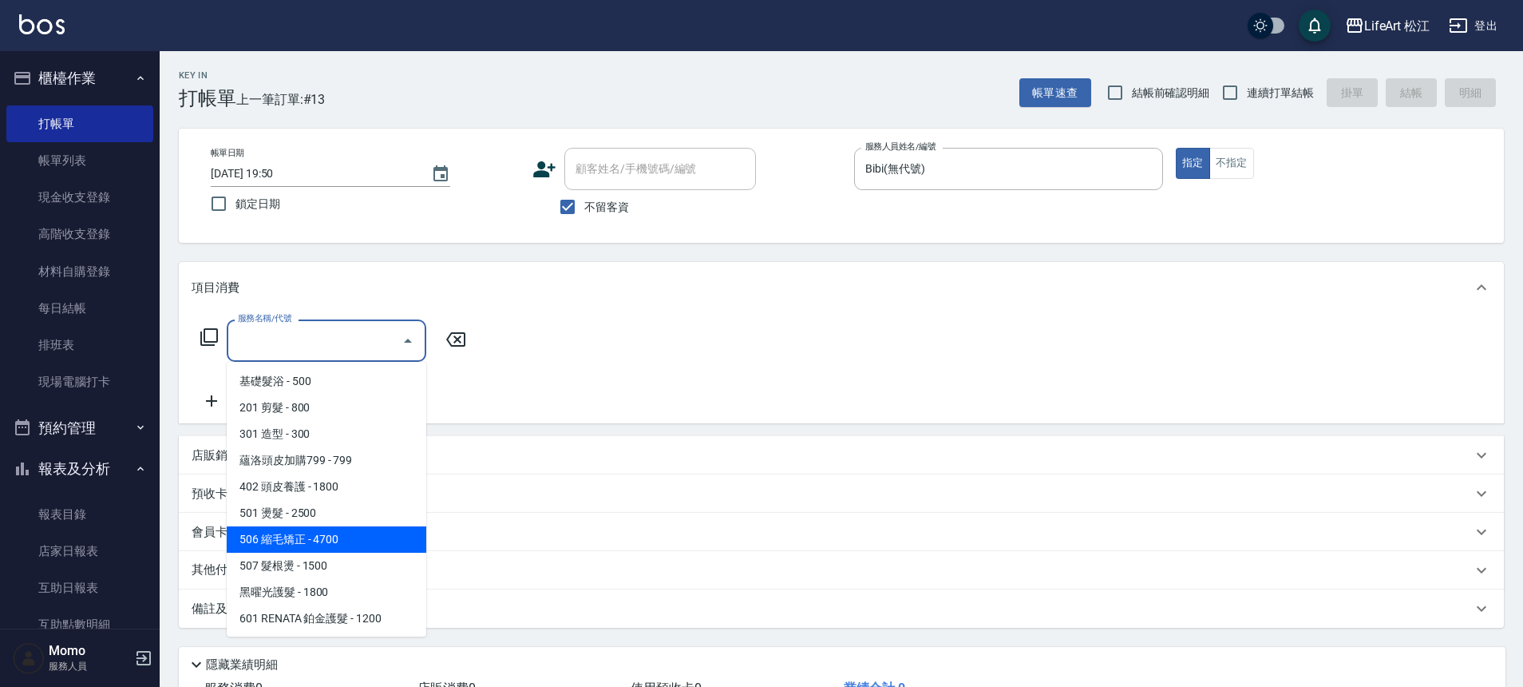
click at [340, 541] on span "506 縮毛矯正 - 4700" at bounding box center [327, 539] width 200 height 26
type input "506 縮毛矯正 (506)"
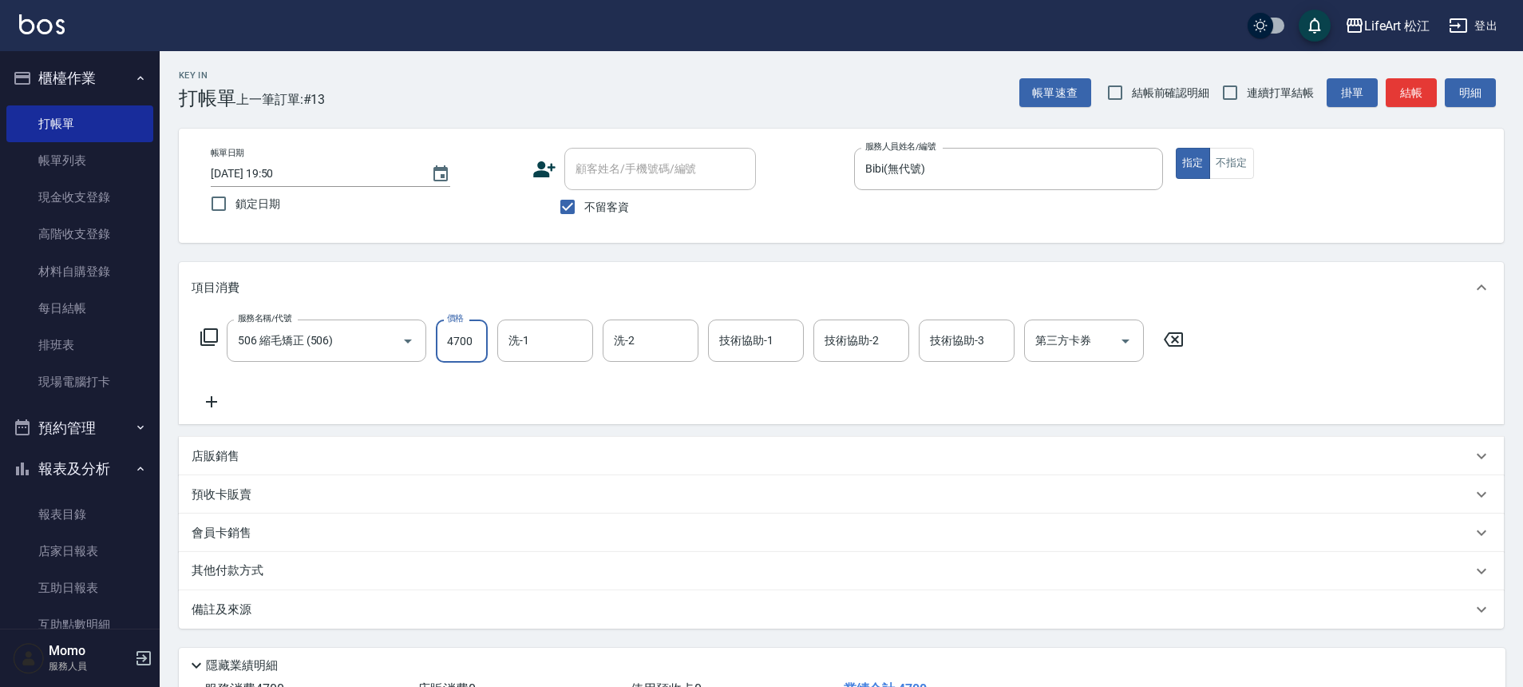
click at [462, 339] on input "4700" at bounding box center [462, 340] width 52 height 43
type input "1500"
click at [561, 356] on div "洗-1" at bounding box center [545, 340] width 96 height 42
click at [560, 341] on input "洗-1" at bounding box center [545, 341] width 81 height 28
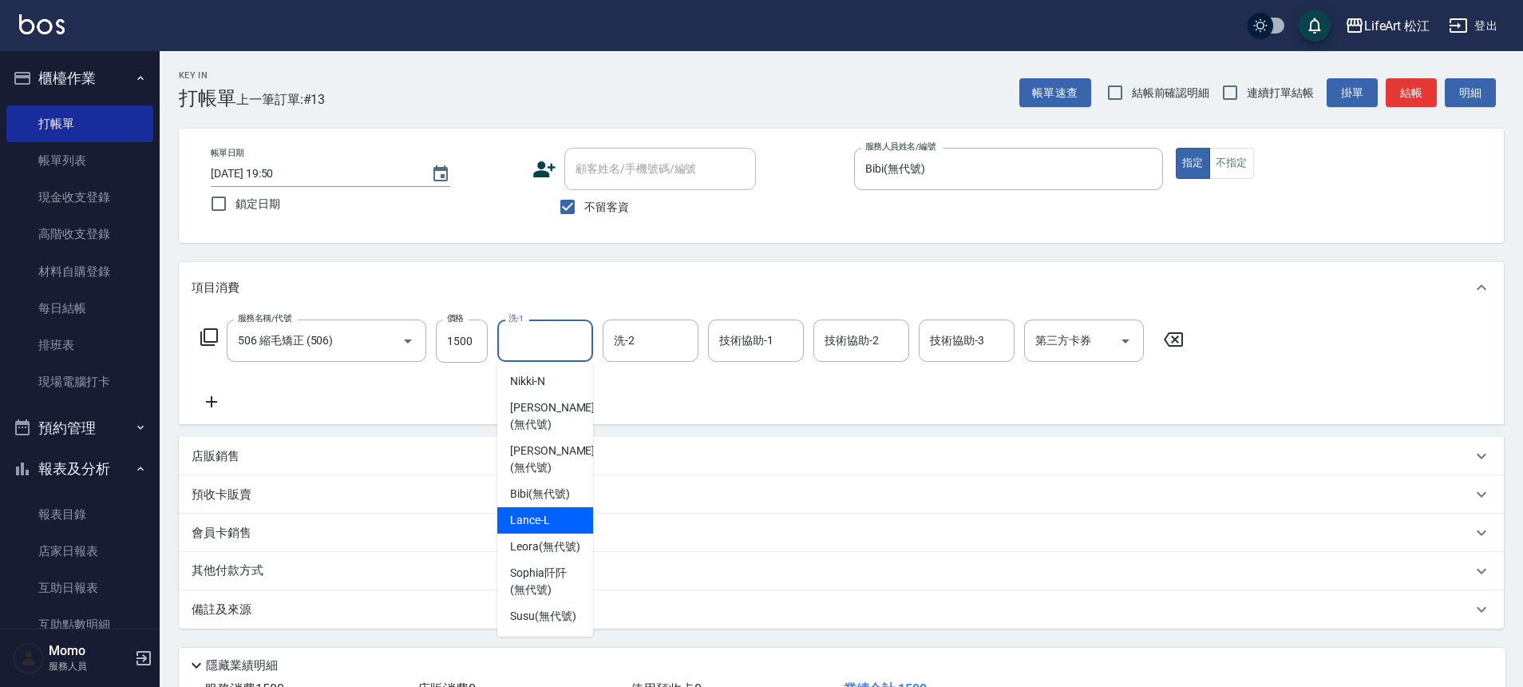
click at [529, 507] on div "Lance -L" at bounding box center [545, 520] width 96 height 26
type input "Lance-L"
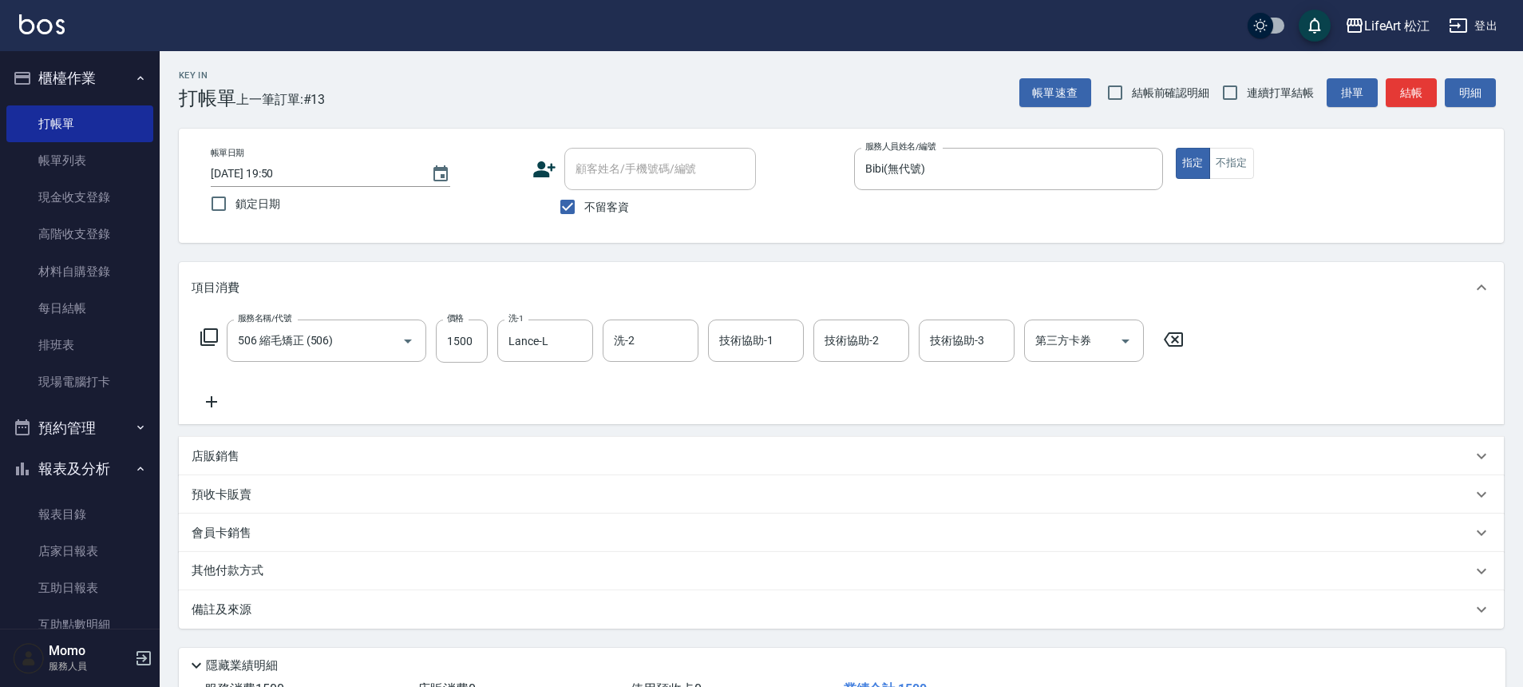
drag, startPoint x: 529, startPoint y: 490, endPoint x: 537, endPoint y: 470, distance: 21.8
click at [529, 492] on div "預收卡販賣" at bounding box center [832, 494] width 1281 height 17
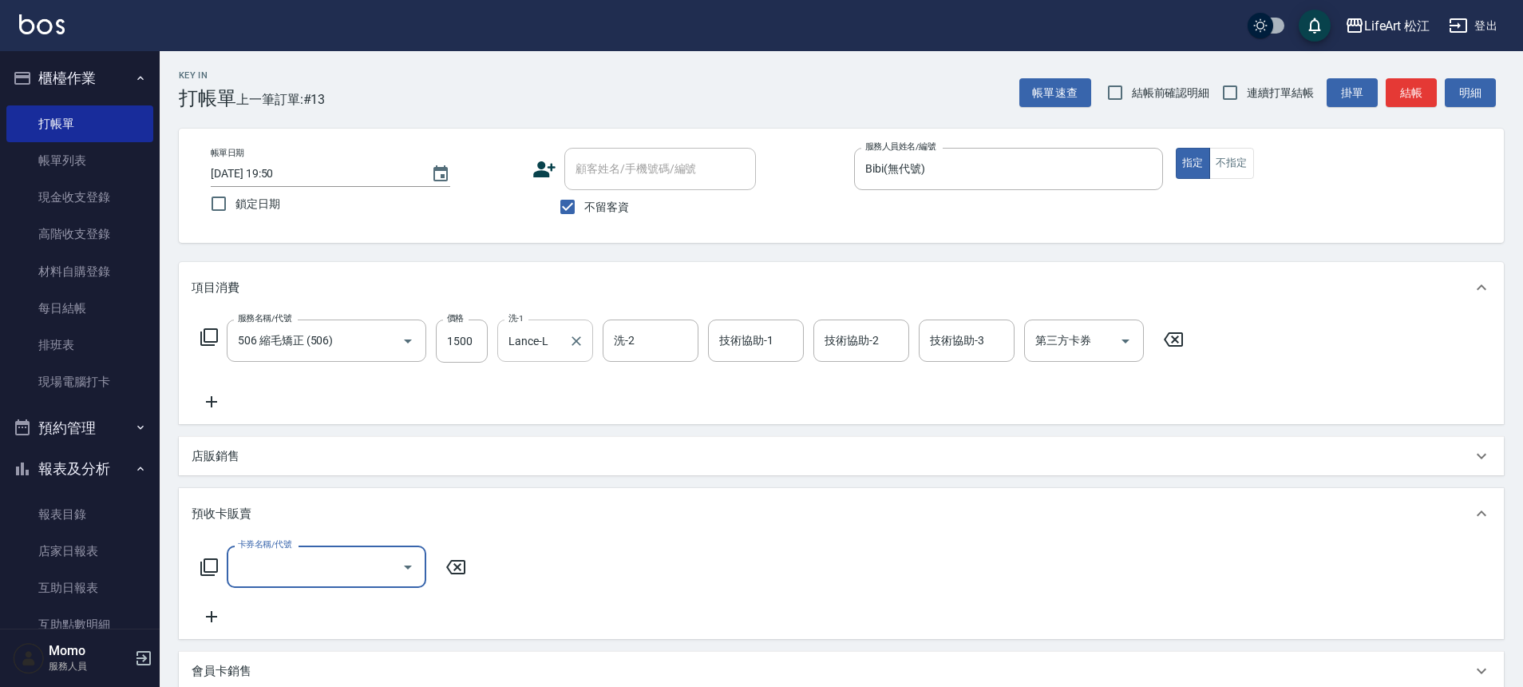
click at [557, 335] on input "Lance-L" at bounding box center [533, 341] width 57 height 28
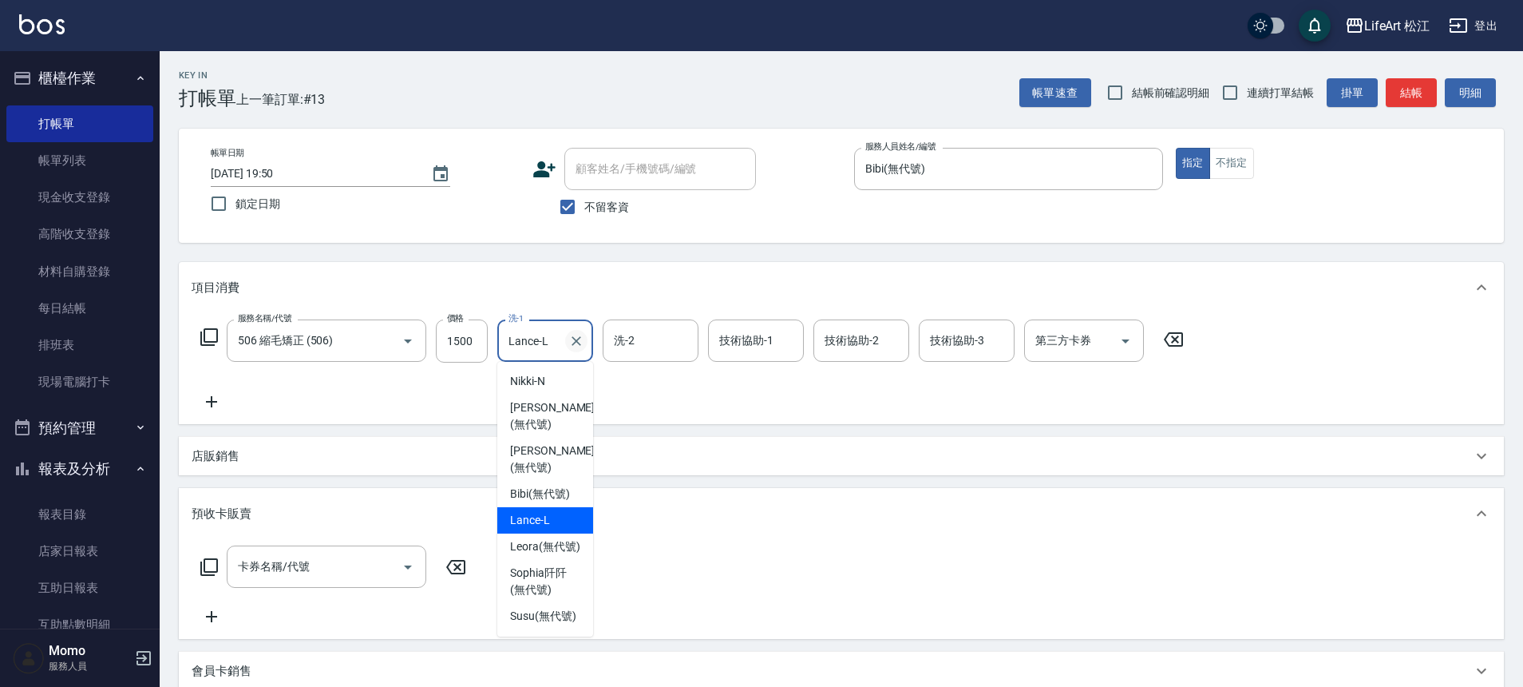
click at [583, 344] on icon "Clear" at bounding box center [577, 341] width 16 height 16
click at [531, 612] on span "Susu (無代號)" at bounding box center [543, 612] width 66 height 17
type input "Susu(無代號)"
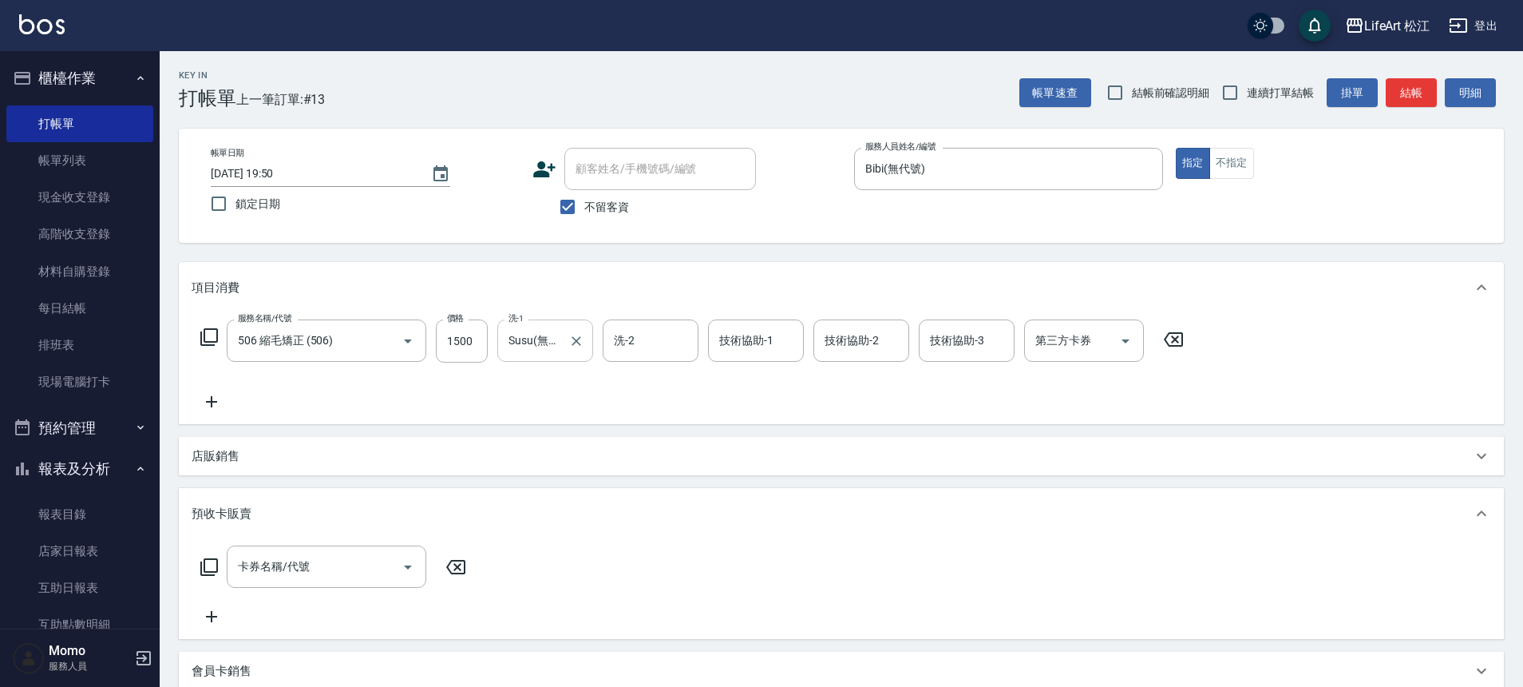
click at [311, 501] on div "預收卡販賣" at bounding box center [841, 513] width 1325 height 51
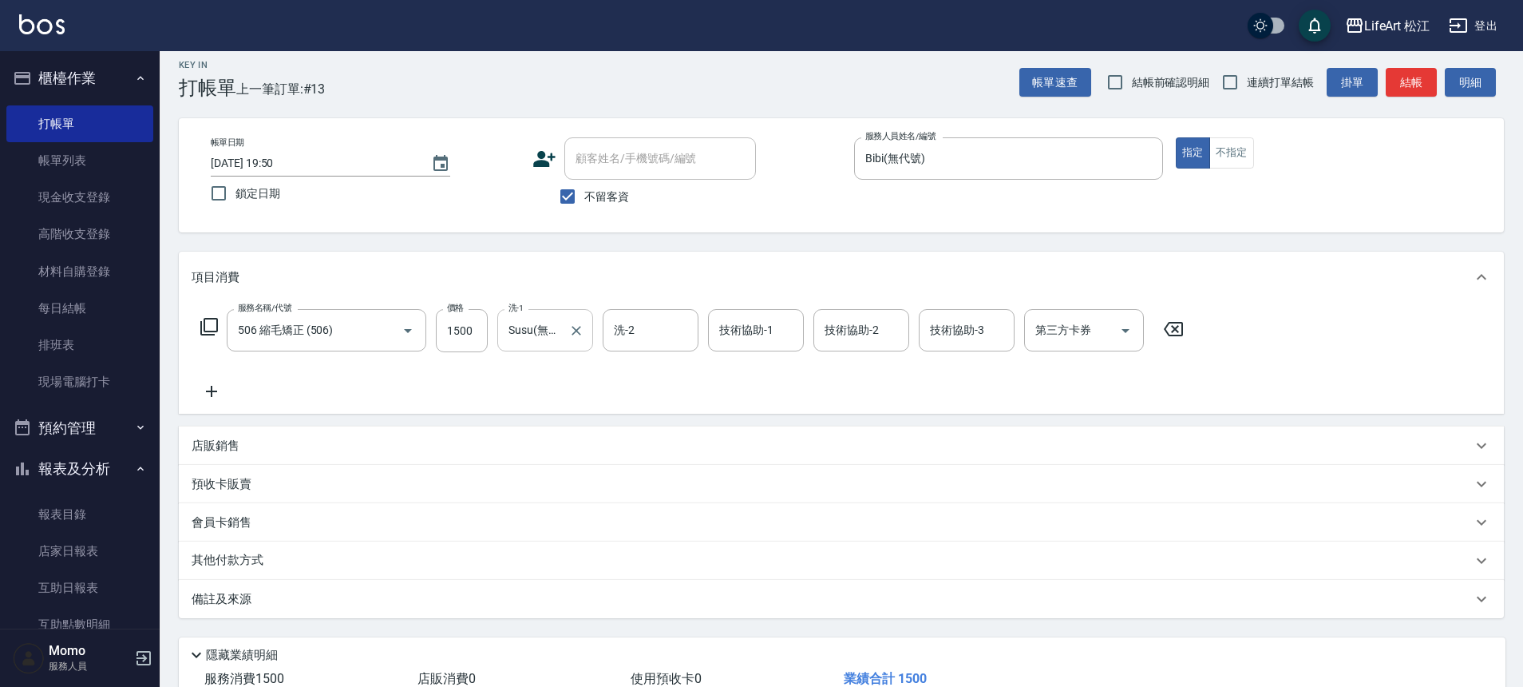
scroll to position [29, 0]
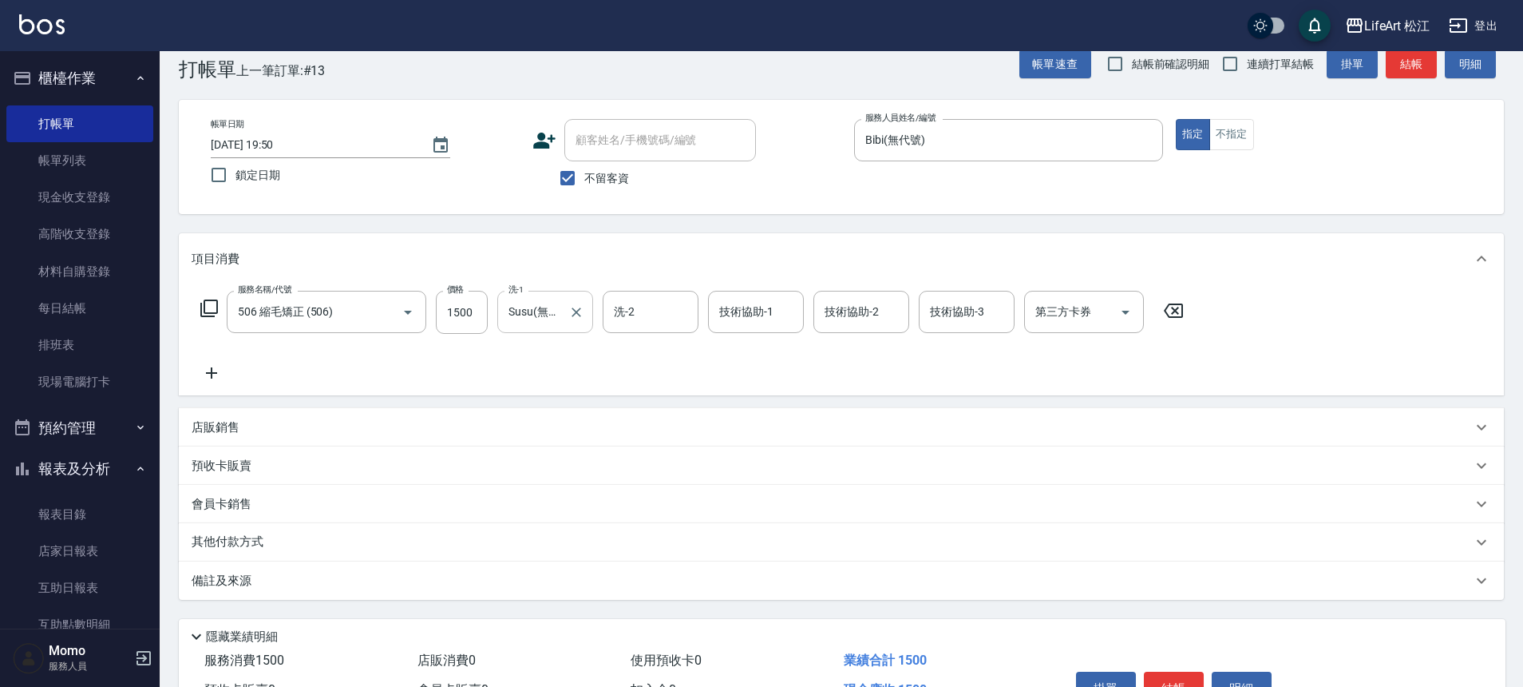
click at [200, 374] on icon at bounding box center [212, 372] width 40 height 19
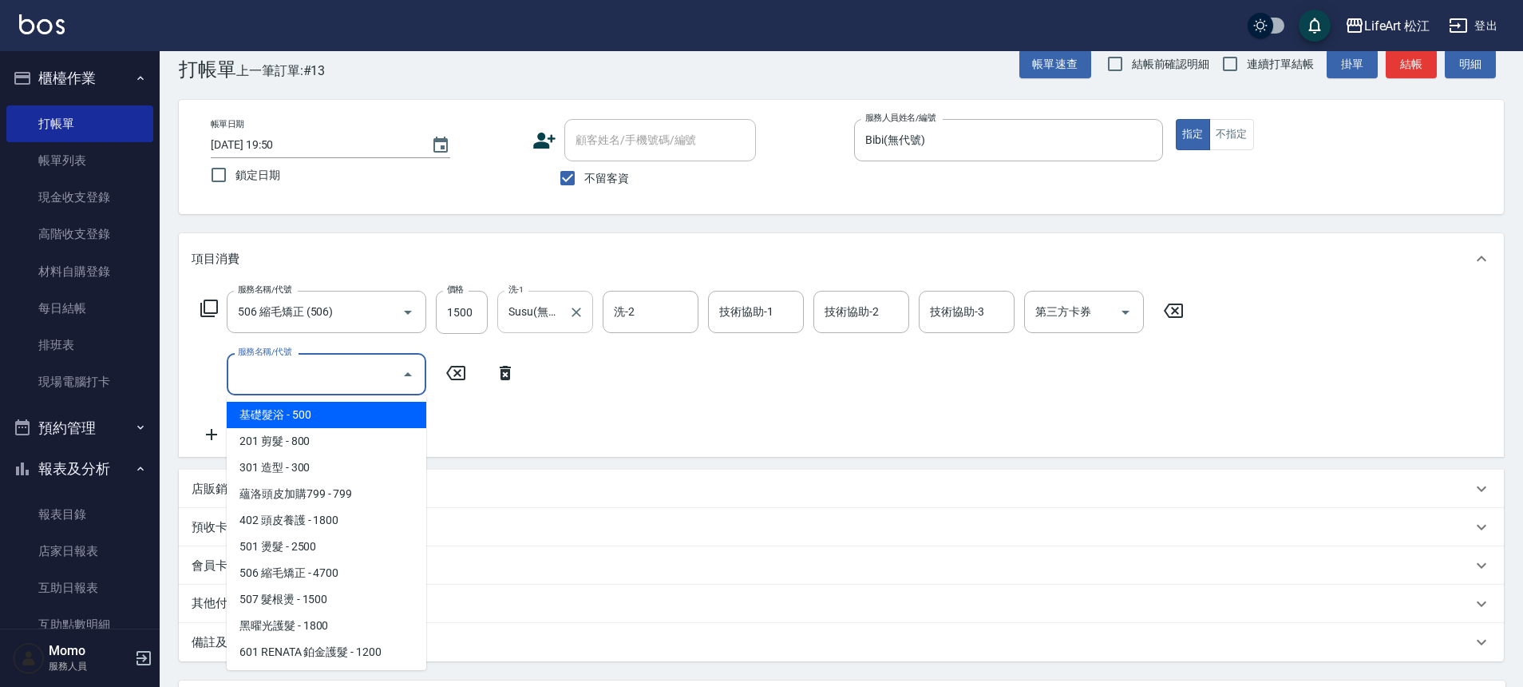
click at [254, 377] on input "服務名稱/代號" at bounding box center [314, 374] width 161 height 28
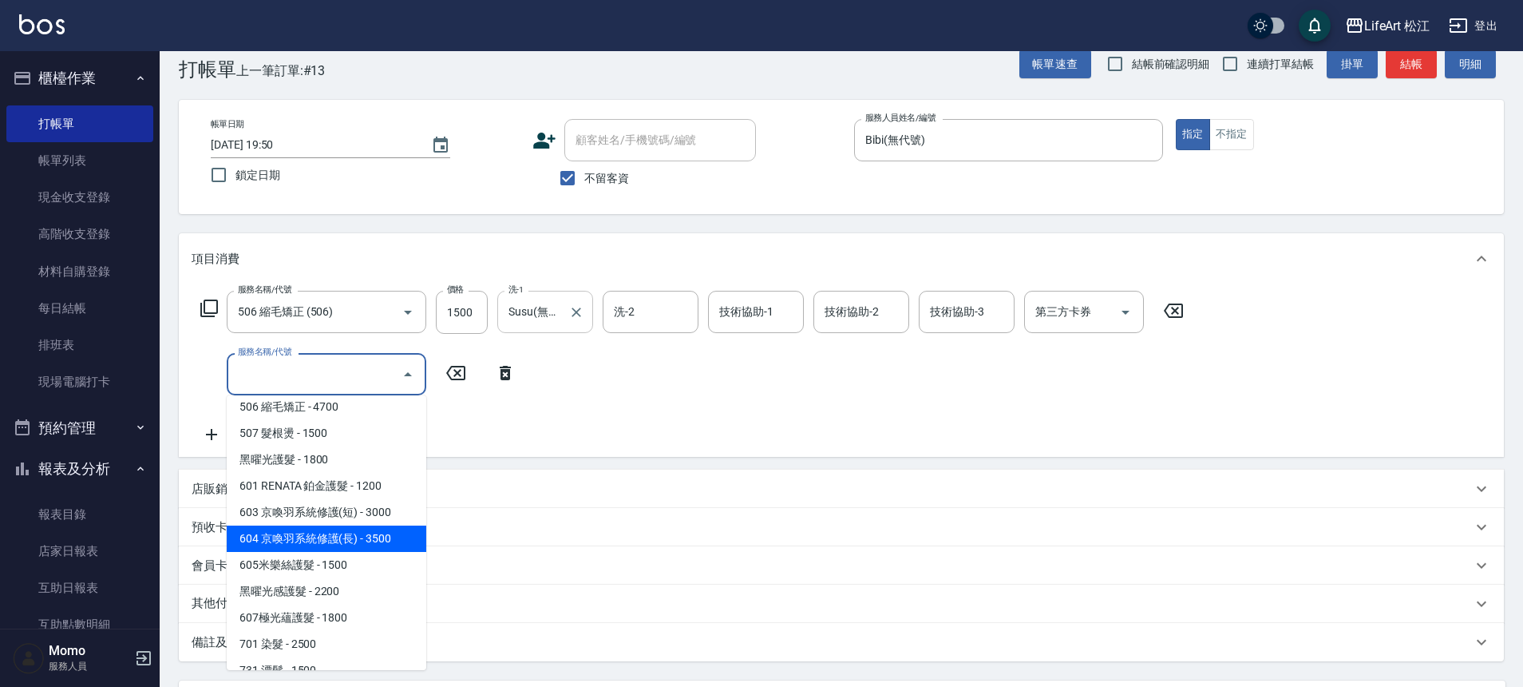
scroll to position [212, 0]
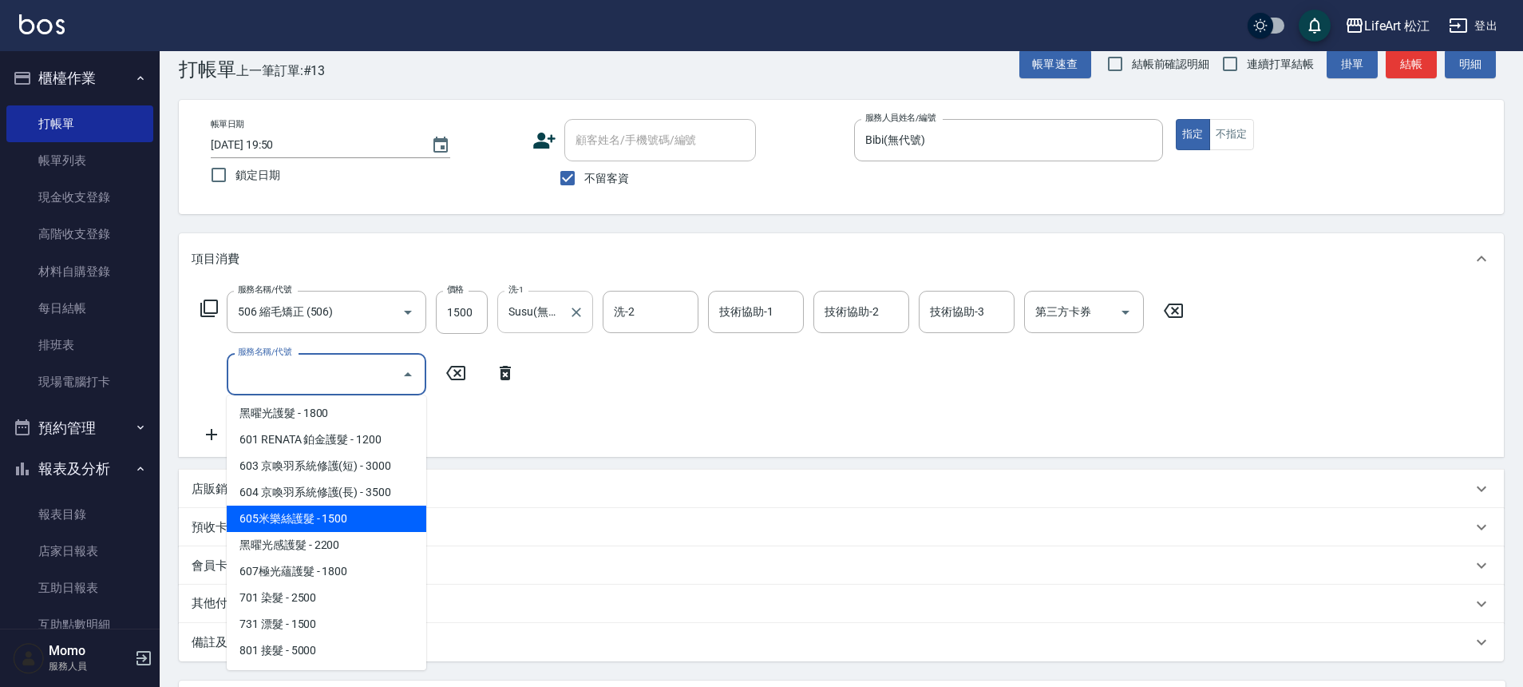
click at [336, 519] on span "605米樂絲護髮 - 1500" at bounding box center [327, 518] width 200 height 26
type input "605米樂絲護髮(605)"
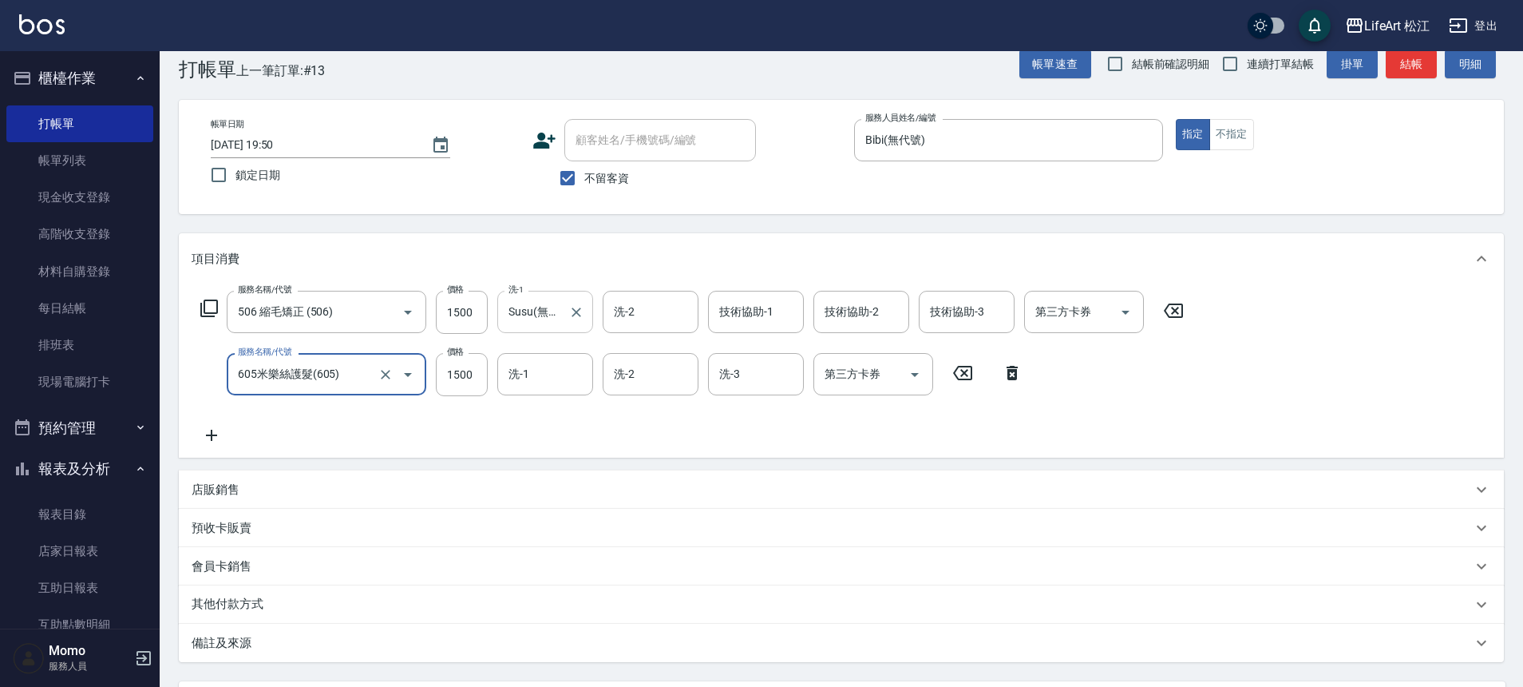
click at [268, 640] on div "備註及來源" at bounding box center [832, 643] width 1281 height 17
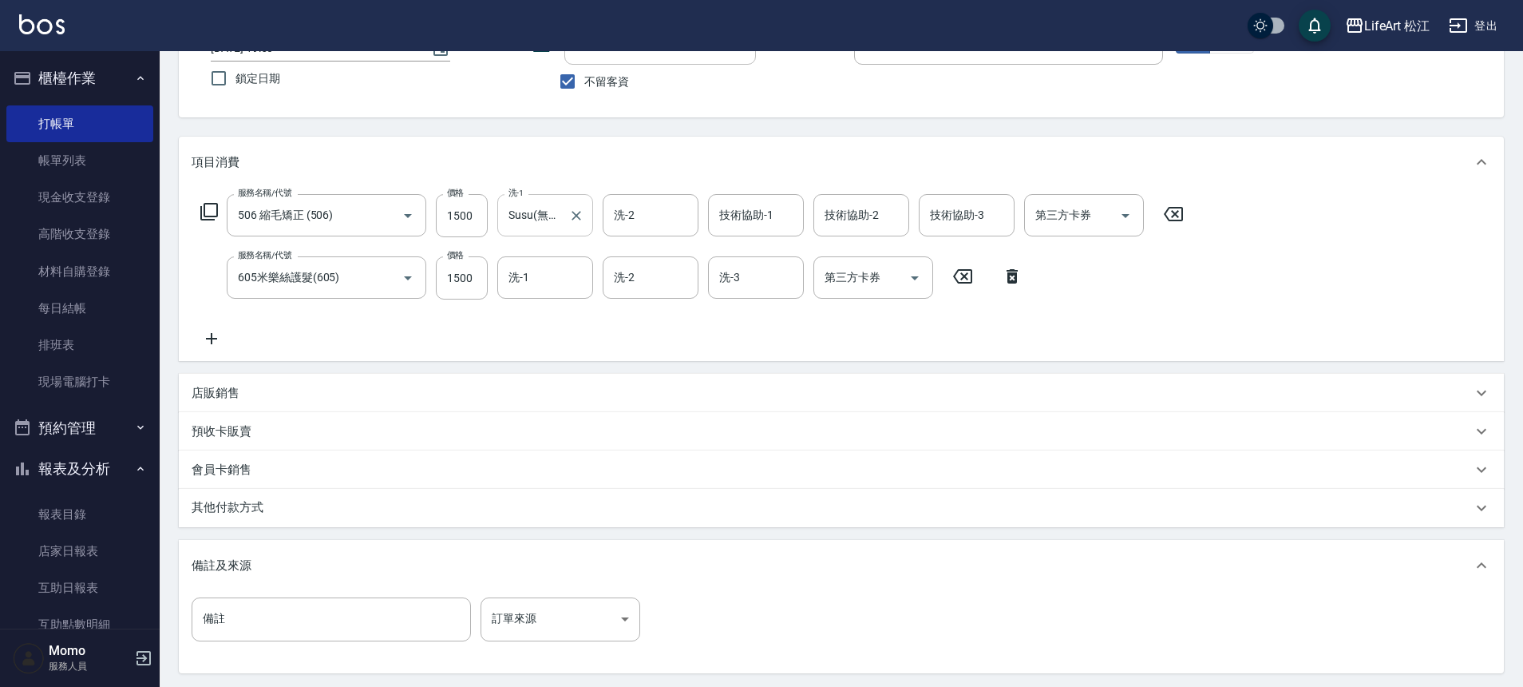
scroll to position [192, 0]
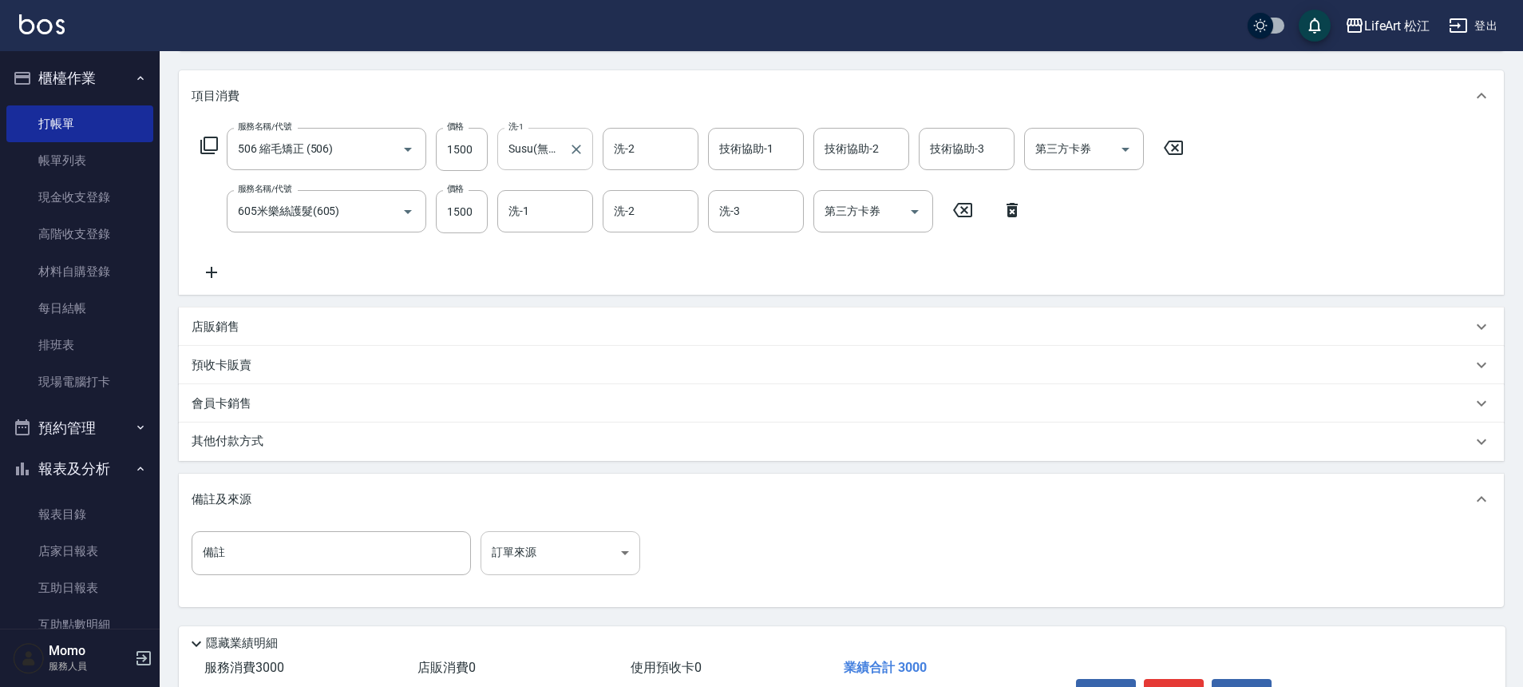
click at [509, 547] on body "LifeArt 松江 登出 櫃檯作業 打帳單 帳單列表 現金收支登錄 高階收支登錄 材料自購登錄 每日結帳 排班表 現場電腦打卡 預約管理 預約管理 單日預約…" at bounding box center [761, 294] width 1523 height 972
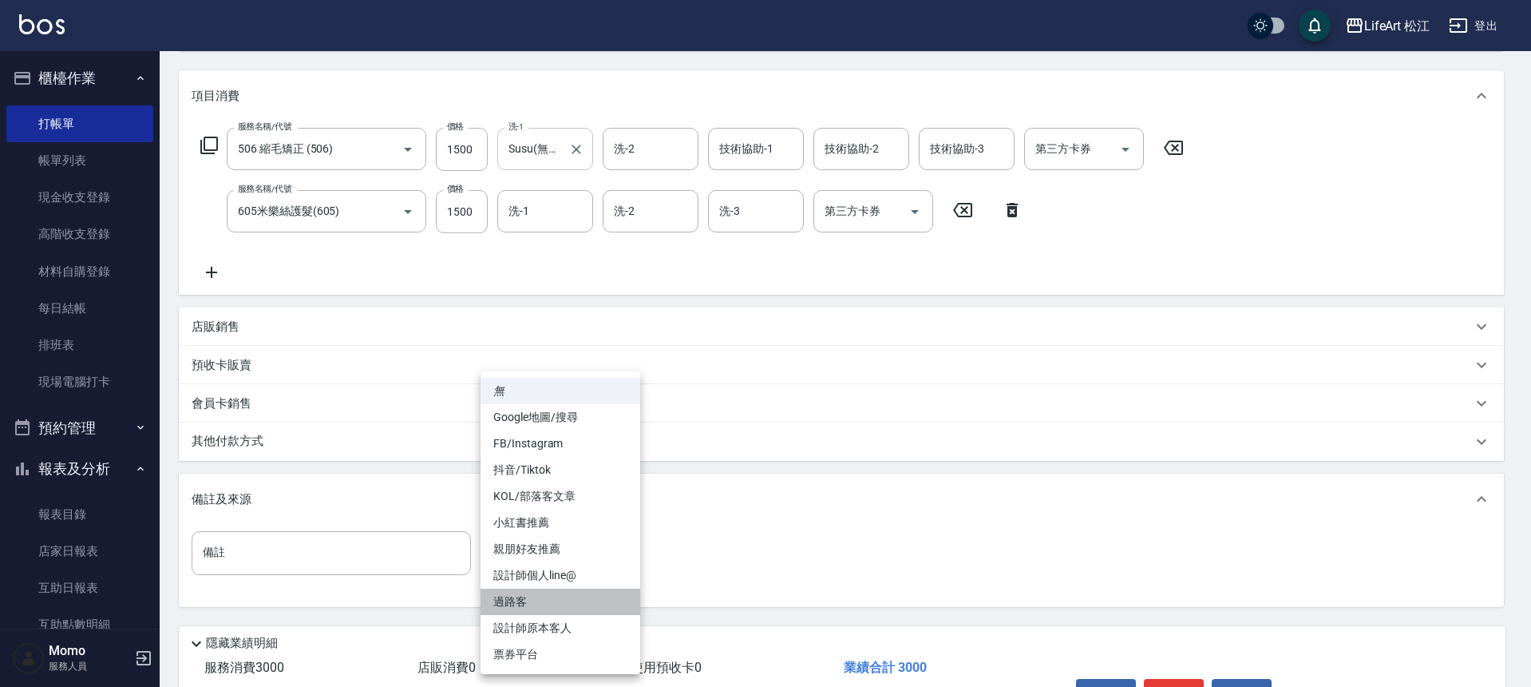
click at [527, 600] on li "過路客" at bounding box center [561, 601] width 160 height 26
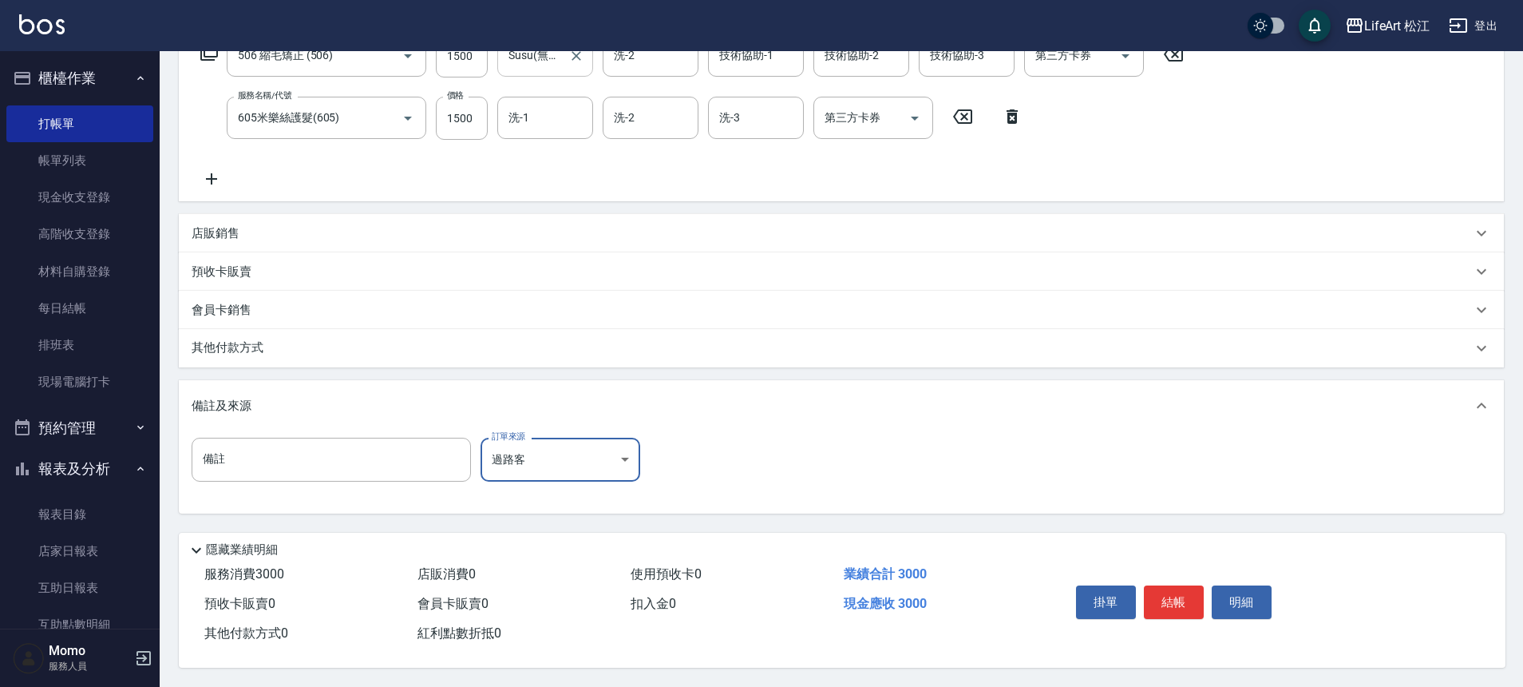
scroll to position [292, 0]
click at [552, 442] on body "LifeArt 松江 登出 櫃檯作業 打帳單 帳單列表 現金收支登錄 高階收支登錄 材料自購登錄 每日結帳 排班表 現場電腦打卡 預約管理 預約管理 單日預約…" at bounding box center [765, 201] width 1531 height 972
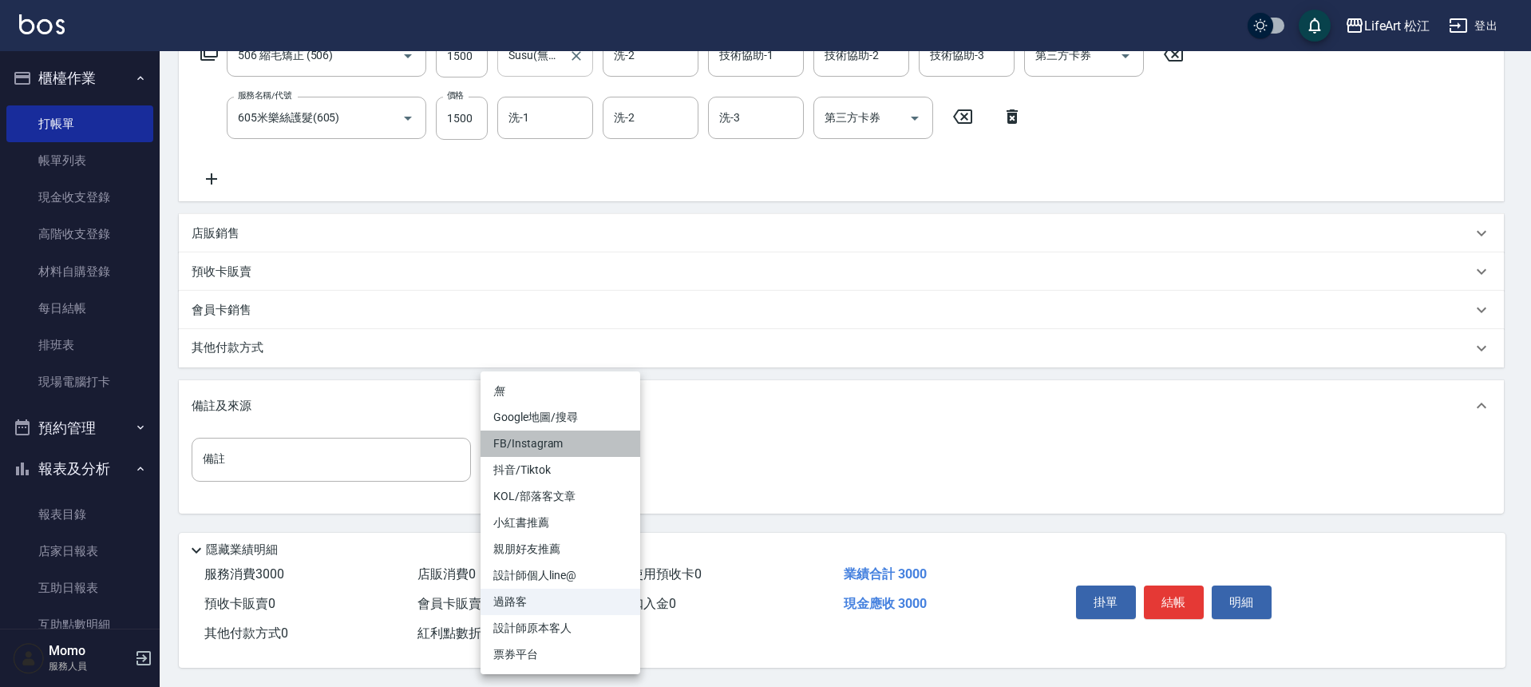
click at [559, 441] on li "FB/Instagram" at bounding box center [561, 443] width 160 height 26
type input "FB/Instagram"
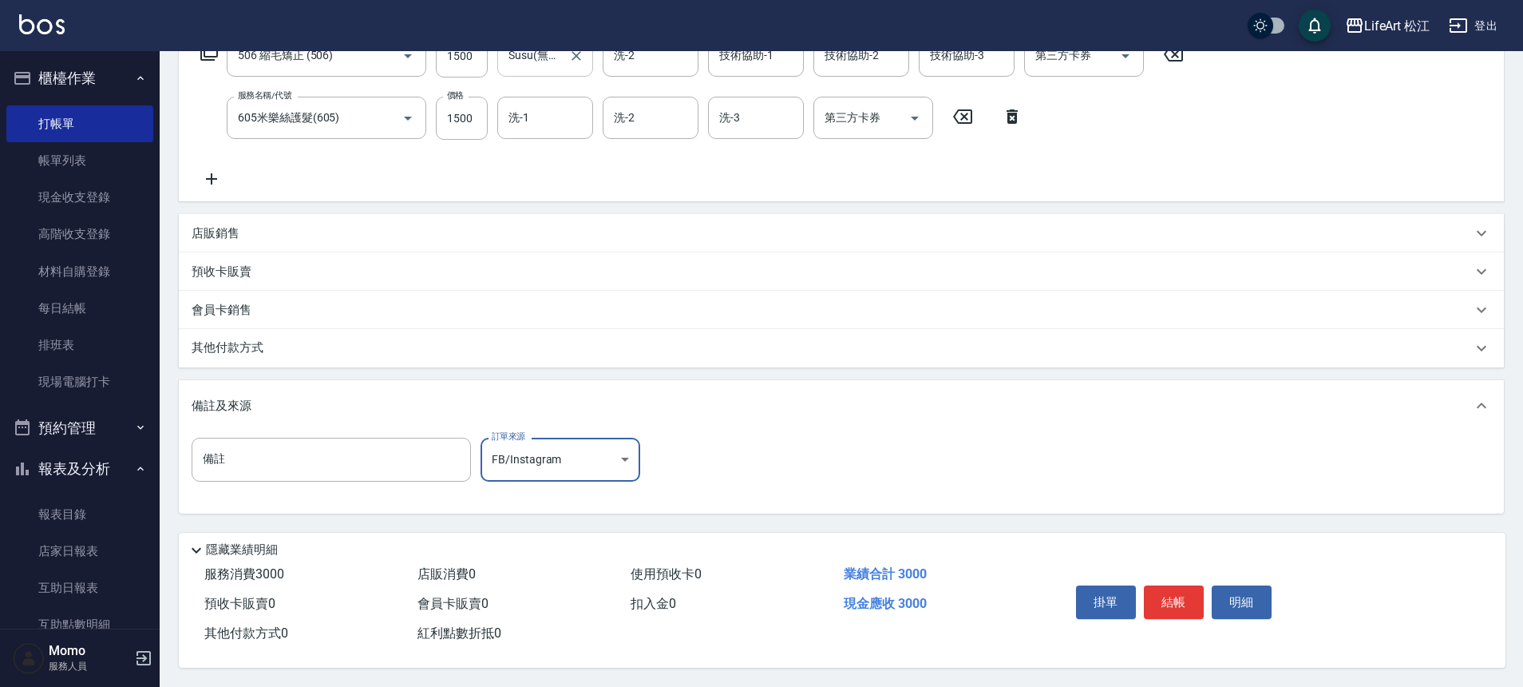
click at [438, 352] on div "其他付款方式" at bounding box center [841, 348] width 1325 height 38
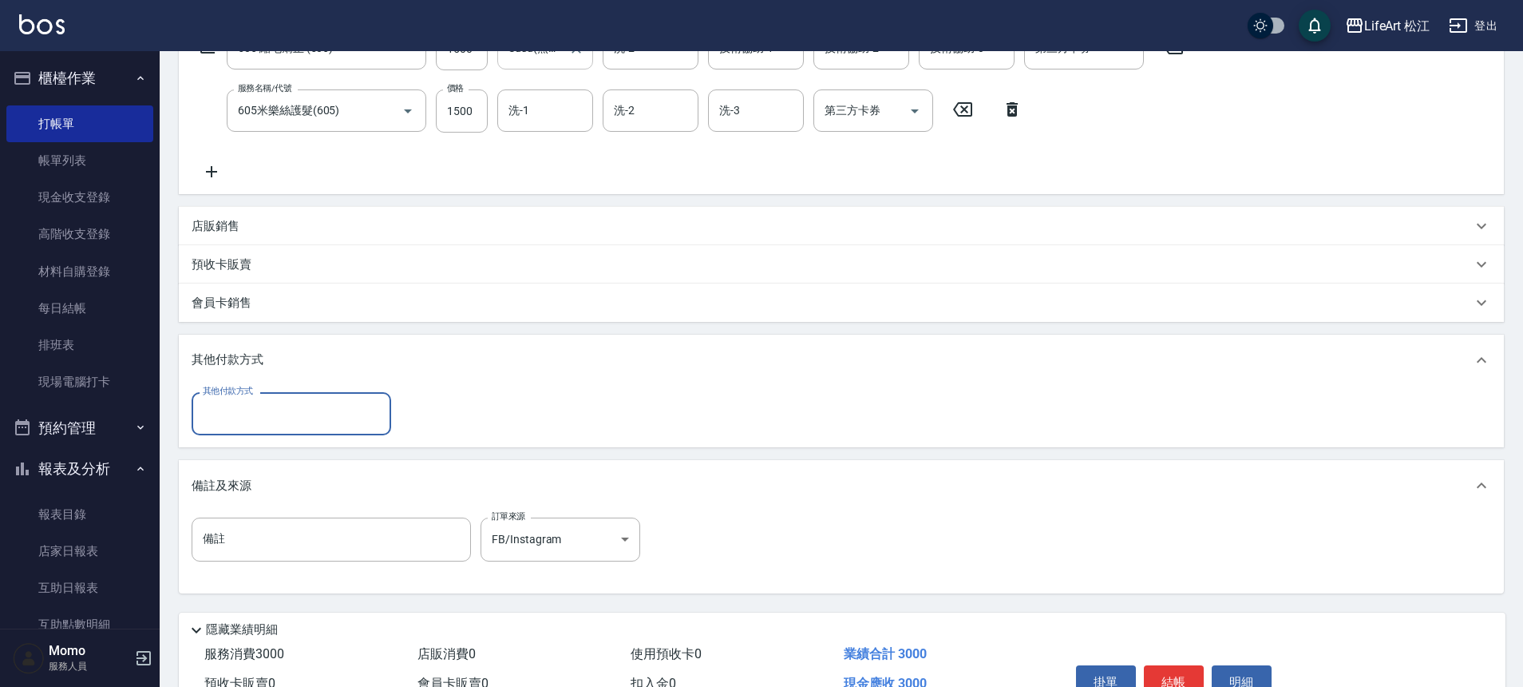
scroll to position [0, 0]
click at [1182, 677] on button "結帳" at bounding box center [1174, 682] width 60 height 34
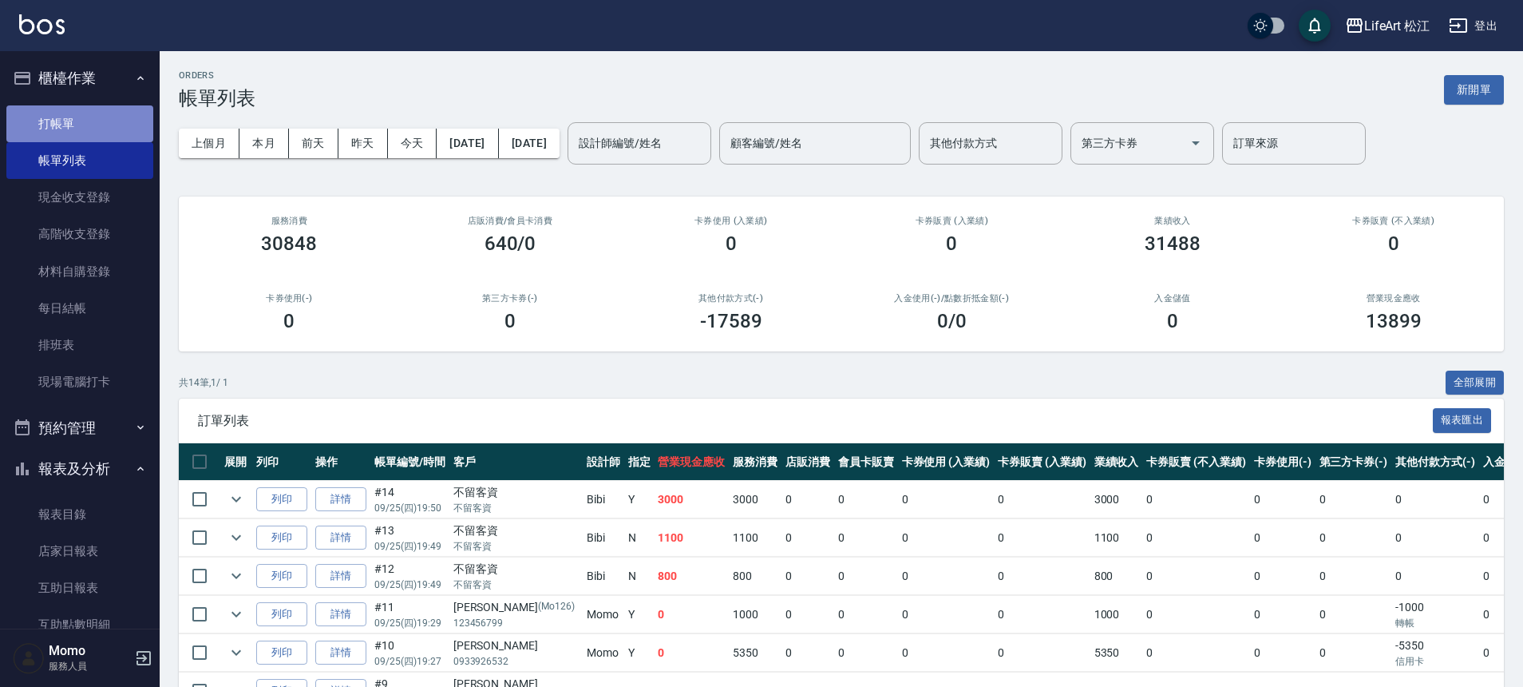
click at [112, 123] on link "打帳單" at bounding box center [79, 123] width 147 height 37
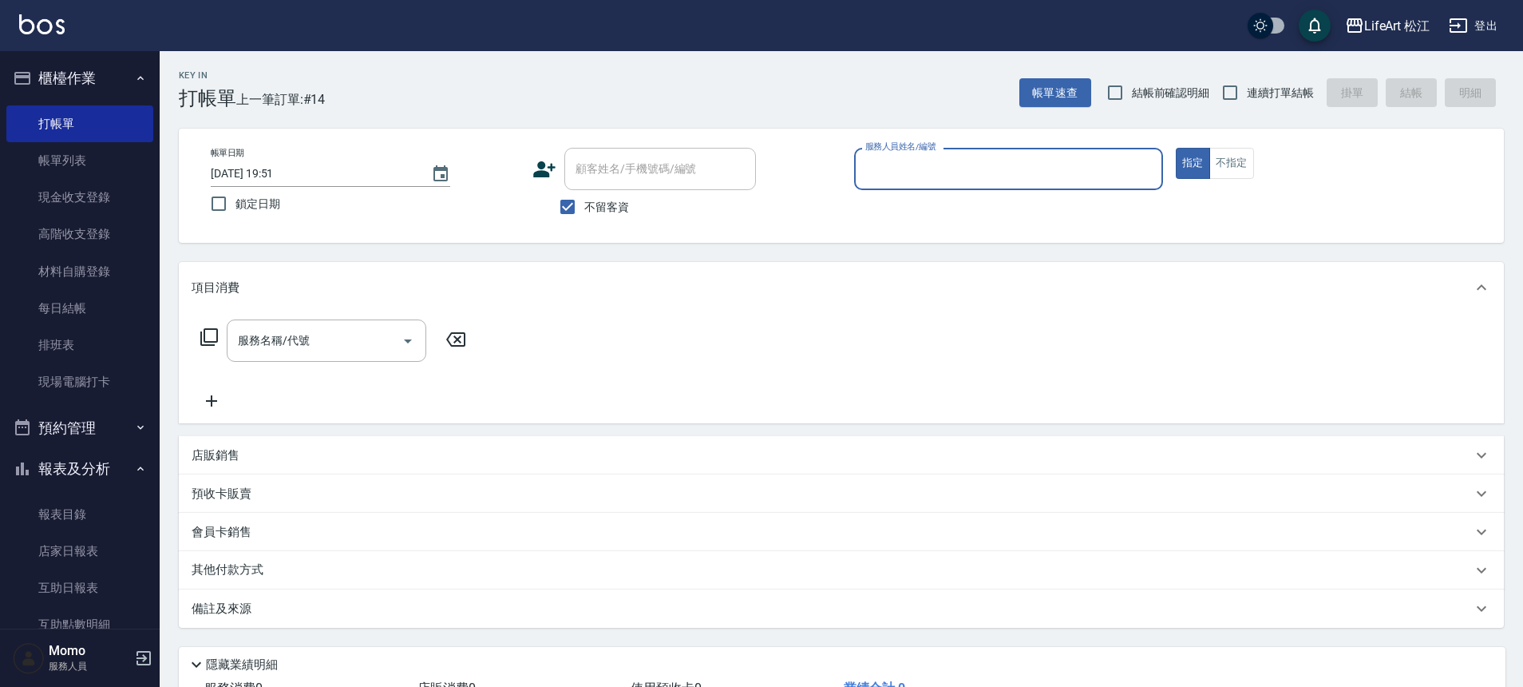
click at [898, 175] on input "服務人員姓名/編號" at bounding box center [1009, 169] width 295 height 28
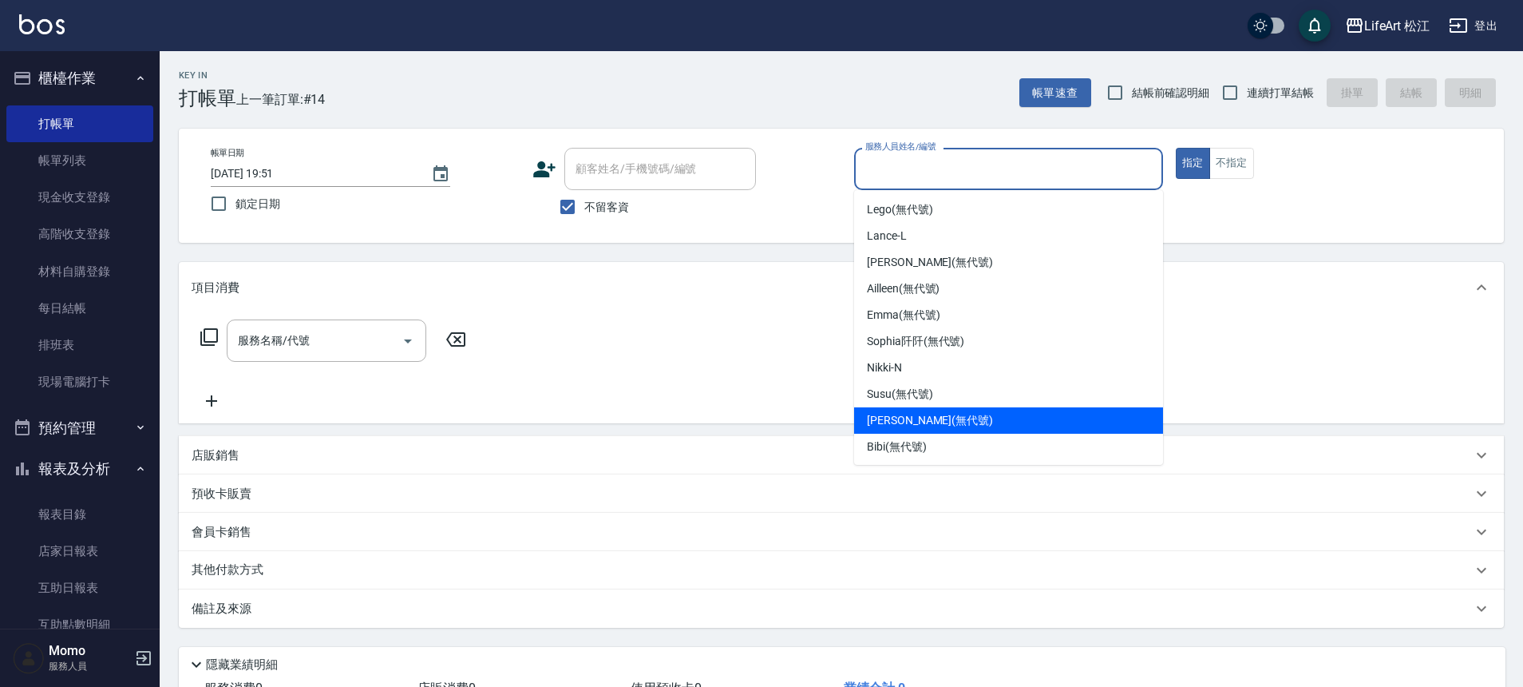
scroll to position [186, 0]
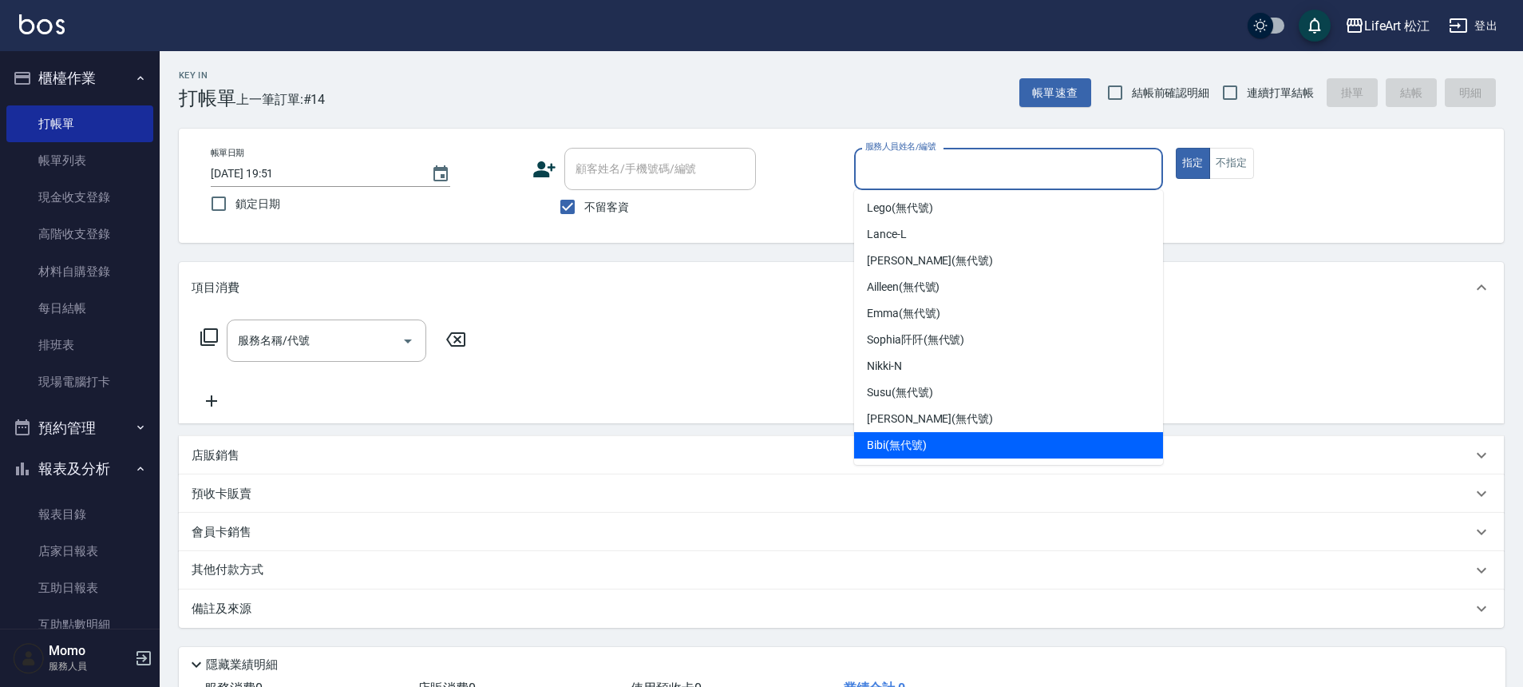
click at [893, 450] on span "Bibi (無代號)" at bounding box center [897, 445] width 60 height 17
type input "Bibi(無代號)"
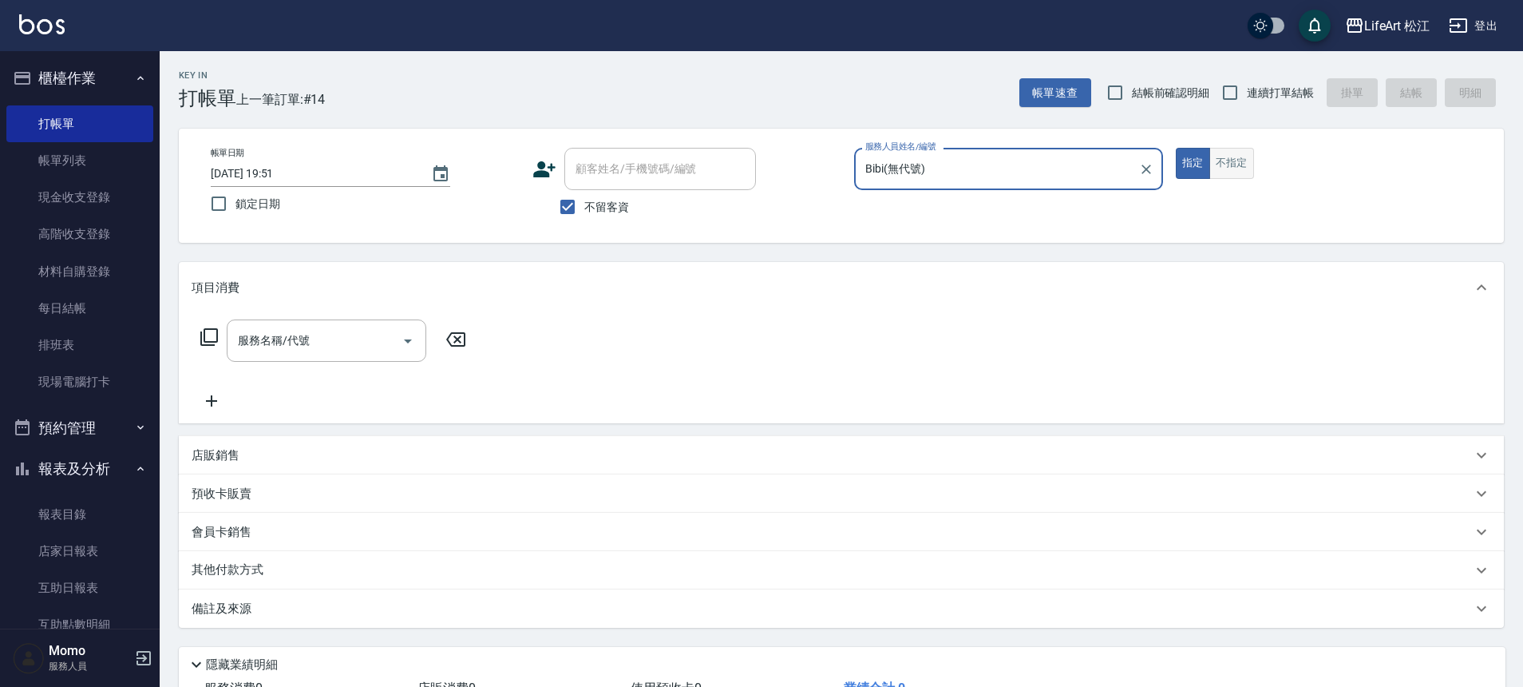
click at [1246, 170] on button "不指定" at bounding box center [1232, 163] width 45 height 31
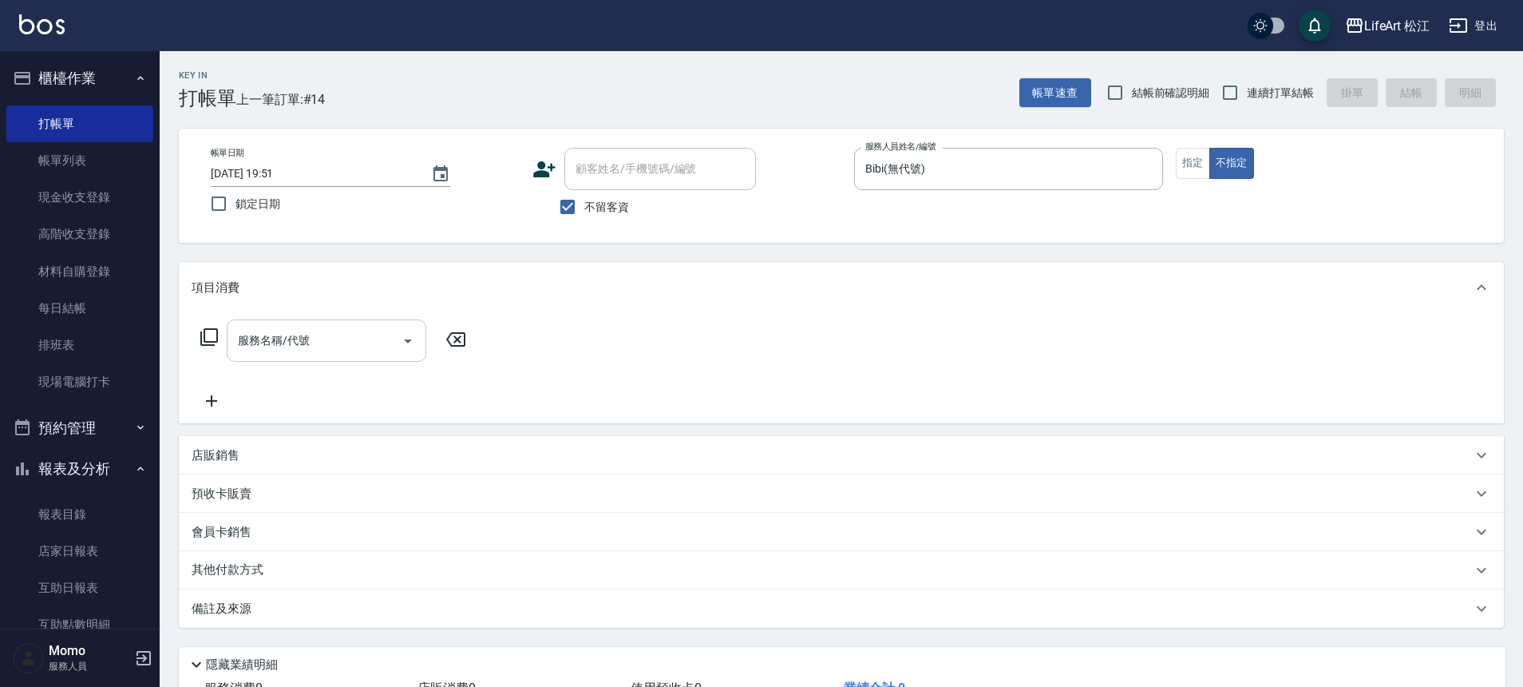
click at [340, 335] on input "服務名稱/代號" at bounding box center [314, 341] width 161 height 28
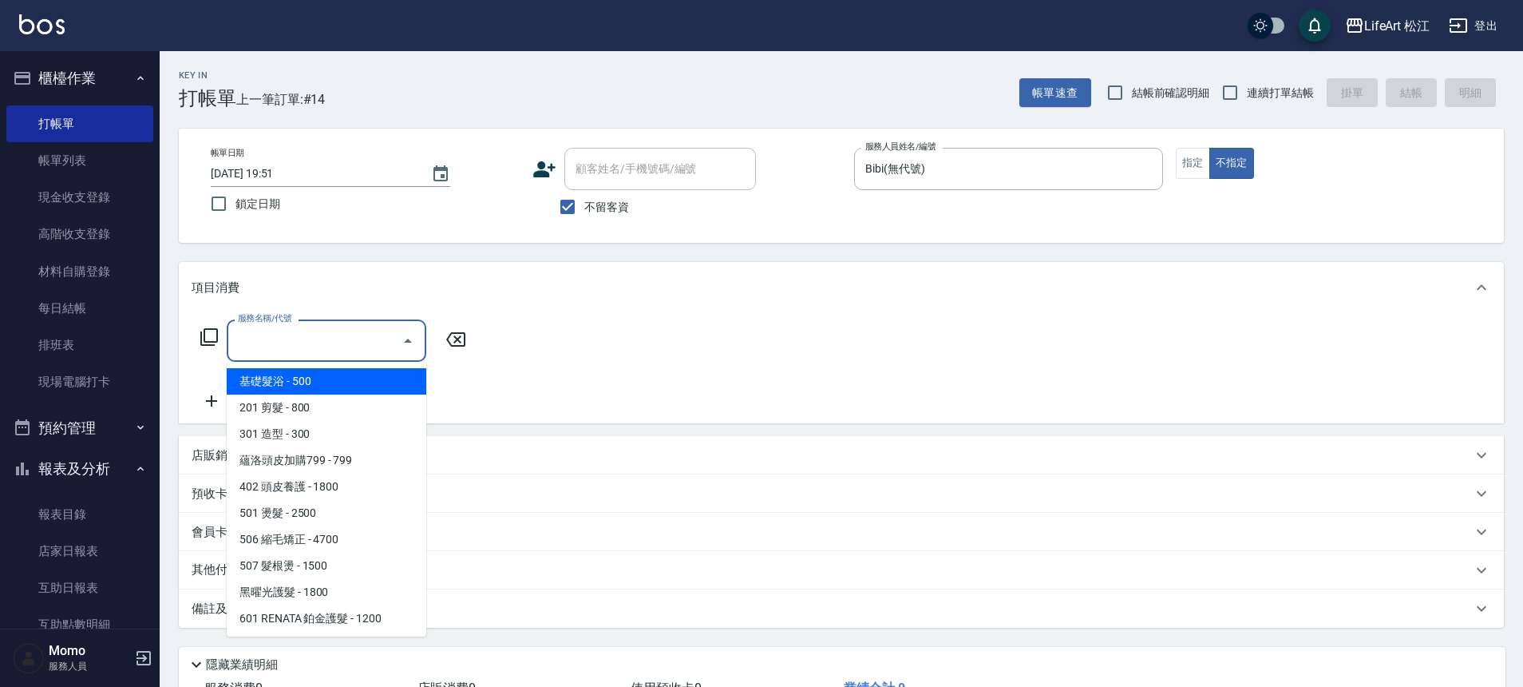
click at [345, 380] on span "基礎髮浴 - 500" at bounding box center [327, 381] width 200 height 26
type input "基礎髮浴 (101)"
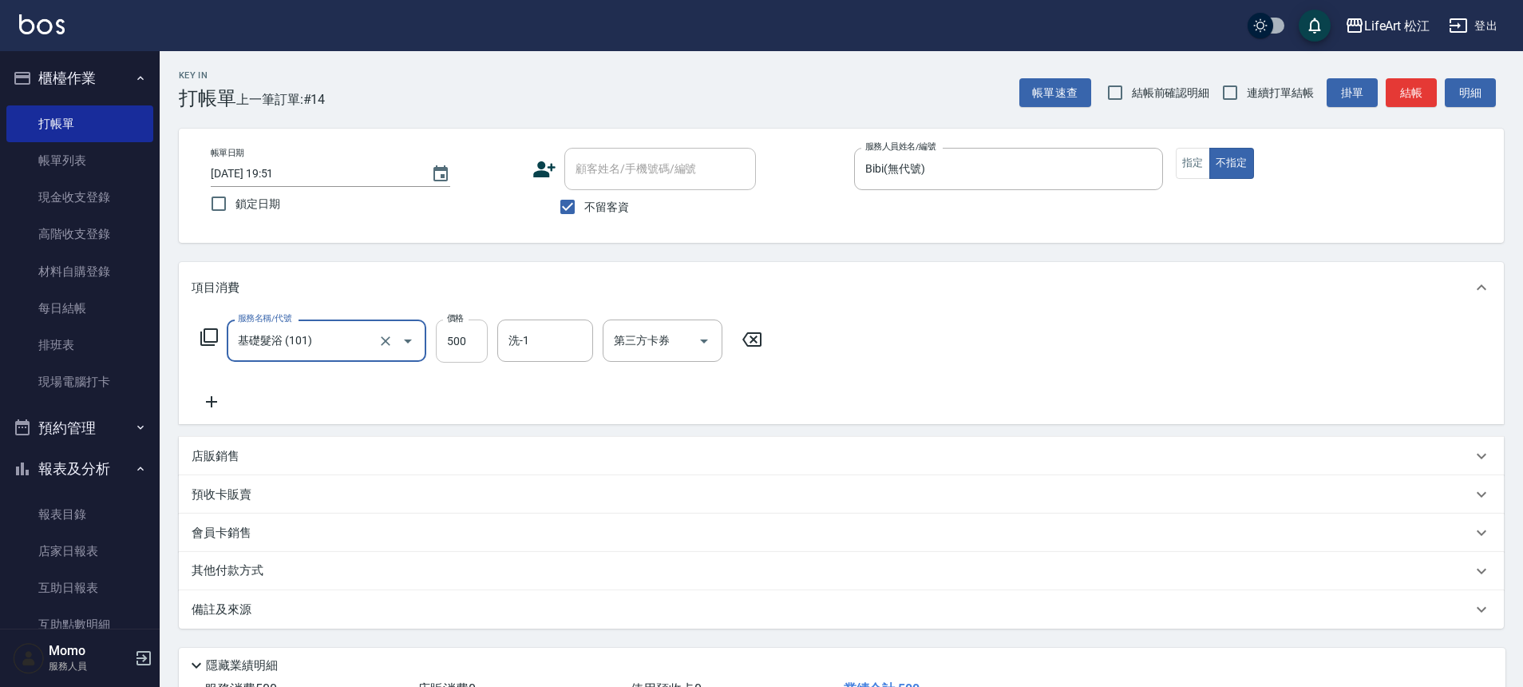
click at [470, 350] on input "500" at bounding box center [462, 340] width 52 height 43
type input "800"
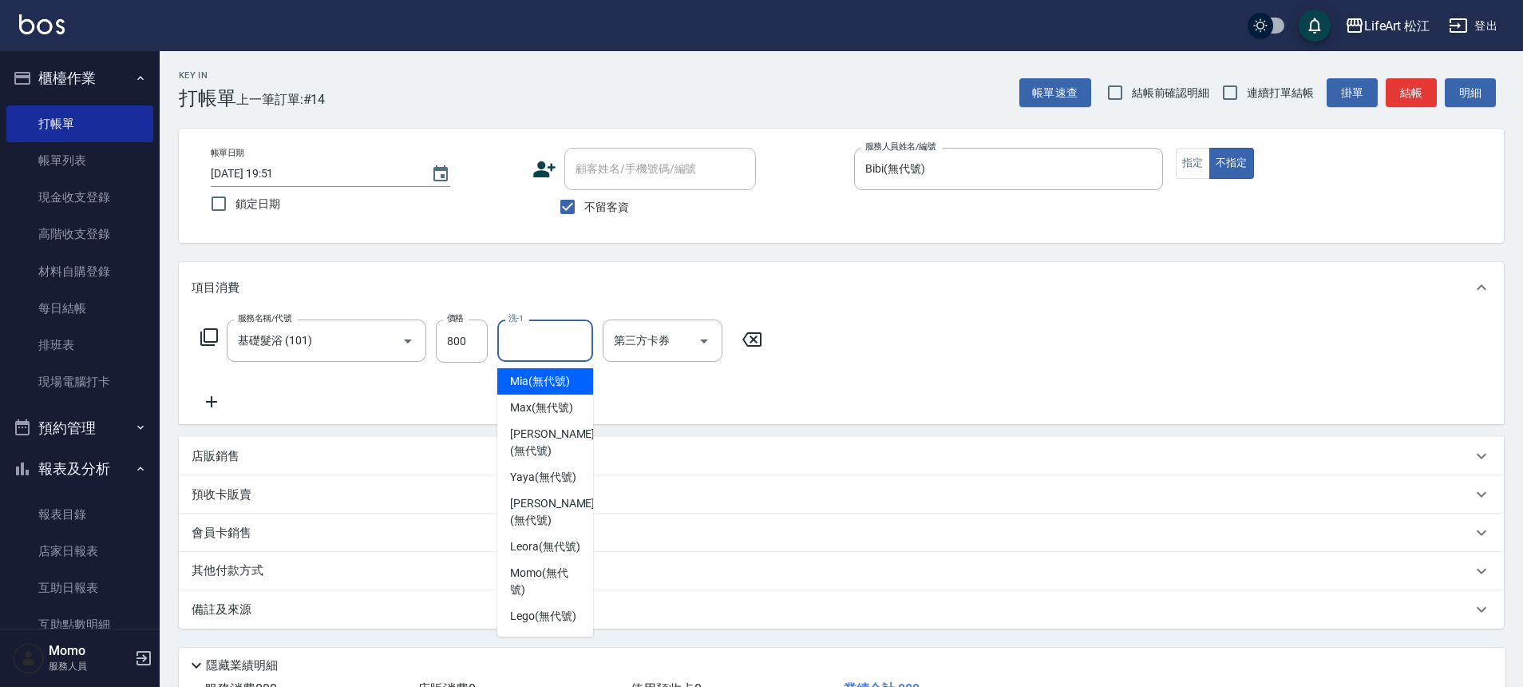
click at [561, 343] on input "洗-1" at bounding box center [545, 341] width 81 height 28
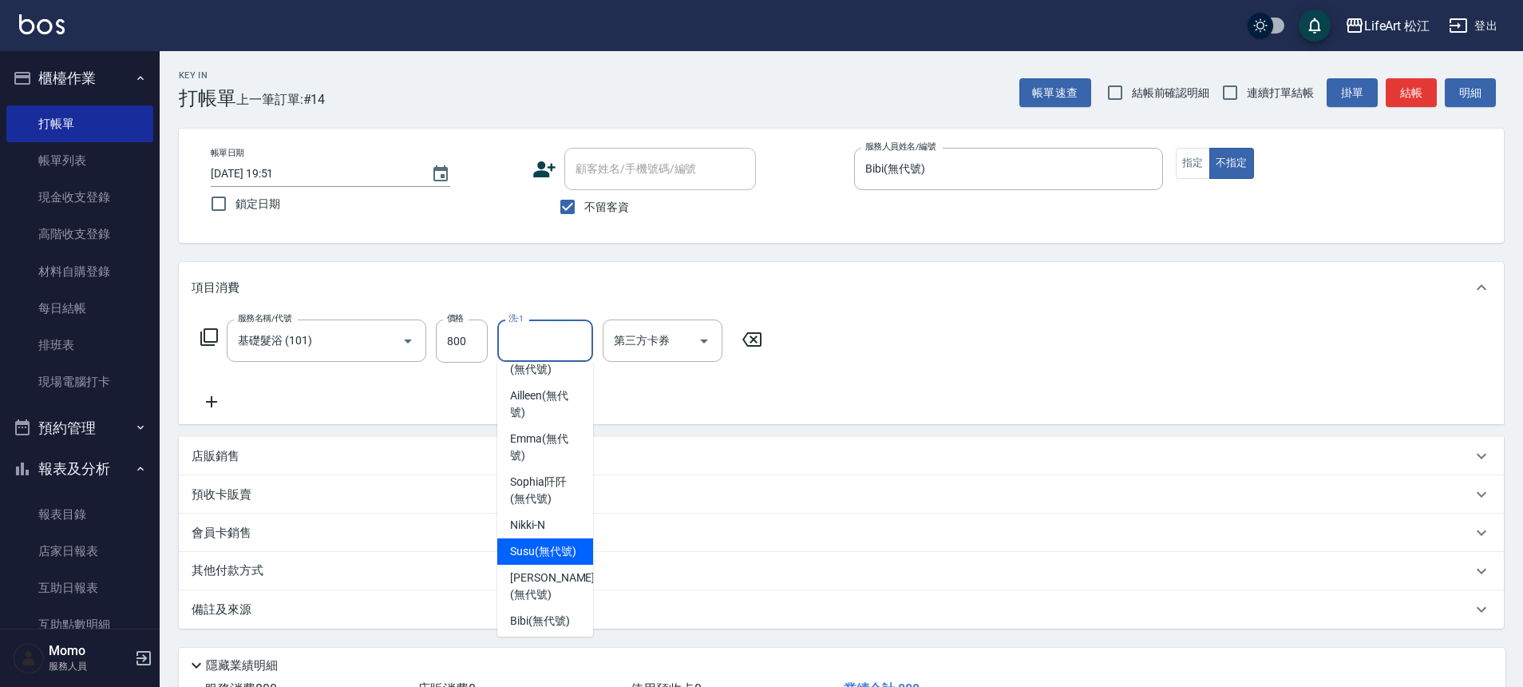
click at [548, 560] on span "Susu (無代號)" at bounding box center [543, 551] width 66 height 17
type input "Susu(無代號)"
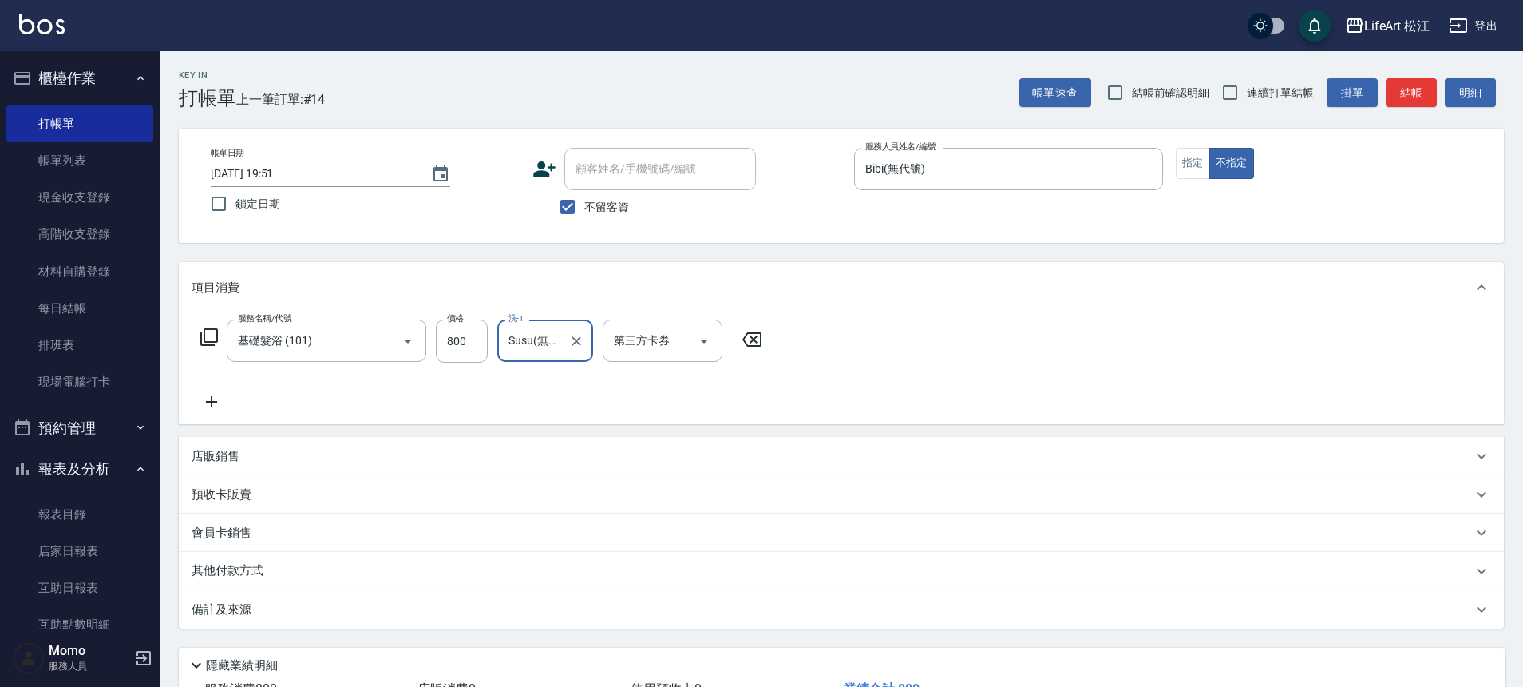
click at [295, 604] on div "備註及來源" at bounding box center [832, 609] width 1281 height 17
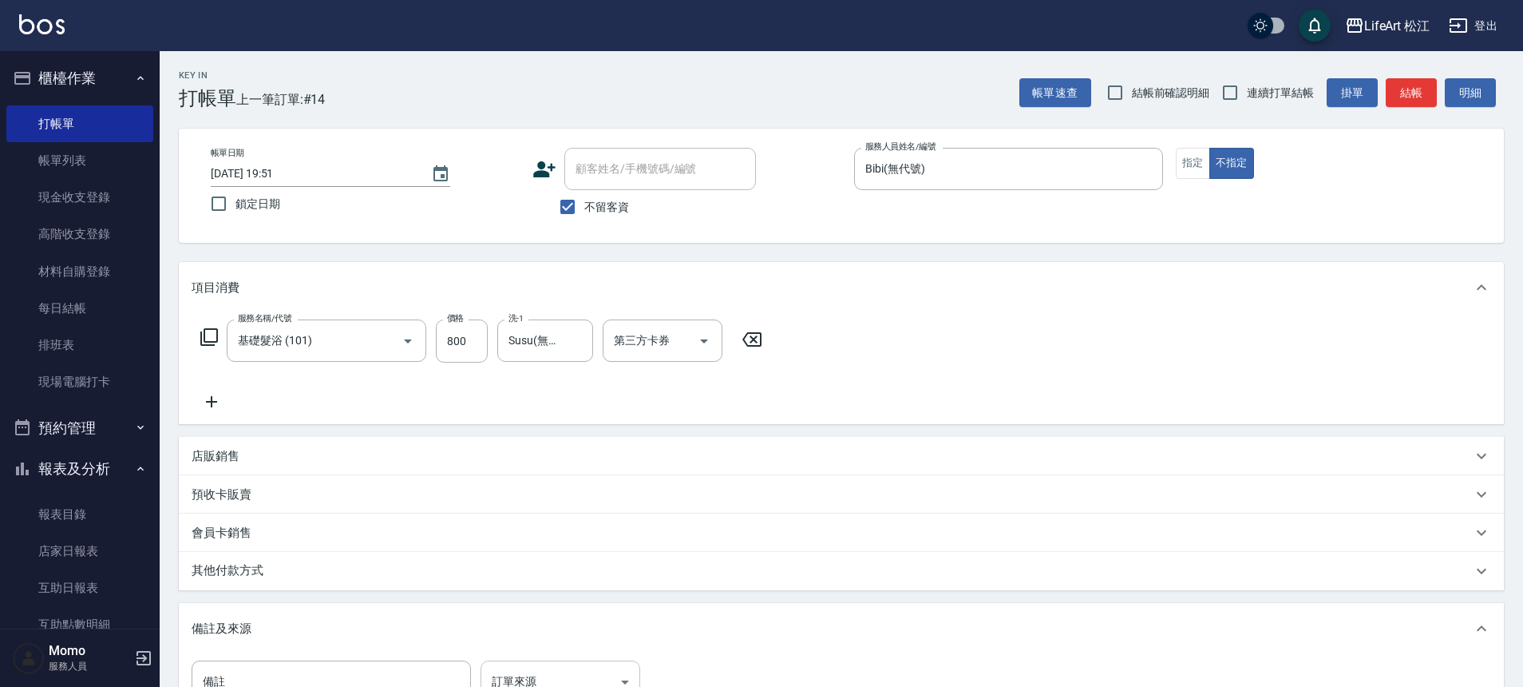
scroll to position [17, 0]
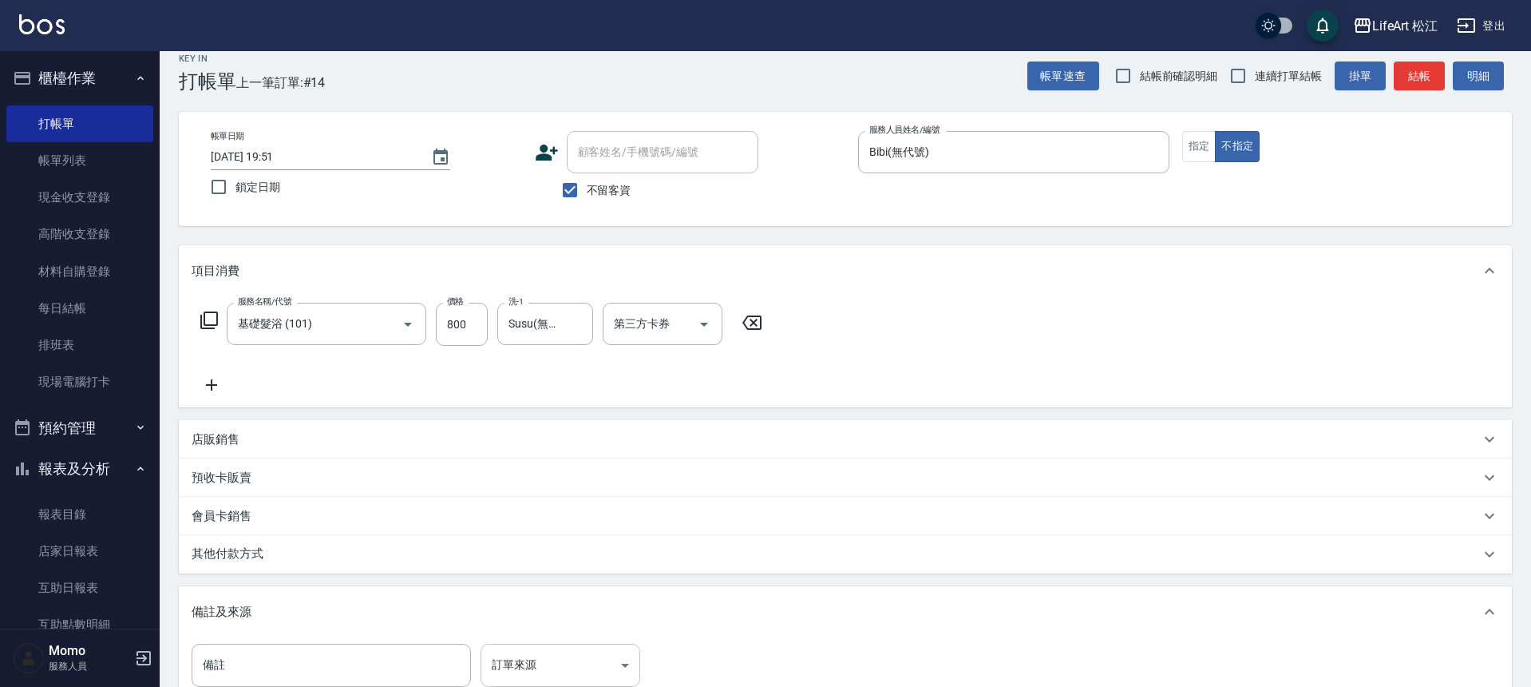
click at [520, 667] on body "LifeArt 松江 登出 櫃檯作業 打帳單 帳單列表 現金收支登錄 高階收支登錄 材料自購登錄 每日結帳 排班表 現場電腦打卡 預約管理 預約管理 單日預約…" at bounding box center [765, 437] width 1531 height 909
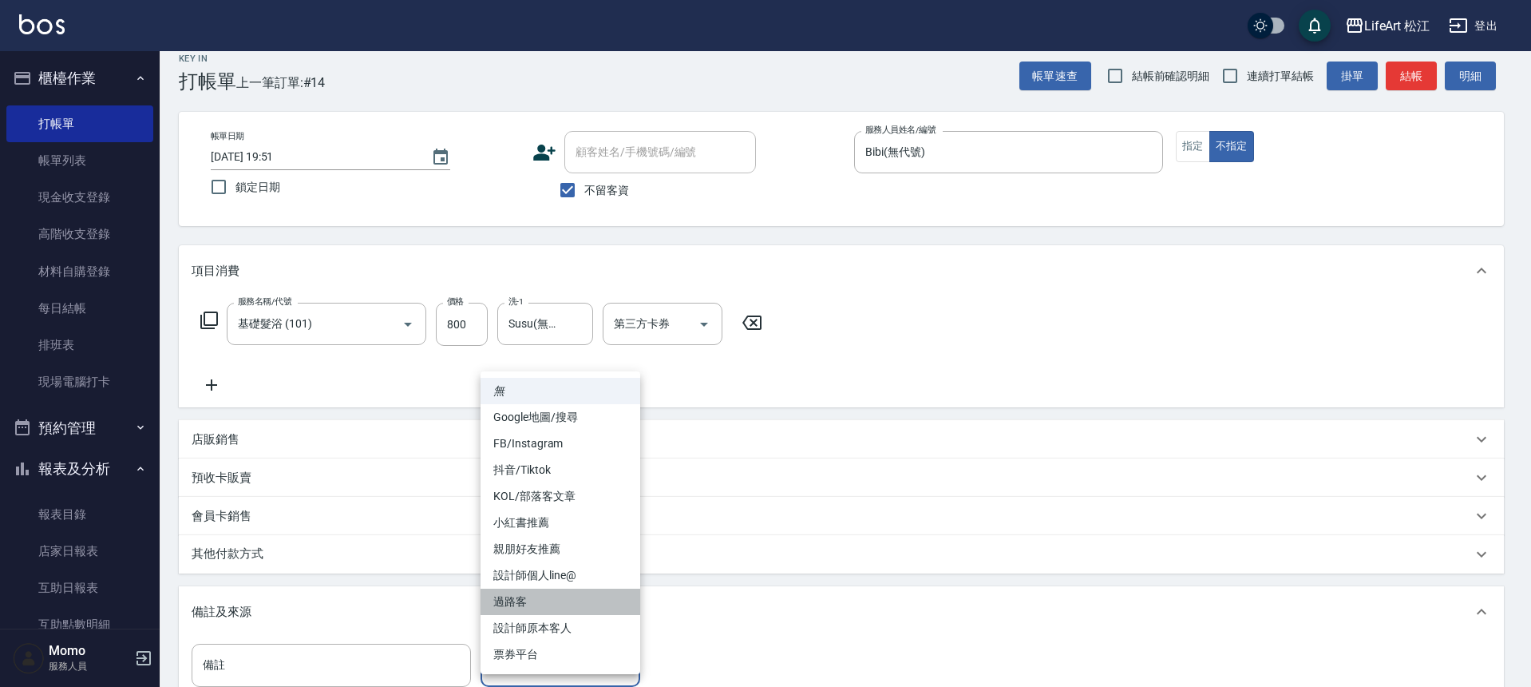
click at [523, 597] on li "過路客" at bounding box center [561, 601] width 160 height 26
type input "過路客"
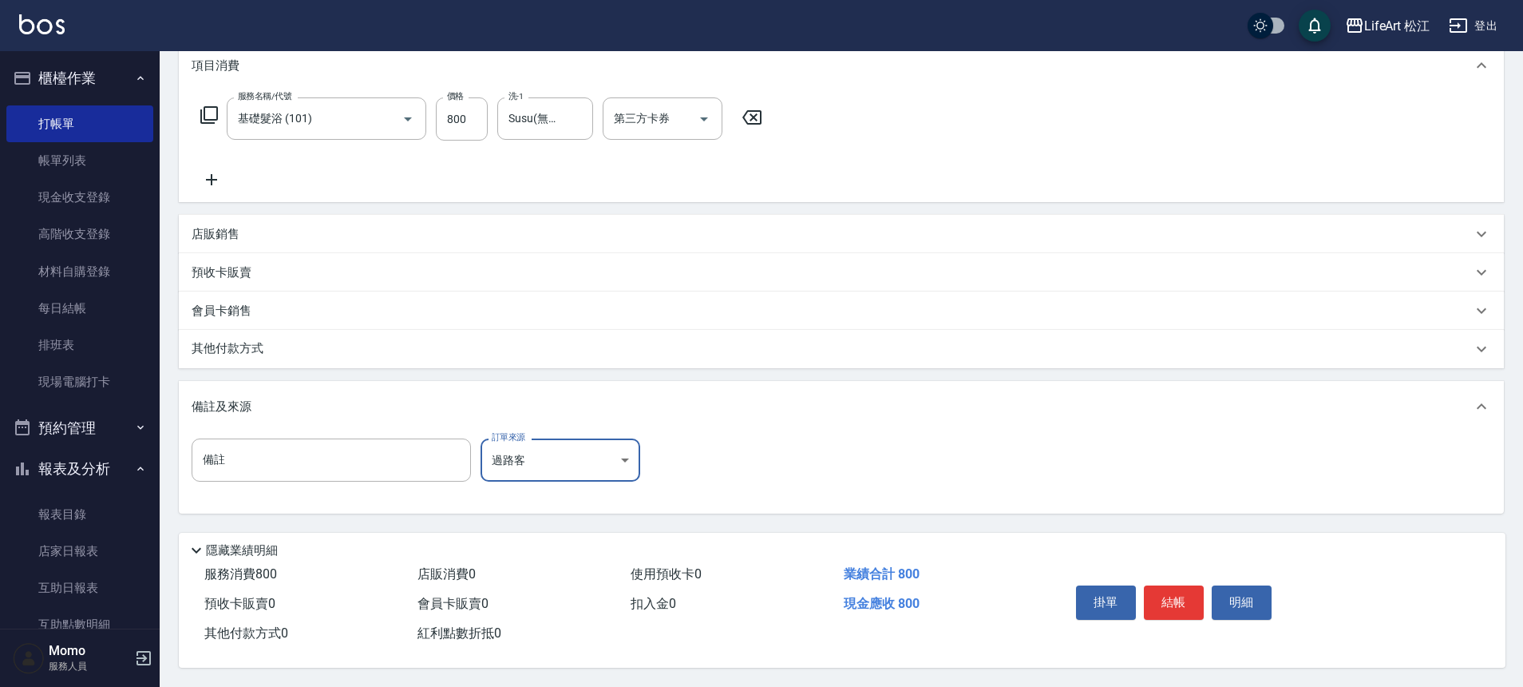
scroll to position [229, 0]
click at [1167, 600] on button "結帳" at bounding box center [1174, 602] width 60 height 34
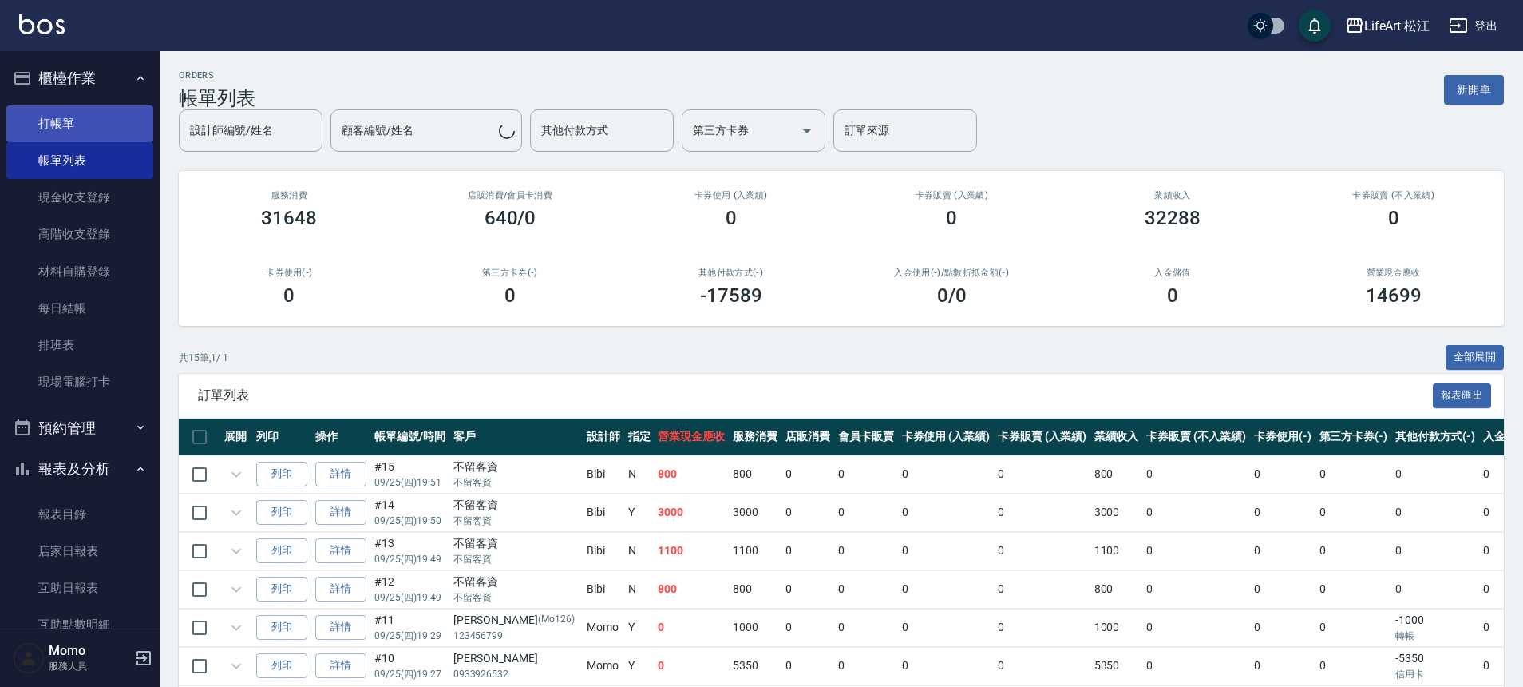
click at [85, 131] on link "打帳單" at bounding box center [79, 123] width 147 height 37
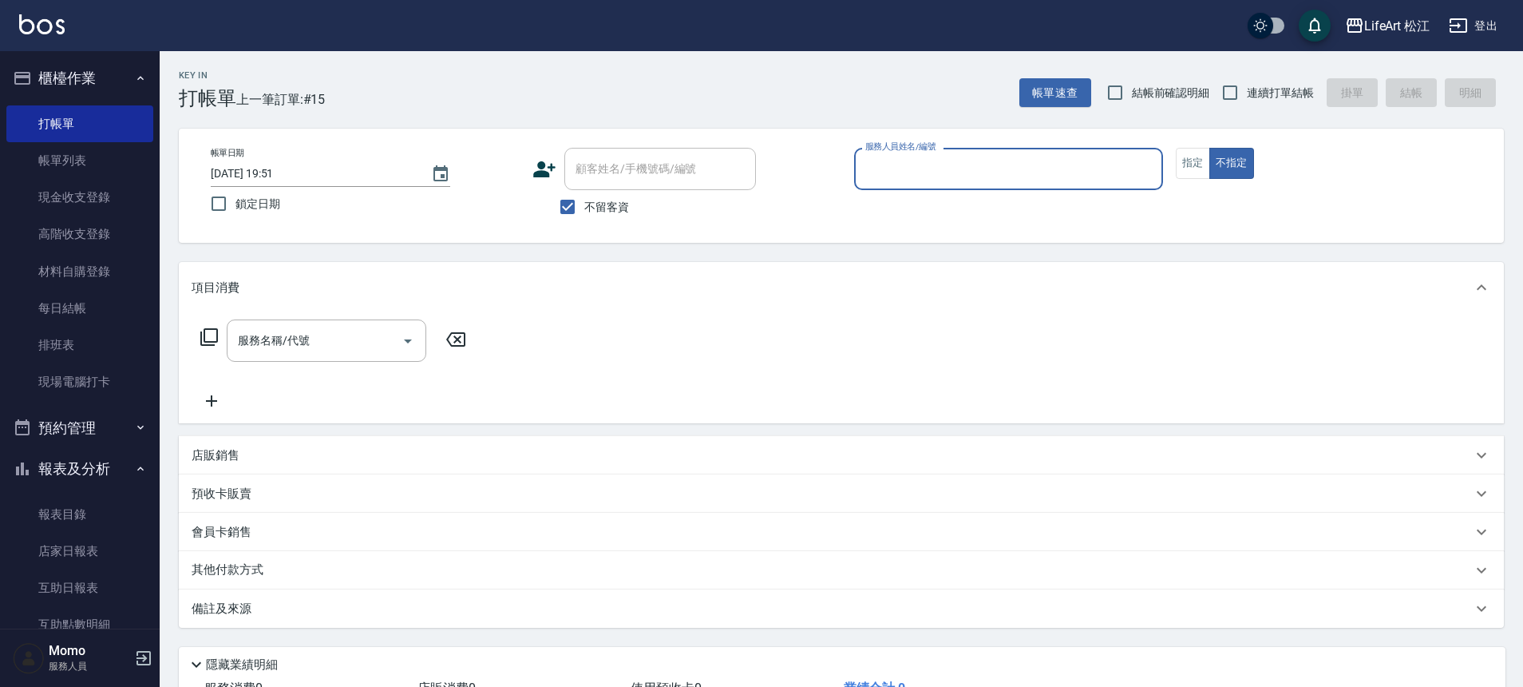
click at [1040, 185] on div "服務人員姓名/編號" at bounding box center [1008, 169] width 309 height 42
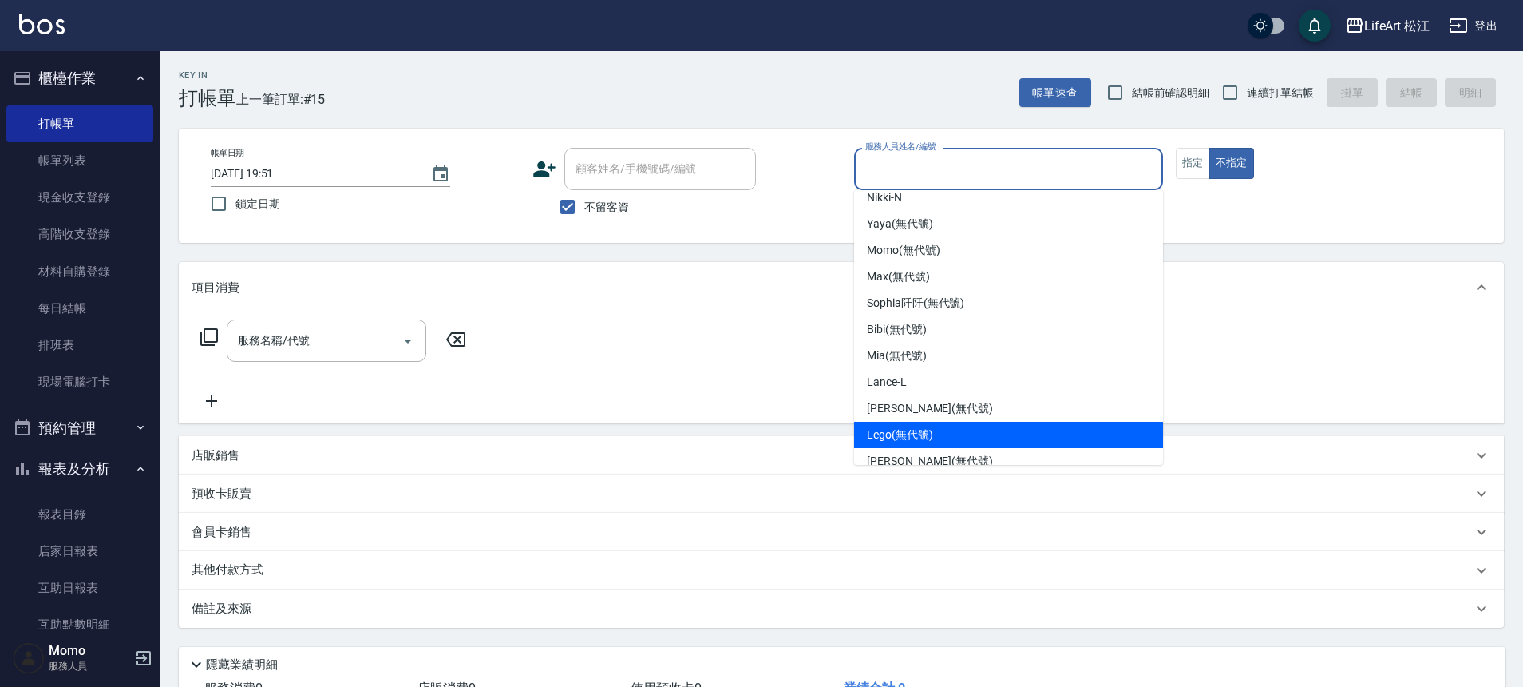
scroll to position [26, 0]
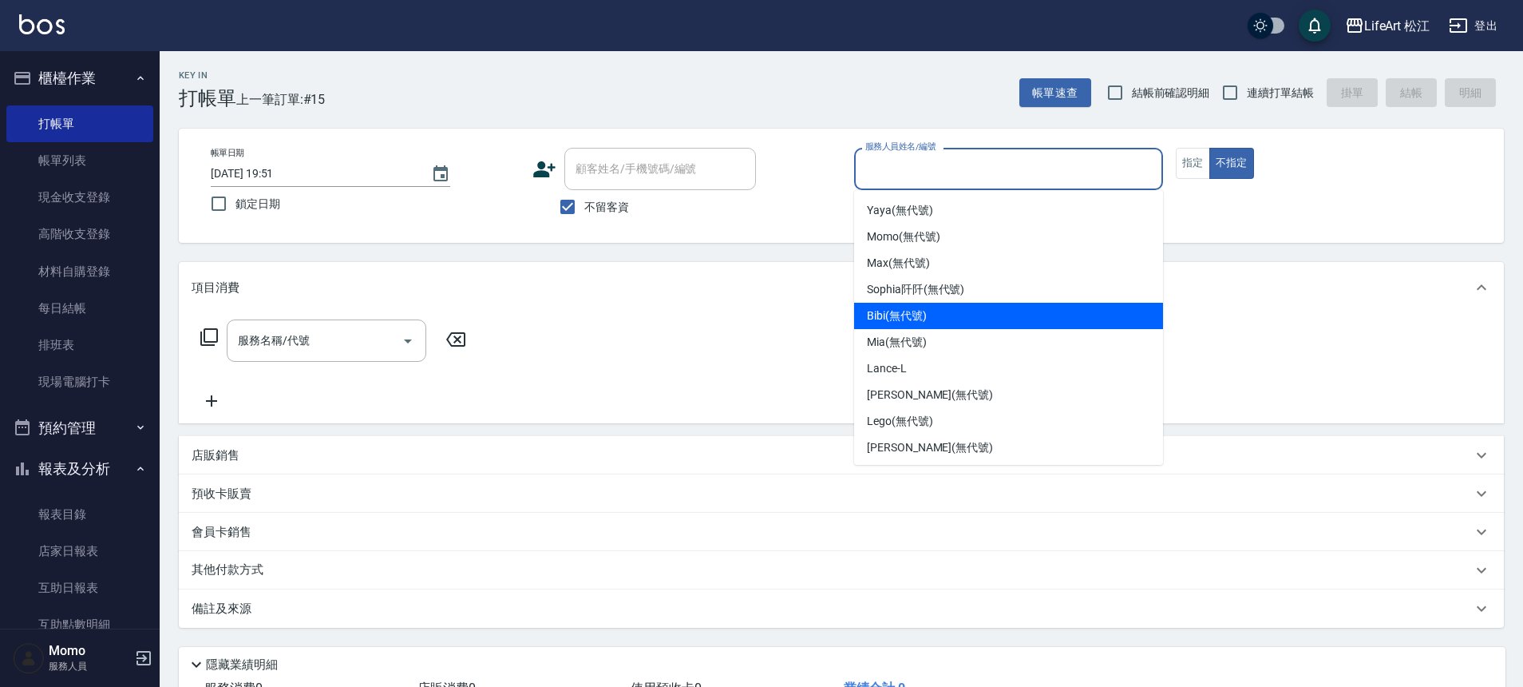
click at [957, 315] on div "Bibi (無代號)" at bounding box center [1008, 316] width 309 height 26
type input "Bibi(無代號)"
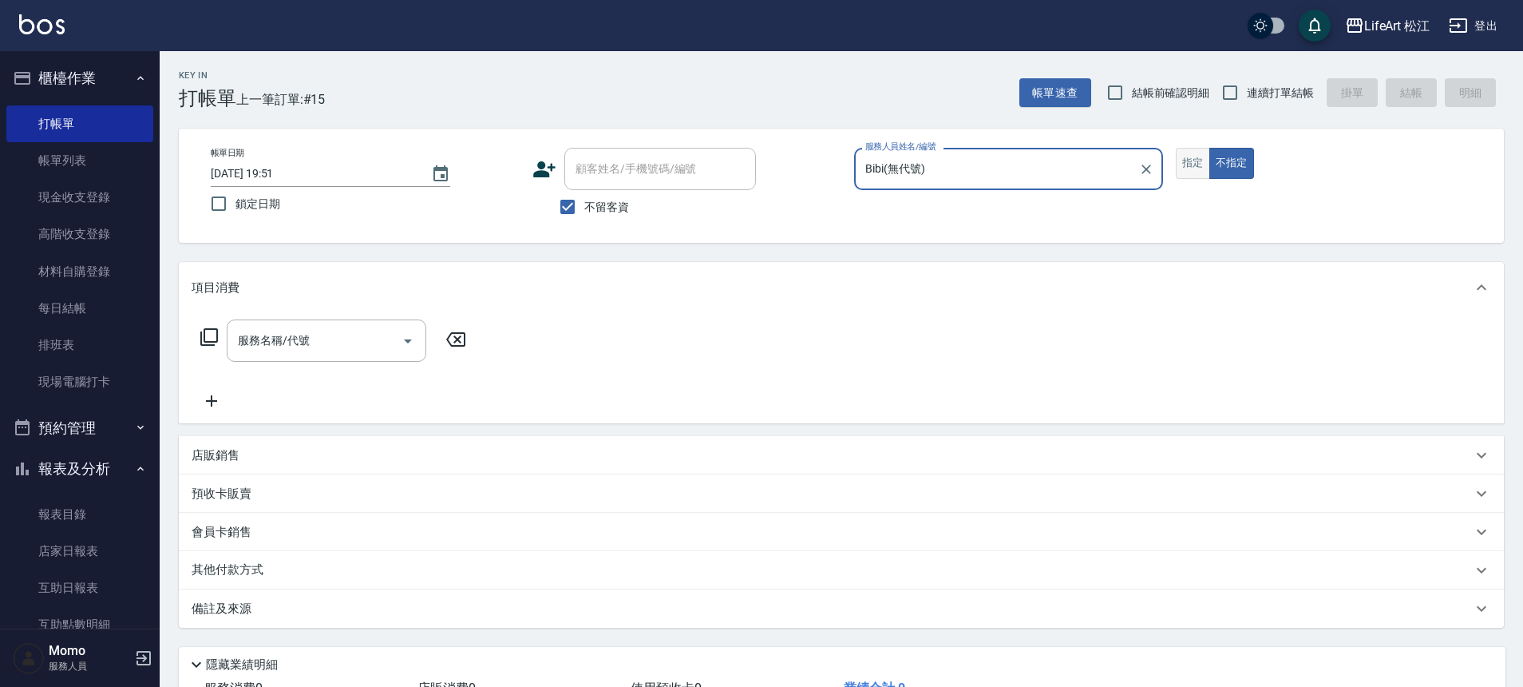
click at [1200, 170] on button "指定" at bounding box center [1193, 163] width 34 height 31
click at [1231, 169] on button "不指定" at bounding box center [1232, 163] width 45 height 31
click at [352, 347] on input "服務名稱/代號" at bounding box center [314, 341] width 161 height 28
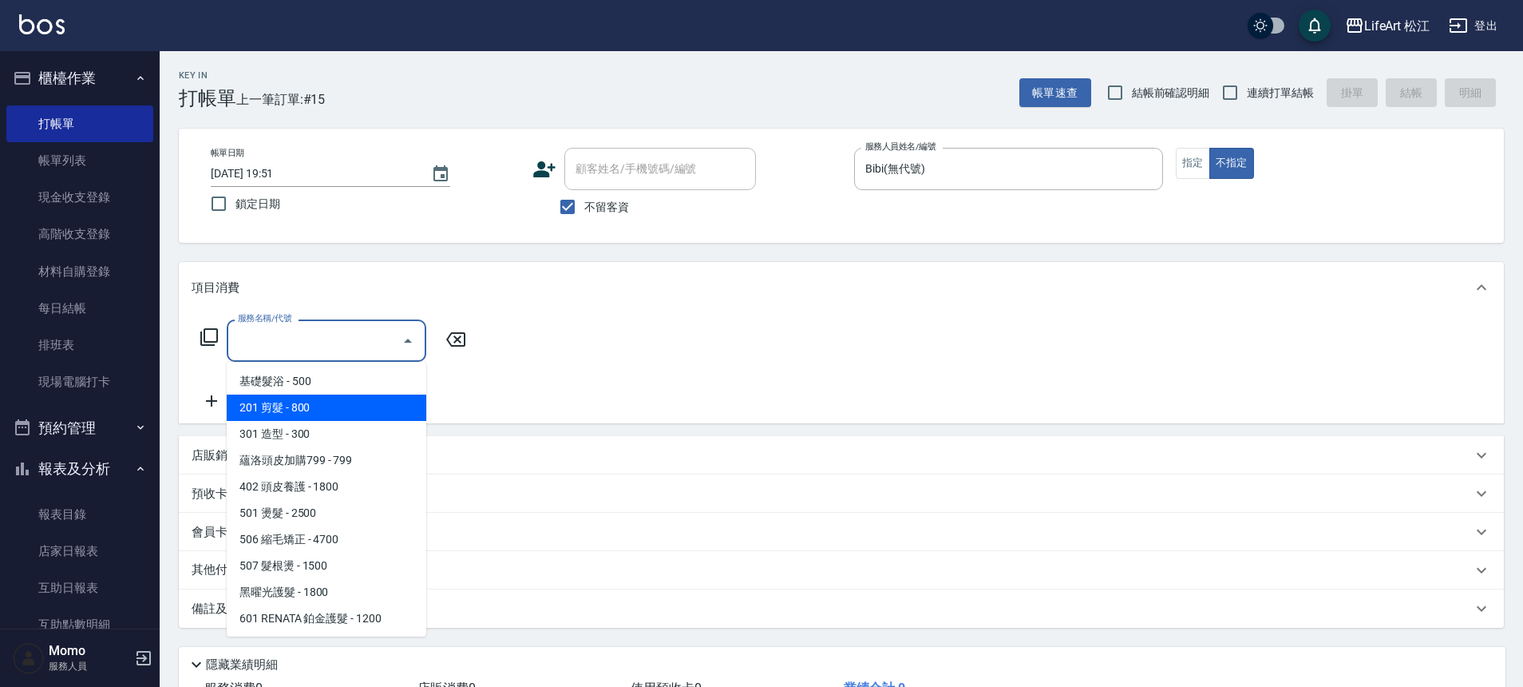
click at [351, 402] on span "201 剪髮 - 800" at bounding box center [327, 407] width 200 height 26
type input "201 剪髮(201)"
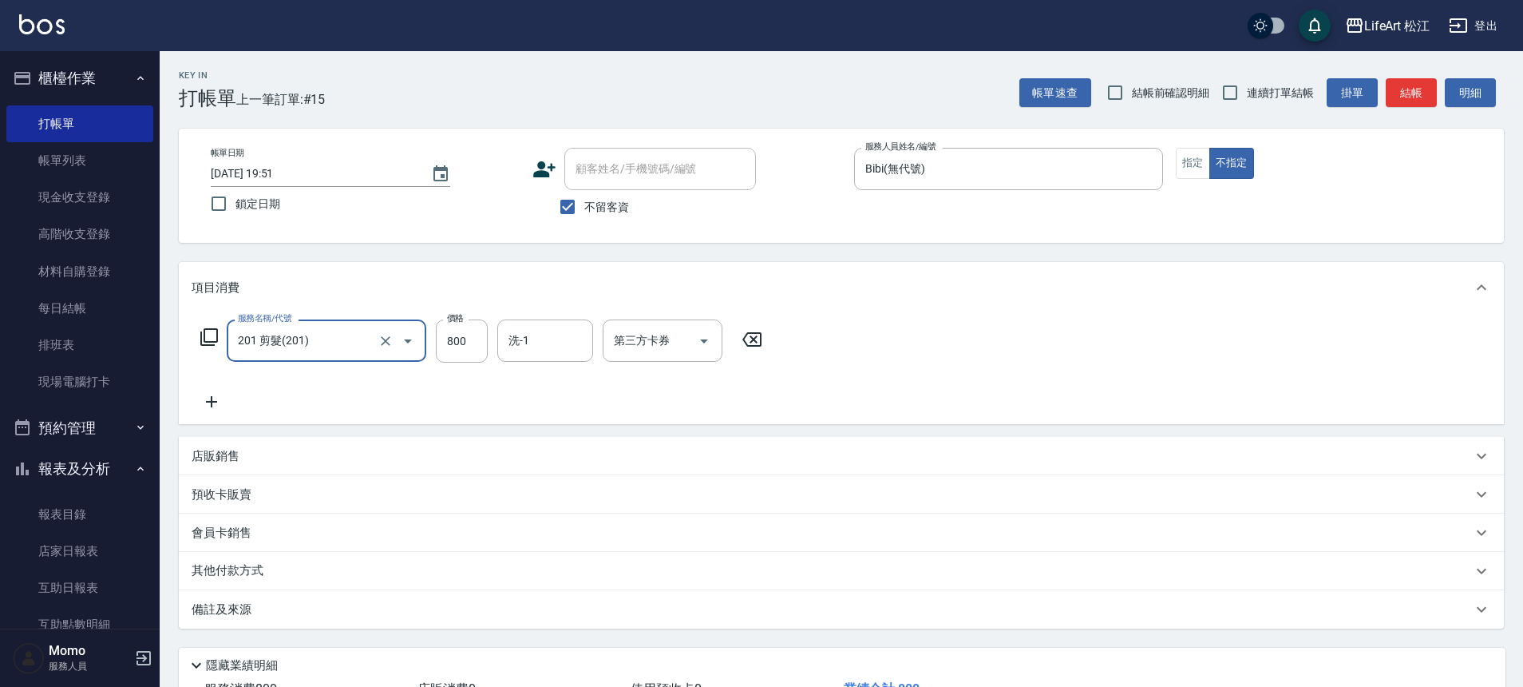
click at [398, 612] on div "備註及來源" at bounding box center [832, 609] width 1281 height 17
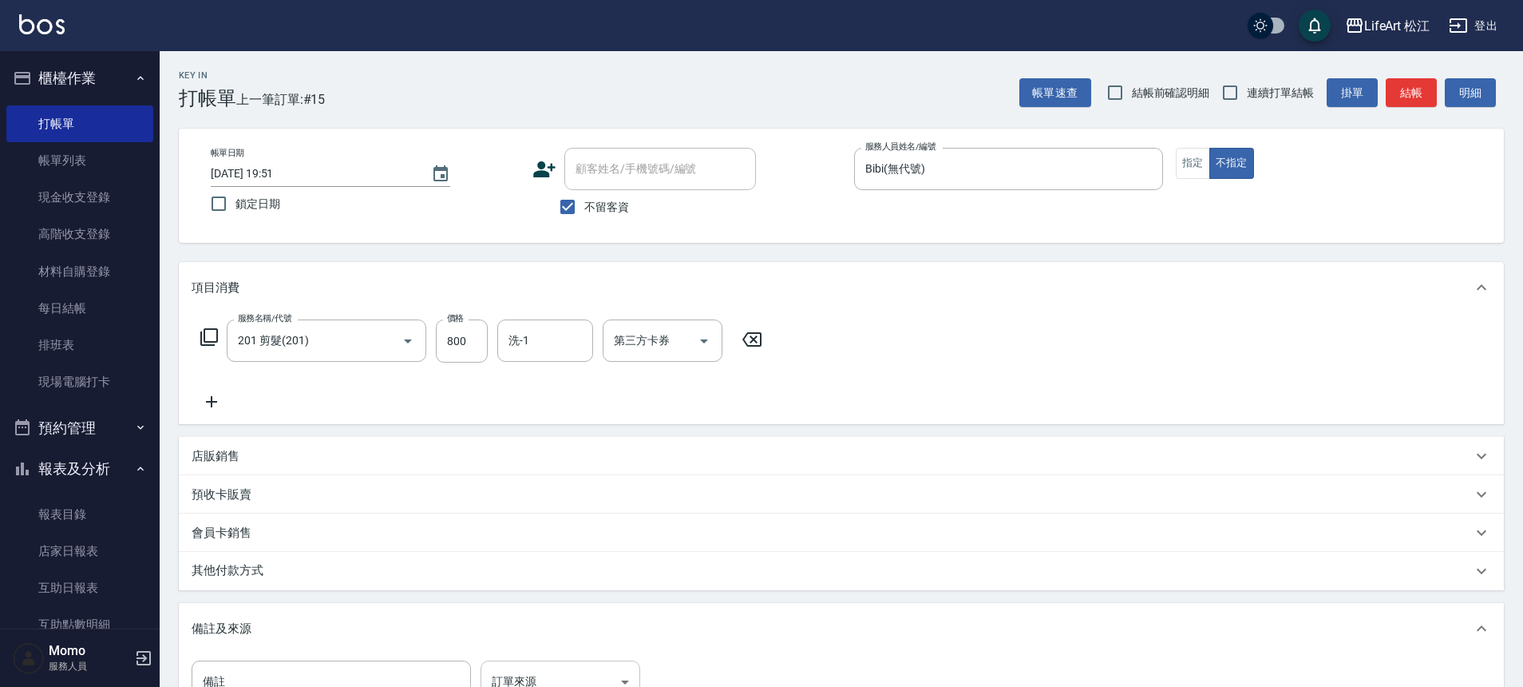
click at [624, 674] on body "LifeArt 松江 登出 櫃檯作業 打帳單 帳單列表 現金收支登錄 高階收支登錄 材料自購登錄 每日結帳 排班表 現場電腦打卡 預約管理 預約管理 單日預約…" at bounding box center [761, 454] width 1523 height 909
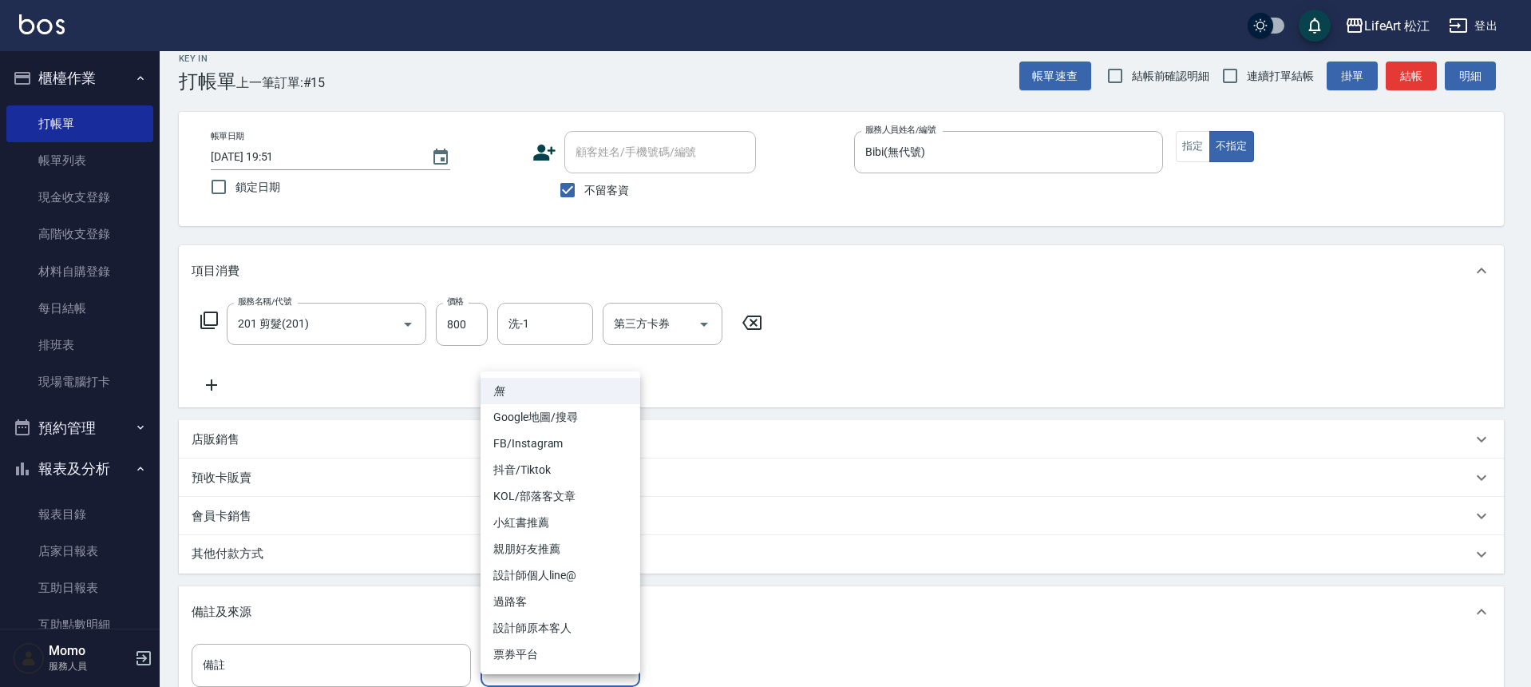
click at [585, 598] on li "過路客" at bounding box center [561, 601] width 160 height 26
type input "過路客"
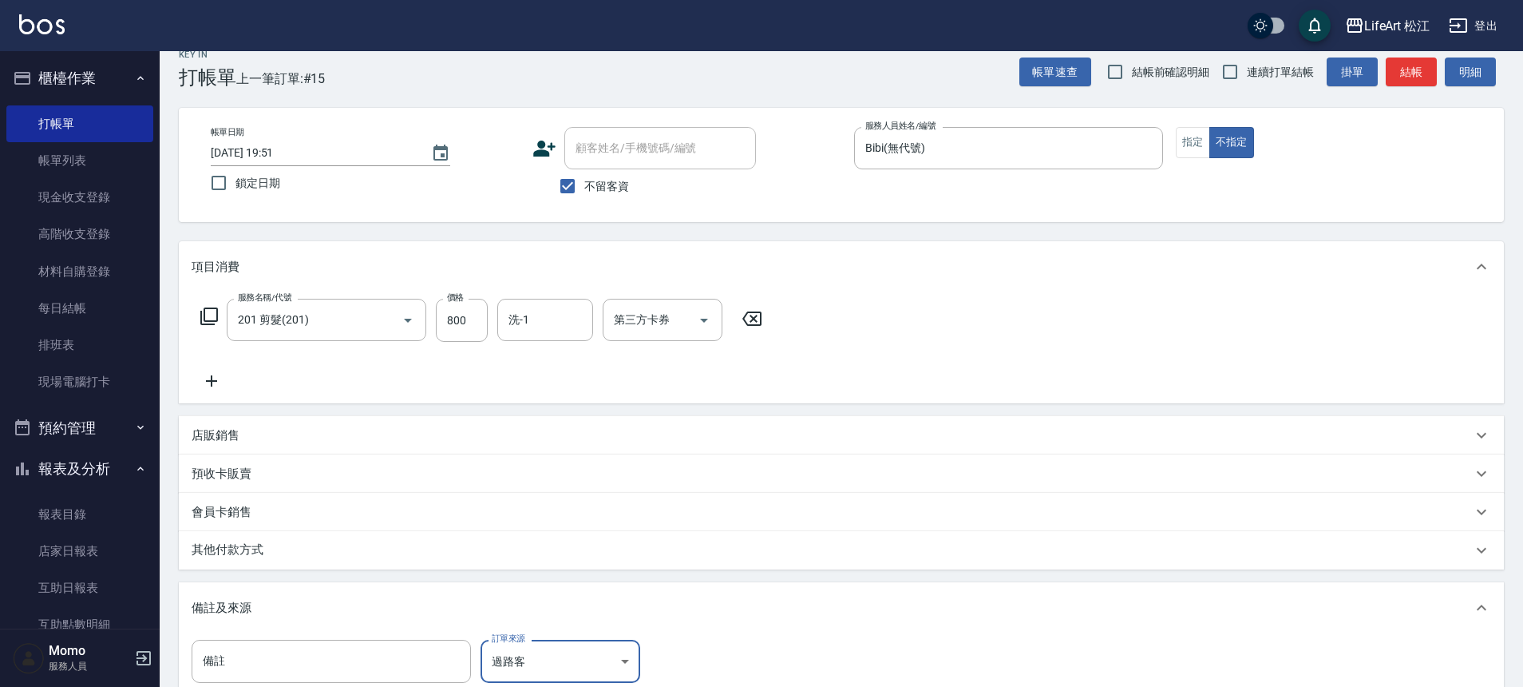
scroll to position [229, 0]
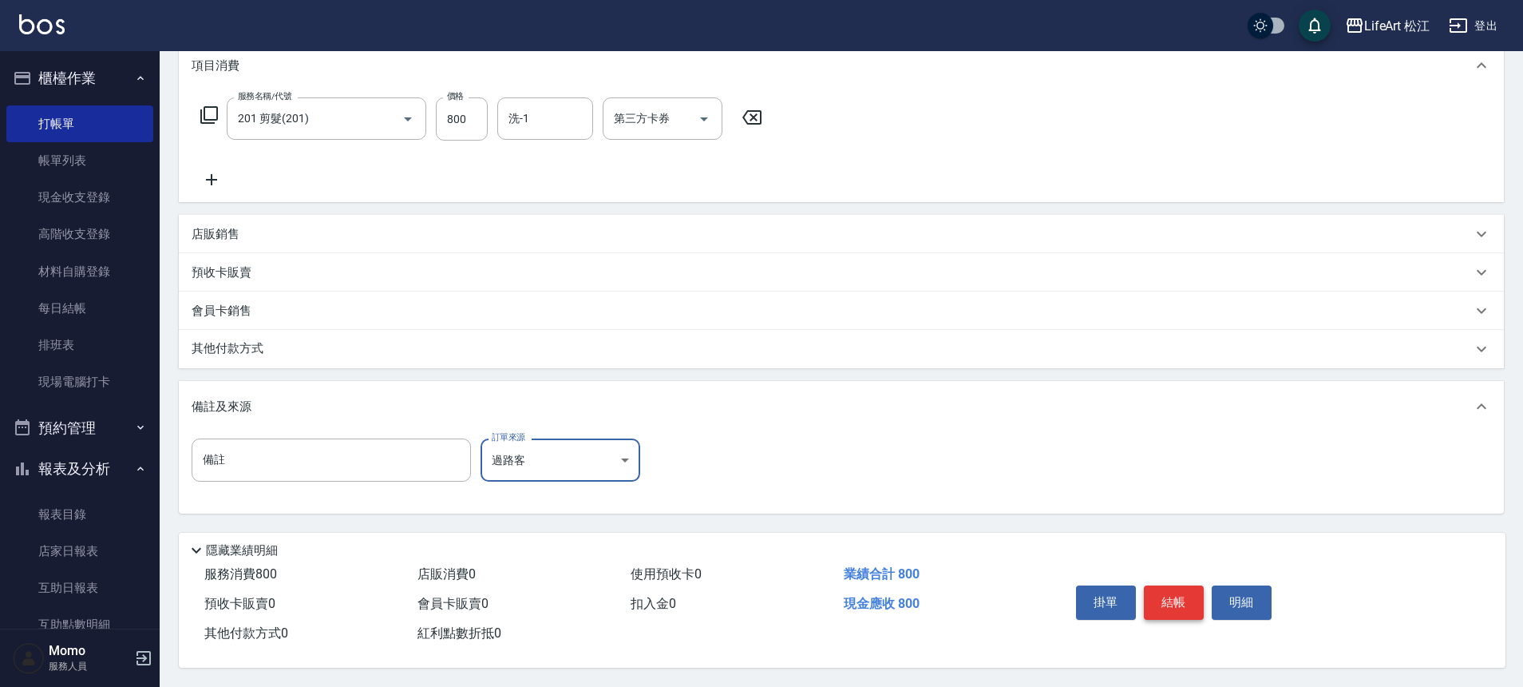
click at [1198, 609] on button "結帳" at bounding box center [1174, 602] width 60 height 34
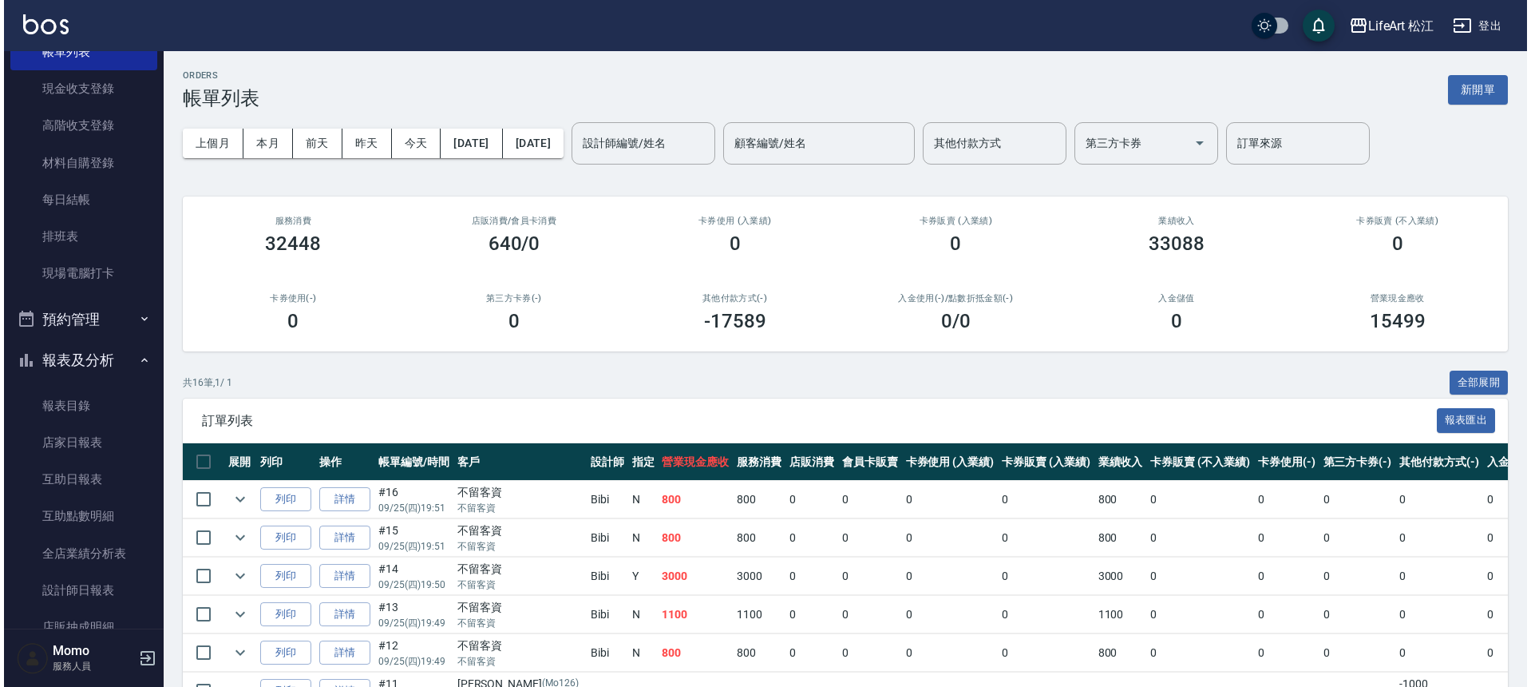
scroll to position [298, 0]
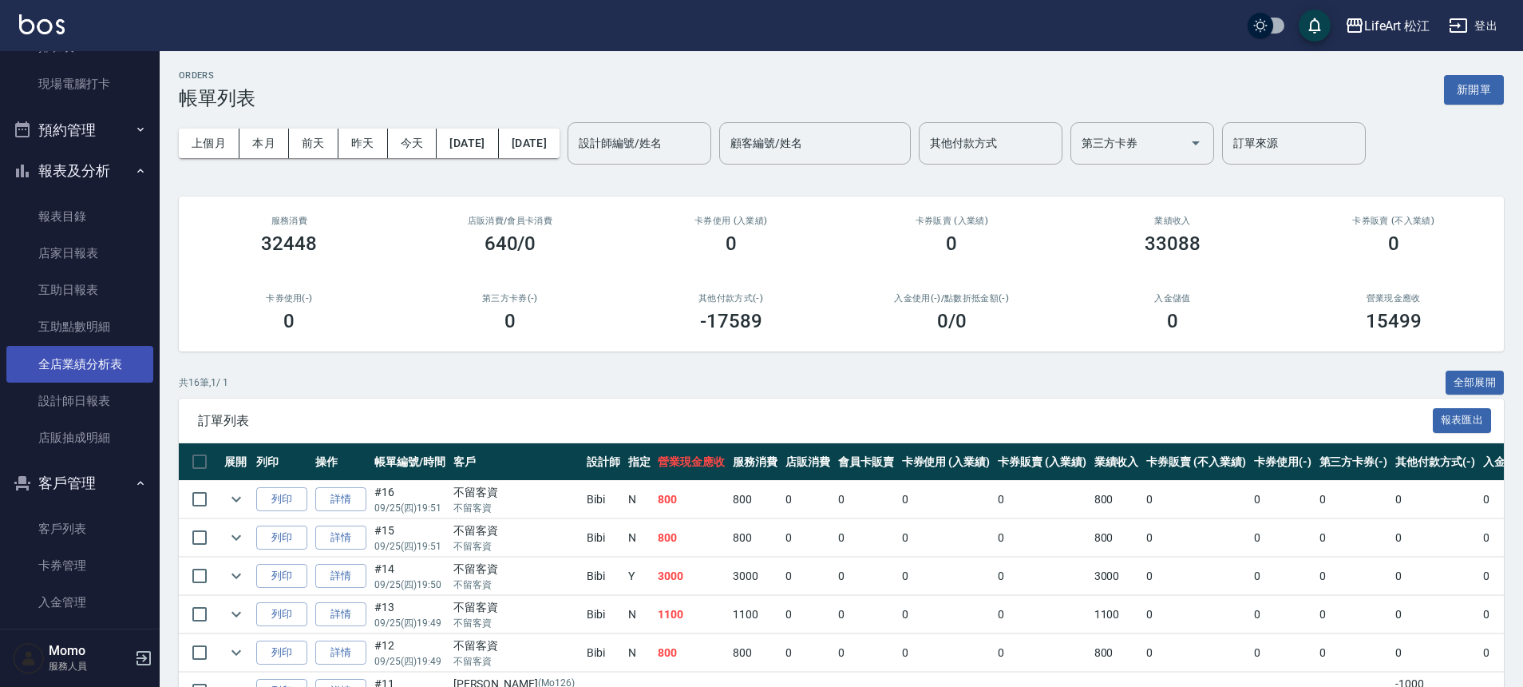
click at [102, 373] on link "全店業績分析表" at bounding box center [79, 364] width 147 height 37
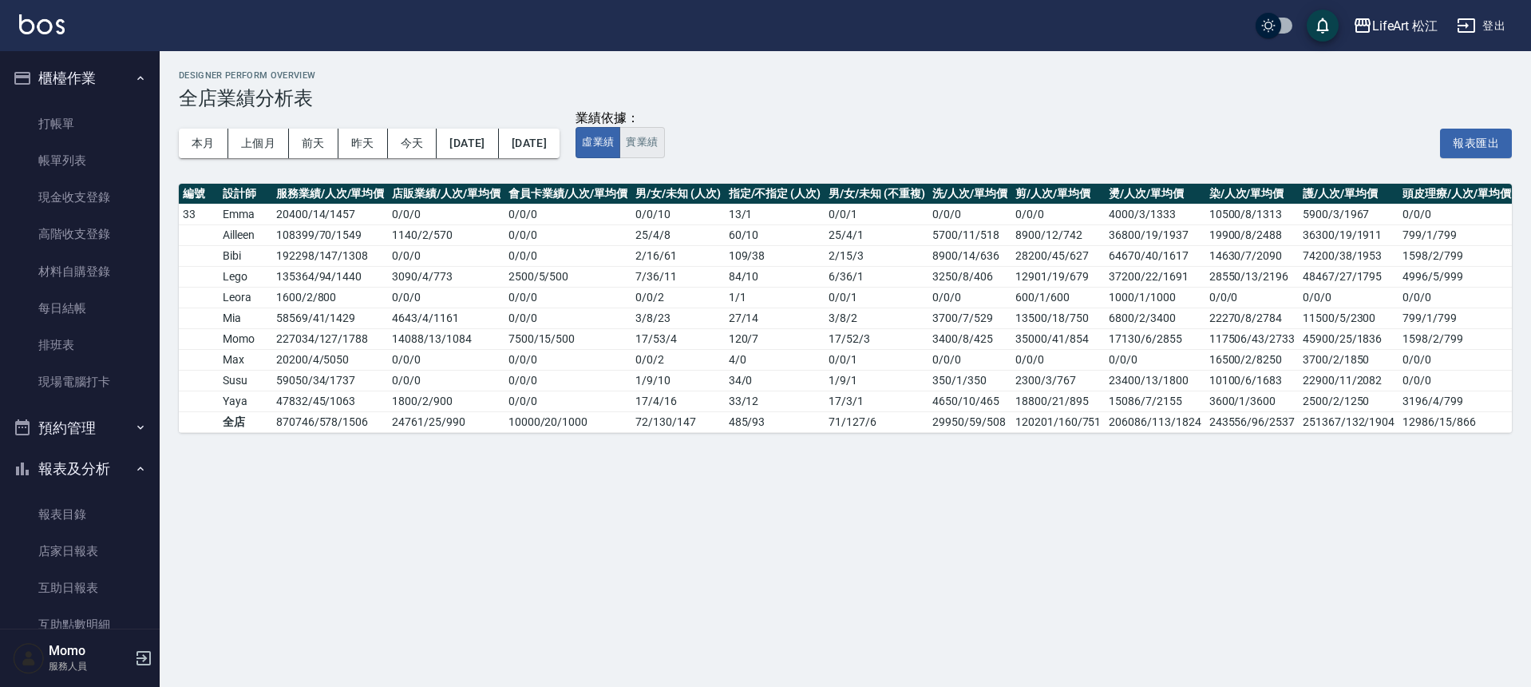
click at [664, 139] on button "實業績" at bounding box center [642, 142] width 45 height 31
click at [620, 138] on button "虛業績" at bounding box center [598, 142] width 45 height 31
